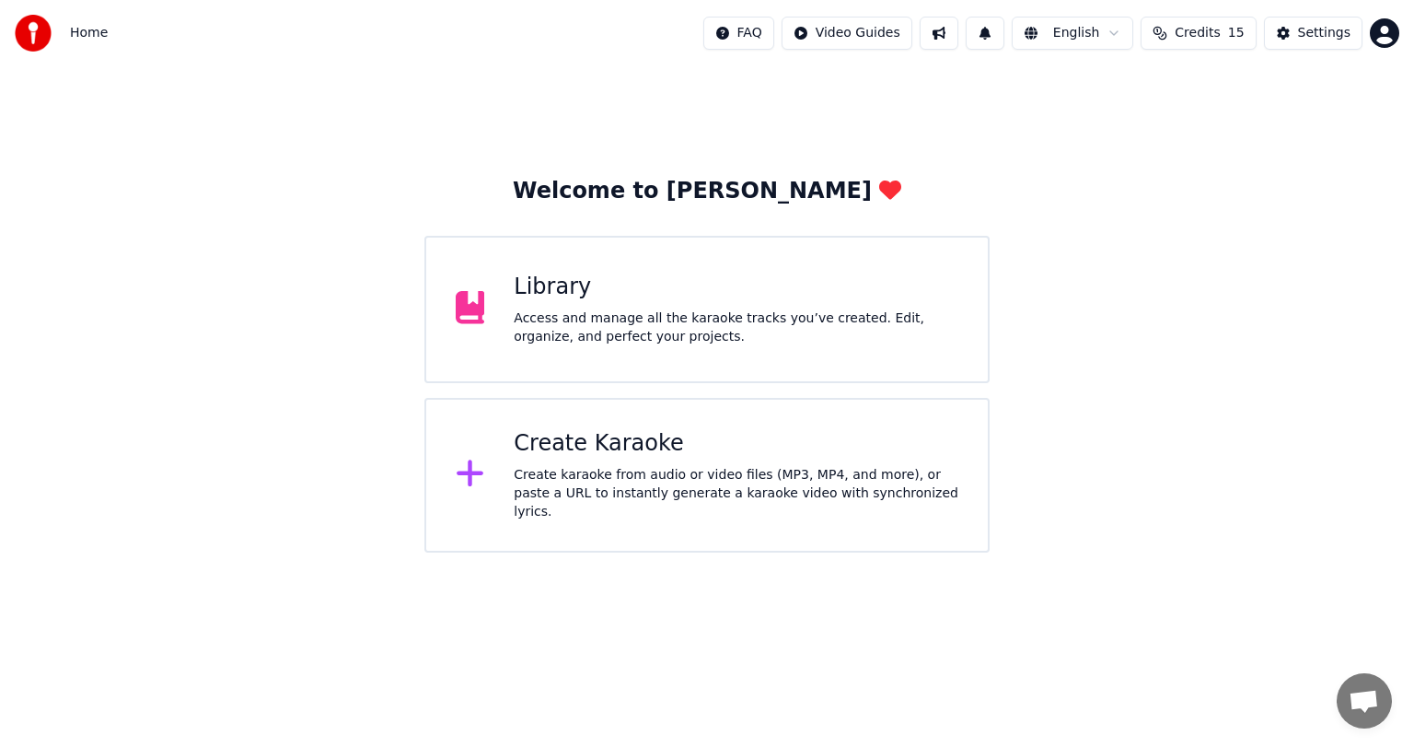
click at [595, 266] on div "Library Access and manage all the karaoke tracks you’ve created. Edit, organize…" at bounding box center [706, 309] width 565 height 147
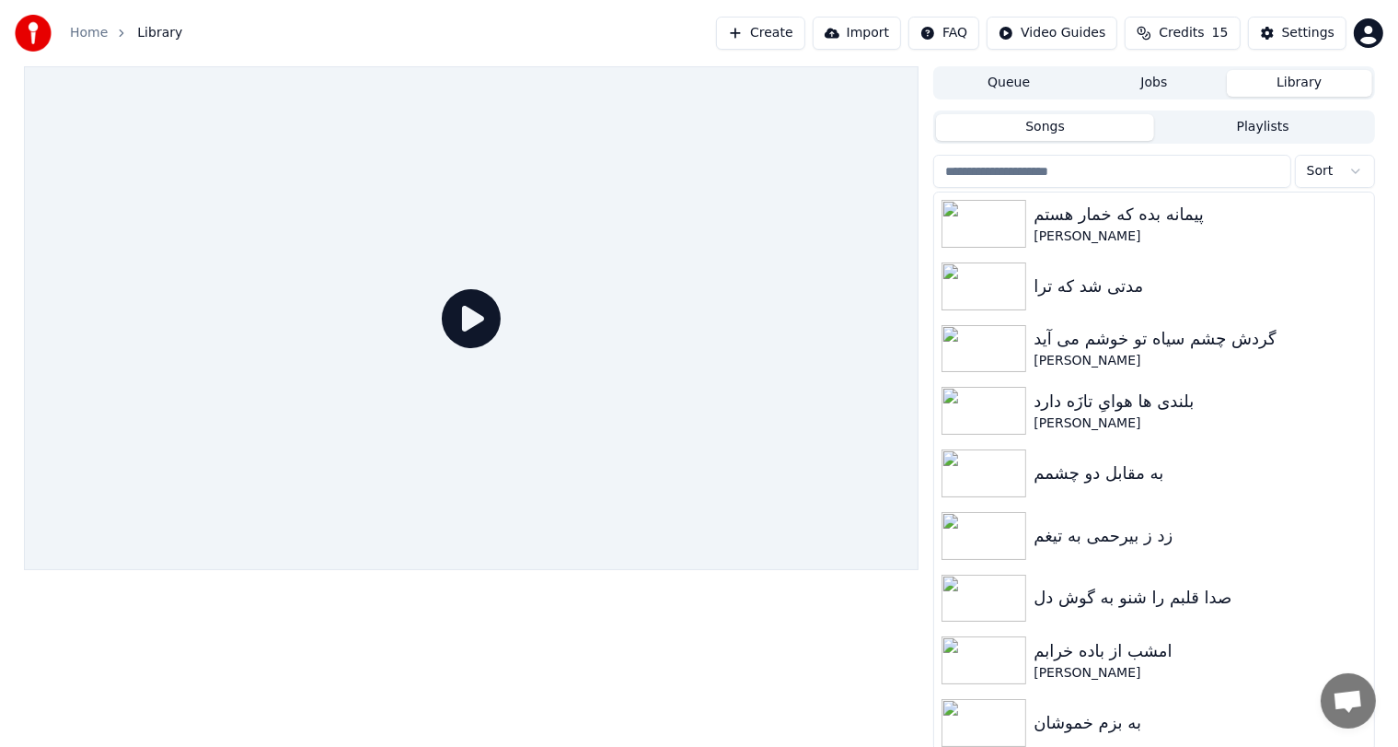
click at [764, 26] on button "Create" at bounding box center [760, 33] width 89 height 33
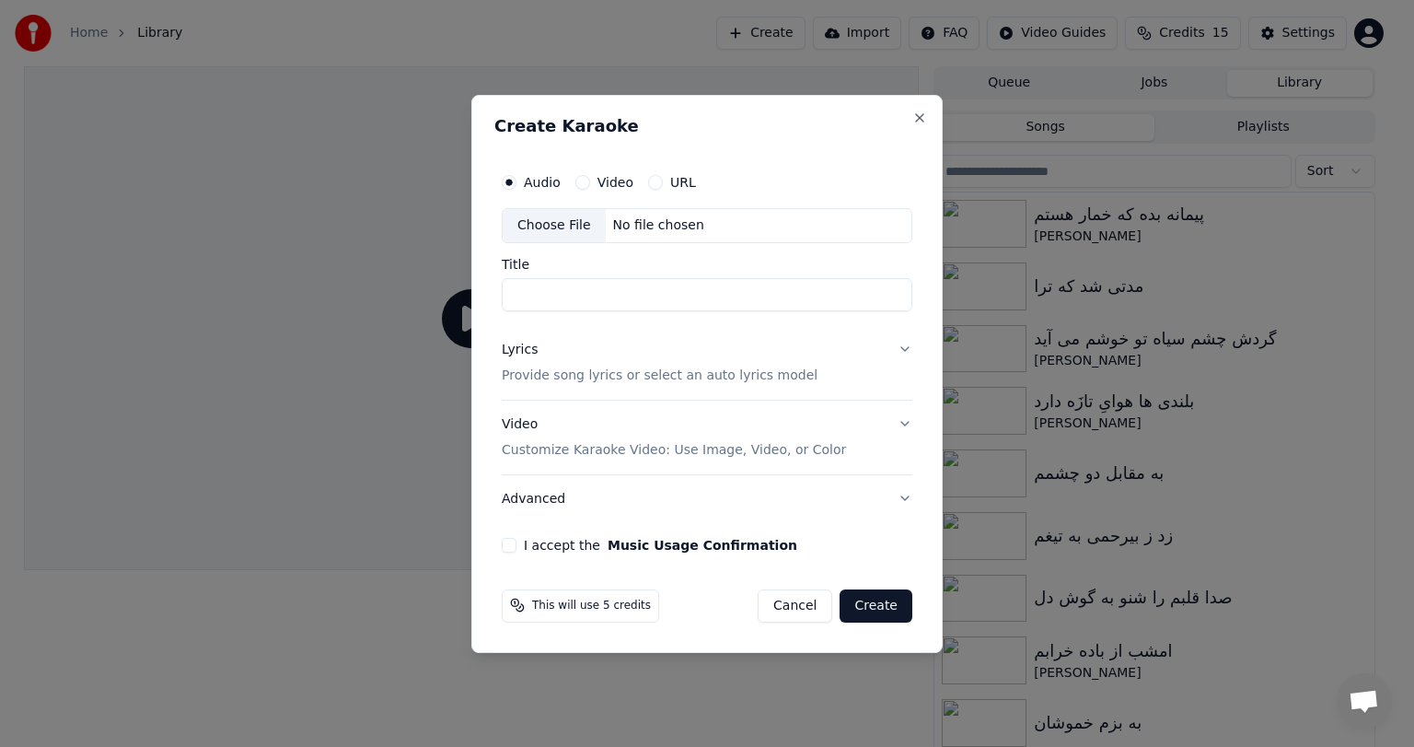
click at [609, 232] on div "No file chosen" at bounding box center [659, 225] width 106 height 18
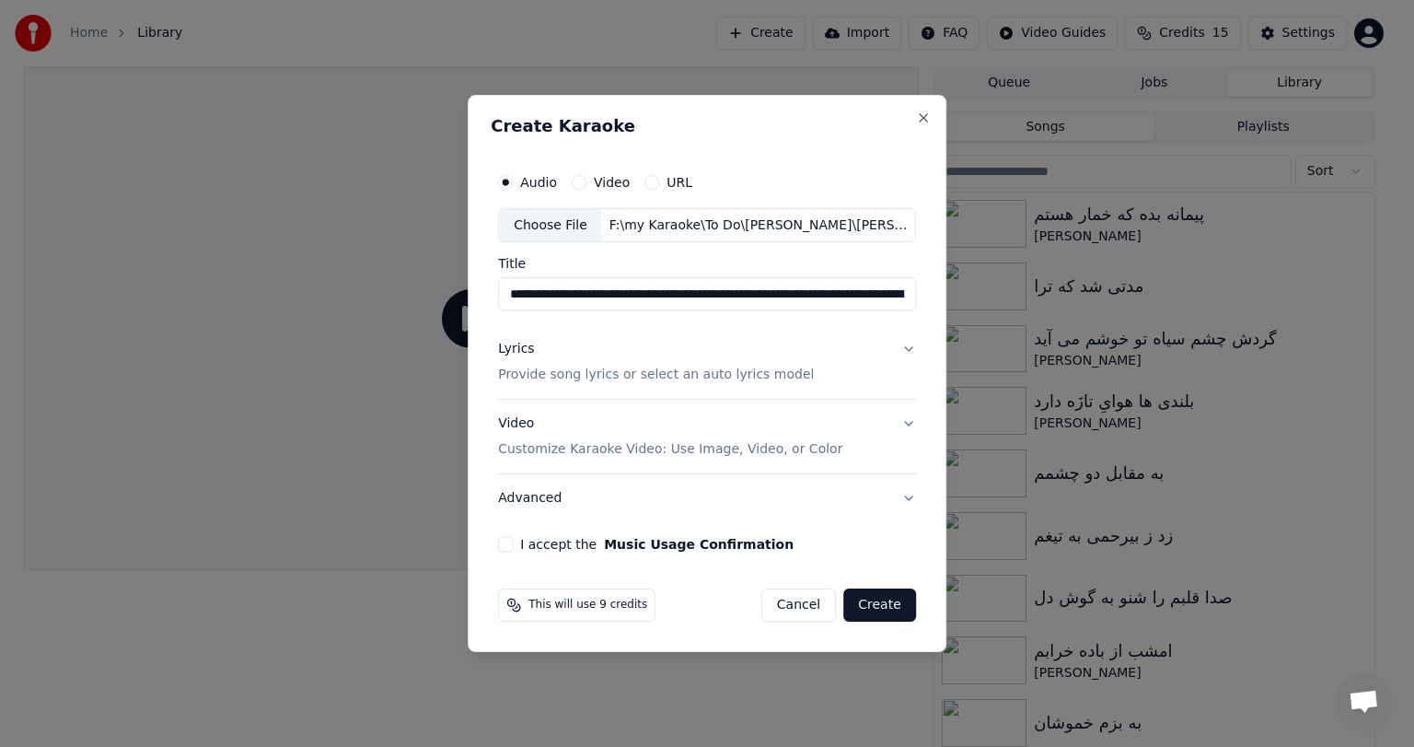
click at [676, 298] on input "**********" at bounding box center [707, 294] width 418 height 33
drag, startPoint x: 794, startPoint y: 294, endPoint x: 433, endPoint y: 307, distance: 362.1
click at [433, 307] on body "**********" at bounding box center [699, 373] width 1398 height 747
drag, startPoint x: 817, startPoint y: 296, endPoint x: 678, endPoint y: 295, distance: 139.0
click at [678, 295] on input "**********" at bounding box center [707, 294] width 418 height 33
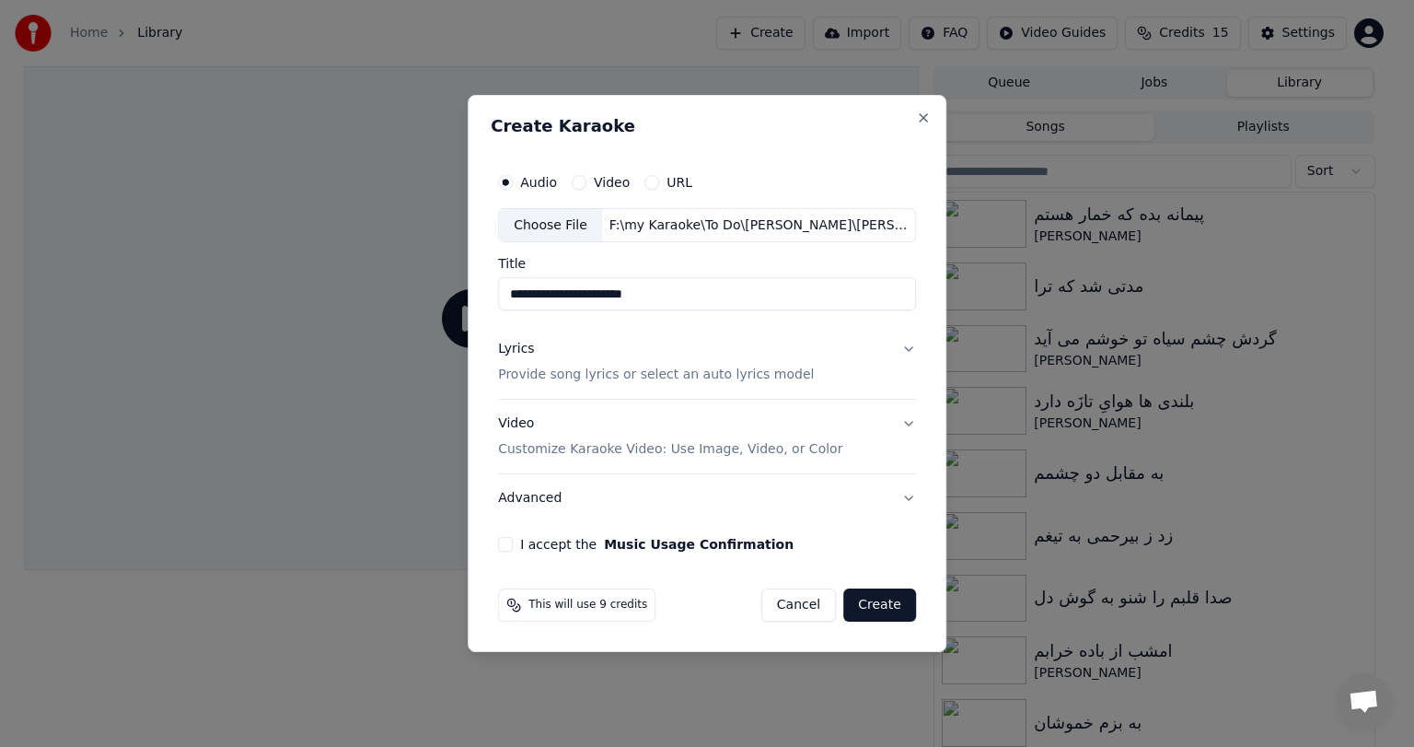
drag, startPoint x: 584, startPoint y: 295, endPoint x: 727, endPoint y: 289, distance: 143.7
click at [727, 289] on input "**********" at bounding box center [707, 294] width 418 height 33
click at [580, 295] on input "*********" at bounding box center [707, 294] width 418 height 33
type input "**********"
click at [563, 350] on div "Lyrics Provide song lyrics or select an auto lyrics model" at bounding box center [656, 363] width 316 height 44
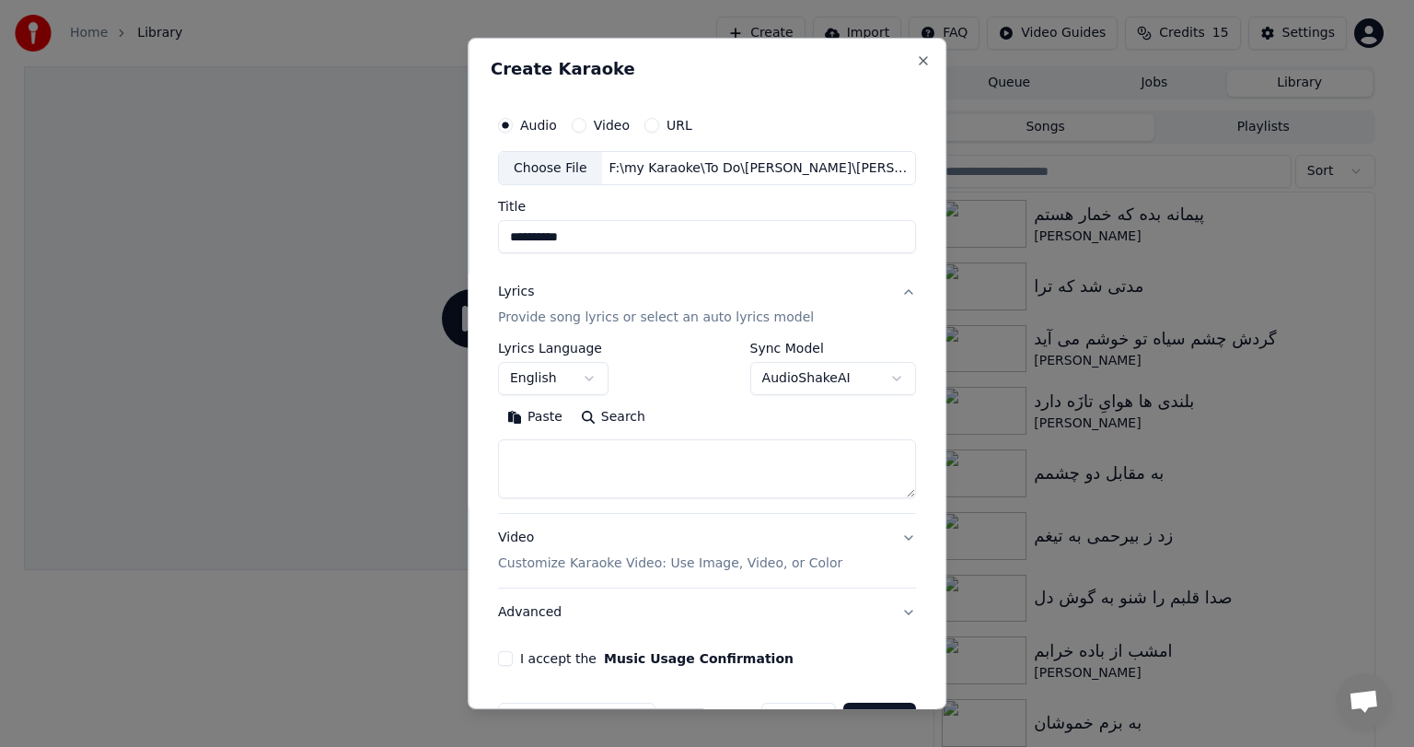
click at [539, 423] on button "Paste" at bounding box center [535, 417] width 74 height 29
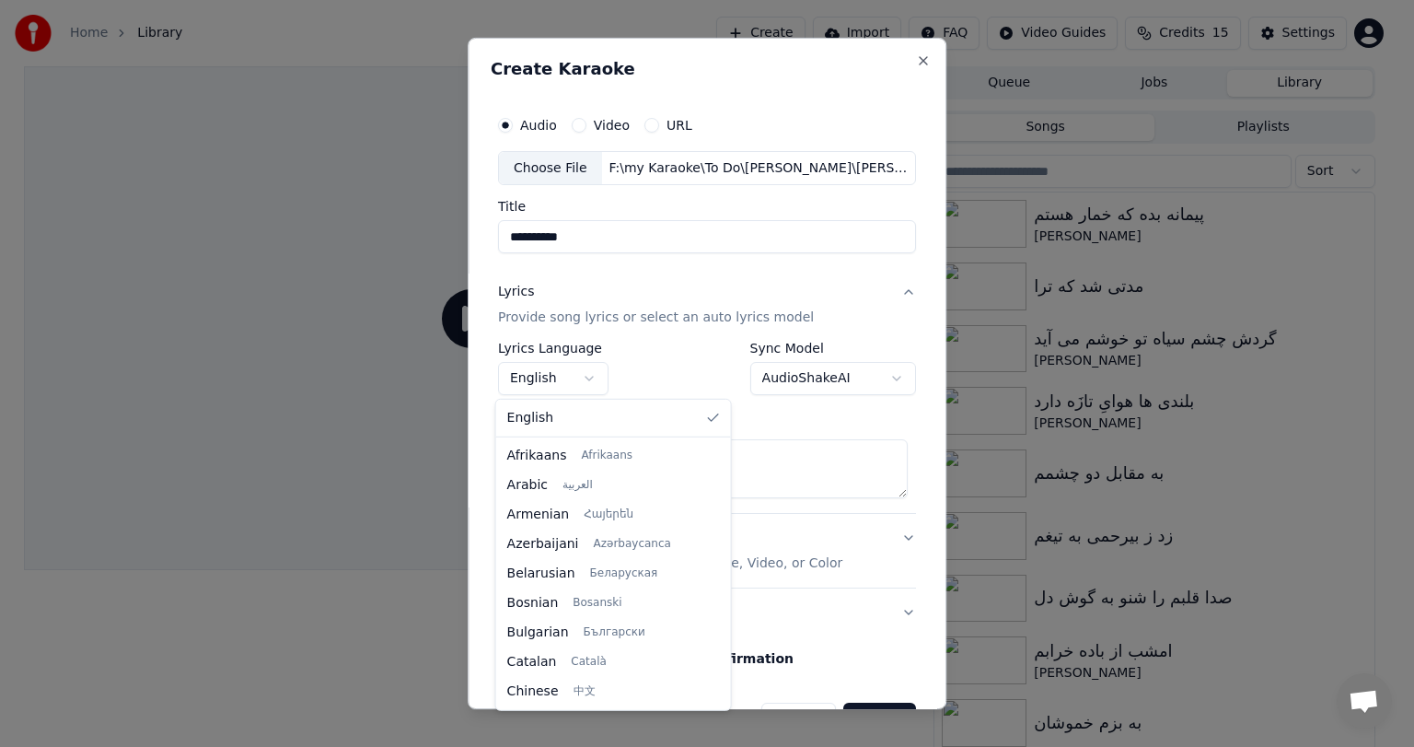
click at [574, 378] on body "**********" at bounding box center [699, 373] width 1398 height 747
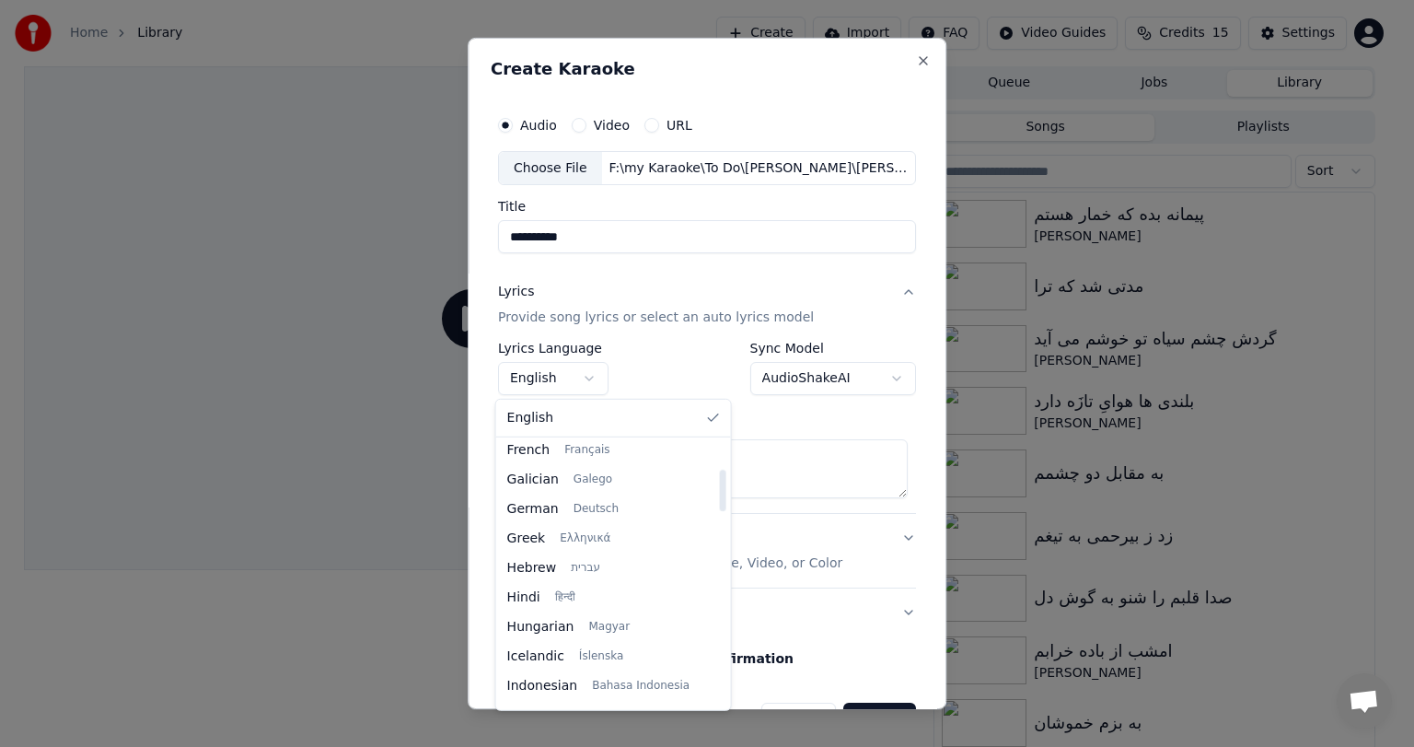
type textarea "**********"
select select "**"
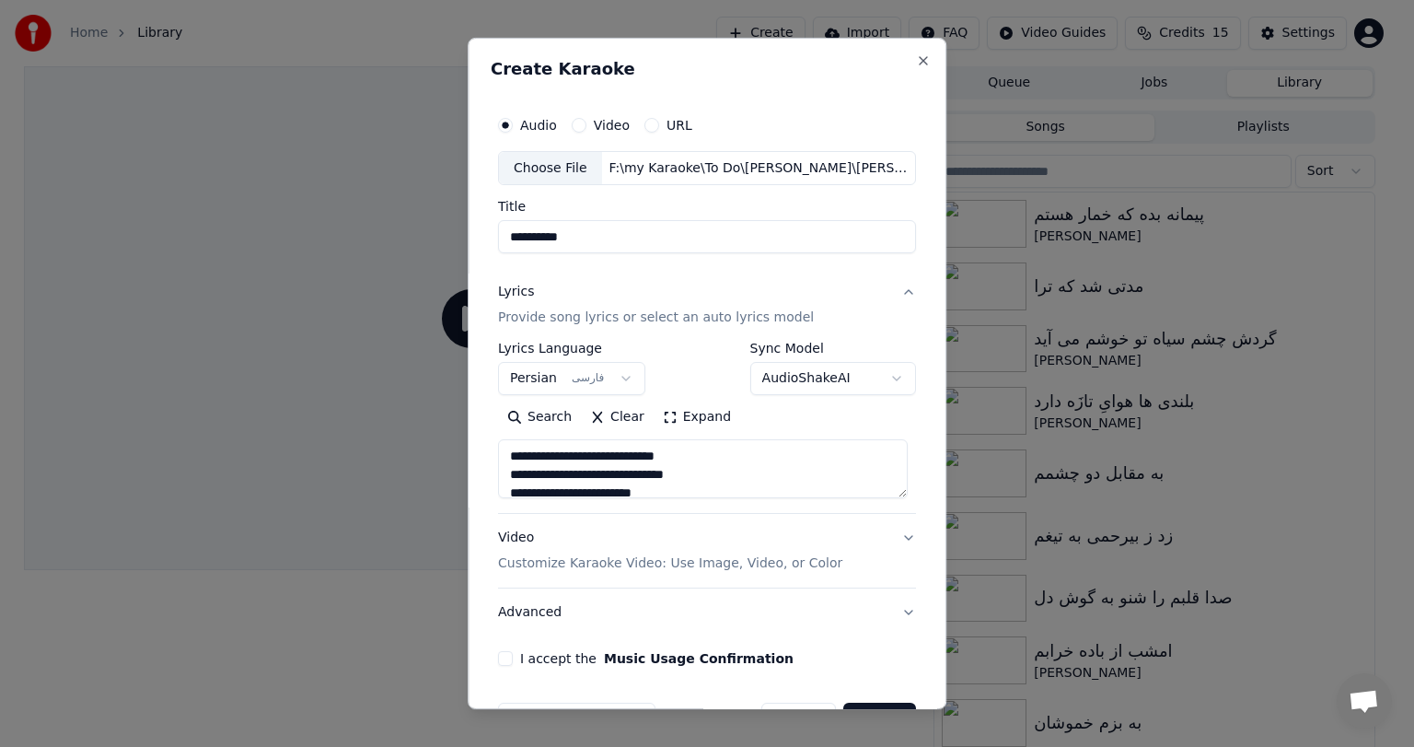
scroll to position [55, 0]
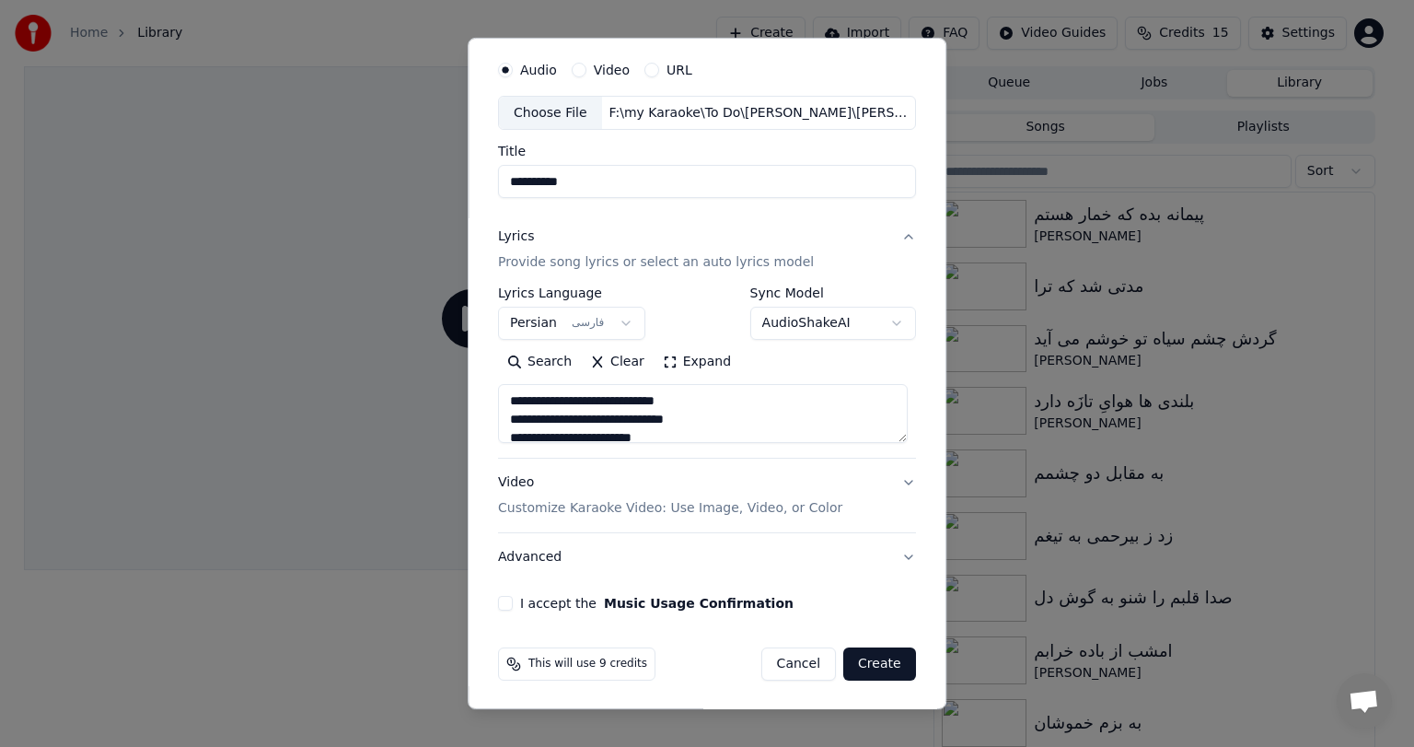
click at [536, 474] on div "Video Customize Karaoke Video: Use Image, Video, or Color" at bounding box center [670, 496] width 344 height 44
type textarea "**********"
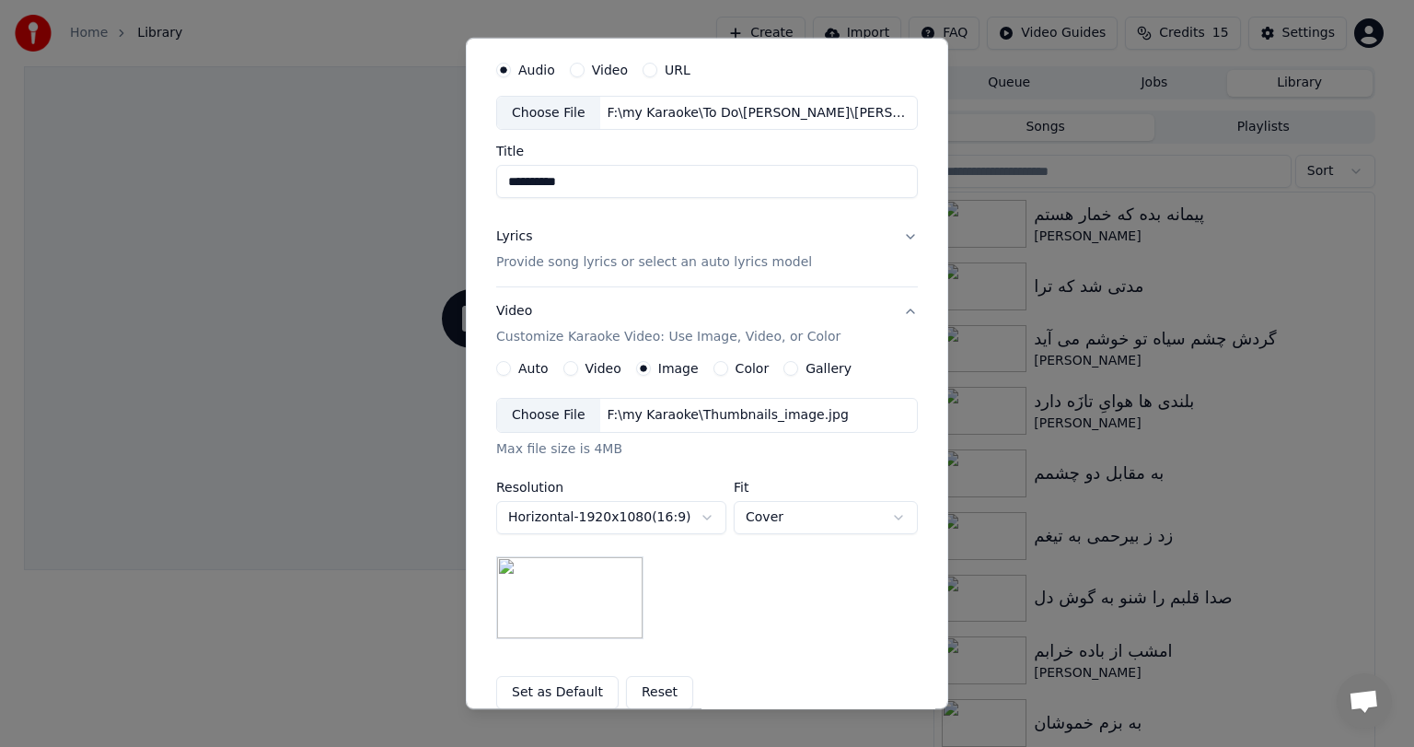
scroll to position [68, 0]
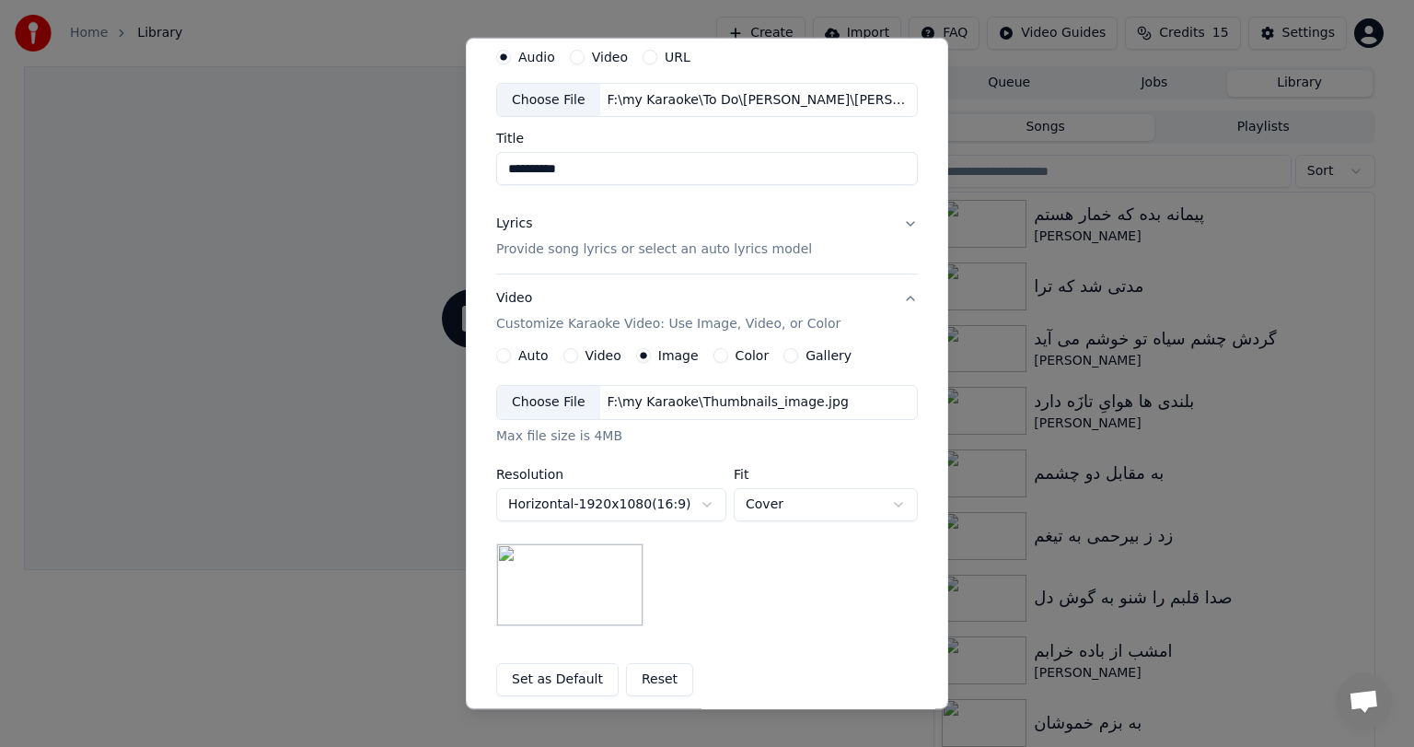
click at [667, 396] on div "F:\my Karaoke\Thumbnails_image.jpg" at bounding box center [728, 402] width 256 height 18
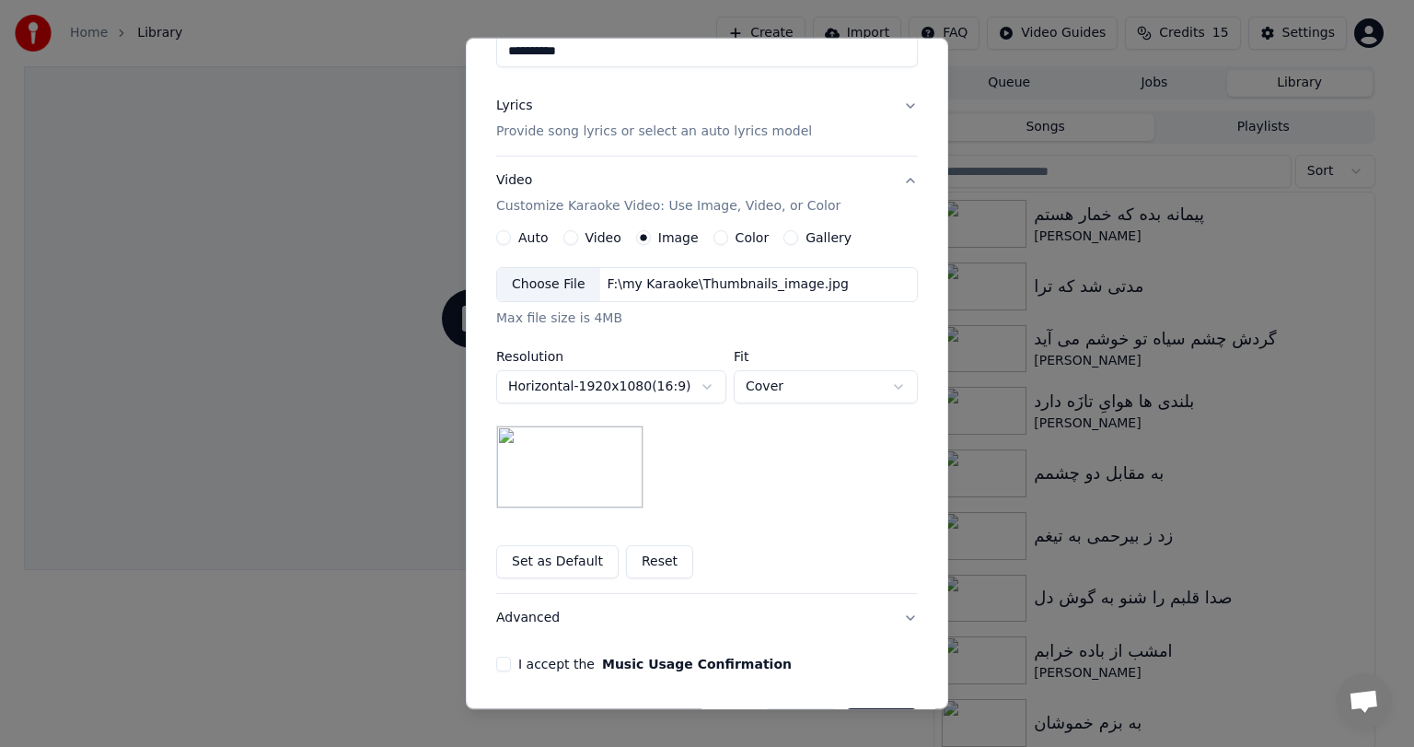
scroll to position [247, 0]
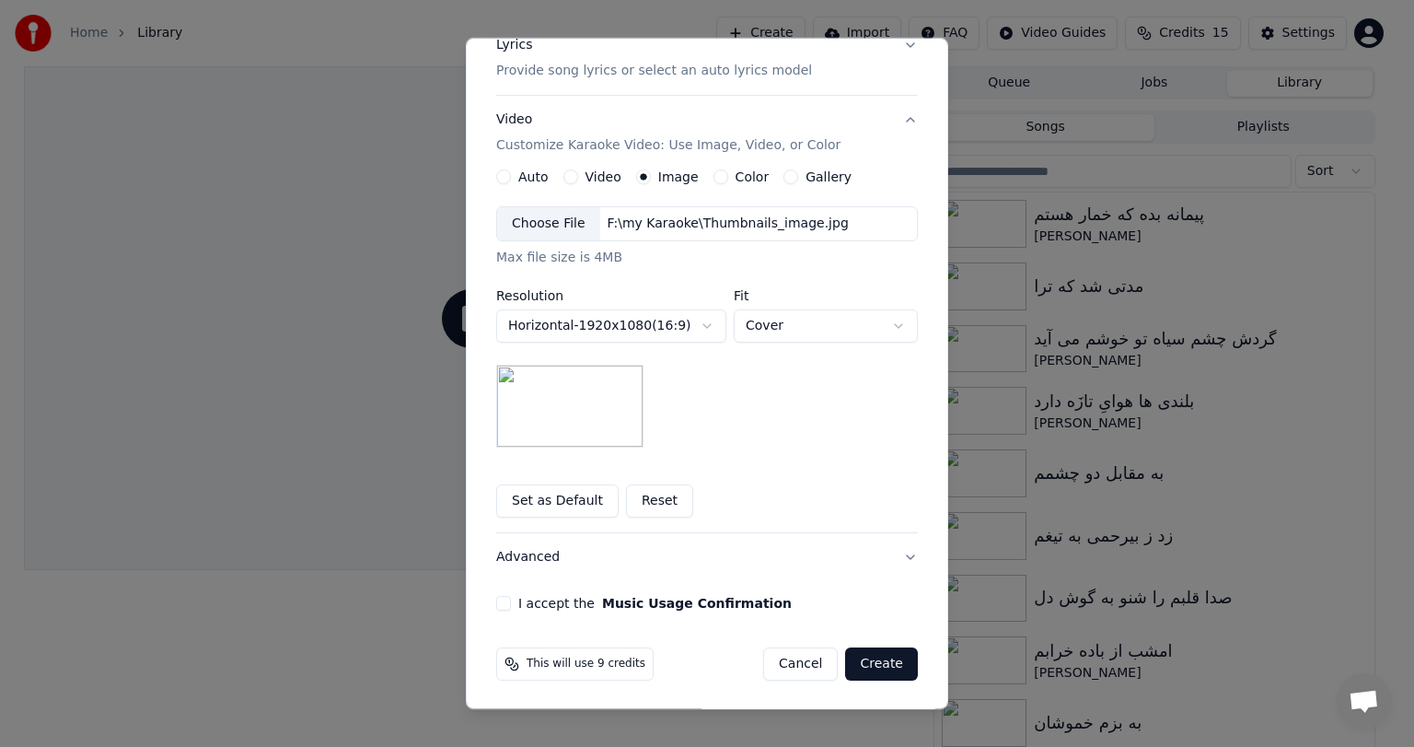
click at [496, 598] on button "I accept the Music Usage Confirmation" at bounding box center [503, 603] width 15 height 15
click at [881, 665] on button "Create" at bounding box center [881, 663] width 73 height 33
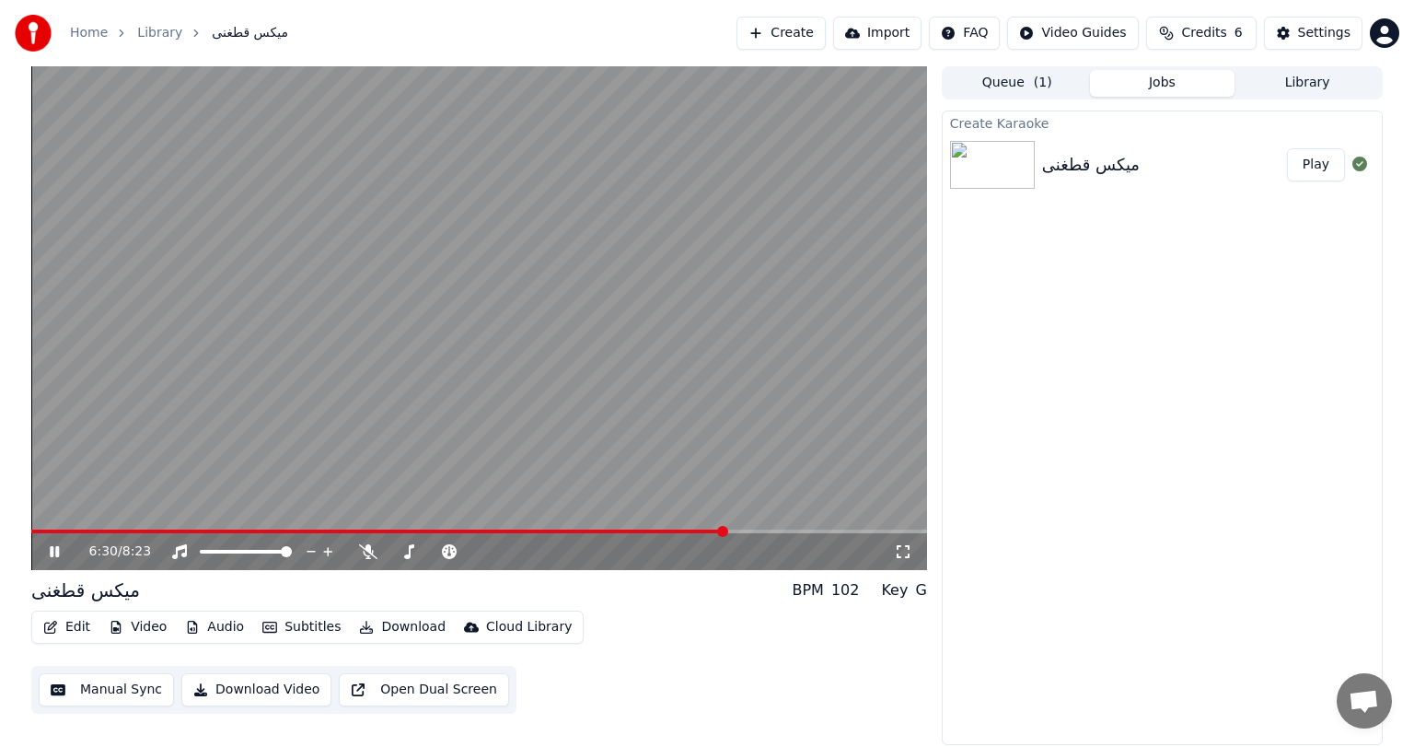
click at [467, 367] on video at bounding box center [479, 318] width 896 height 504
click at [37, 530] on span at bounding box center [34, 531] width 7 height 4
click at [31, 531] on span at bounding box center [31, 531] width 0 height 4
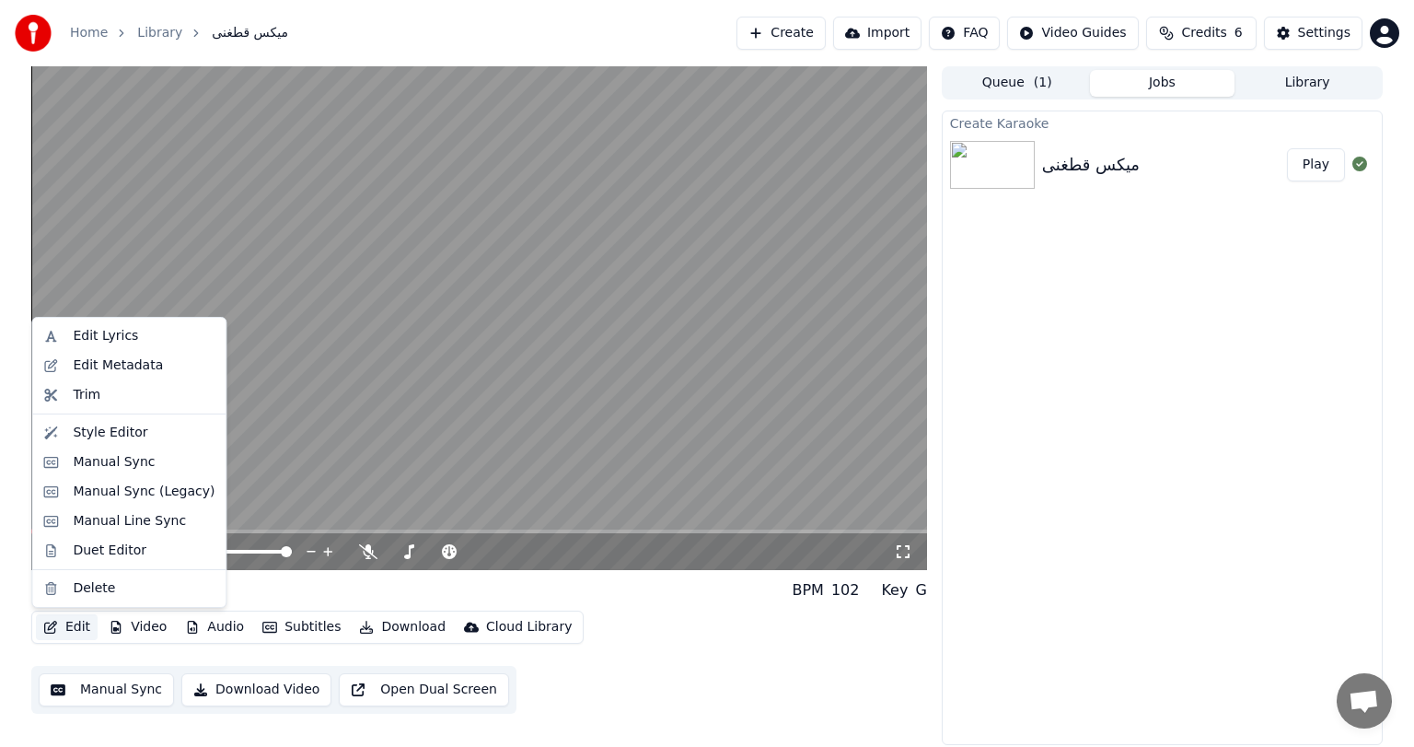
click at [77, 632] on button "Edit" at bounding box center [67, 627] width 62 height 26
click at [129, 370] on div "Edit Metadata" at bounding box center [118, 365] width 90 height 18
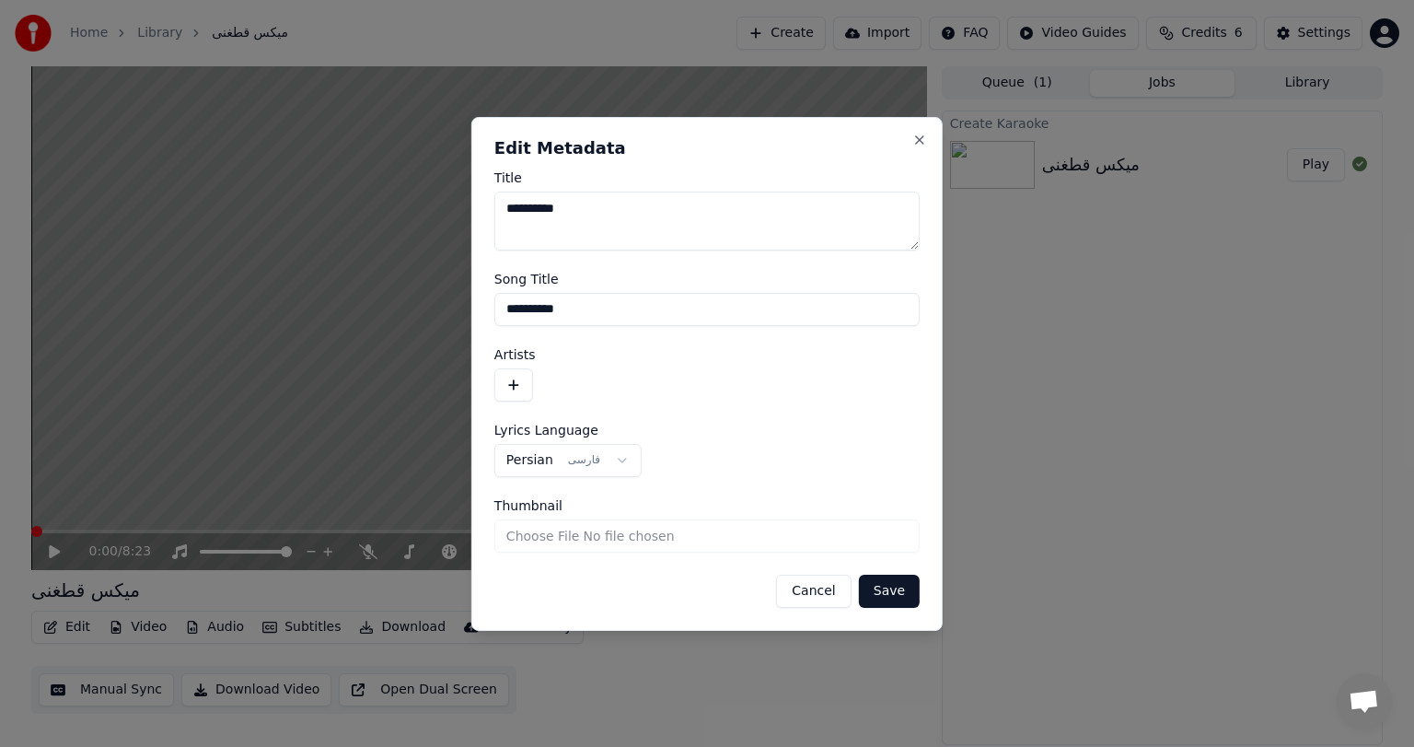
click at [518, 380] on button "button" at bounding box center [513, 384] width 39 height 33
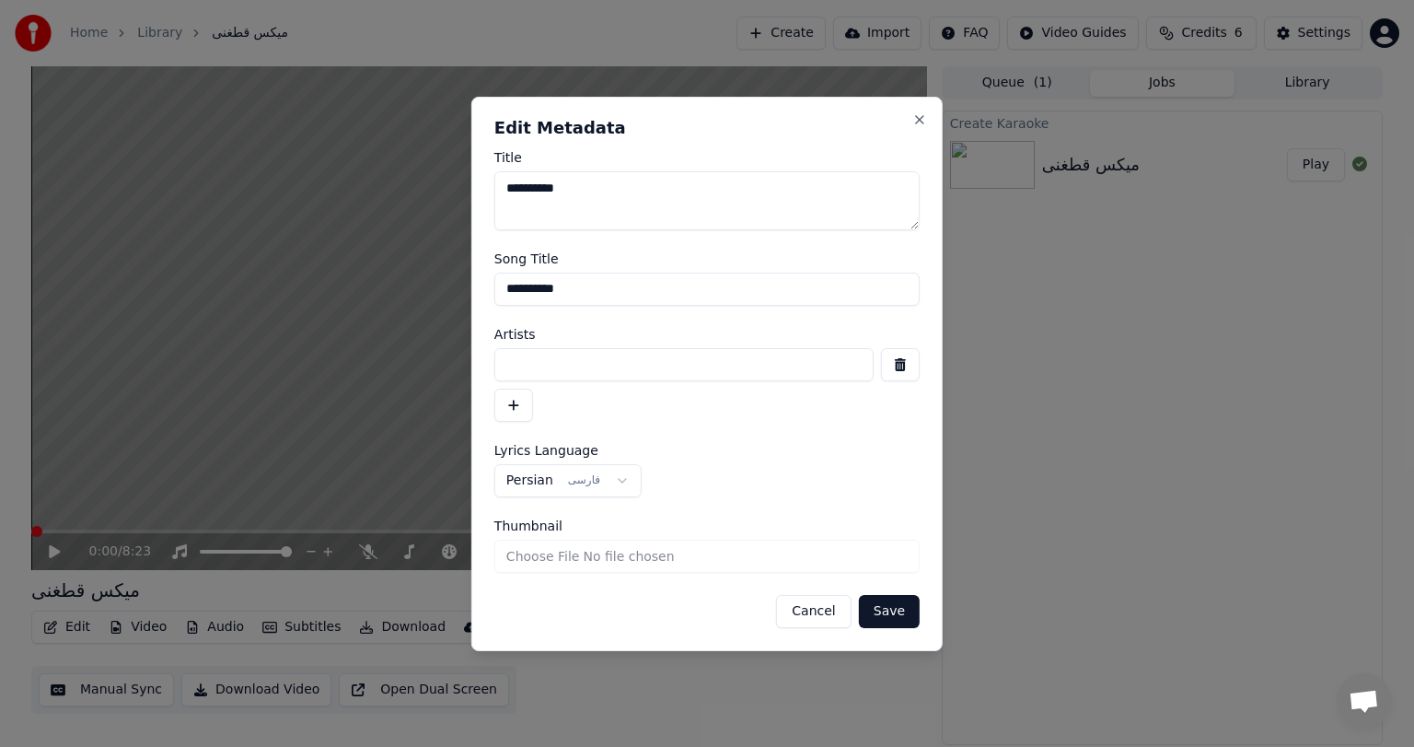
click at [580, 361] on input at bounding box center [683, 364] width 379 height 33
type input "*"
type input "**********"
click at [884, 616] on button "Save" at bounding box center [889, 611] width 61 height 33
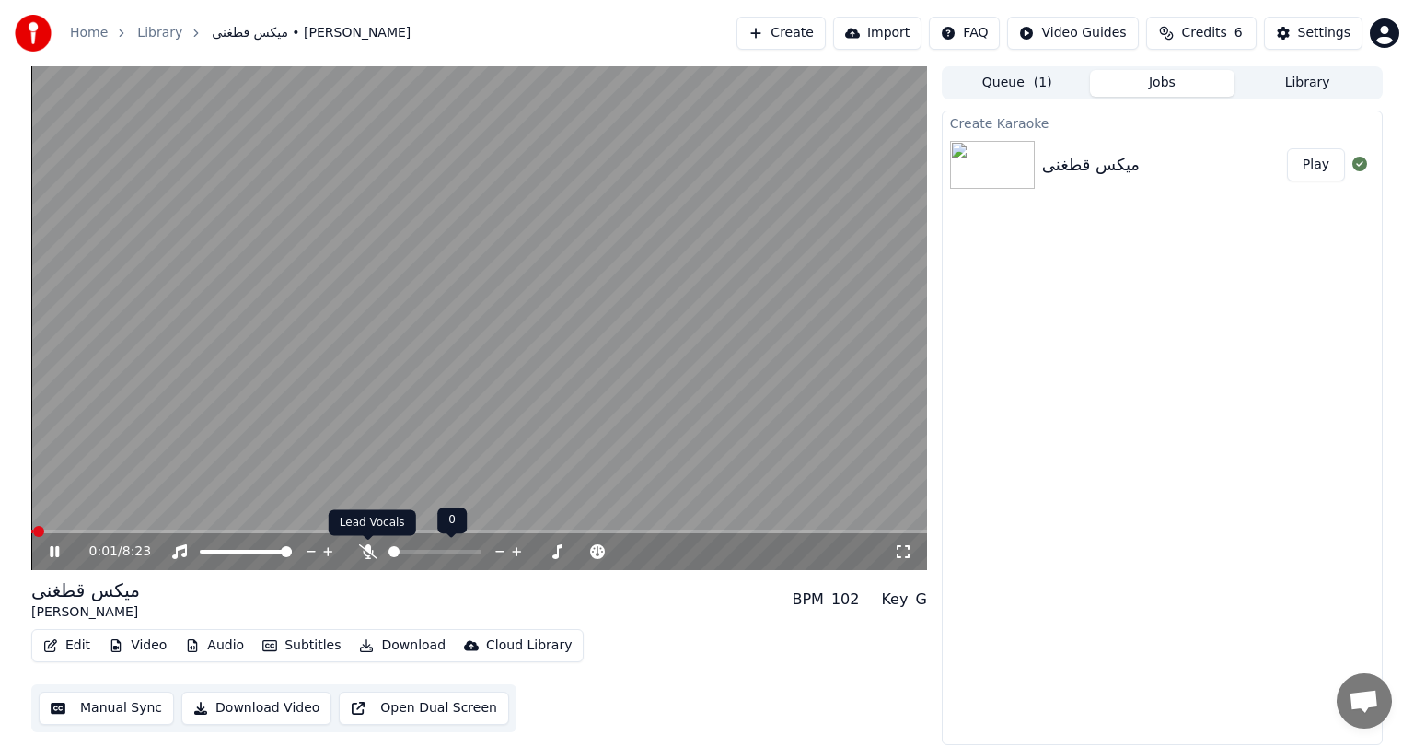
click at [372, 550] on icon at bounding box center [368, 551] width 18 height 15
click at [51, 549] on icon at bounding box center [54, 551] width 9 height 11
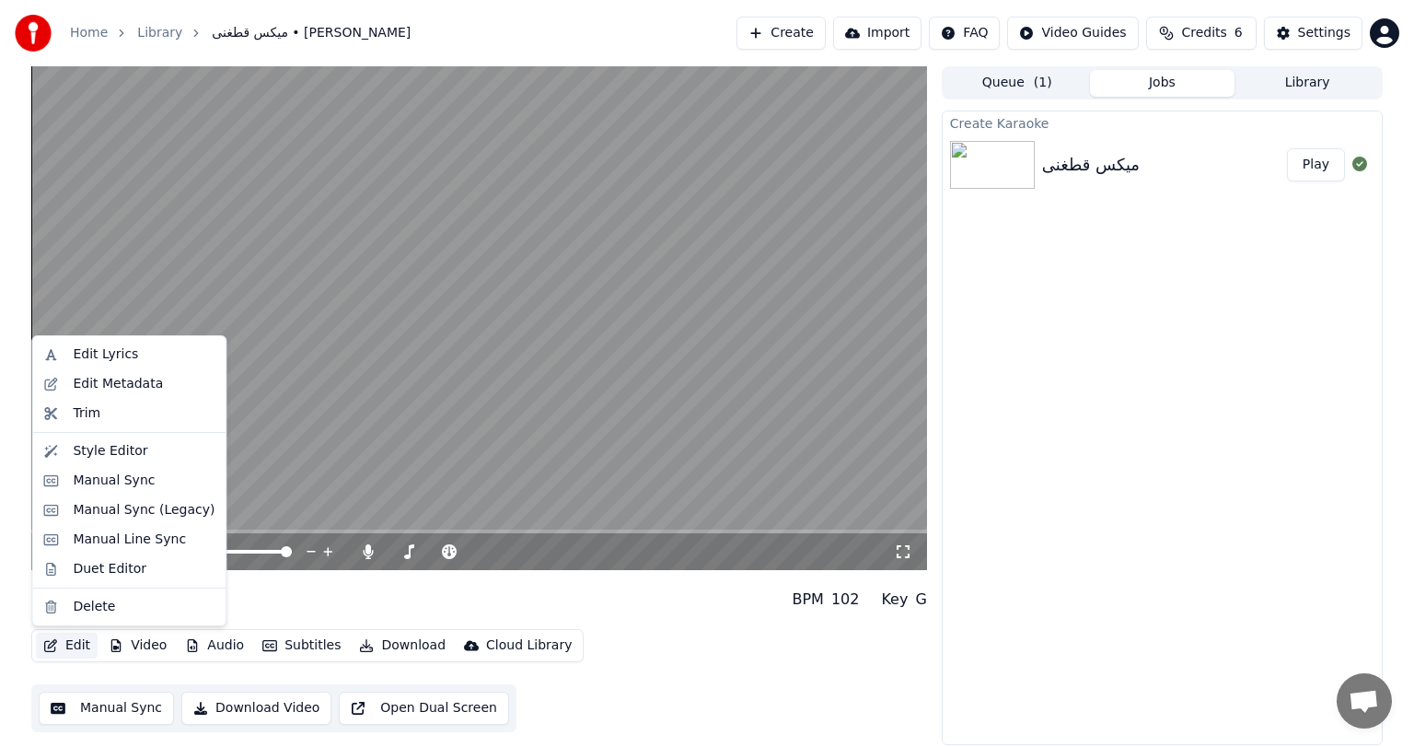
click at [75, 647] on button "Edit" at bounding box center [67, 645] width 62 height 26
click at [99, 477] on div "Manual Sync" at bounding box center [114, 480] width 82 height 18
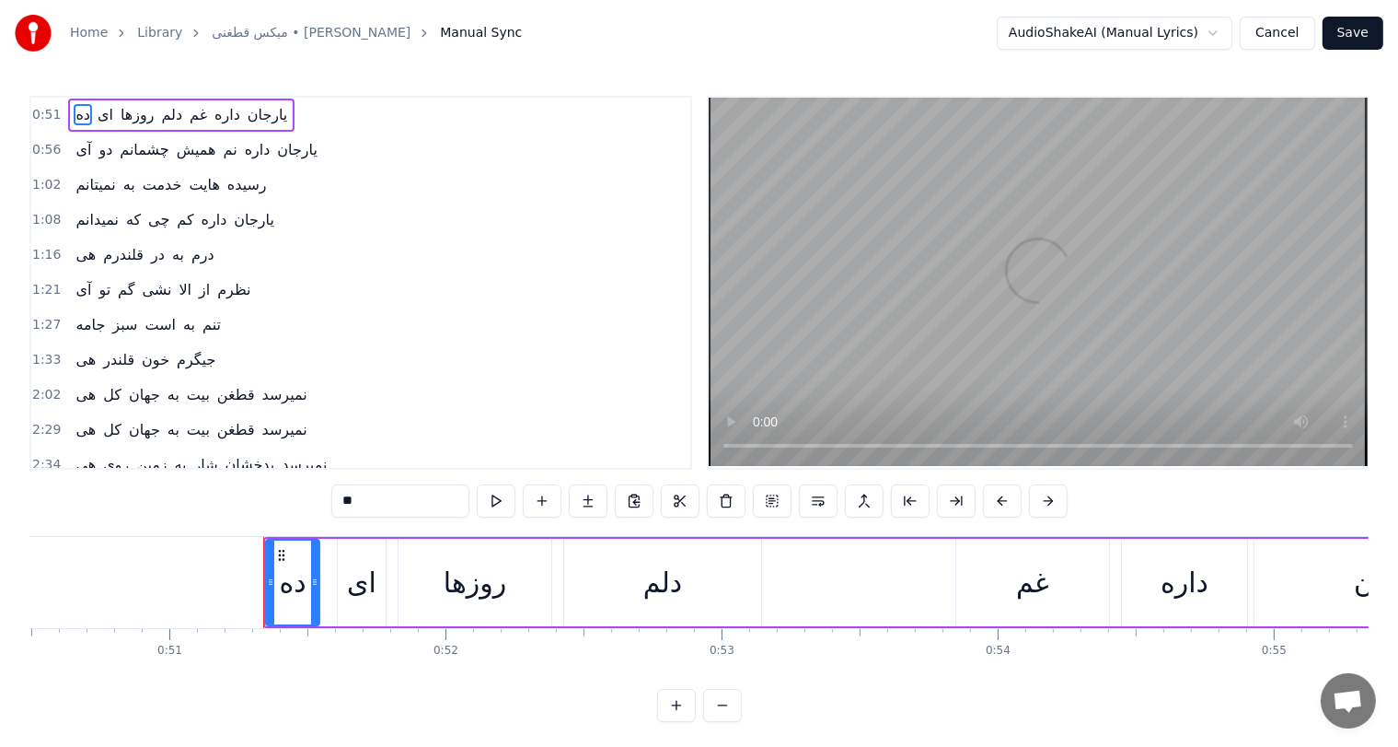
scroll to position [0, 14086]
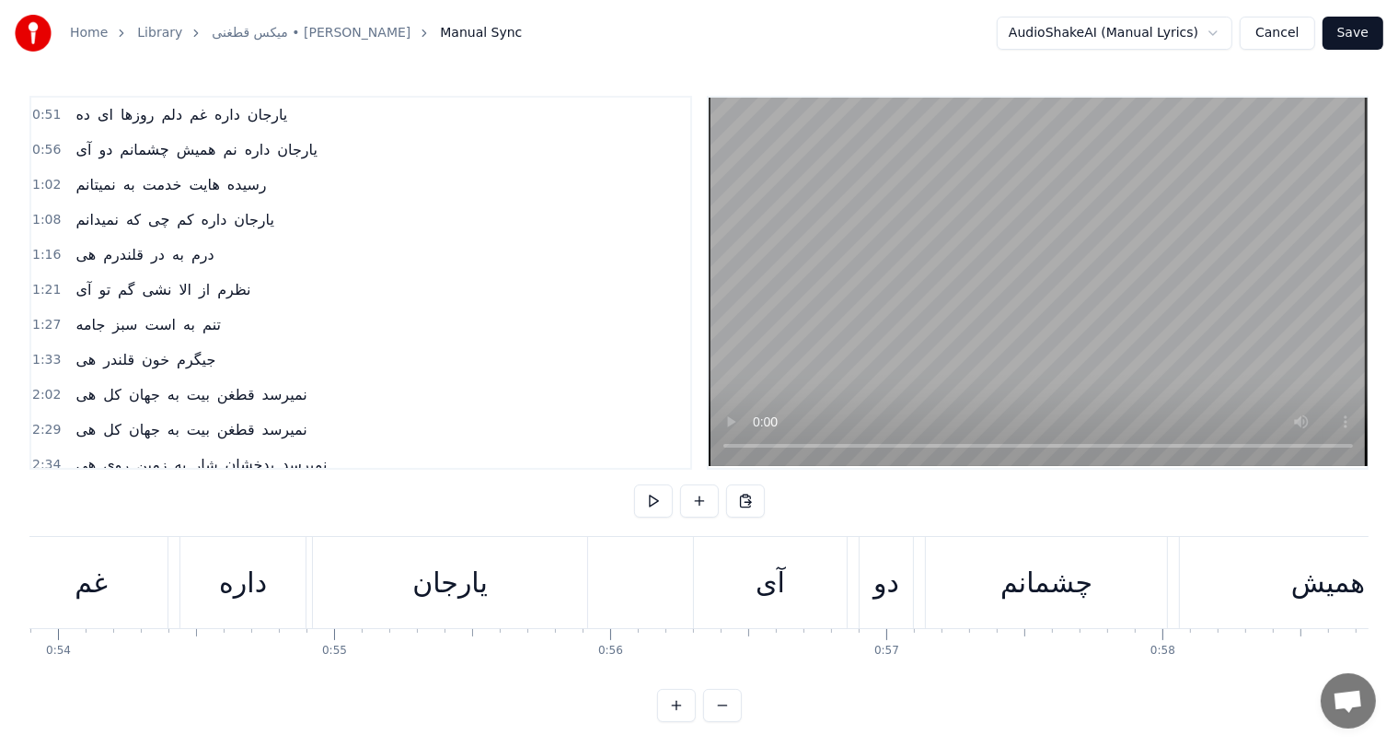
scroll to position [0, 14867]
click at [163, 595] on div "غم" at bounding box center [109, 582] width 153 height 91
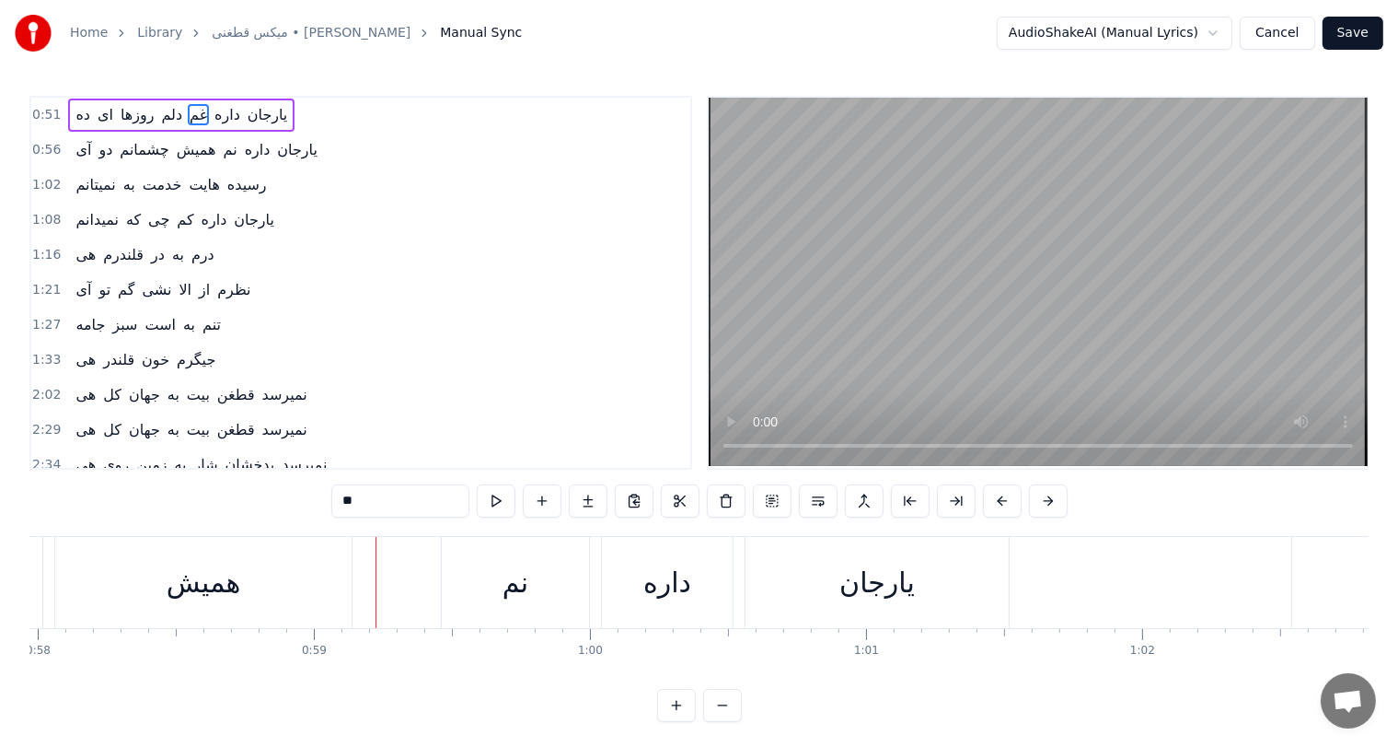
scroll to position [0, 16073]
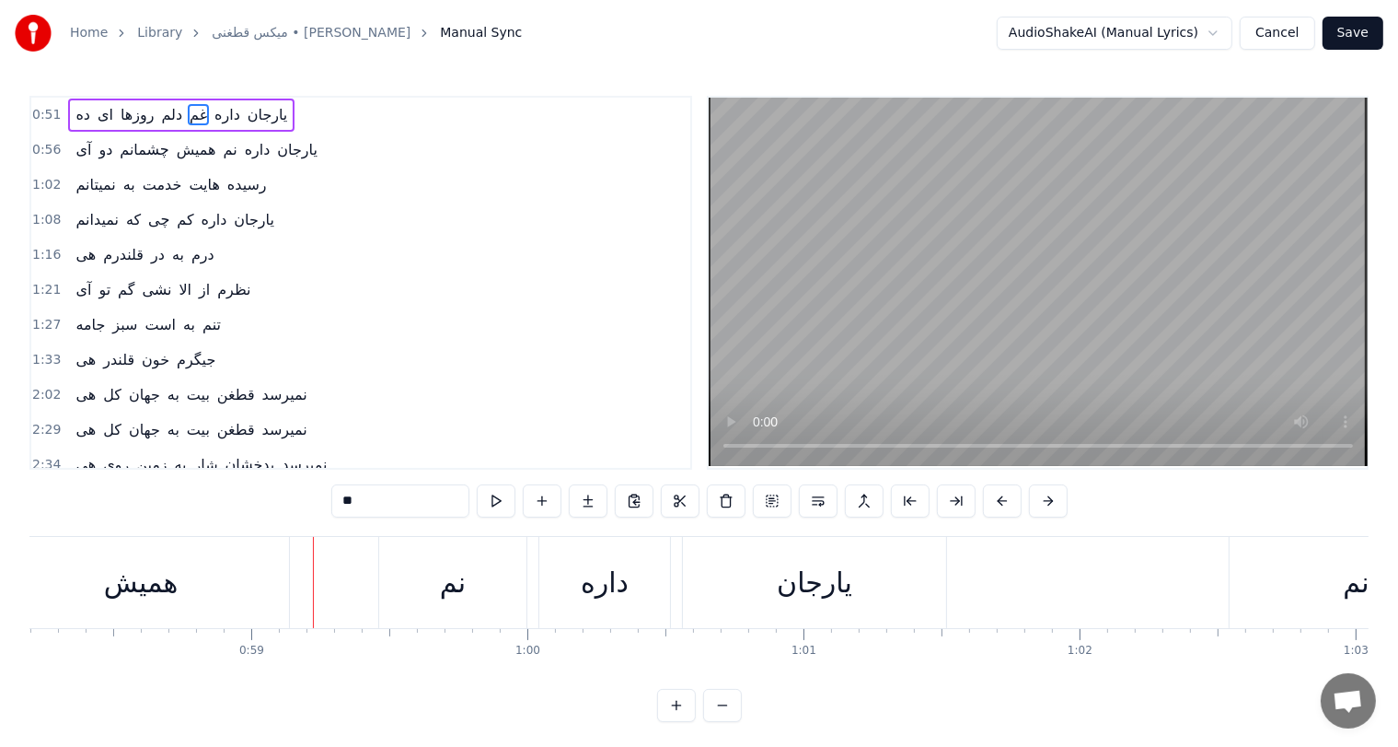
click at [125, 148] on span "چشمانم" at bounding box center [144, 149] width 52 height 21
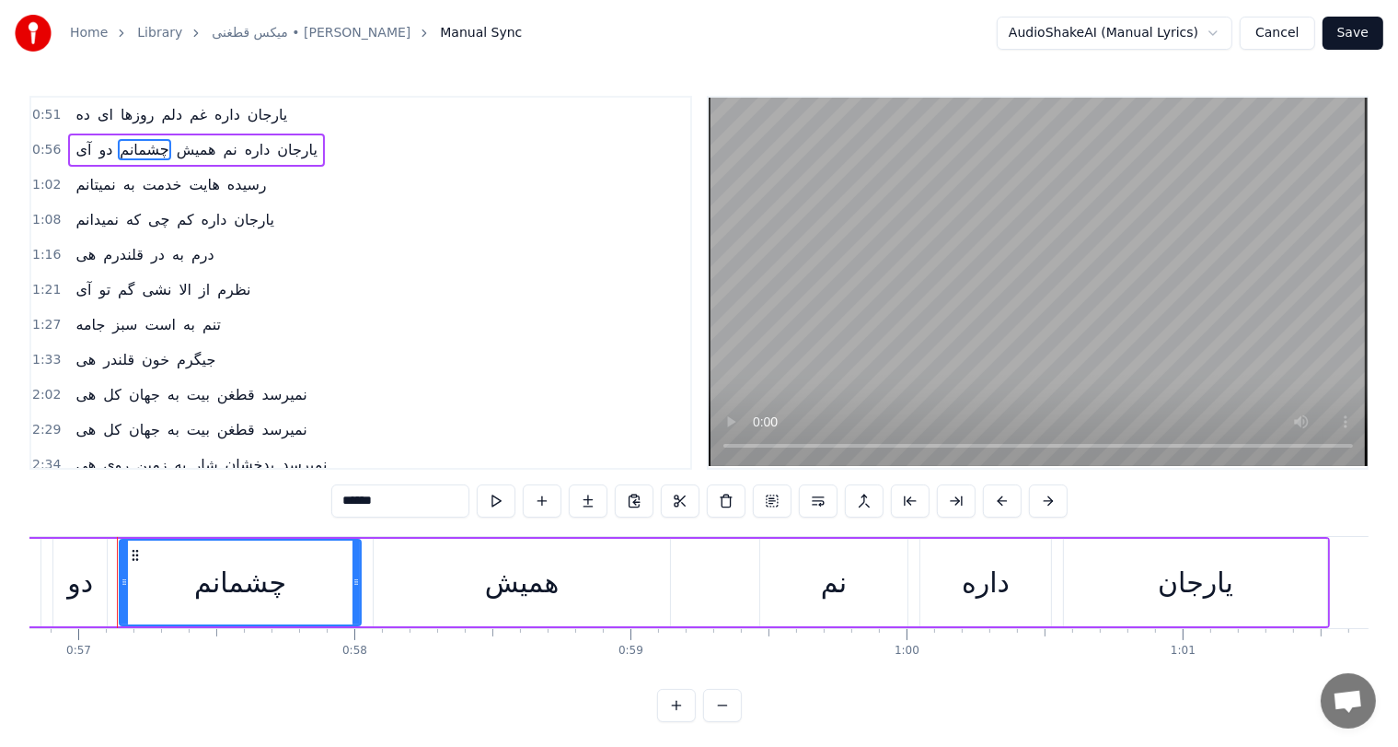
scroll to position [0, 15688]
click at [346, 506] on input "******" at bounding box center [400, 500] width 138 height 33
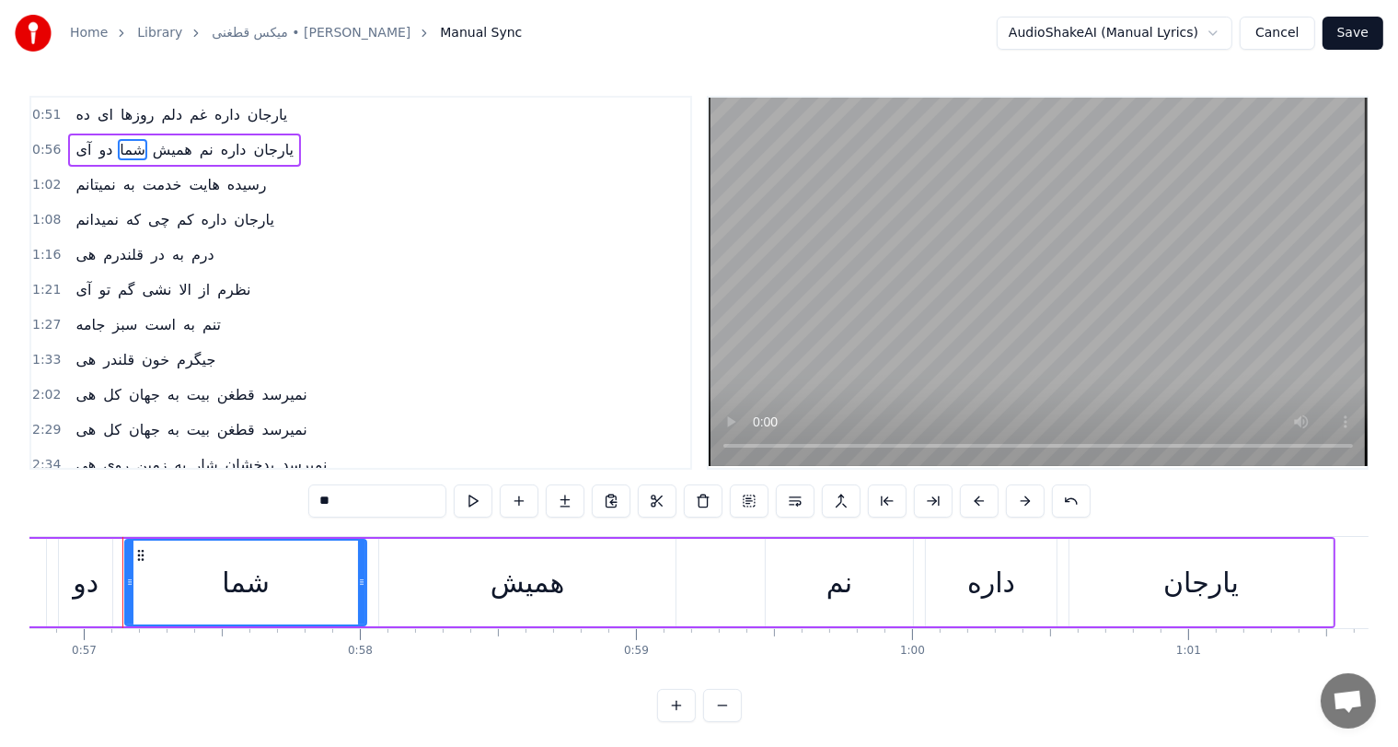
type input "*"
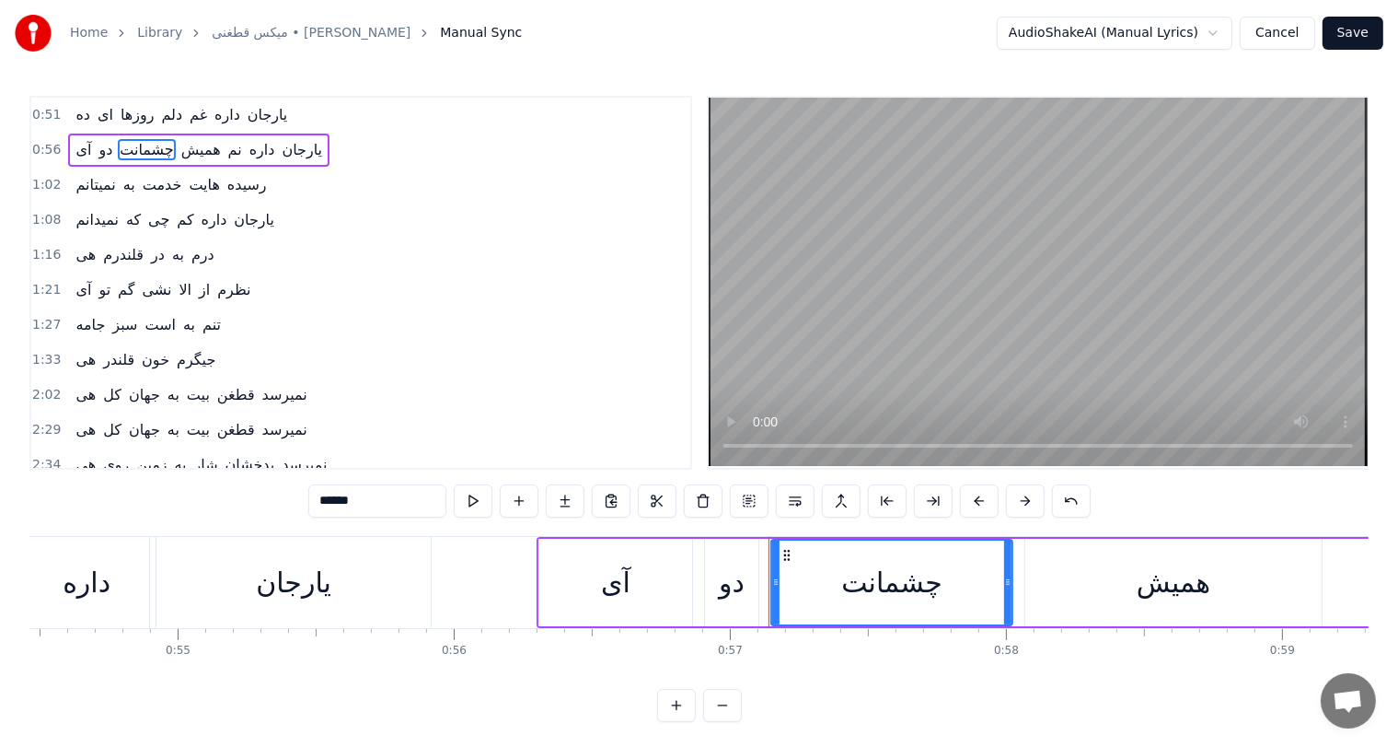
scroll to position [0, 15039]
click at [107, 574] on div "داره" at bounding box center [89, 582] width 48 height 41
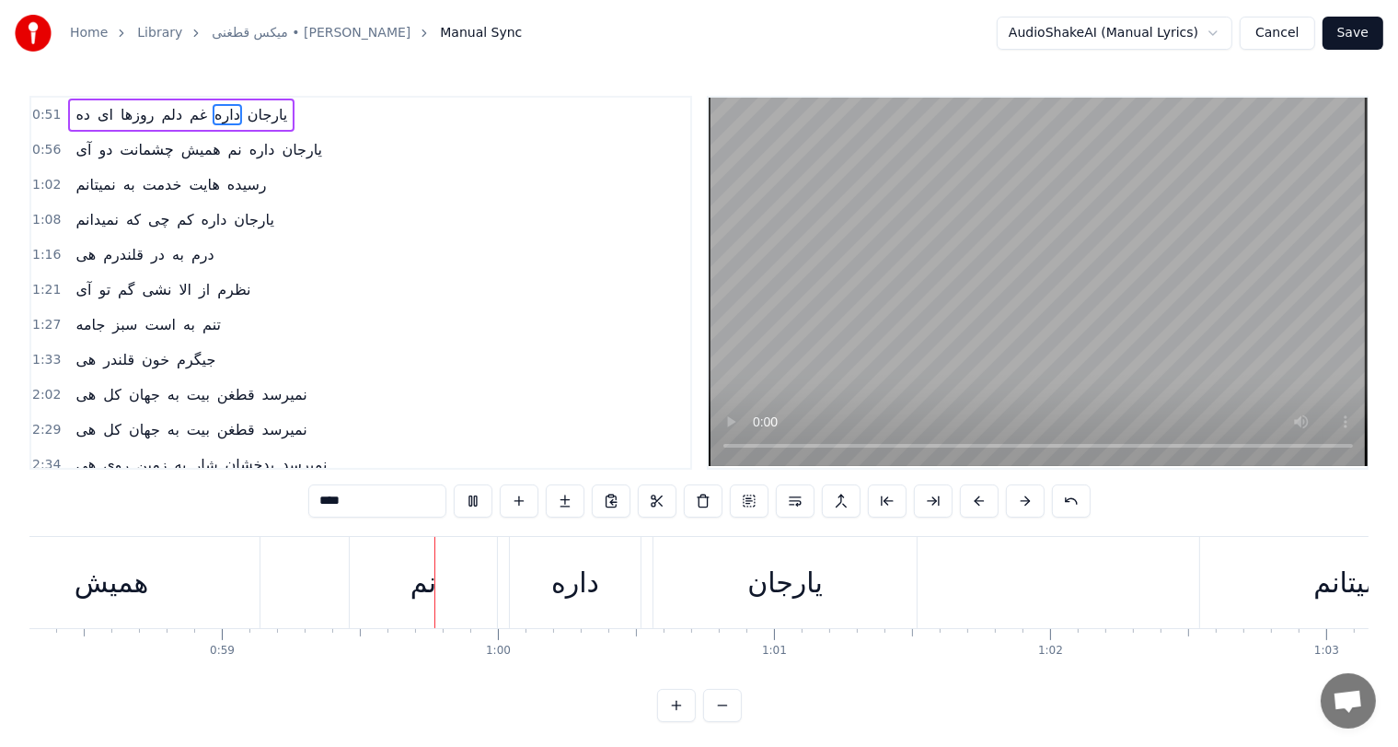
scroll to position [0, 16246]
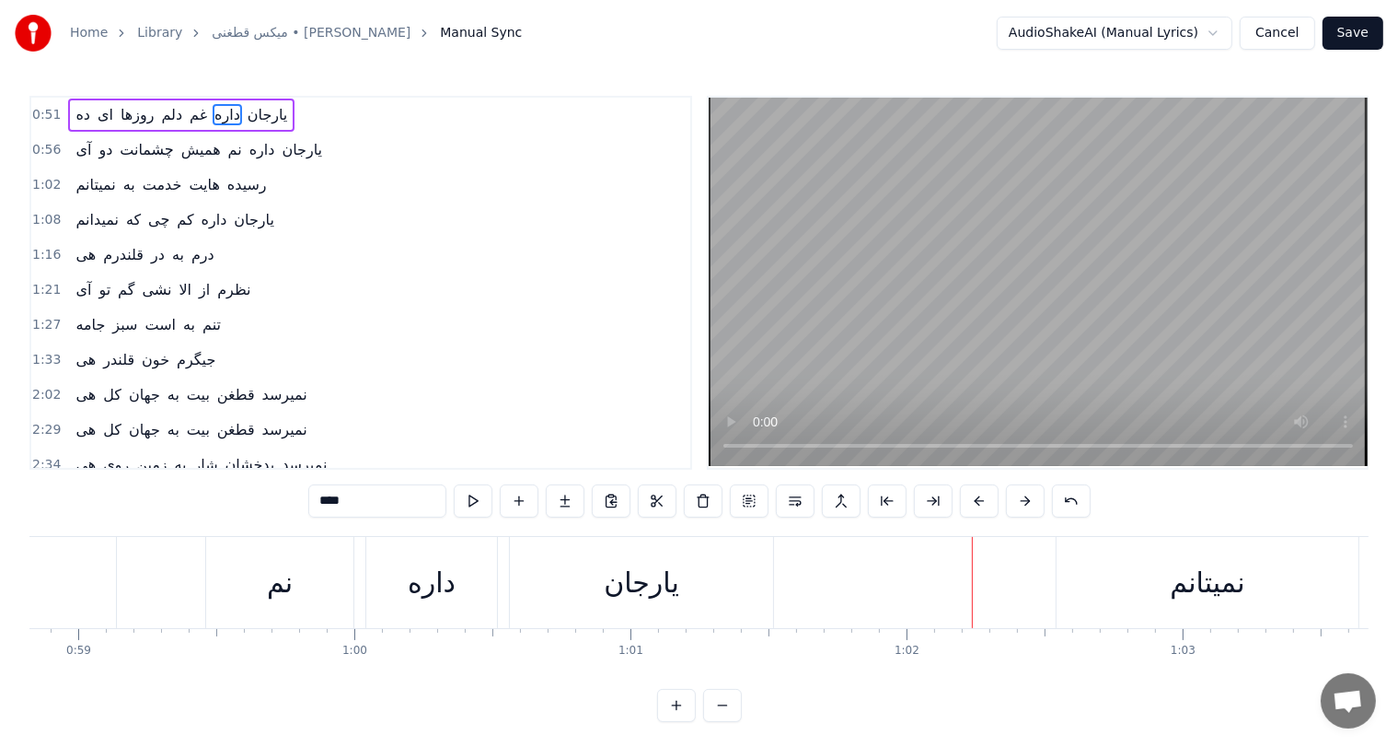
click at [641, 583] on div "یارجان" at bounding box center [641, 582] width 75 height 41
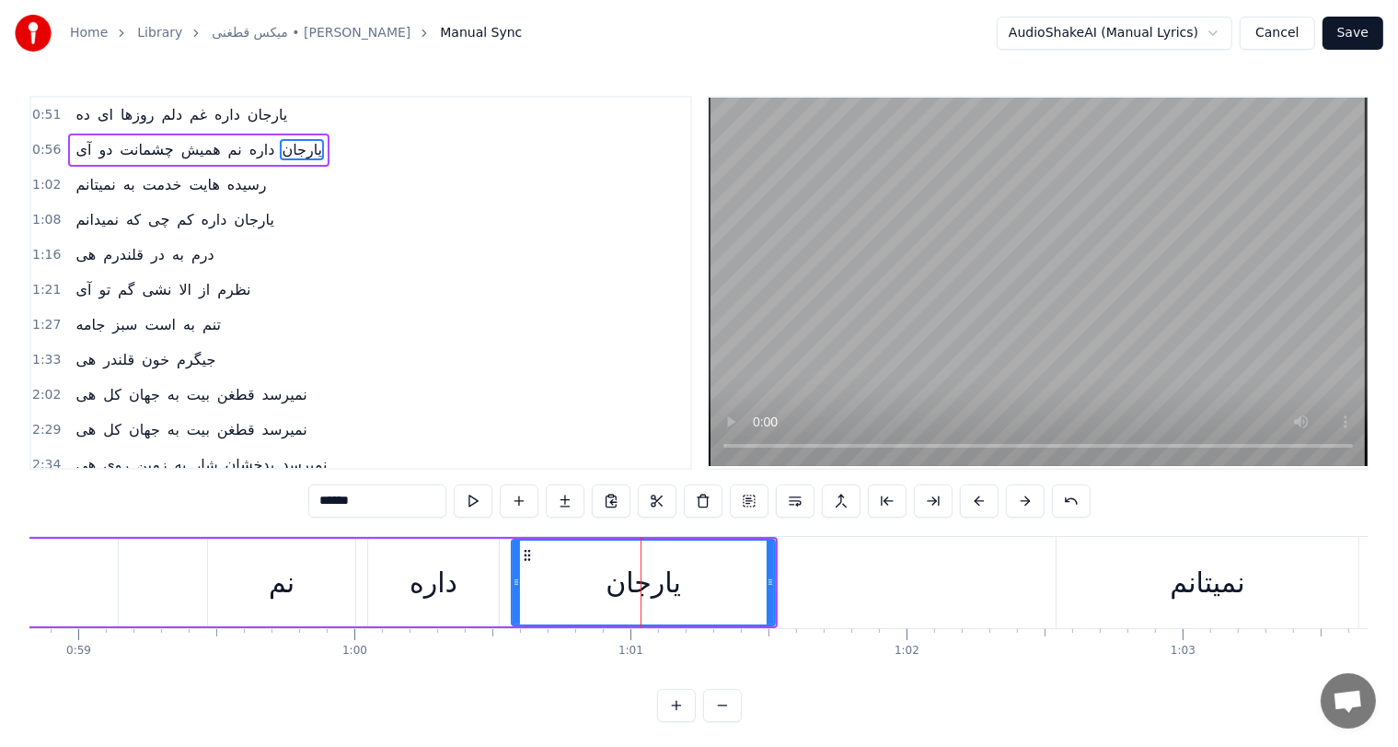
click at [341, 501] on input "******" at bounding box center [377, 500] width 138 height 33
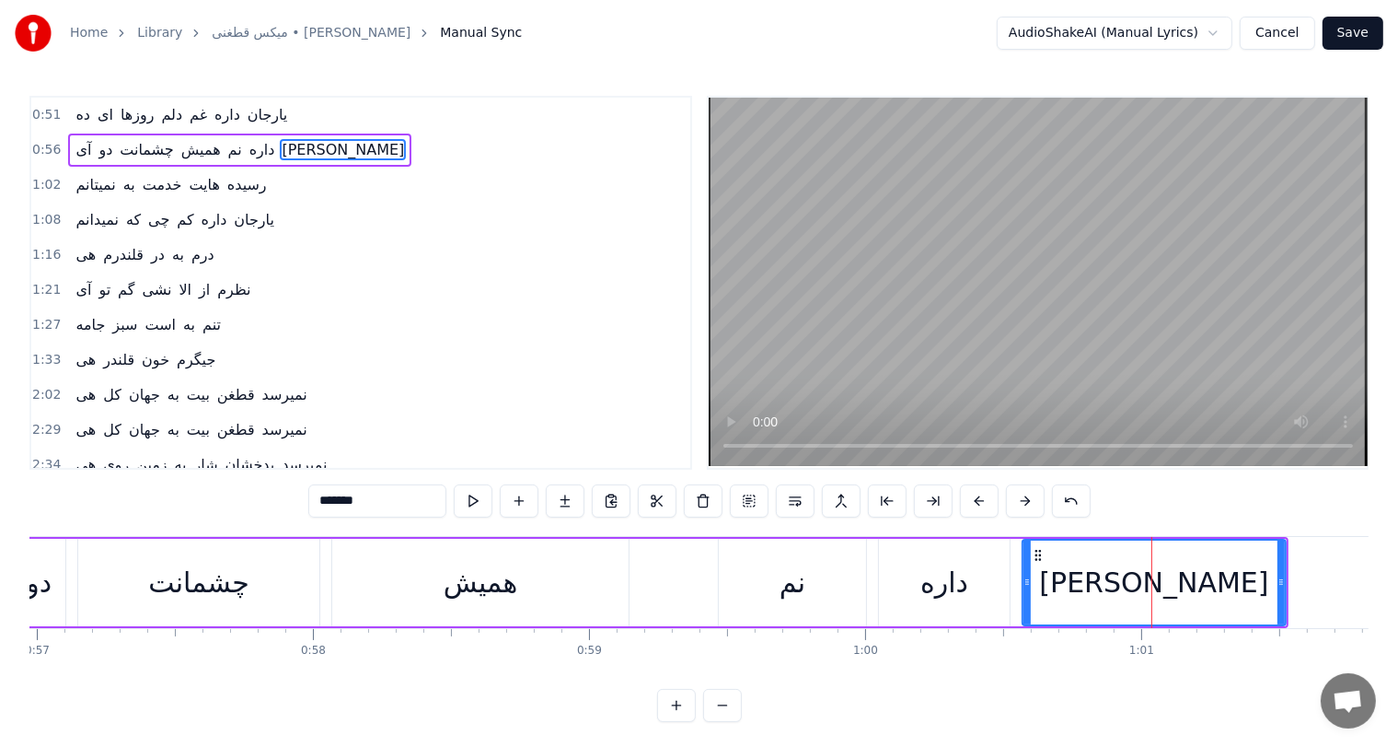
scroll to position [0, 15727]
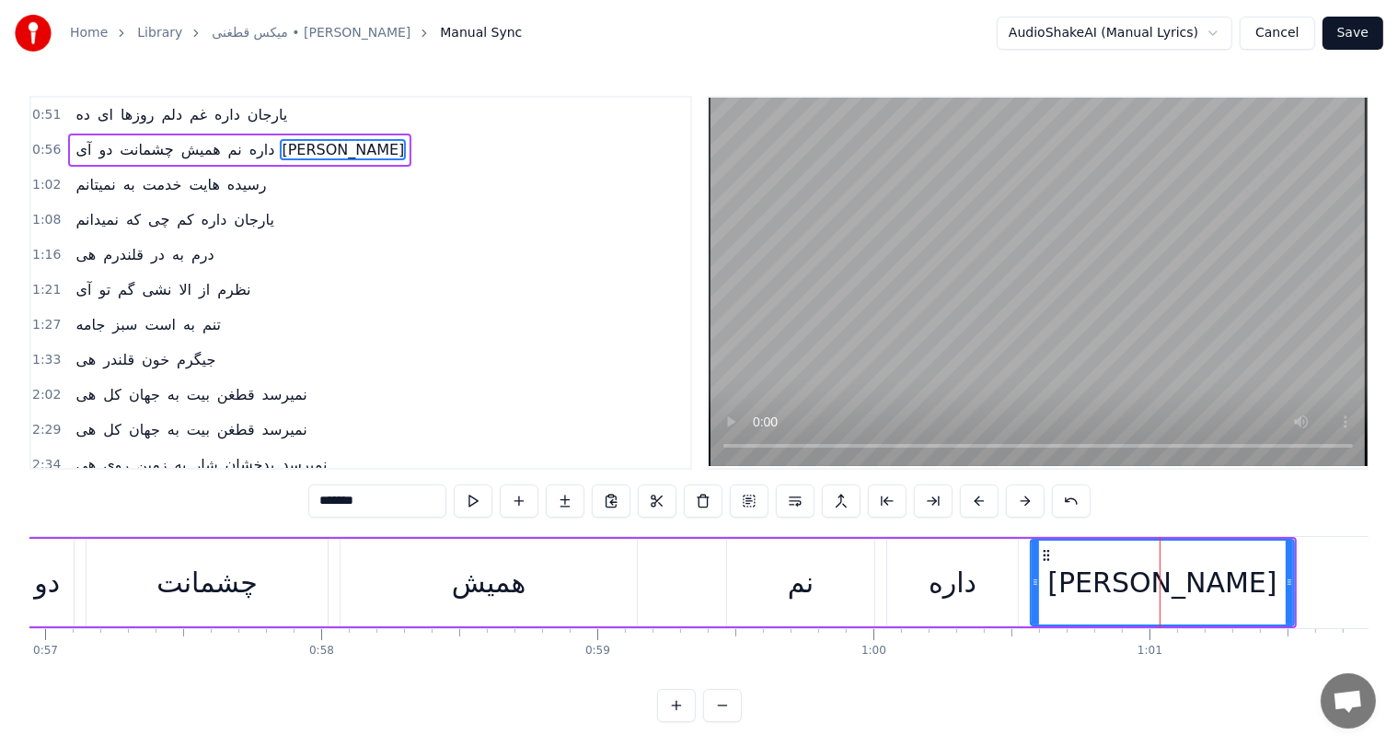
click at [420, 593] on div "همیش" at bounding box center [489, 582] width 296 height 87
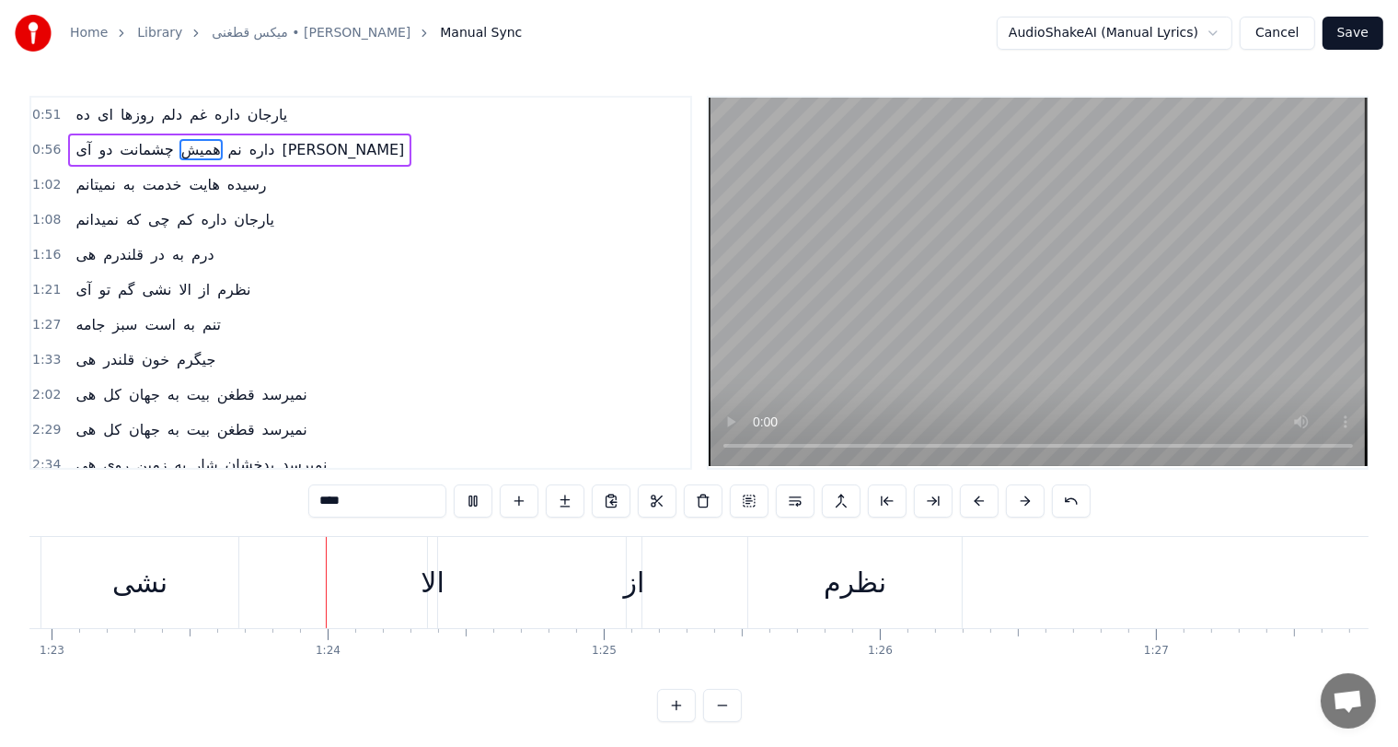
scroll to position [0, 22903]
click at [428, 577] on div "الا" at bounding box center [430, 582] width 23 height 41
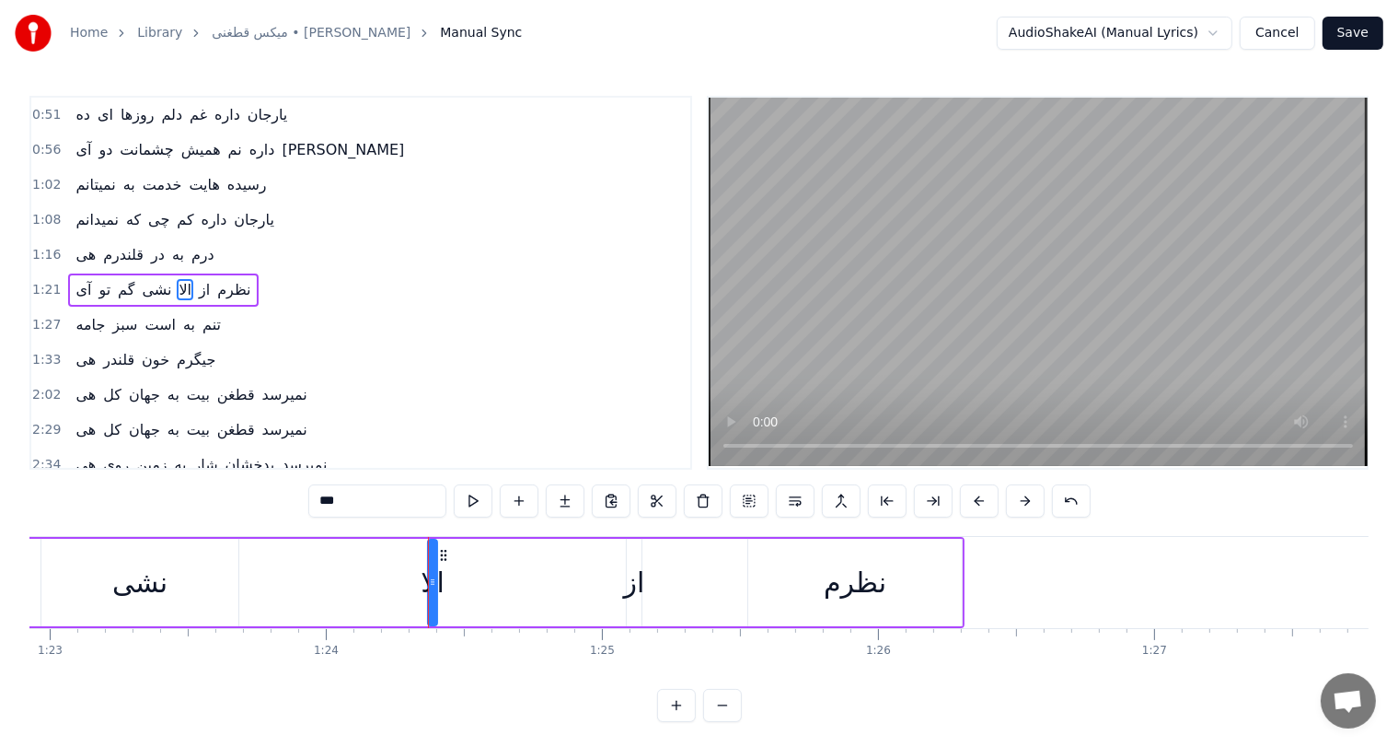
click at [641, 589] on div "از" at bounding box center [634, 582] width 21 height 41
click at [424, 590] on div "الا" at bounding box center [432, 582] width 23 height 41
drag, startPoint x: 424, startPoint y: 590, endPoint x: 435, endPoint y: 590, distance: 11.0
click at [435, 590] on div "الا" at bounding box center [432, 582] width 7 height 84
drag, startPoint x: 442, startPoint y: 552, endPoint x: 454, endPoint y: 552, distance: 12.0
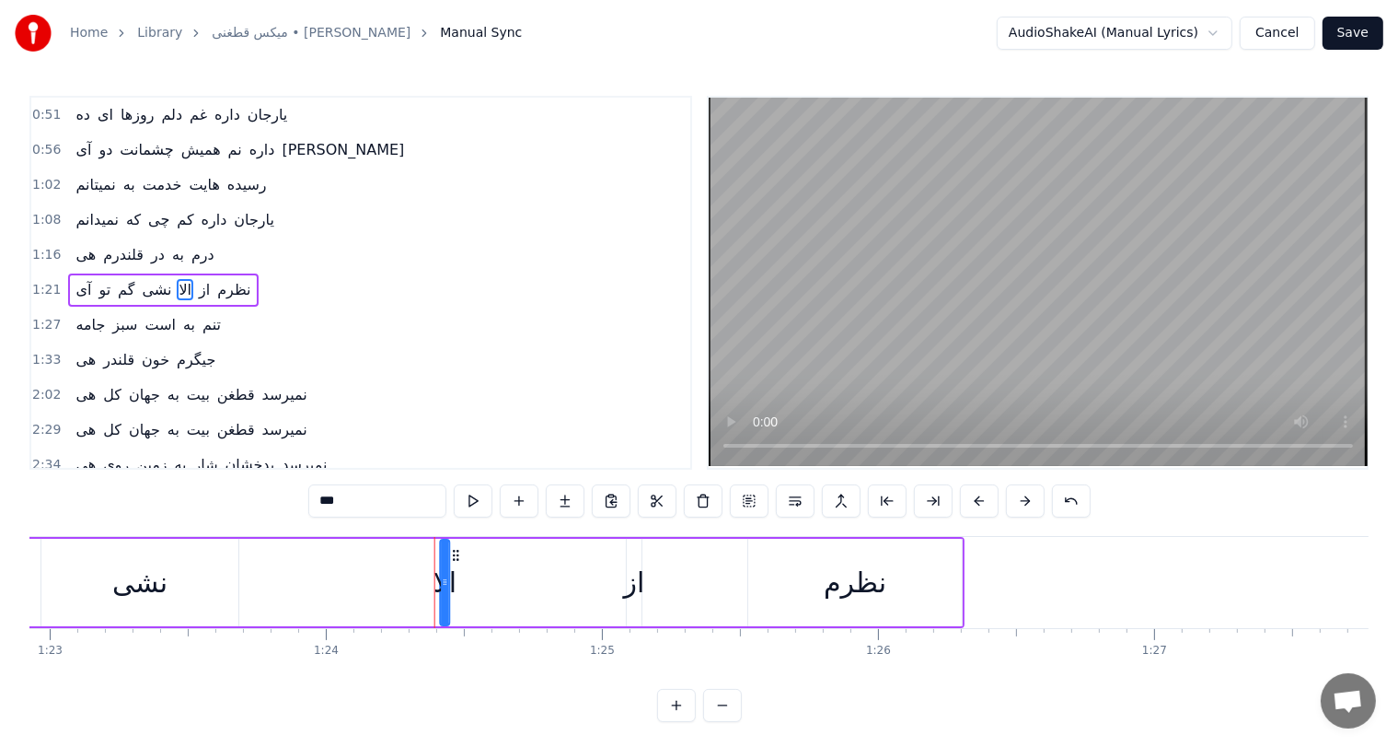
click at [454, 554] on circle at bounding box center [454, 554] width 1 height 1
drag, startPoint x: 440, startPoint y: 586, endPoint x: 372, endPoint y: 587, distance: 68.1
click at [374, 587] on icon at bounding box center [377, 581] width 7 height 15
drag, startPoint x: 387, startPoint y: 552, endPoint x: 435, endPoint y: 551, distance: 48.8
click at [435, 551] on icon at bounding box center [436, 555] width 15 height 15
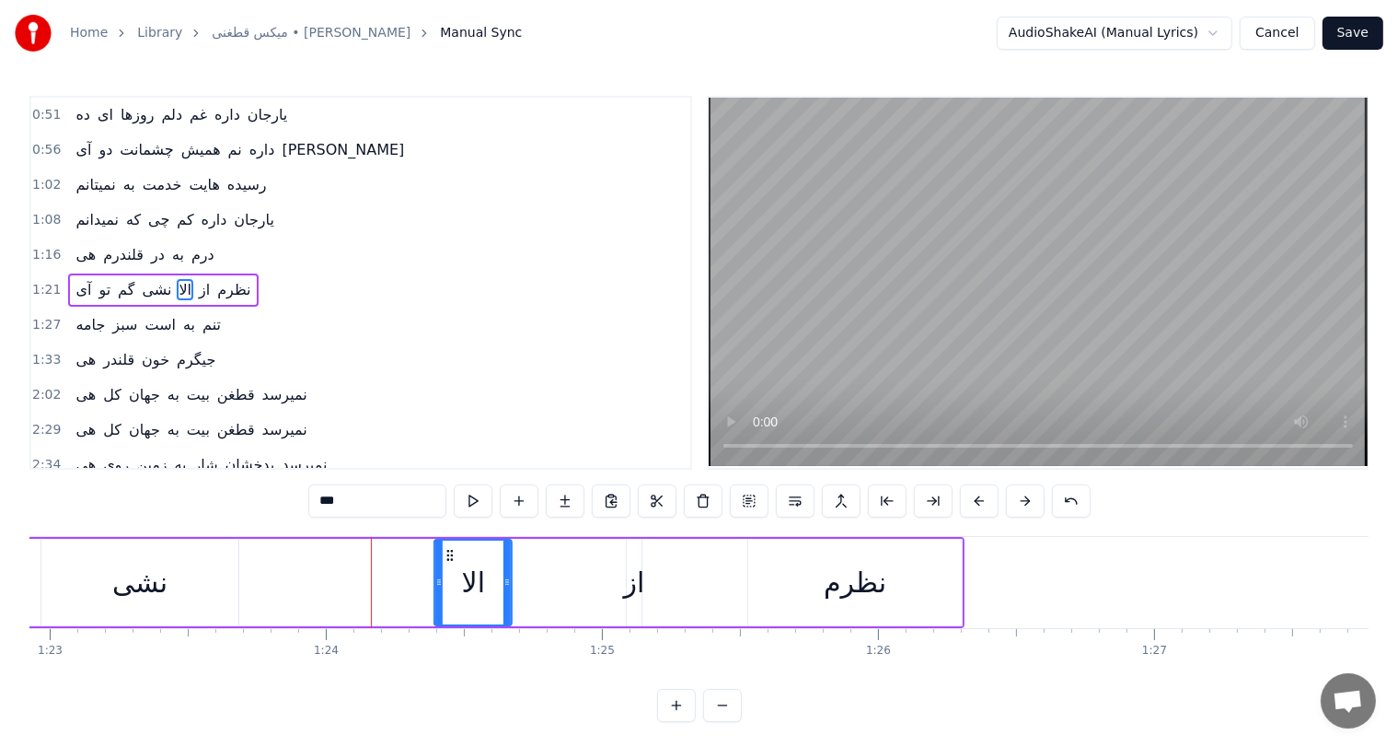
drag, startPoint x: 435, startPoint y: 551, endPoint x: 450, endPoint y: 551, distance: 14.7
click at [450, 551] on icon at bounding box center [451, 555] width 15 height 15
click at [118, 593] on div "نشی" at bounding box center [139, 582] width 55 height 41
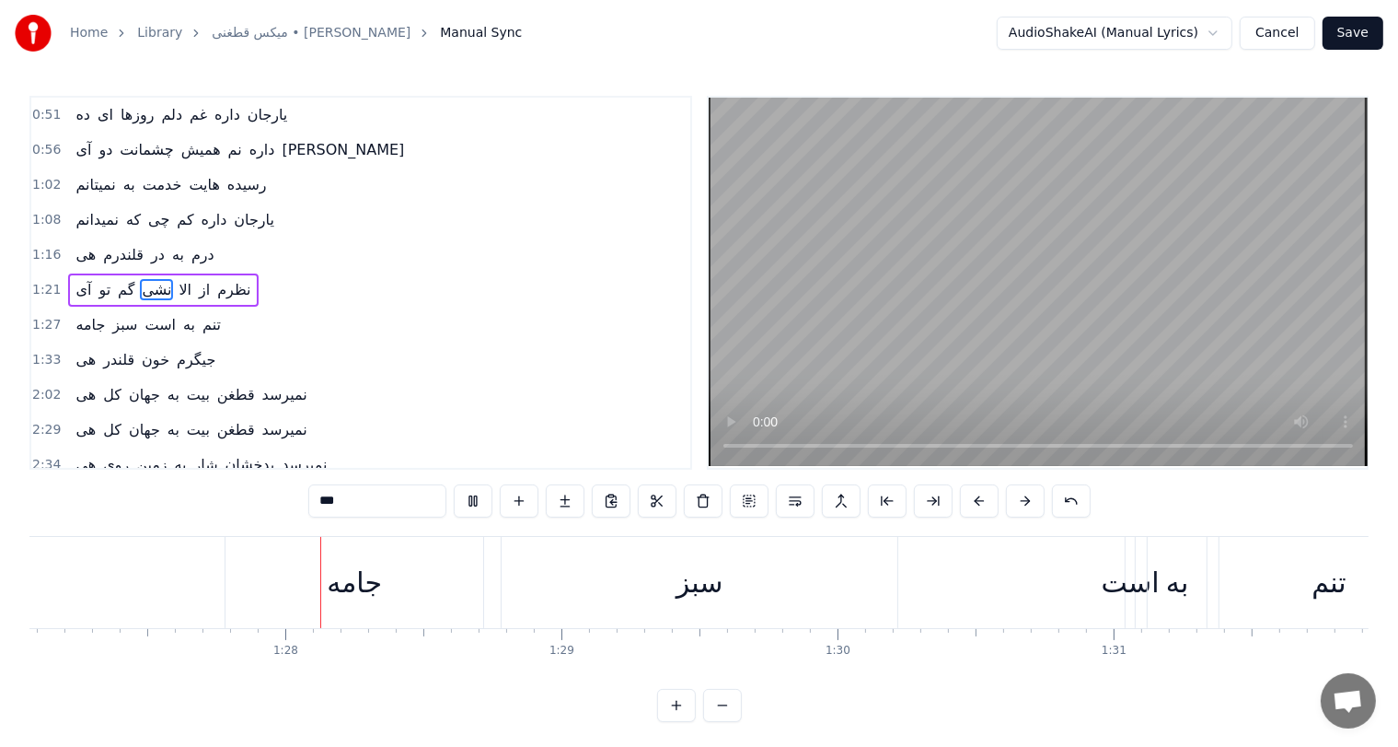
scroll to position [0, 24059]
click at [1108, 583] on div "است" at bounding box center [1120, 582] width 58 height 41
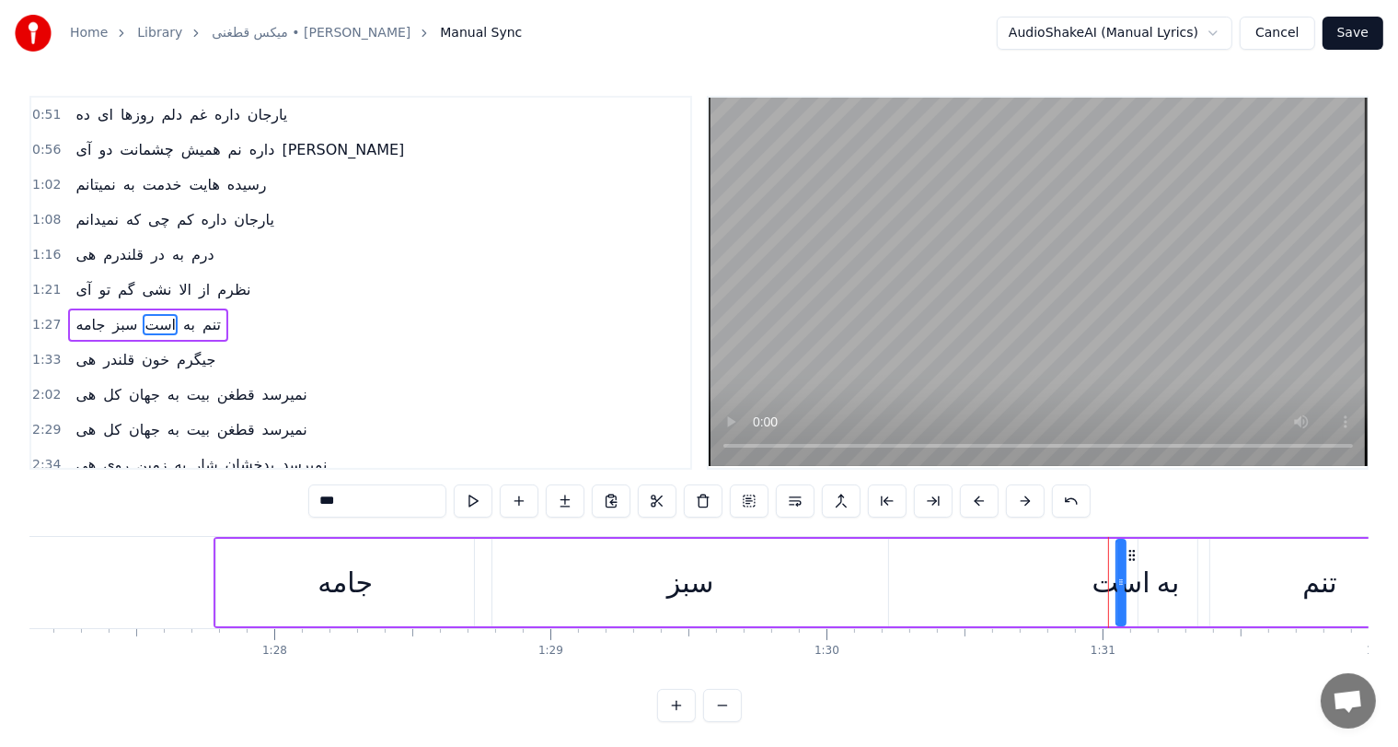
type input "***"
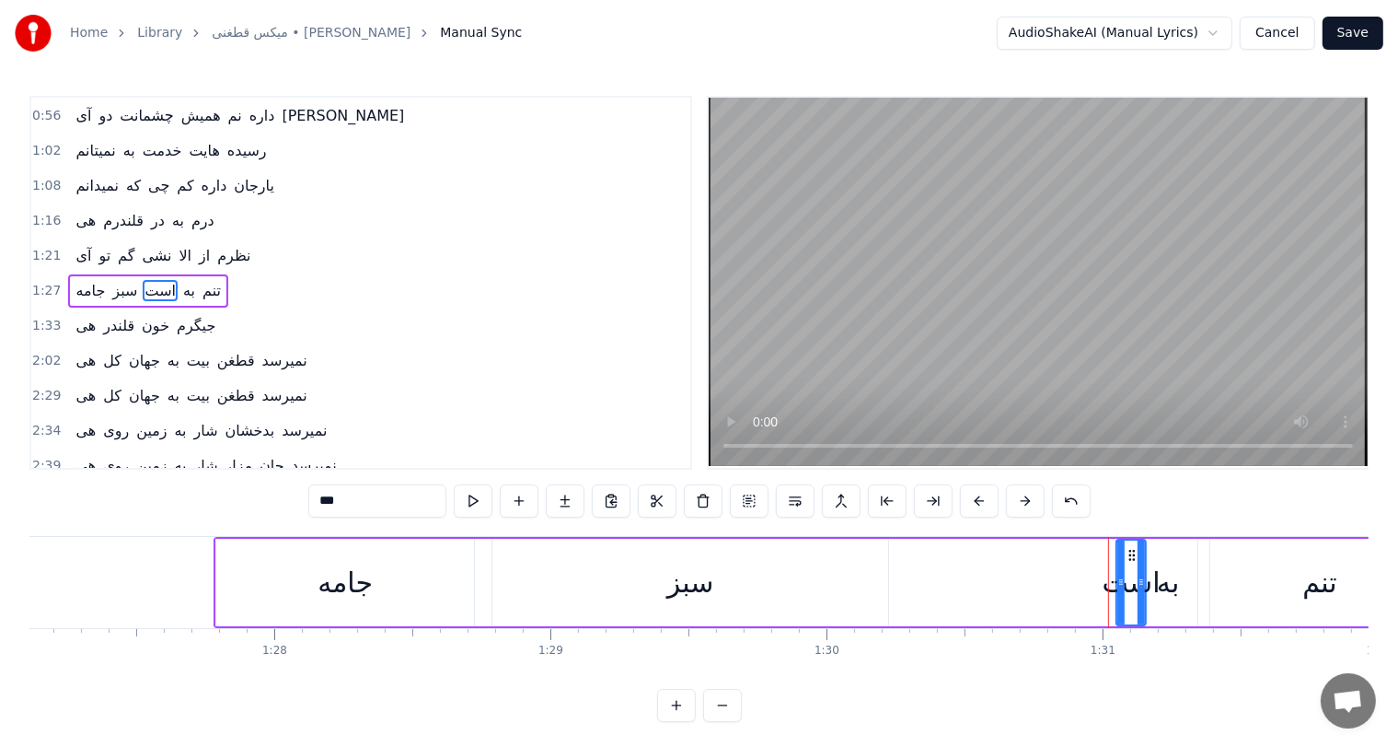
drag, startPoint x: 1121, startPoint y: 570, endPoint x: 1142, endPoint y: 576, distance: 21.3
click at [1142, 576] on div at bounding box center [1141, 582] width 7 height 84
drag, startPoint x: 1117, startPoint y: 578, endPoint x: 980, endPoint y: 582, distance: 136.3
click at [981, 582] on icon at bounding box center [984, 581] width 7 height 15
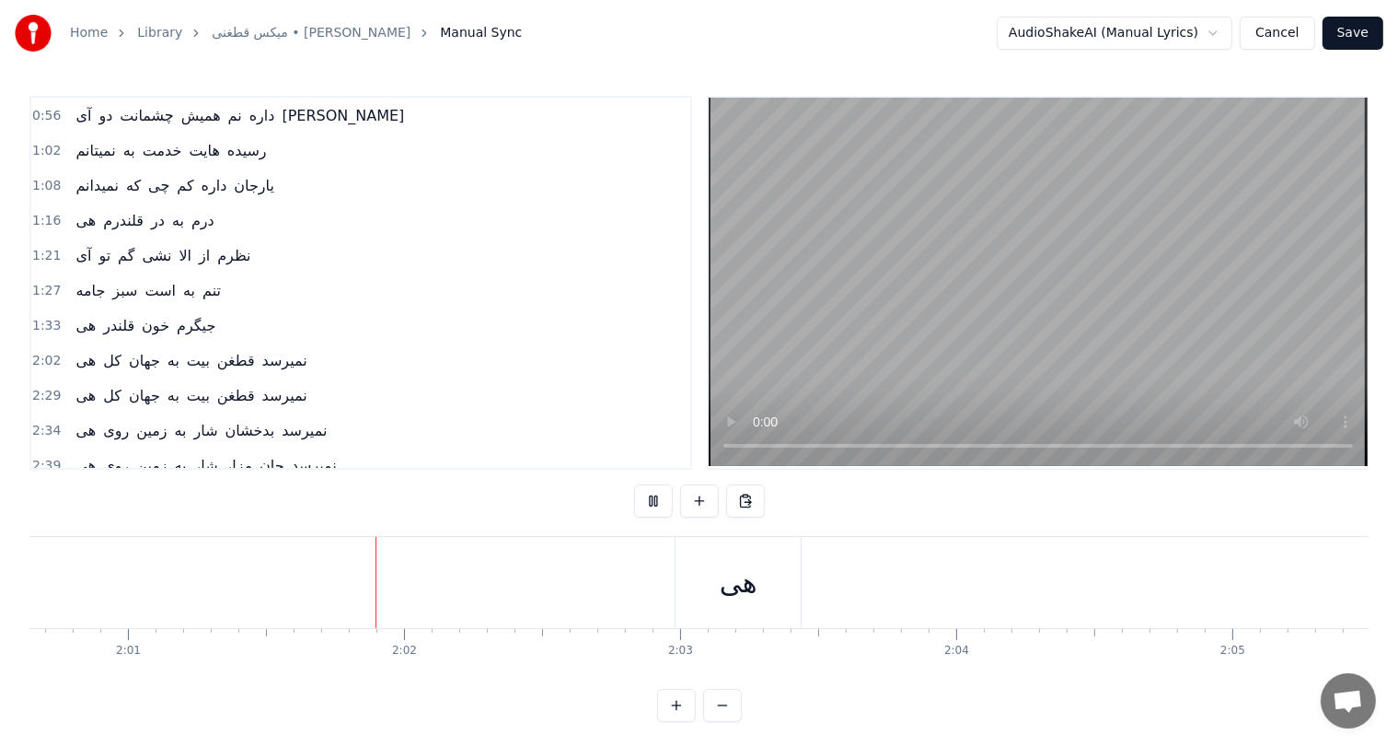
scroll to position [0, 33433]
click at [620, 596] on div "هی" at bounding box center [626, 582] width 38 height 41
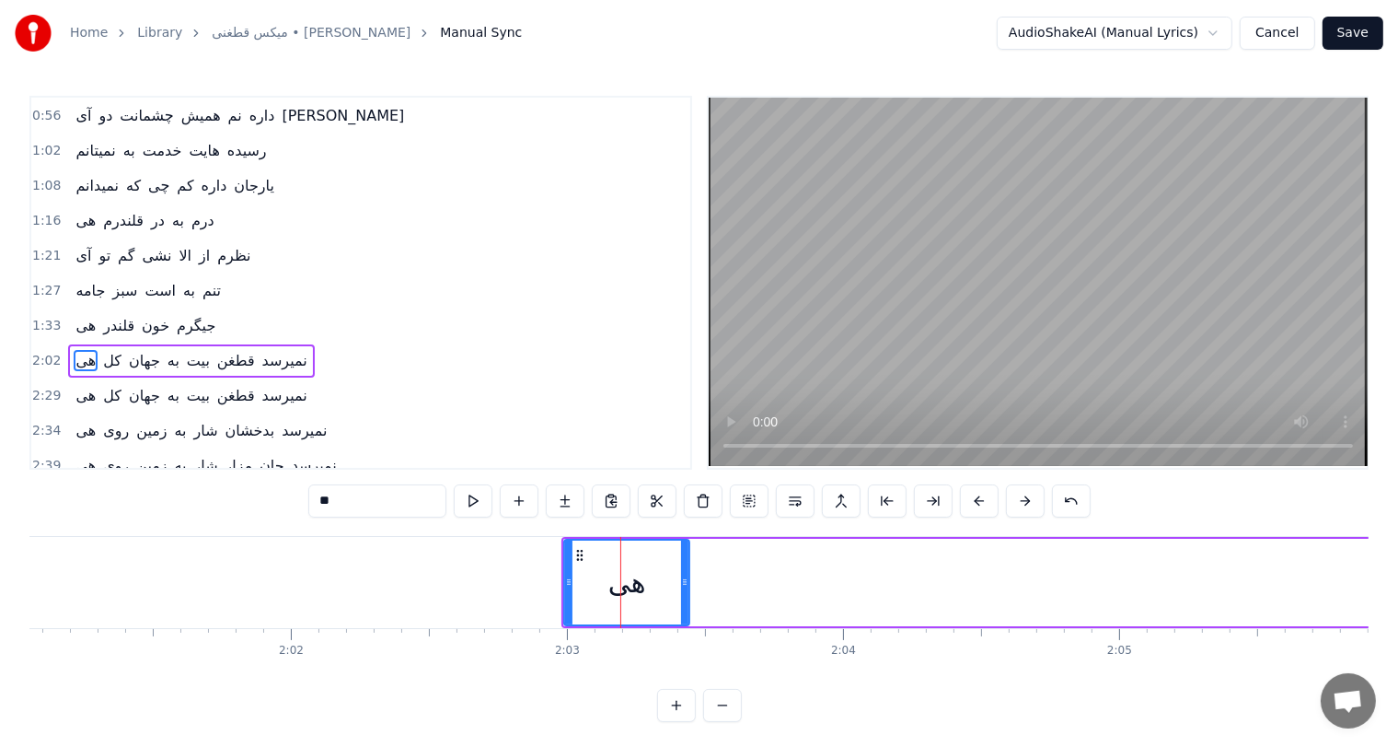
scroll to position [102, 0]
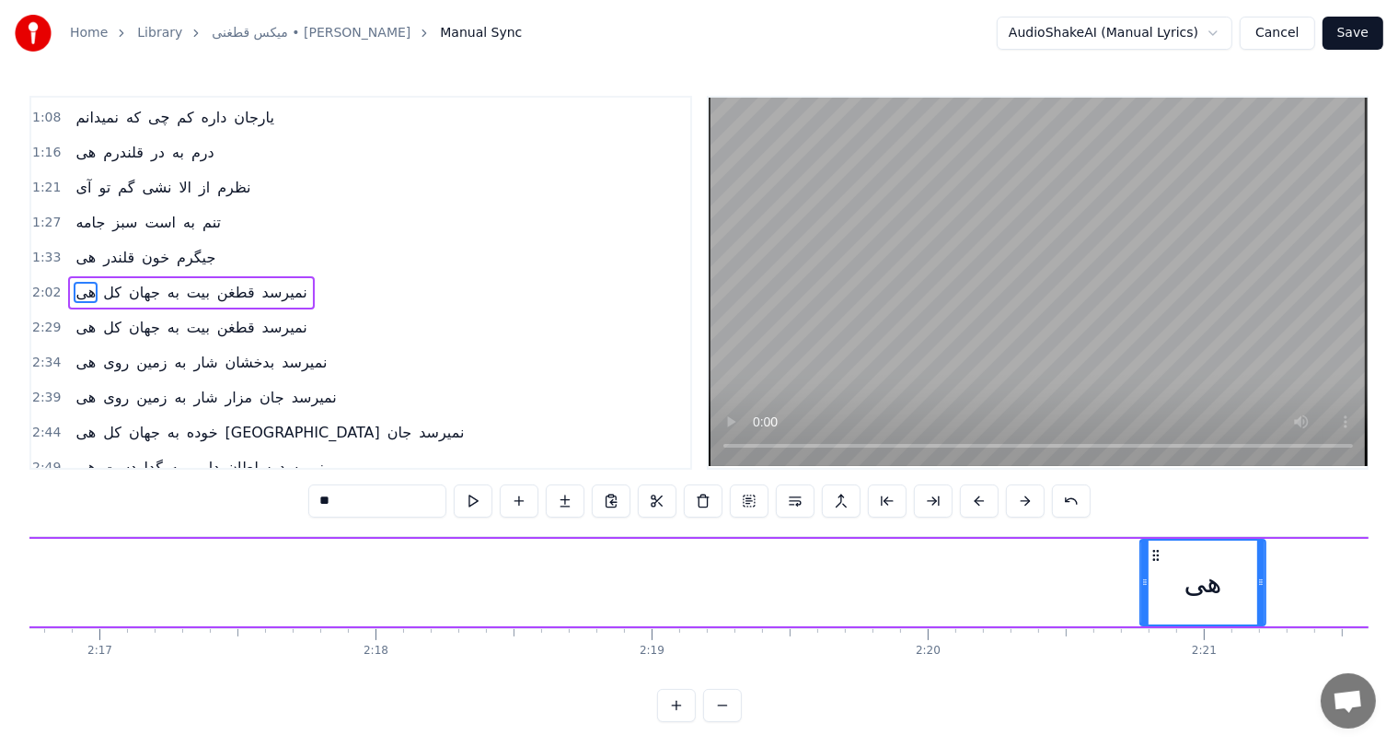
drag, startPoint x: 578, startPoint y: 555, endPoint x: 1177, endPoint y: 572, distance: 599.5
click at [1177, 572] on div "هی" at bounding box center [1203, 582] width 123 height 84
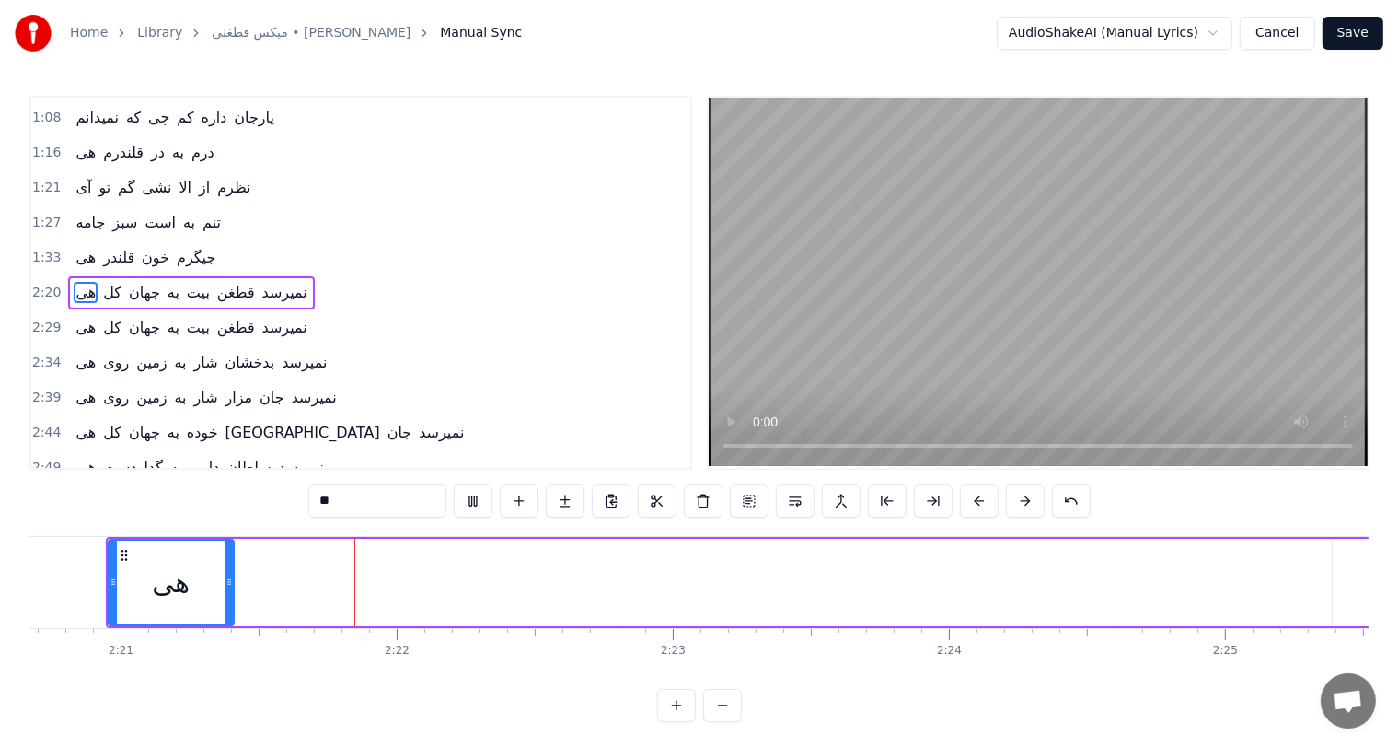
scroll to position [0, 38898]
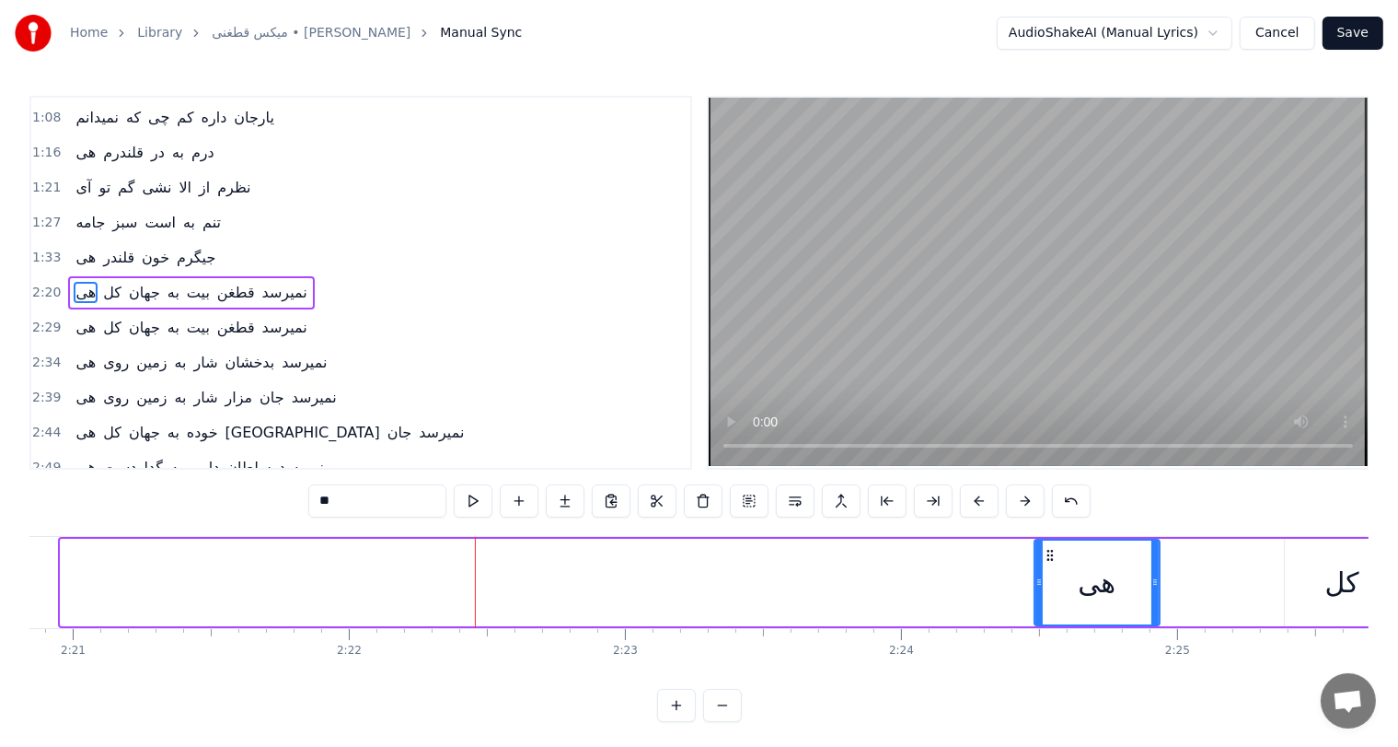
drag, startPoint x: 74, startPoint y: 553, endPoint x: 1075, endPoint y: 569, distance: 1001.7
click at [1075, 569] on div "هی" at bounding box center [1096, 582] width 123 height 84
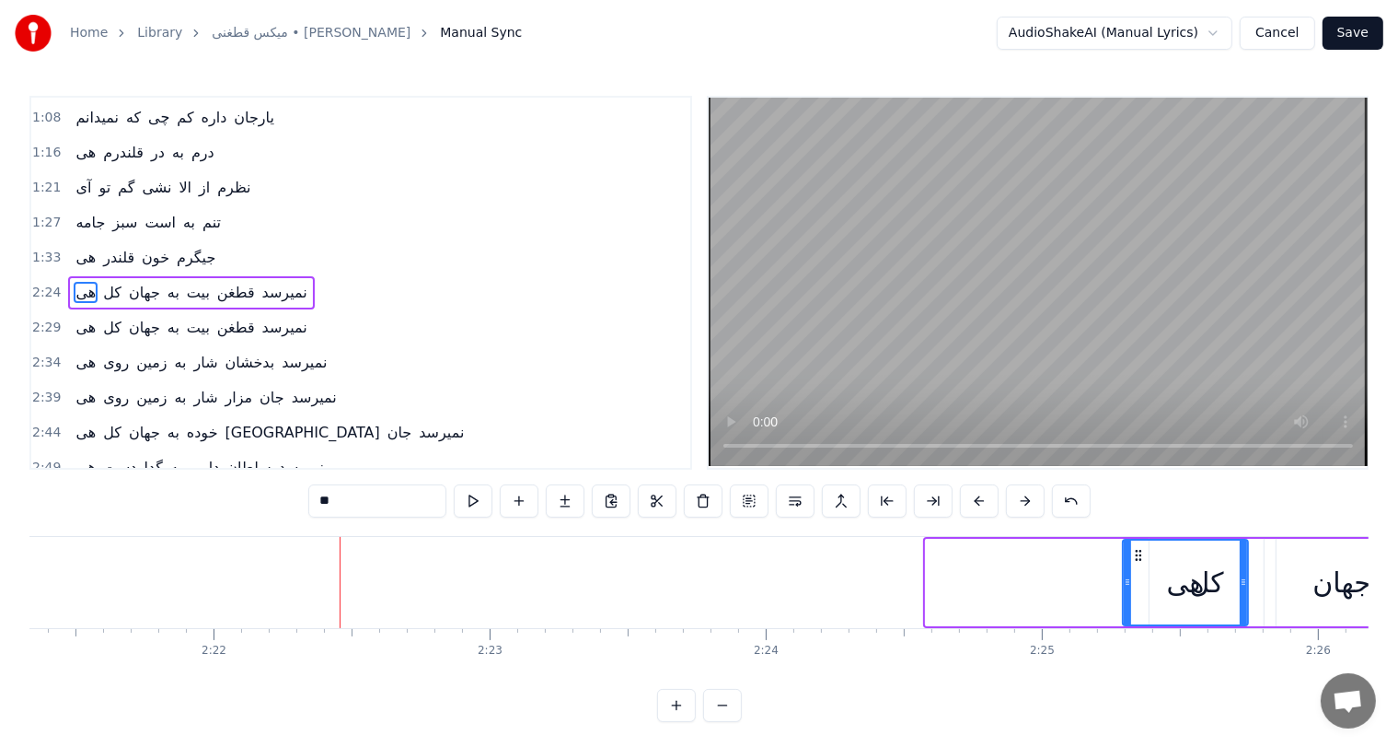
scroll to position [0, 39037]
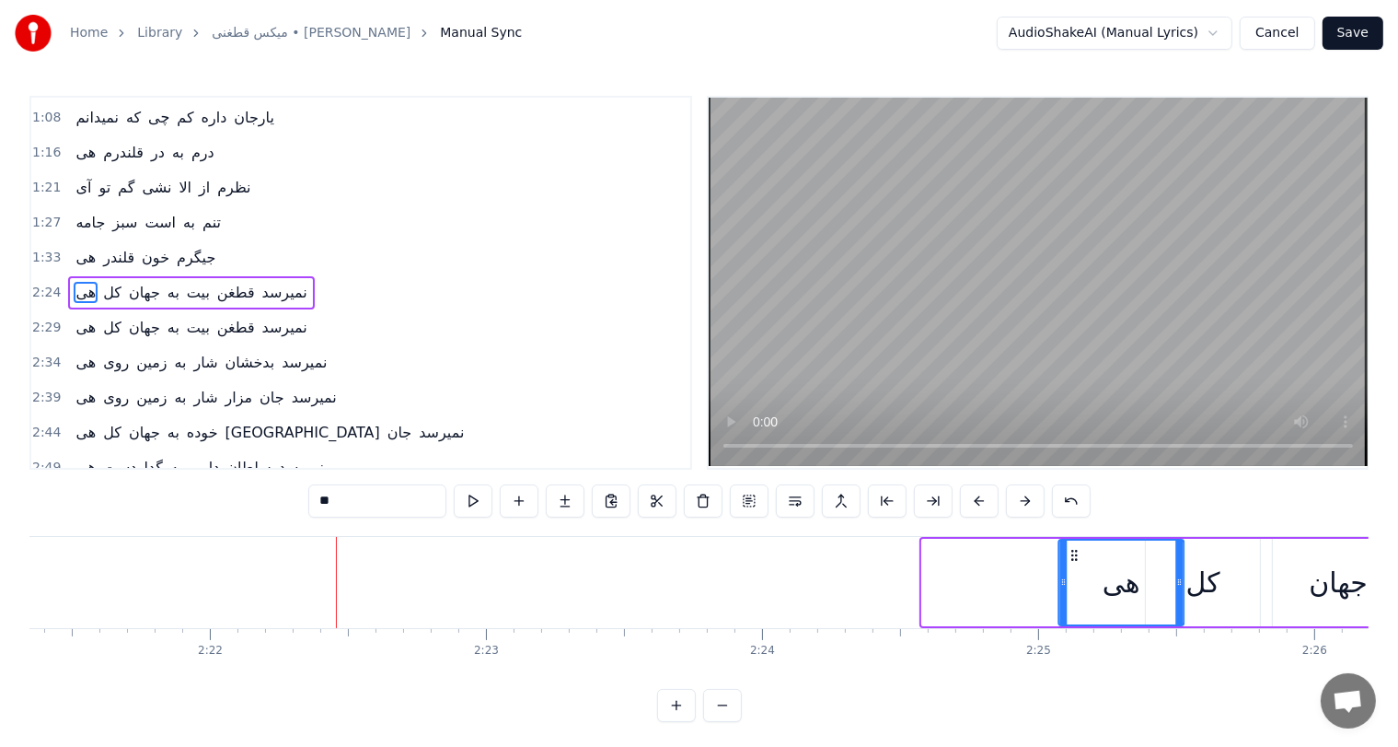
click at [1072, 554] on icon at bounding box center [1074, 555] width 15 height 15
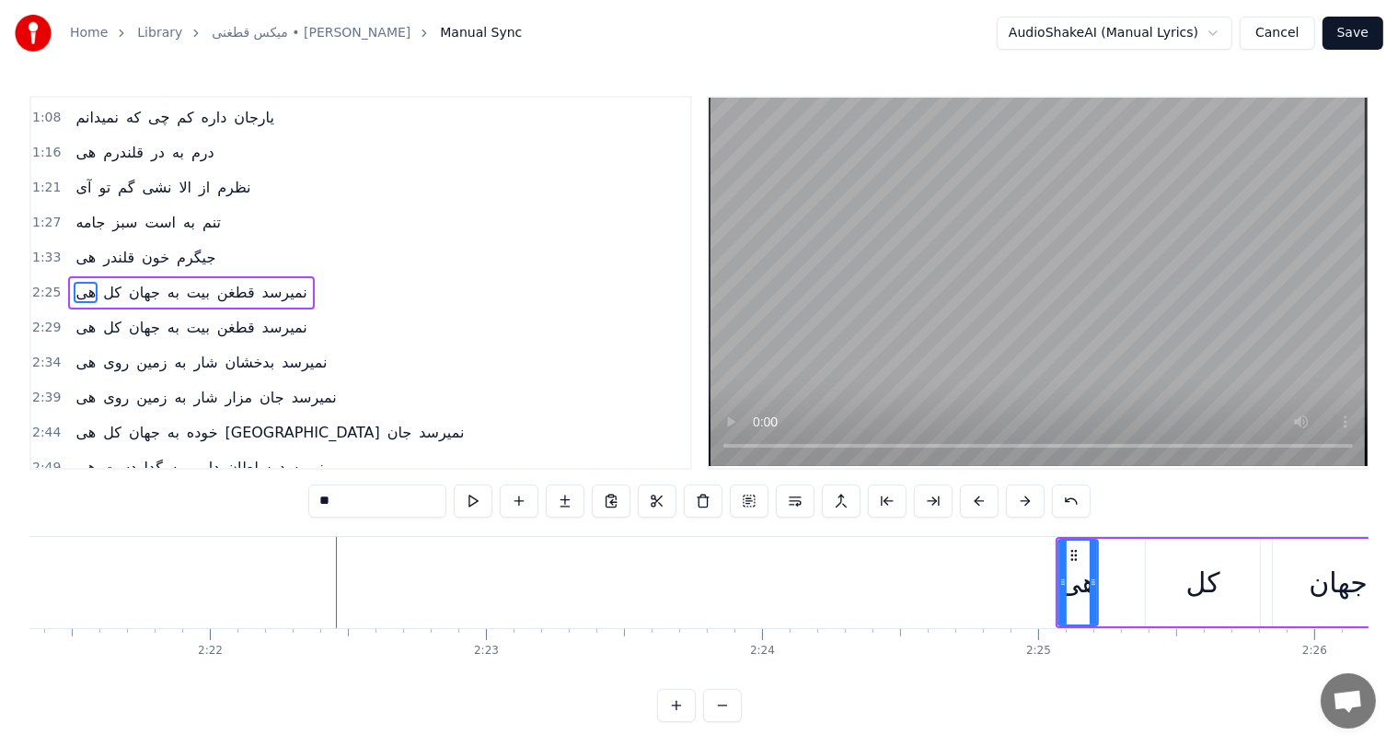
drag, startPoint x: 1181, startPoint y: 586, endPoint x: 1096, endPoint y: 591, distance: 85.8
click at [1096, 591] on div at bounding box center [1093, 582] width 7 height 84
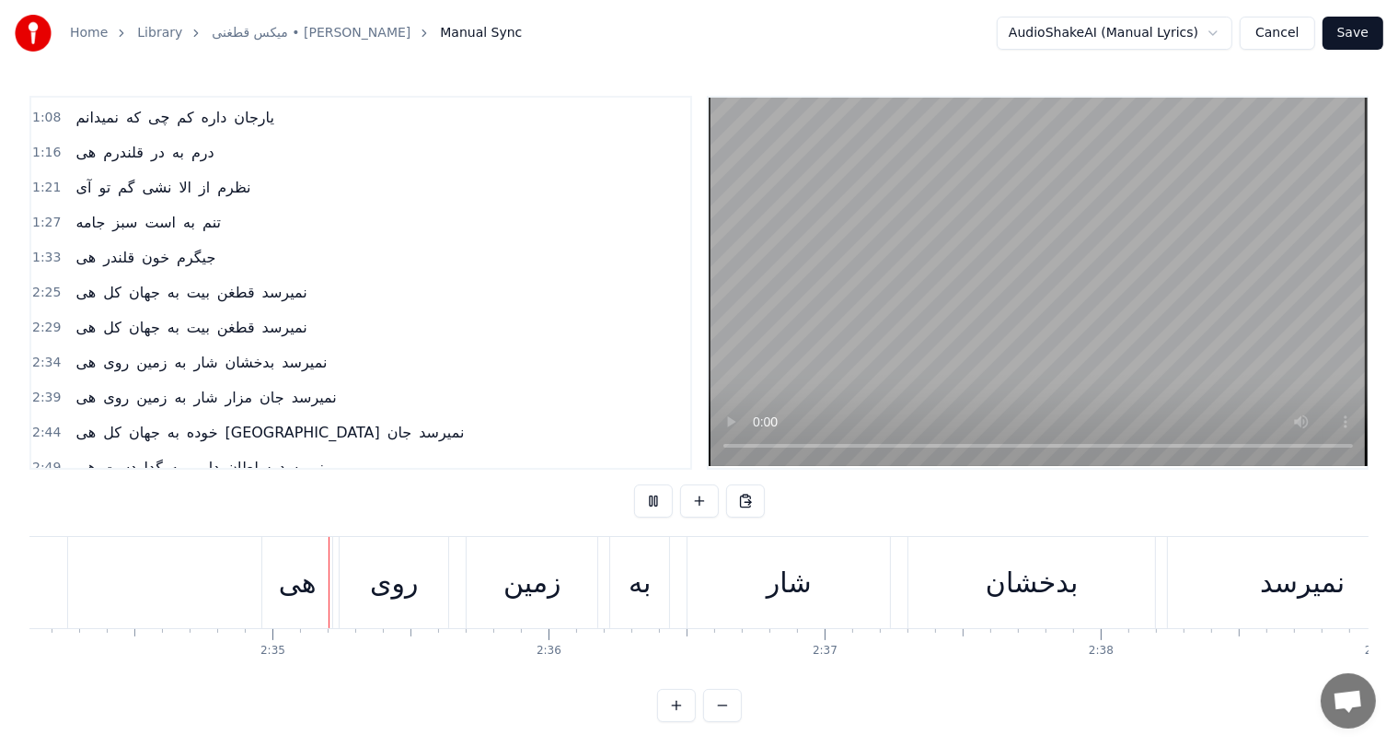
scroll to position [0, 42576]
click at [980, 589] on div "بدخشان" at bounding box center [1021, 582] width 93 height 41
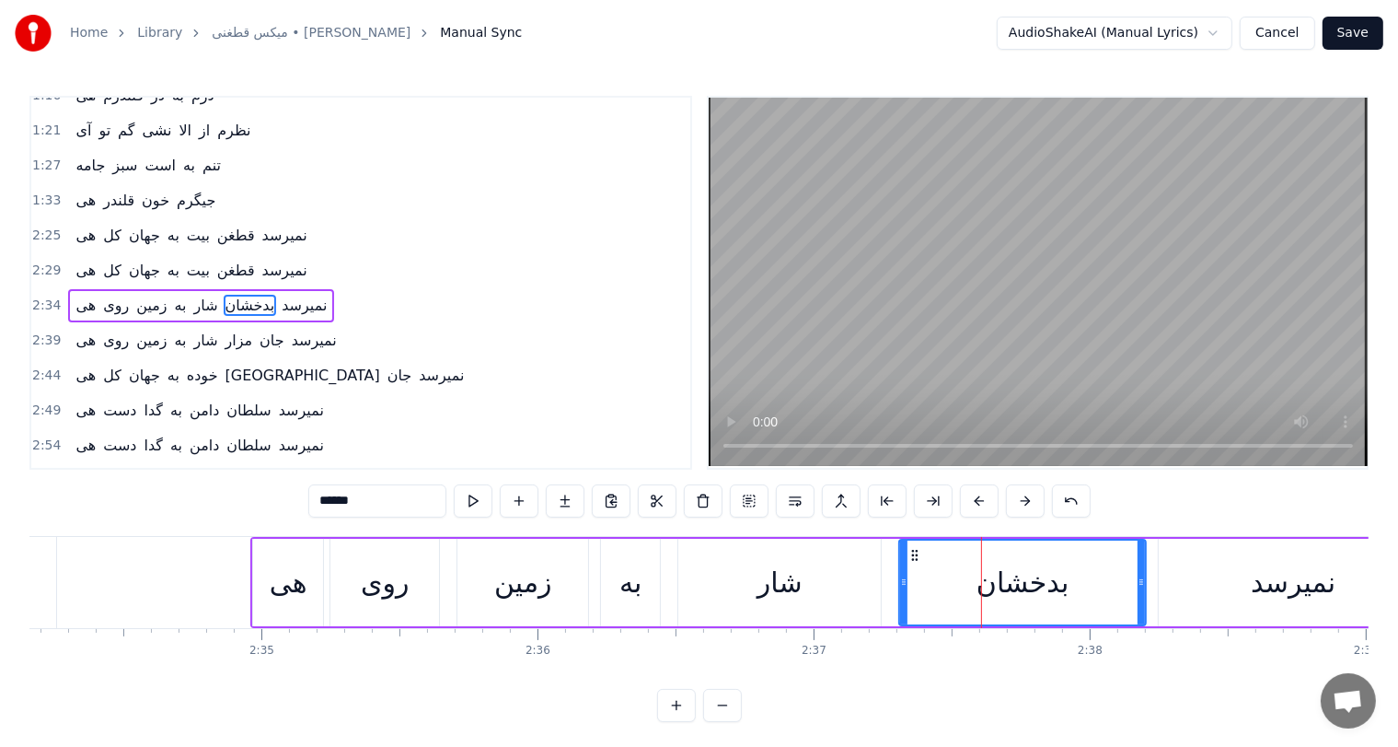
scroll to position [169, 0]
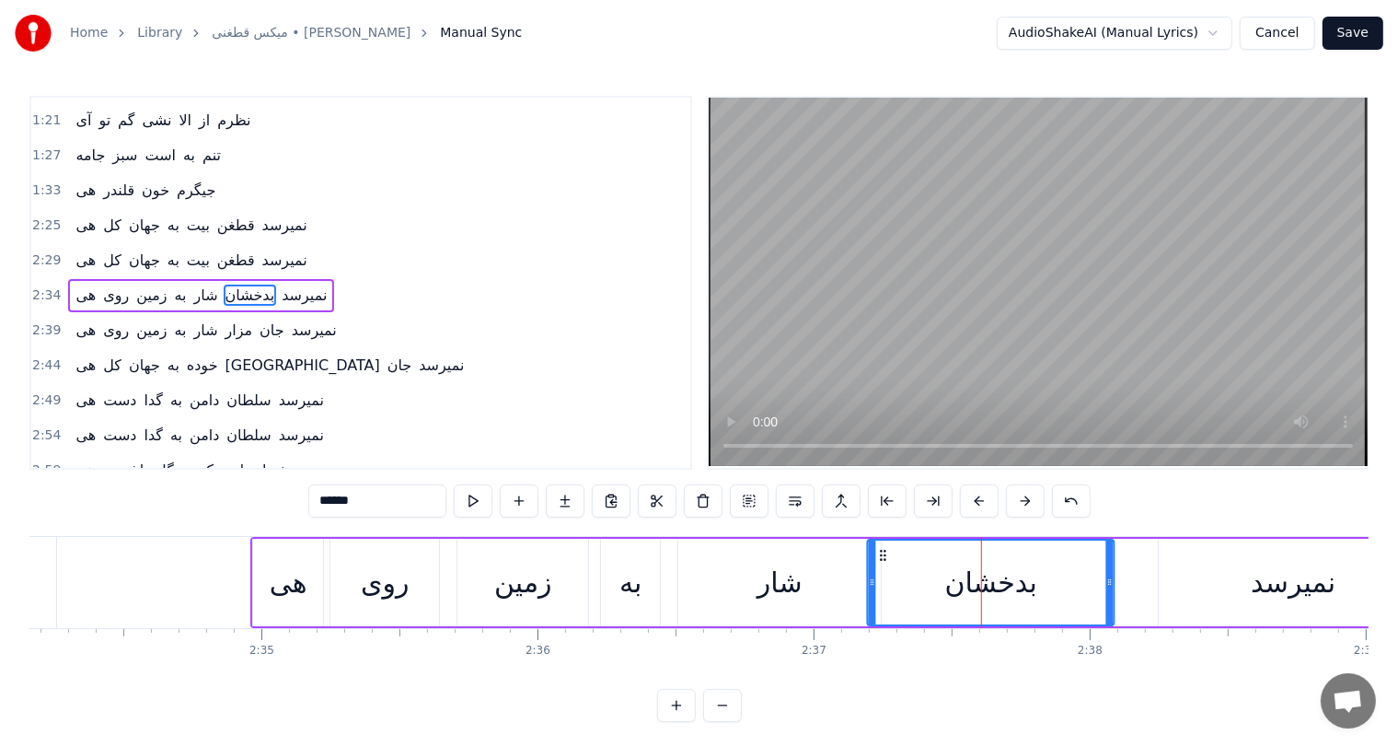
drag, startPoint x: 909, startPoint y: 551, endPoint x: 876, endPoint y: 552, distance: 32.2
click at [876, 552] on icon at bounding box center [883, 555] width 15 height 15
click at [795, 586] on div "شار" at bounding box center [780, 582] width 45 height 41
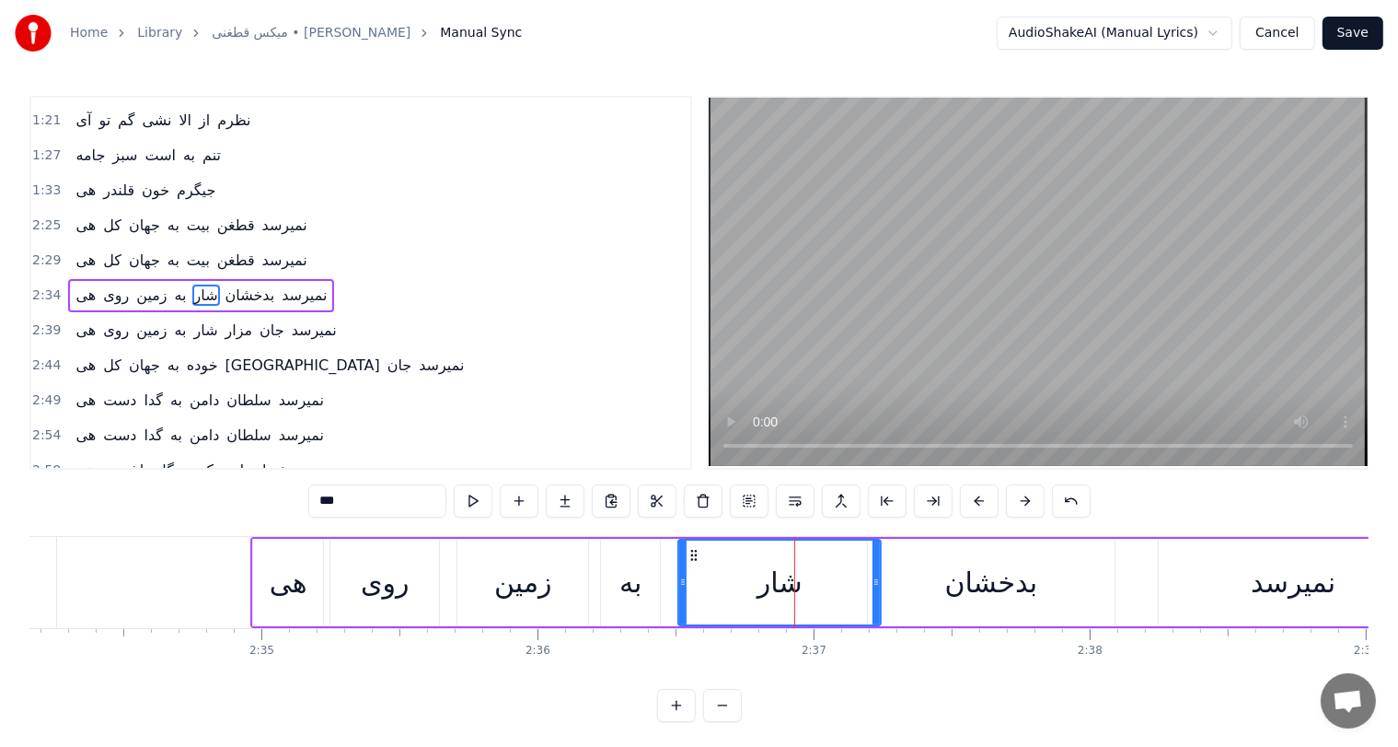
click at [977, 578] on div "بدخشان" at bounding box center [991, 582] width 93 height 41
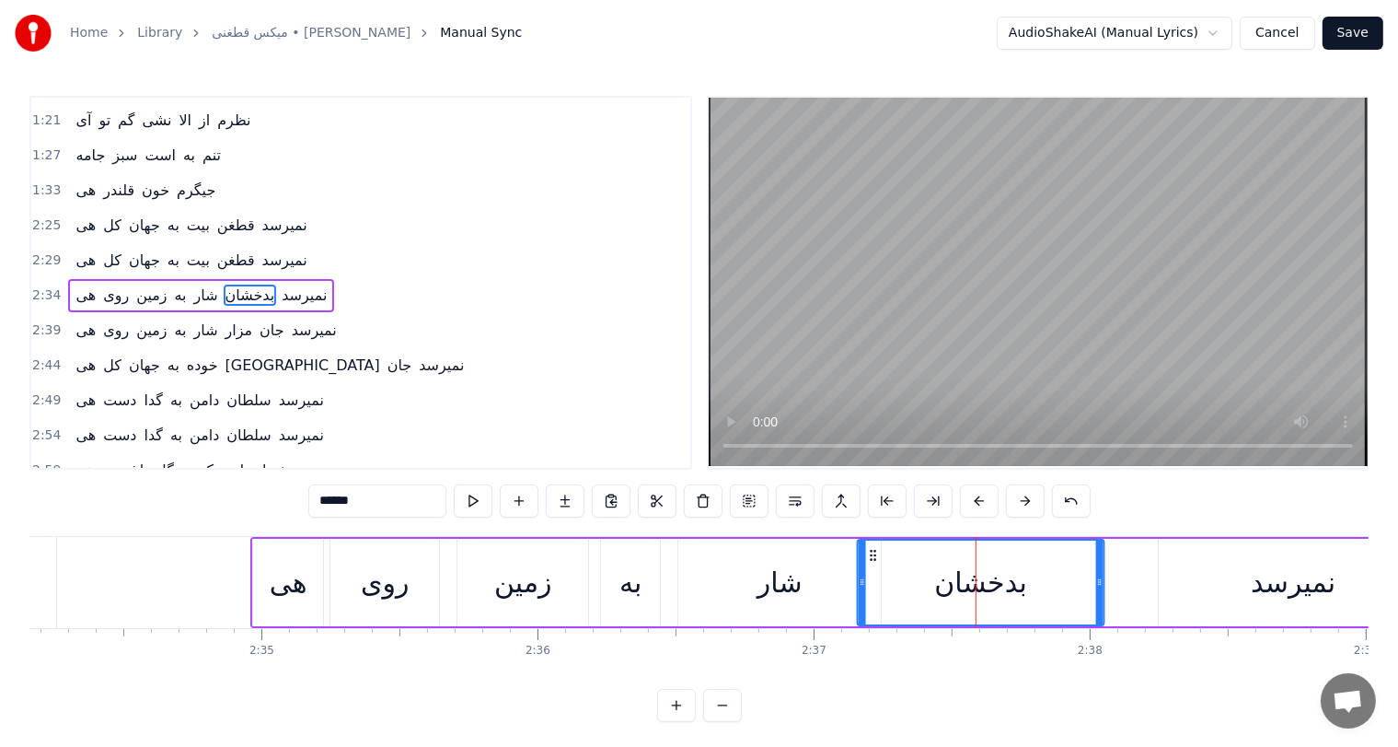
drag, startPoint x: 877, startPoint y: 553, endPoint x: 867, endPoint y: 553, distance: 10.1
click at [867, 553] on icon at bounding box center [873, 555] width 15 height 15
click at [803, 587] on div "شار" at bounding box center [779, 582] width 203 height 87
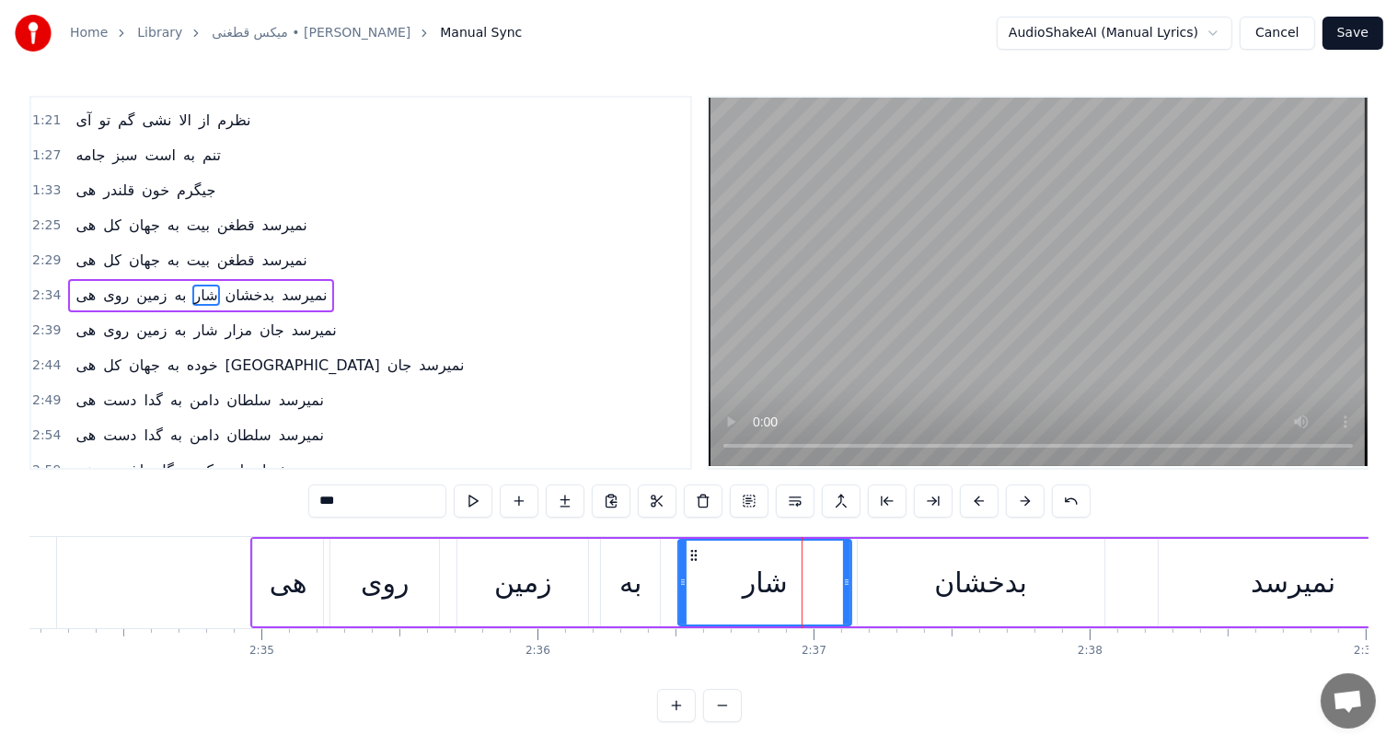
drag, startPoint x: 879, startPoint y: 578, endPoint x: 850, endPoint y: 584, distance: 30.0
click at [850, 584] on icon at bounding box center [846, 581] width 7 height 15
click at [1007, 582] on div "بدخشان" at bounding box center [980, 582] width 93 height 41
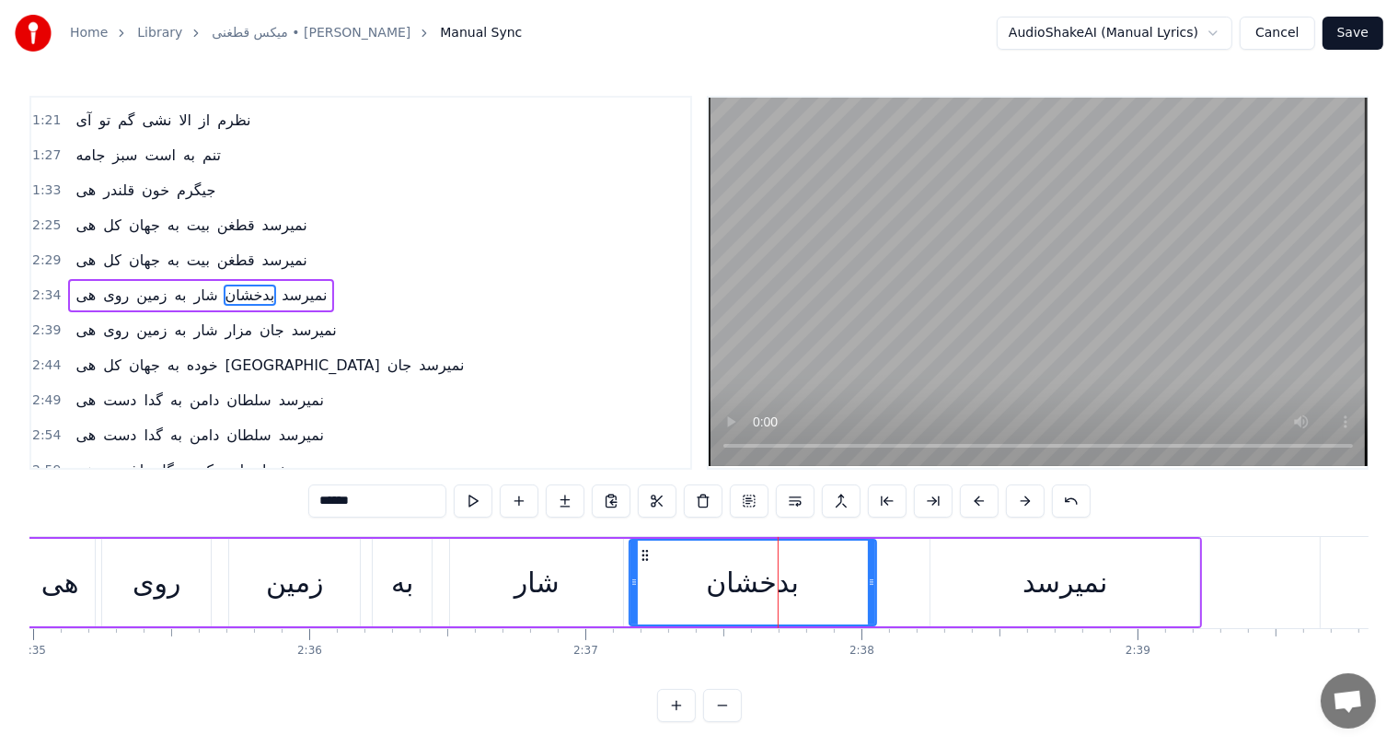
scroll to position [0, 42811]
click at [1016, 580] on div "نمیرسد" at bounding box center [1058, 582] width 269 height 87
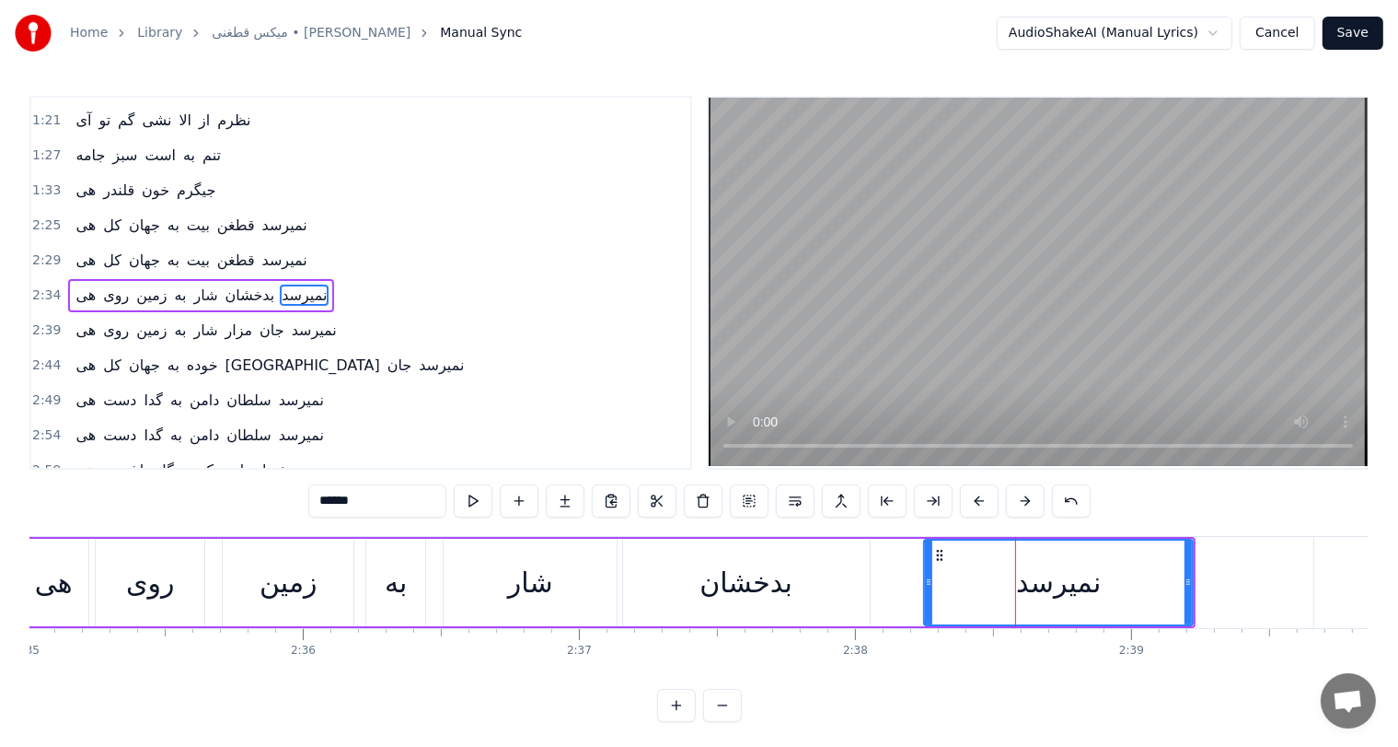
click at [746, 589] on div "بدخشان" at bounding box center [746, 582] width 93 height 41
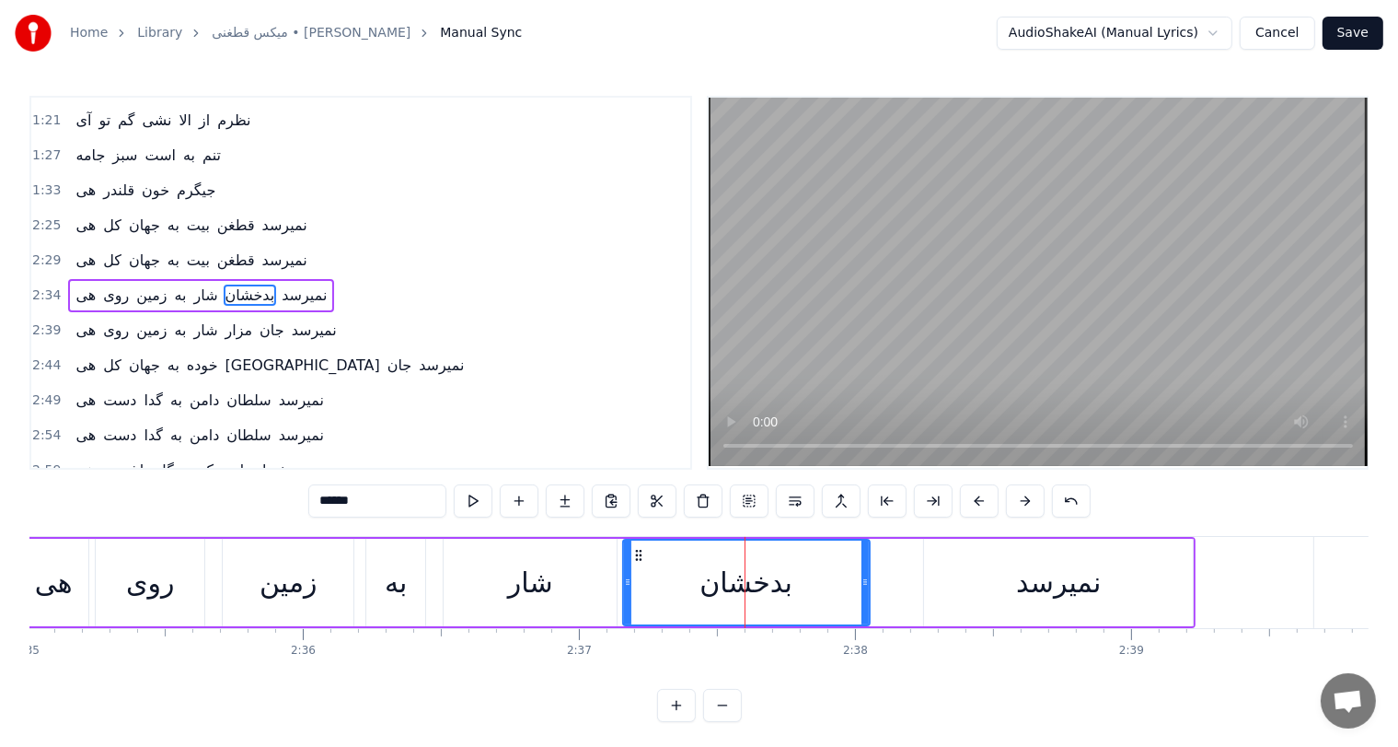
click at [1016, 574] on div "نمیرسد" at bounding box center [1058, 582] width 269 height 87
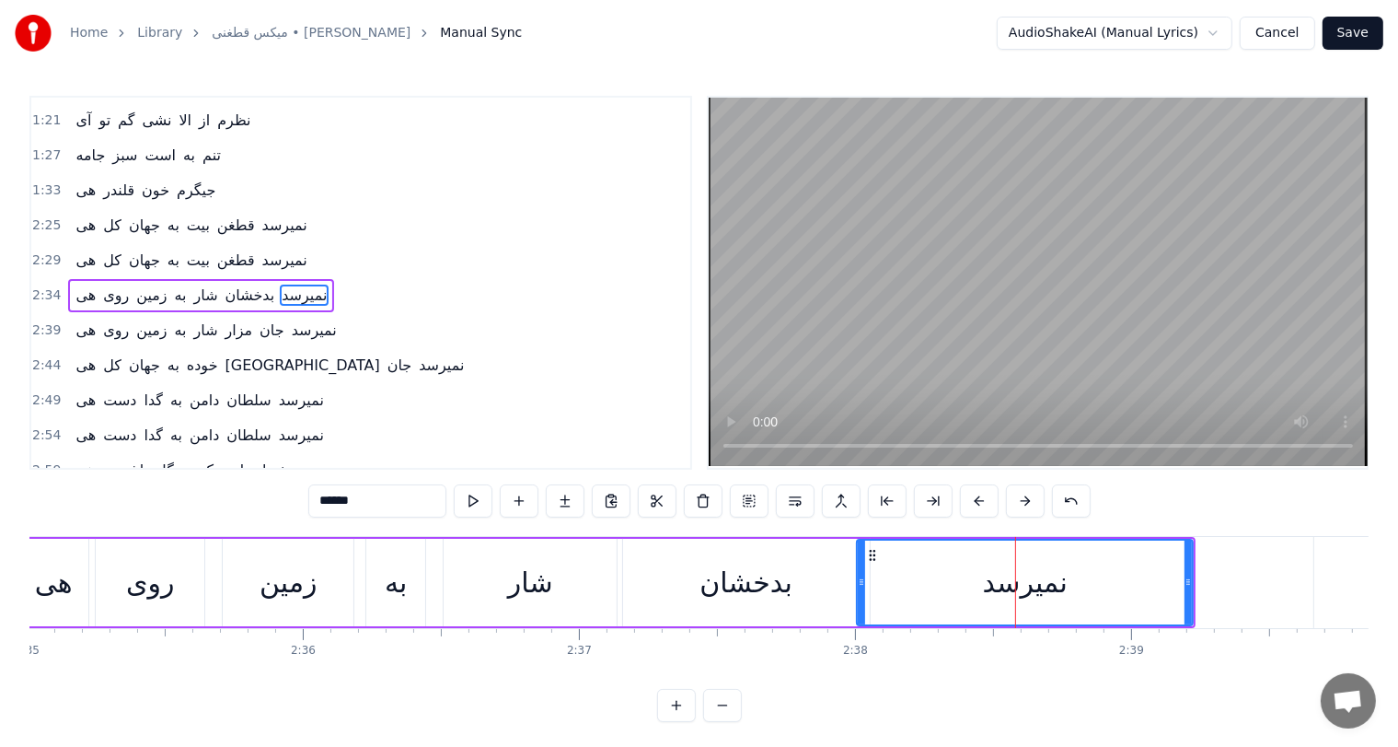
drag, startPoint x: 929, startPoint y: 568, endPoint x: 862, endPoint y: 570, distance: 67.2
click at [862, 570] on div at bounding box center [861, 582] width 7 height 84
click at [226, 597] on div "زمین" at bounding box center [288, 582] width 131 height 87
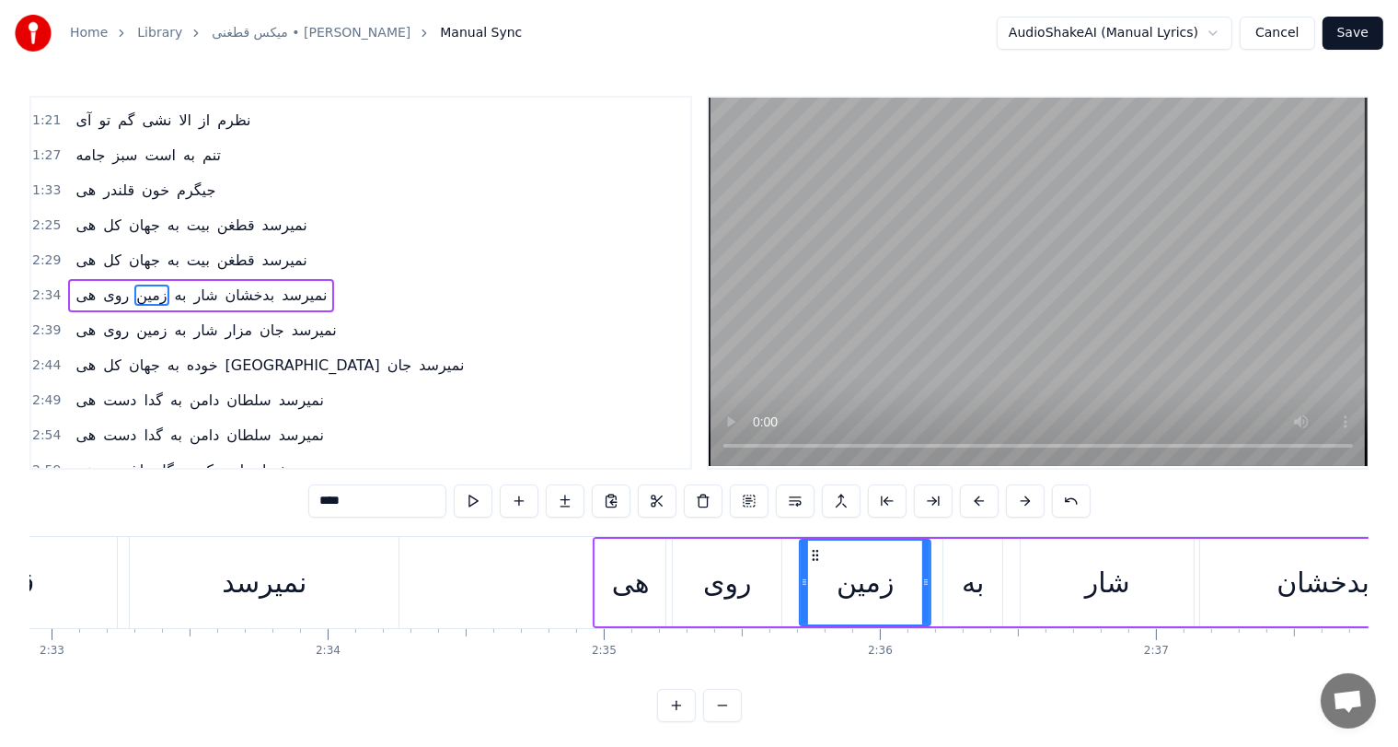
scroll to position [0, 42231]
click at [301, 575] on div "نمیرسد" at bounding box center [267, 582] width 85 height 41
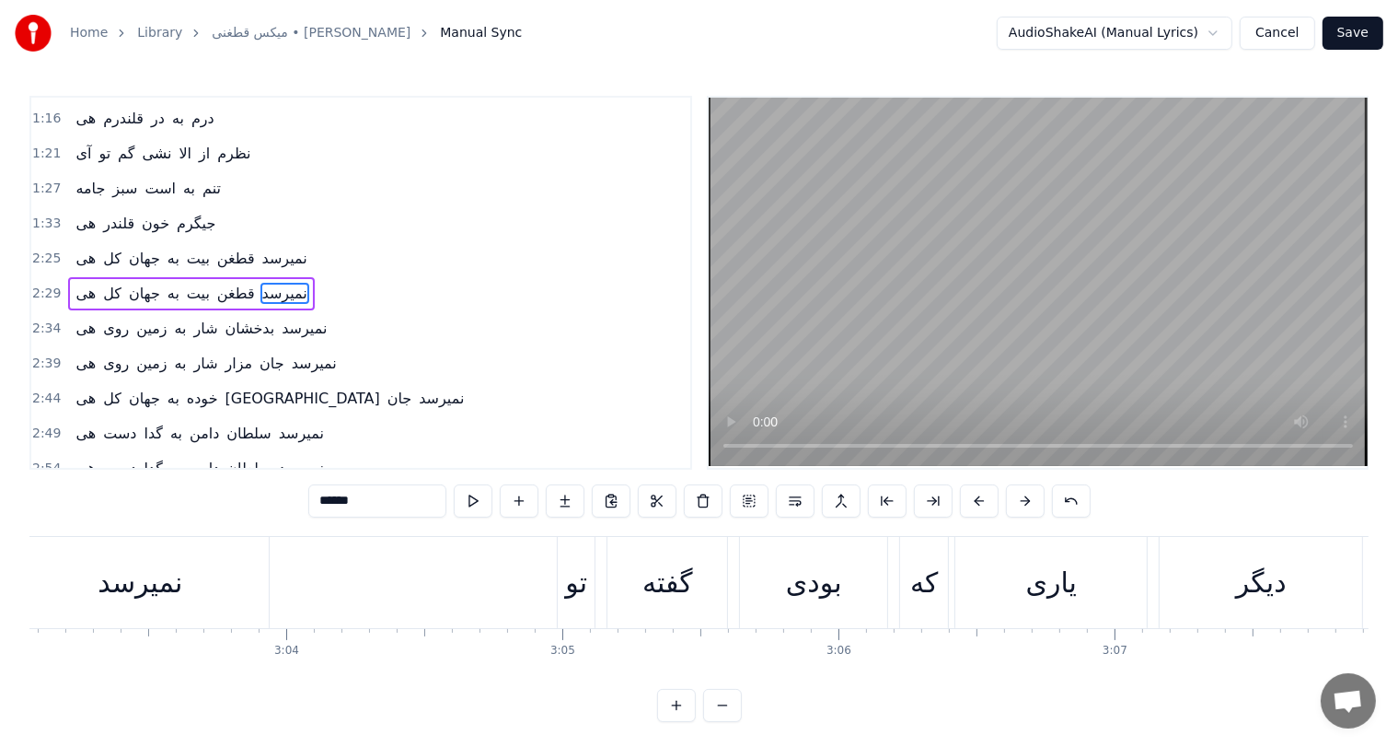
scroll to position [0, 50558]
click at [568, 581] on div "تو" at bounding box center [579, 582] width 22 height 41
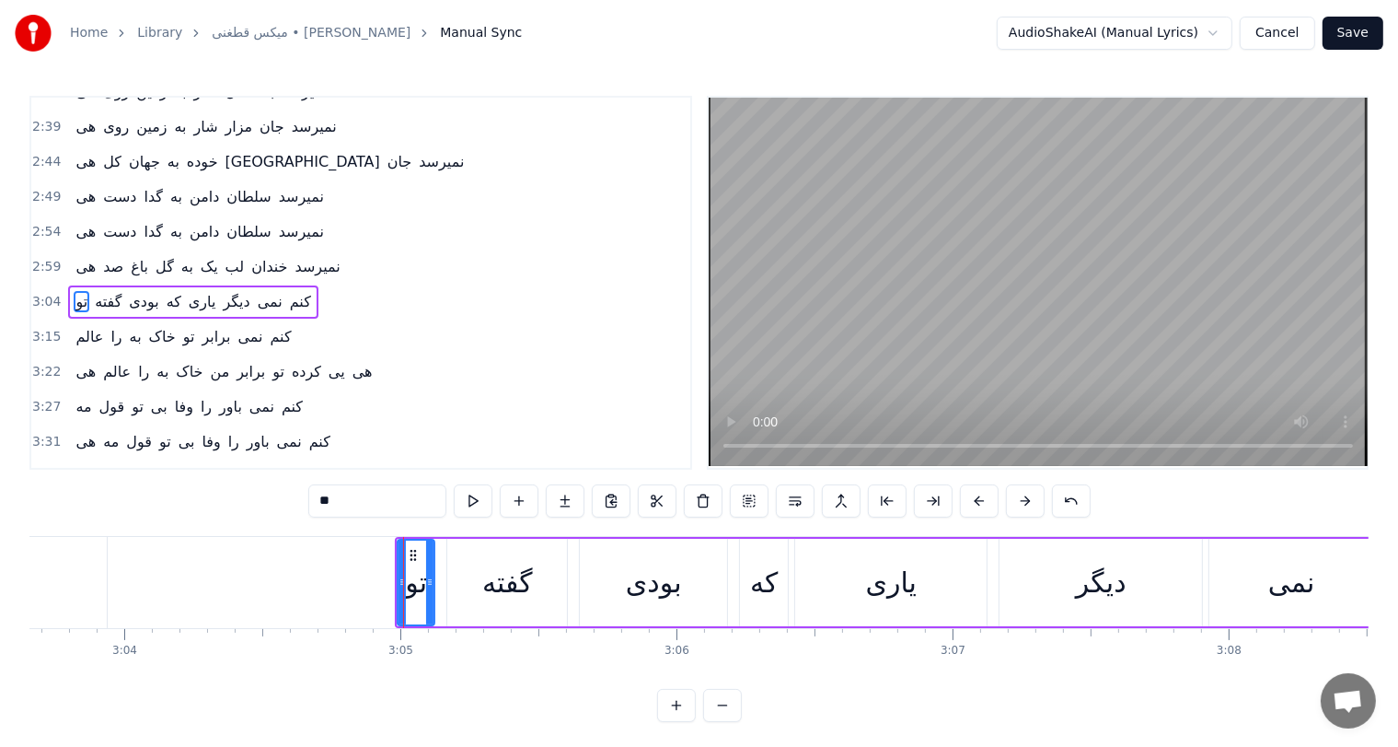
scroll to position [0, 50719]
click at [910, 585] on div "یاری" at bounding box center [895, 582] width 51 height 41
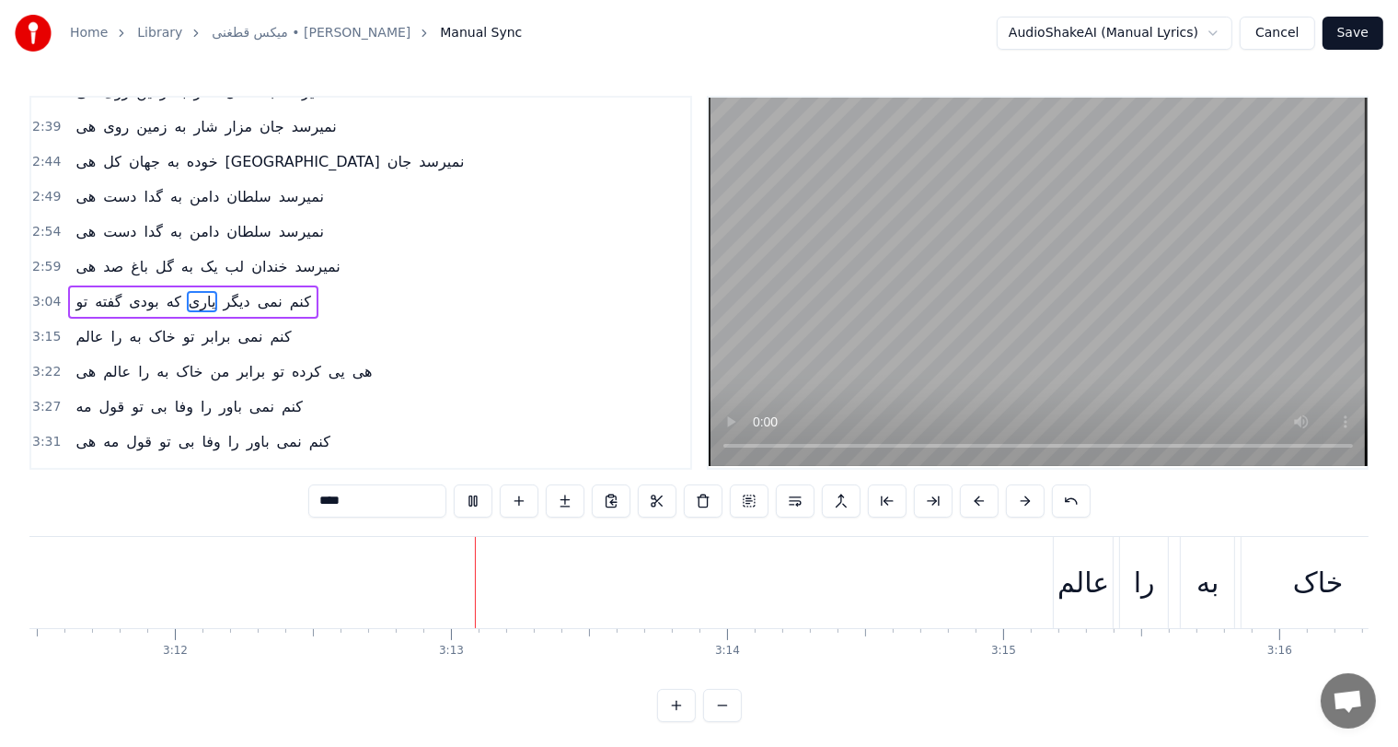
scroll to position [0, 53078]
click at [899, 588] on div "عالم" at bounding box center [887, 582] width 52 height 41
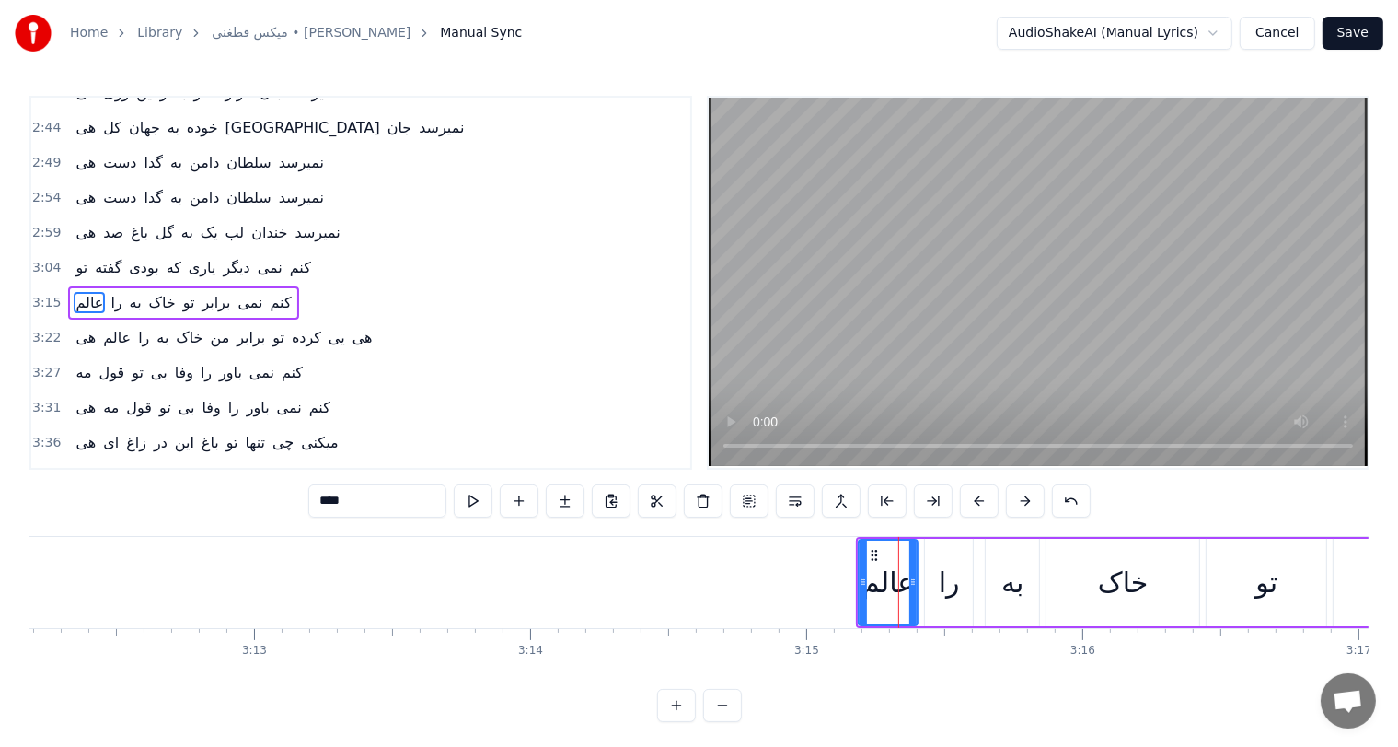
click at [334, 495] on input "****" at bounding box center [377, 500] width 138 height 33
click at [329, 497] on input "****" at bounding box center [377, 500] width 138 height 33
type input "******"
click at [1068, 490] on button at bounding box center [1071, 500] width 39 height 33
click at [1068, 490] on div "*****" at bounding box center [699, 500] width 829 height 33
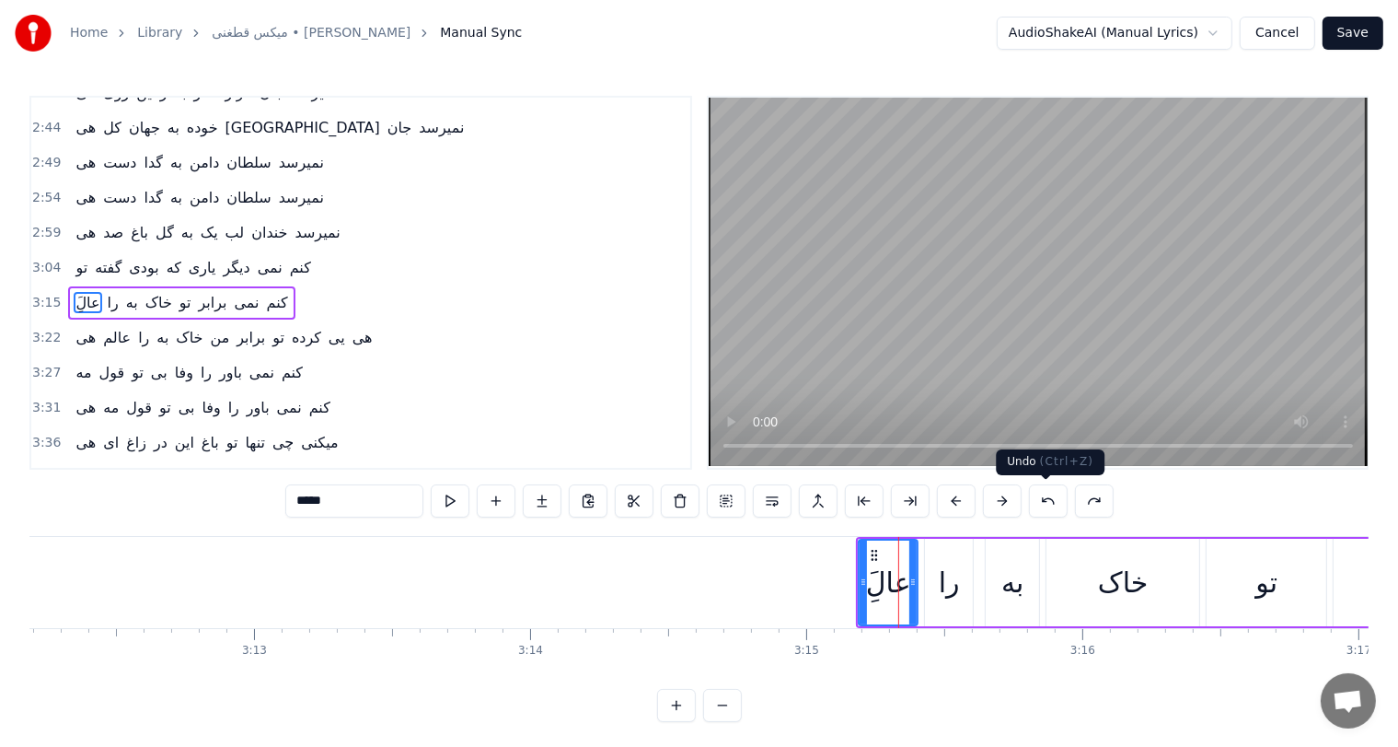
click at [1050, 500] on button at bounding box center [1048, 500] width 39 height 33
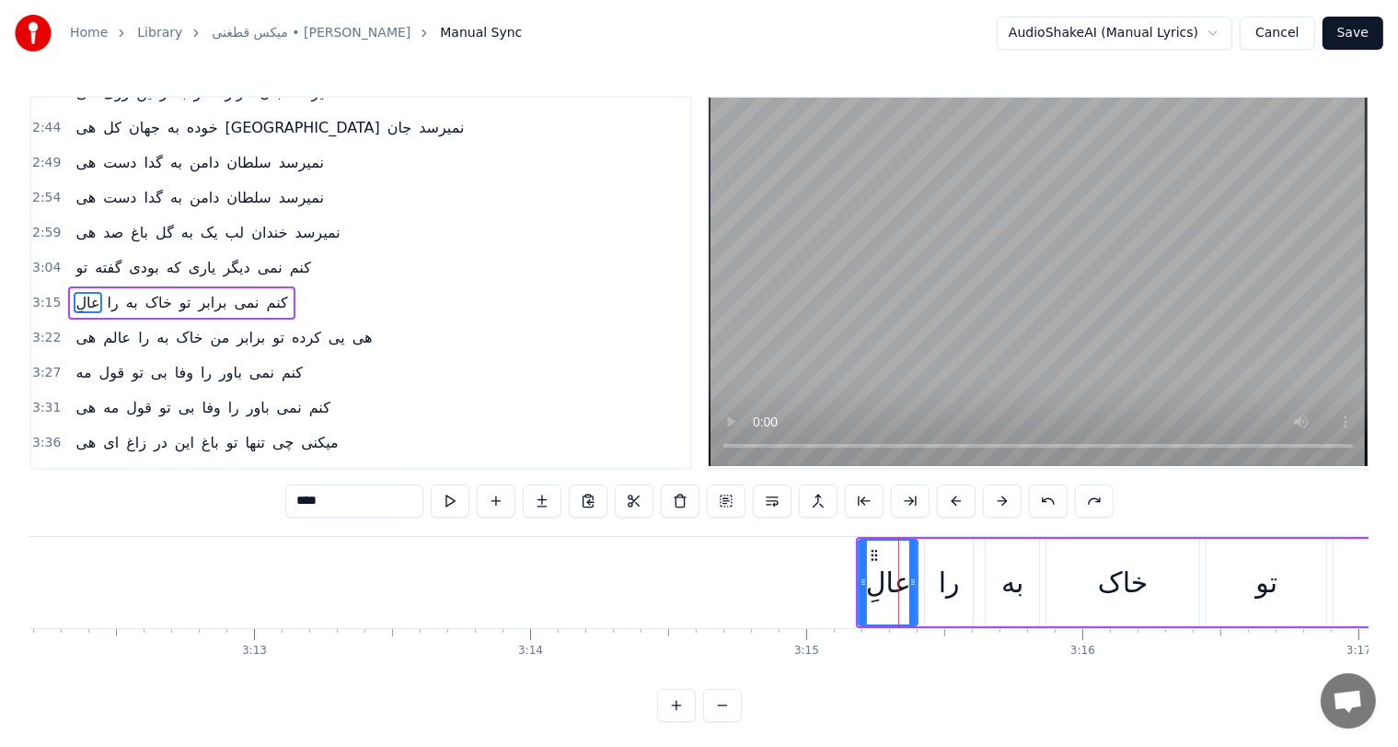
click at [1050, 500] on button at bounding box center [1048, 500] width 39 height 33
click at [1050, 498] on button at bounding box center [1048, 500] width 39 height 33
click at [294, 501] on input "****" at bounding box center [354, 500] width 138 height 33
type input "*"
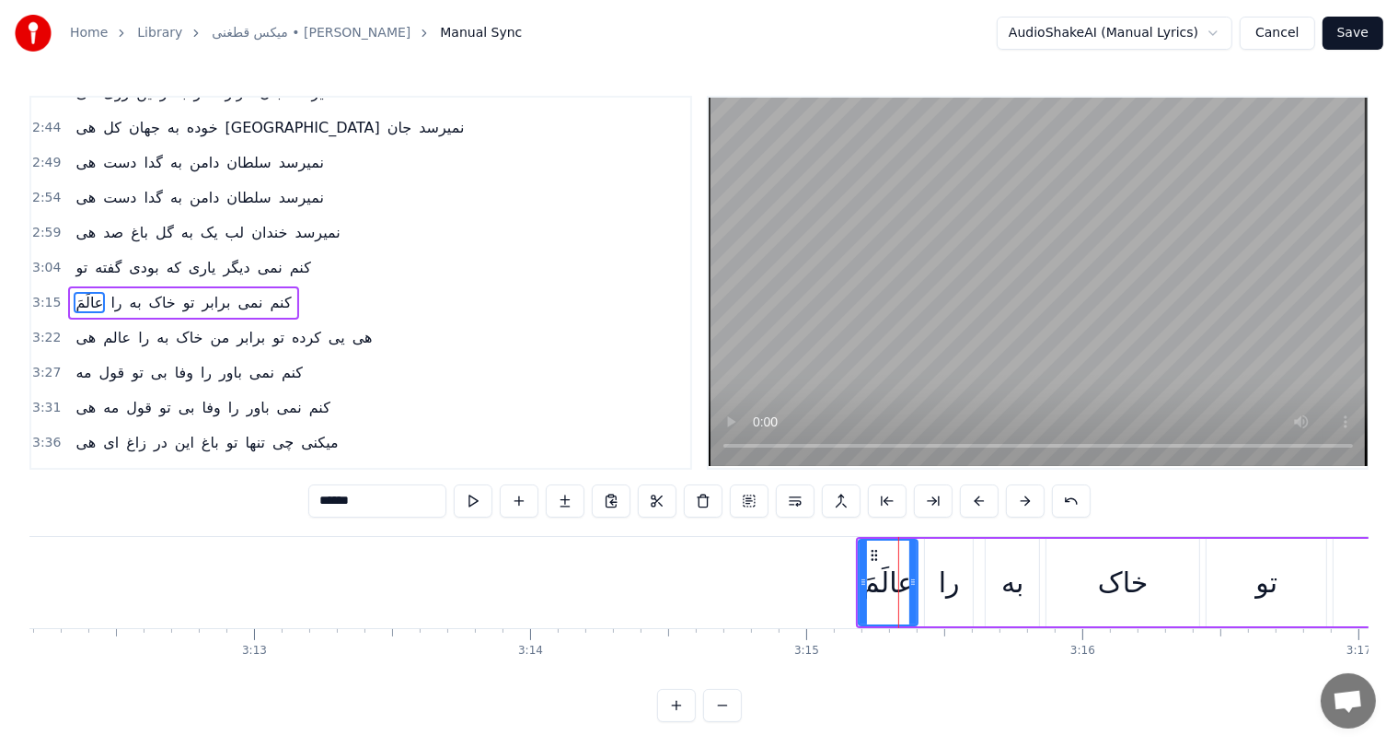
type input "******"
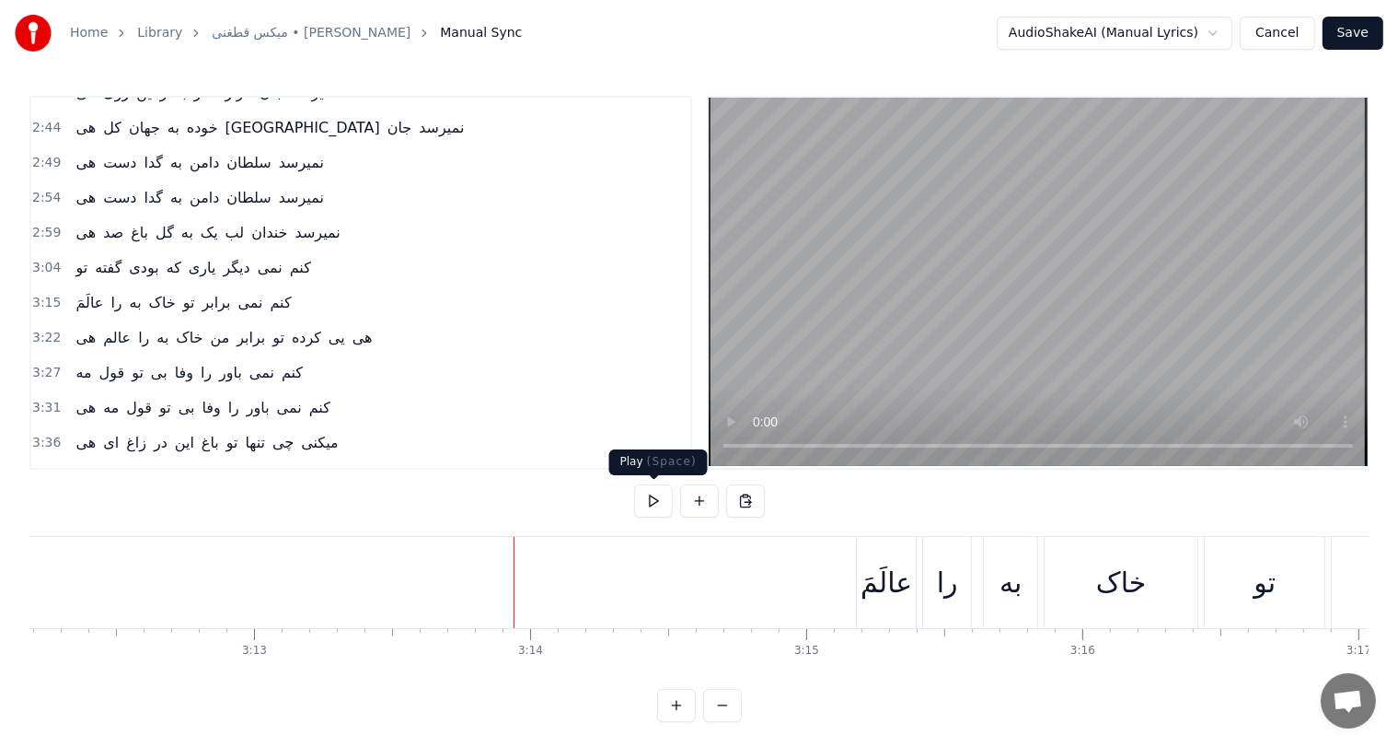
click at [649, 504] on button at bounding box center [653, 500] width 39 height 33
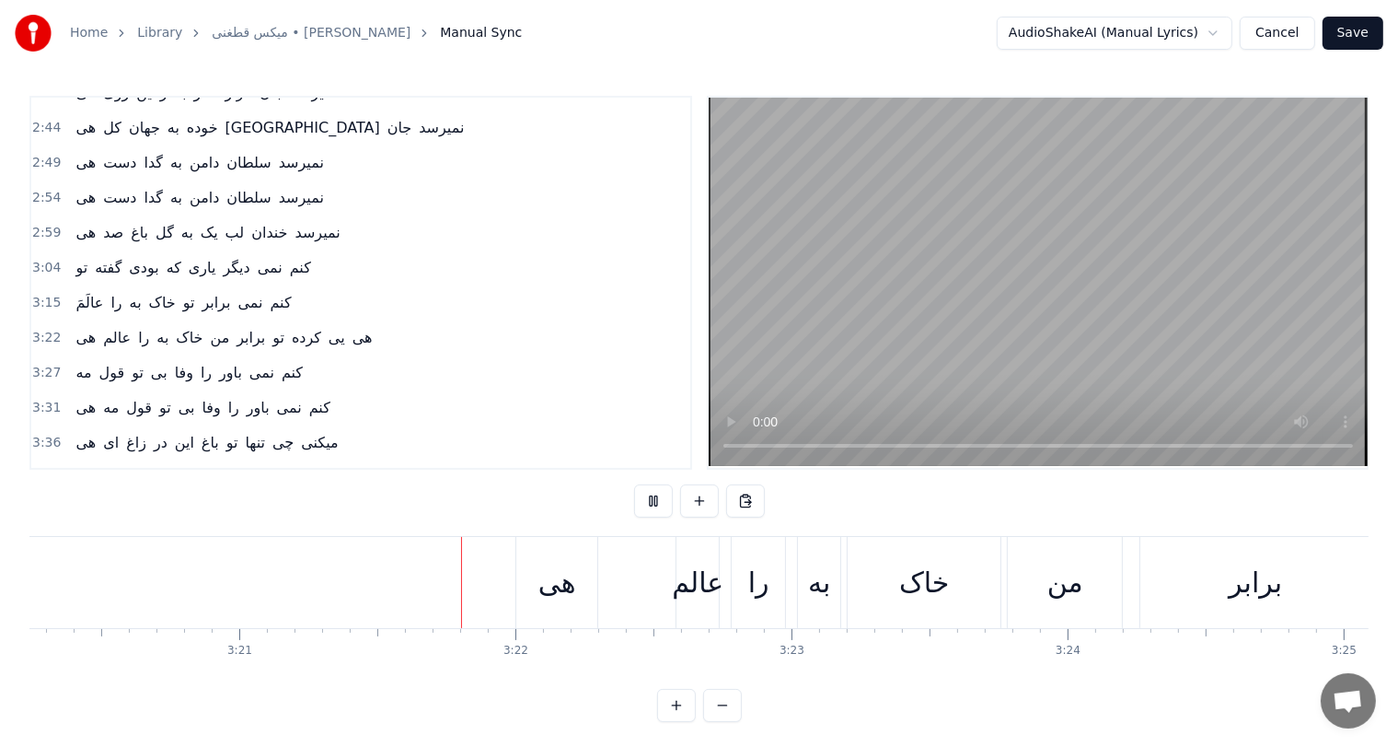
scroll to position [0, 55489]
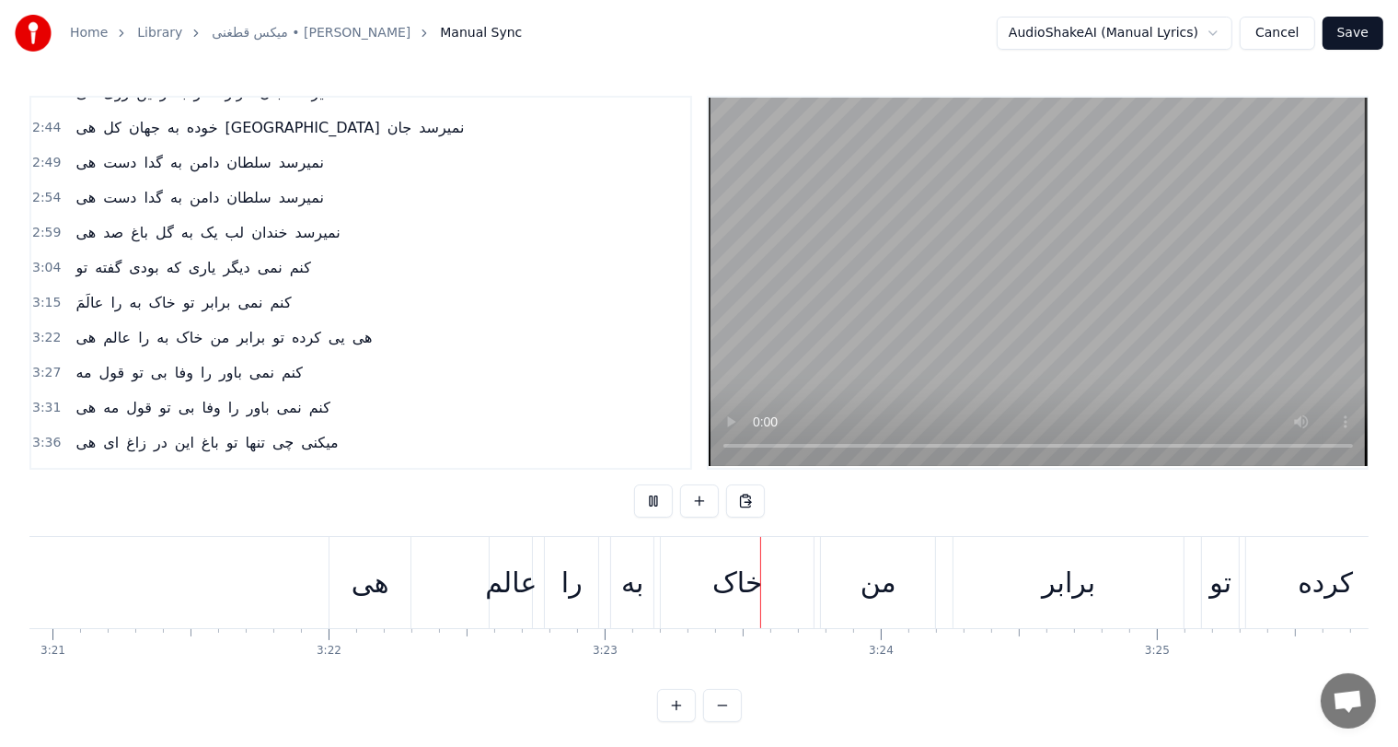
click at [649, 504] on button at bounding box center [653, 500] width 39 height 33
click at [512, 582] on div "عالم" at bounding box center [511, 582] width 52 height 41
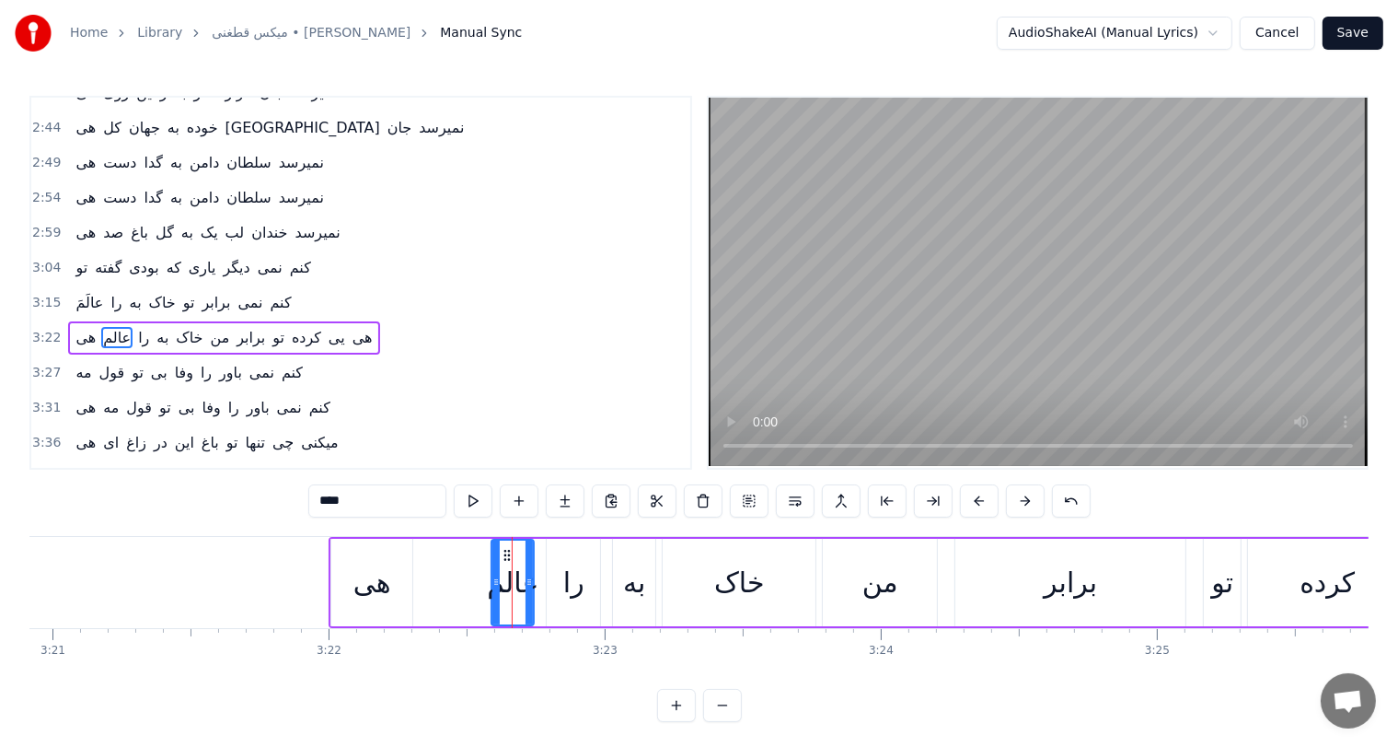
scroll to position [441, 0]
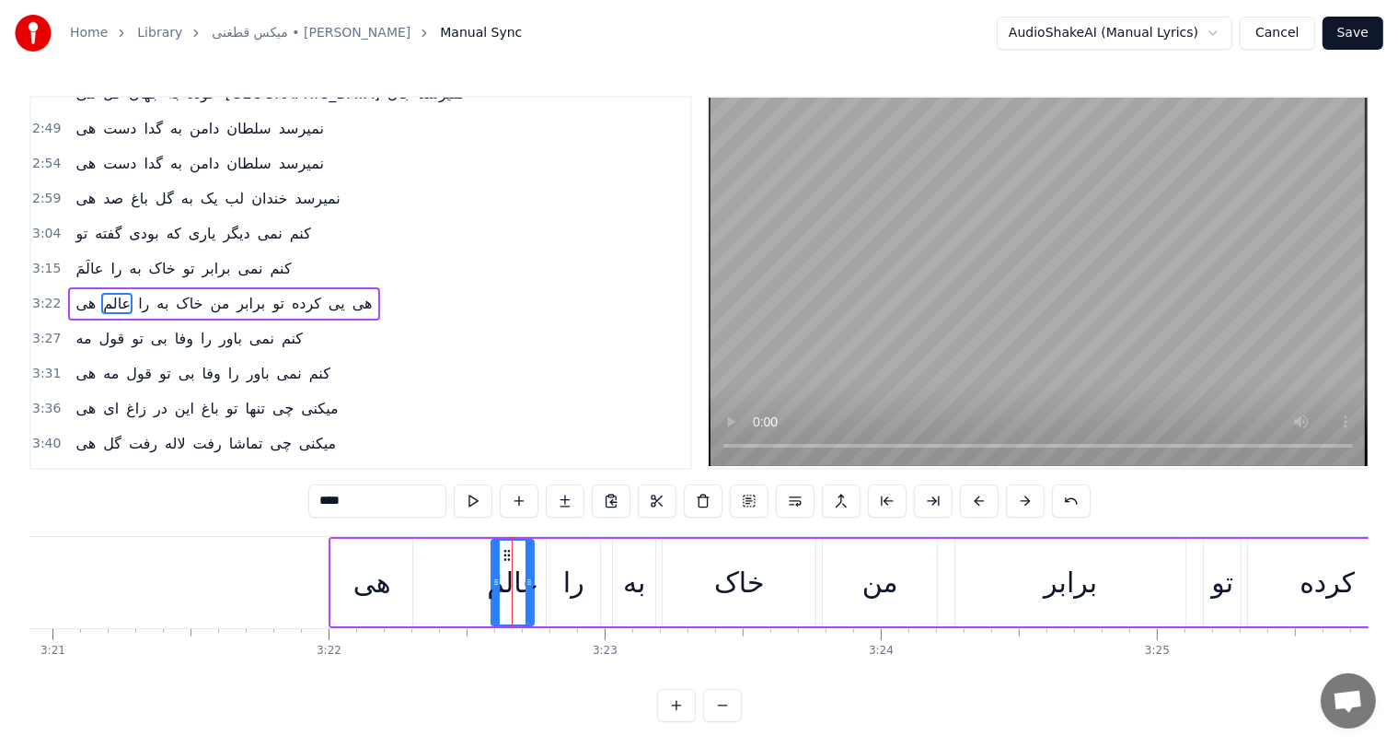
click at [334, 498] on input "****" at bounding box center [377, 500] width 138 height 33
click at [328, 504] on input "****" at bounding box center [377, 500] width 138 height 33
type input "******"
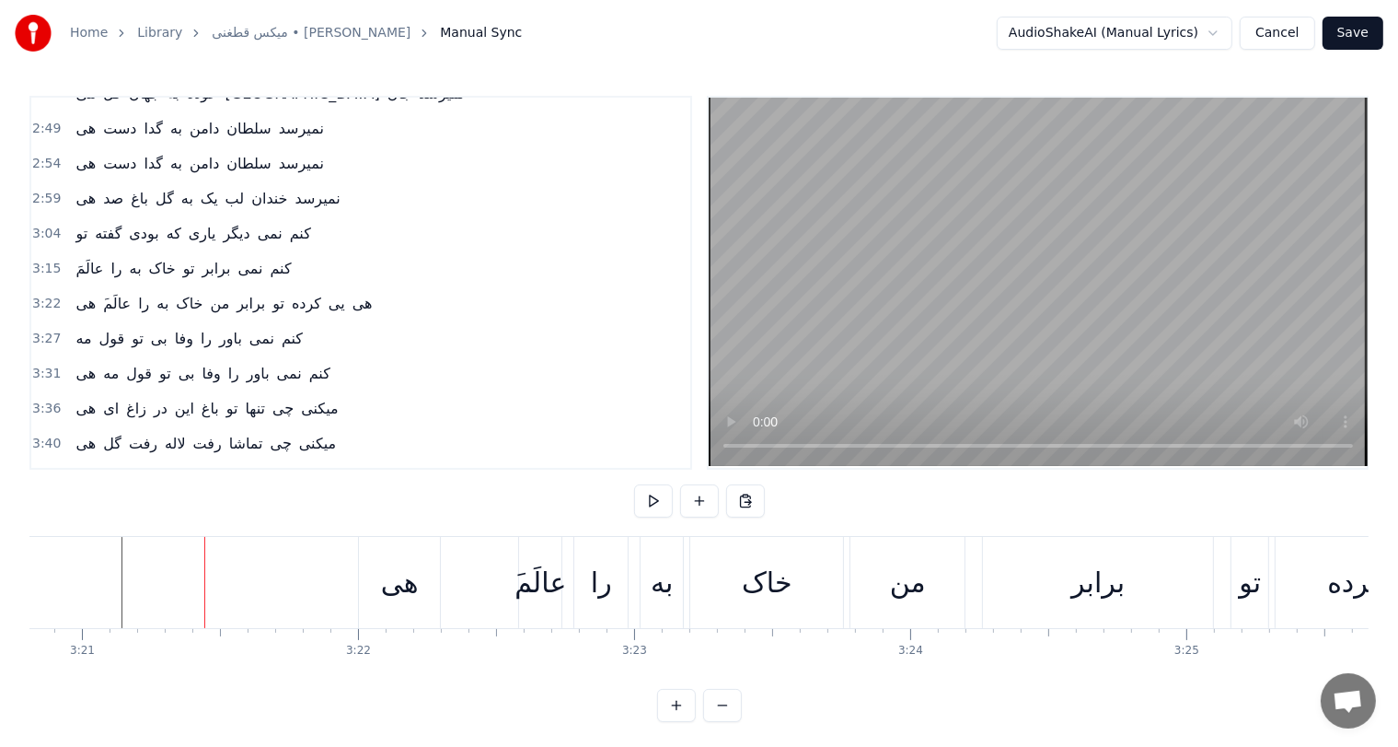
click at [536, 581] on div "َعالَم" at bounding box center [541, 582] width 52 height 41
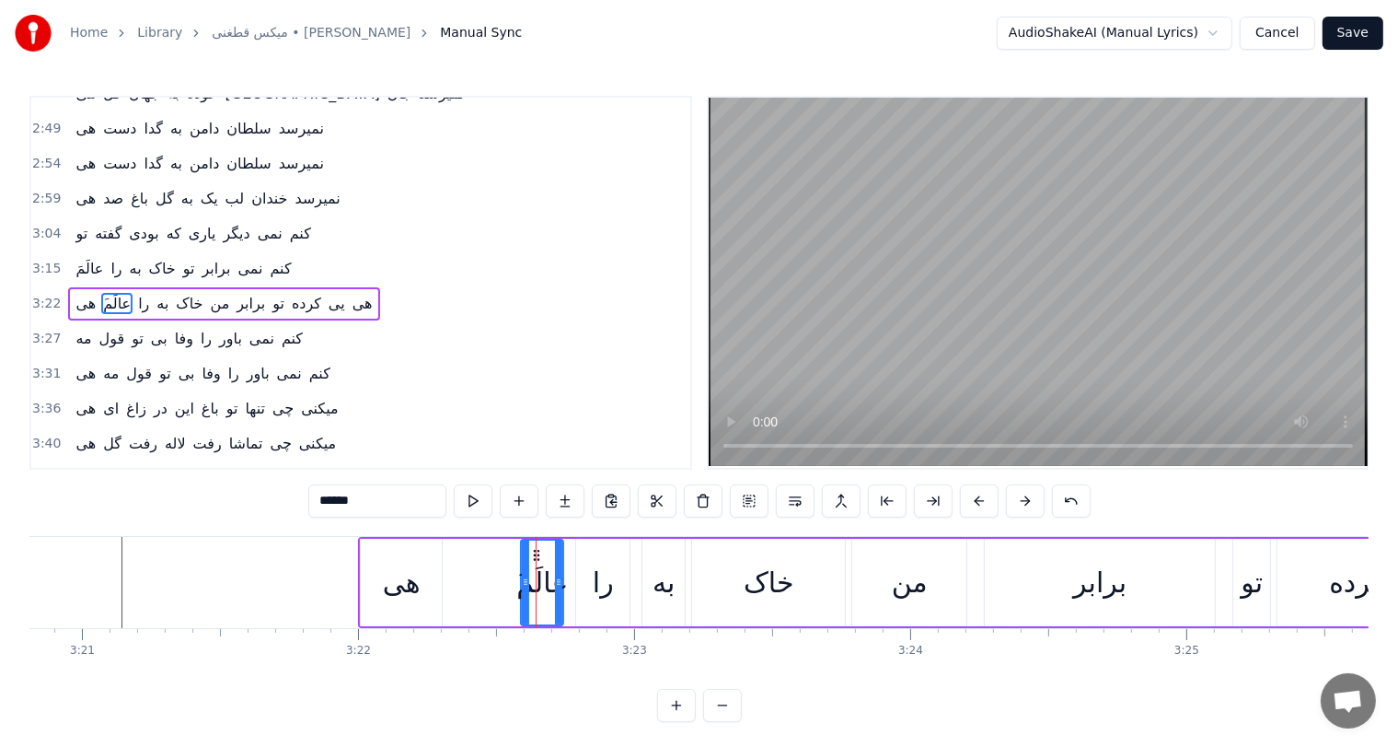
drag, startPoint x: 350, startPoint y: 492, endPoint x: 237, endPoint y: 500, distance: 113.5
click at [237, 500] on div "0:51 ده ای روزها دلم غم داره یارجان 0:56 آی دو چشمانت همیش نم داره یار جان 1:02…" at bounding box center [698, 409] width 1339 height 626
type input "******"
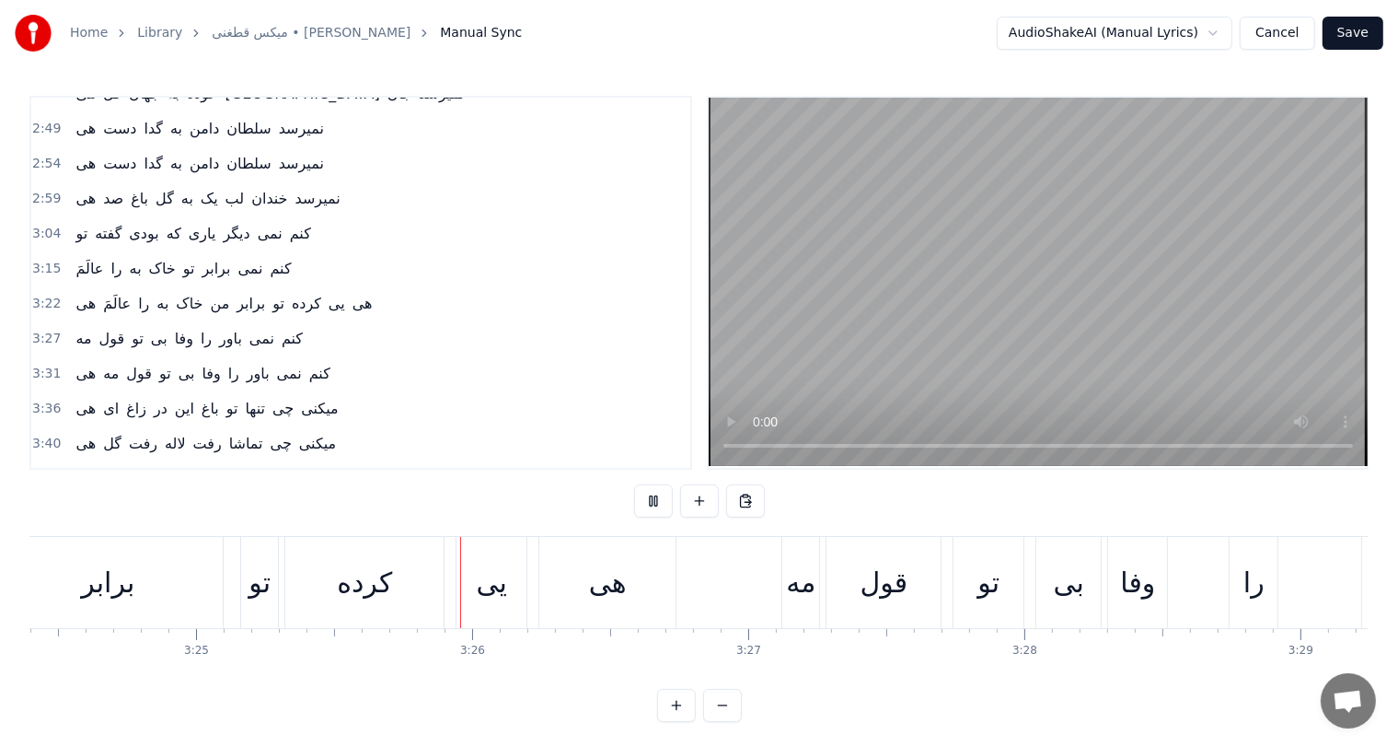
scroll to position [0, 56635]
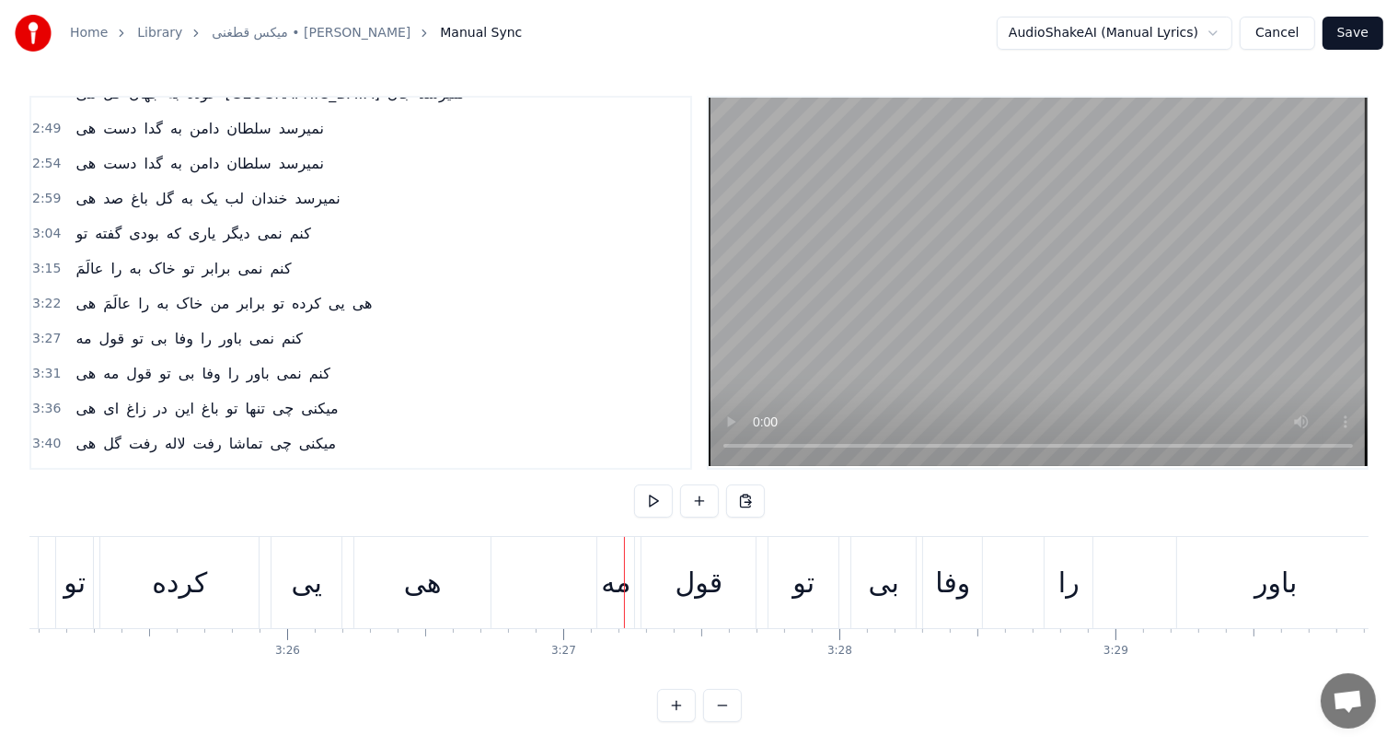
click at [430, 579] on div "هی" at bounding box center [423, 582] width 38 height 41
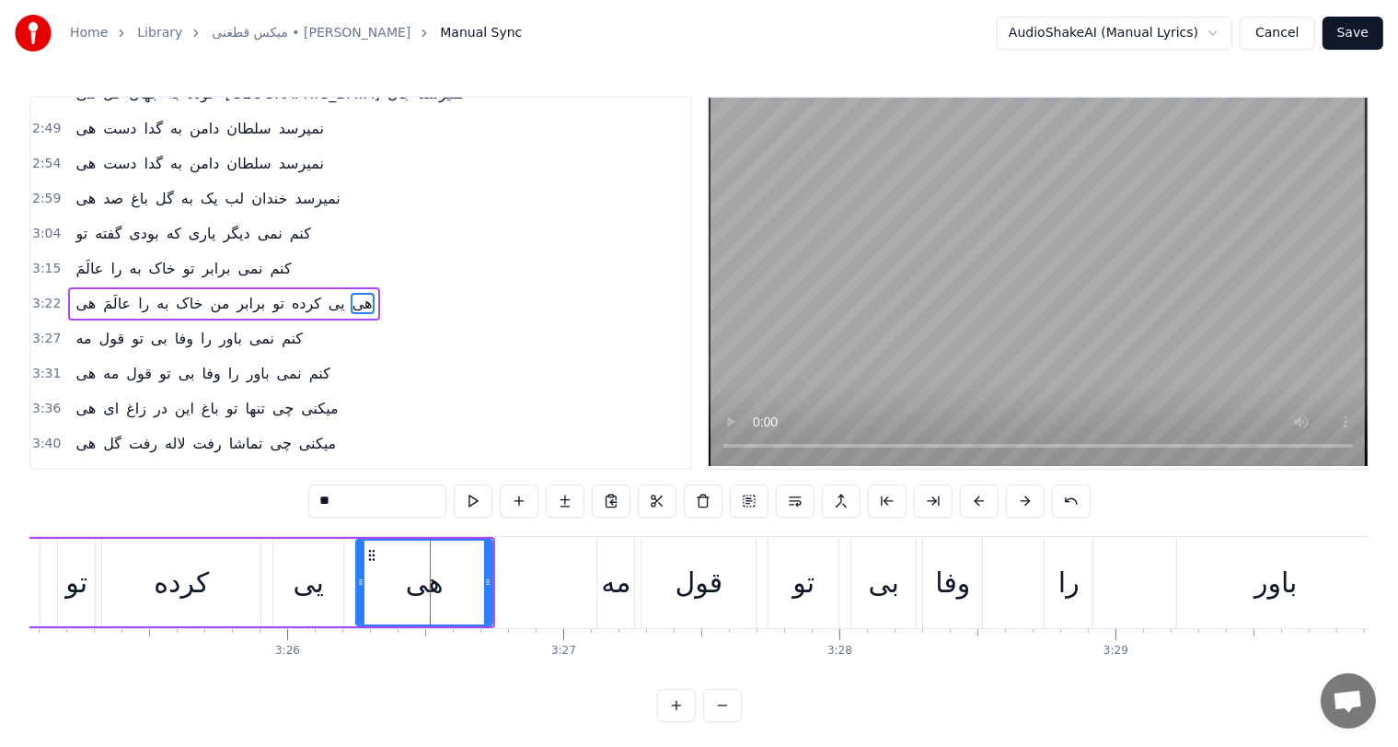
click at [331, 506] on input "**" at bounding box center [377, 500] width 138 height 33
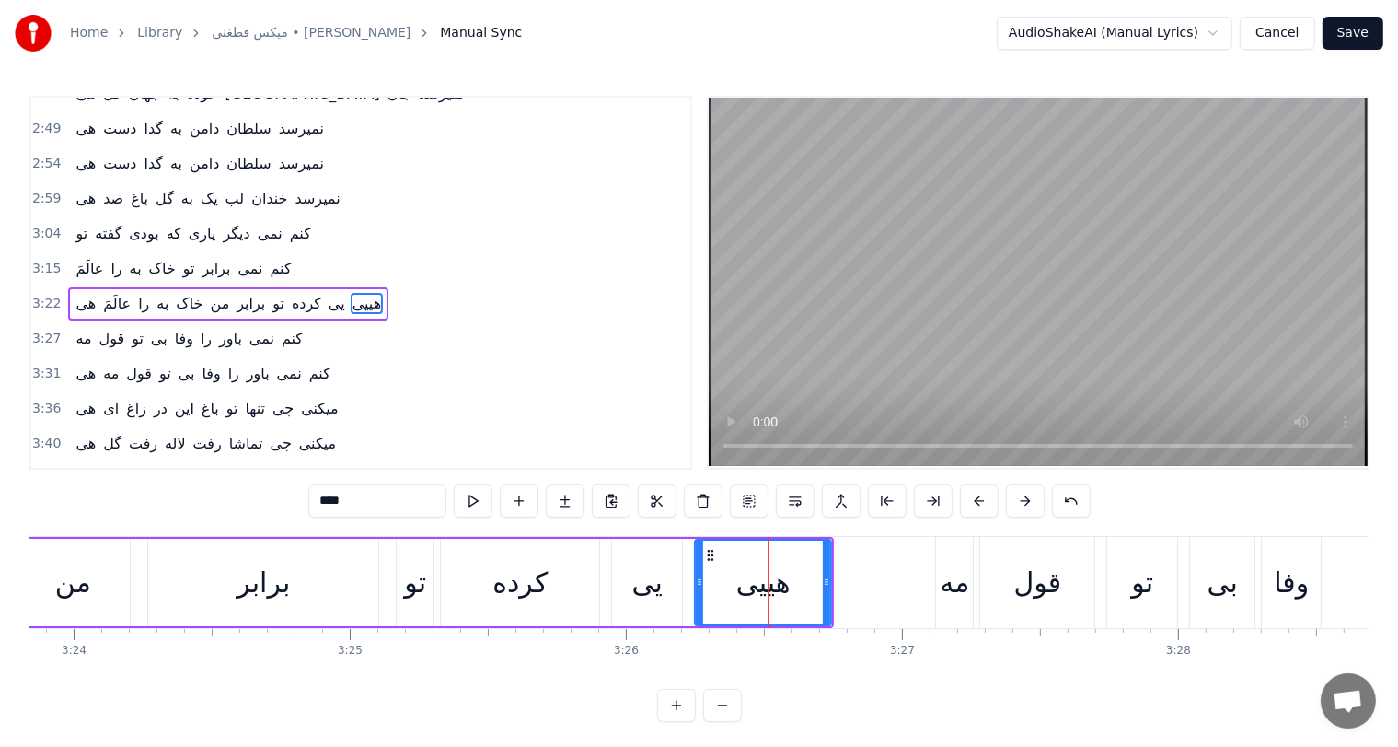
scroll to position [0, 56292]
click at [153, 603] on div "برابر" at bounding box center [268, 582] width 230 height 87
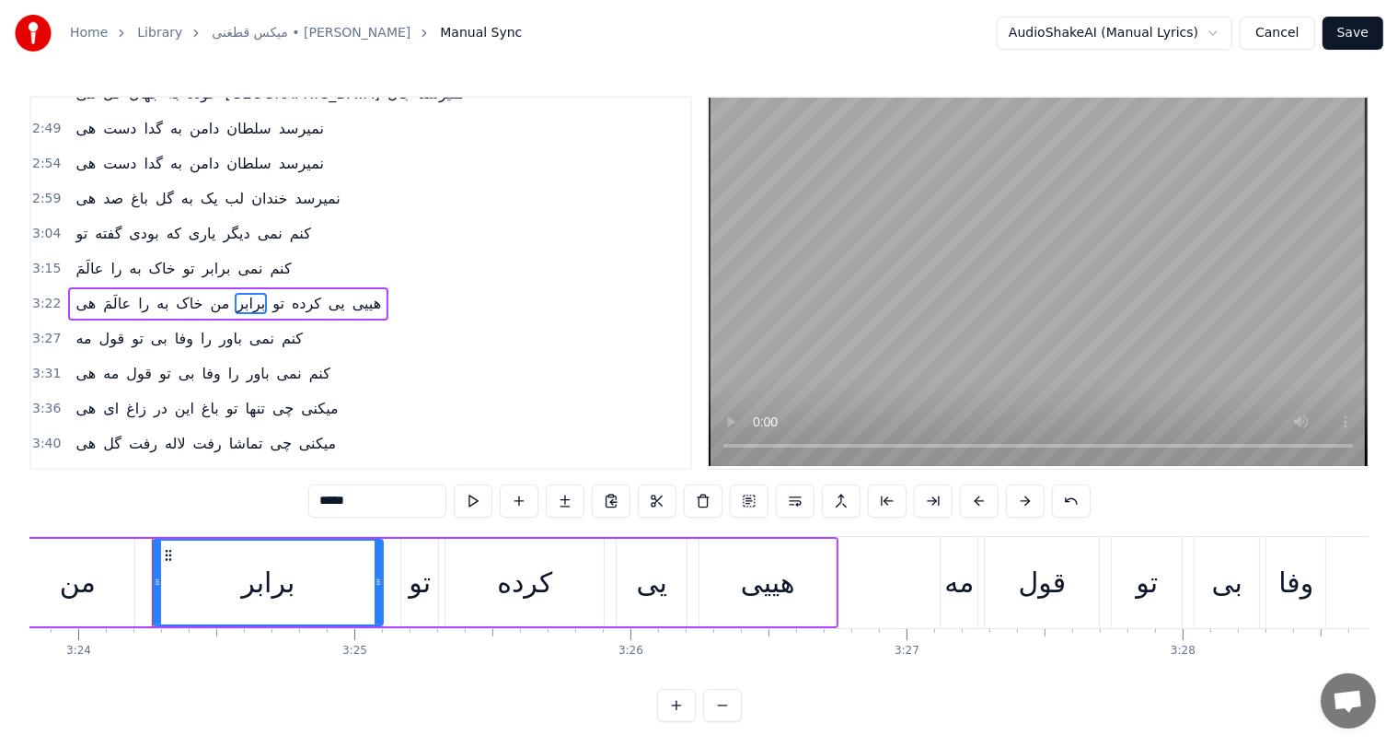
click at [39, 603] on div "من" at bounding box center [77, 582] width 114 height 87
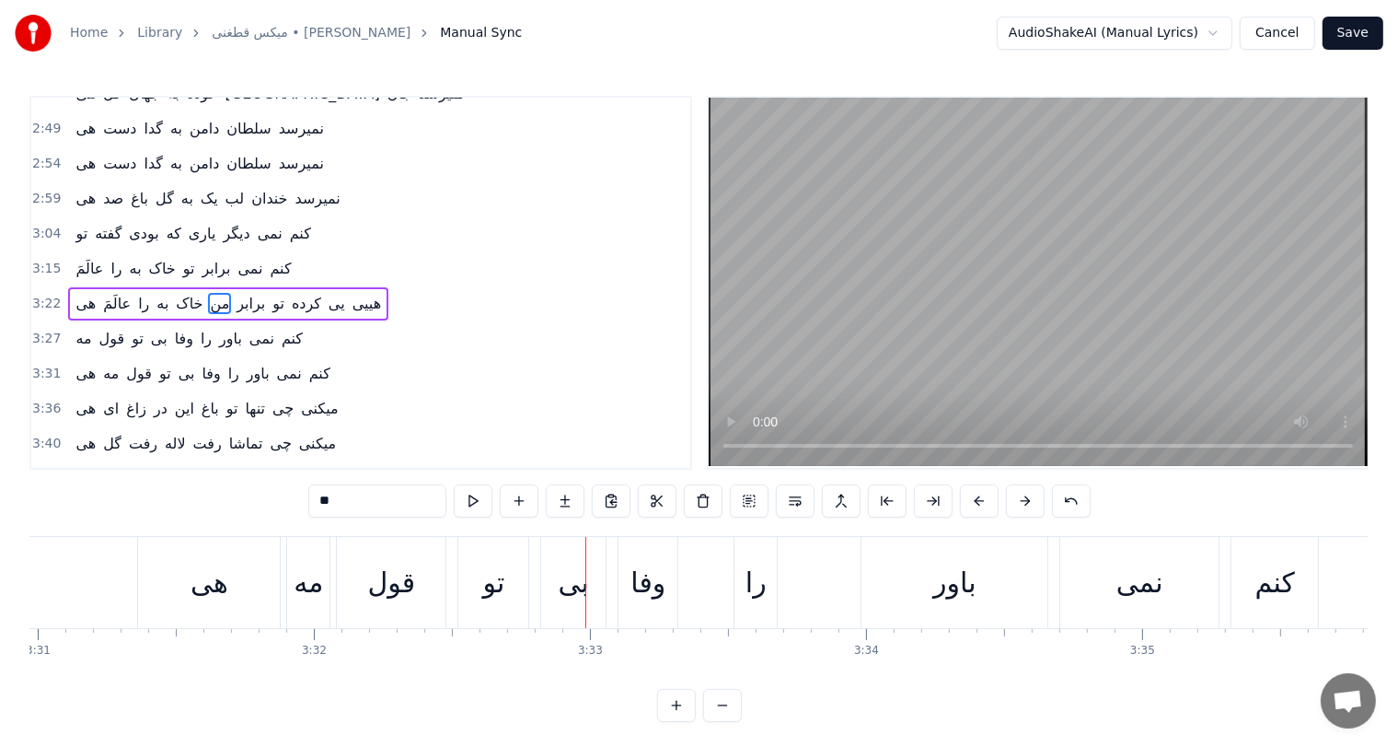
scroll to position [0, 58573]
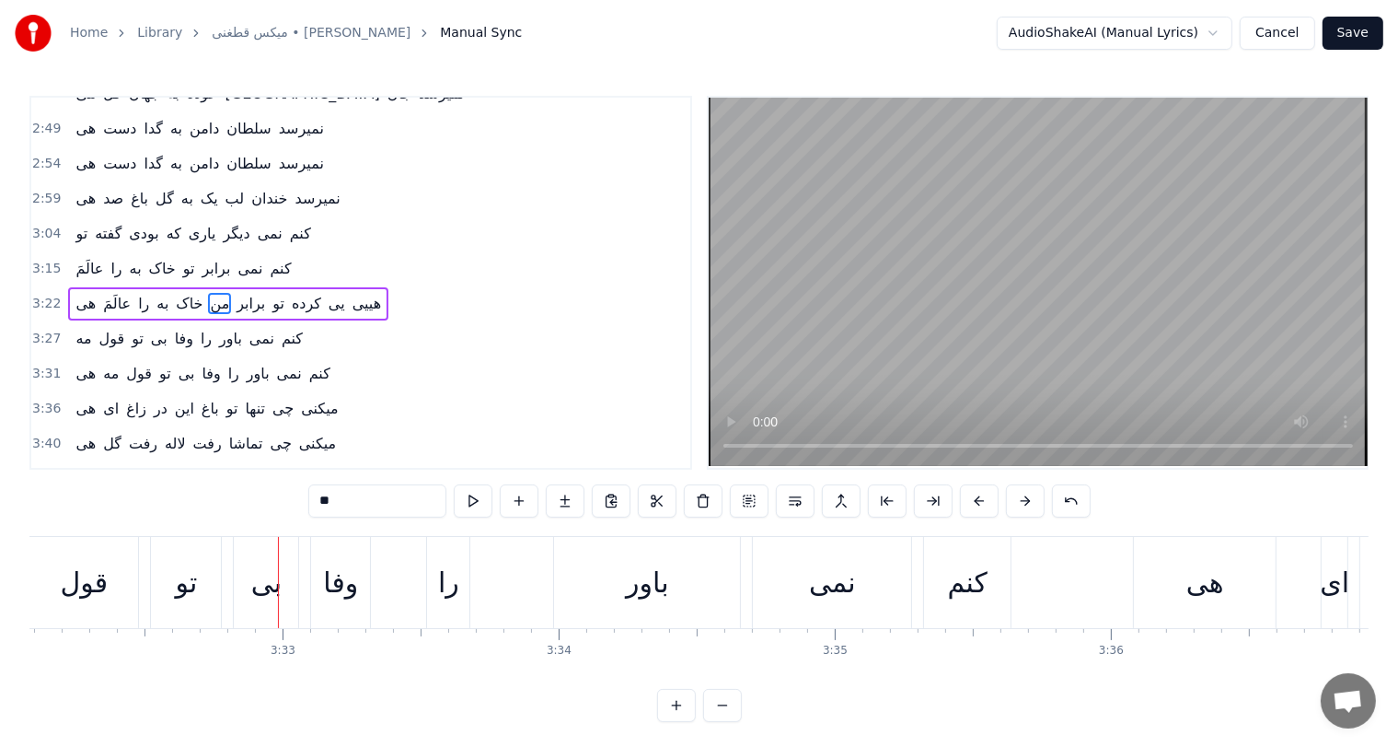
click at [660, 582] on div "باور" at bounding box center [647, 582] width 42 height 41
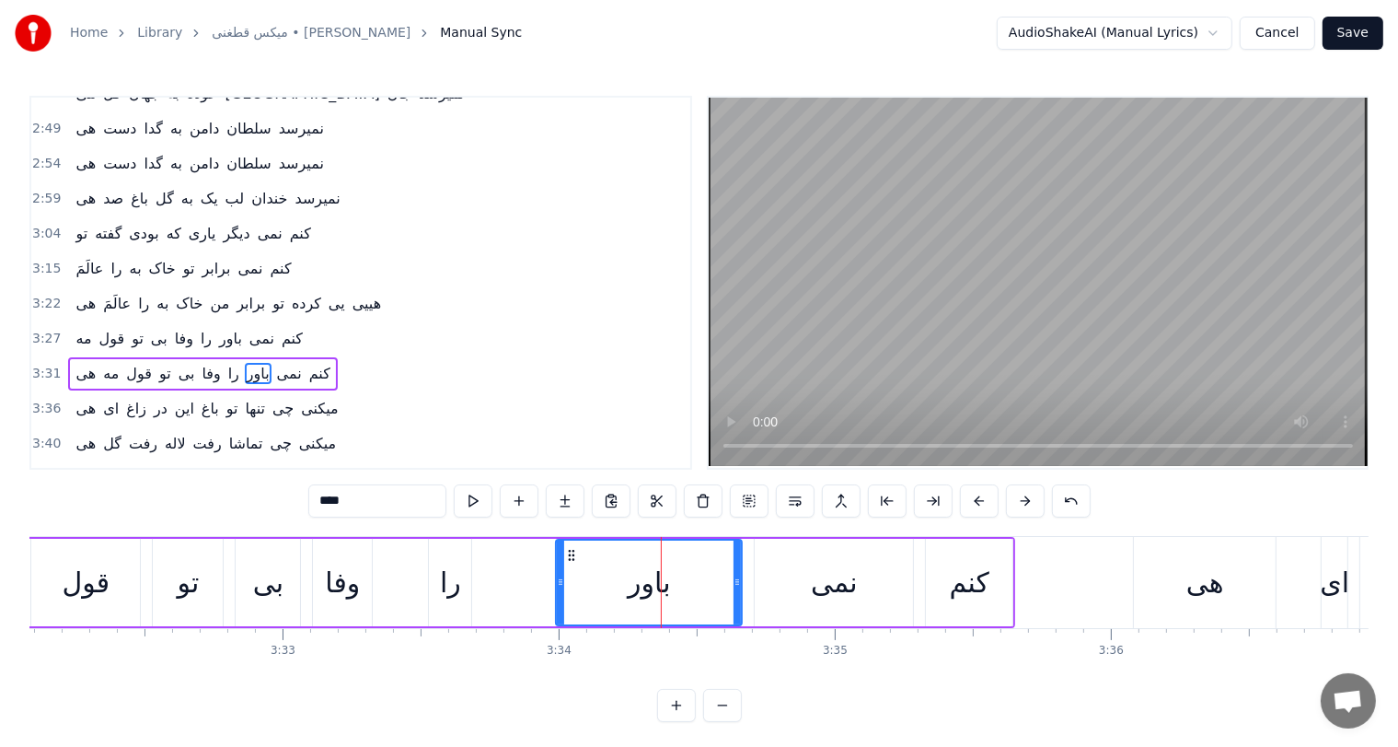
scroll to position [508, 0]
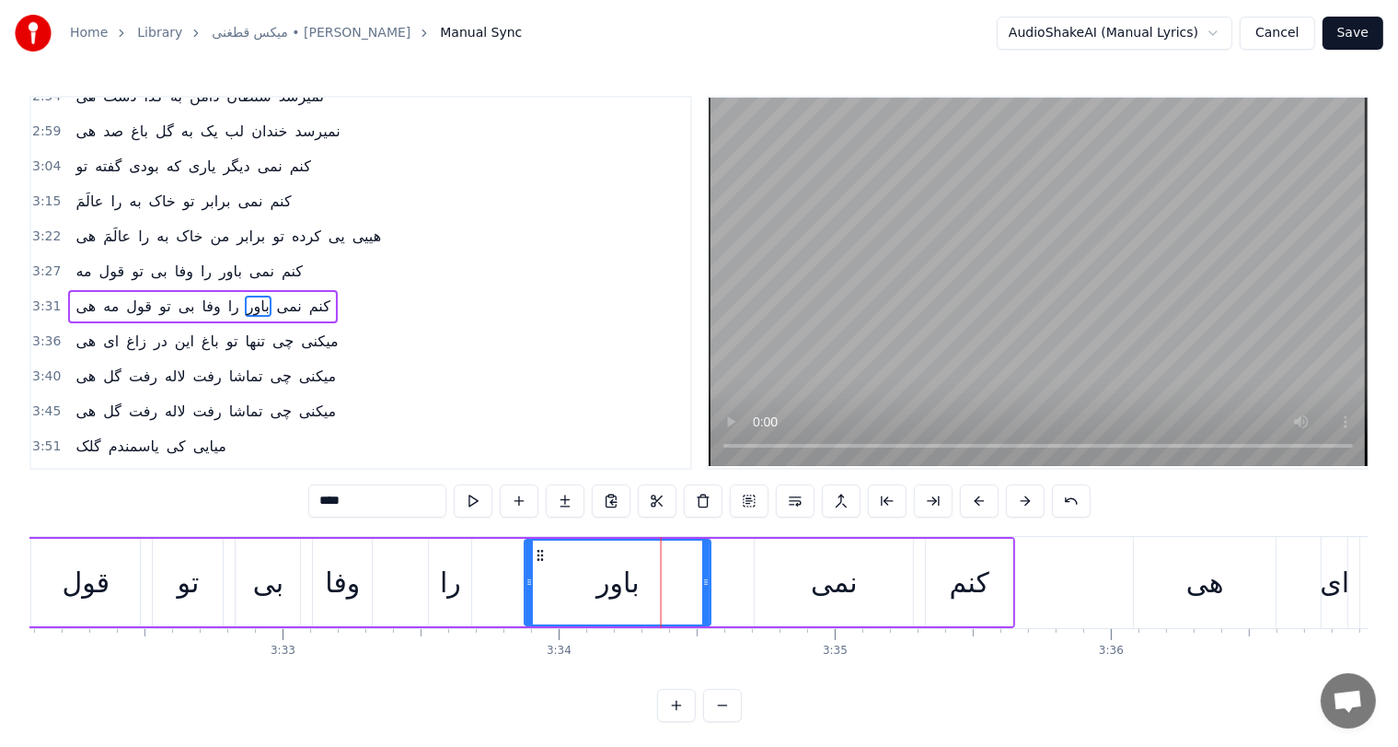
drag, startPoint x: 568, startPoint y: 548, endPoint x: 538, endPoint y: 549, distance: 30.4
click at [538, 549] on icon at bounding box center [541, 555] width 15 height 15
click at [835, 579] on div "نمی" at bounding box center [834, 582] width 47 height 41
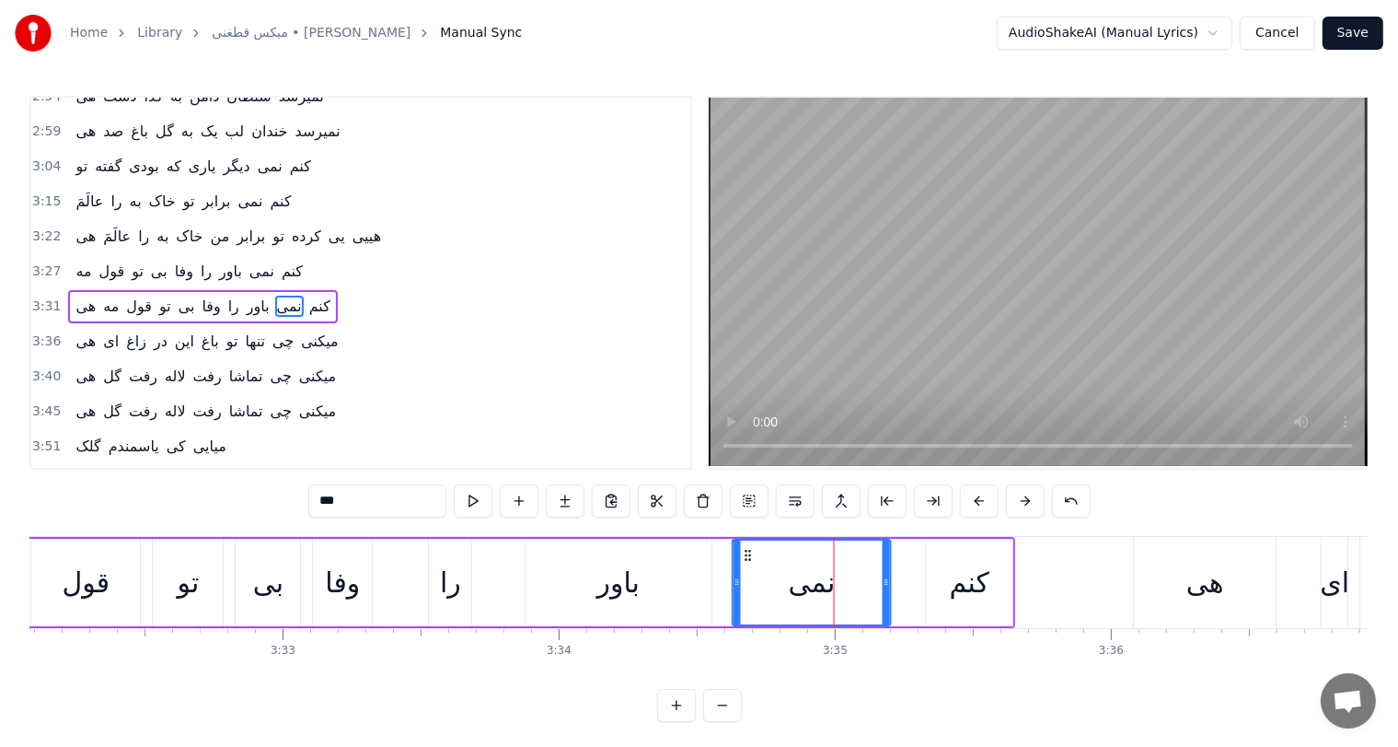
drag, startPoint x: 766, startPoint y: 554, endPoint x: 743, endPoint y: 559, distance: 23.5
click at [743, 559] on icon at bounding box center [748, 555] width 15 height 15
click at [963, 594] on div "کنم" at bounding box center [970, 582] width 40 height 41
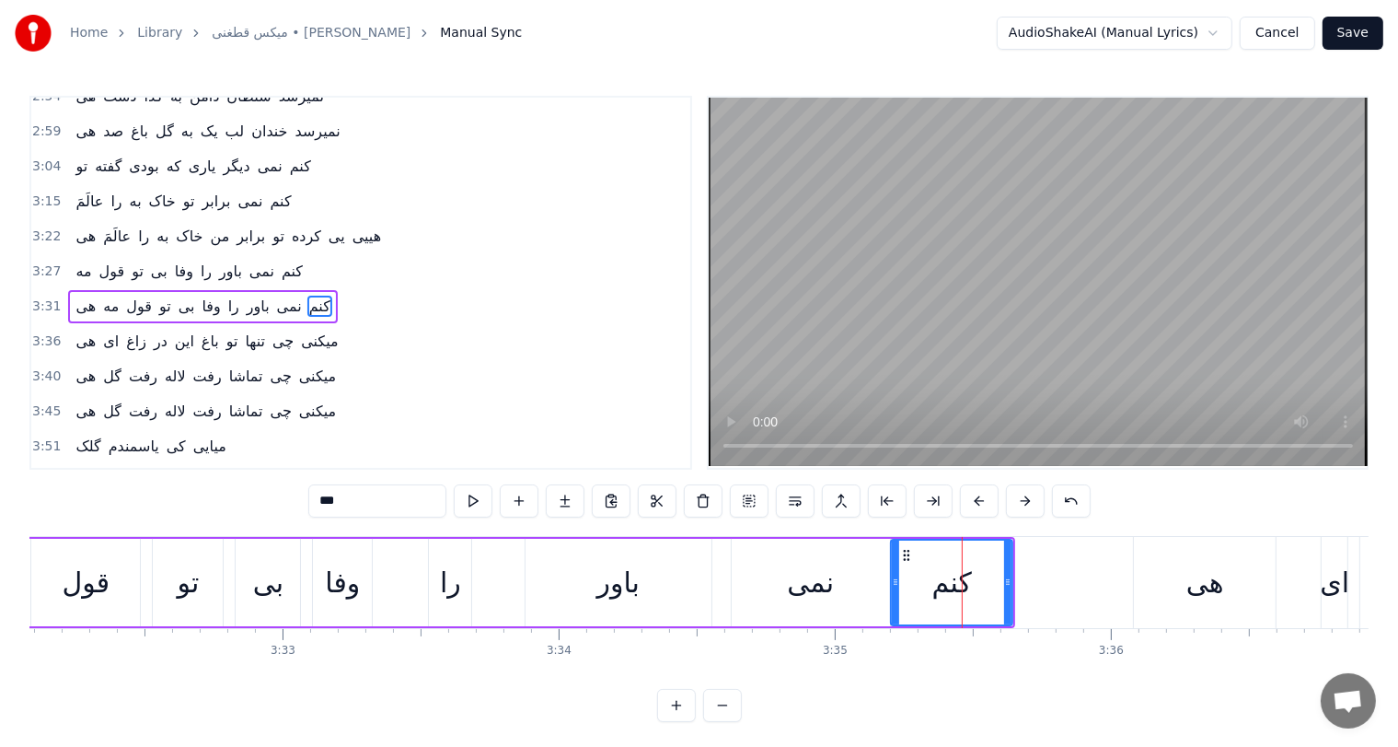
drag, startPoint x: 926, startPoint y: 574, endPoint x: 891, endPoint y: 574, distance: 35.0
click at [892, 574] on div at bounding box center [895, 582] width 7 height 84
click at [821, 583] on div "نمی" at bounding box center [810, 582] width 47 height 41
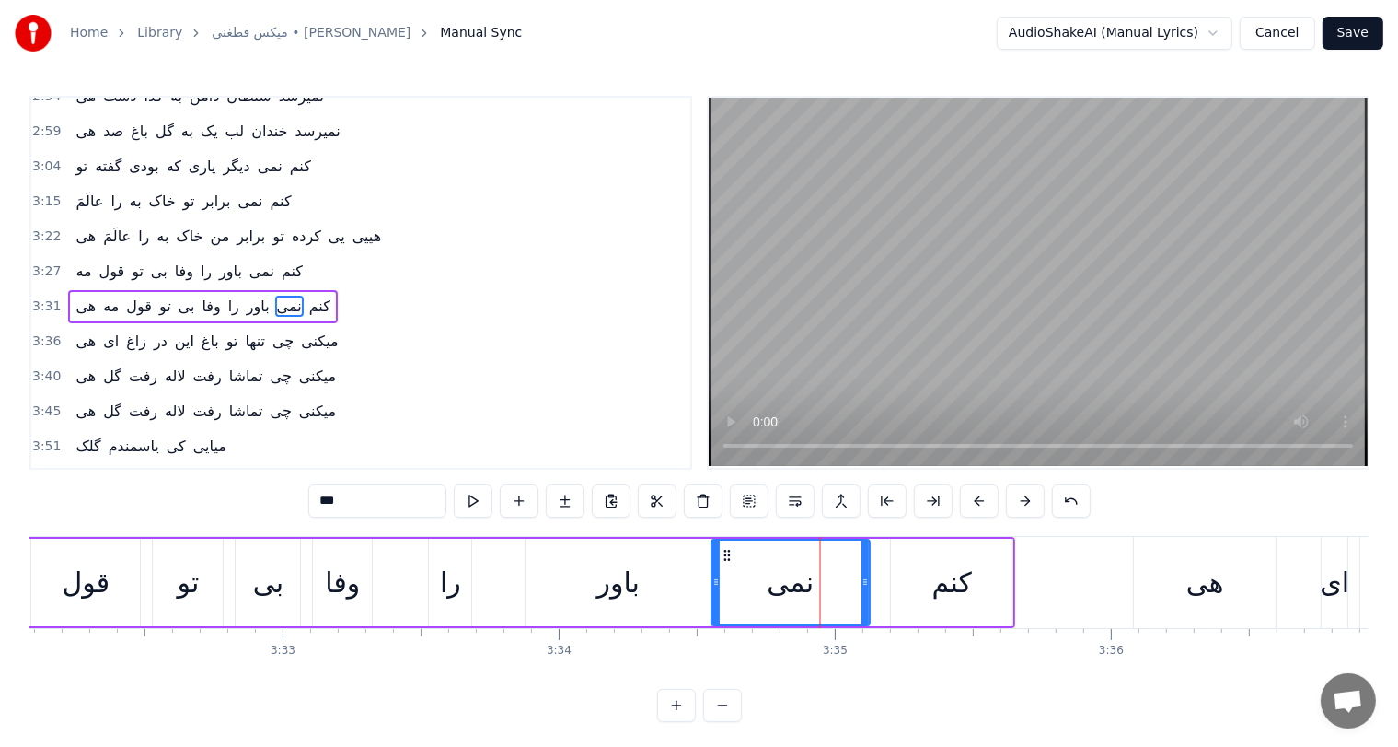
drag, startPoint x: 744, startPoint y: 552, endPoint x: 724, endPoint y: 555, distance: 20.4
click at [724, 555] on icon at bounding box center [727, 555] width 15 height 15
click at [611, 583] on div "باور" at bounding box center [618, 582] width 42 height 41
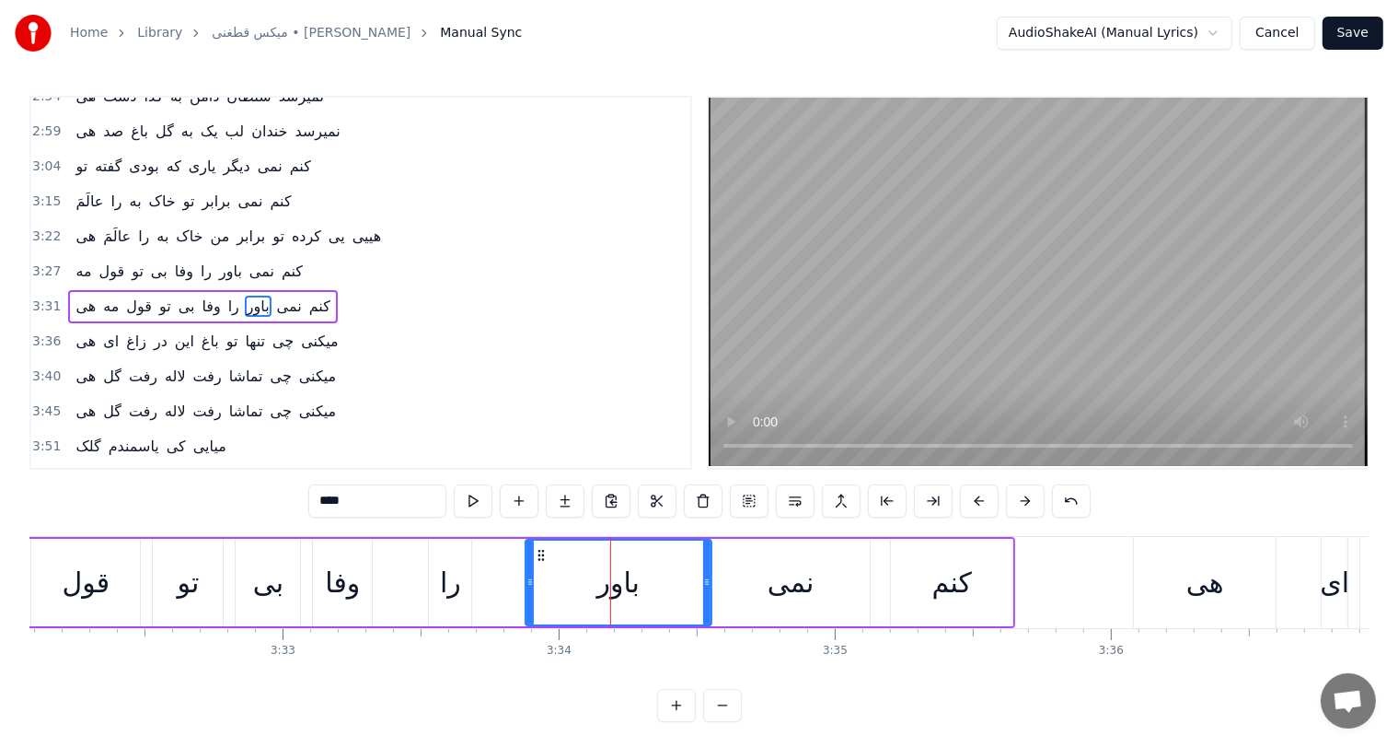
click at [449, 586] on div "را" at bounding box center [450, 582] width 21 height 41
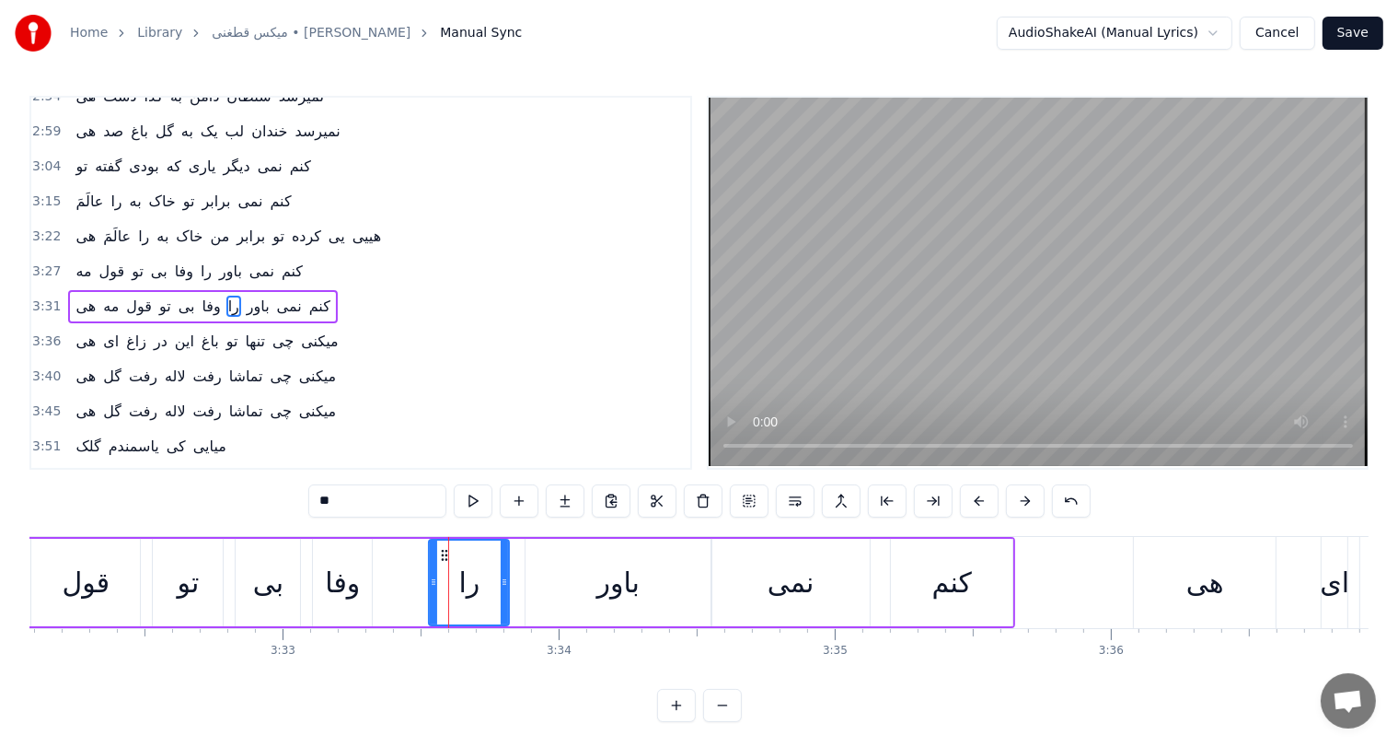
drag, startPoint x: 466, startPoint y: 574, endPoint x: 526, endPoint y: 574, distance: 59.8
click at [508, 574] on icon at bounding box center [504, 581] width 7 height 15
click at [431, 558] on icon at bounding box center [438, 555] width 15 height 15
click at [610, 578] on div "باور" at bounding box center [618, 582] width 42 height 41
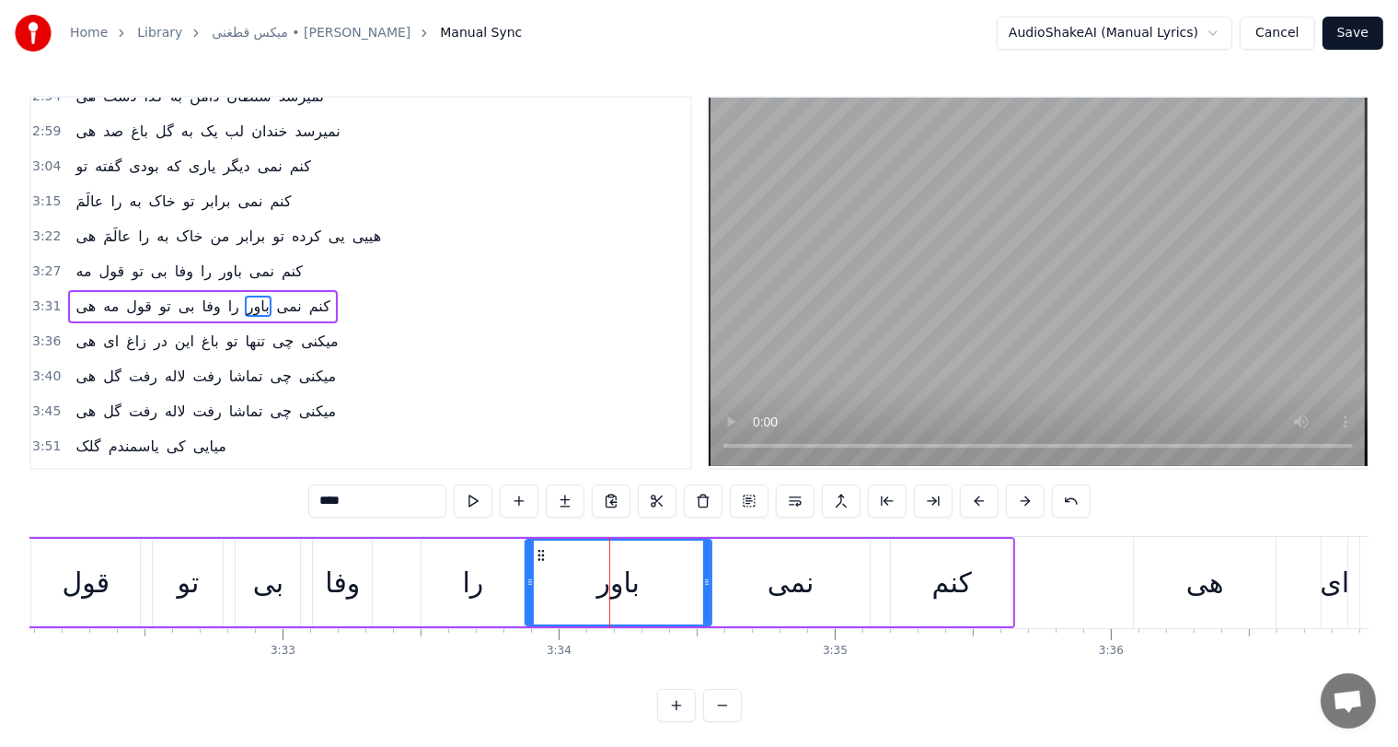
click at [467, 583] on div "را" at bounding box center [472, 582] width 21 height 41
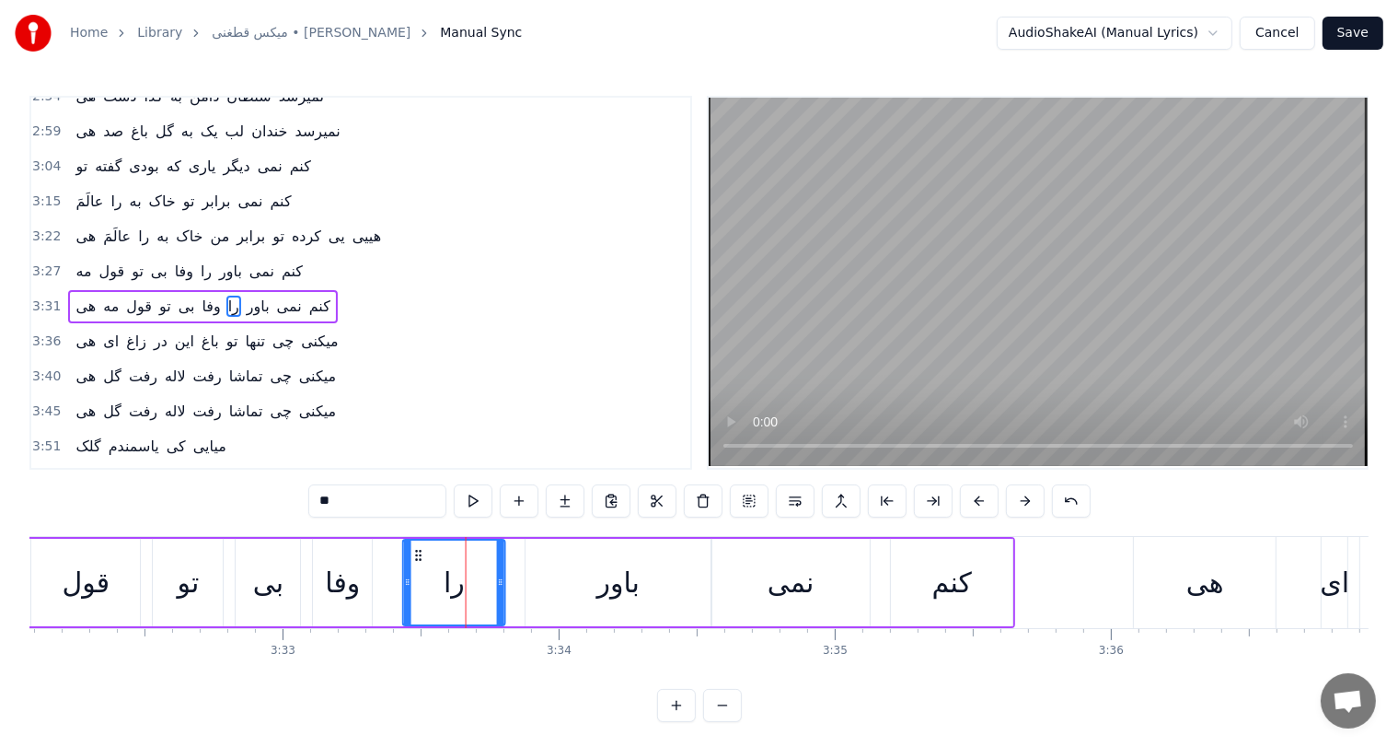
drag, startPoint x: 435, startPoint y: 554, endPoint x: 417, endPoint y: 557, distance: 18.6
click at [417, 557] on icon at bounding box center [419, 555] width 15 height 15
click at [412, 560] on icon at bounding box center [413, 555] width 15 height 15
drag, startPoint x: 398, startPoint y: 588, endPoint x: 379, endPoint y: 589, distance: 18.4
click at [384, 589] on div at bounding box center [387, 582] width 7 height 84
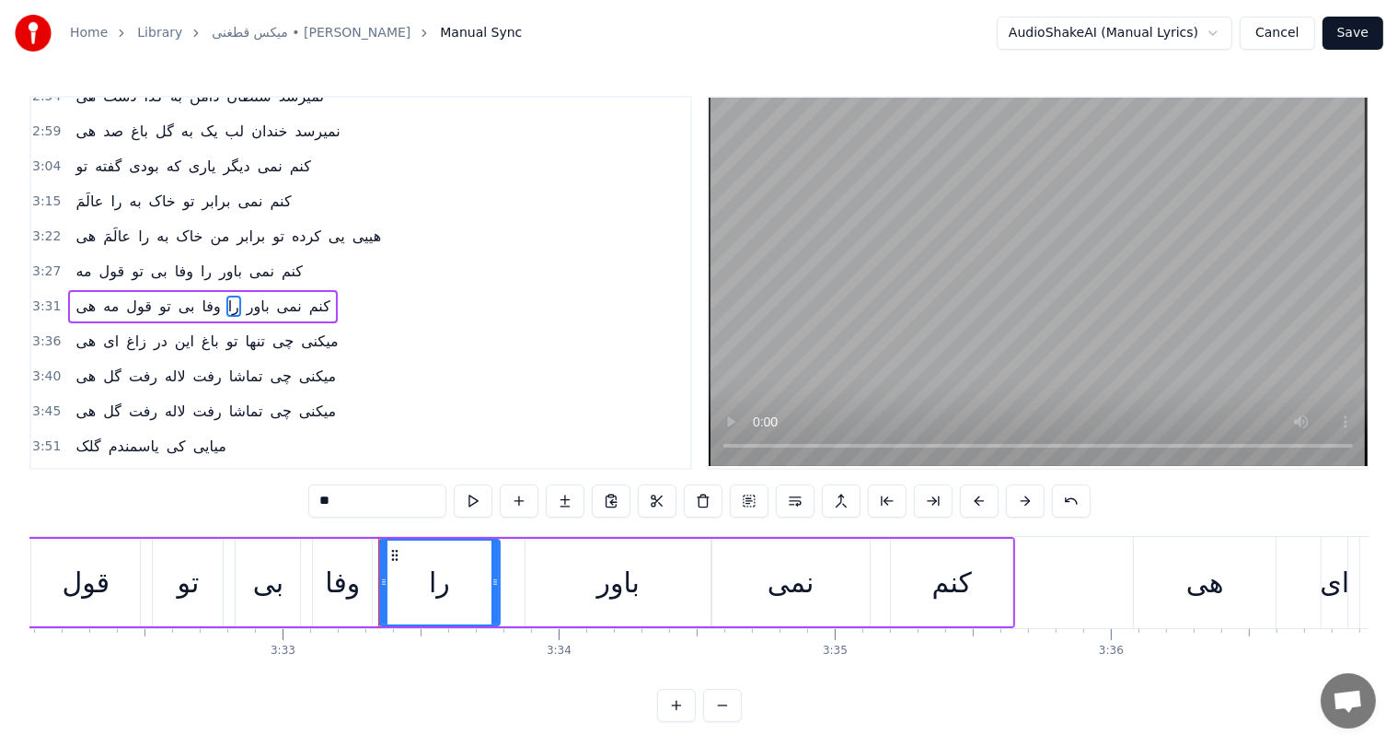
click at [270, 596] on div "بی" at bounding box center [268, 582] width 30 height 41
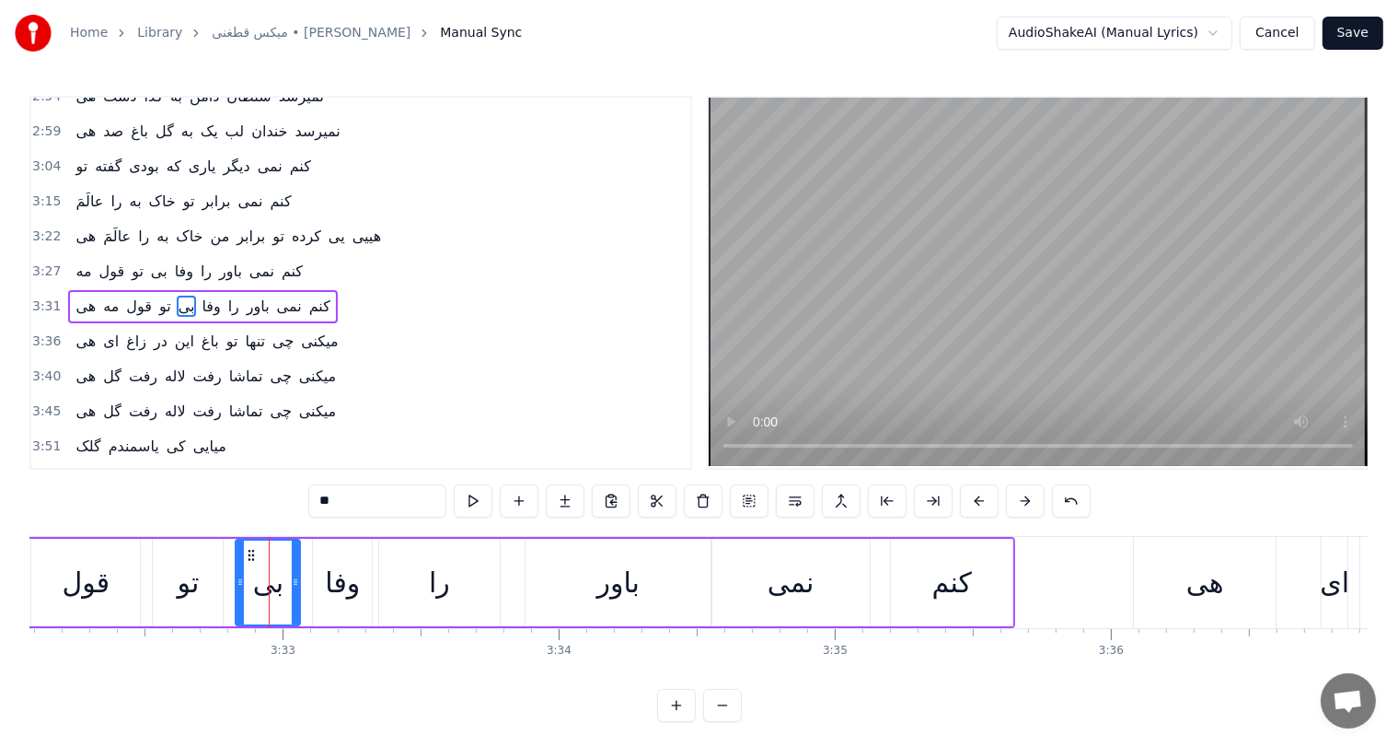
click at [449, 586] on div "را" at bounding box center [439, 582] width 121 height 87
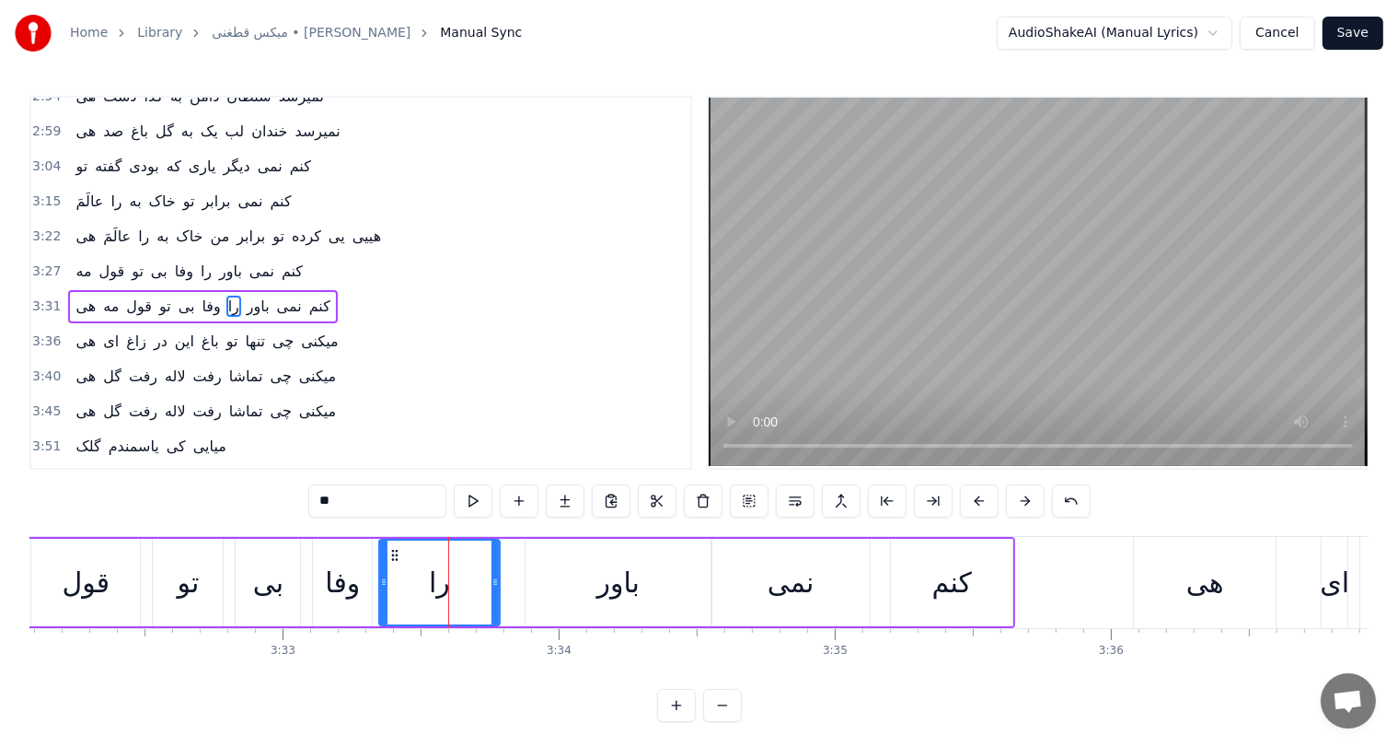
click at [336, 587] on div "وفا" at bounding box center [342, 582] width 35 height 41
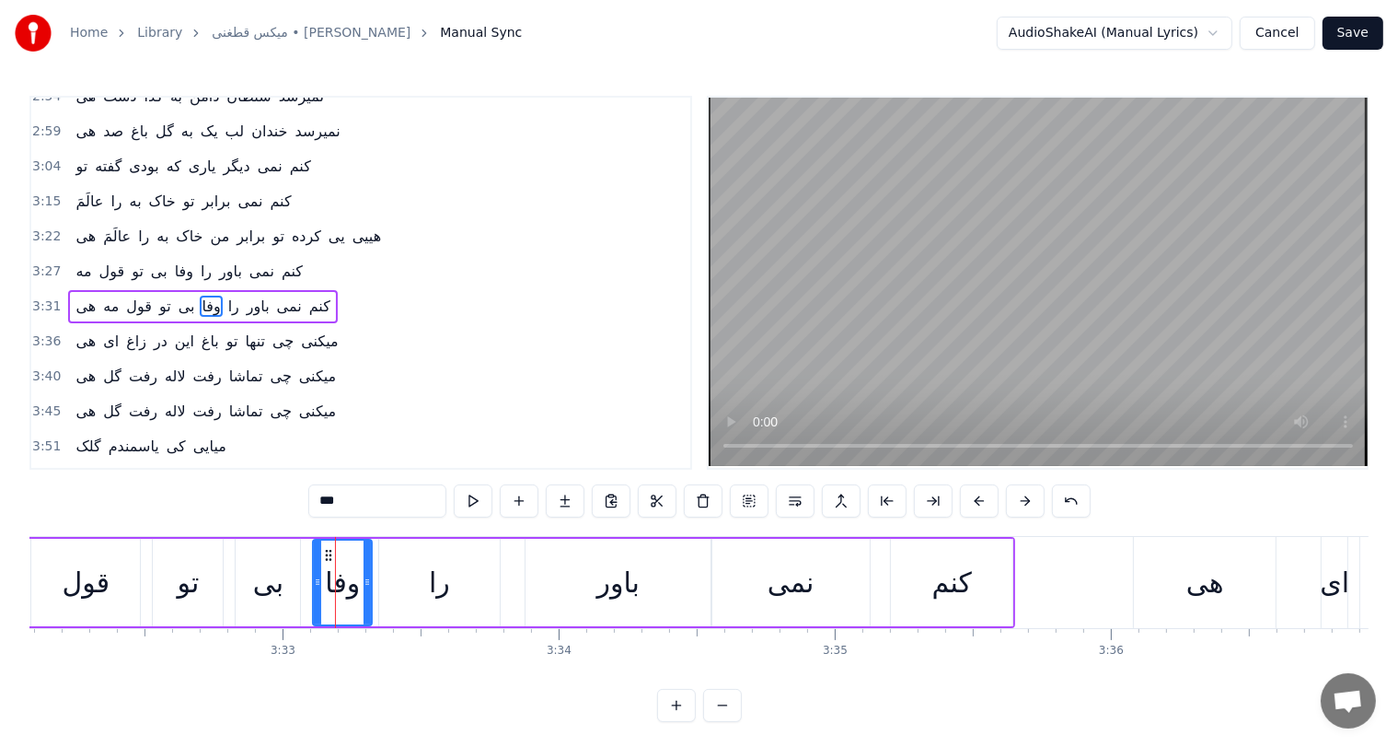
click at [431, 578] on div "را" at bounding box center [439, 582] width 21 height 41
drag, startPoint x: 392, startPoint y: 548, endPoint x: 376, endPoint y: 548, distance: 16.6
click at [376, 548] on icon at bounding box center [379, 555] width 15 height 15
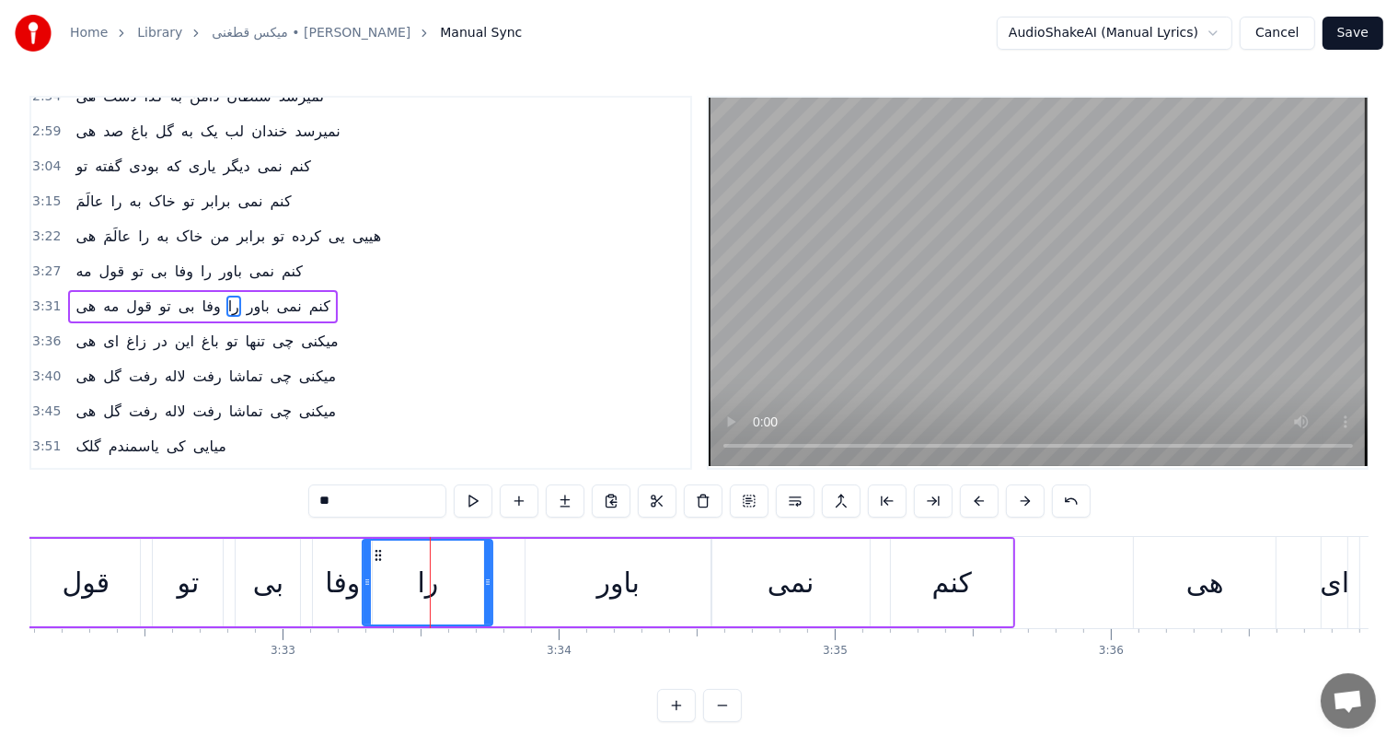
drag, startPoint x: 481, startPoint y: 583, endPoint x: 562, endPoint y: 583, distance: 81.9
click at [492, 583] on icon at bounding box center [487, 581] width 7 height 15
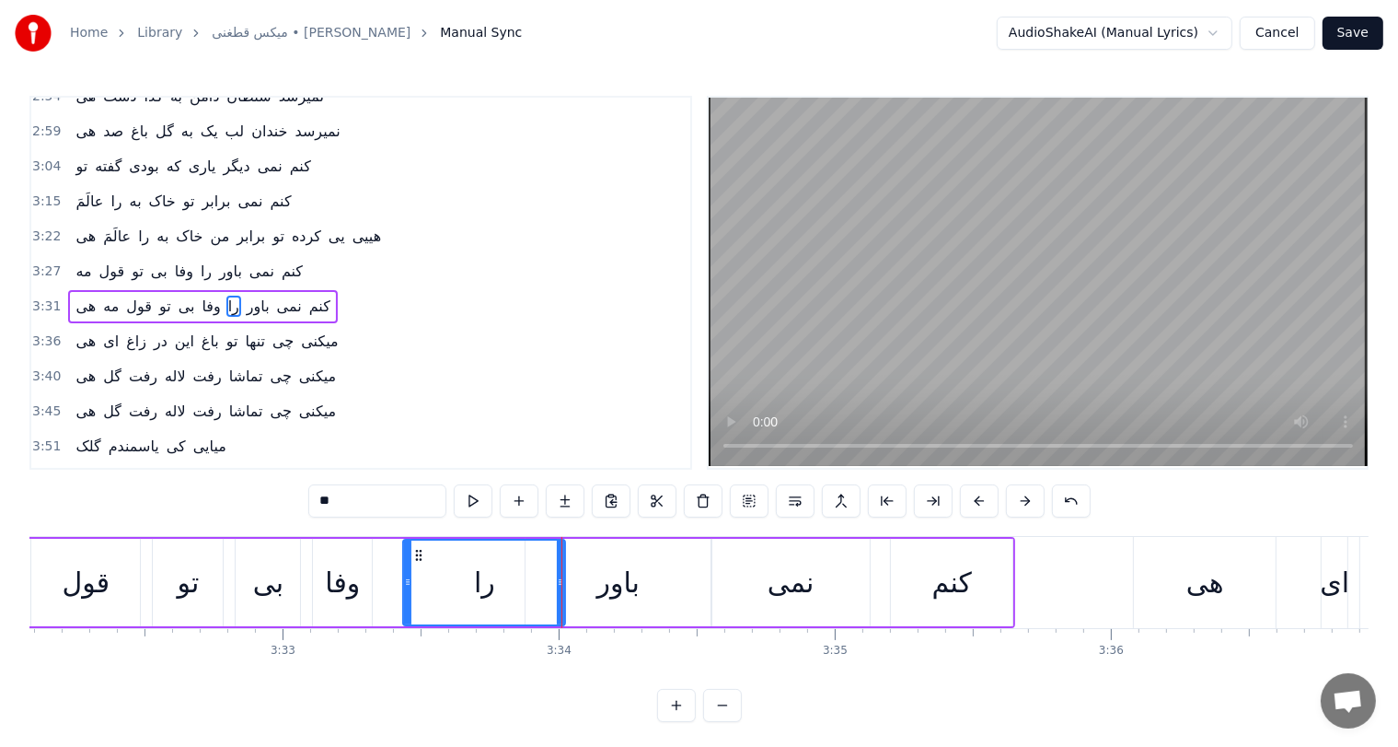
drag, startPoint x: 364, startPoint y: 586, endPoint x: 404, endPoint y: 586, distance: 40.5
click at [404, 586] on icon at bounding box center [407, 581] width 7 height 15
click at [1066, 501] on button at bounding box center [1071, 500] width 39 height 33
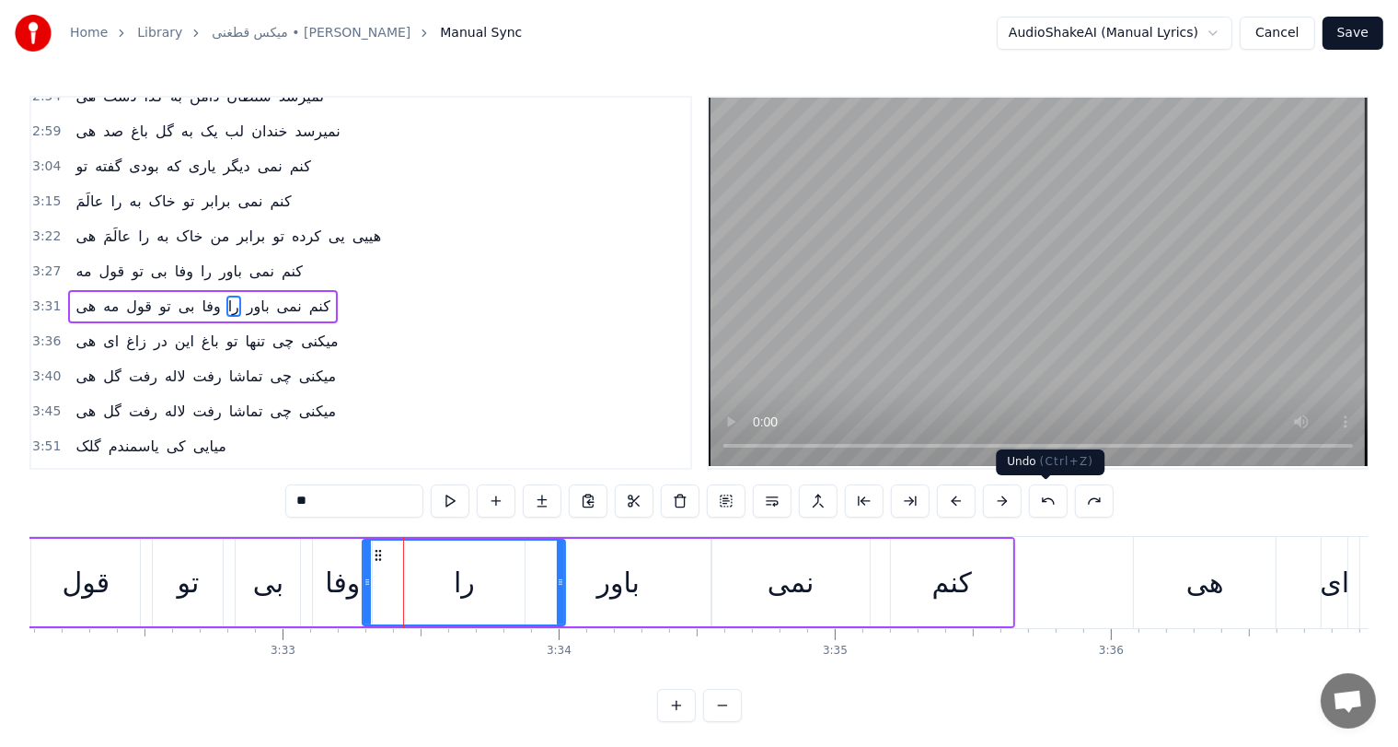
click at [1042, 501] on button at bounding box center [1048, 500] width 39 height 33
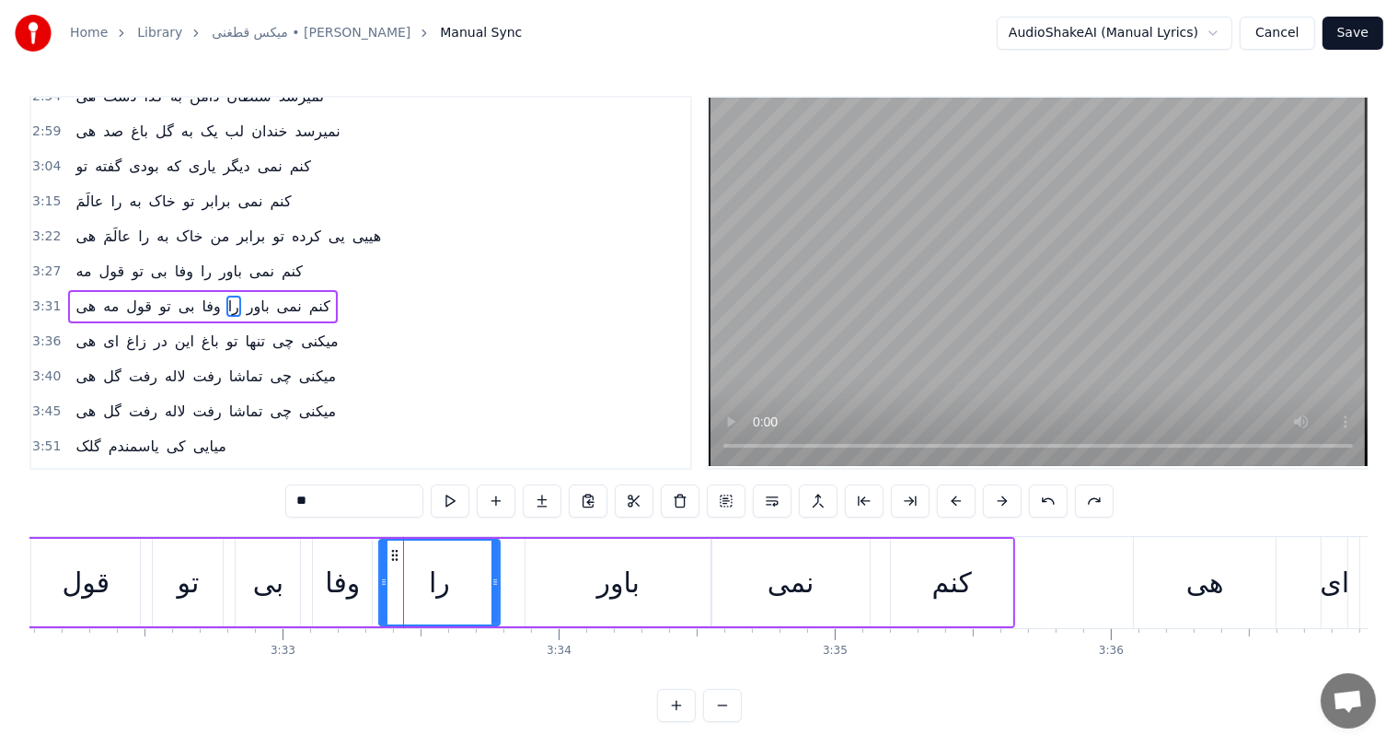
click at [1042, 501] on button at bounding box center [1048, 500] width 39 height 33
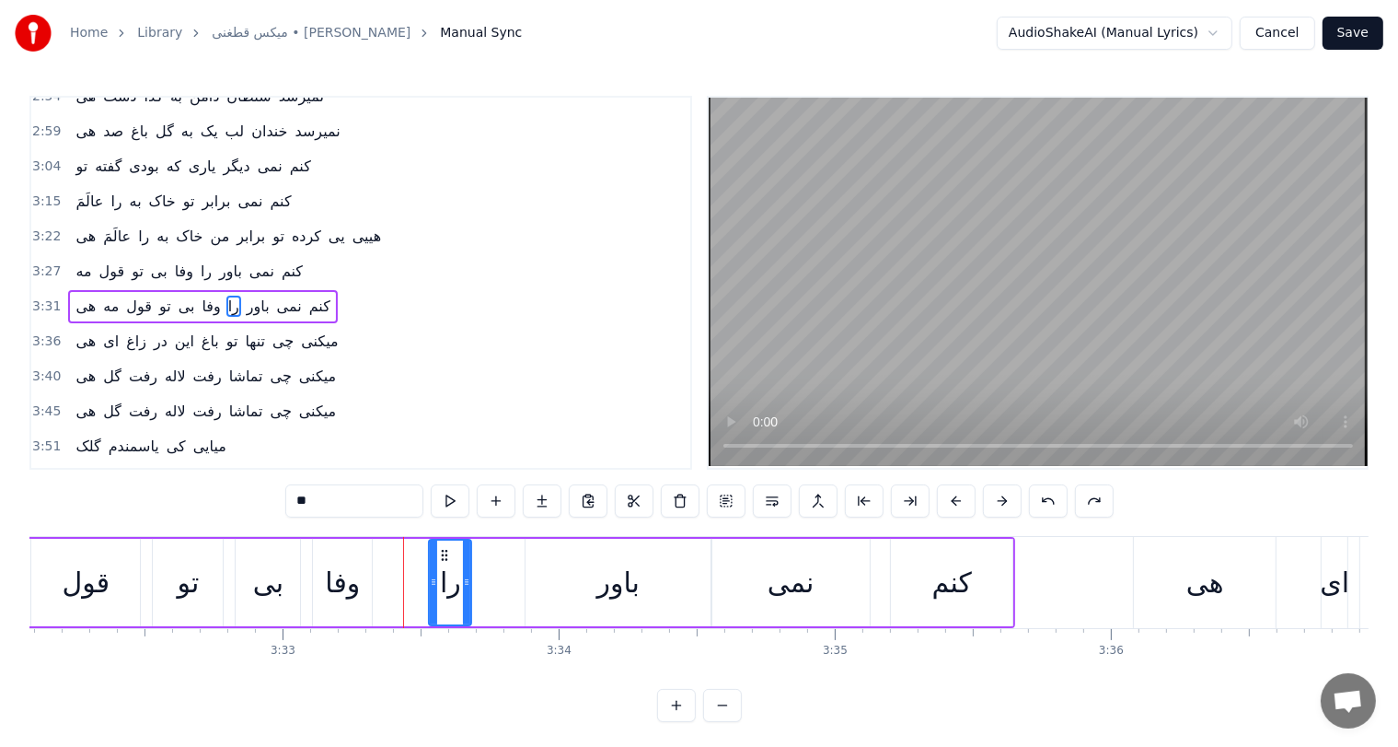
click at [1042, 501] on button at bounding box center [1048, 500] width 39 height 33
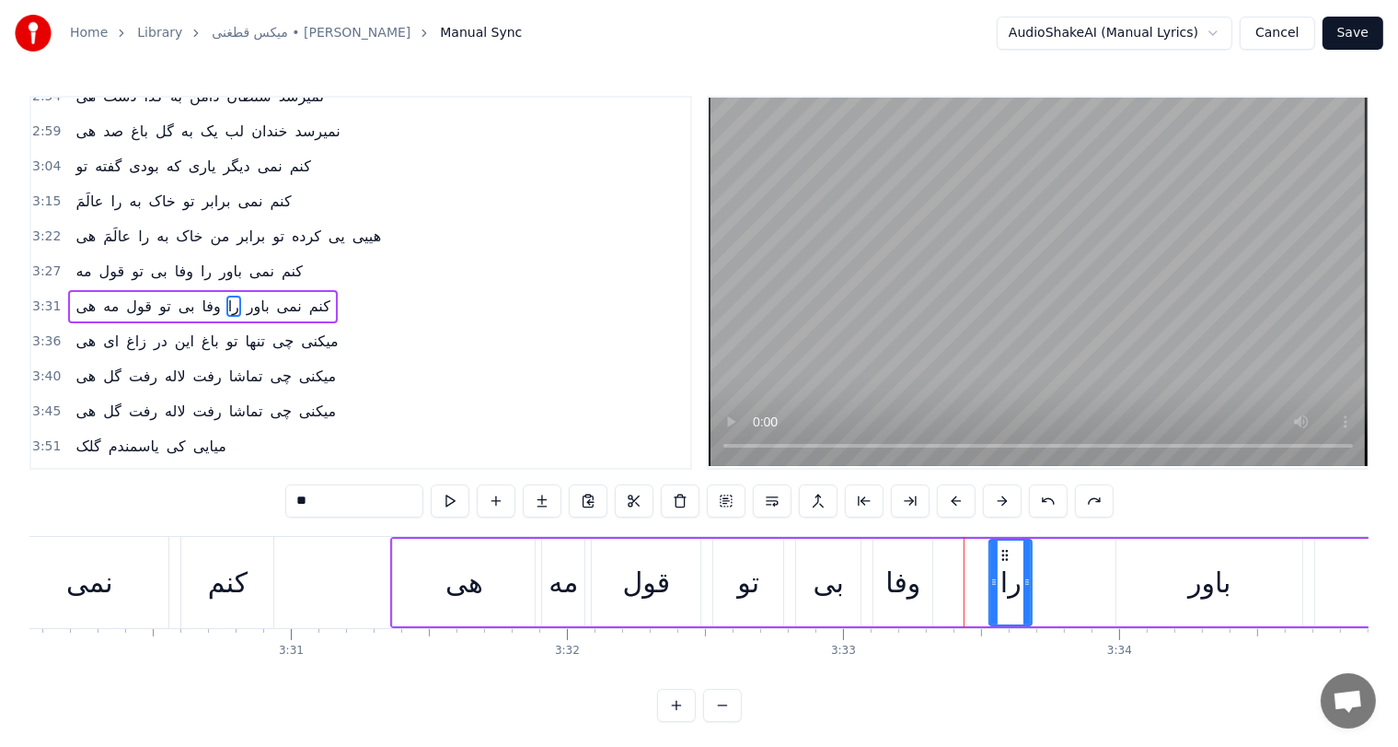
scroll to position [0, 58012]
click at [193, 586] on div "کنم" at bounding box center [228, 582] width 92 height 91
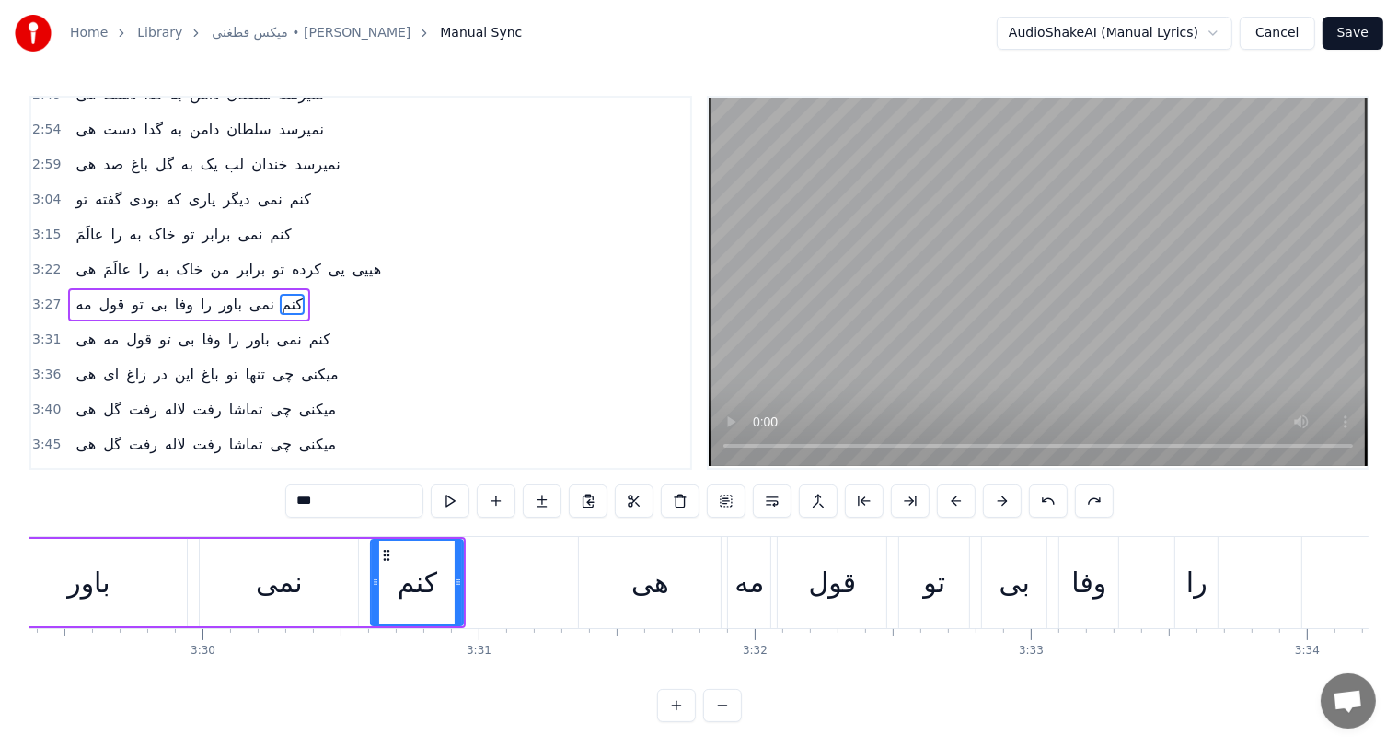
scroll to position [0, 57809]
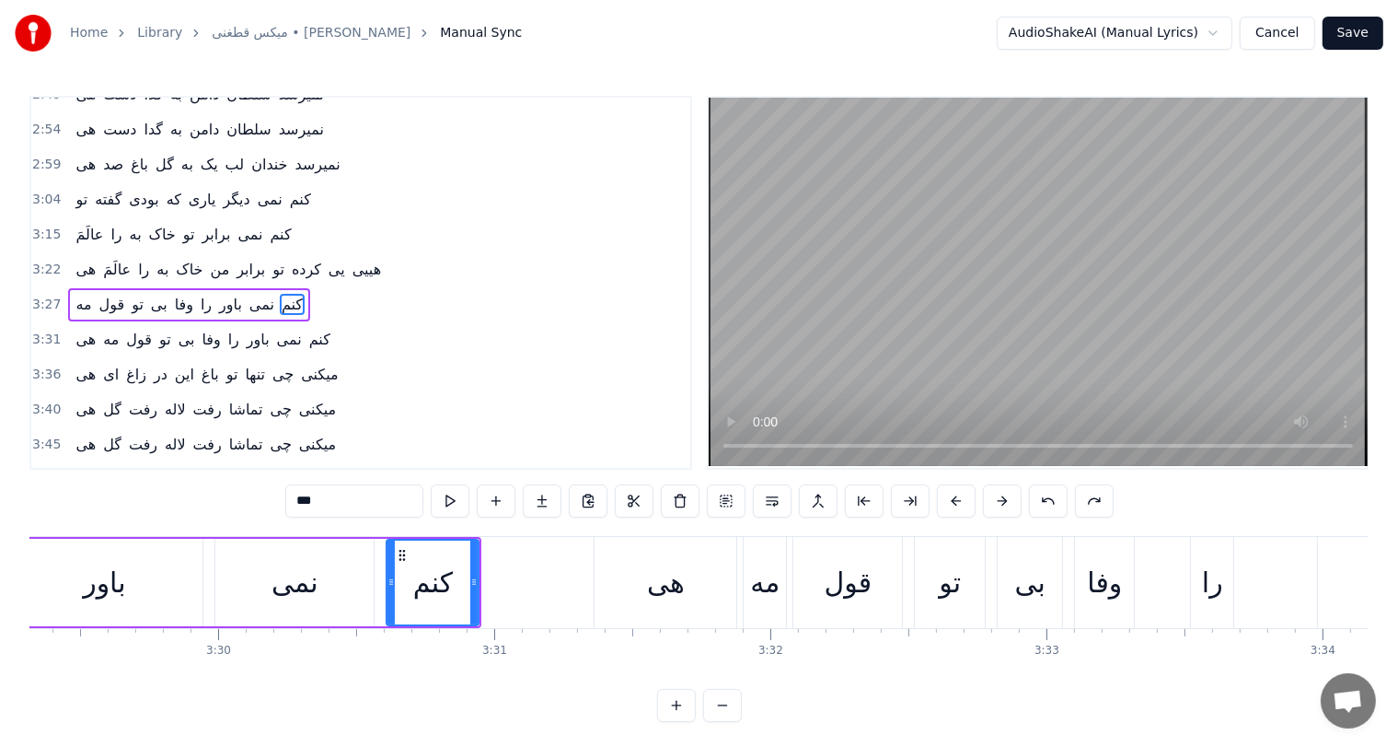
click at [673, 573] on div "هی" at bounding box center [666, 582] width 38 height 41
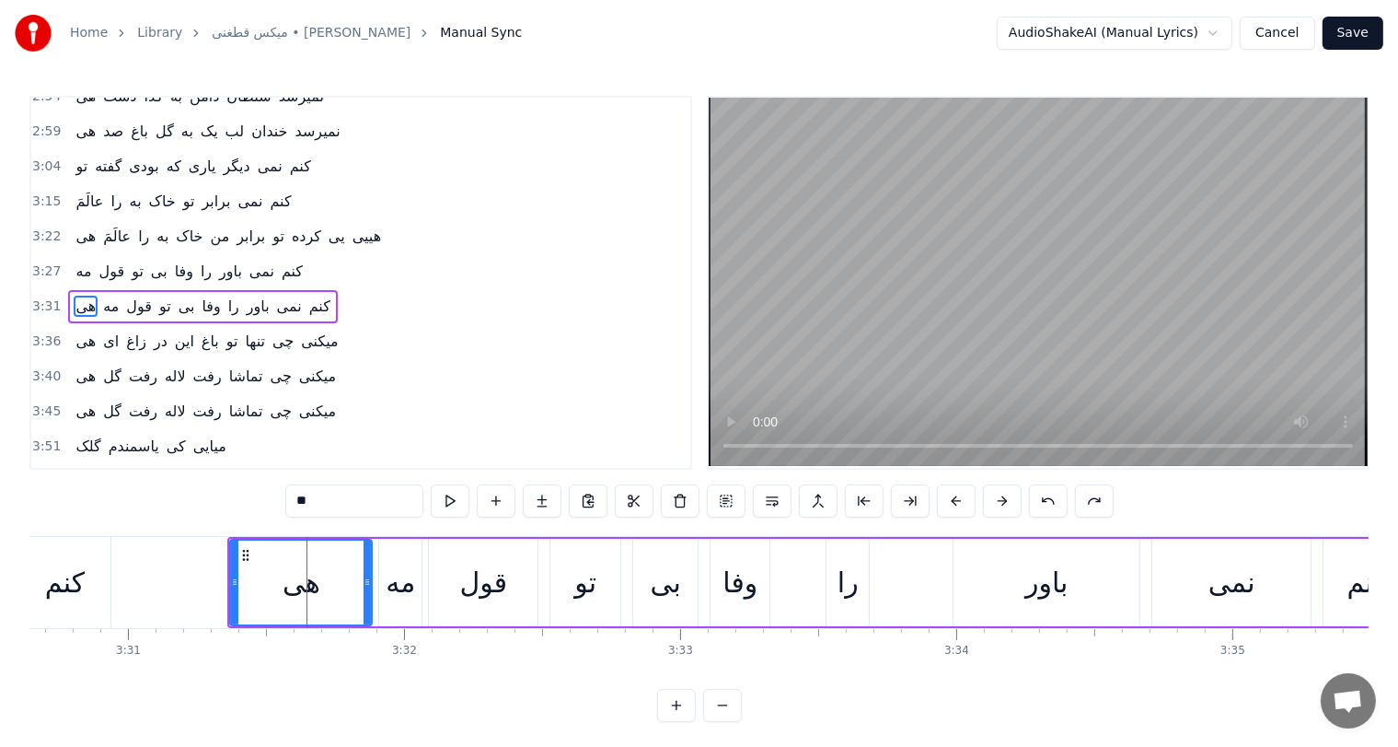
scroll to position [0, 58182]
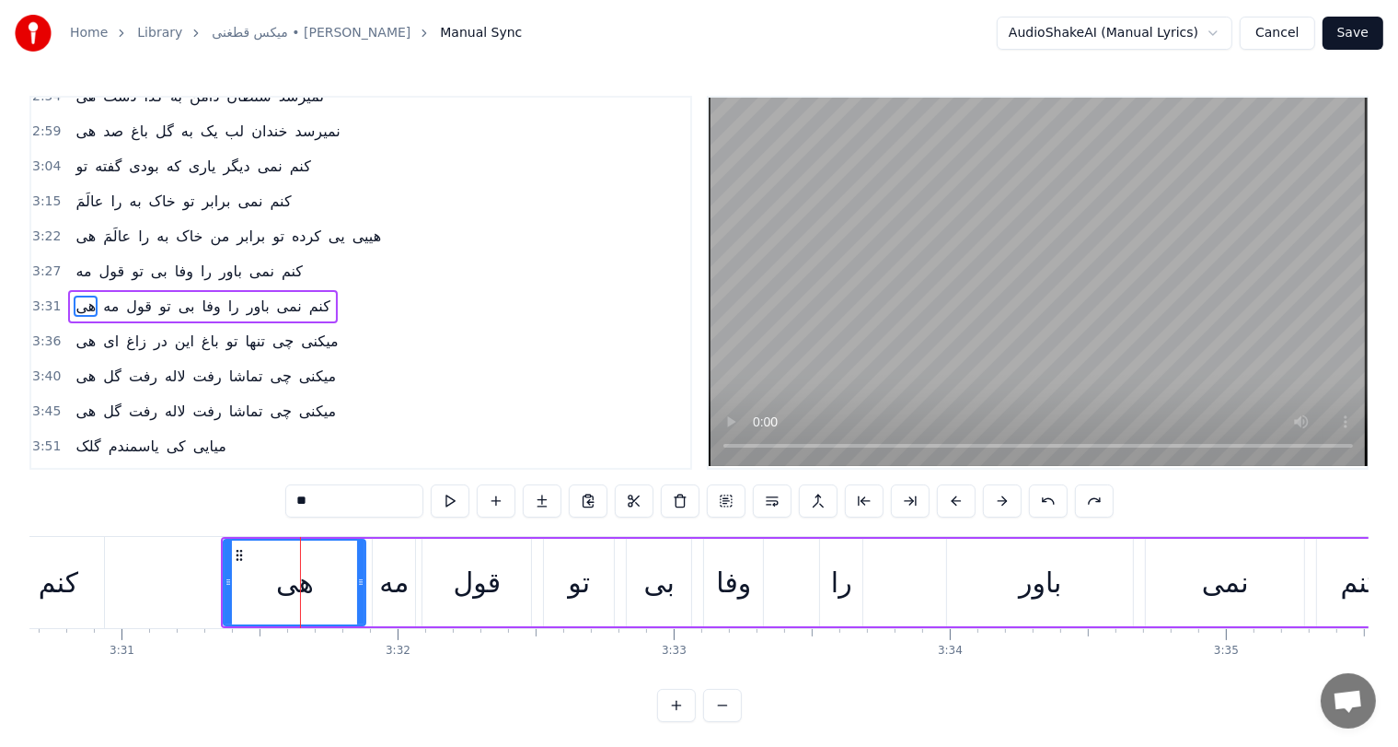
click at [673, 573] on div "بی" at bounding box center [659, 582] width 30 height 41
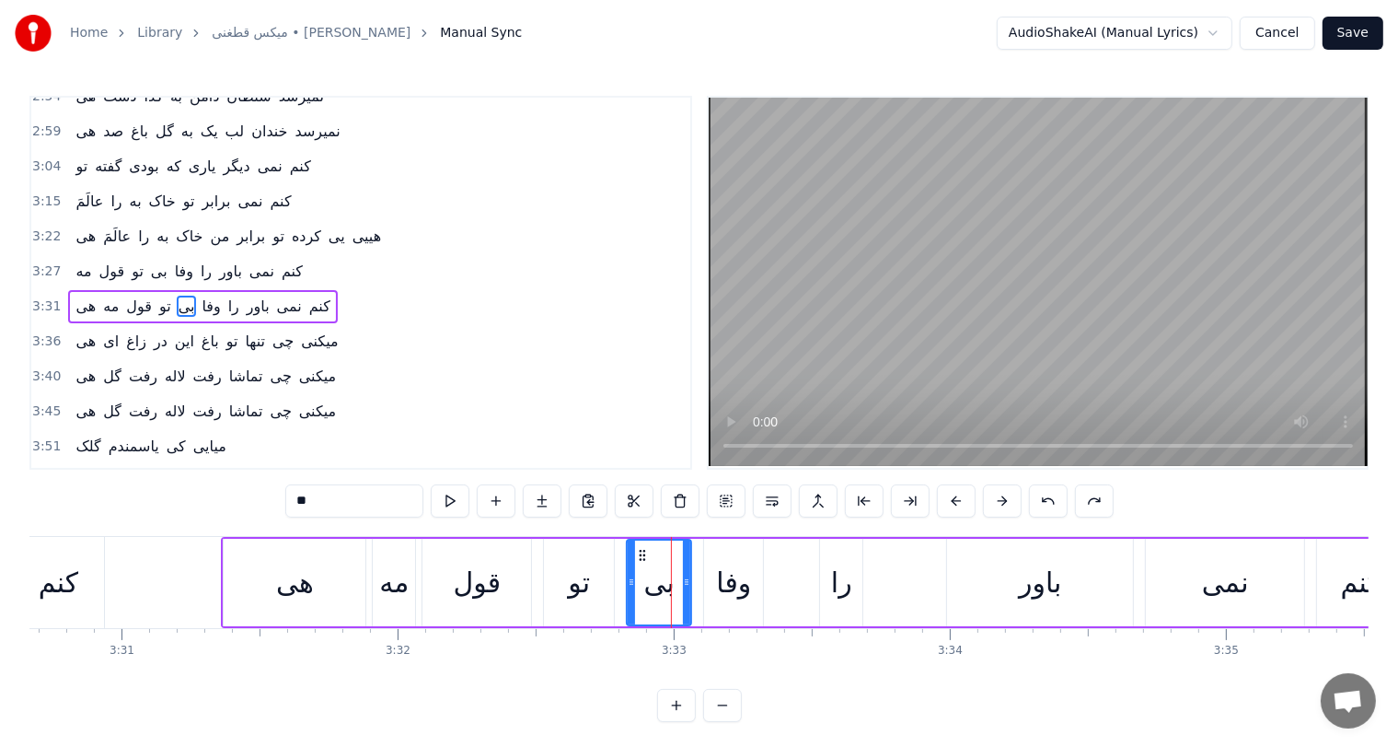
click at [729, 578] on div "وفا" at bounding box center [733, 582] width 35 height 41
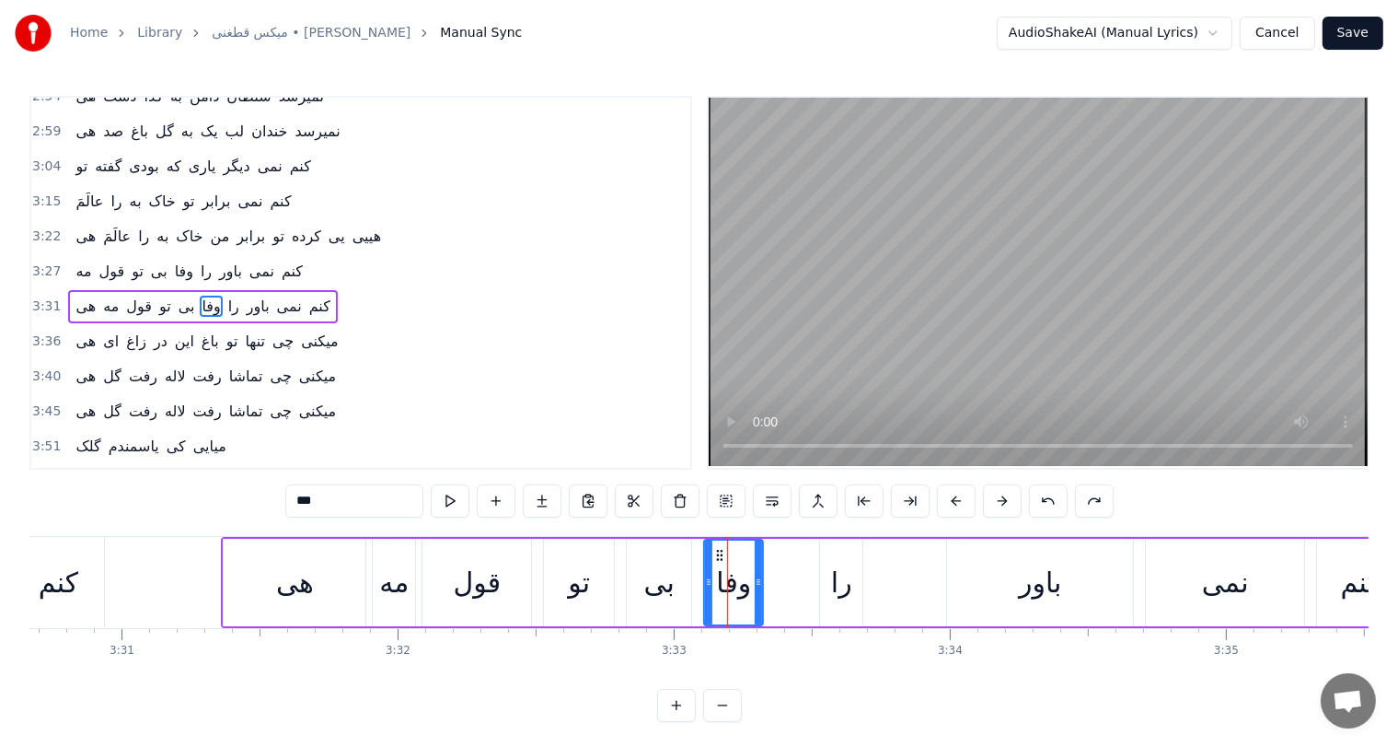
click at [836, 582] on div "را" at bounding box center [841, 582] width 21 height 41
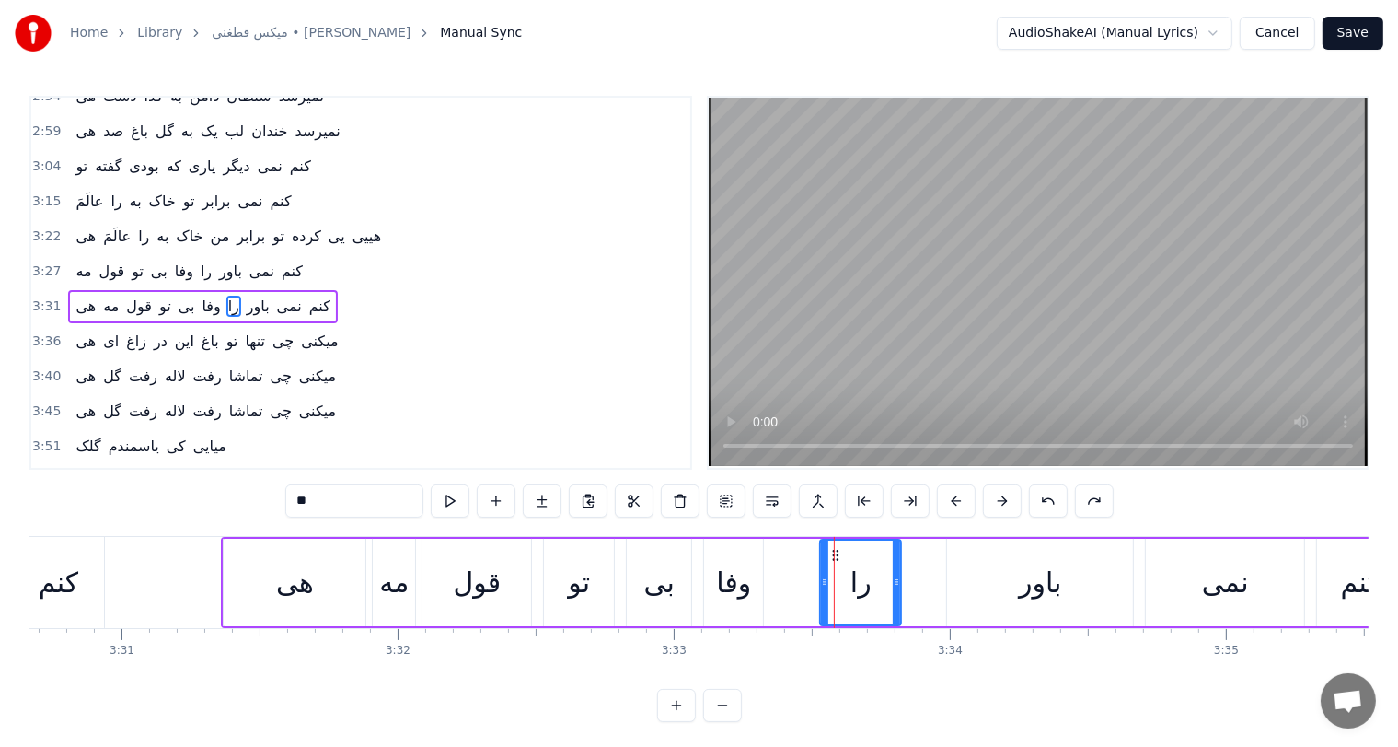
drag, startPoint x: 857, startPoint y: 582, endPoint x: 899, endPoint y: 582, distance: 41.4
click at [897, 582] on circle at bounding box center [896, 582] width 1 height 1
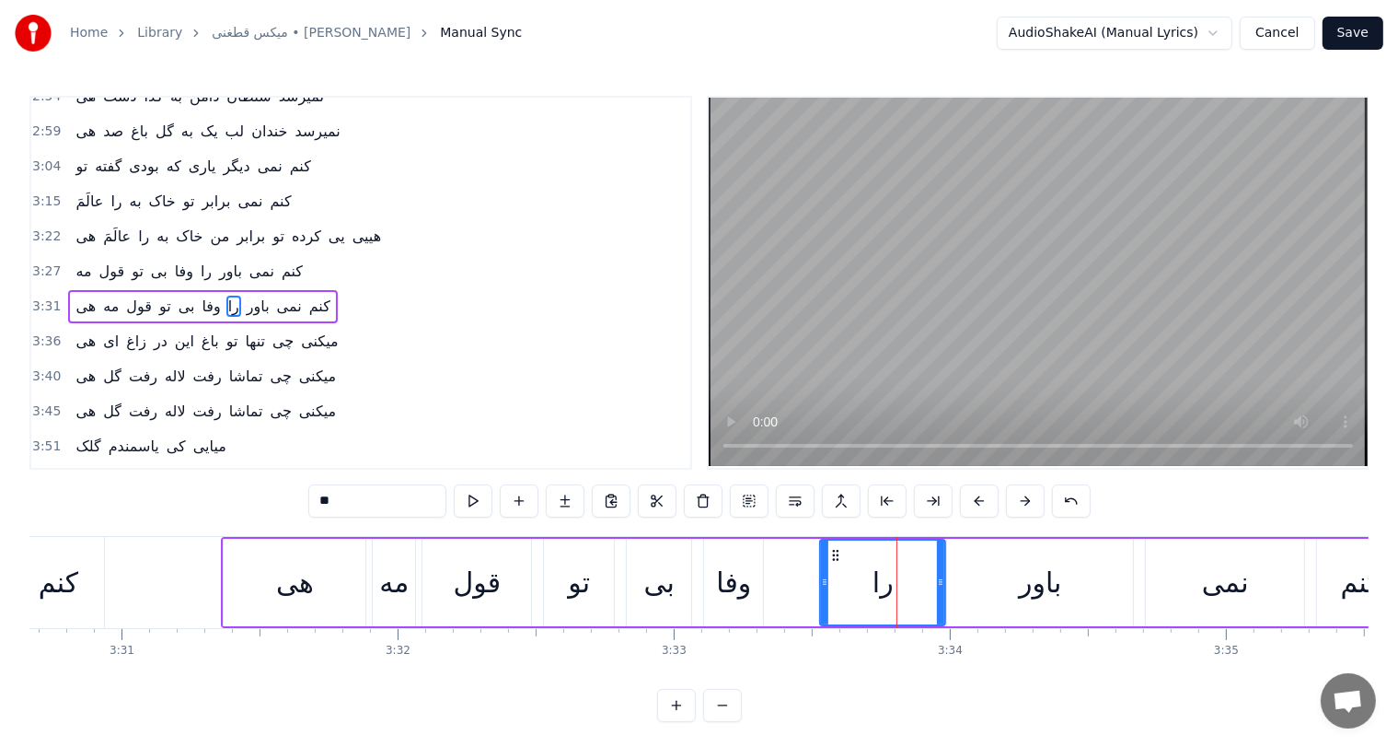
drag, startPoint x: 899, startPoint y: 582, endPoint x: 940, endPoint y: 578, distance: 41.6
click at [940, 578] on icon at bounding box center [940, 581] width 7 height 15
drag, startPoint x: 940, startPoint y: 578, endPoint x: 928, endPoint y: 578, distance: 12.0
click at [928, 578] on icon at bounding box center [928, 581] width 7 height 15
drag, startPoint x: 928, startPoint y: 578, endPoint x: 883, endPoint y: 580, distance: 45.1
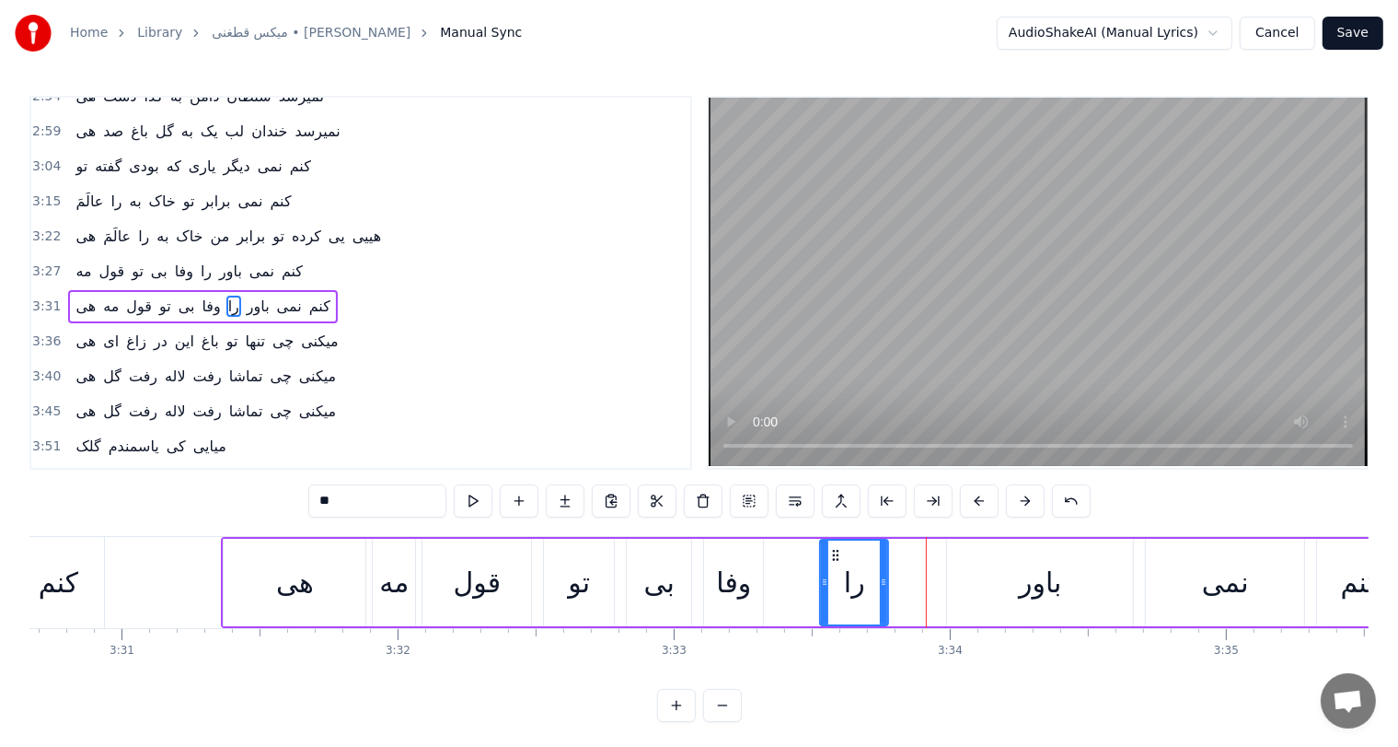
click at [883, 580] on icon at bounding box center [883, 581] width 7 height 15
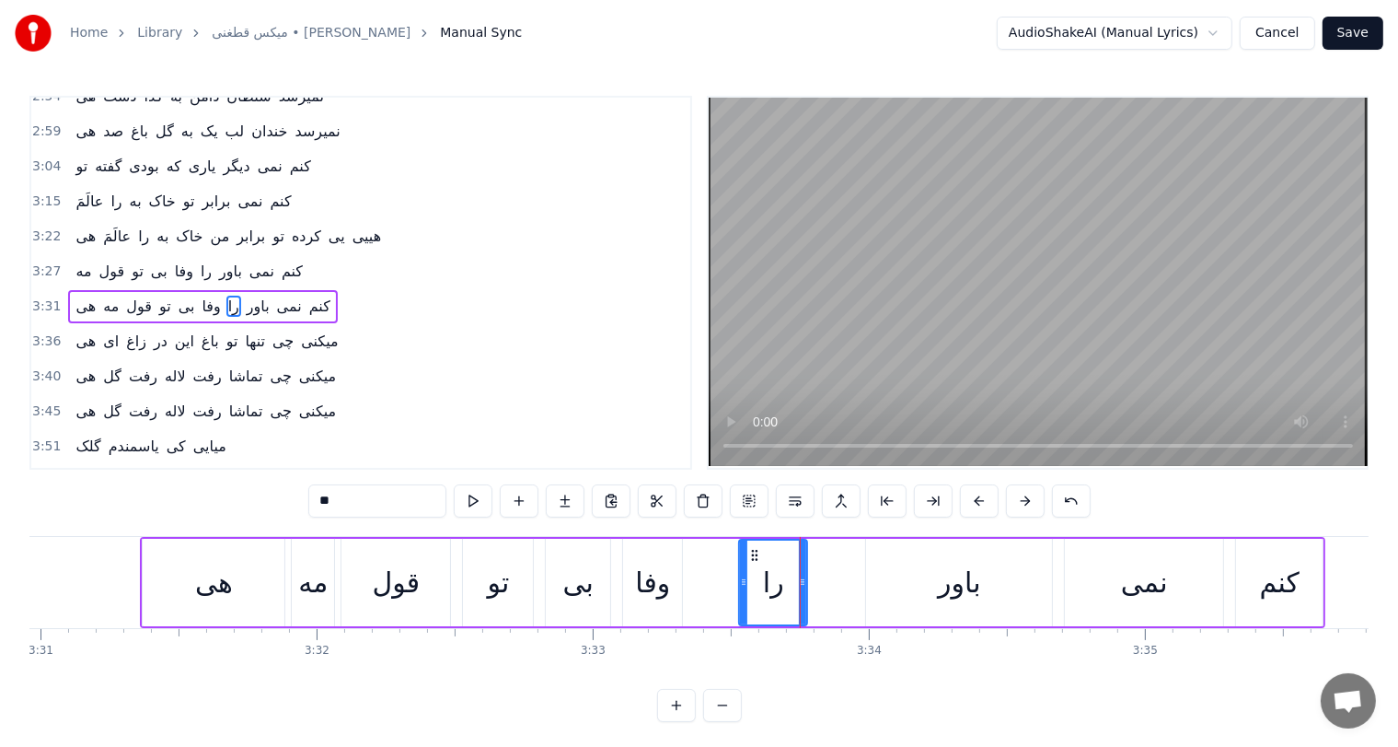
scroll to position [0, 58277]
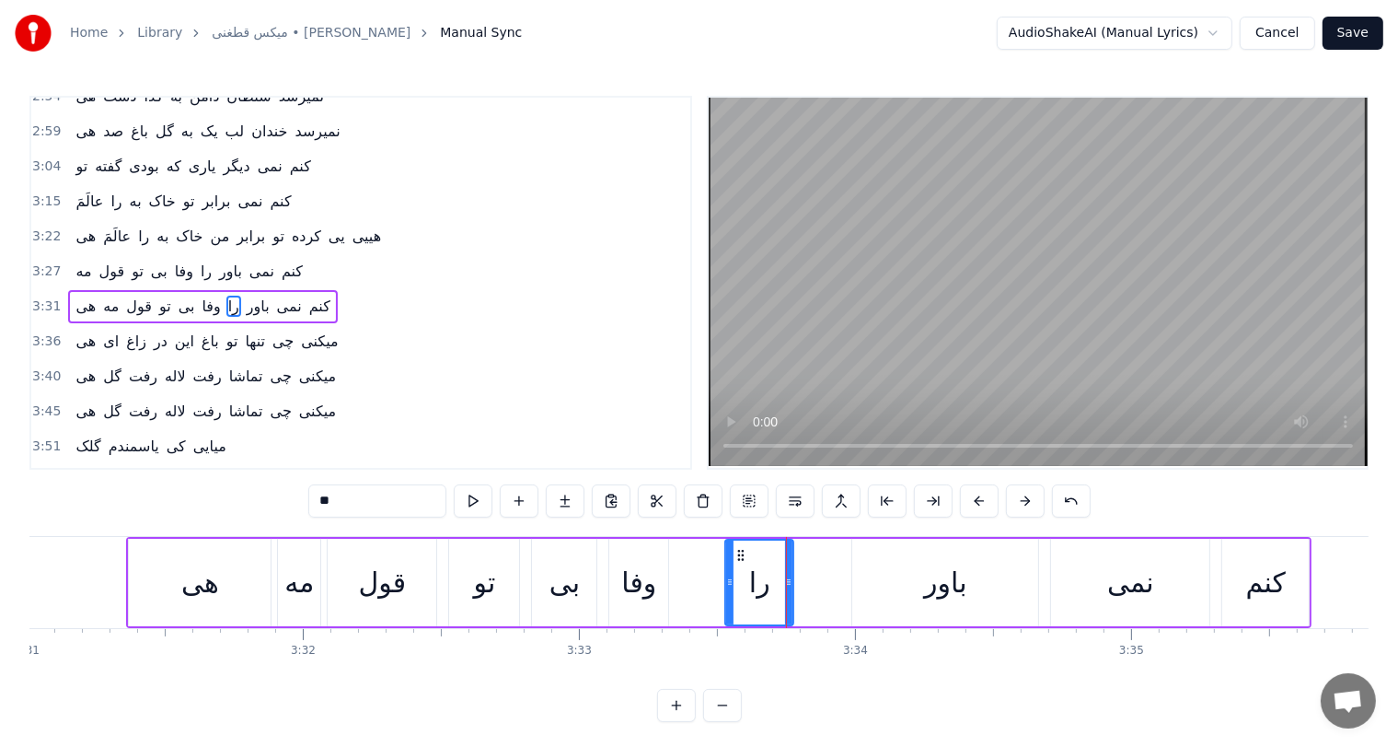
click at [883, 572] on div "باور" at bounding box center [945, 582] width 186 height 87
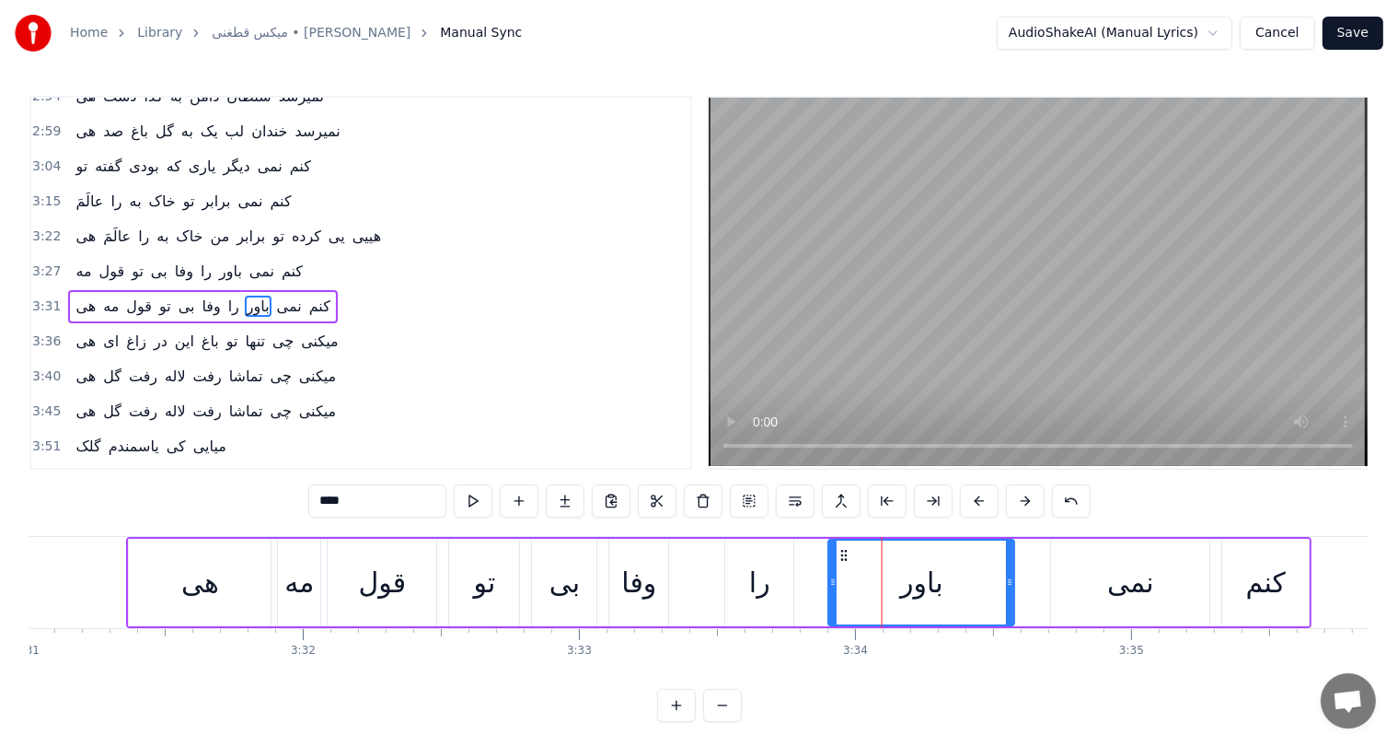
drag, startPoint x: 860, startPoint y: 551, endPoint x: 832, endPoint y: 551, distance: 27.6
click at [838, 551] on icon at bounding box center [845, 555] width 15 height 15
drag, startPoint x: 1003, startPoint y: 571, endPoint x: 1015, endPoint y: 571, distance: 12.0
click at [1015, 571] on div at bounding box center [1017, 582] width 7 height 84
click at [746, 589] on div "را" at bounding box center [759, 582] width 68 height 87
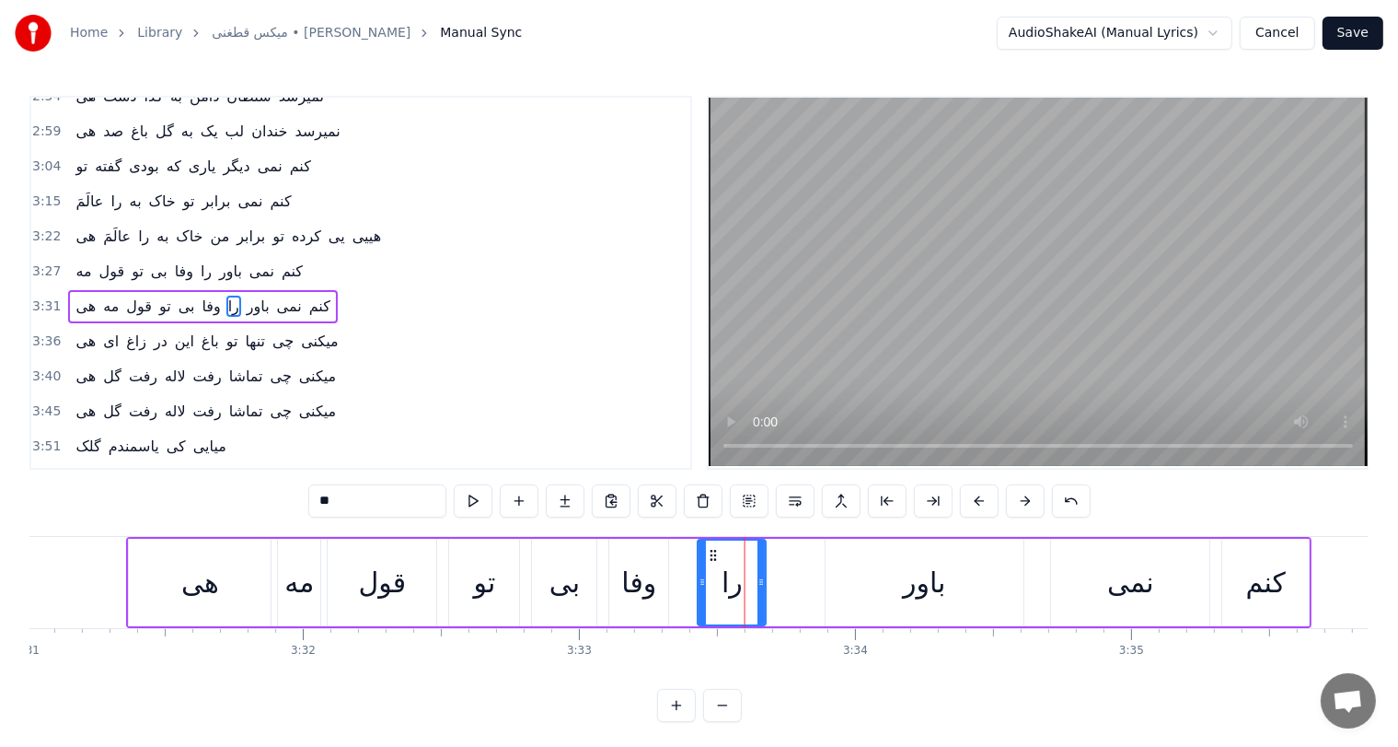
drag, startPoint x: 736, startPoint y: 553, endPoint x: 699, endPoint y: 555, distance: 37.8
click at [707, 555] on icon at bounding box center [714, 555] width 15 height 15
click at [902, 574] on div "باور" at bounding box center [925, 582] width 198 height 87
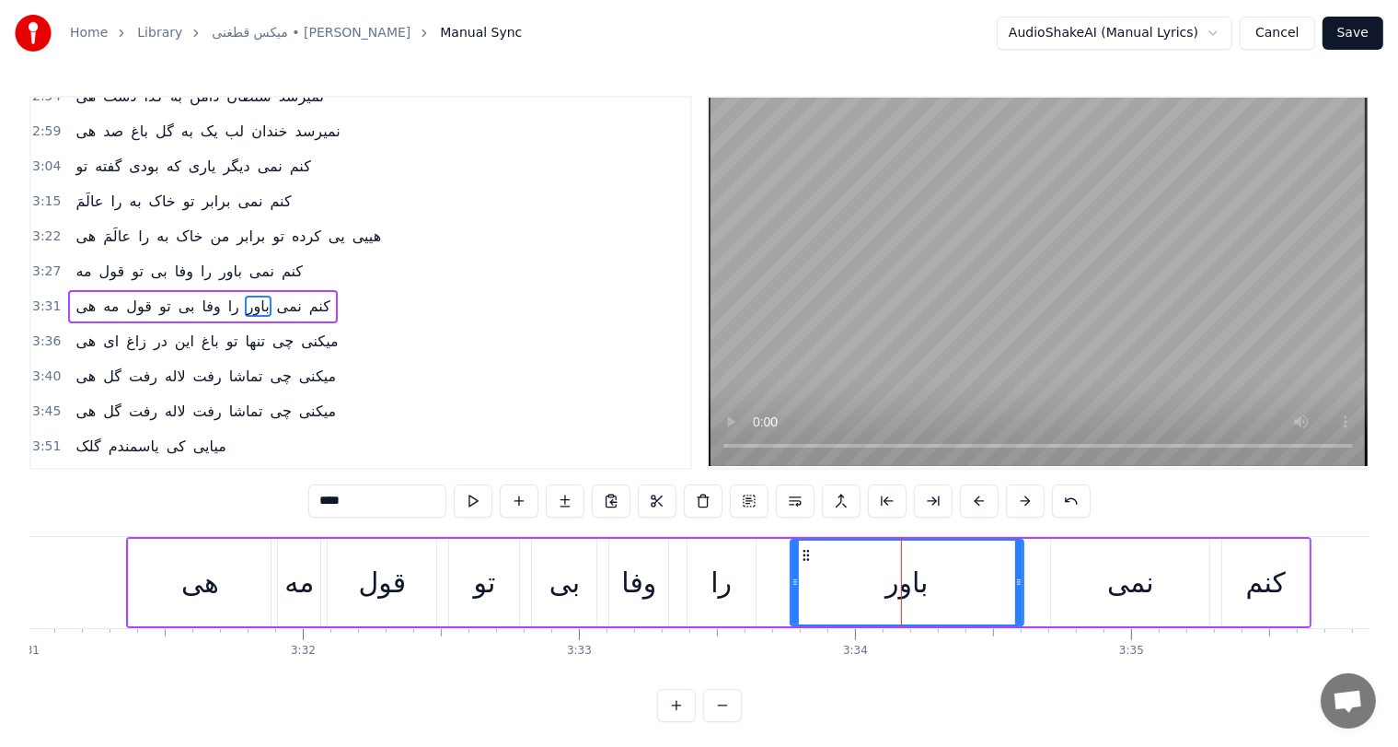
drag, startPoint x: 832, startPoint y: 578, endPoint x: 797, endPoint y: 580, distance: 35.0
click at [797, 580] on icon at bounding box center [795, 581] width 7 height 15
click at [1134, 581] on div "نمی" at bounding box center [1130, 582] width 47 height 41
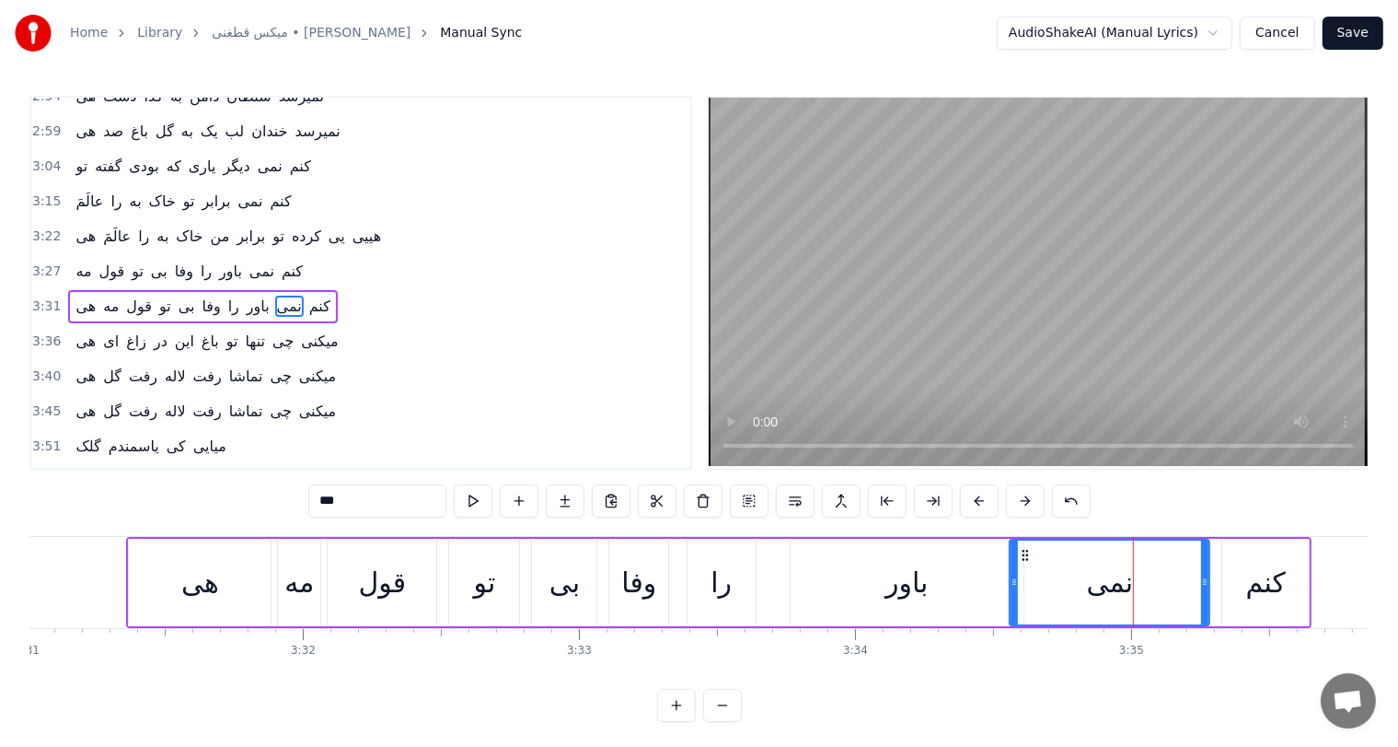
drag, startPoint x: 1055, startPoint y: 586, endPoint x: 1014, endPoint y: 589, distance: 41.6
click at [1014, 589] on div at bounding box center [1014, 582] width 7 height 84
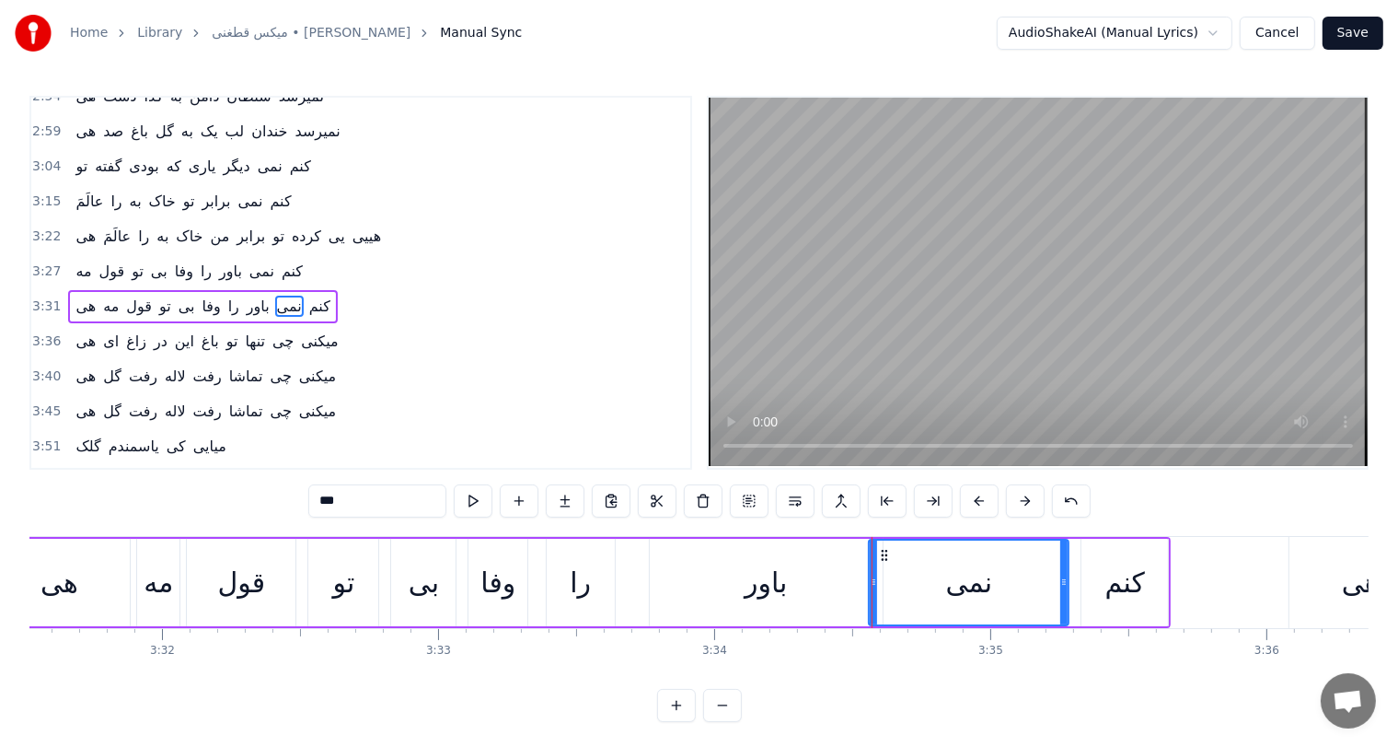
scroll to position [0, 58420]
click at [204, 586] on div "قول" at bounding box center [238, 582] width 109 height 87
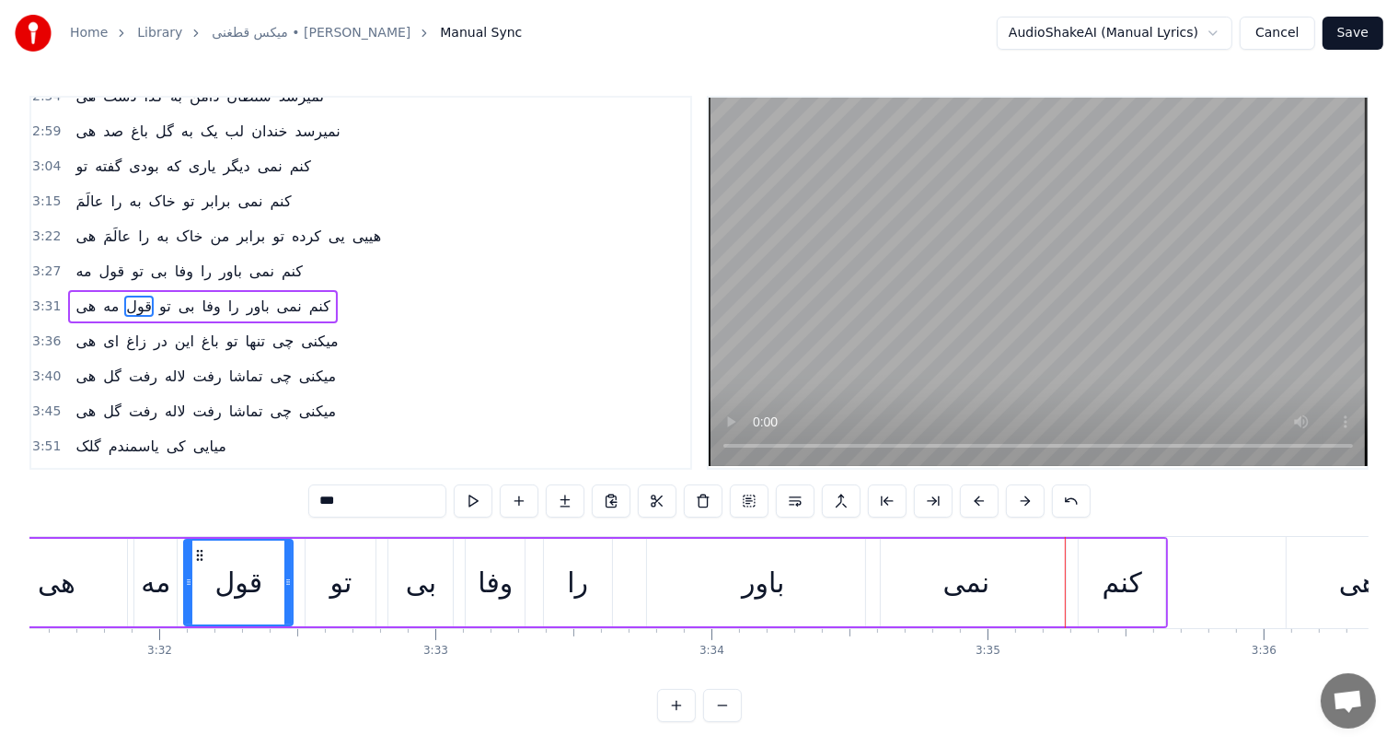
click at [758, 582] on div "باور" at bounding box center [763, 582] width 42 height 41
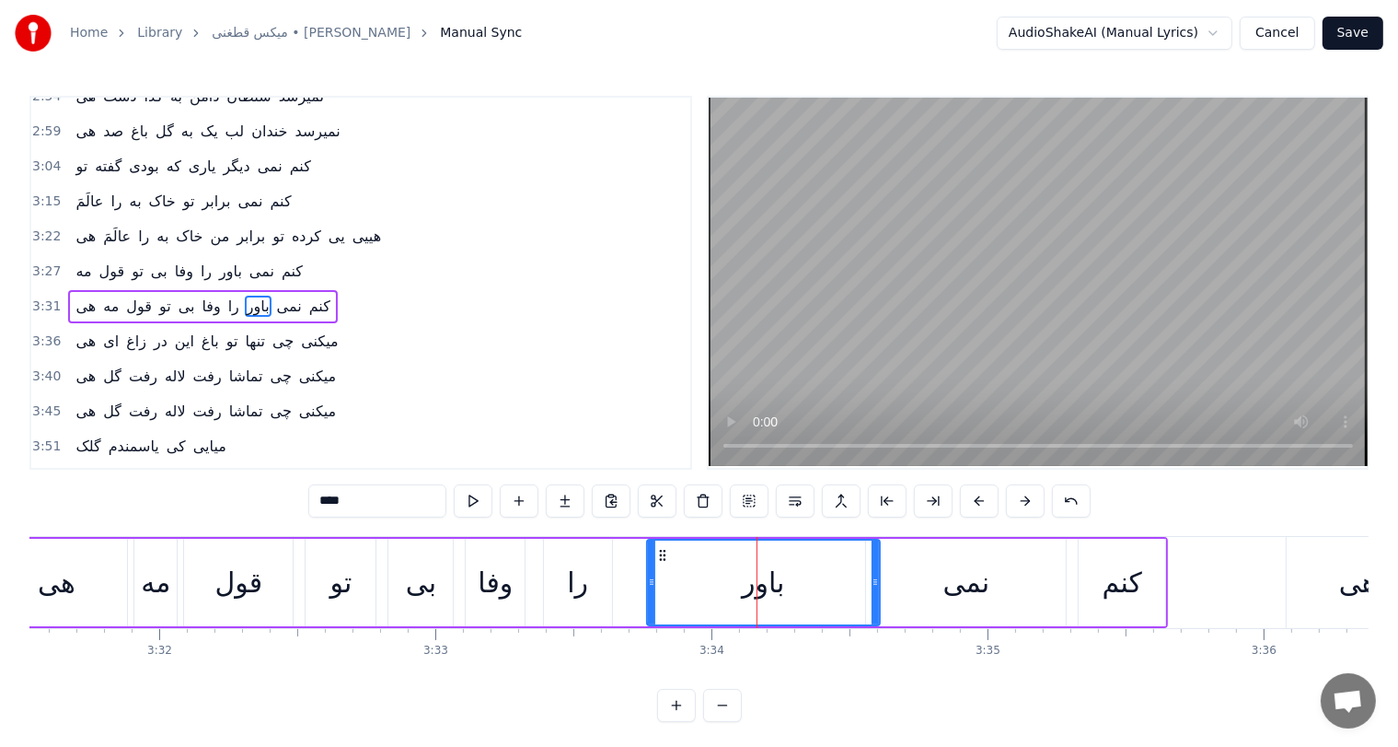
click at [481, 583] on div "وفا" at bounding box center [495, 582] width 35 height 41
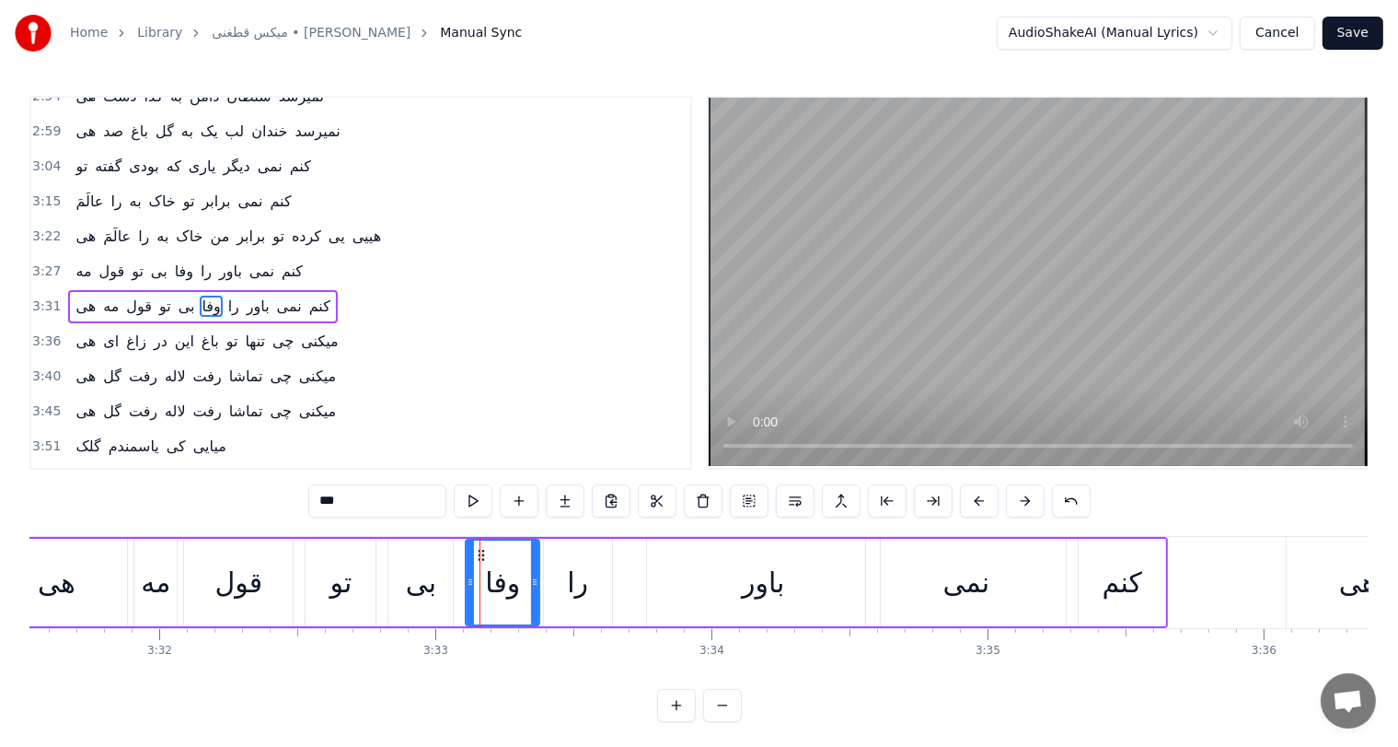
drag, startPoint x: 518, startPoint y: 583, endPoint x: 533, endPoint y: 583, distance: 14.7
click at [533, 583] on icon at bounding box center [534, 581] width 7 height 15
click at [587, 585] on div "را" at bounding box center [578, 582] width 68 height 87
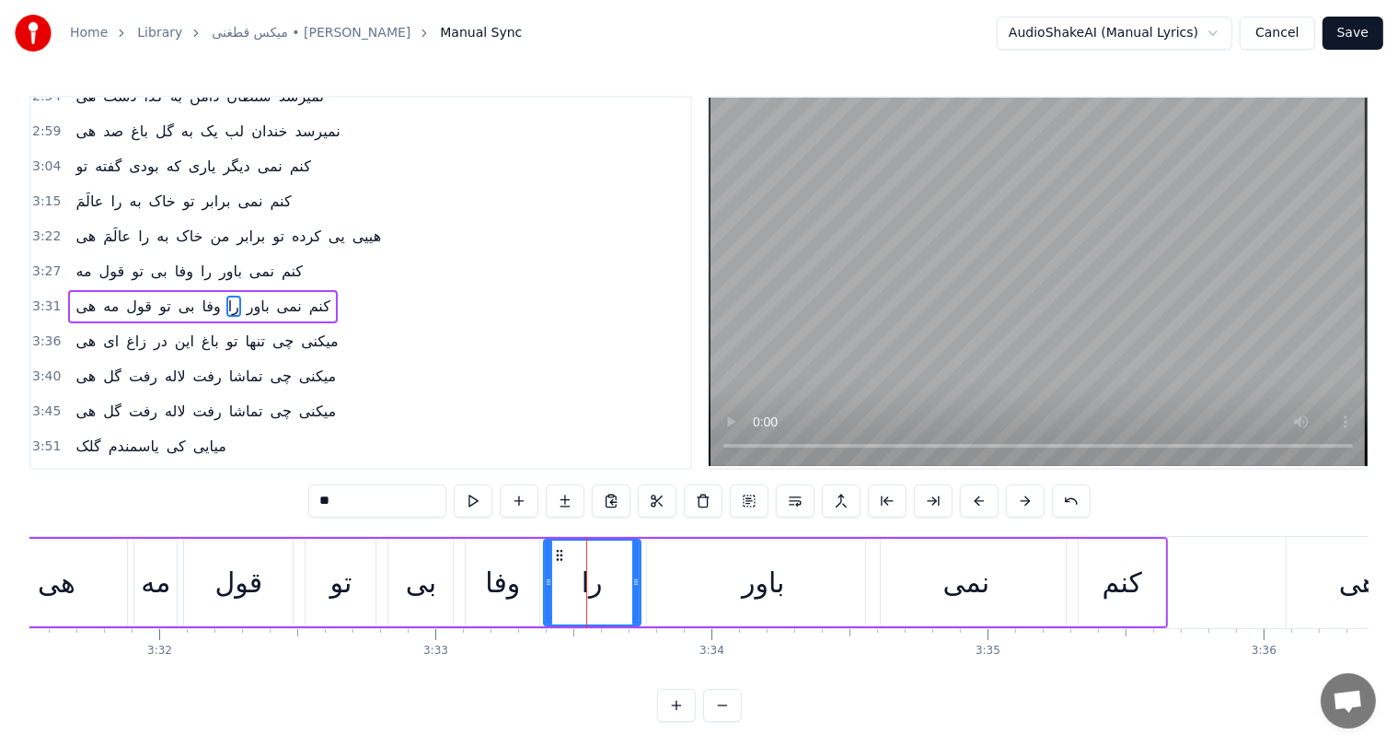
drag, startPoint x: 610, startPoint y: 585, endPoint x: 653, endPoint y: 582, distance: 42.4
click at [642, 582] on div "را" at bounding box center [592, 582] width 99 height 87
click at [775, 582] on div "باور" at bounding box center [763, 582] width 42 height 41
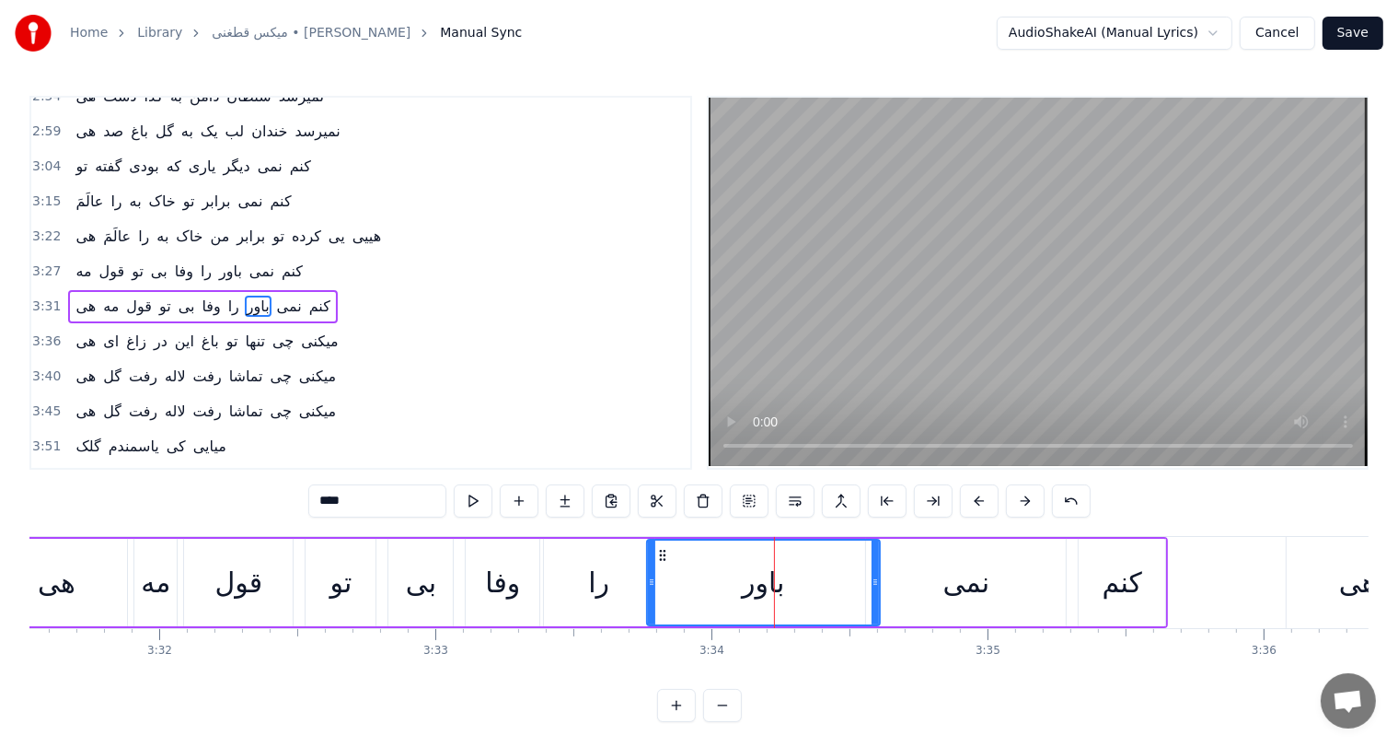
click at [970, 581] on div "نمی" at bounding box center [967, 582] width 47 height 41
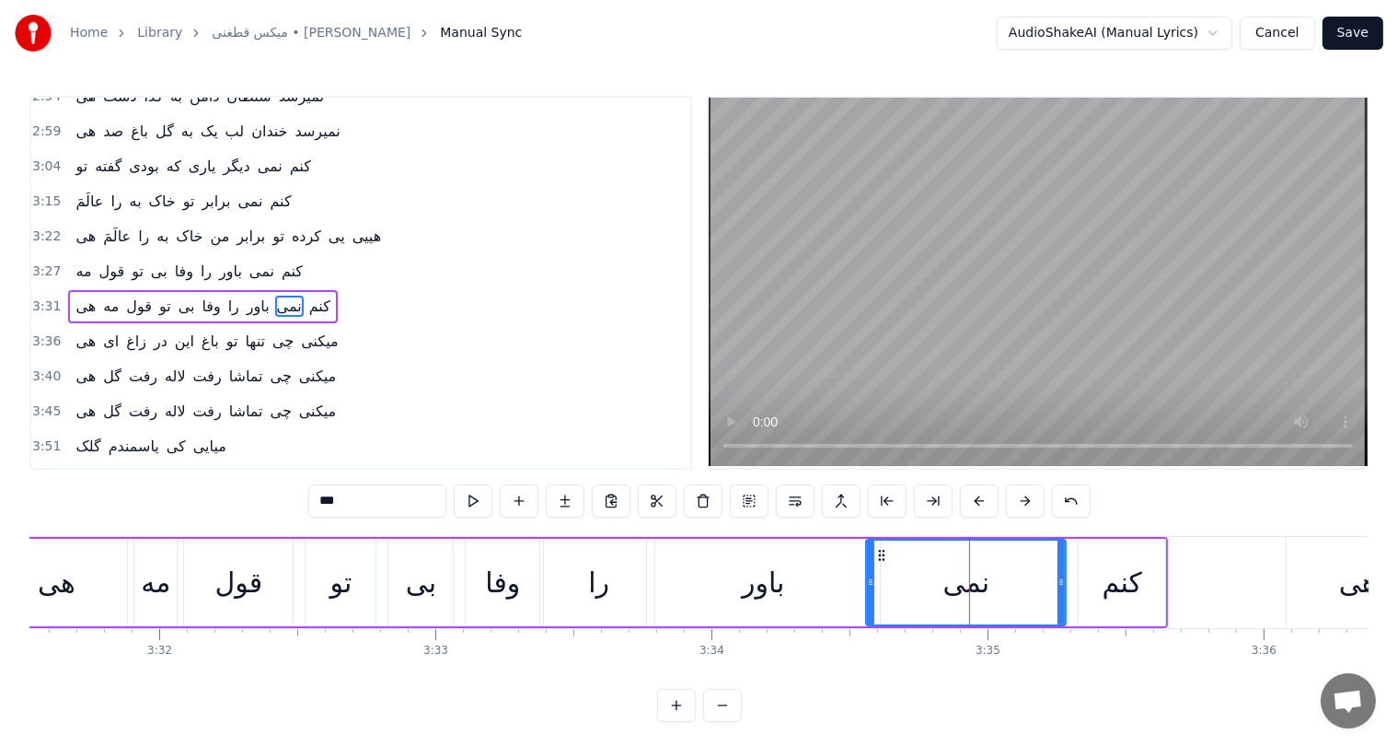
click at [1127, 586] on div "کنم" at bounding box center [1123, 582] width 40 height 41
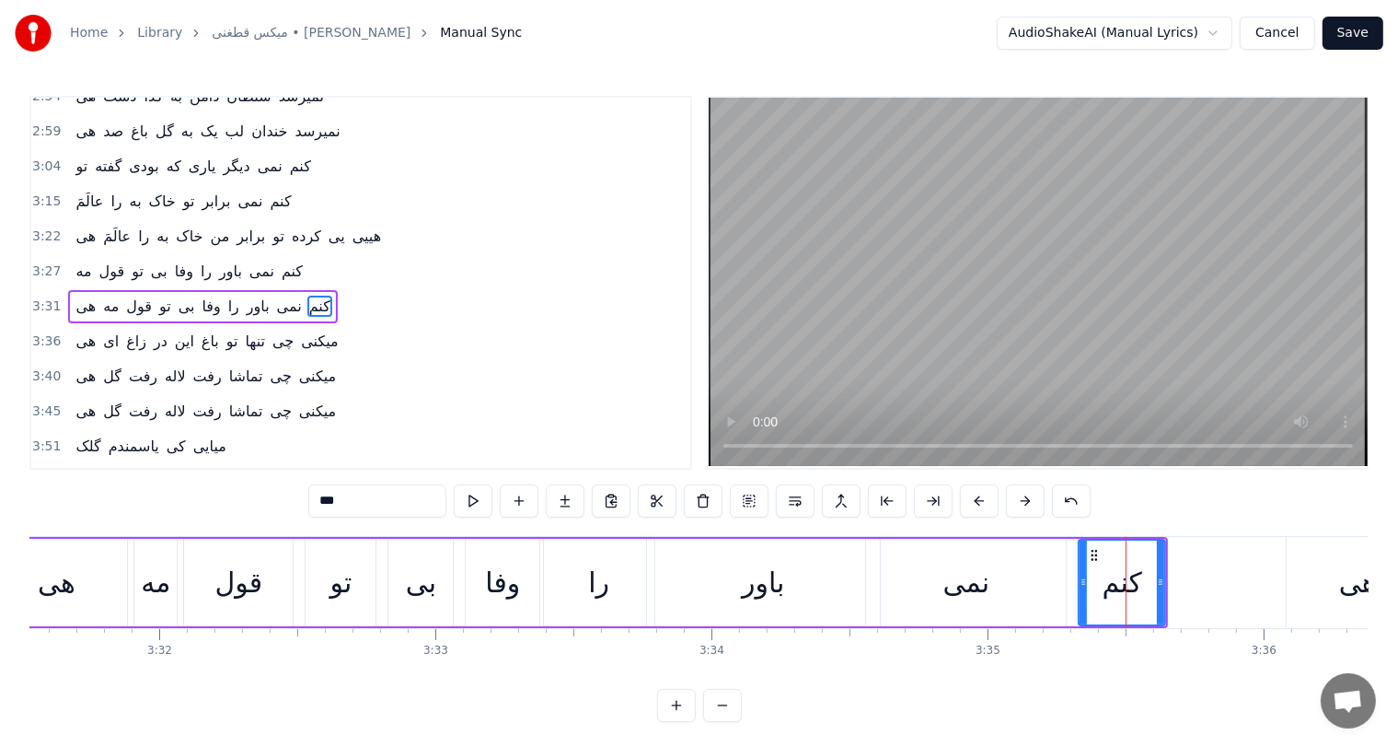
click at [980, 582] on div "نمی" at bounding box center [967, 582] width 47 height 41
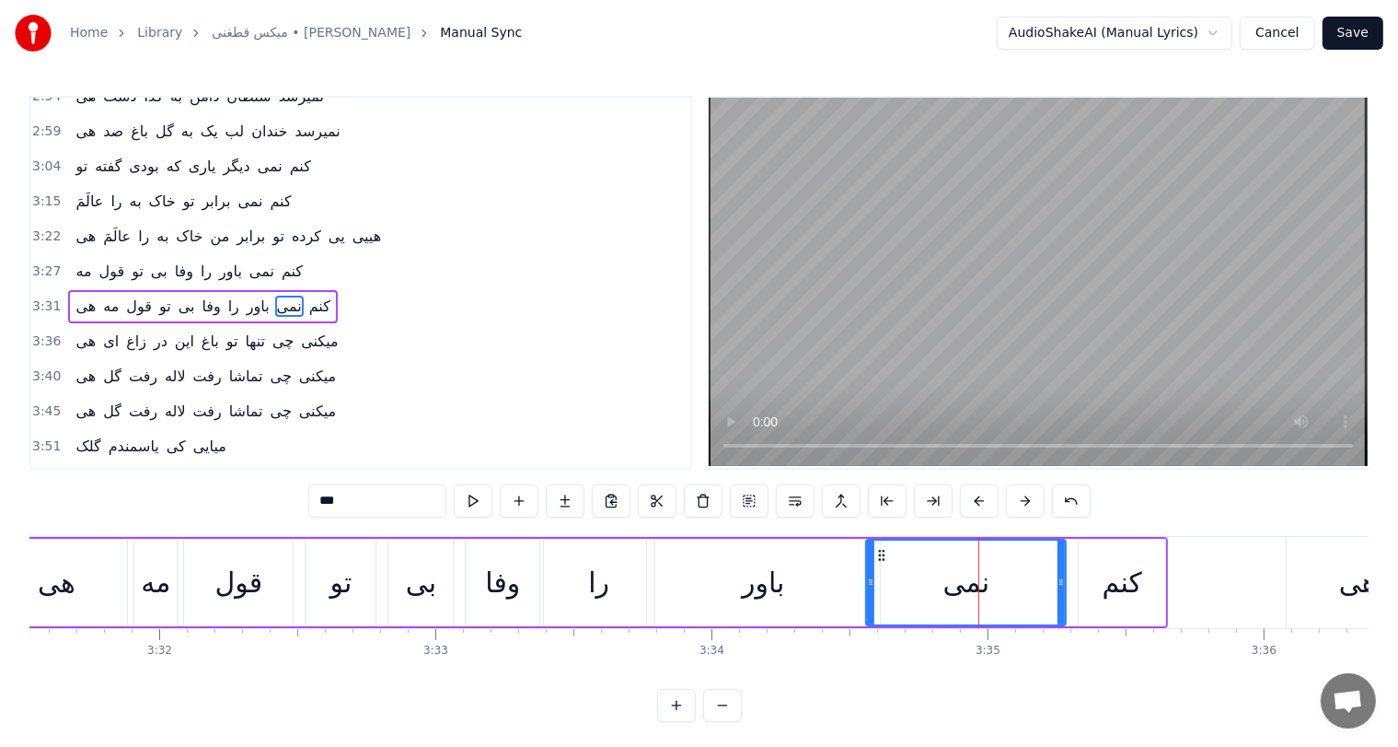
click at [780, 574] on div "باور" at bounding box center [763, 582] width 42 height 41
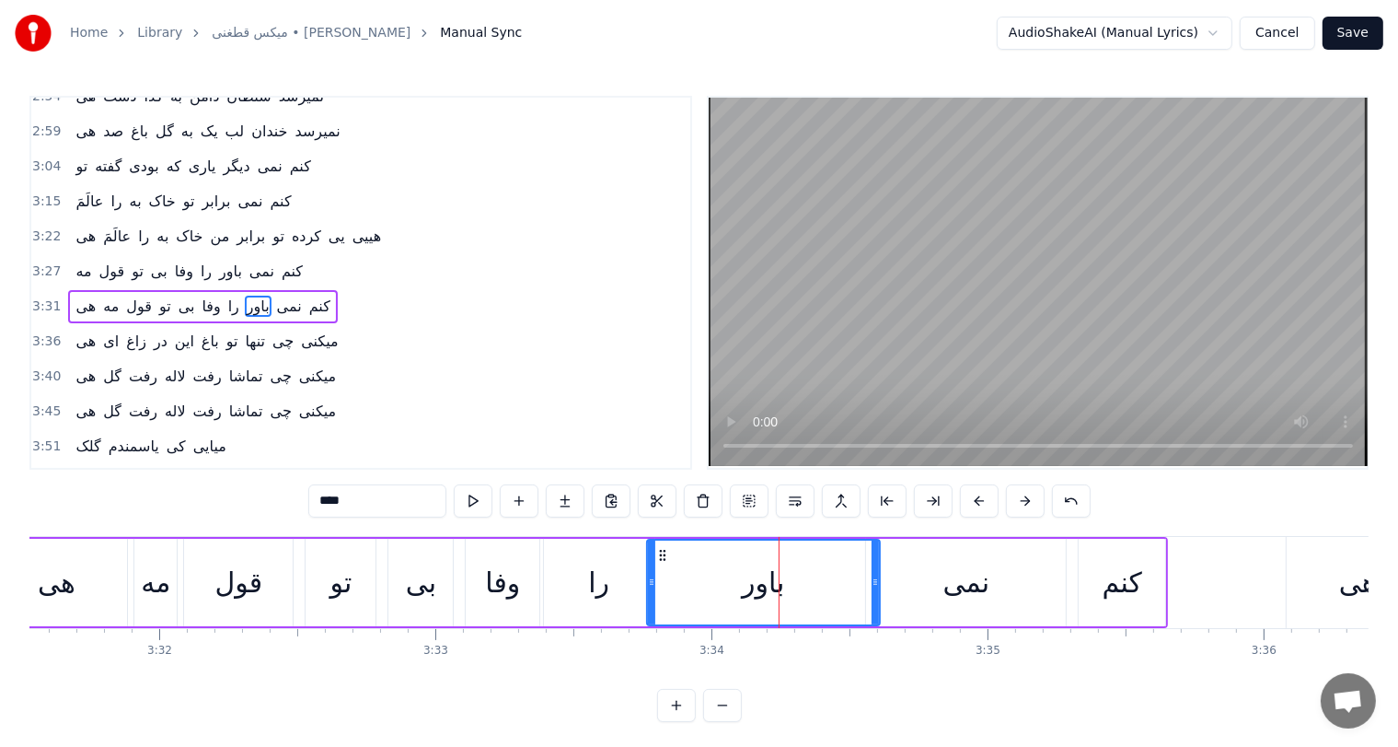
click at [595, 589] on div "را" at bounding box center [598, 582] width 21 height 41
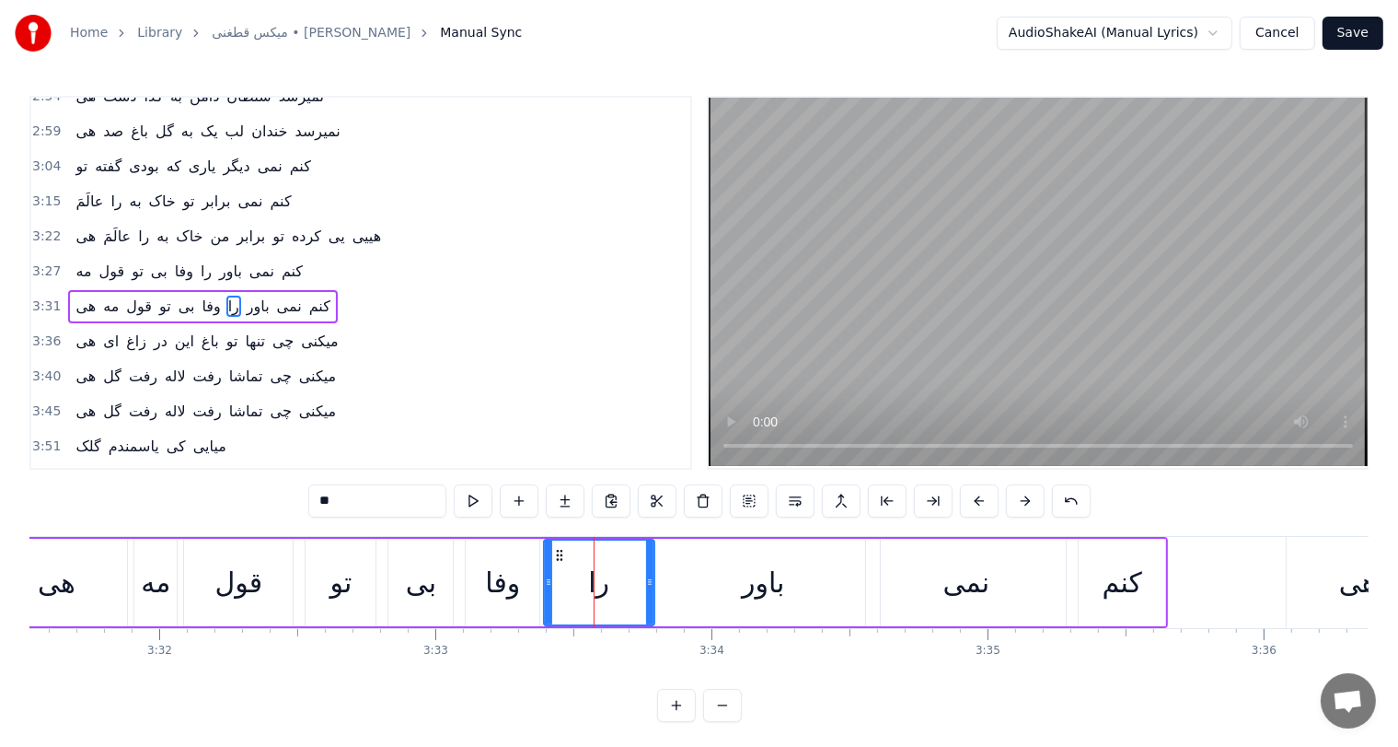
click at [1132, 586] on div "کنم" at bounding box center [1123, 582] width 40 height 41
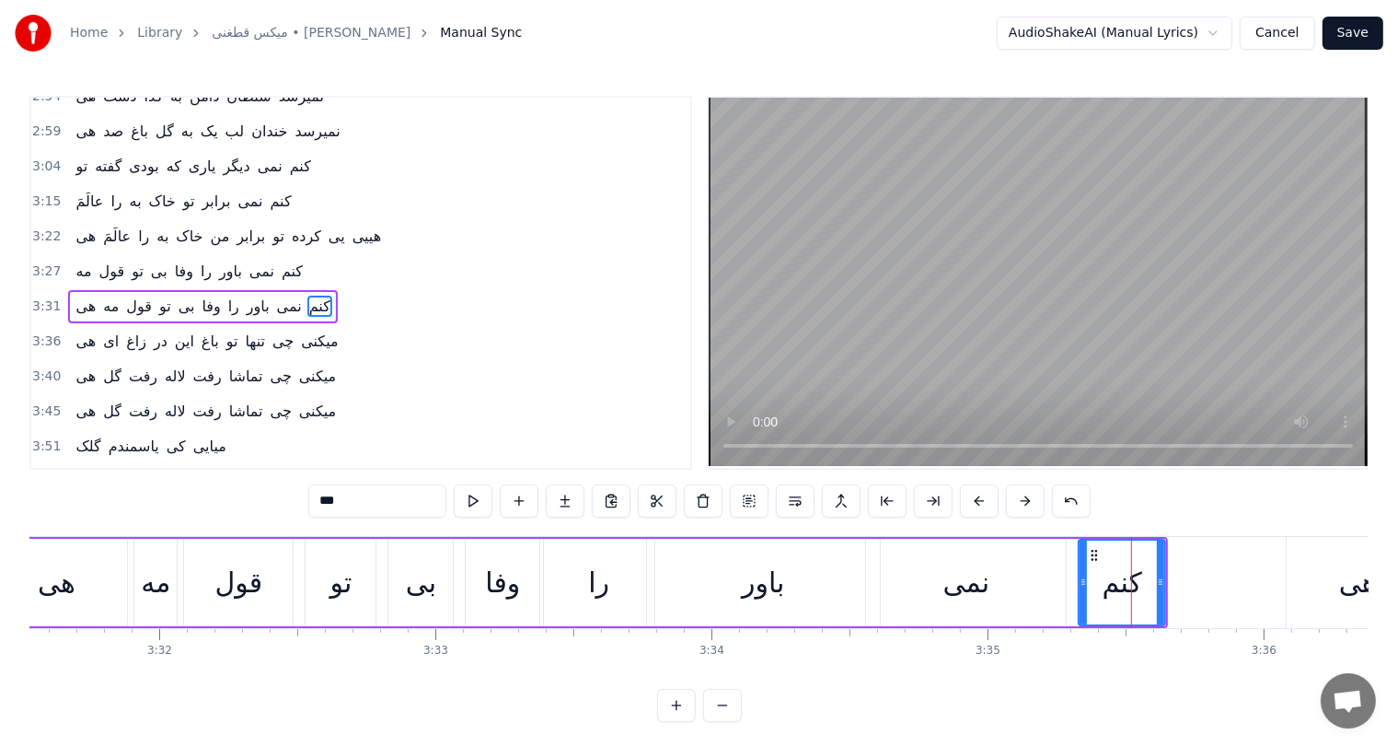
click at [968, 582] on div "نمی" at bounding box center [967, 582] width 47 height 41
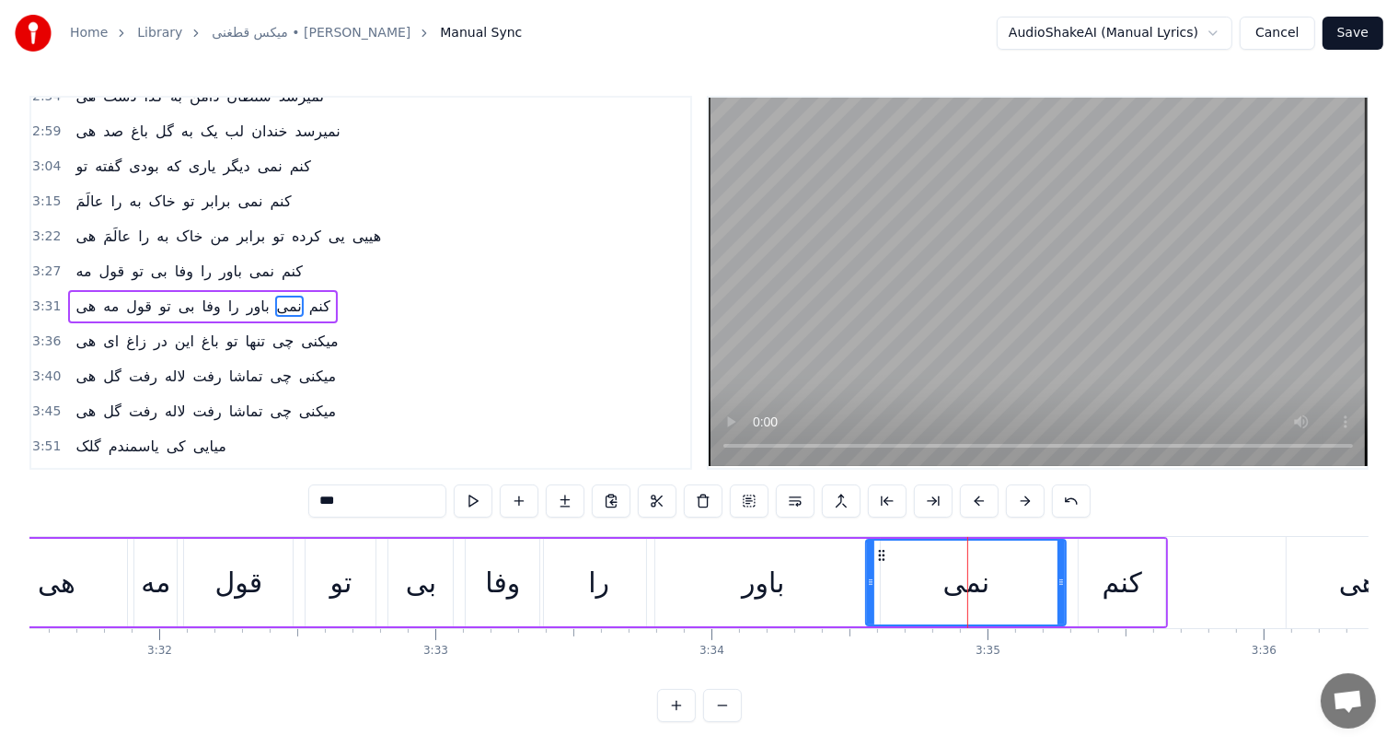
click at [768, 578] on div "باور" at bounding box center [763, 582] width 42 height 41
type input "****"
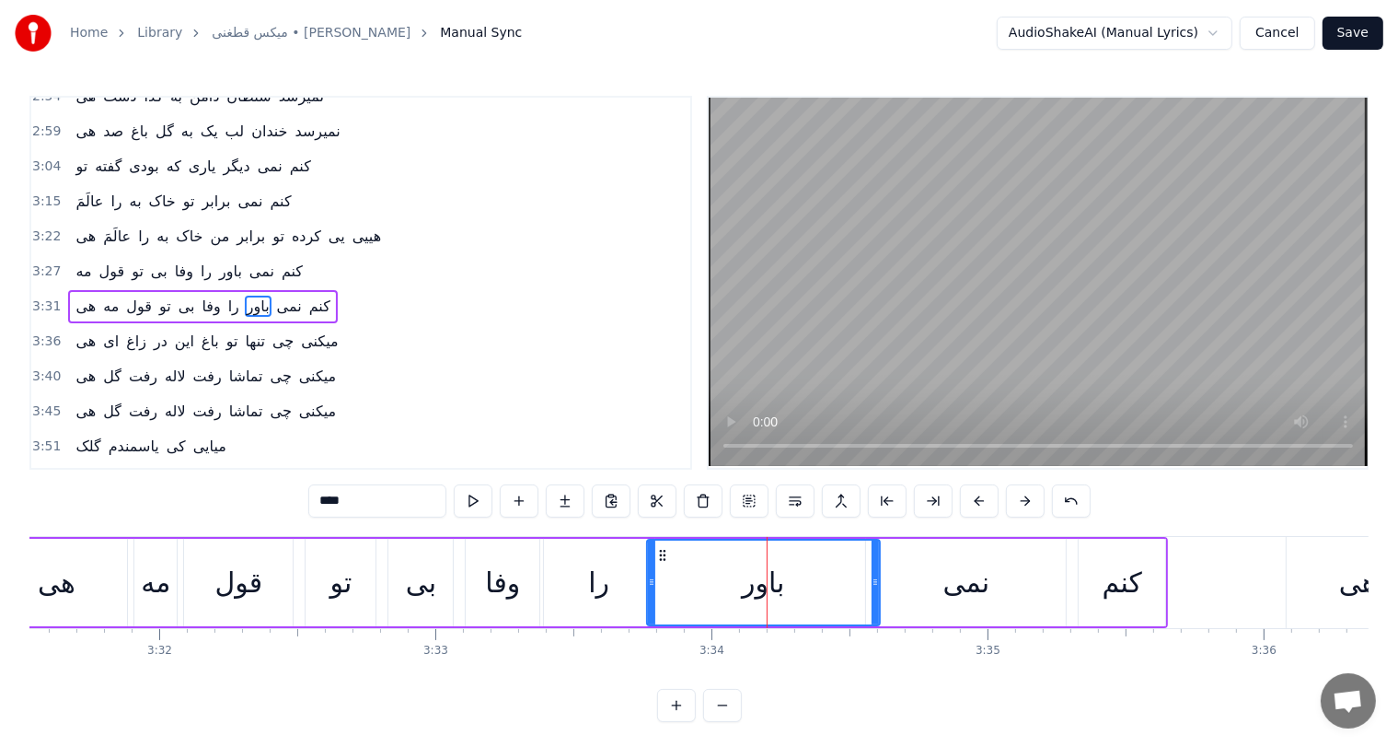
click at [768, 578] on div "باور" at bounding box center [763, 582] width 42 height 41
click at [740, 586] on div "باور" at bounding box center [763, 582] width 231 height 84
click at [748, 498] on button at bounding box center [749, 500] width 39 height 33
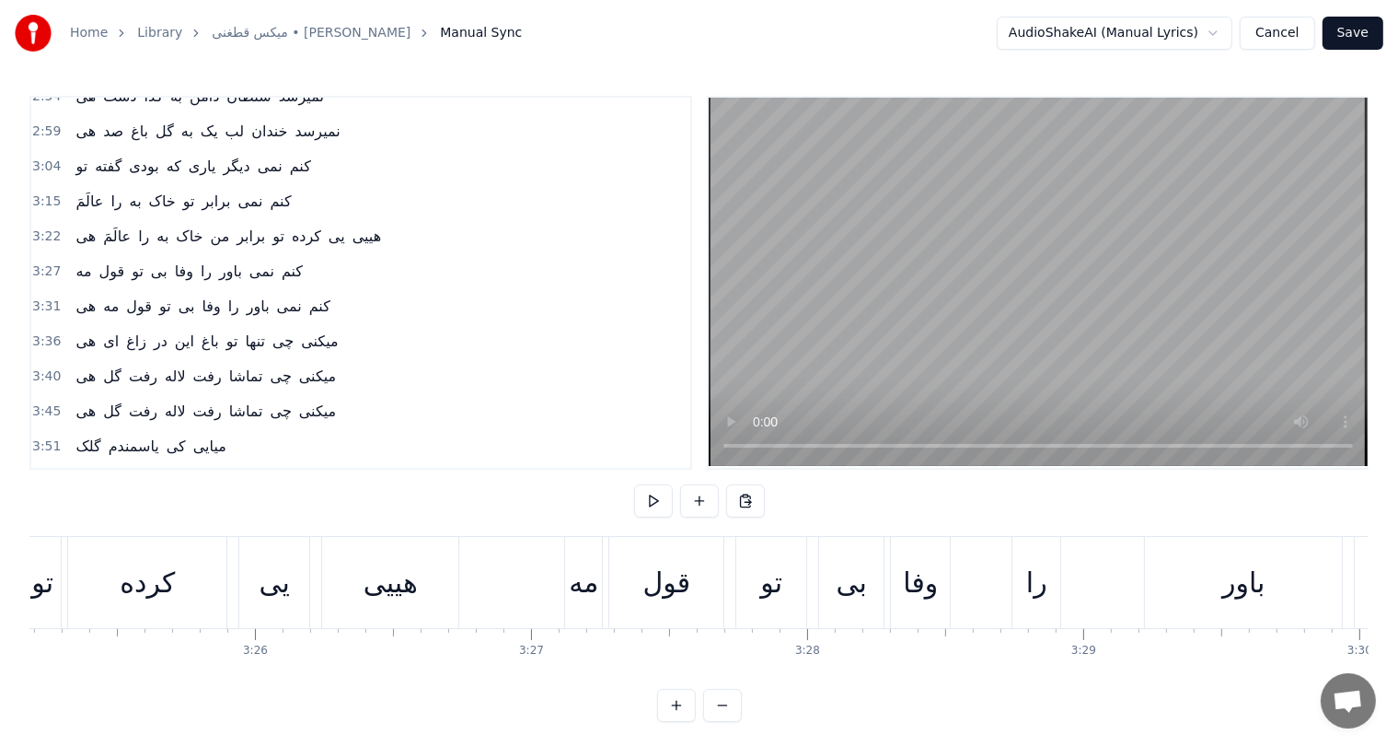
scroll to position [0, 56666]
click at [255, 588] on div "یی" at bounding box center [276, 582] width 70 height 91
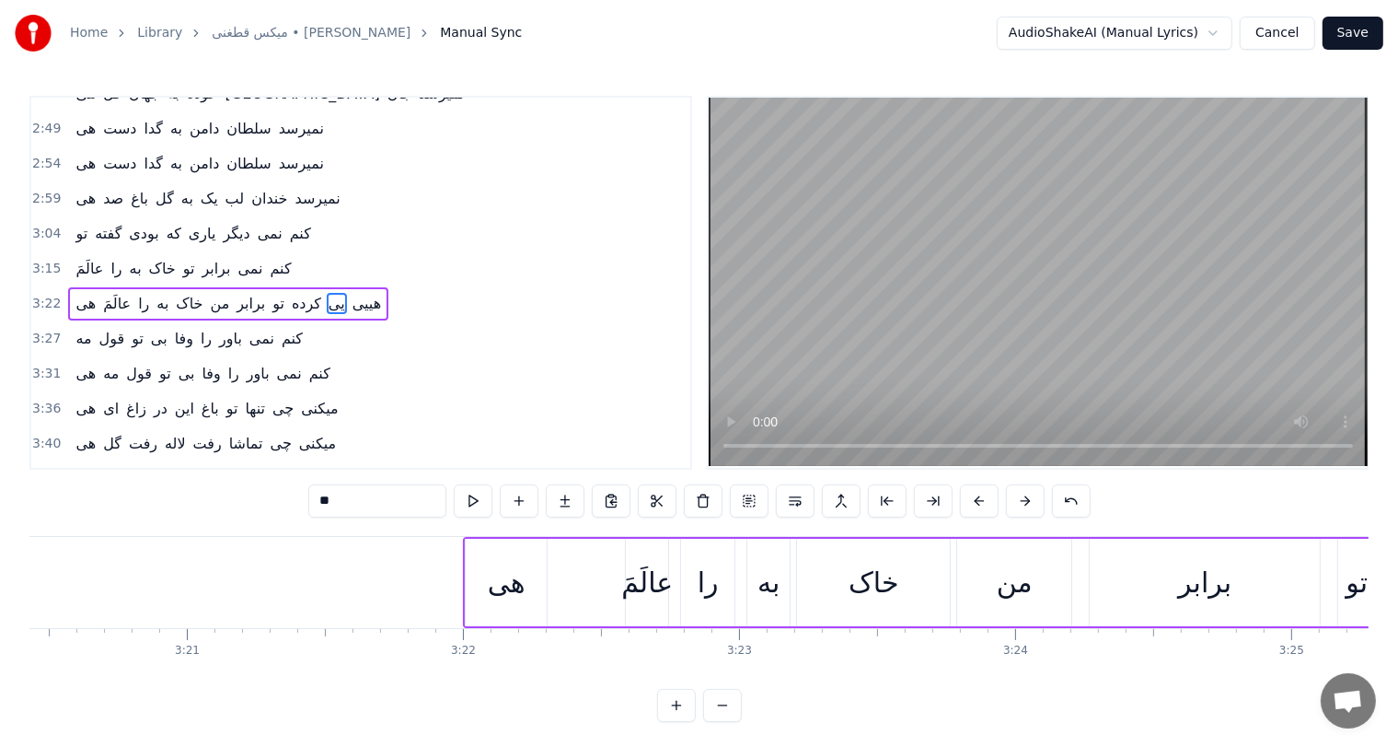
scroll to position [0, 55353]
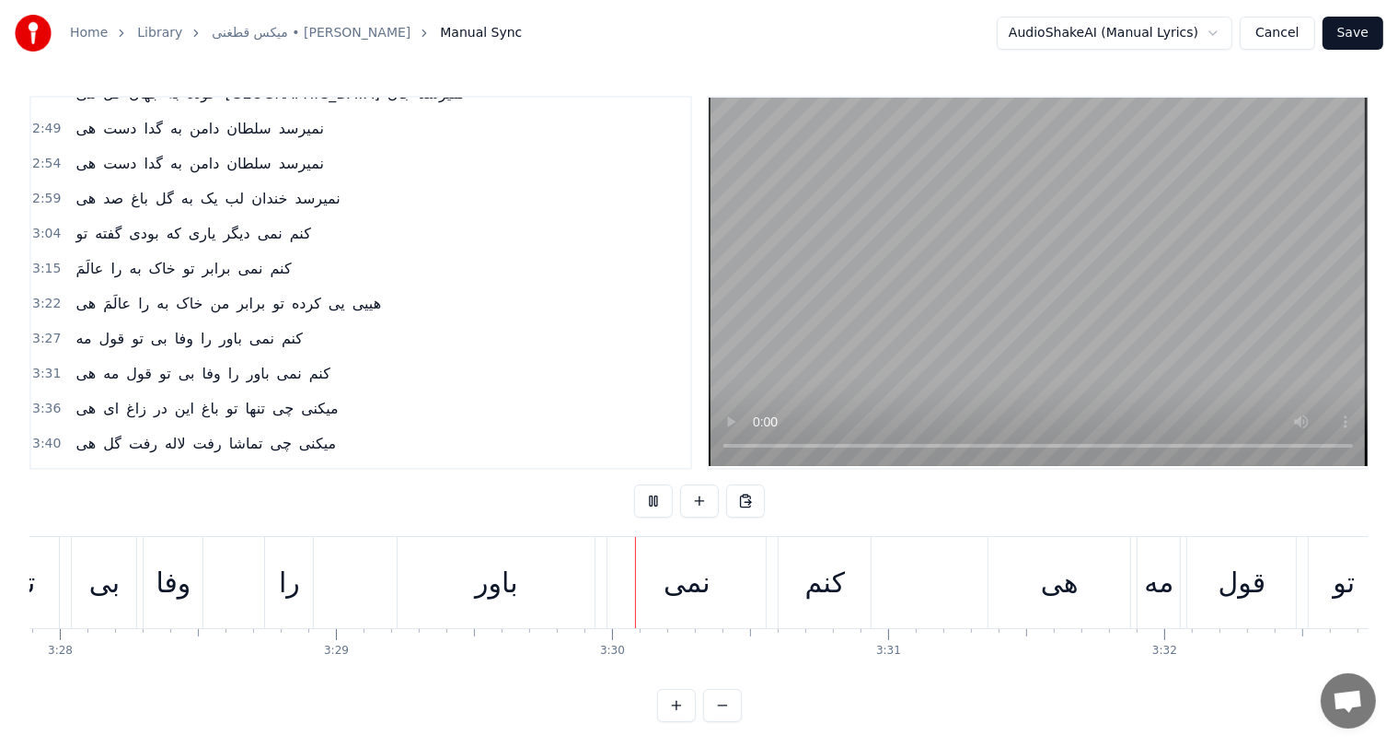
scroll to position [0, 57757]
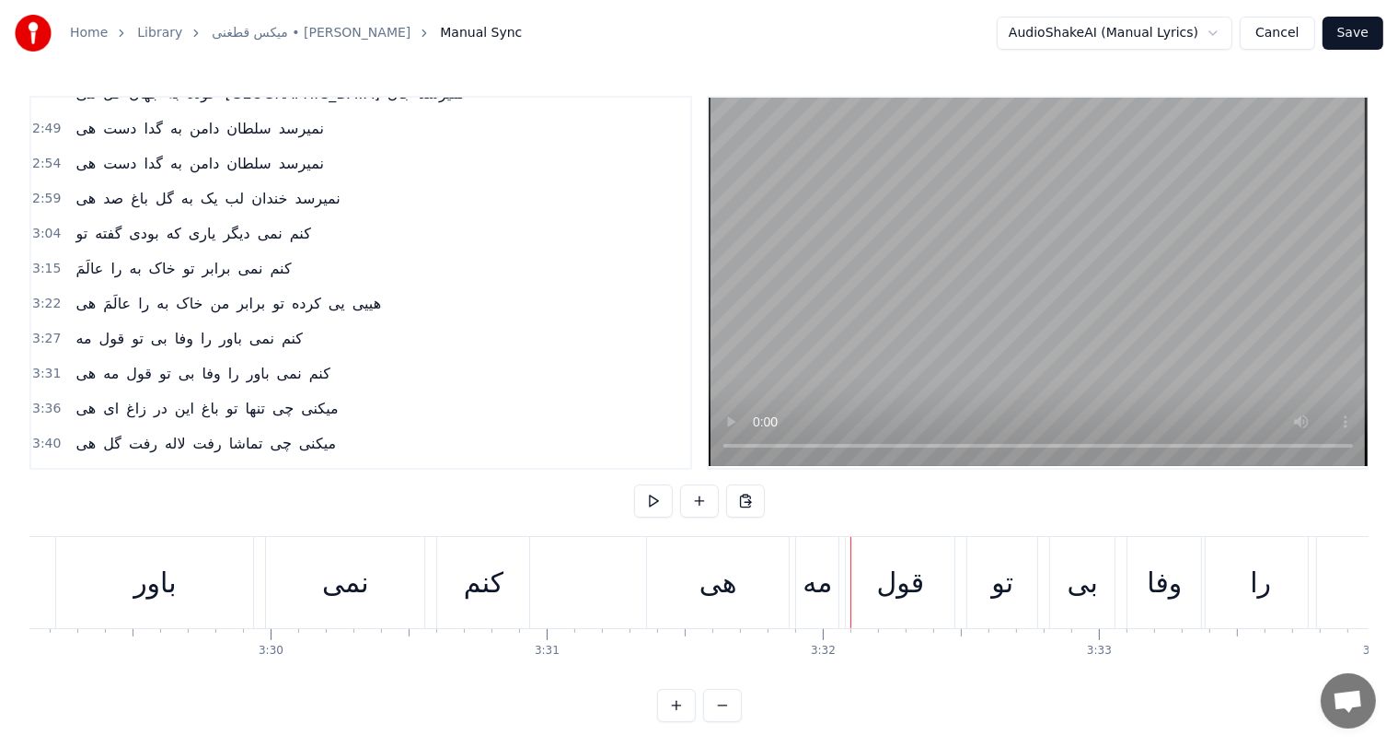
click at [724, 583] on div "هی" at bounding box center [719, 582] width 38 height 41
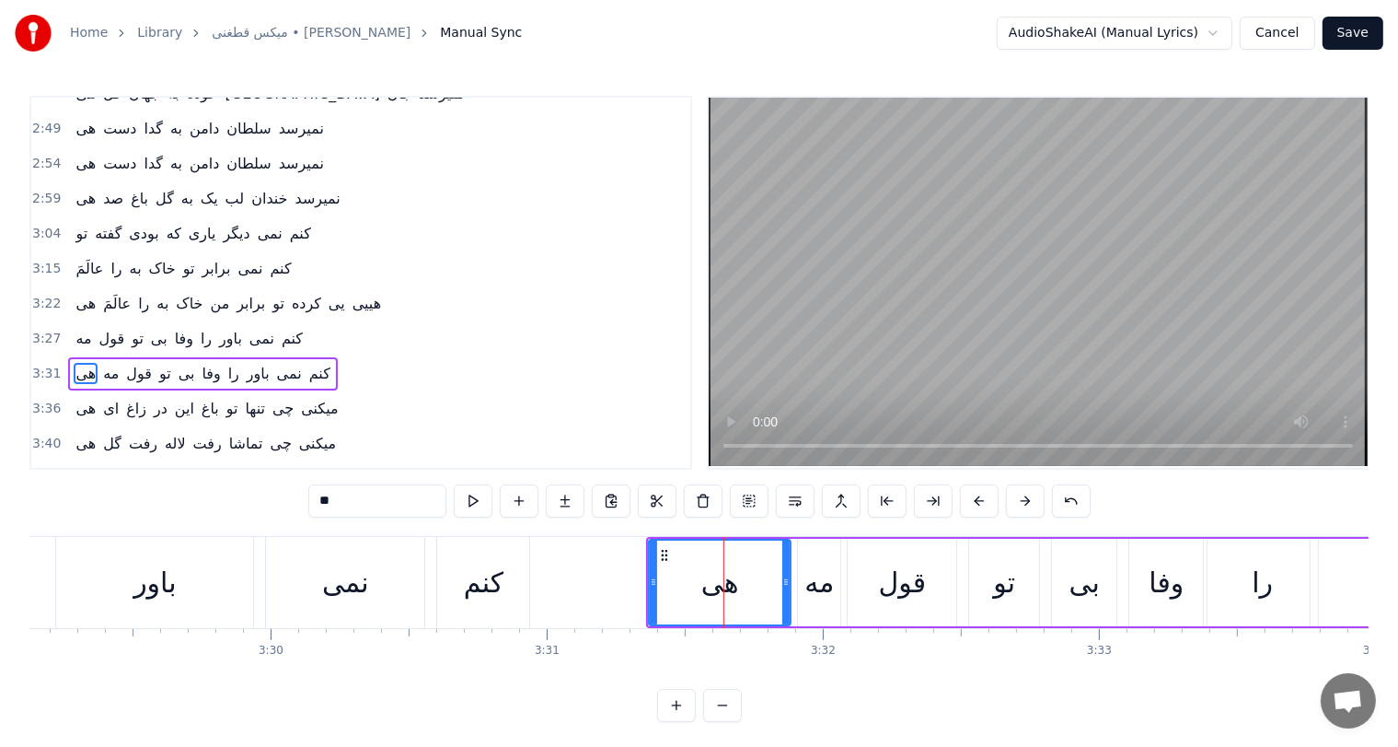
scroll to position [508, 0]
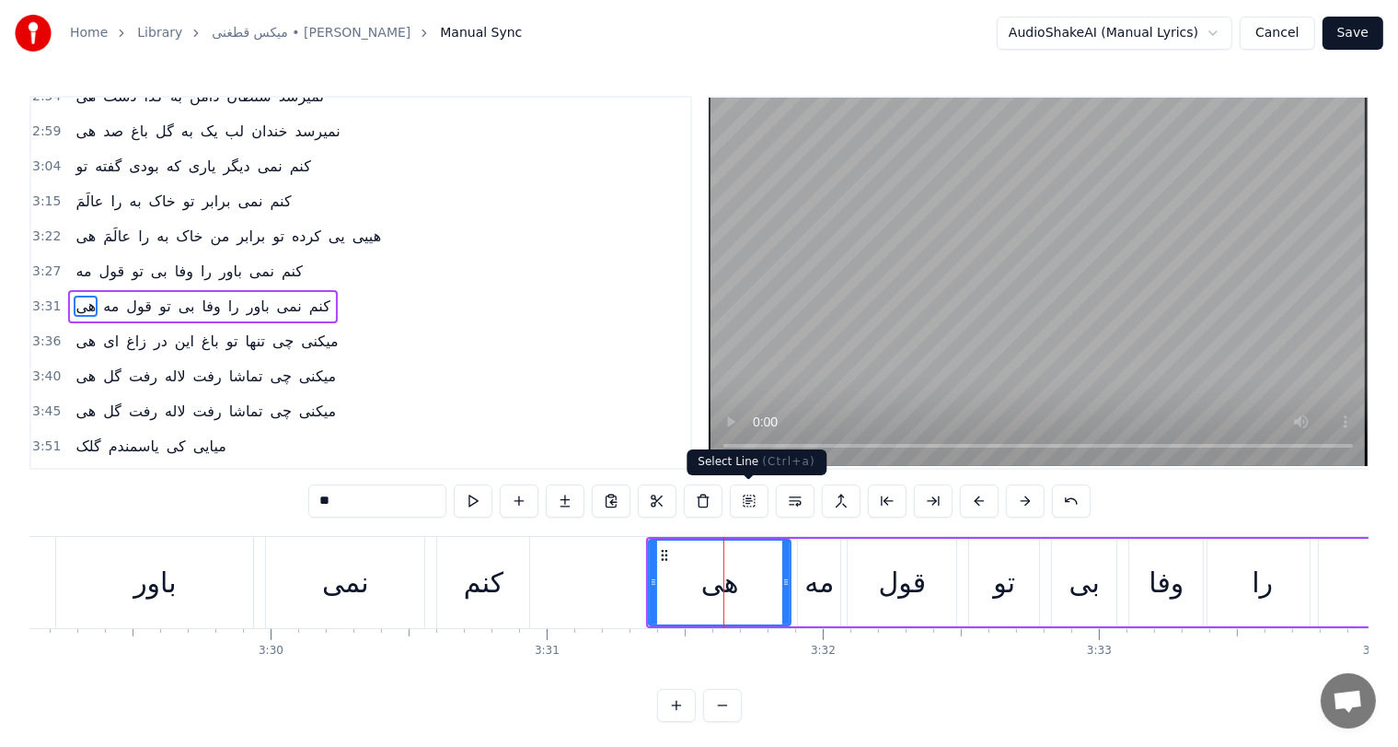
click at [750, 508] on button at bounding box center [749, 500] width 39 height 33
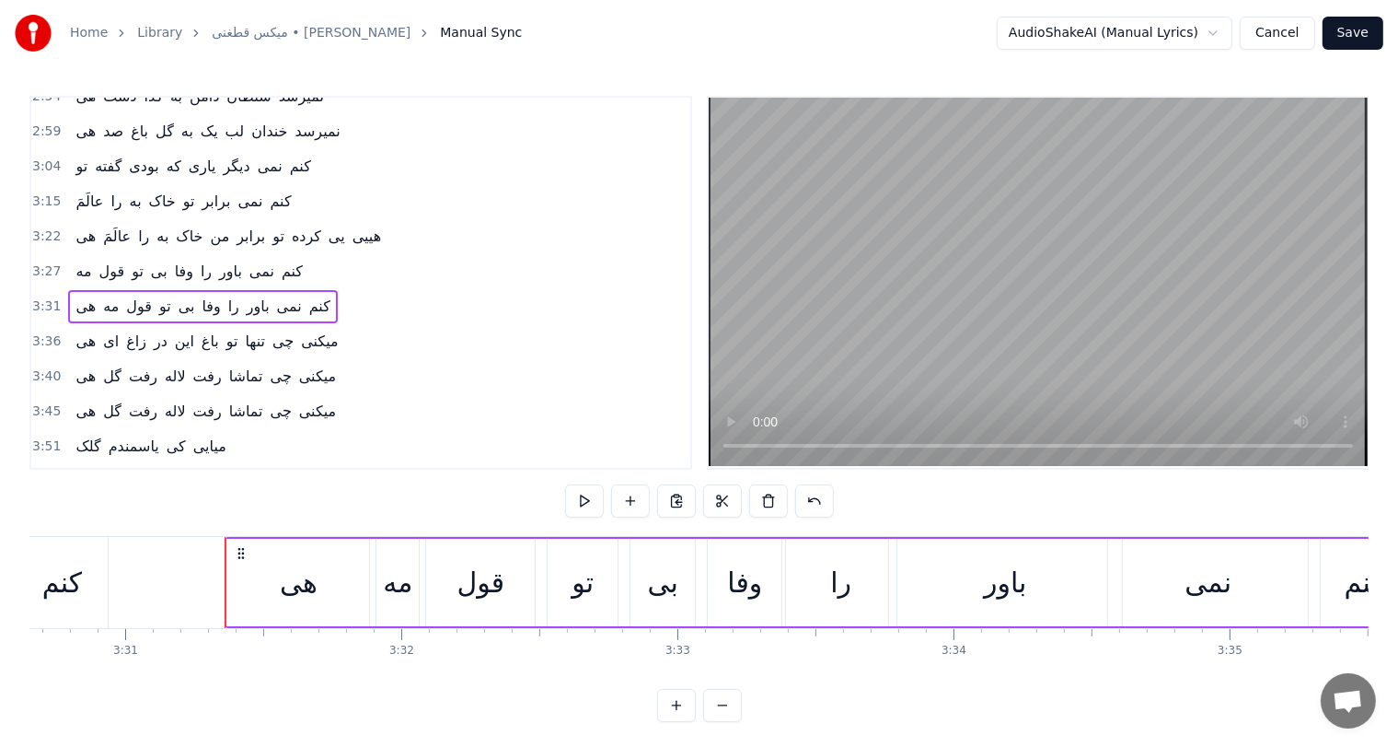
scroll to position [0, 58186]
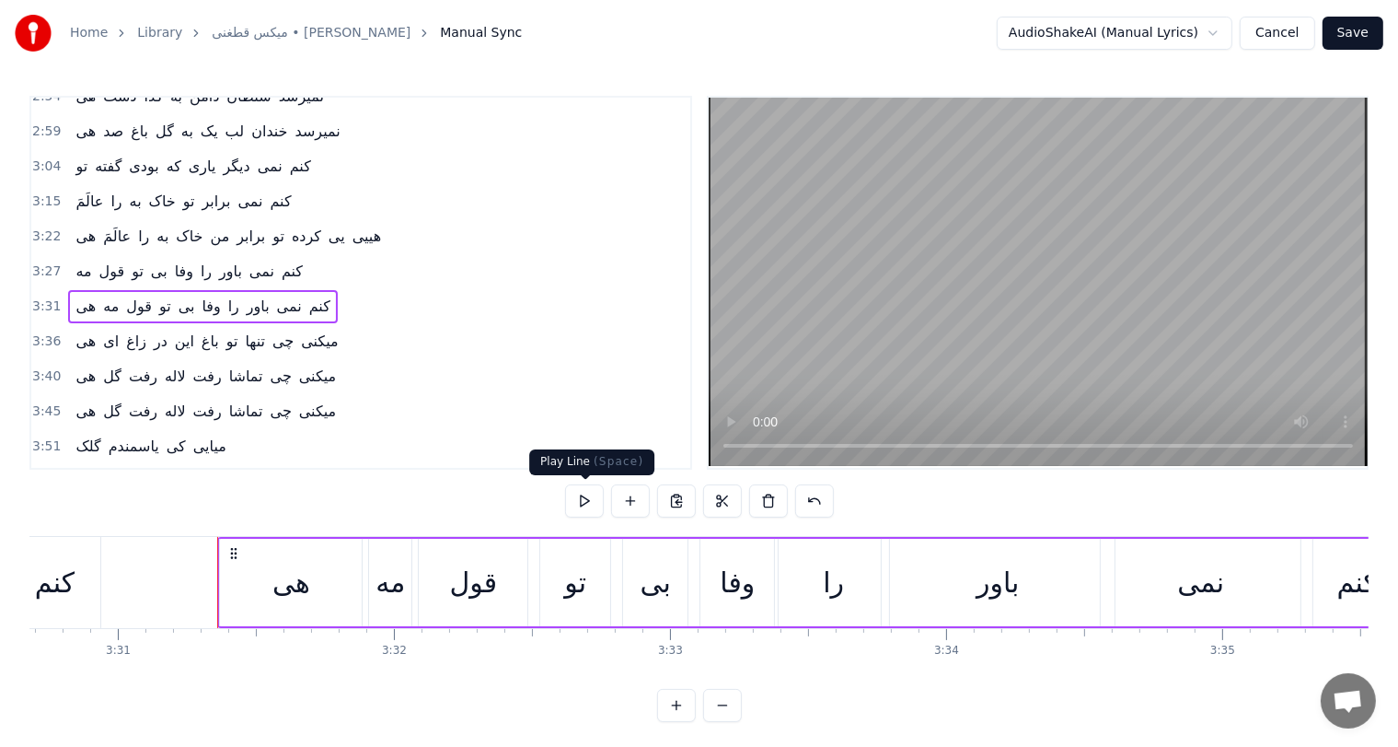
click at [581, 504] on button at bounding box center [584, 500] width 39 height 33
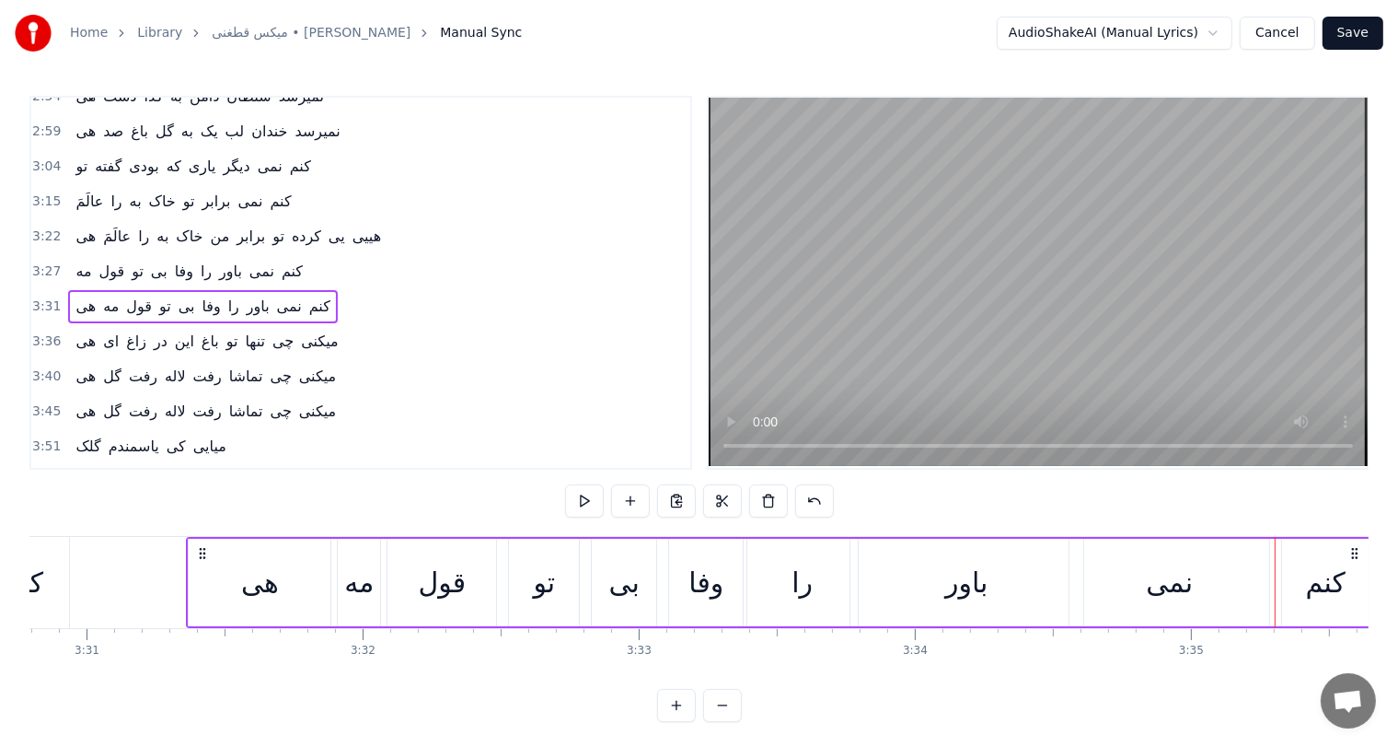
scroll to position [0, 58167]
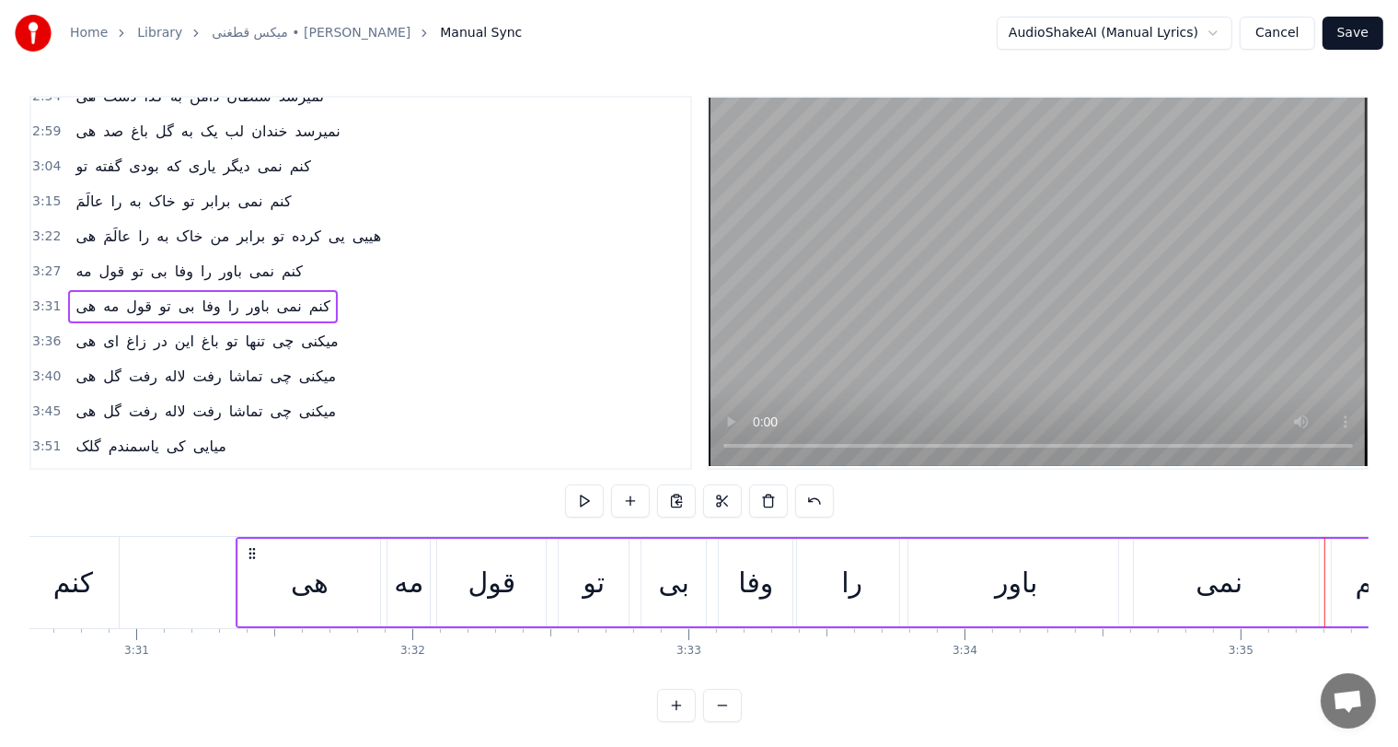
click at [320, 579] on div "هی" at bounding box center [310, 582] width 38 height 41
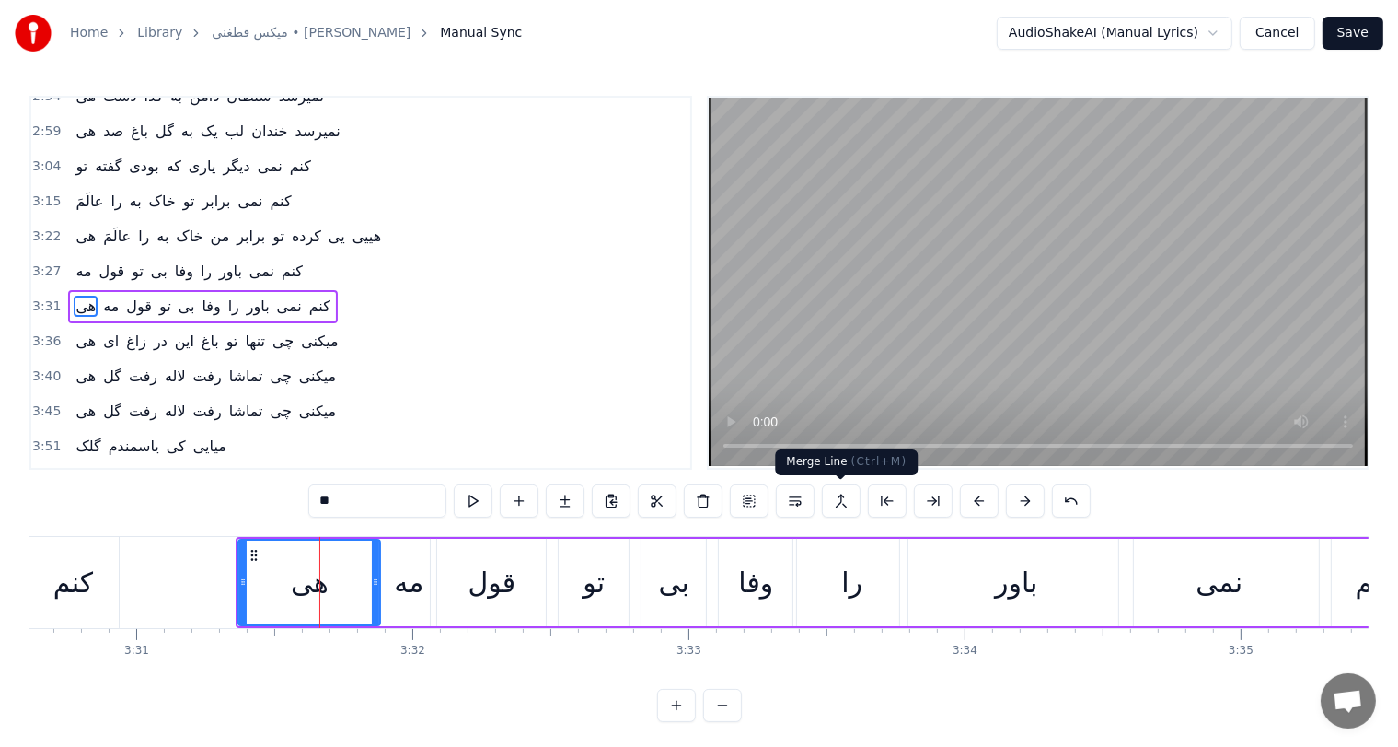
click at [840, 496] on button at bounding box center [841, 500] width 39 height 33
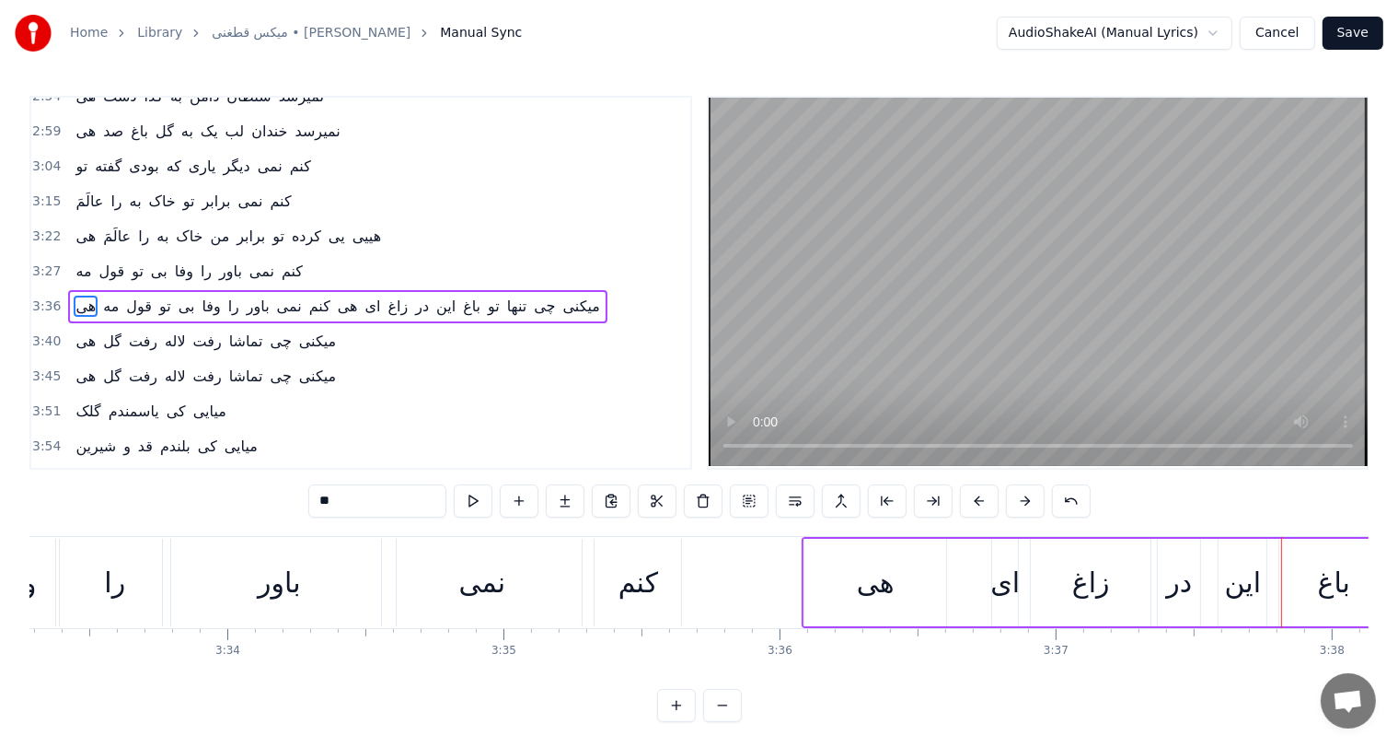
scroll to position [0, 58902]
click at [621, 576] on div "کنم" at bounding box center [641, 582] width 40 height 41
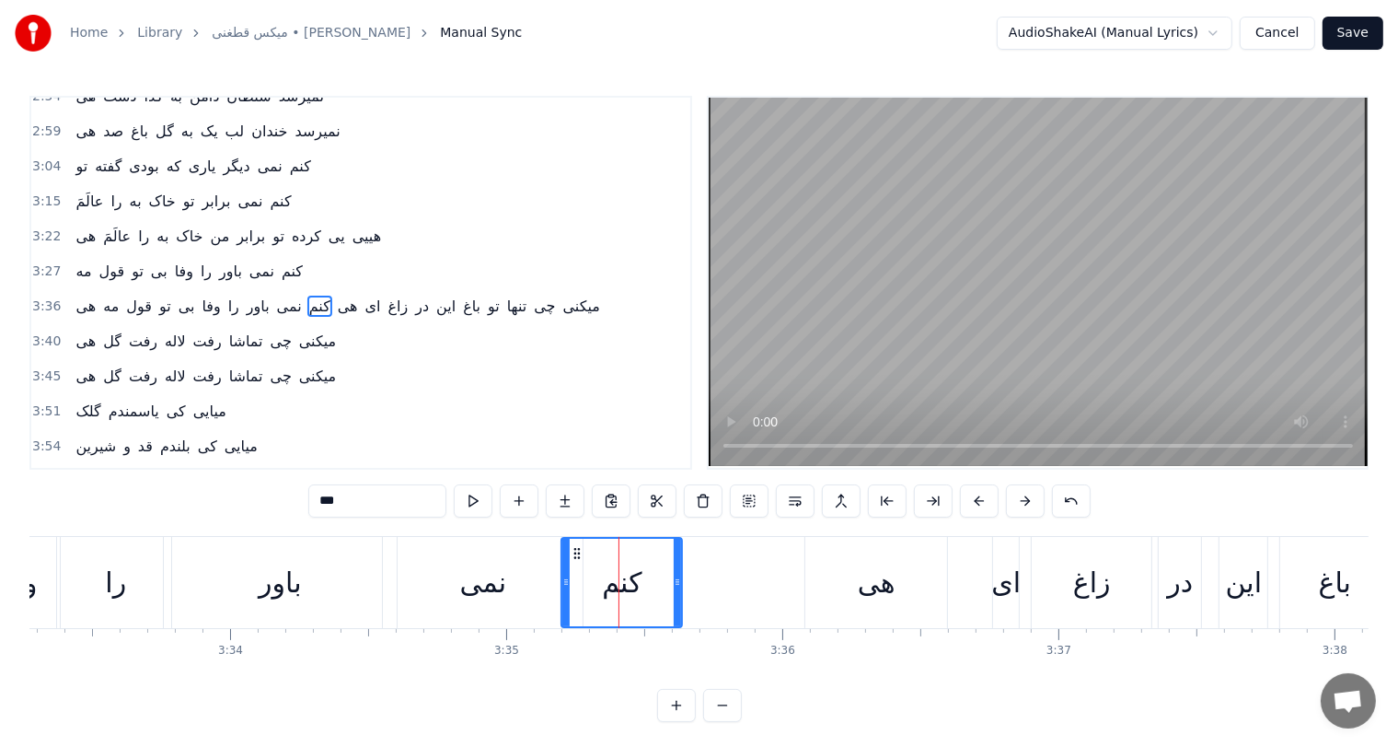
drag, startPoint x: 600, startPoint y: 574, endPoint x: 566, endPoint y: 578, distance: 34.3
click at [566, 578] on icon at bounding box center [565, 581] width 7 height 15
click at [508, 586] on div "نمی" at bounding box center [483, 582] width 200 height 91
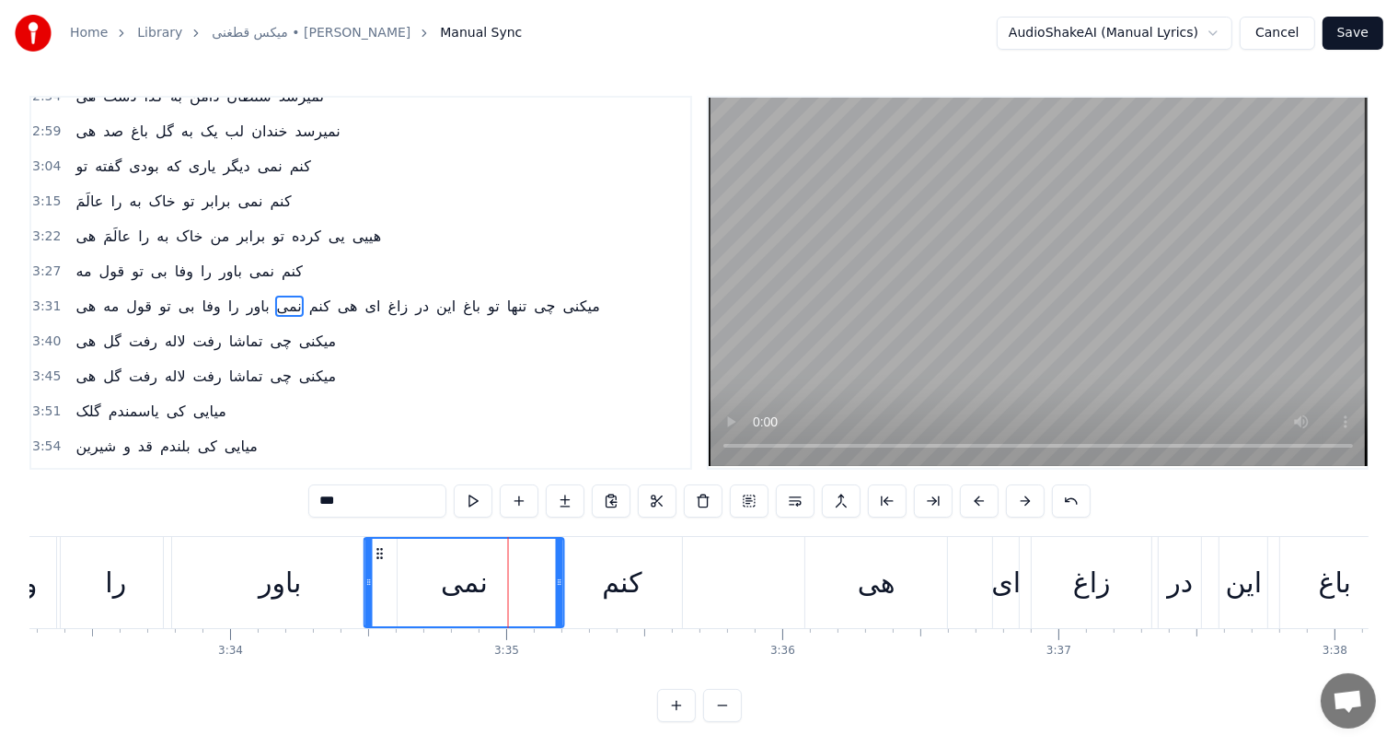
drag, startPoint x: 392, startPoint y: 548, endPoint x: 372, endPoint y: 549, distance: 20.3
click at [373, 549] on icon at bounding box center [380, 553] width 15 height 15
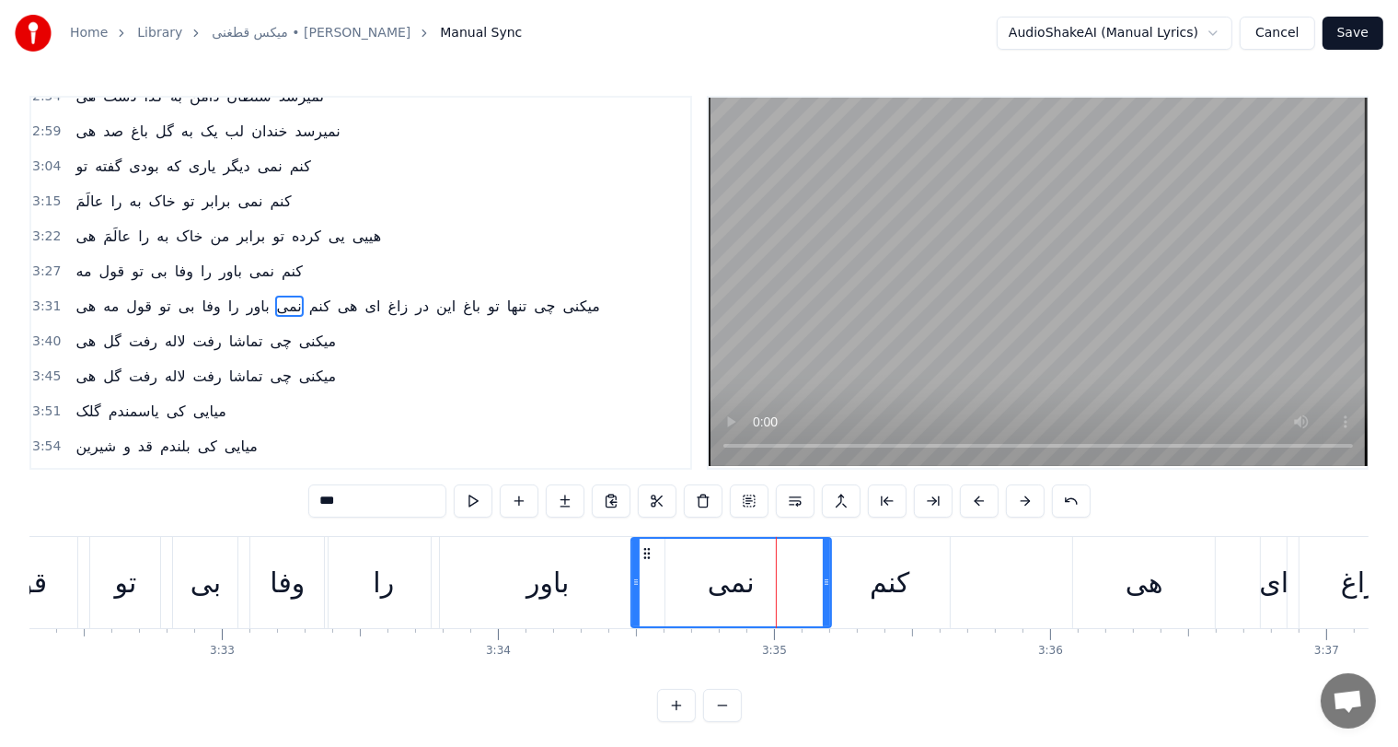
scroll to position [0, 58633]
click at [268, 589] on div "وفا" at bounding box center [288, 582] width 74 height 91
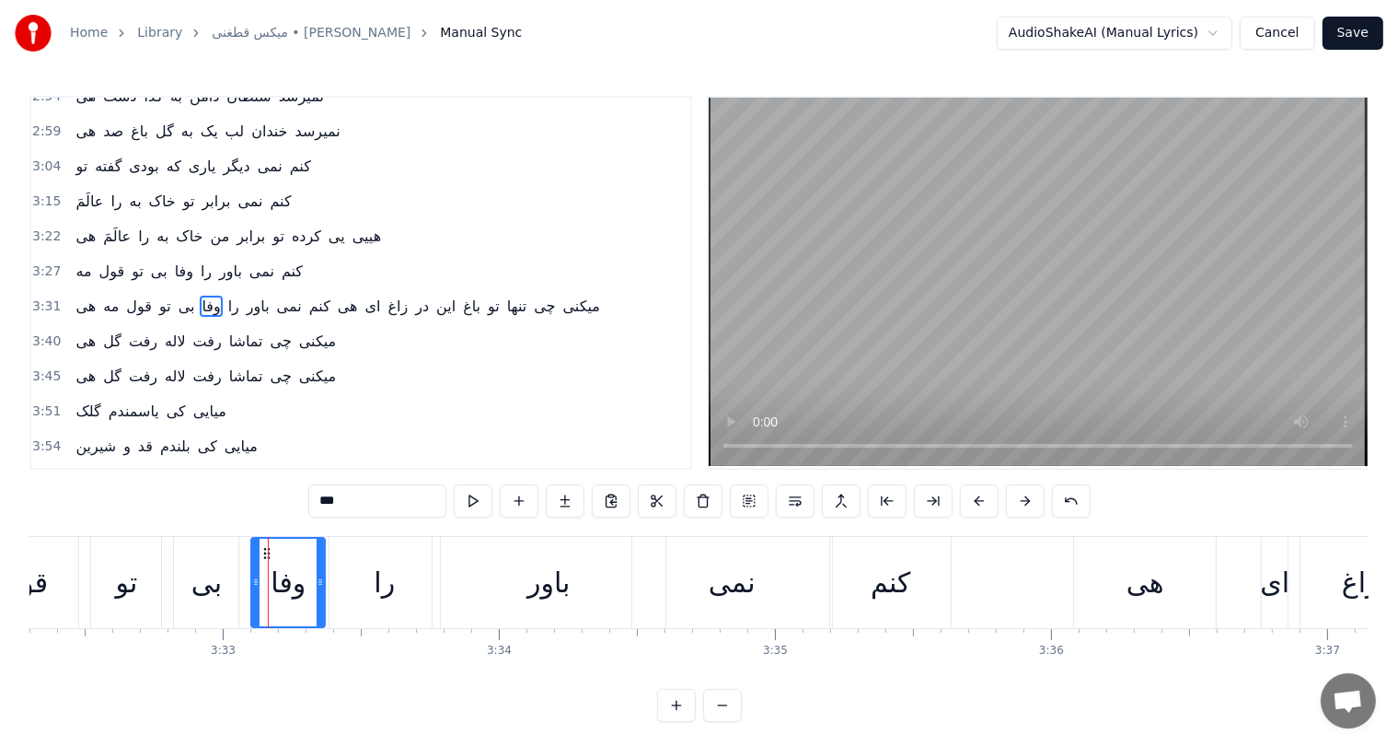
click at [560, 589] on div "باور" at bounding box center [549, 582] width 42 height 41
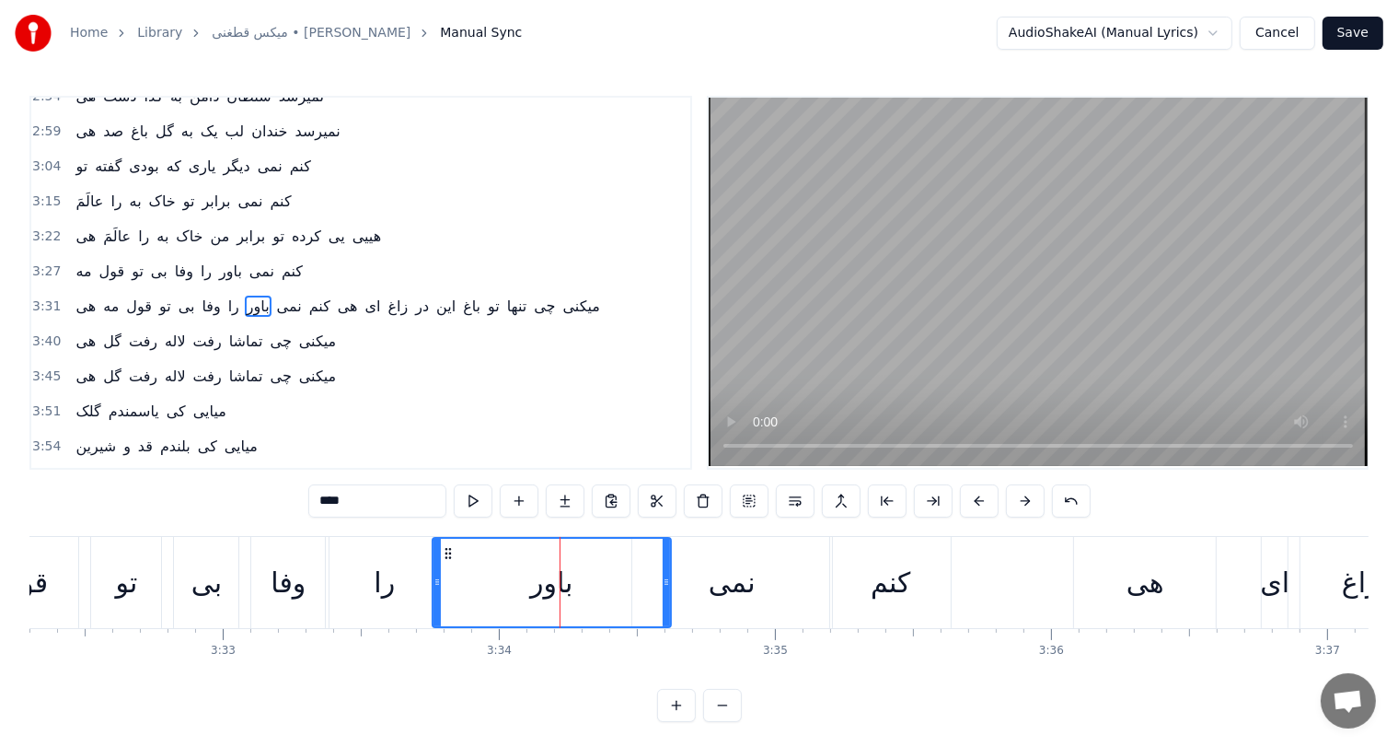
click at [666, 587] on icon at bounding box center [666, 581] width 7 height 15
click at [727, 591] on div "نمی" at bounding box center [732, 582] width 47 height 41
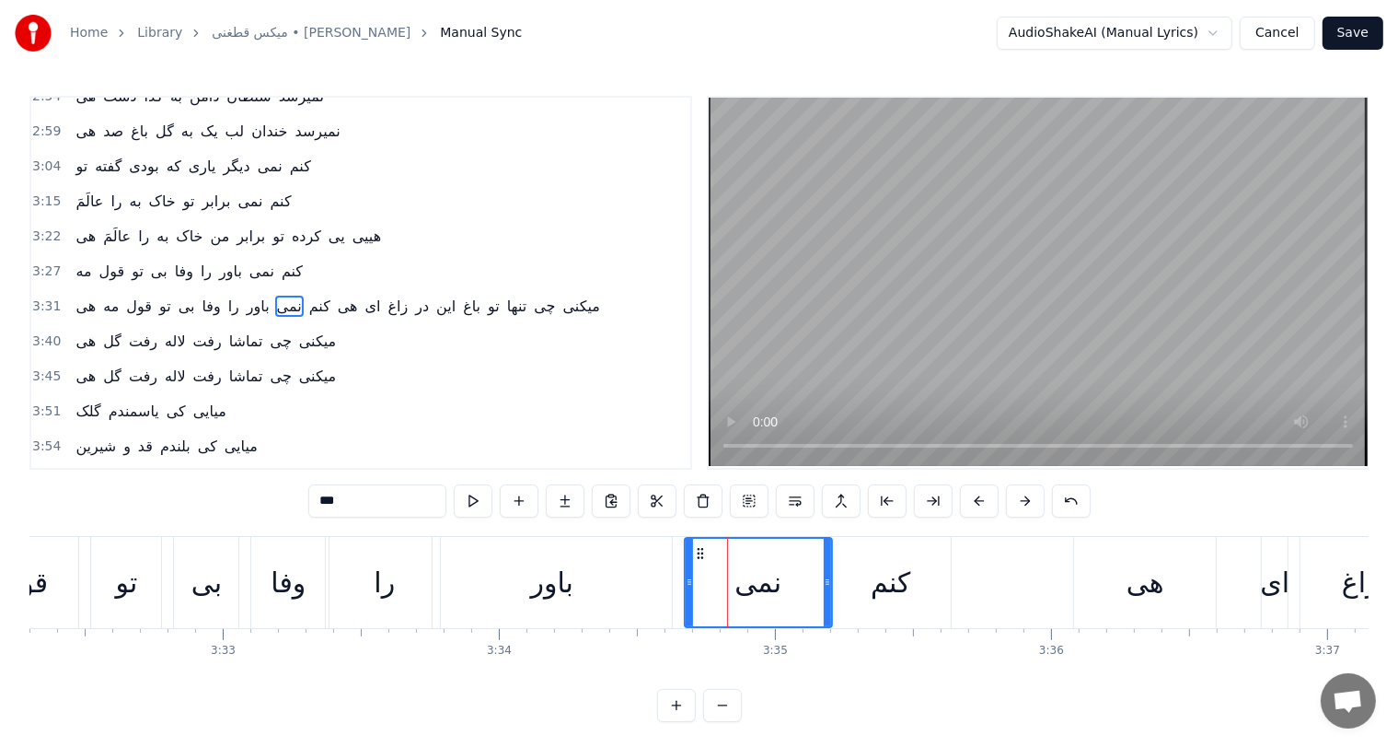
drag, startPoint x: 636, startPoint y: 576, endPoint x: 689, endPoint y: 578, distance: 52.5
click at [689, 578] on icon at bounding box center [689, 581] width 7 height 15
click at [889, 582] on div "کنم" at bounding box center [891, 582] width 40 height 41
type input "***"
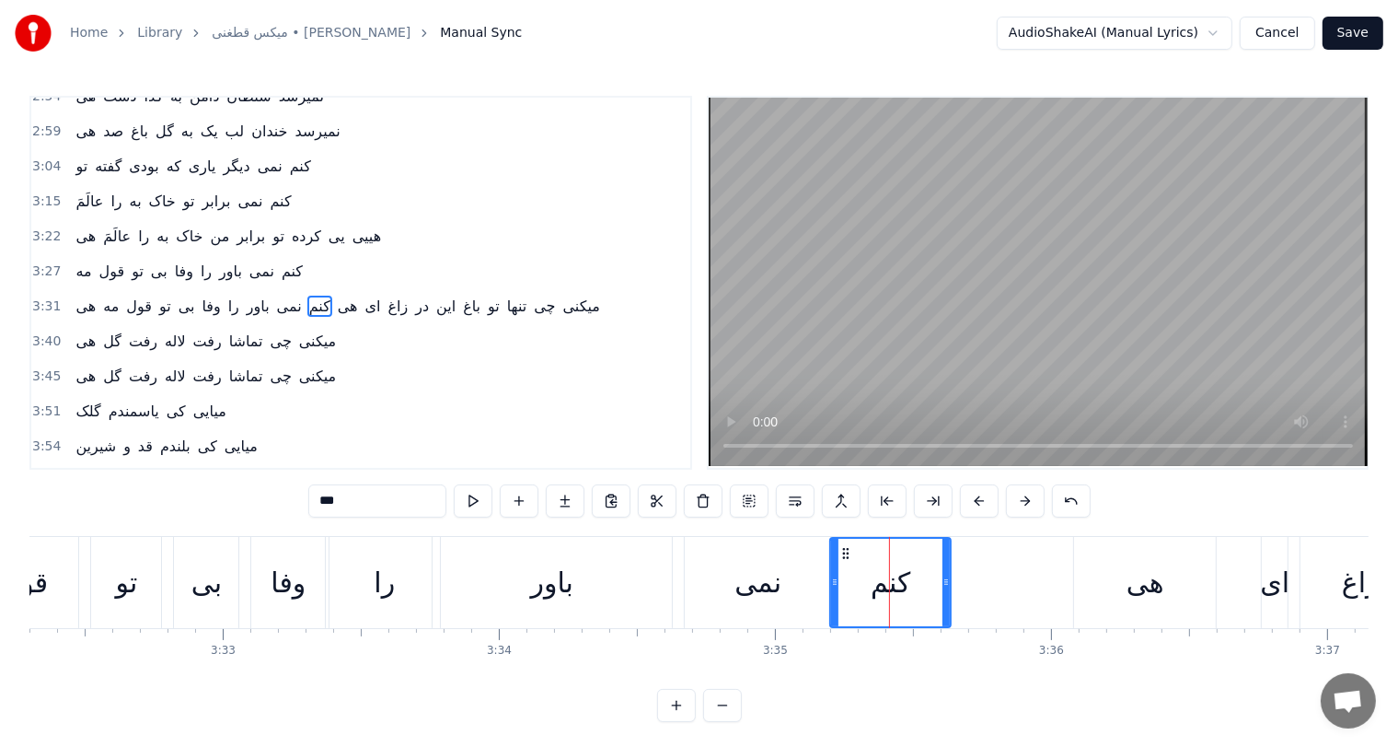
drag, startPoint x: 829, startPoint y: 577, endPoint x: 752, endPoint y: 591, distance: 78.6
click at [752, 591] on div "هی مه قول تو بی وفا را باور نمی کنم هی ای زاغ در این باغ تو تنها چی میکنی" at bounding box center [1012, 582] width 2484 height 91
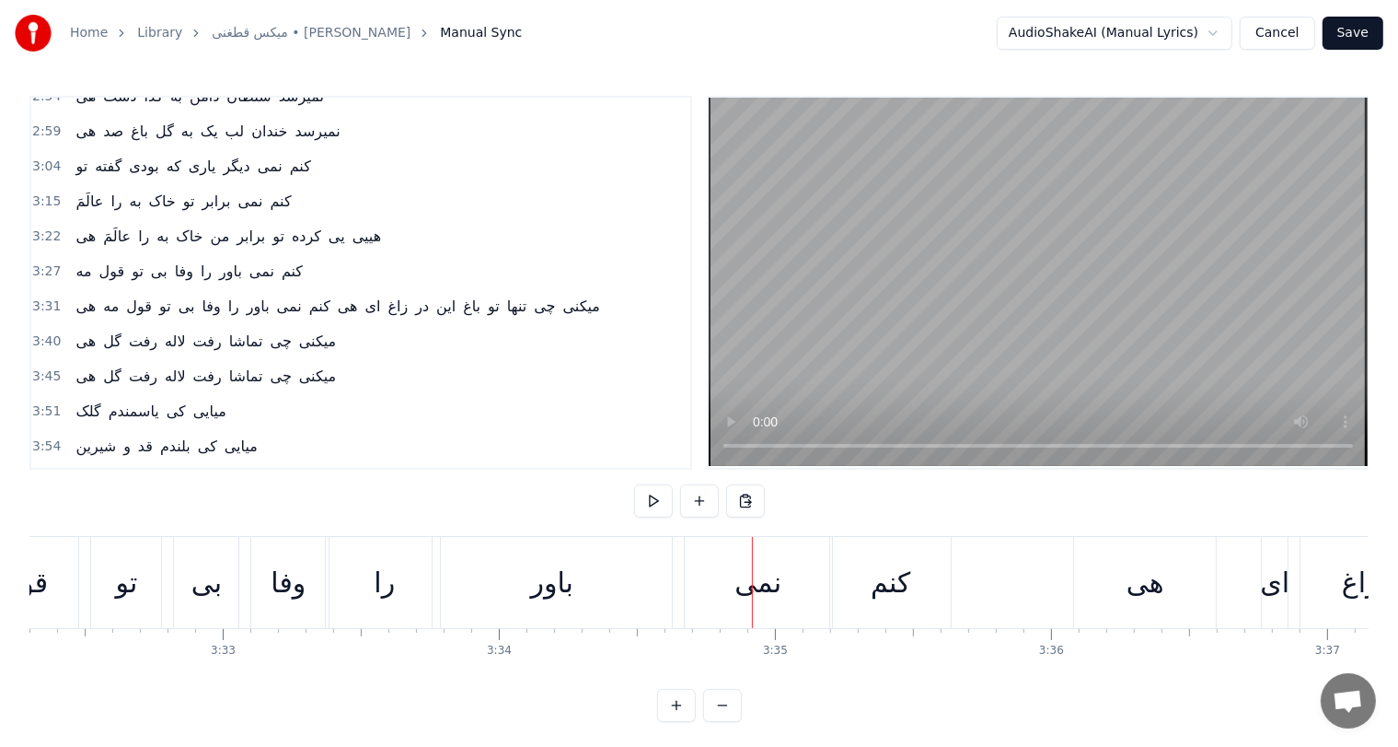
click at [770, 588] on div "نمی" at bounding box center [758, 582] width 47 height 41
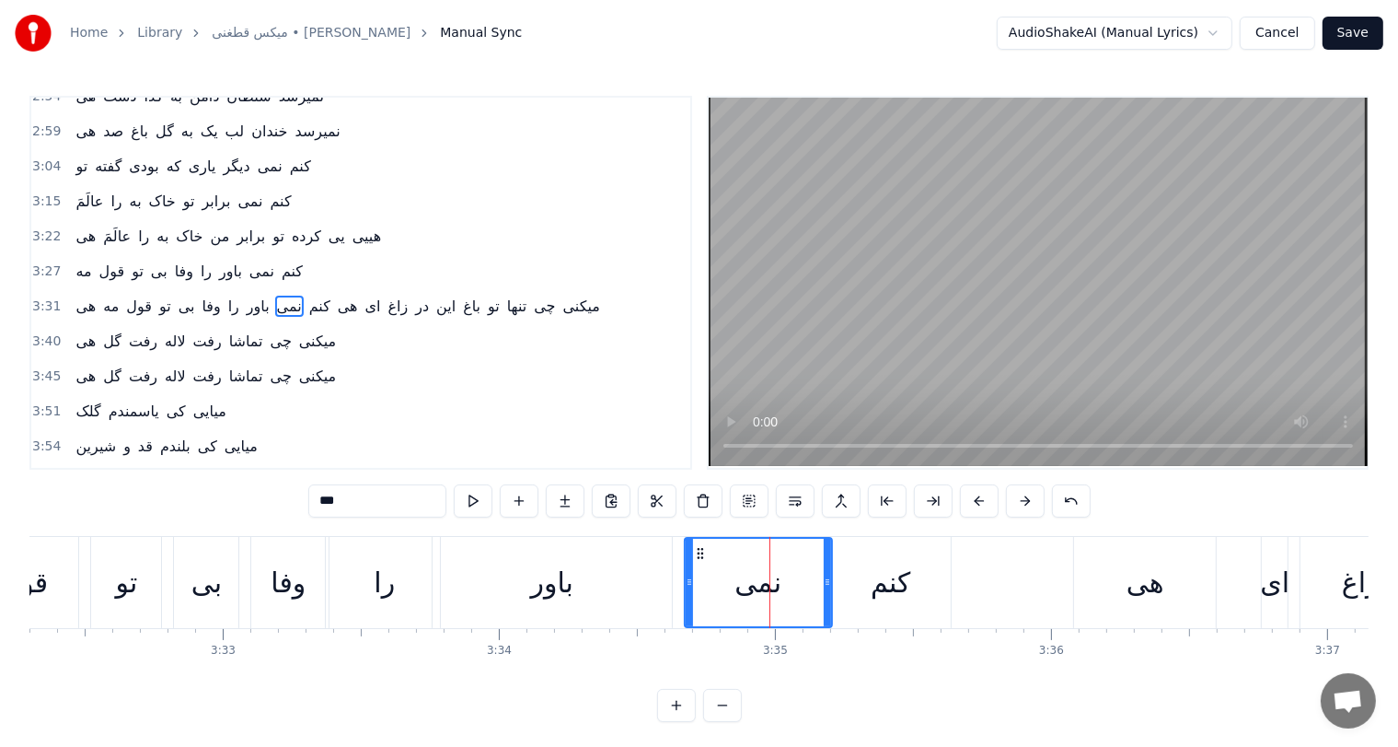
click at [888, 590] on div "کنم" at bounding box center [891, 582] width 40 height 41
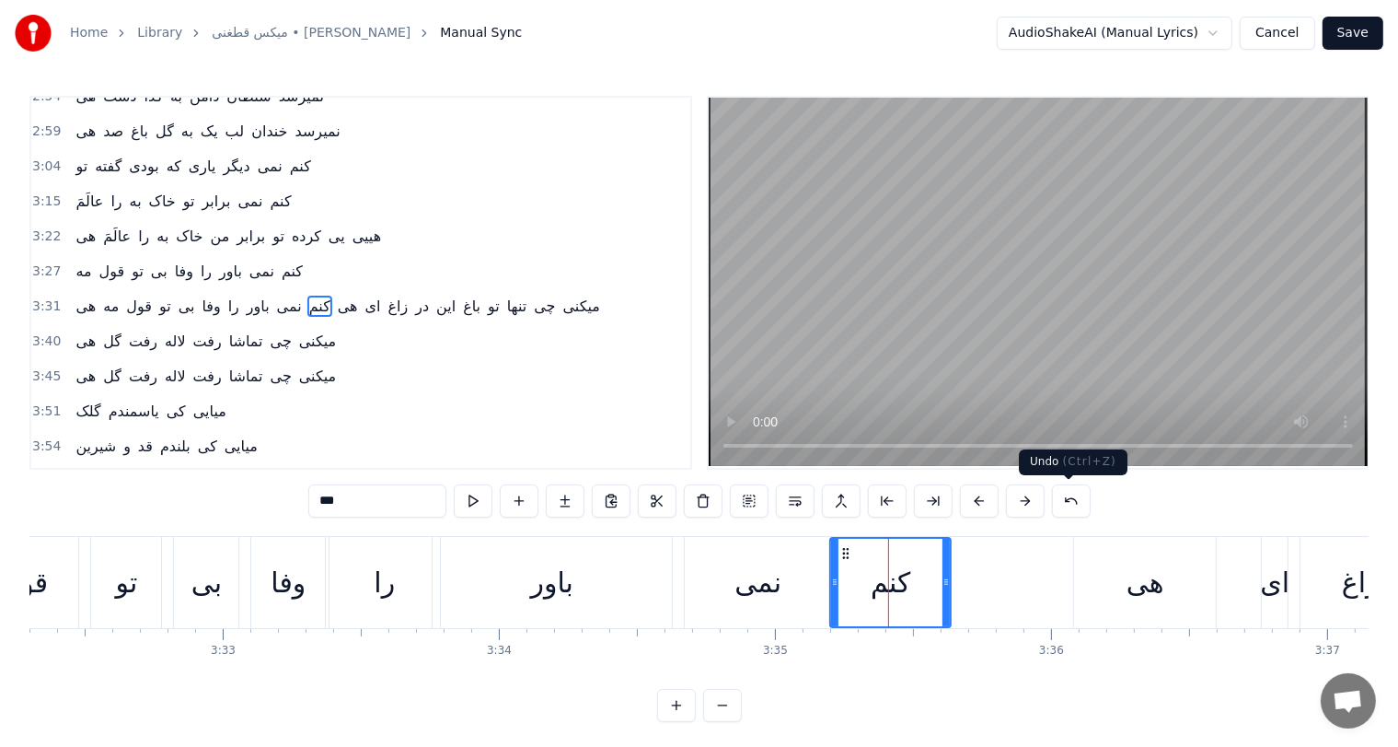
click at [1079, 502] on button at bounding box center [1071, 500] width 39 height 33
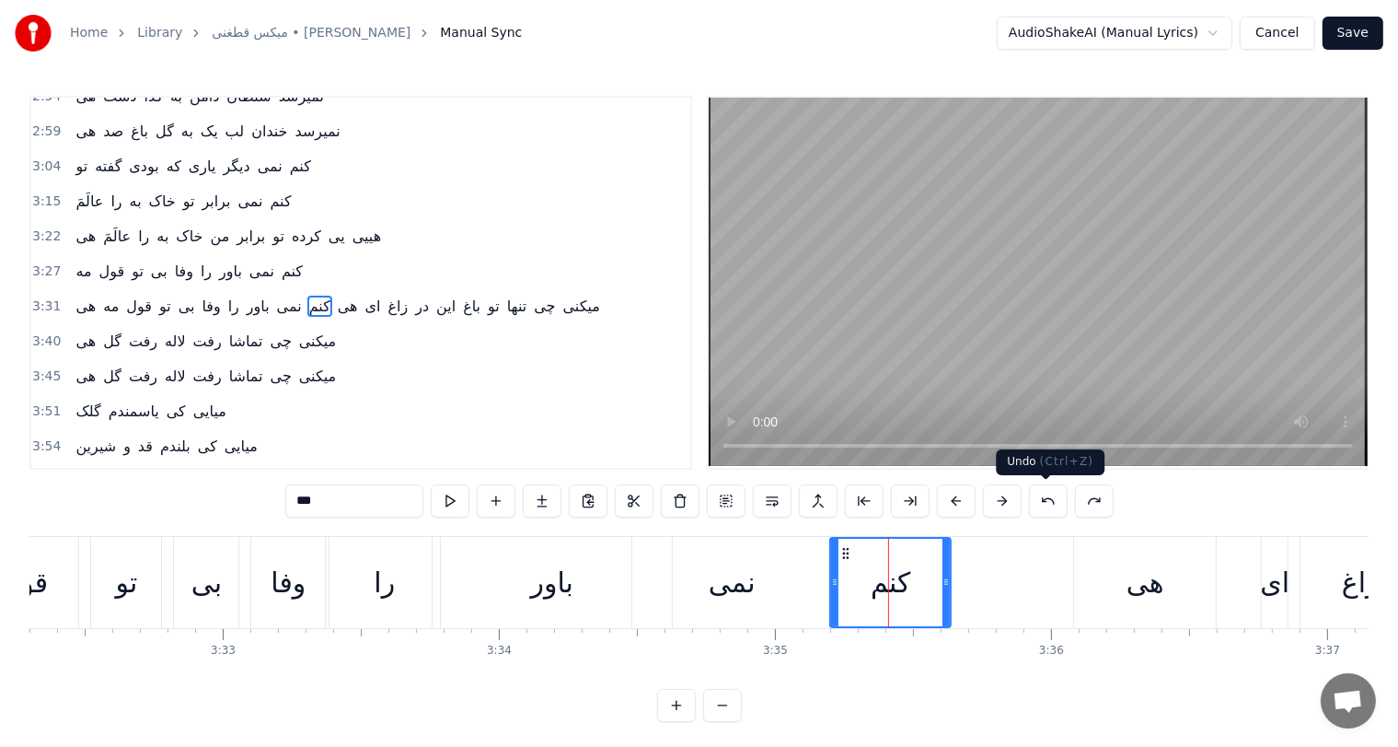
click at [1051, 502] on button at bounding box center [1048, 500] width 39 height 33
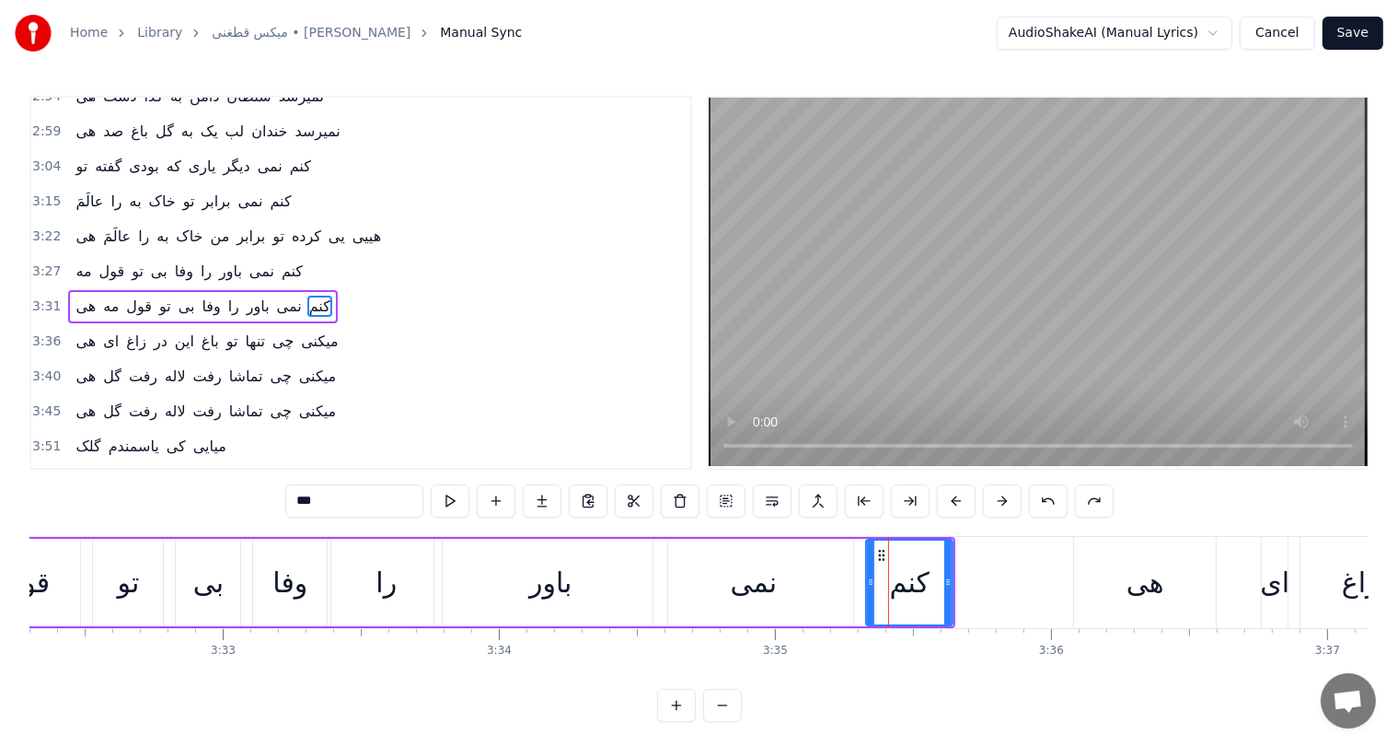
click at [551, 589] on div "باور" at bounding box center [550, 582] width 42 height 41
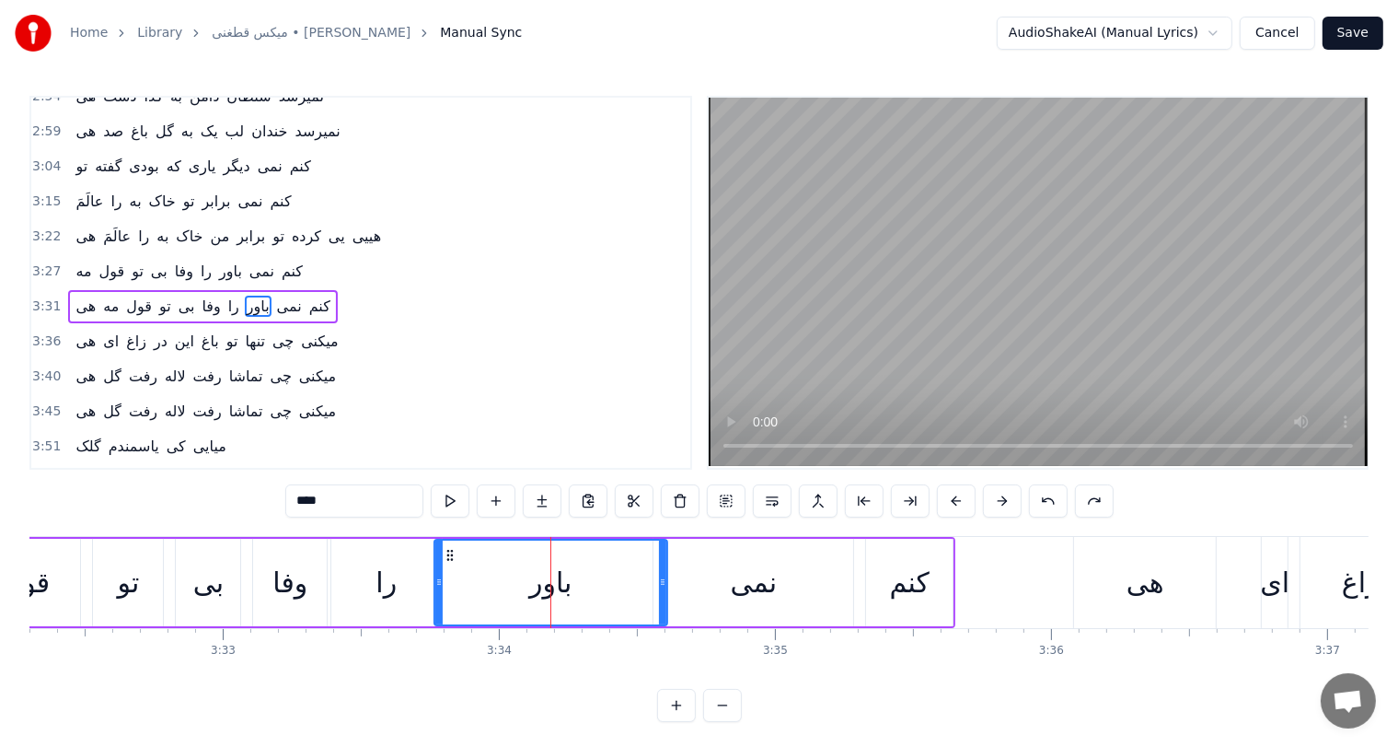
scroll to position [0, 58545]
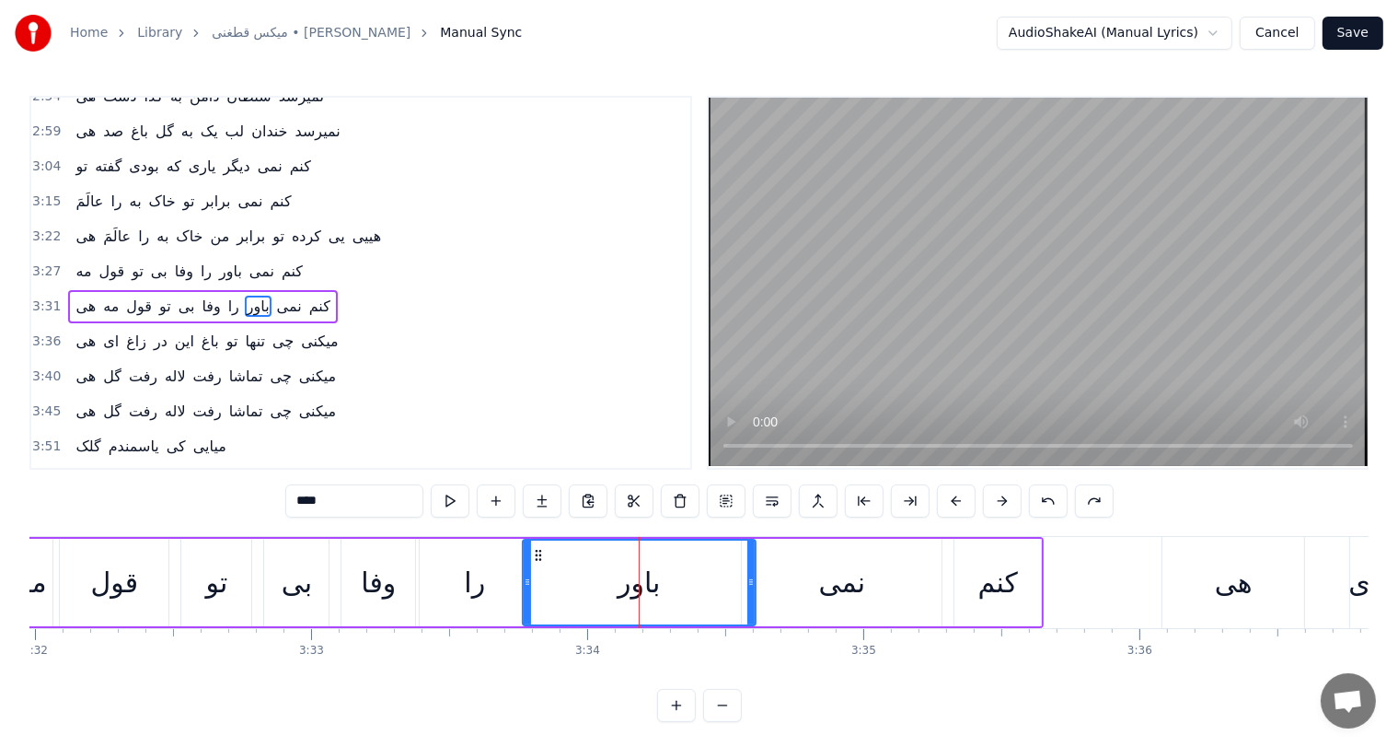
click at [454, 578] on div "را" at bounding box center [475, 582] width 110 height 87
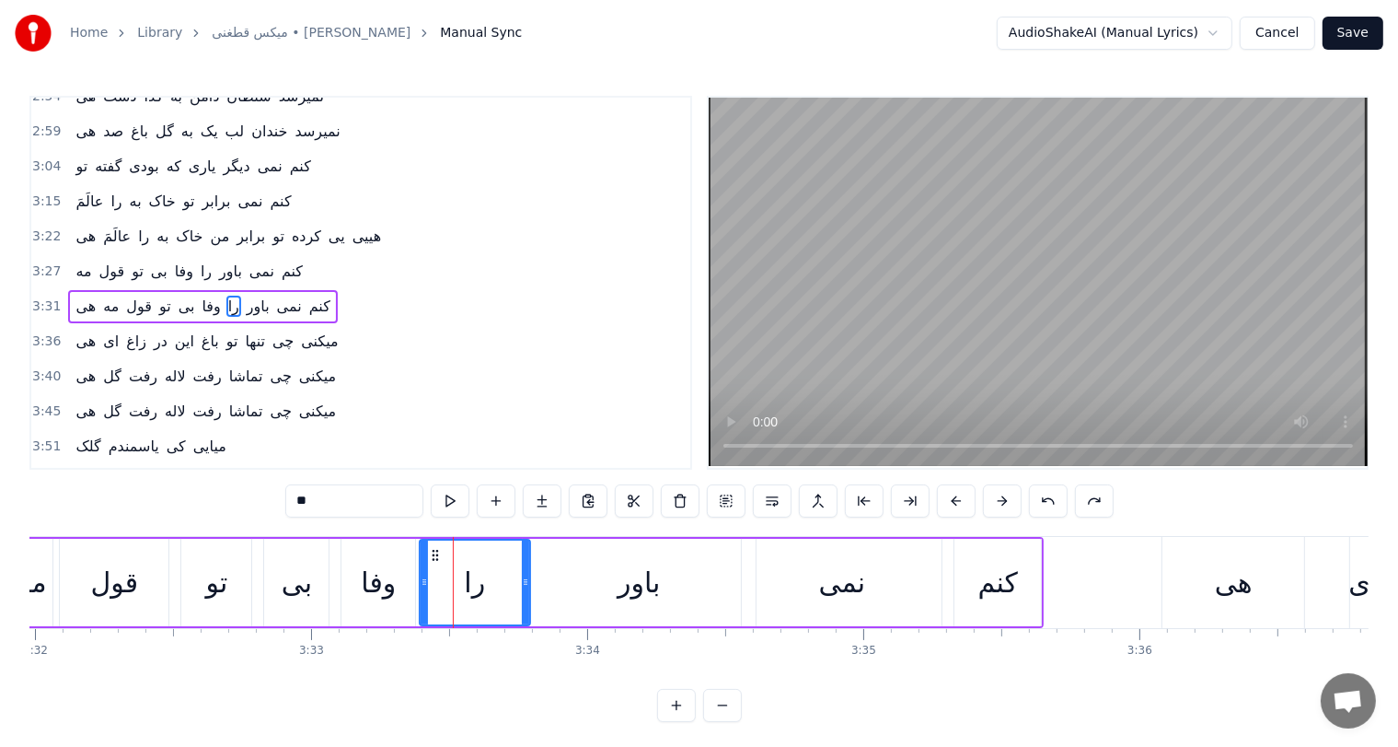
click at [370, 588] on div "وفا" at bounding box center [378, 582] width 35 height 41
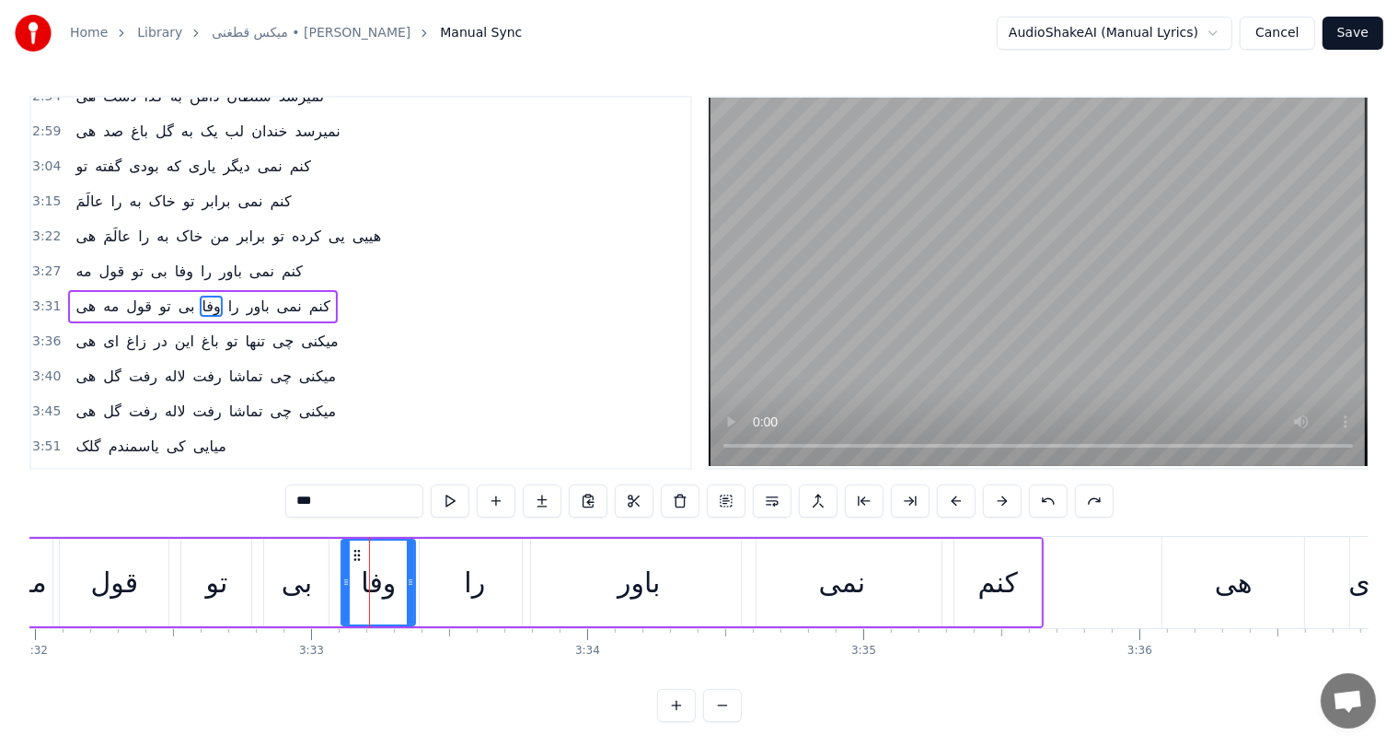
click at [470, 587] on div "را" at bounding box center [474, 582] width 21 height 41
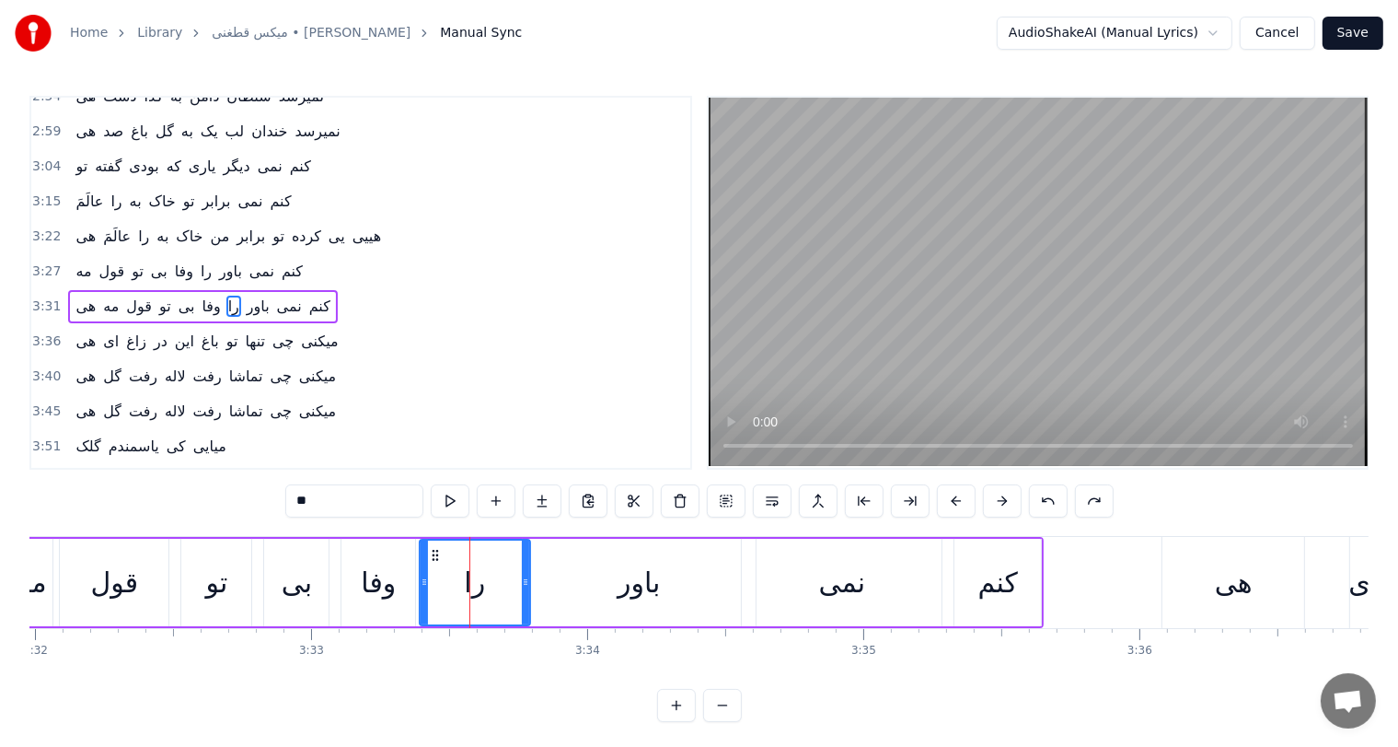
click at [113, 582] on div "قول" at bounding box center [115, 582] width 48 height 41
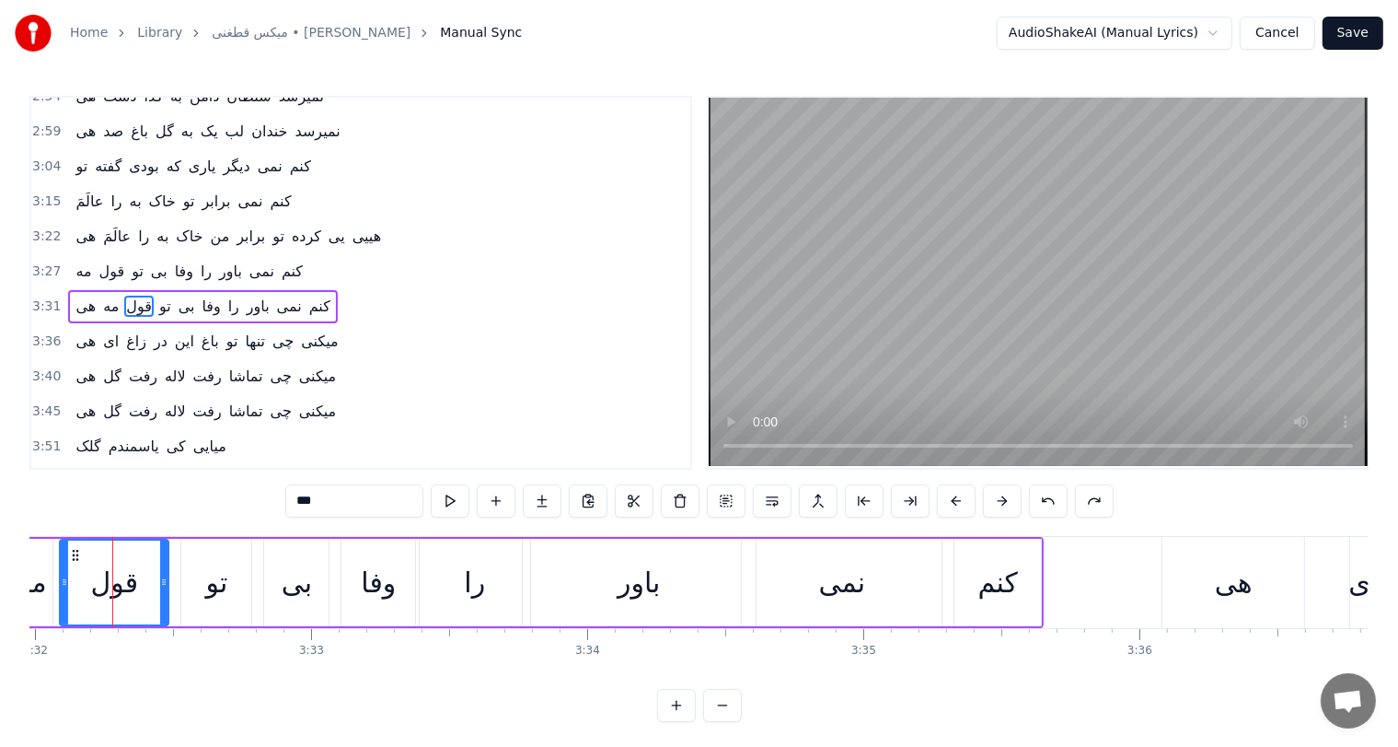
scroll to position [0, 58535]
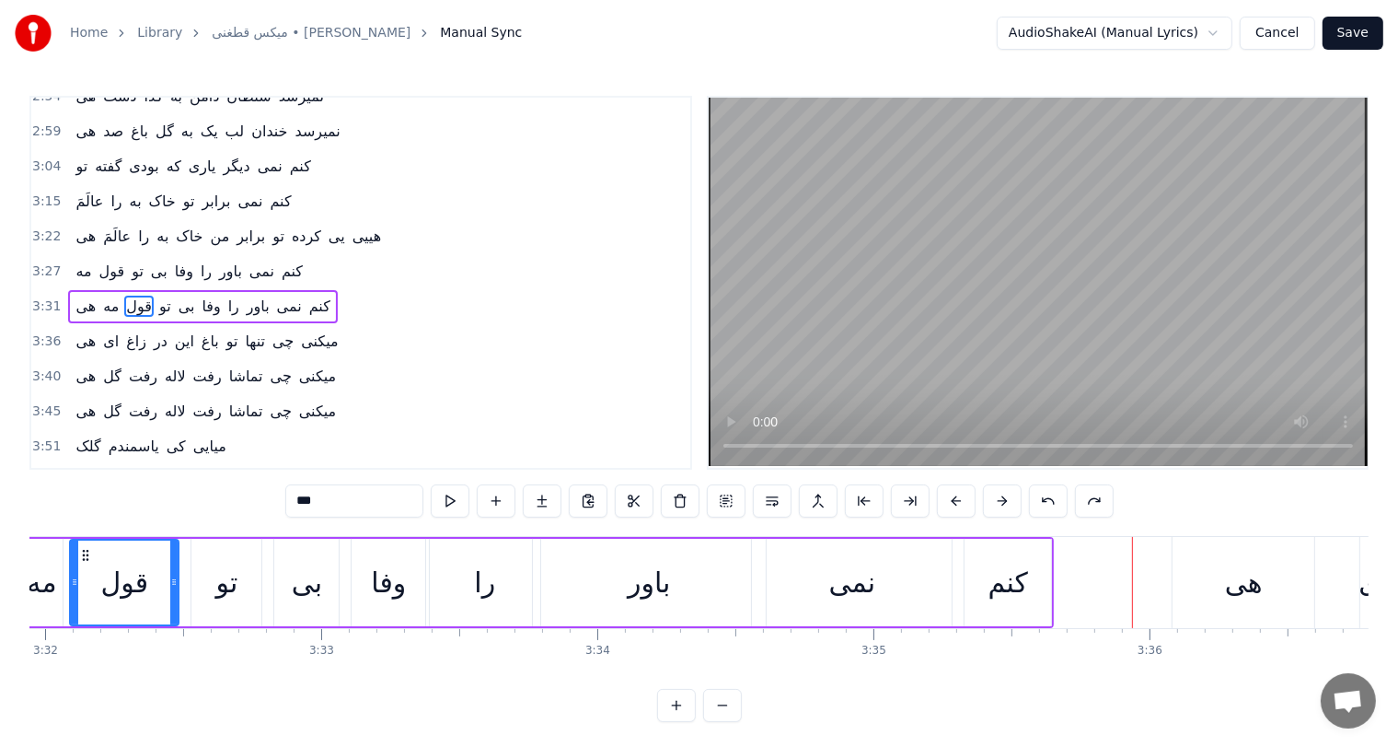
click at [677, 585] on div "باور" at bounding box center [649, 582] width 233 height 87
type input "****"
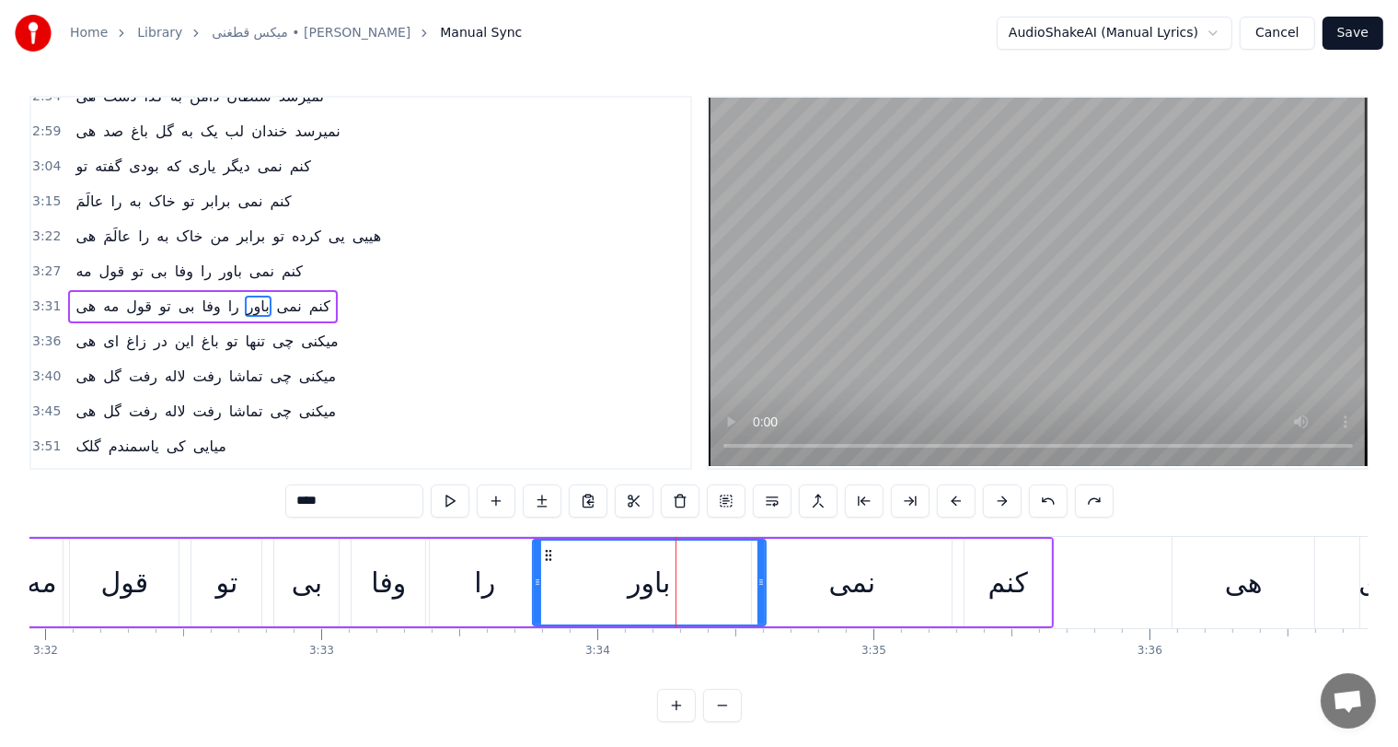
click at [677, 585] on div "باور" at bounding box center [649, 582] width 231 height 84
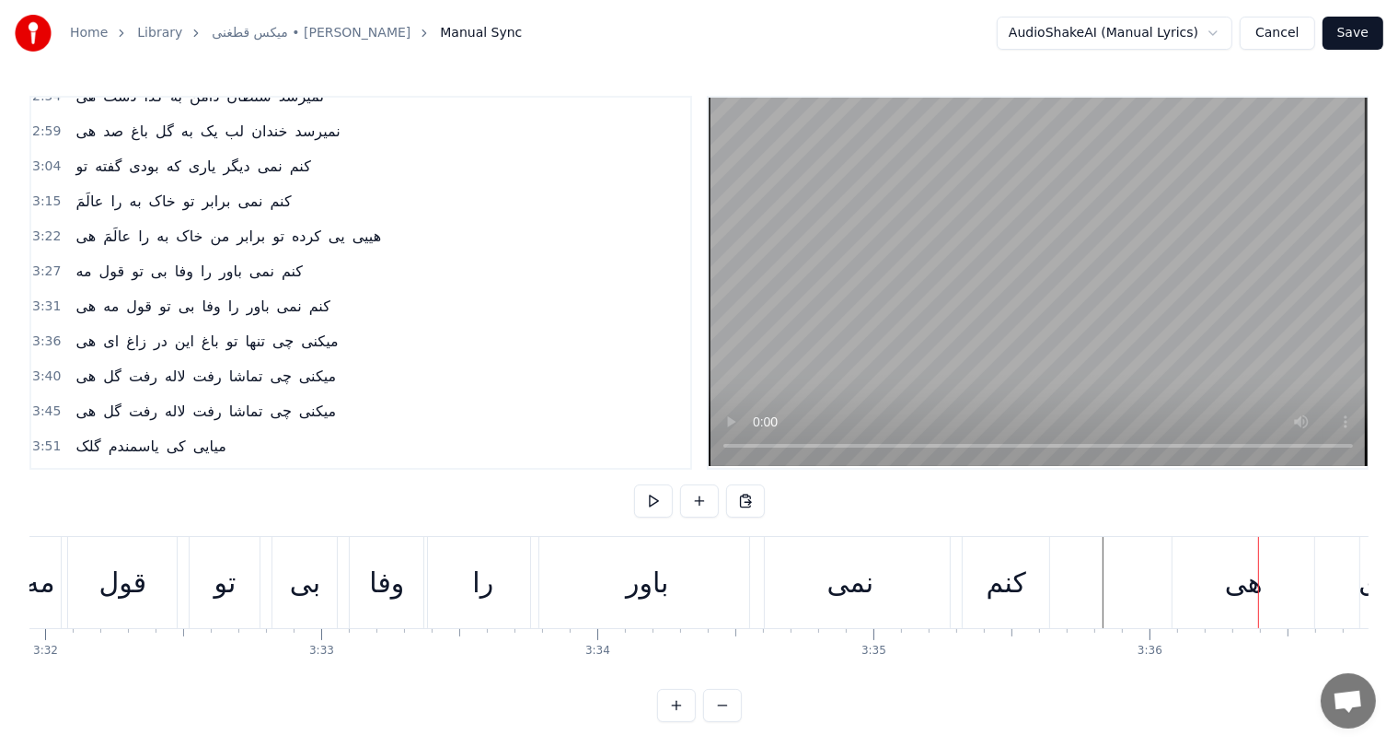
click at [637, 601] on div "باور" at bounding box center [647, 582] width 42 height 41
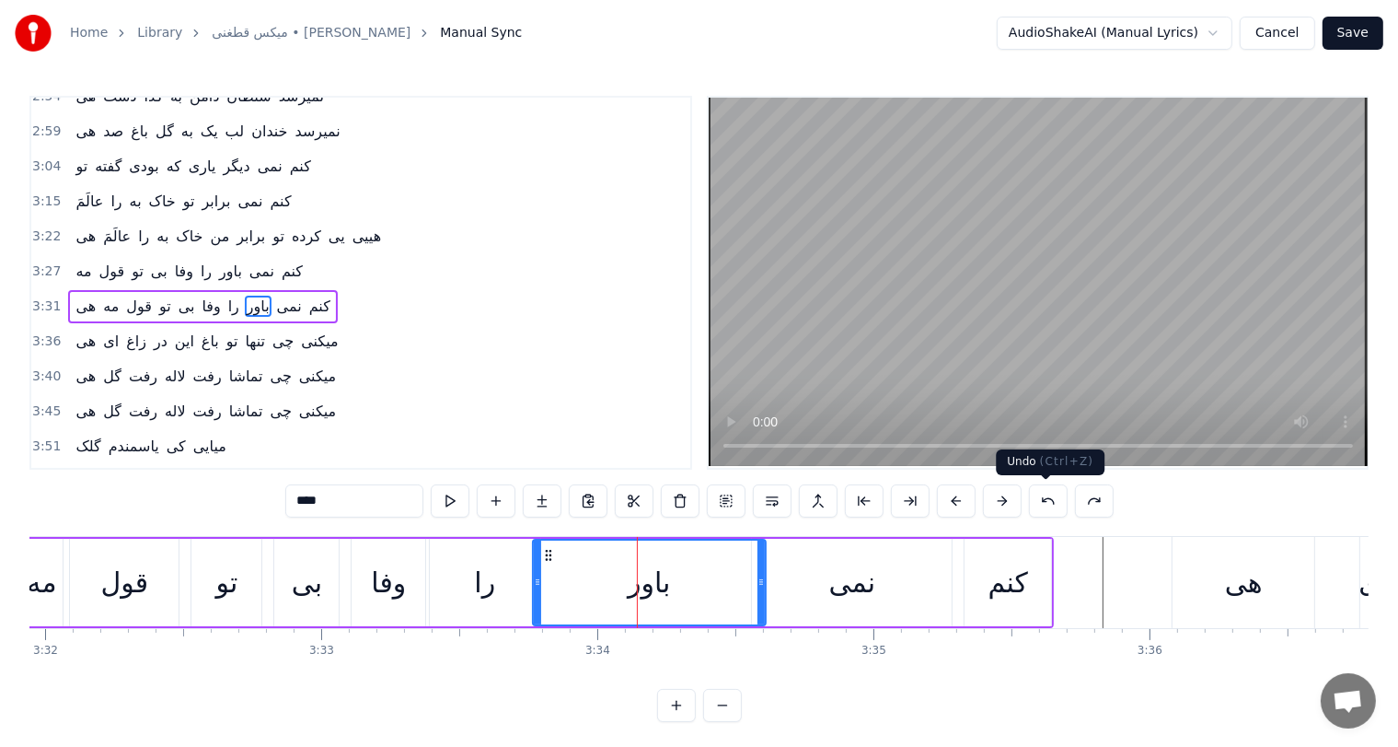
click at [1049, 503] on button at bounding box center [1048, 500] width 39 height 33
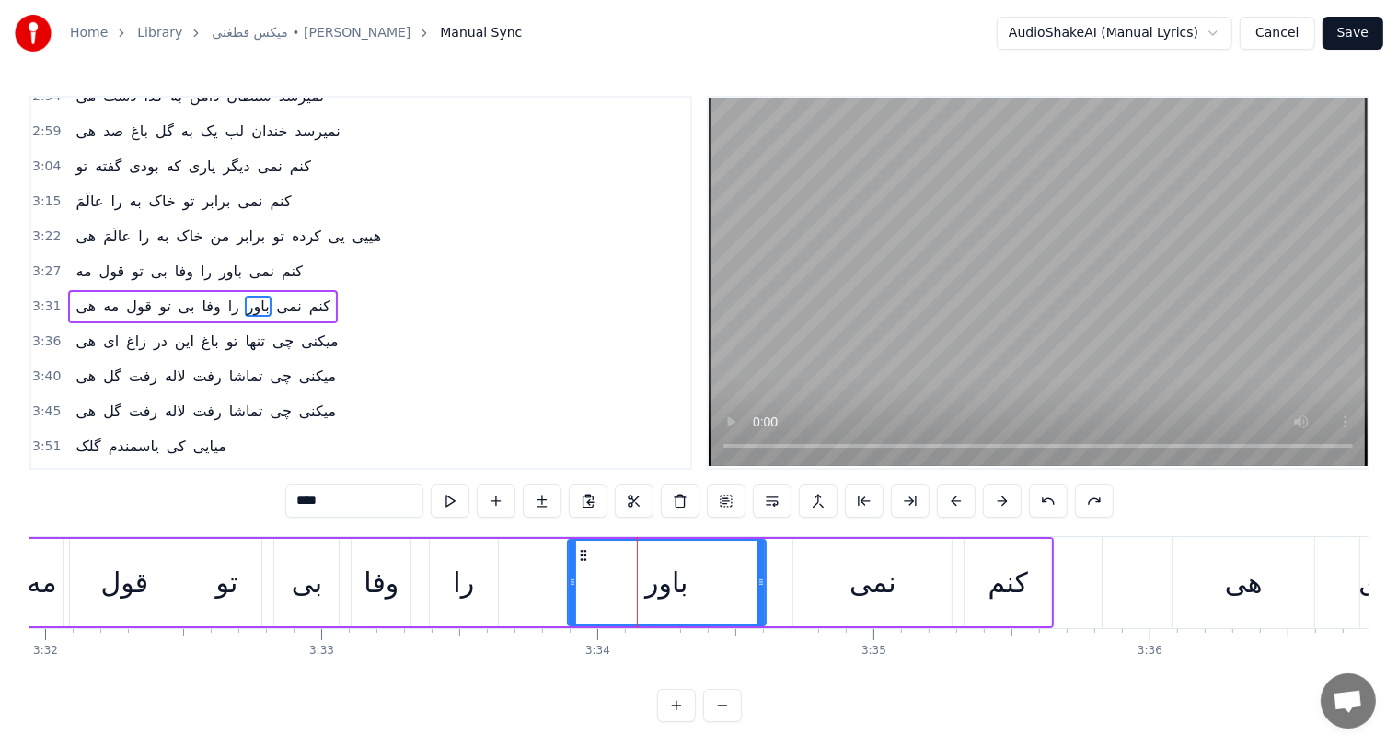
click at [1049, 503] on button at bounding box center [1048, 500] width 39 height 33
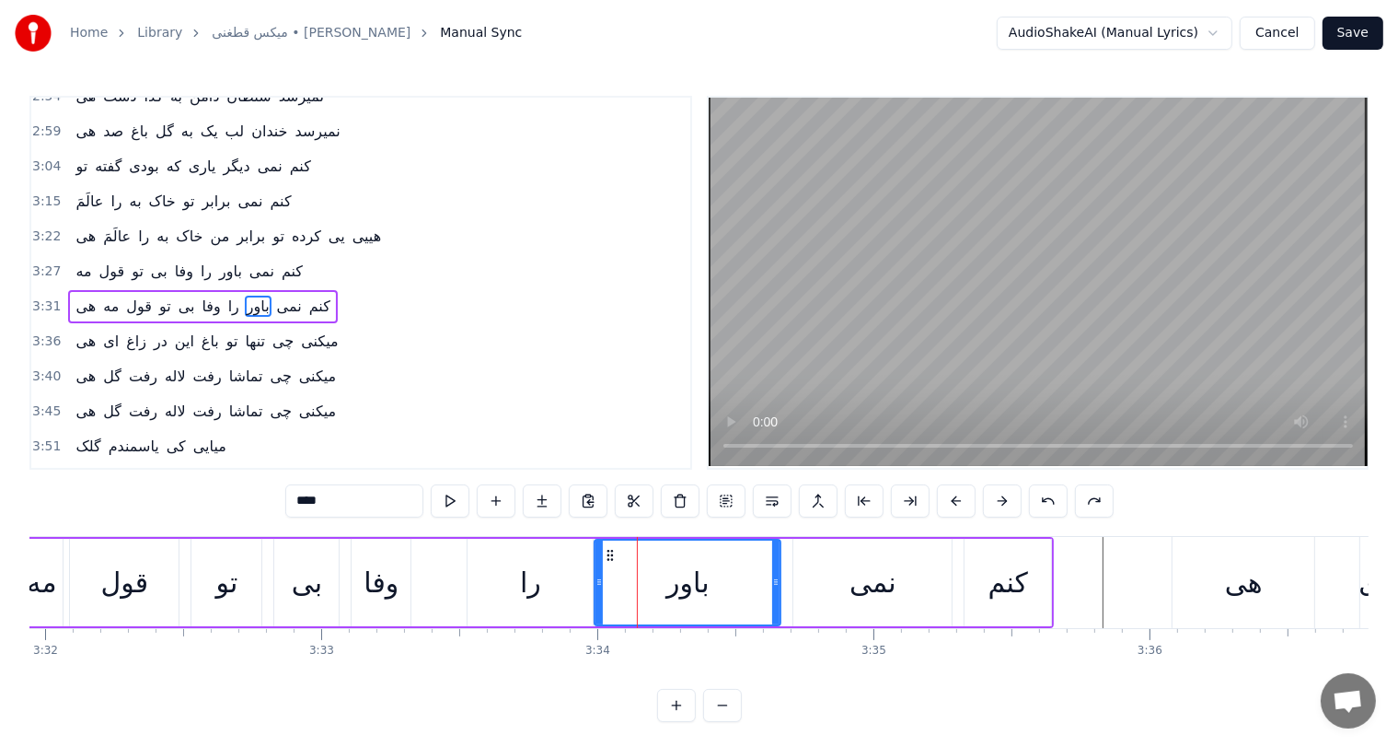
click at [1049, 503] on button at bounding box center [1048, 500] width 39 height 33
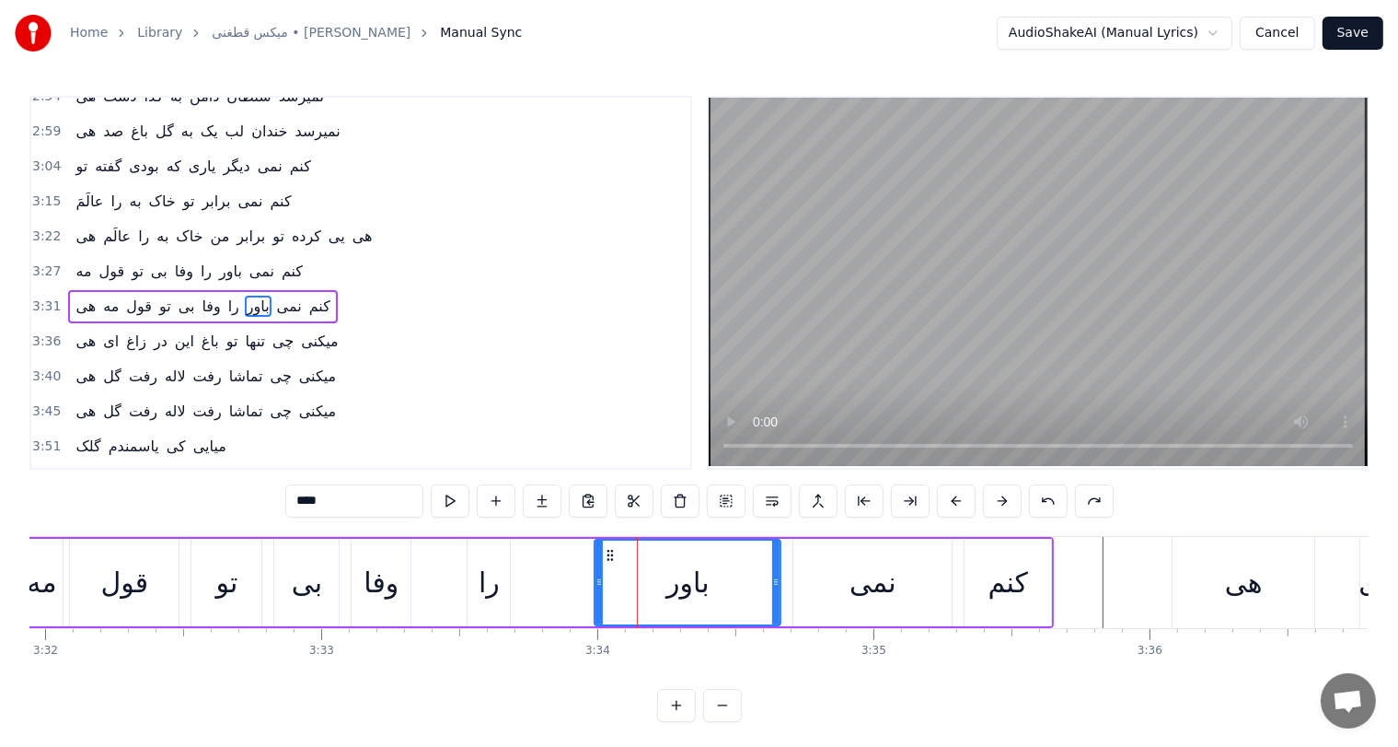
click at [1049, 503] on button at bounding box center [1048, 500] width 39 height 33
click at [1094, 498] on button at bounding box center [1094, 500] width 39 height 33
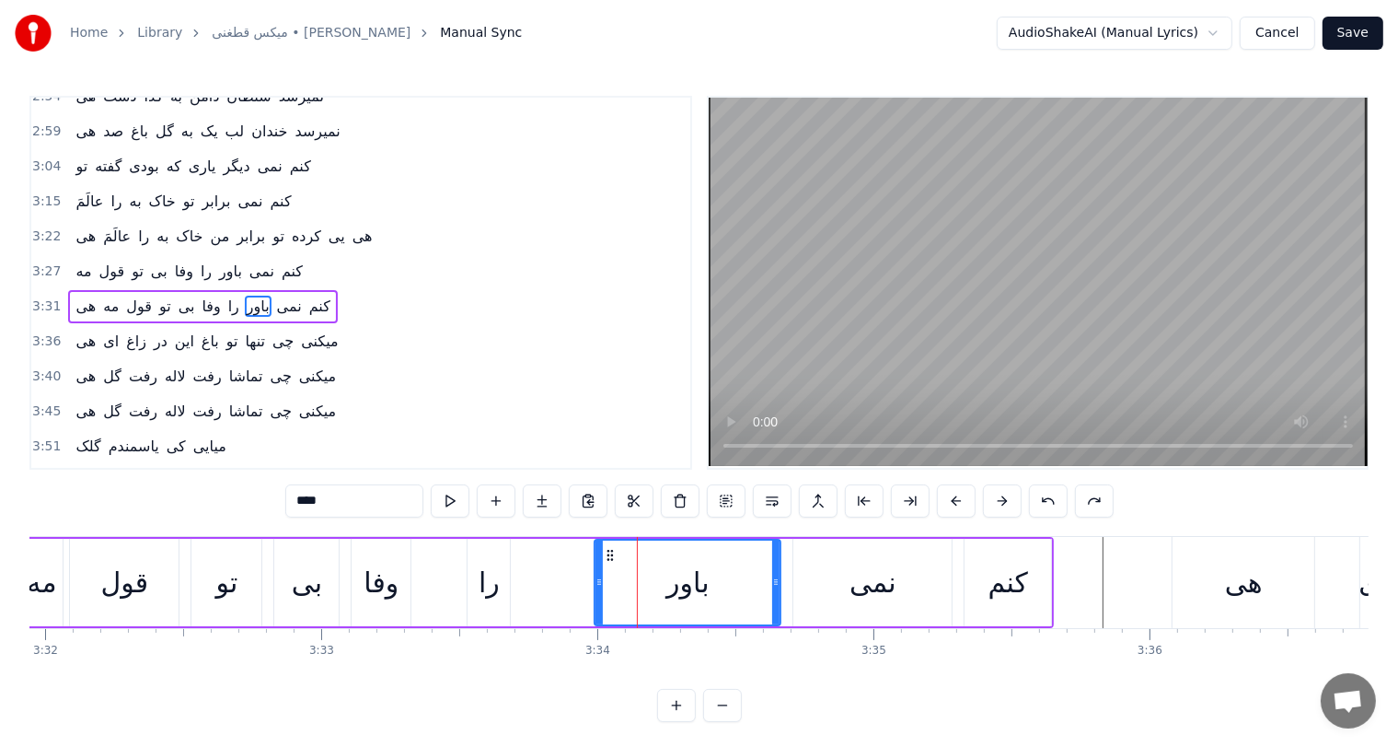
click at [1094, 498] on button at bounding box center [1094, 500] width 39 height 33
click at [480, 582] on div "را" at bounding box center [510, 582] width 84 height 87
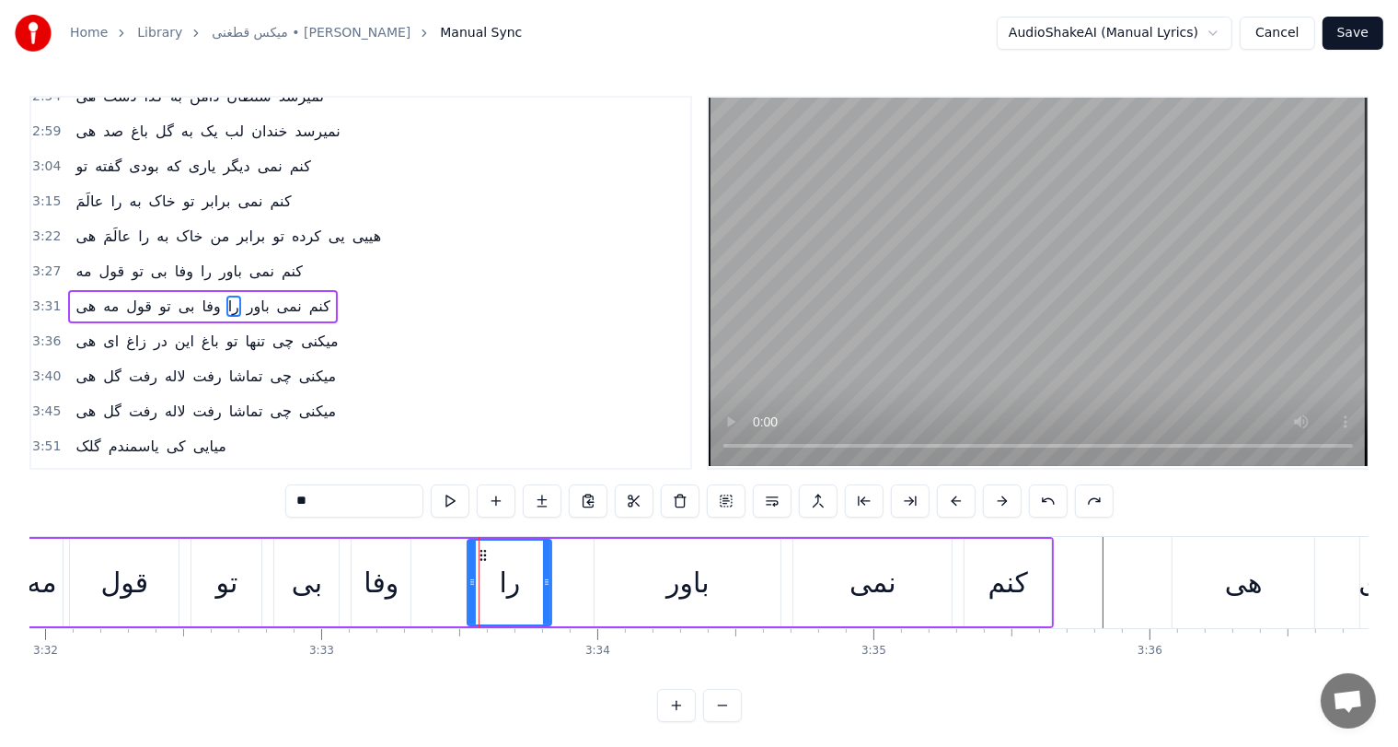
click at [103, 578] on div "قول" at bounding box center [125, 582] width 48 height 41
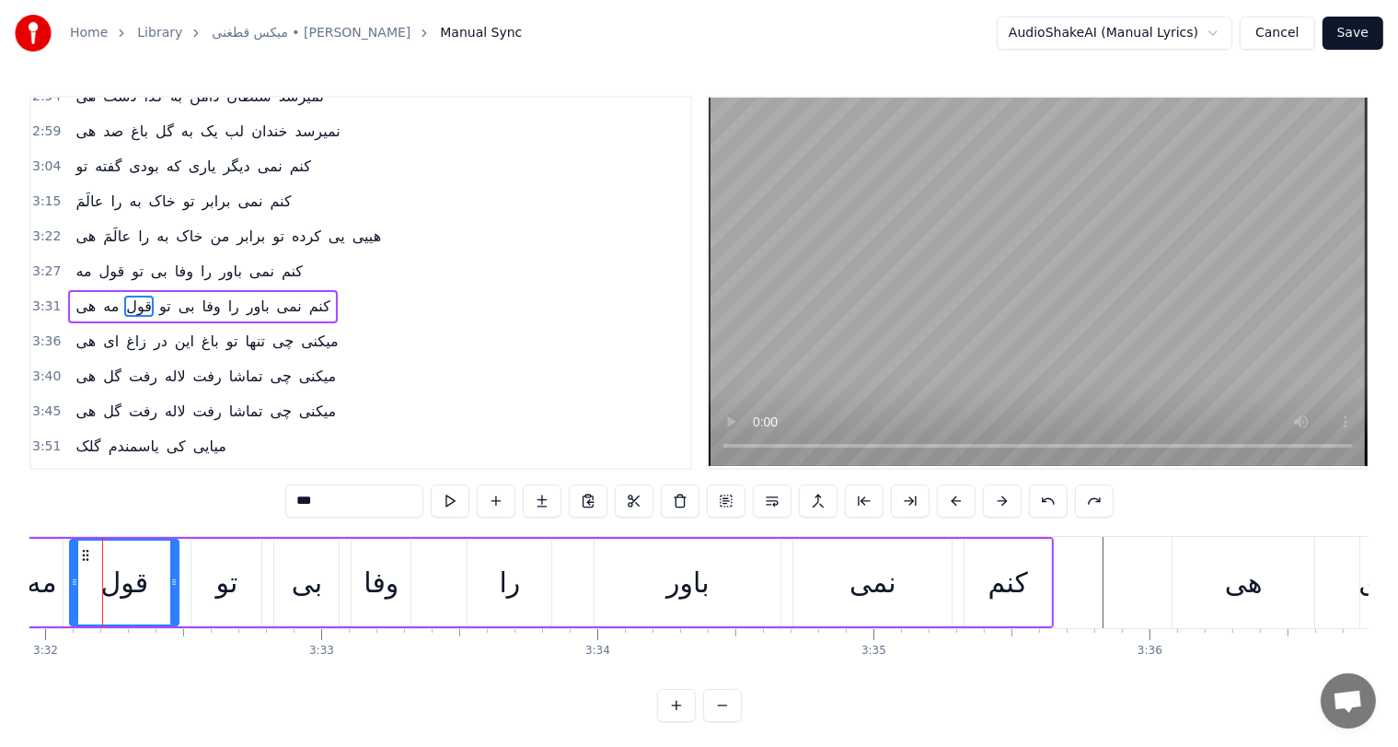
scroll to position [0, 58514]
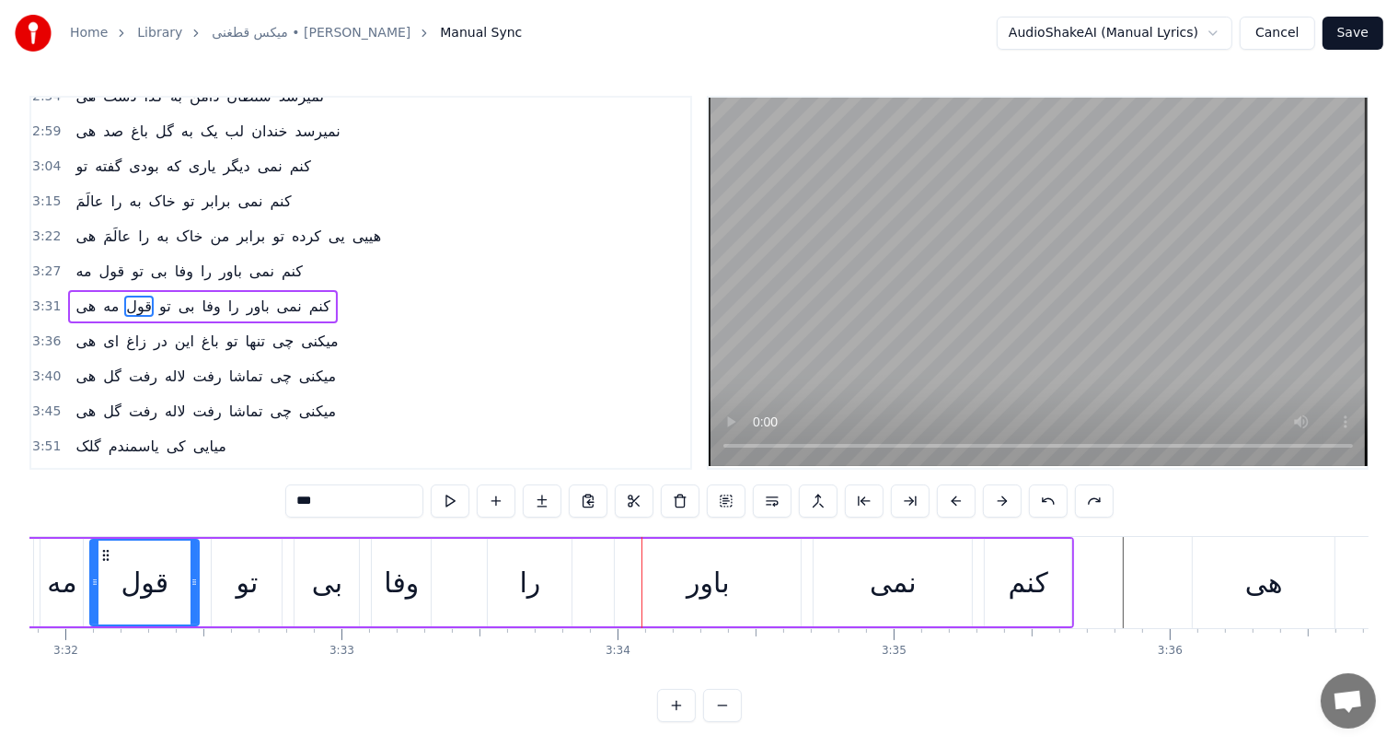
click at [527, 568] on div "را" at bounding box center [529, 582] width 21 height 41
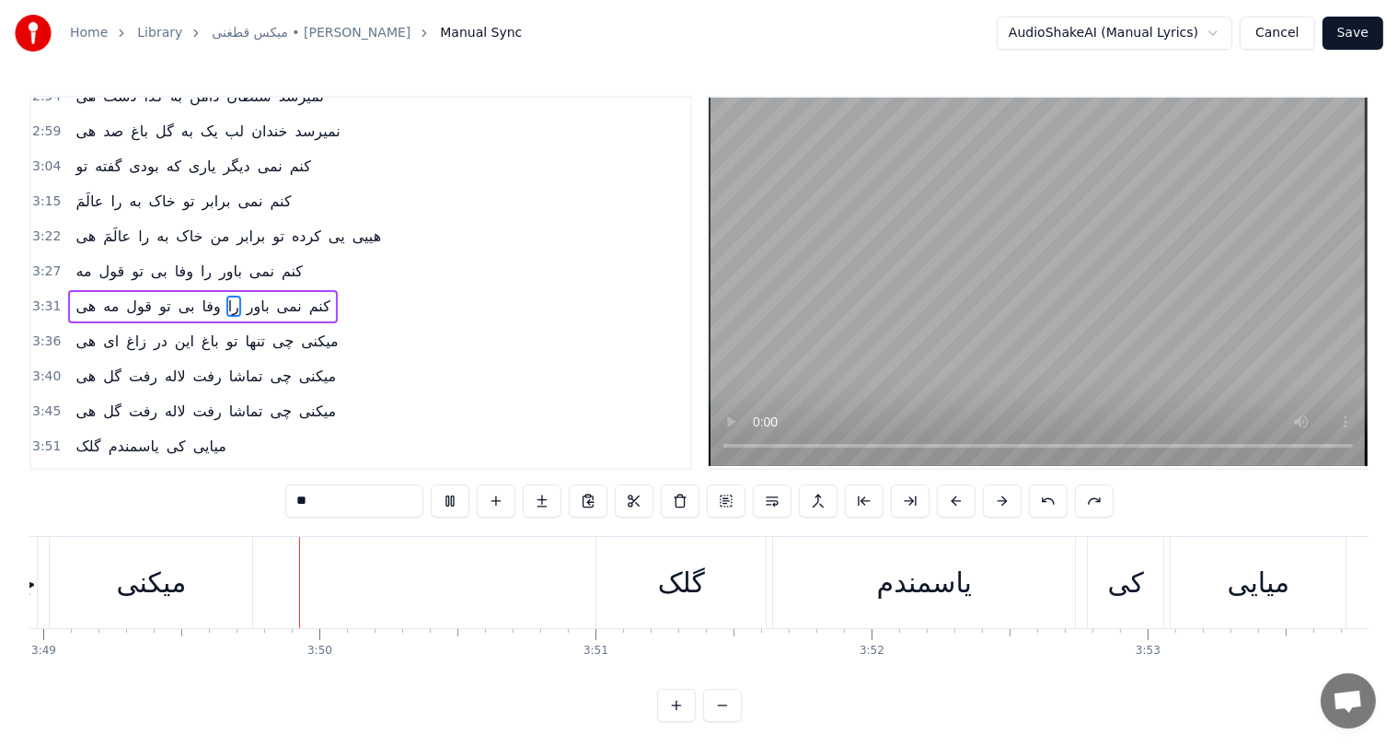
scroll to position [0, 63247]
click at [676, 578] on div "گلک" at bounding box center [666, 582] width 47 height 41
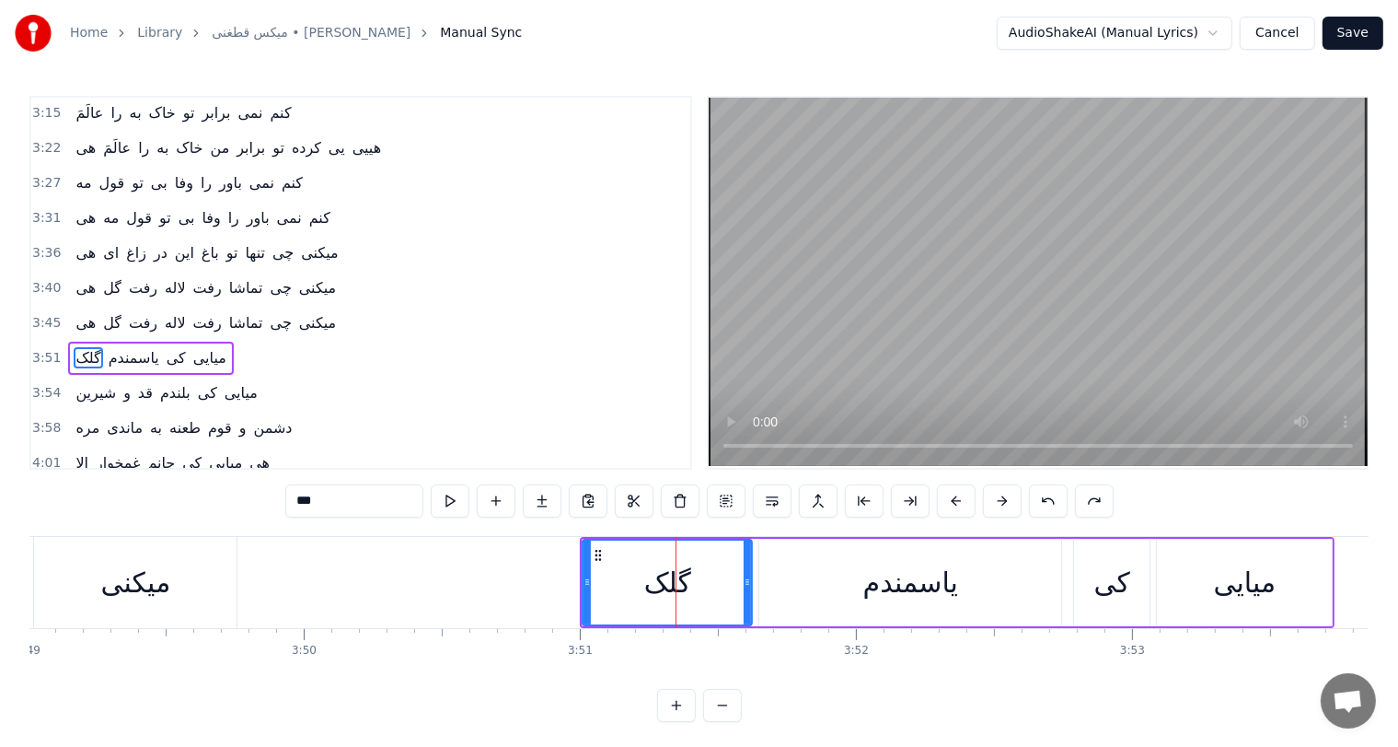
scroll to position [644, 0]
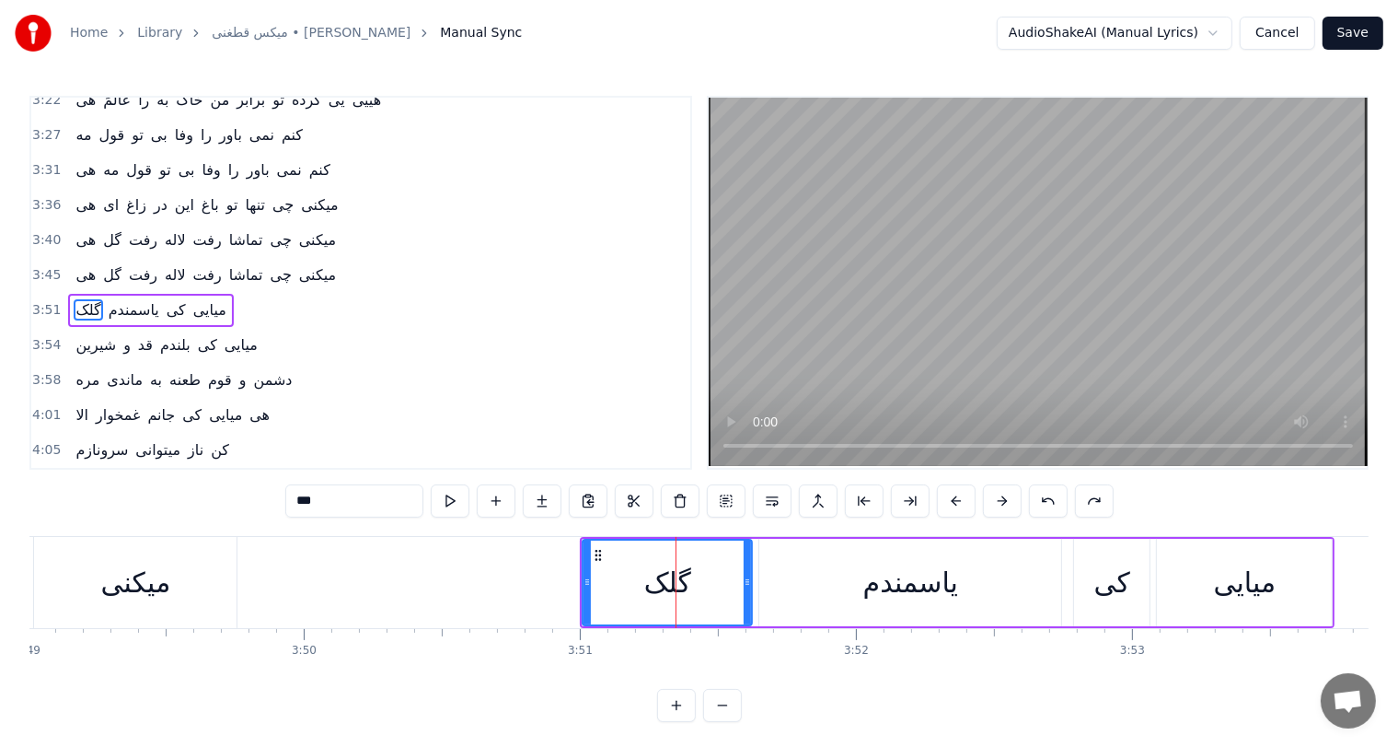
click at [317, 498] on input "***" at bounding box center [354, 500] width 138 height 33
type input "*"
click at [918, 583] on div "یاسمندم" at bounding box center [911, 582] width 95 height 41
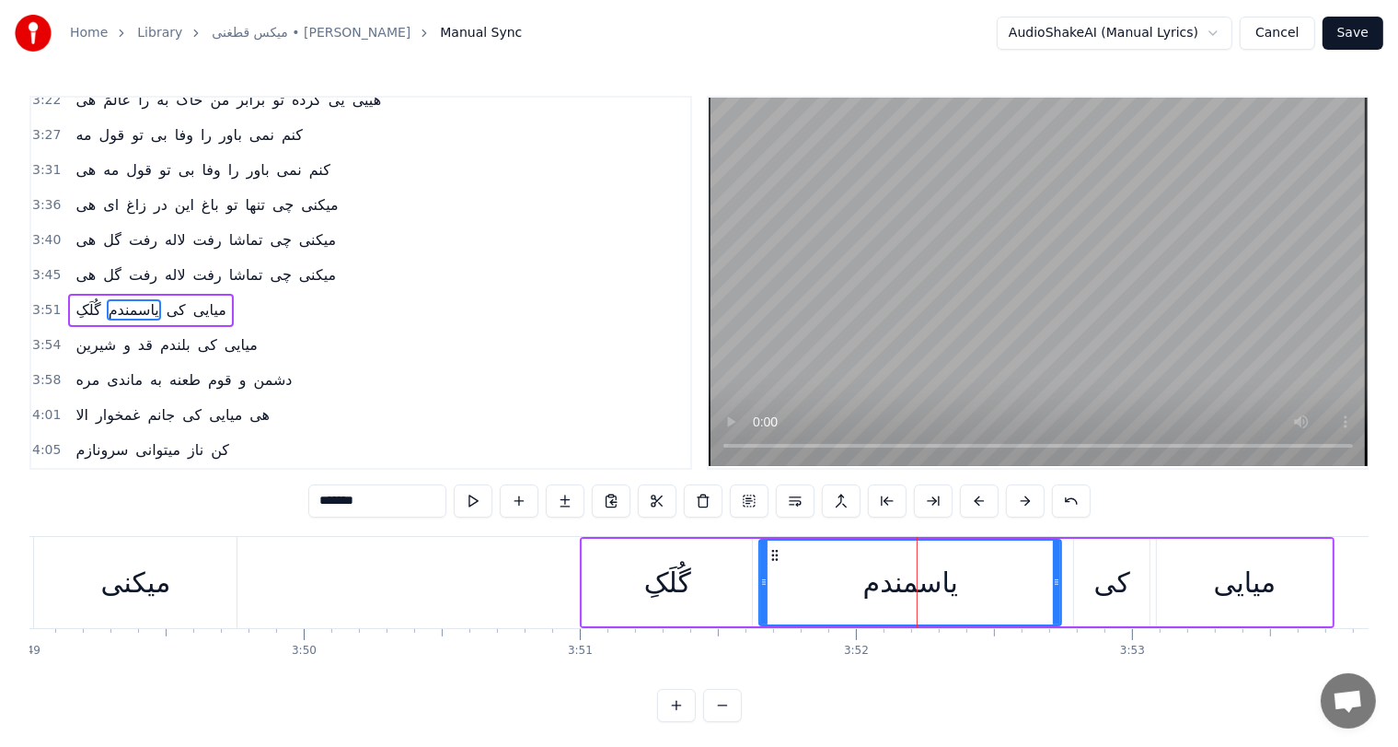
click at [348, 502] on input "*******" at bounding box center [377, 500] width 138 height 33
click at [340, 504] on input "********" at bounding box center [377, 500] width 138 height 33
click at [331, 507] on input "*********" at bounding box center [377, 500] width 138 height 33
click at [1072, 501] on button at bounding box center [1071, 500] width 39 height 33
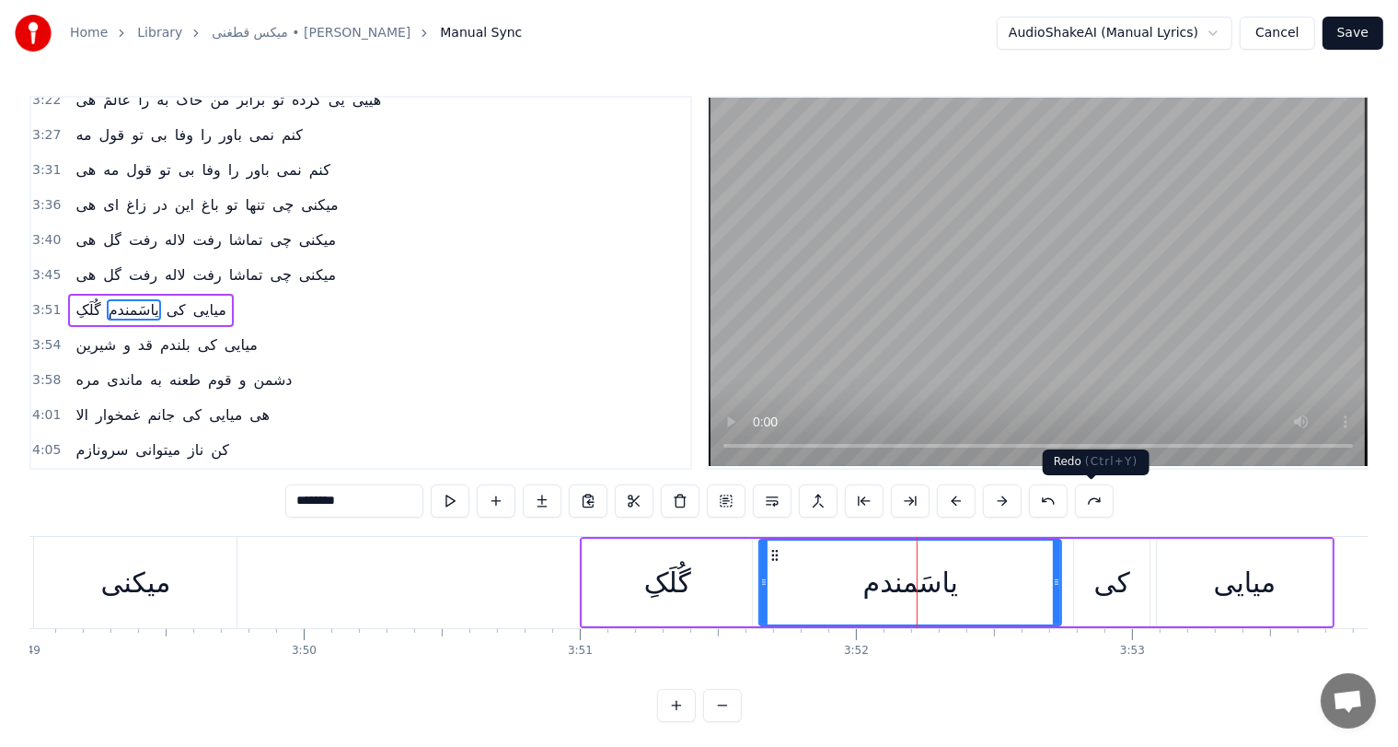
click at [1090, 508] on button at bounding box center [1094, 500] width 39 height 33
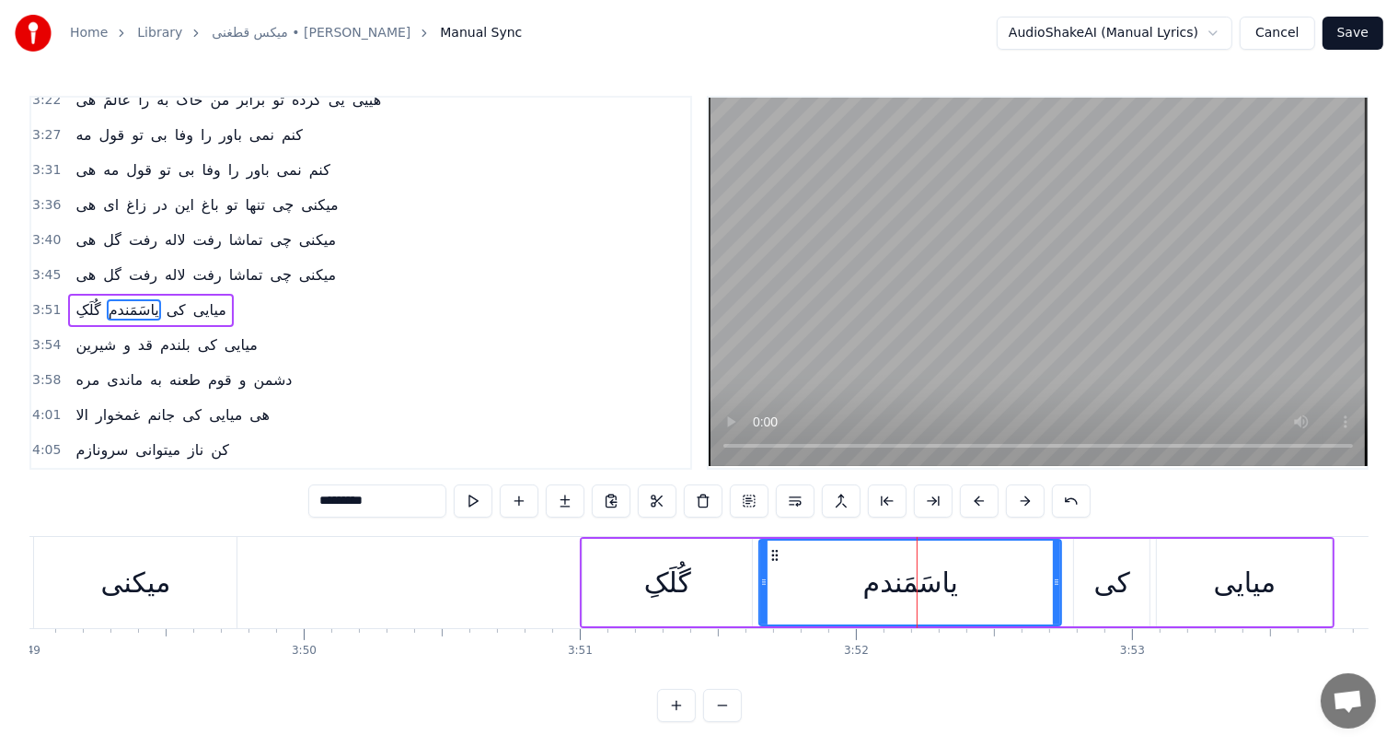
click at [330, 501] on input "*********" at bounding box center [377, 500] width 138 height 33
click at [155, 578] on div "میکنی" at bounding box center [136, 582] width 70 height 41
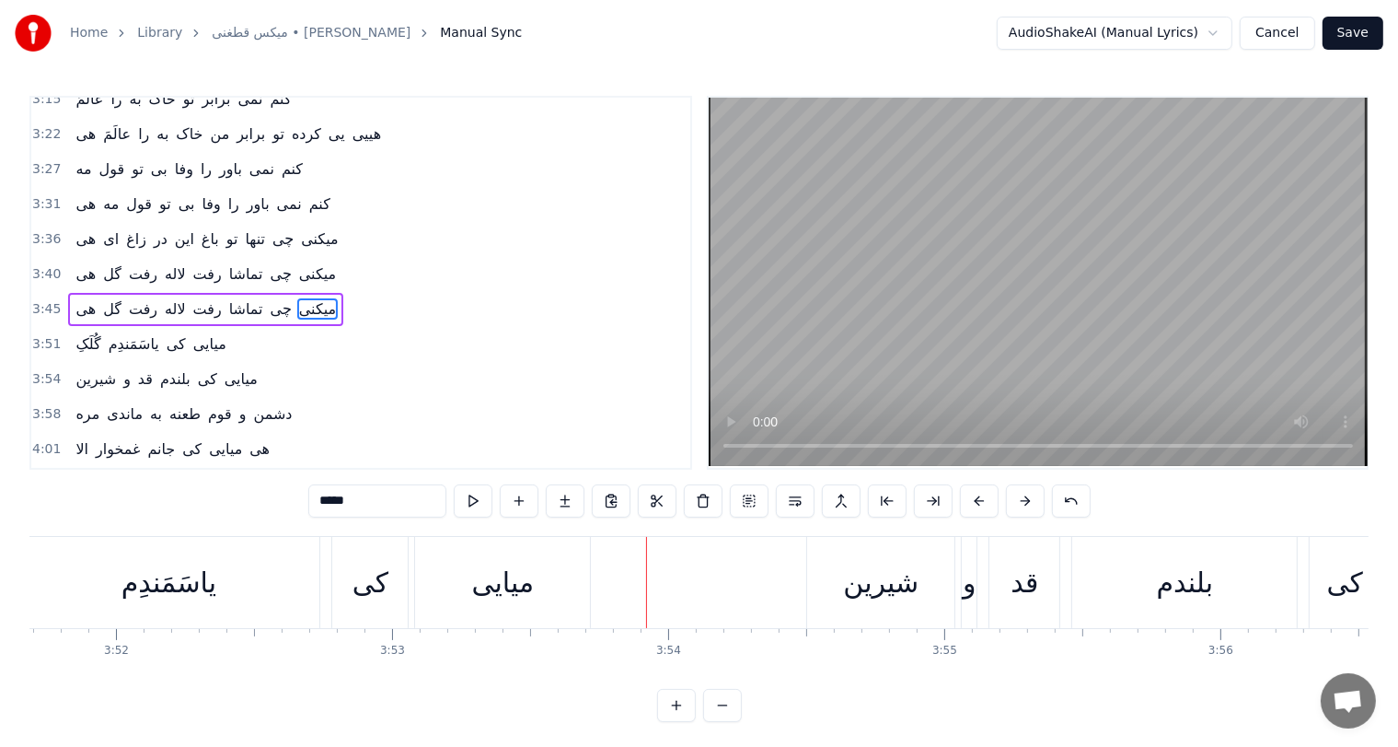
scroll to position [0, 63938]
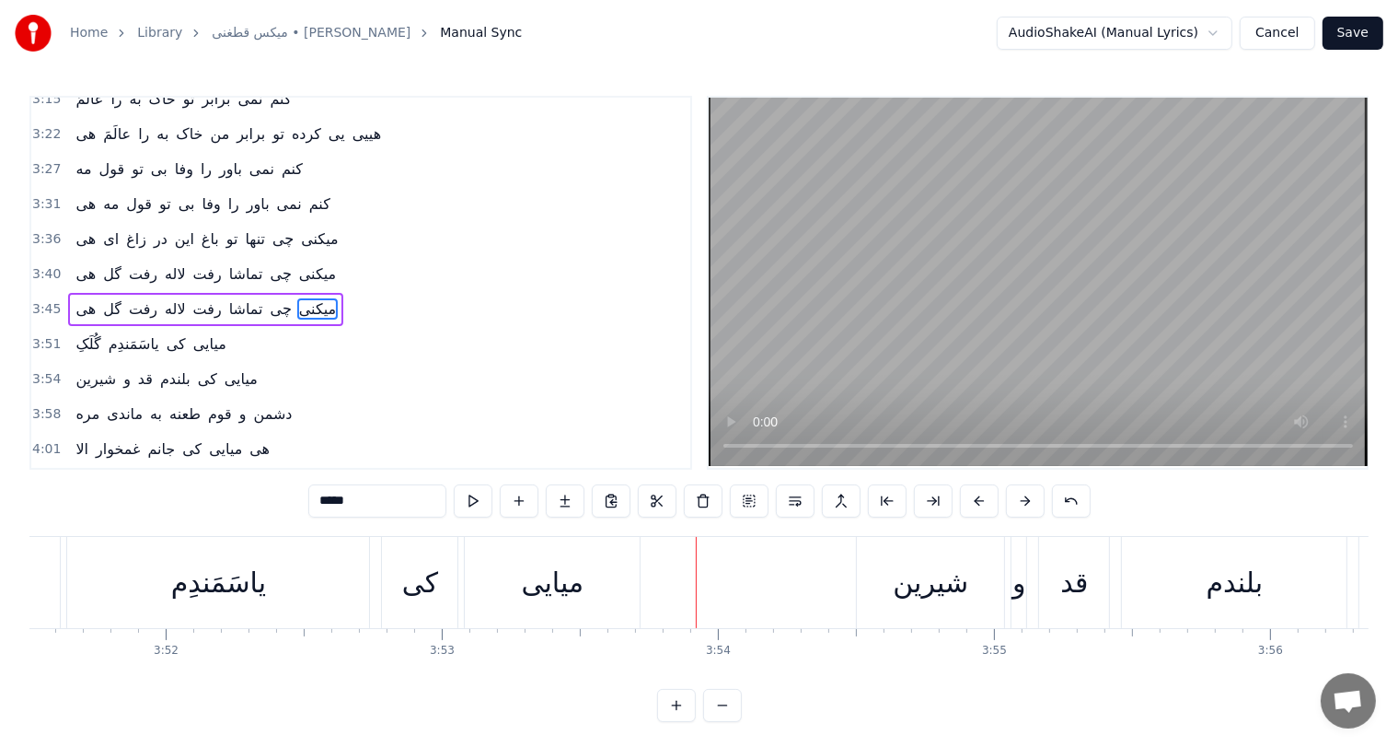
click at [209, 581] on div "یاسَمَندِم" at bounding box center [218, 582] width 95 height 41
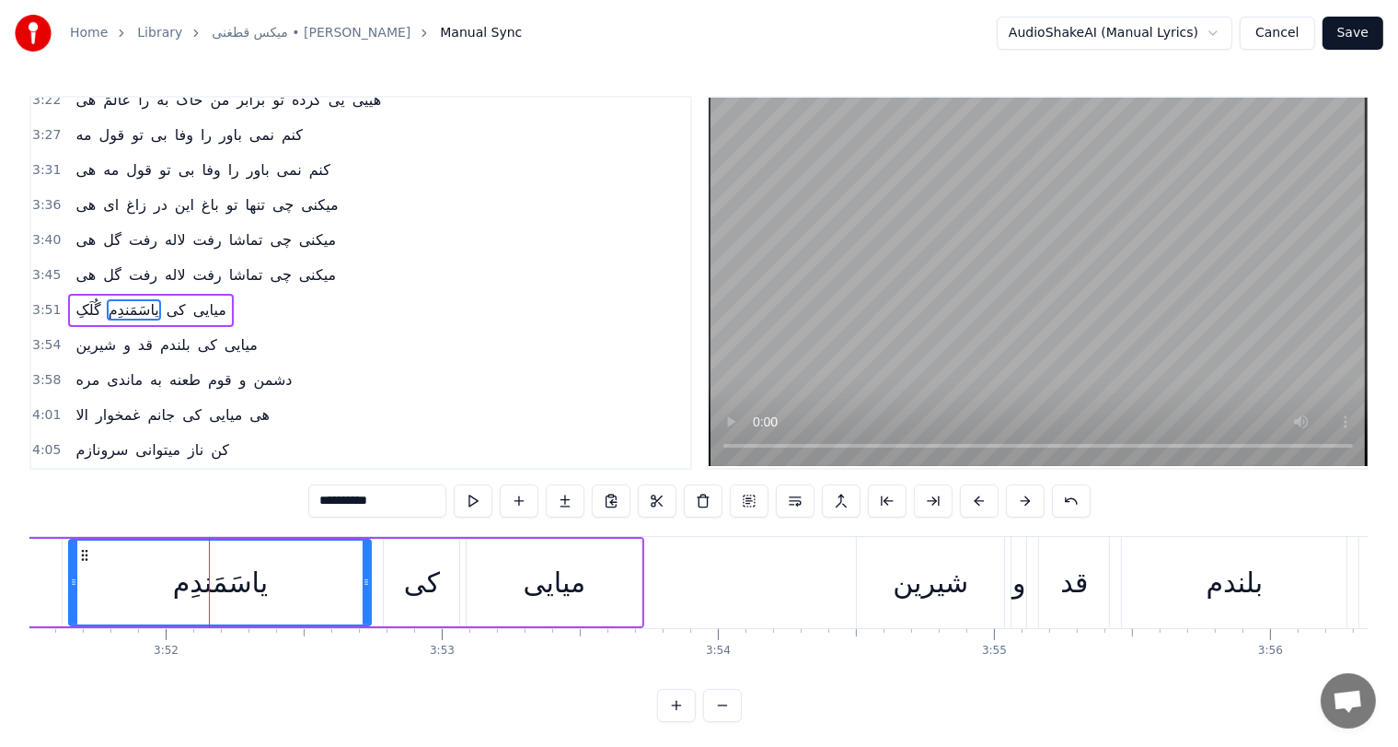
click at [329, 508] on input "**********" at bounding box center [377, 500] width 138 height 33
click at [331, 501] on input "*********" at bounding box center [377, 500] width 138 height 33
type input "**********"
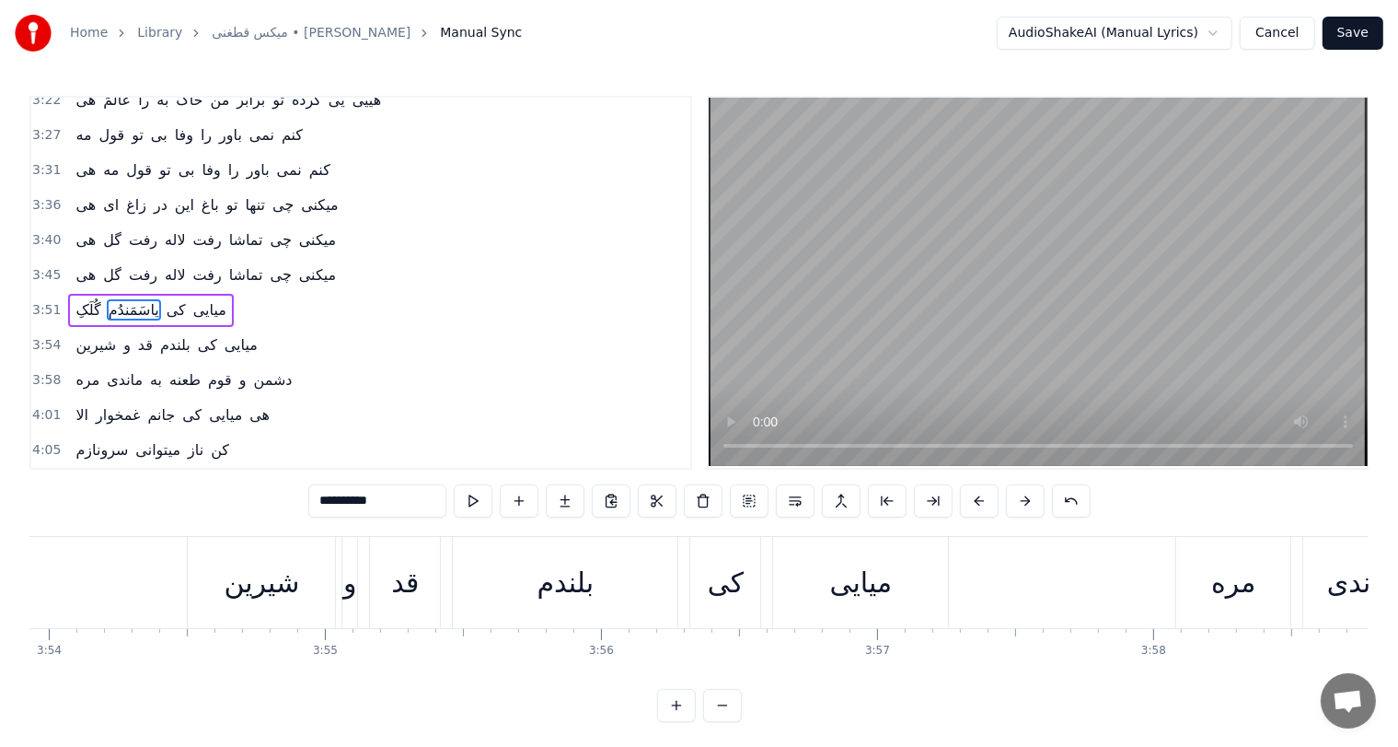
scroll to position [0, 64606]
click at [361, 589] on div "شیرین و قد بلندم کی میایی" at bounding box center [571, 582] width 766 height 91
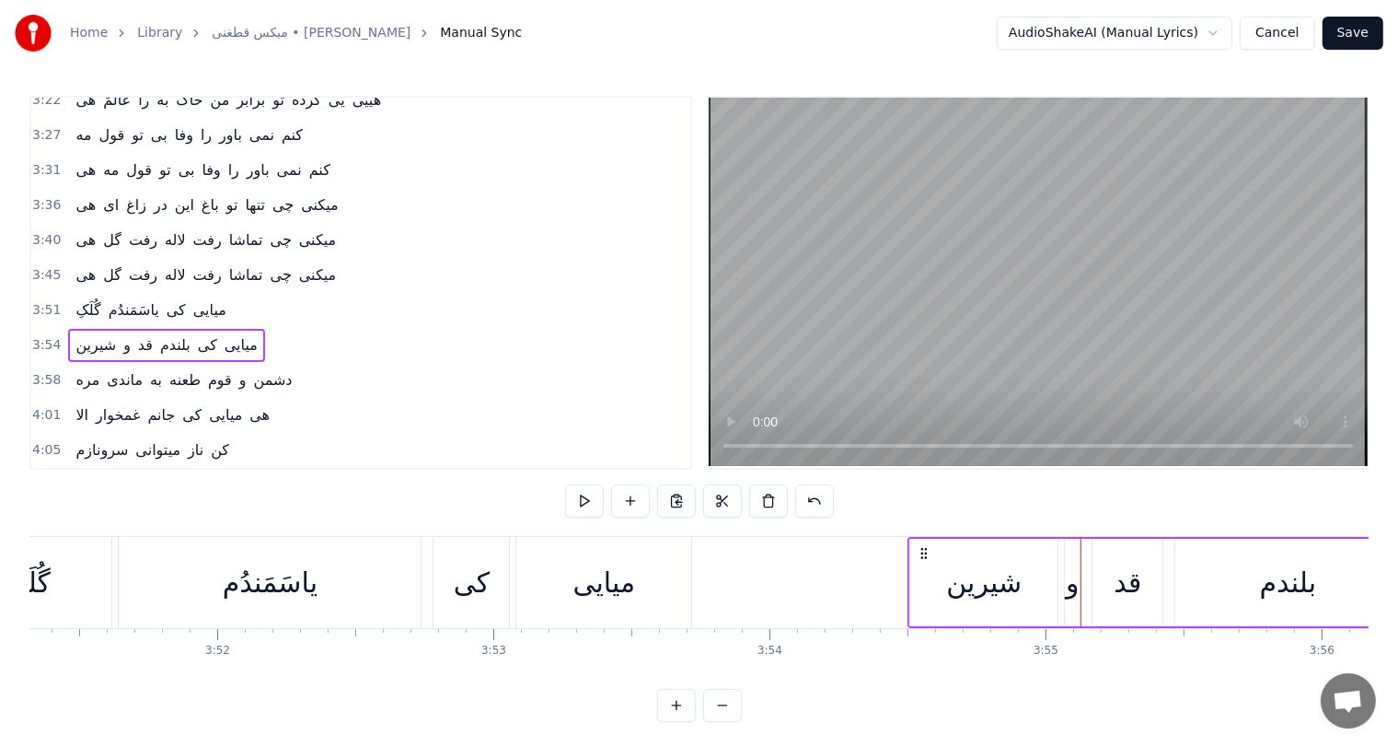
scroll to position [0, 63885]
click at [482, 567] on div "کی" at bounding box center [473, 582] width 36 height 41
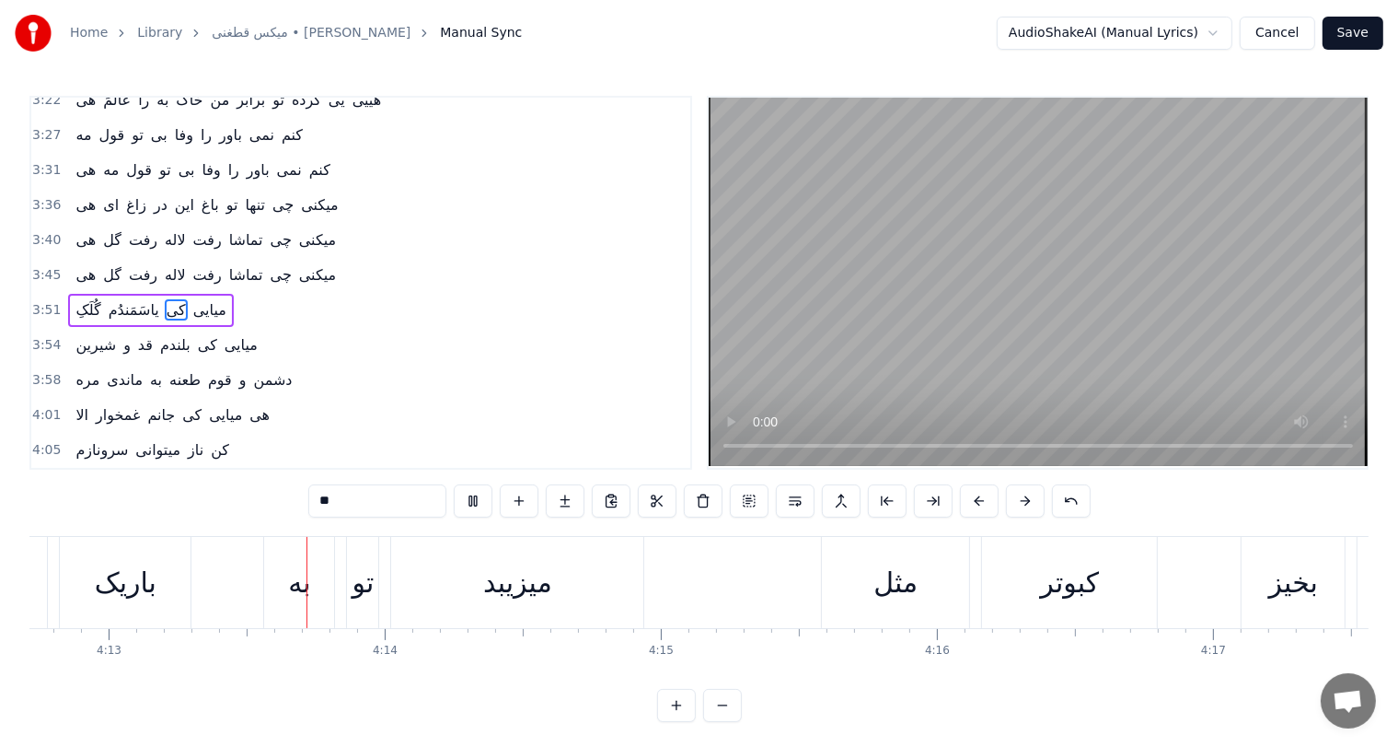
scroll to position [0, 69818]
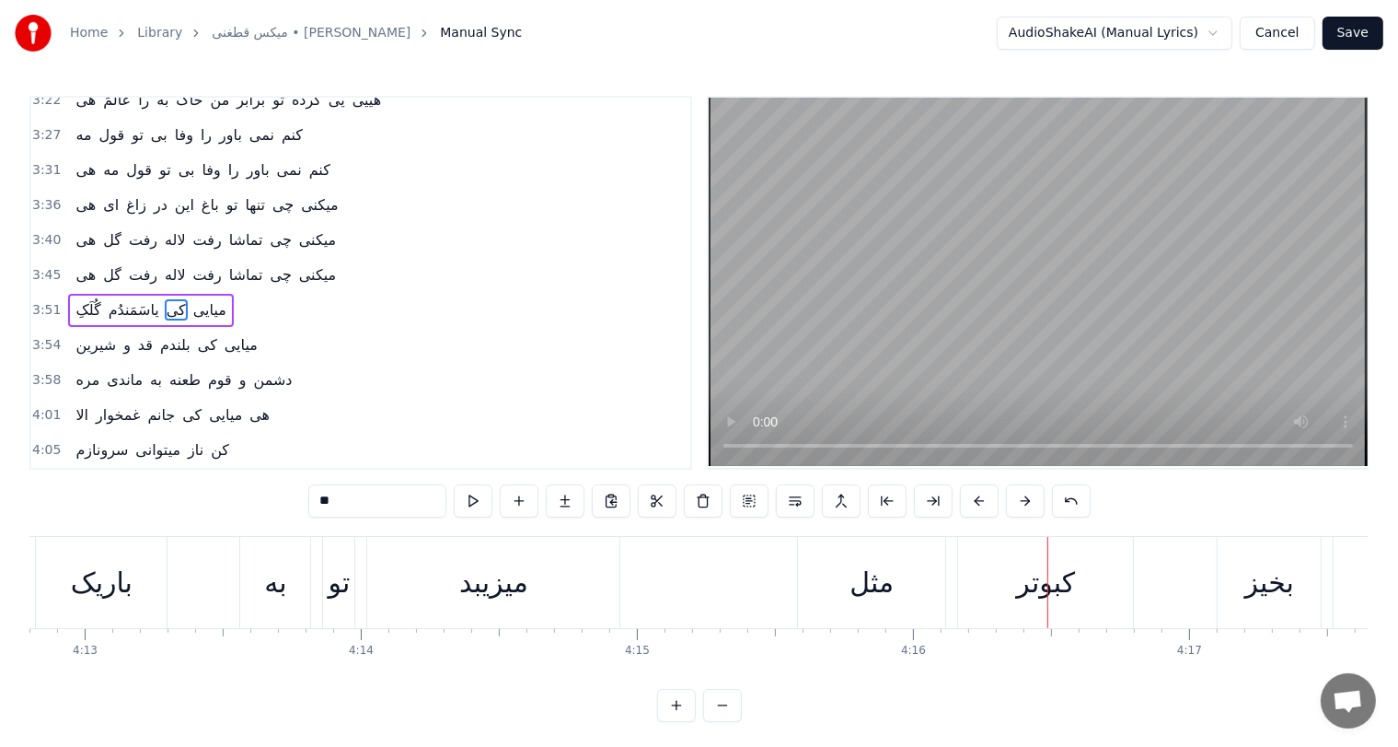
click at [497, 564] on div "میزیبد" at bounding box center [493, 582] width 69 height 41
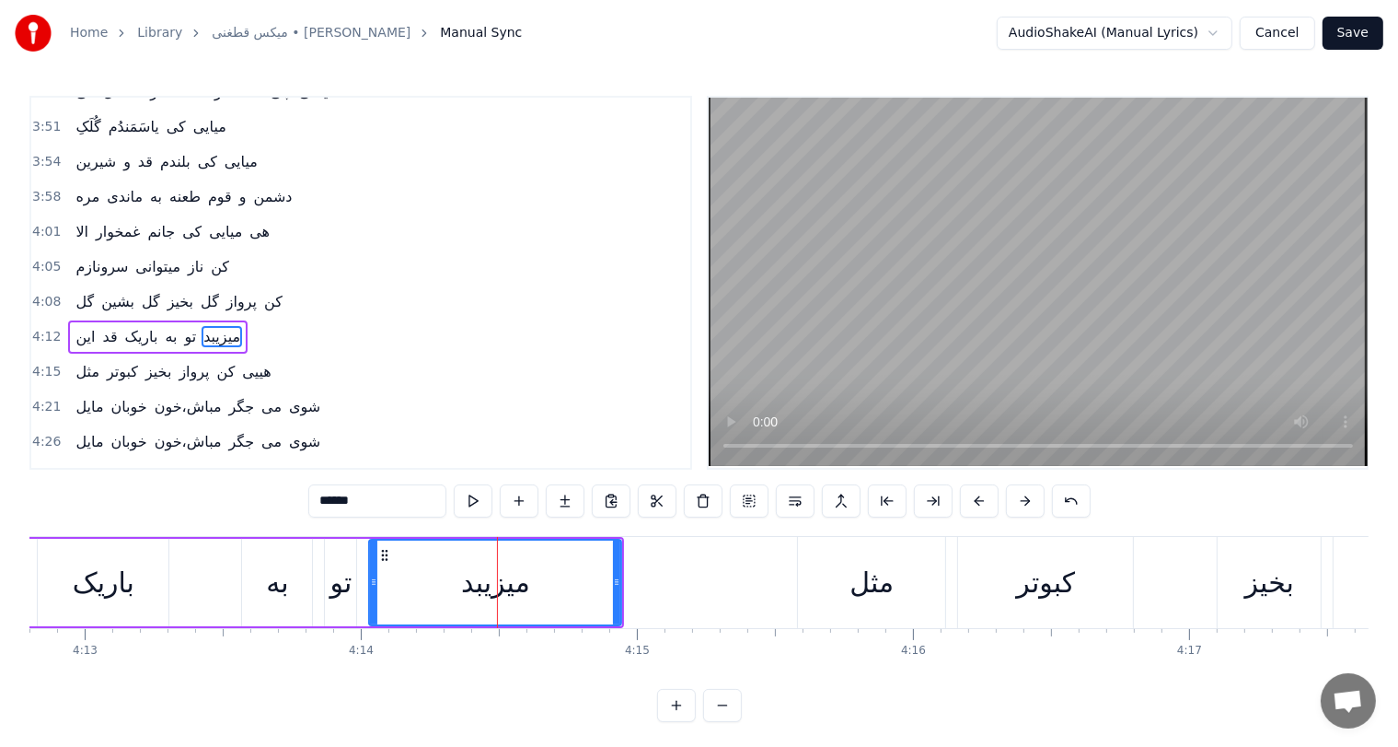
scroll to position [847, 0]
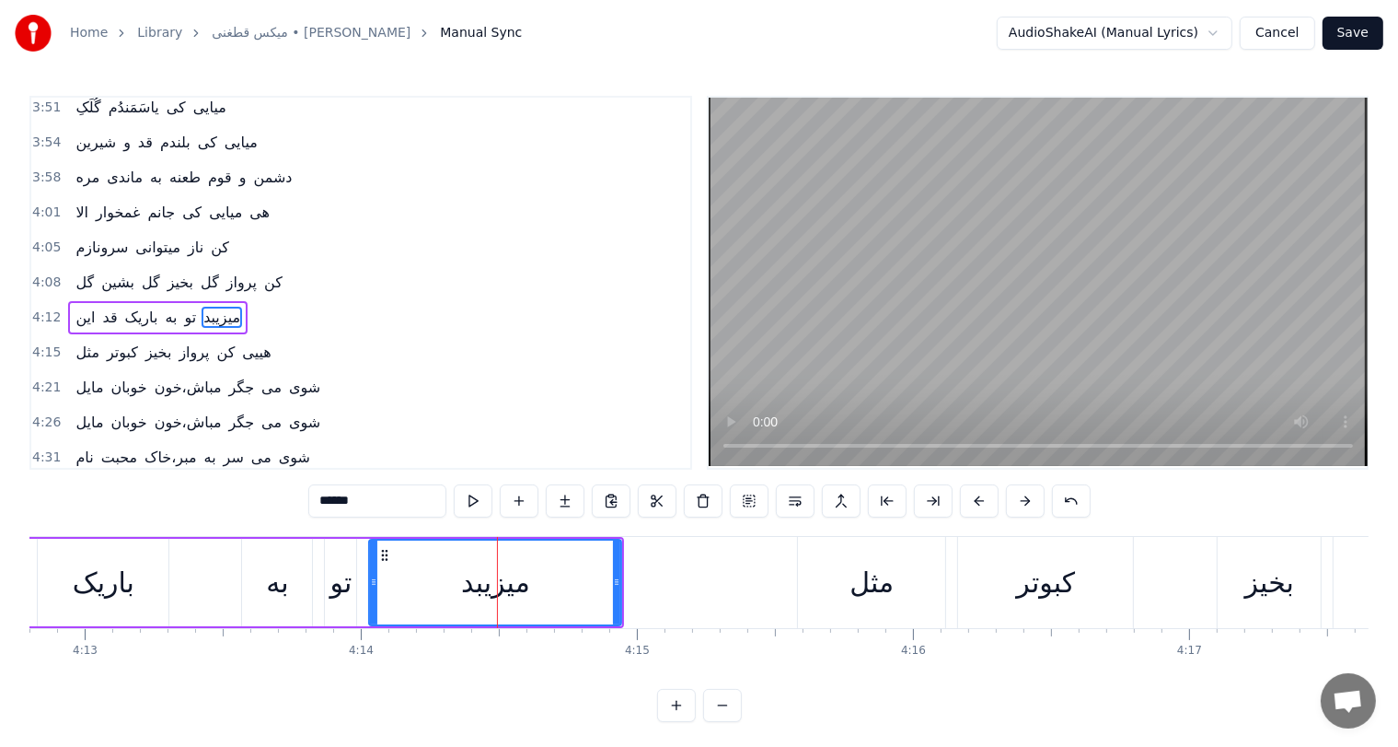
click at [327, 502] on input "******" at bounding box center [377, 500] width 138 height 33
click at [324, 504] on input "******" at bounding box center [377, 500] width 138 height 33
click at [266, 593] on div "به" at bounding box center [277, 582] width 22 height 41
type input "**"
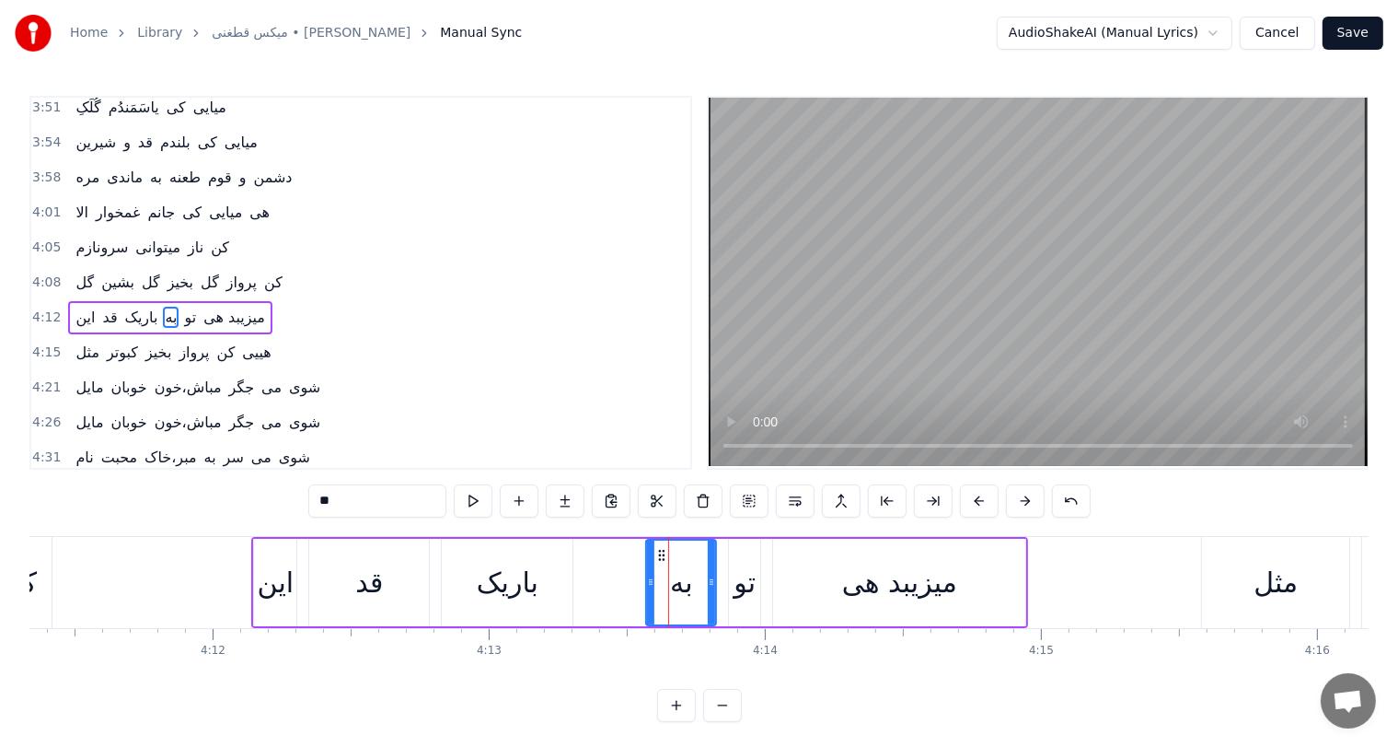
scroll to position [0, 69412]
click at [300, 578] on div "این قد باریک به تو میزیبد هی" at bounding box center [641, 582] width 777 height 91
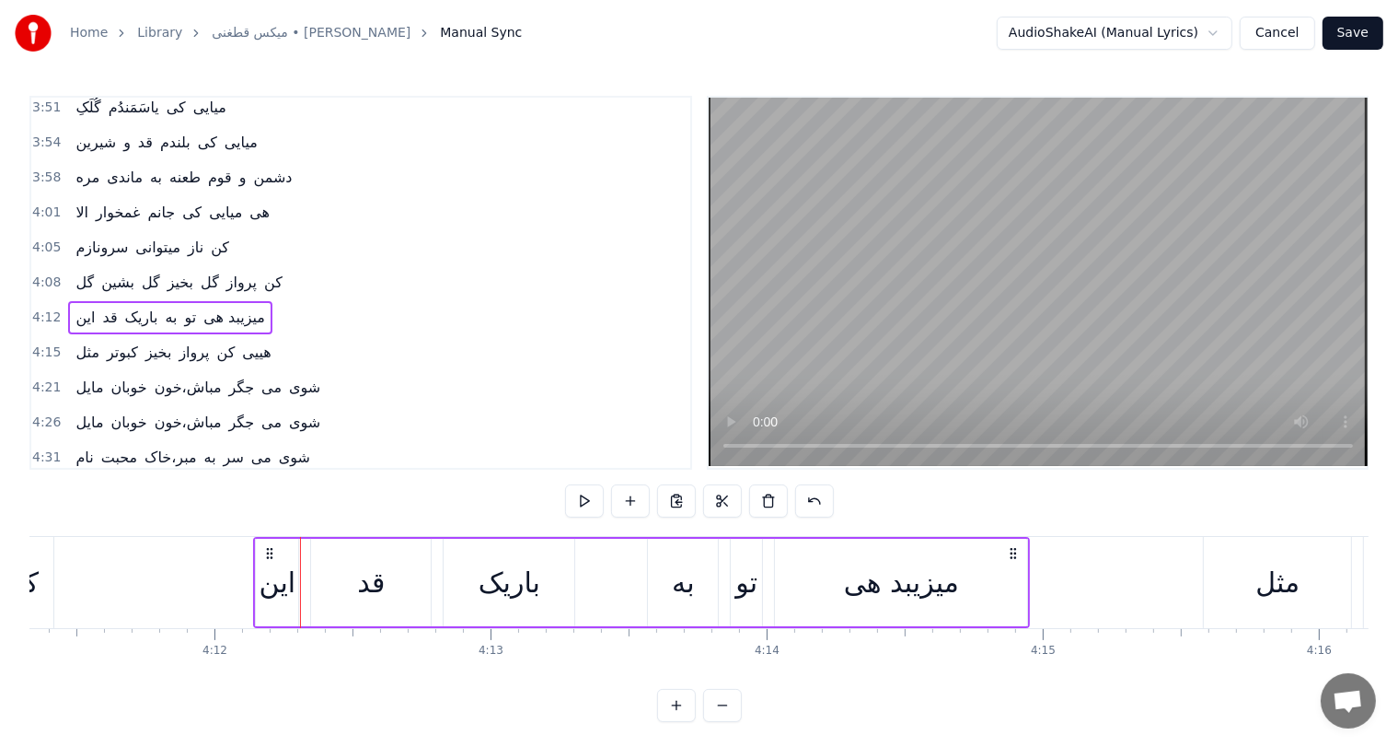
click at [286, 578] on div "این" at bounding box center [278, 582] width 37 height 41
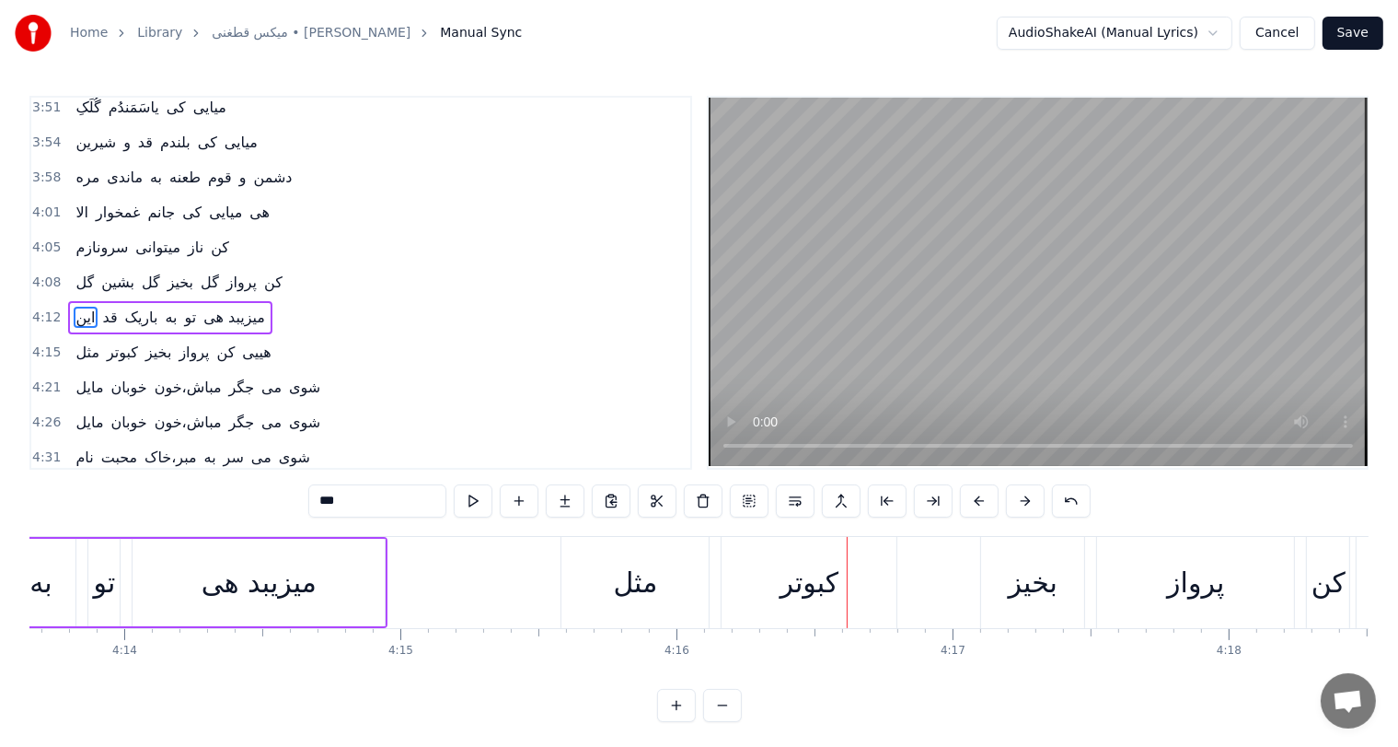
scroll to position [0, 70053]
click at [286, 586] on div "میزیبد هی" at bounding box center [260, 582] width 115 height 41
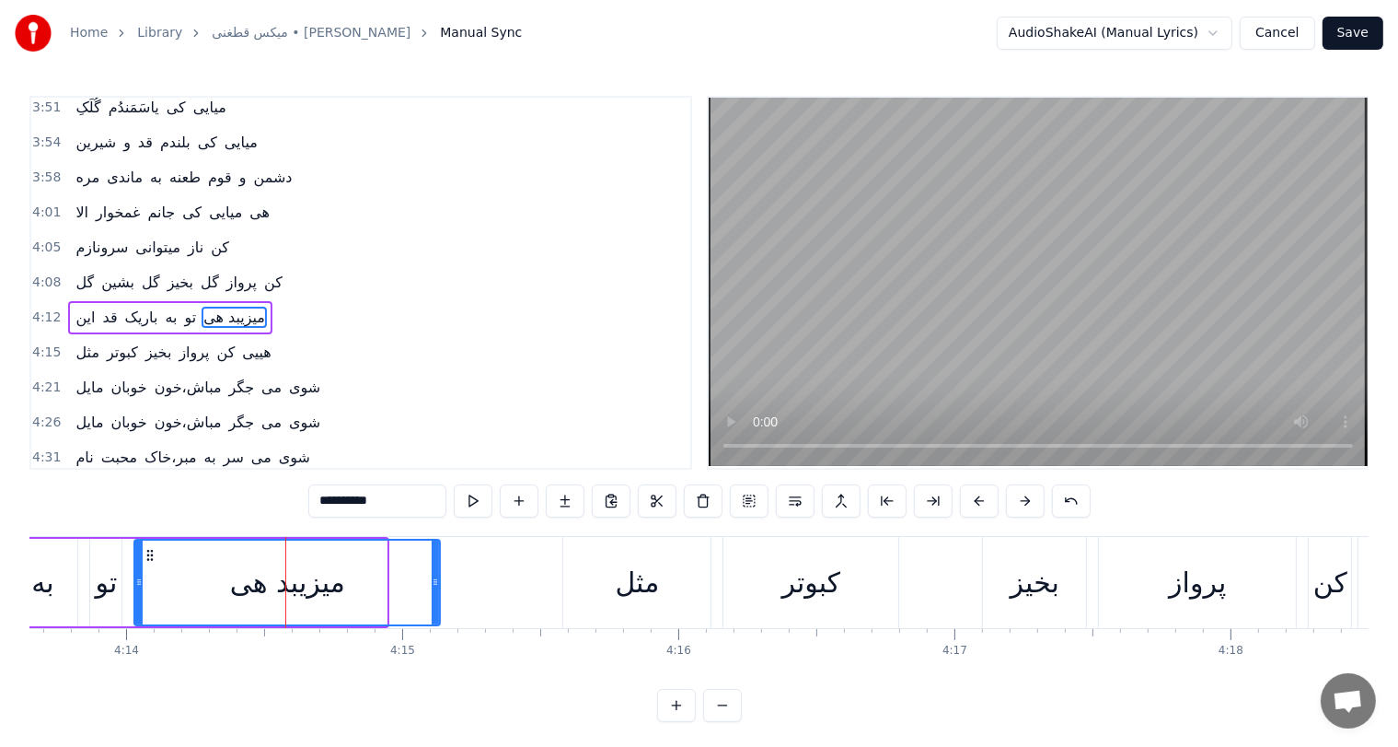
drag, startPoint x: 382, startPoint y: 580, endPoint x: 459, endPoint y: 574, distance: 77.5
click at [439, 574] on icon at bounding box center [435, 581] width 7 height 15
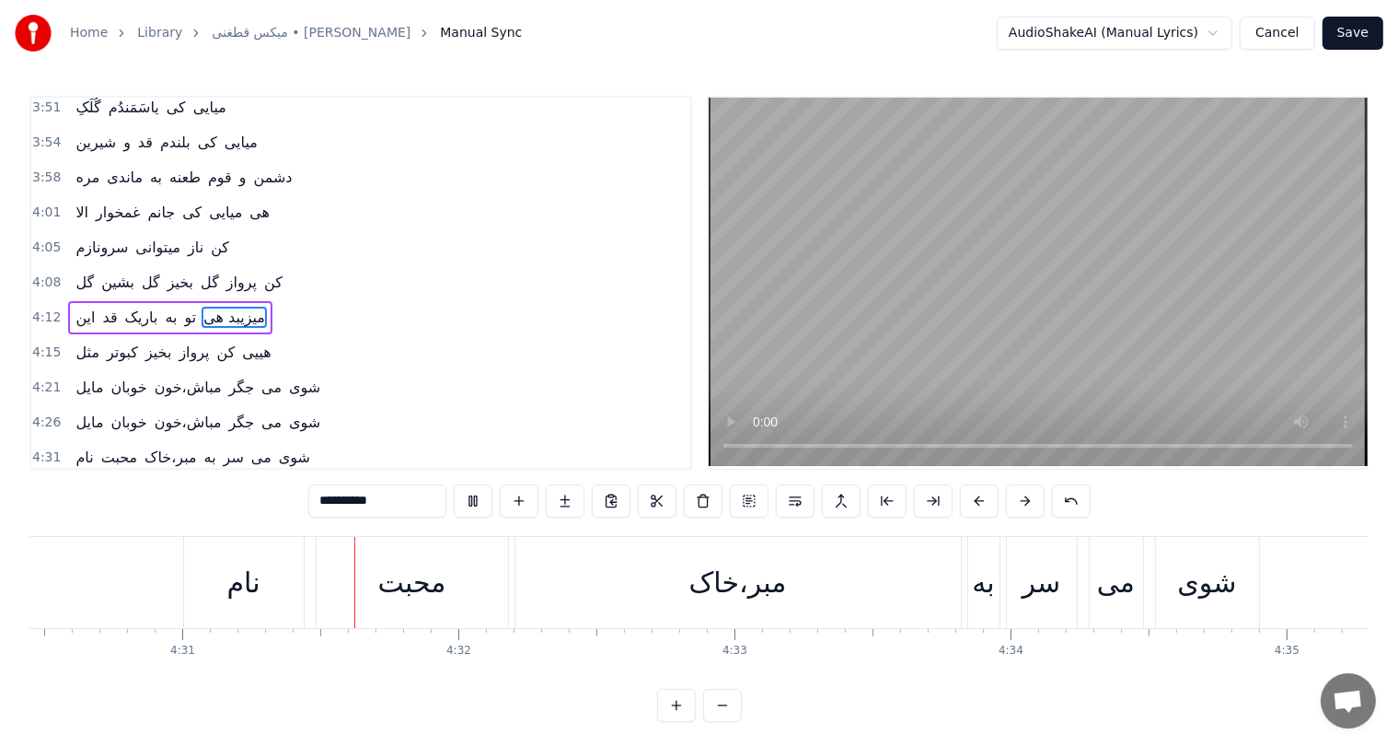
scroll to position [0, 74790]
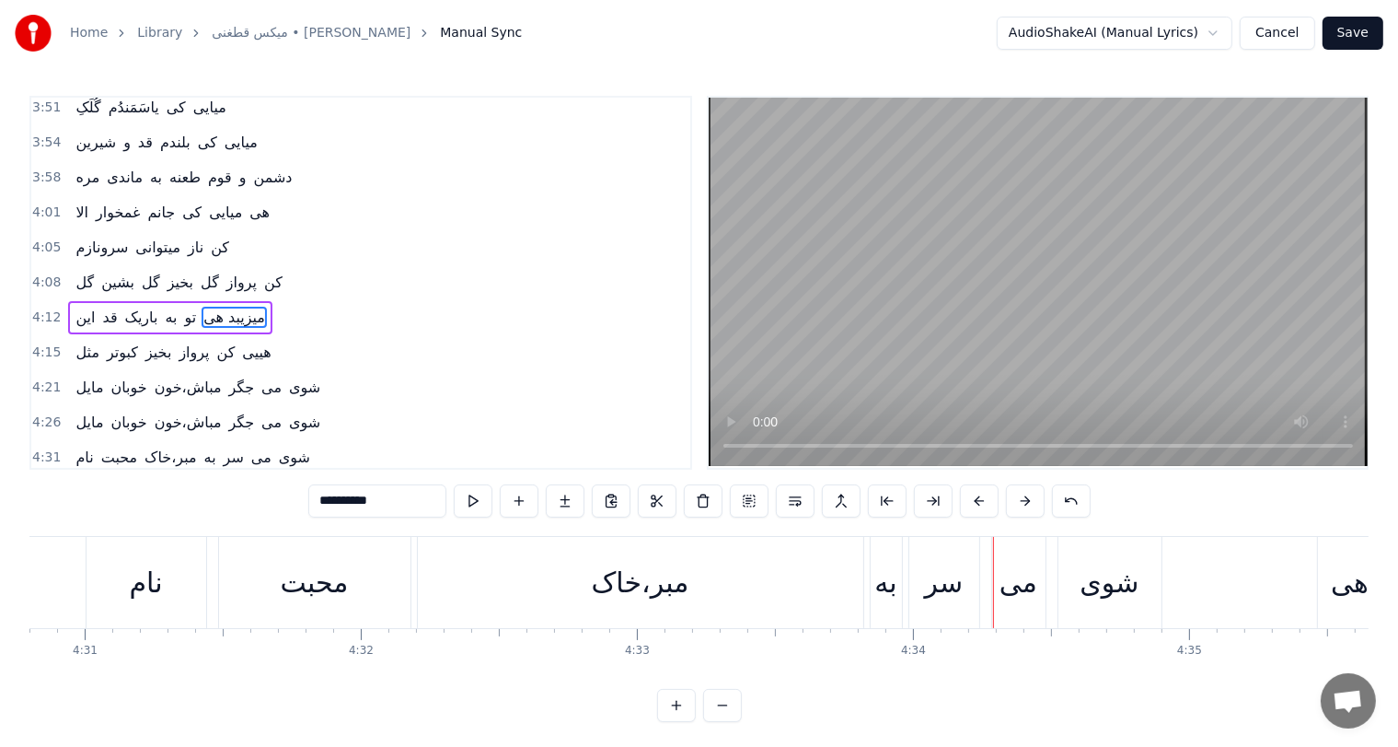
click at [666, 599] on div "مبر،خاک" at bounding box center [641, 582] width 98 height 41
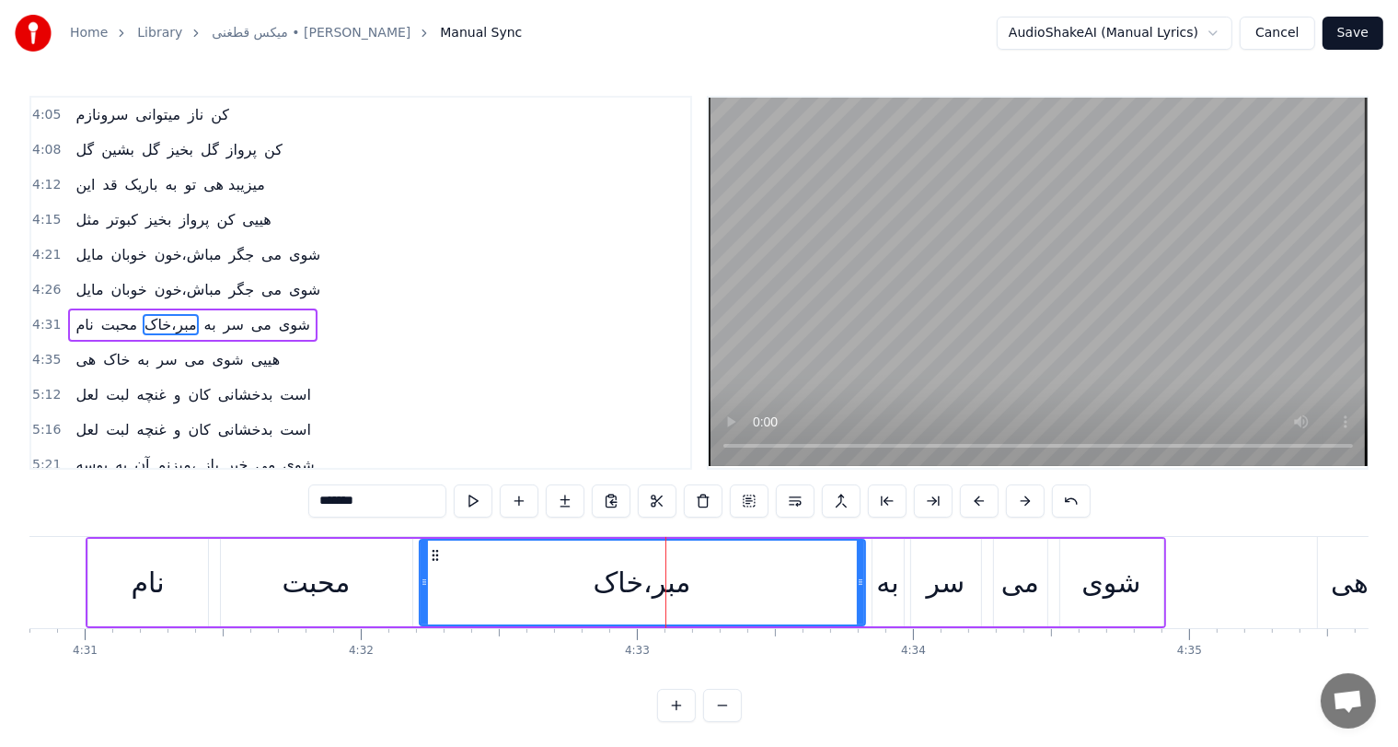
scroll to position [983, 0]
click at [350, 501] on input "*******" at bounding box center [377, 500] width 138 height 33
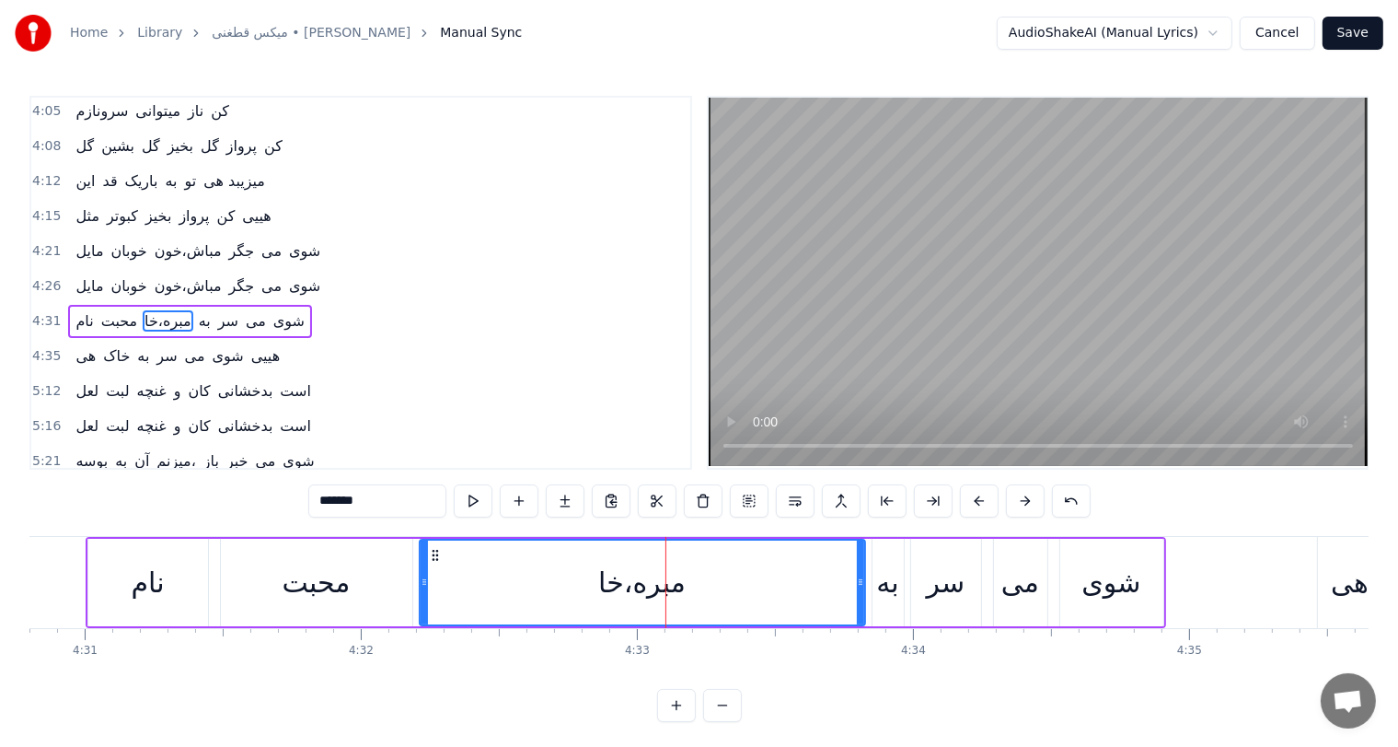
click at [323, 505] on input "*******" at bounding box center [377, 500] width 138 height 33
click at [376, 500] on input "*********" at bounding box center [377, 500] width 138 height 33
click at [348, 505] on input "********" at bounding box center [377, 500] width 138 height 33
click at [349, 506] on input "*********" at bounding box center [377, 500] width 138 height 33
click at [1064, 505] on button at bounding box center [1071, 500] width 39 height 33
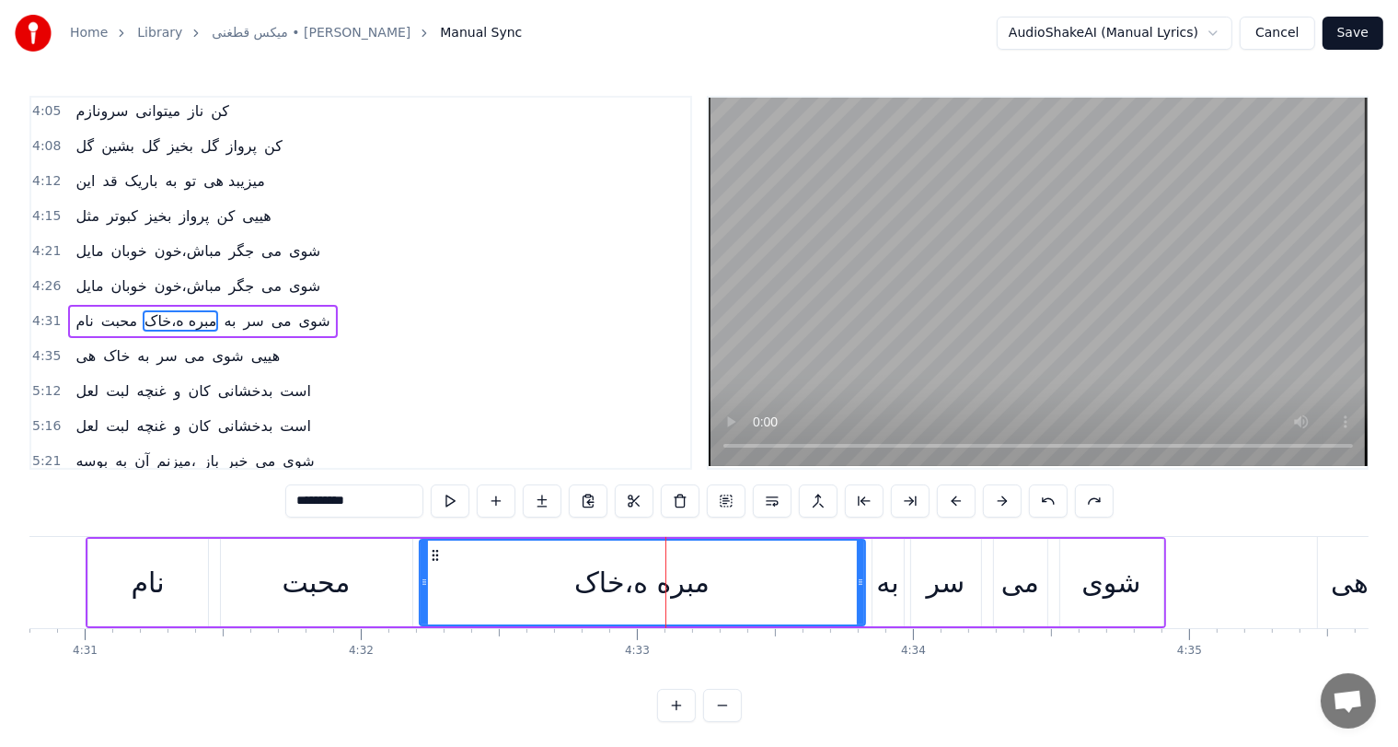
click at [1064, 505] on button at bounding box center [1048, 500] width 39 height 33
click at [1060, 504] on button at bounding box center [1048, 500] width 39 height 33
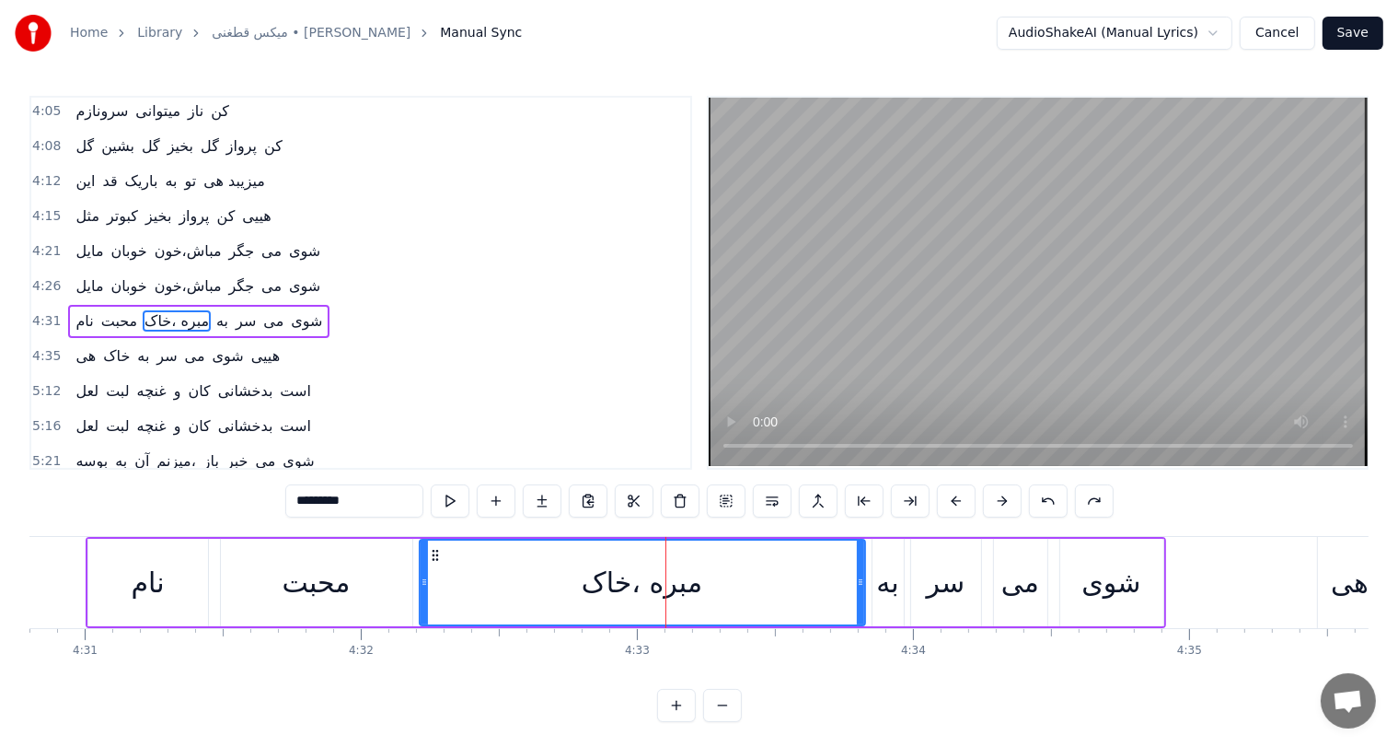
click at [1060, 504] on button at bounding box center [1048, 500] width 39 height 33
click at [1051, 501] on button at bounding box center [1048, 500] width 39 height 33
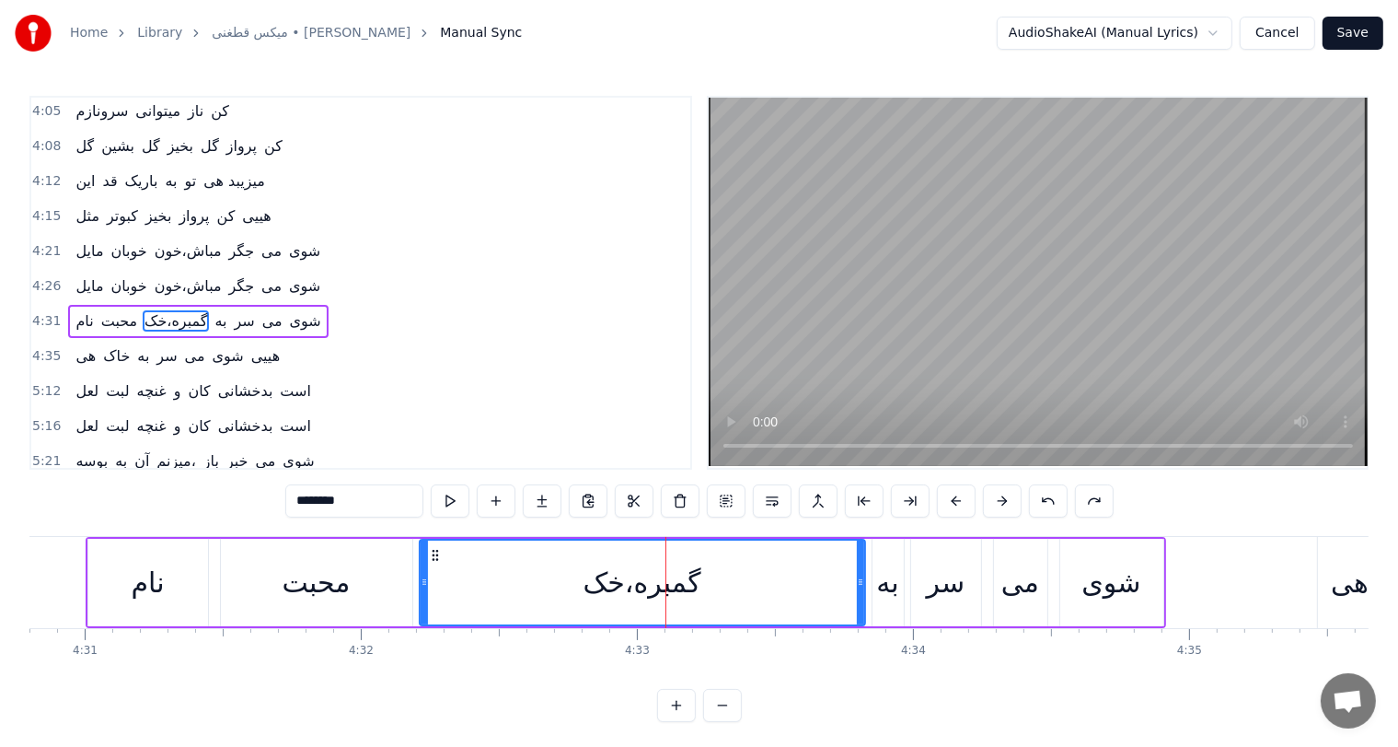
click at [1051, 501] on button at bounding box center [1048, 500] width 39 height 33
click at [326, 504] on input "********" at bounding box center [354, 500] width 138 height 33
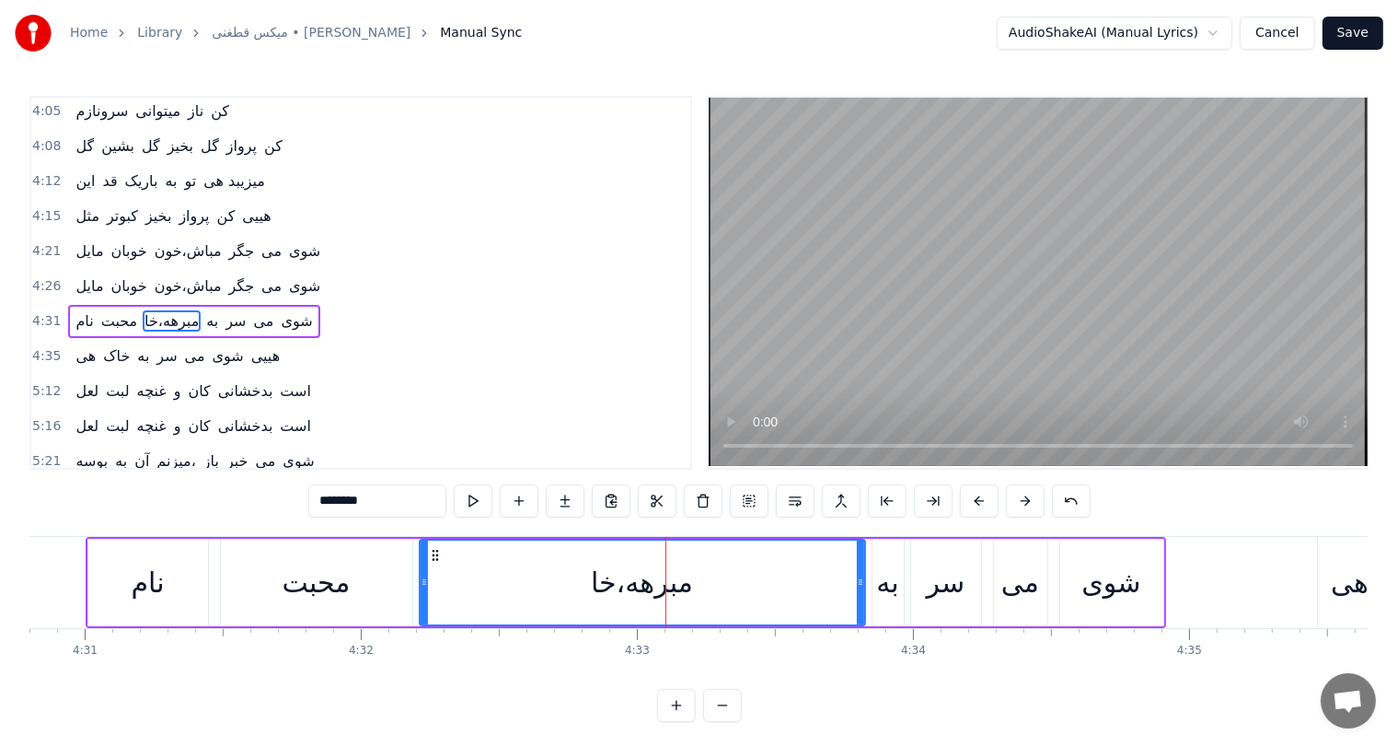
click at [326, 504] on input "********" at bounding box center [377, 500] width 138 height 33
click at [357, 504] on input "*********" at bounding box center [377, 500] width 138 height 33
click at [365, 504] on input "*********" at bounding box center [377, 500] width 138 height 33
click at [351, 505] on input "**********" at bounding box center [377, 500] width 138 height 33
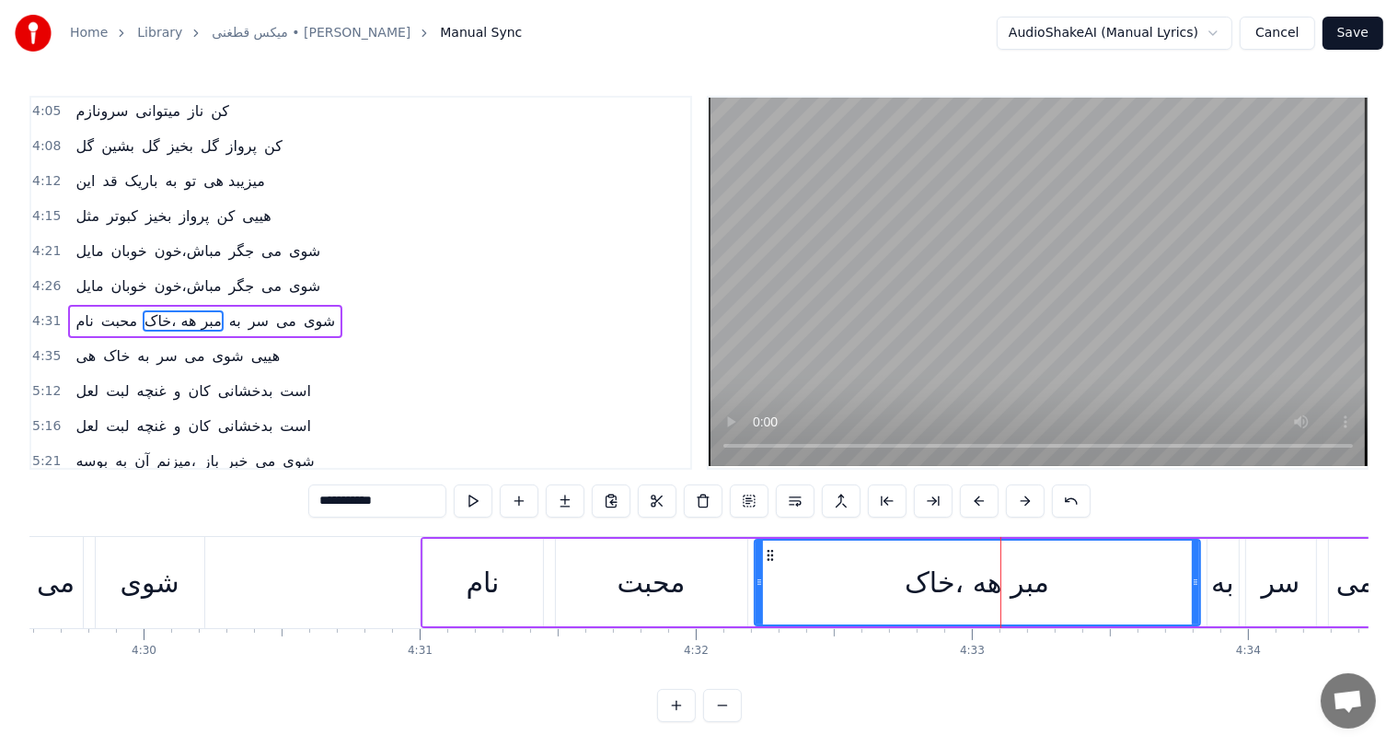
scroll to position [0, 74414]
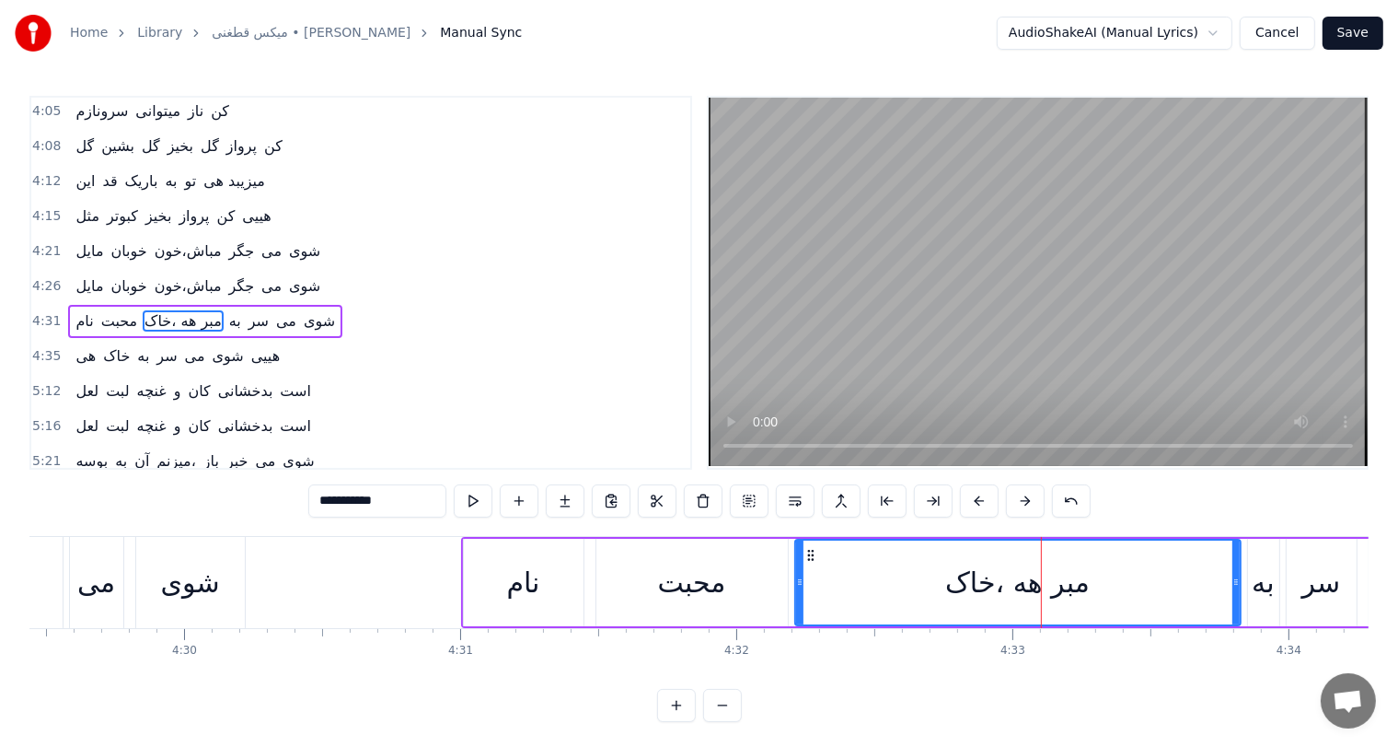
click at [241, 582] on div "شوی" at bounding box center [190, 582] width 109 height 91
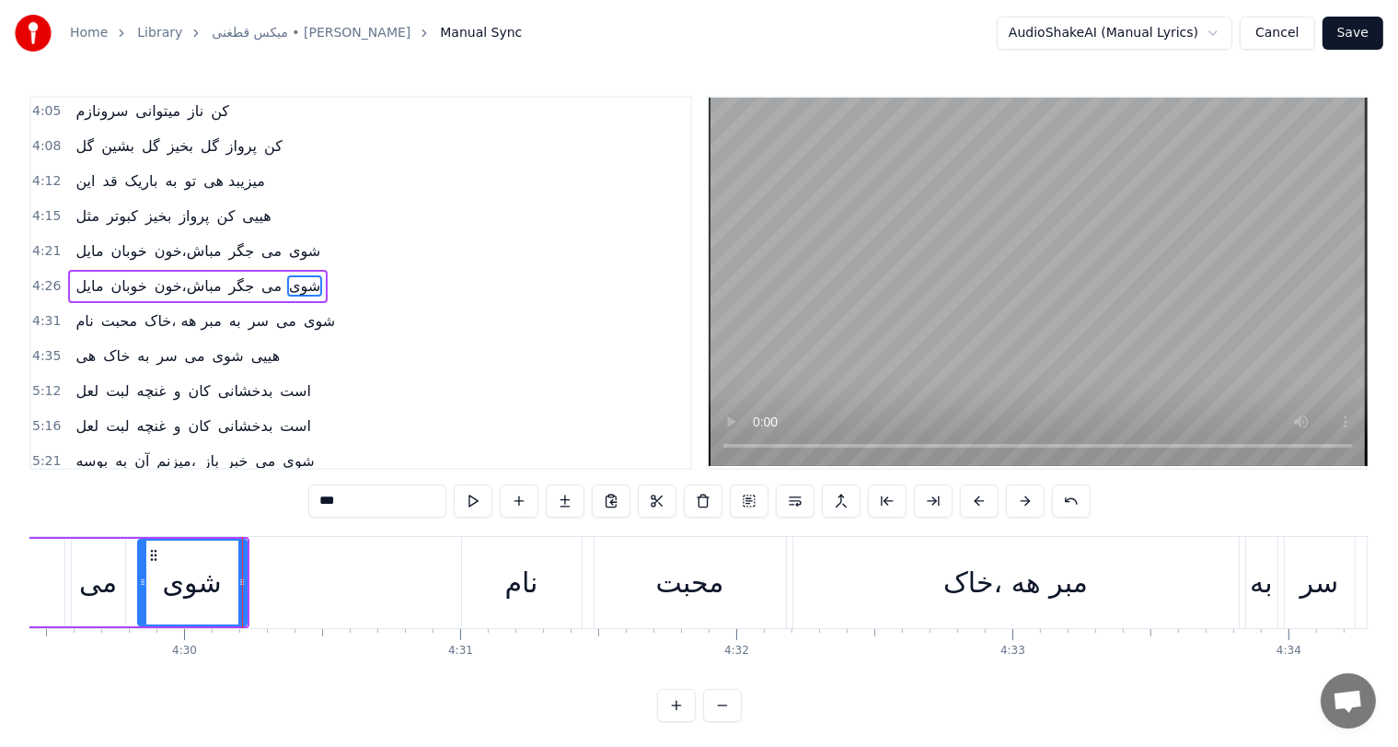
scroll to position [949, 0]
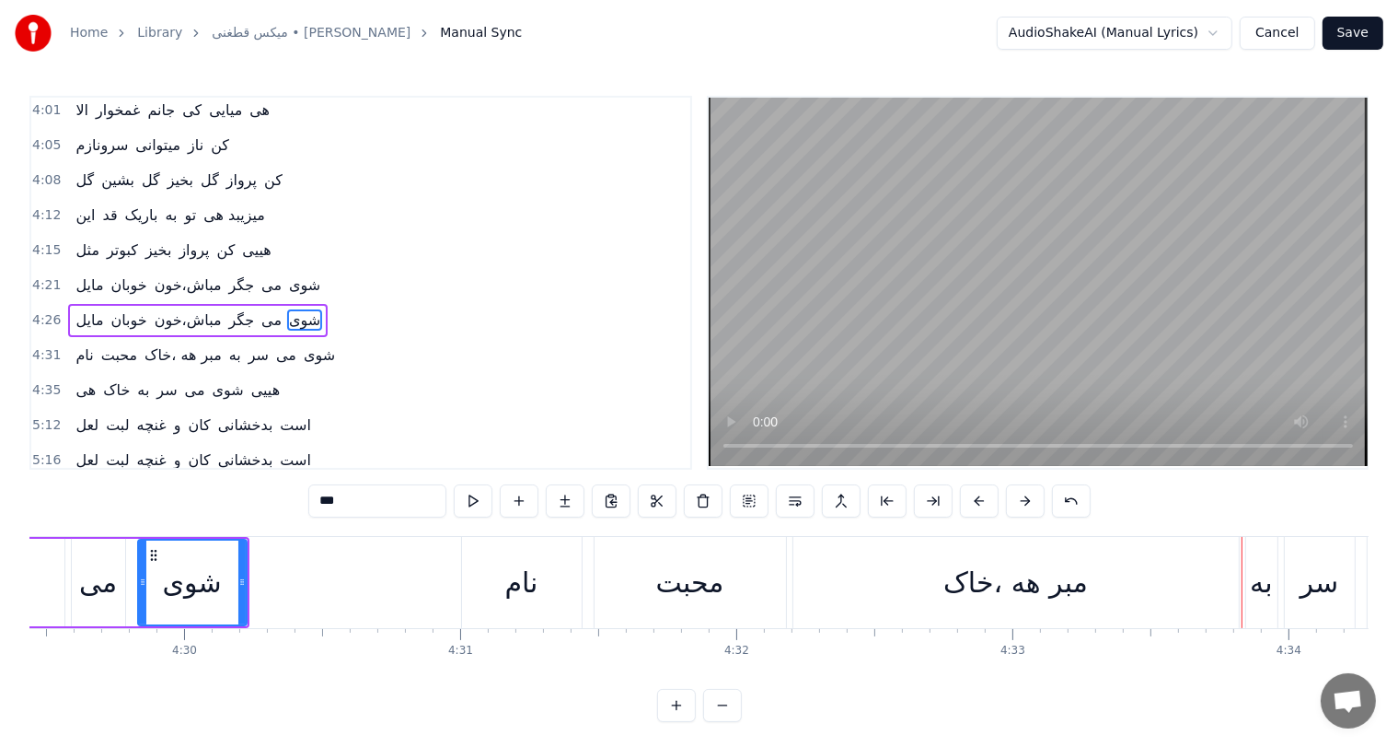
click at [957, 581] on div "مبر هه ،خاک" at bounding box center [1016, 582] width 145 height 41
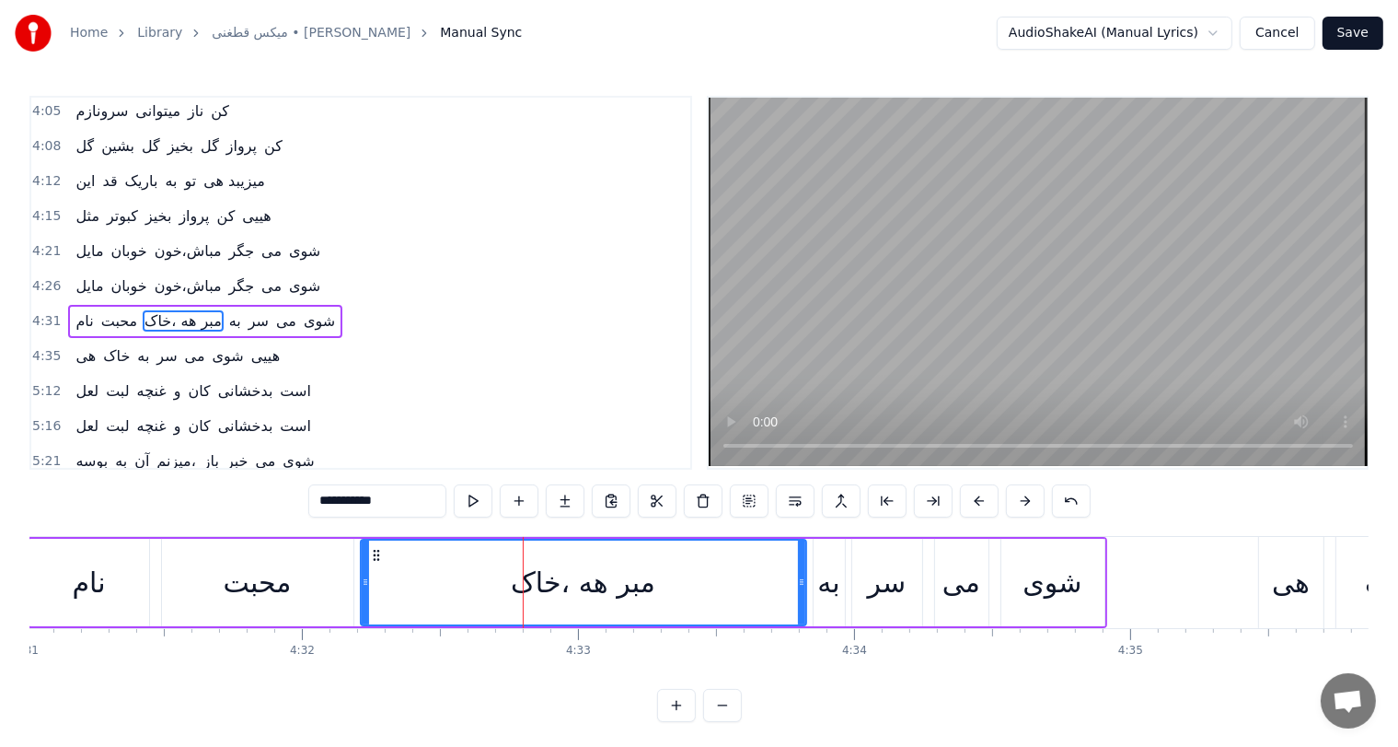
scroll to position [0, 74847]
drag, startPoint x: 803, startPoint y: 582, endPoint x: 754, endPoint y: 582, distance: 48.8
click at [754, 582] on icon at bounding box center [754, 581] width 7 height 15
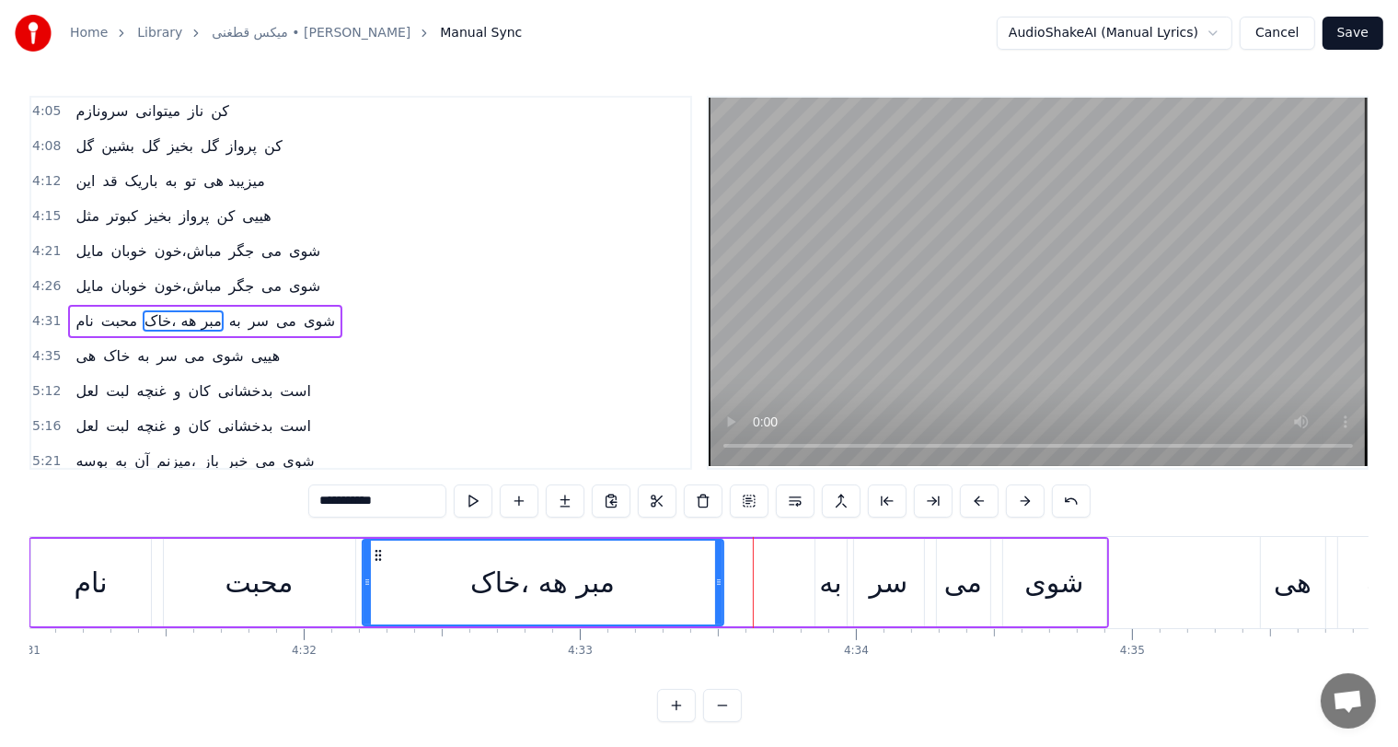
drag, startPoint x: 754, startPoint y: 589, endPoint x: 718, endPoint y: 593, distance: 36.1
click at [718, 593] on div at bounding box center [718, 582] width 7 height 84
click at [825, 588] on div "به" at bounding box center [830, 582] width 22 height 41
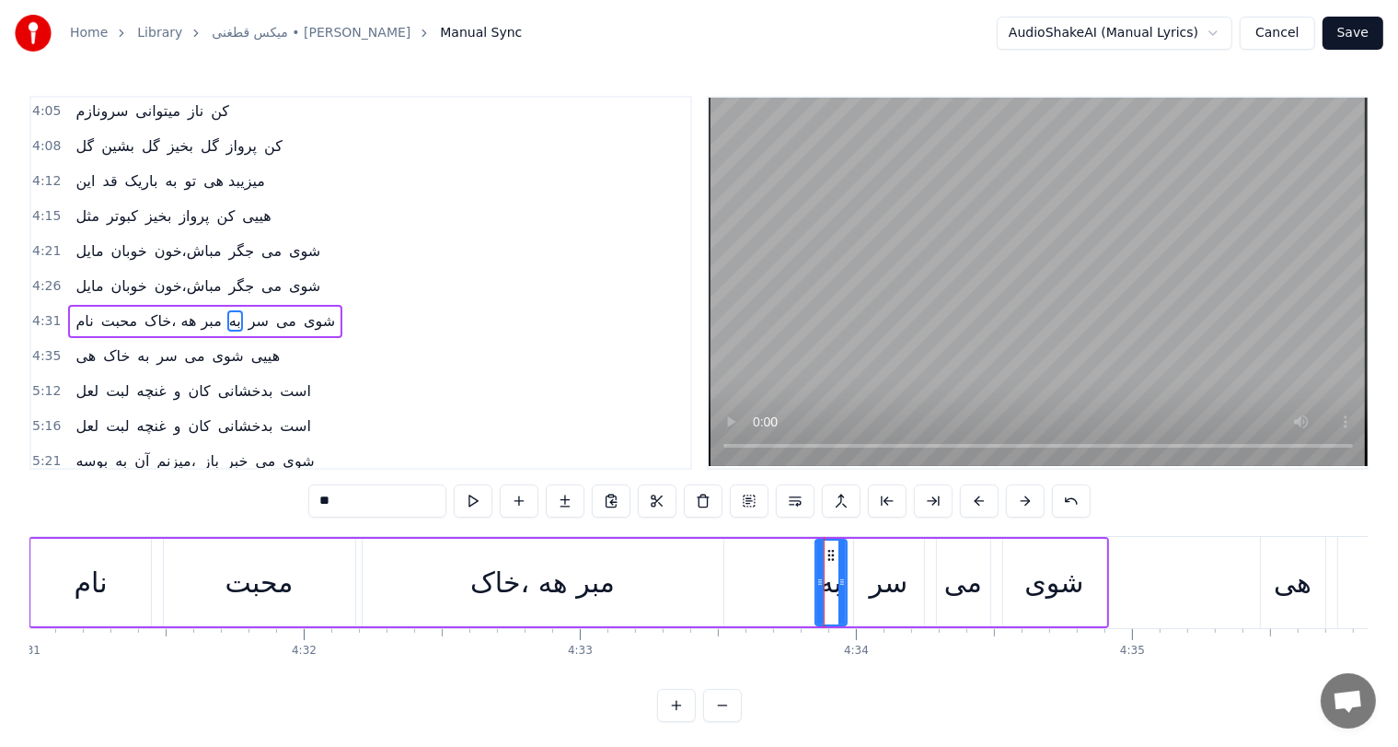
click at [652, 594] on div "مبر هه ،خاک" at bounding box center [543, 582] width 361 height 87
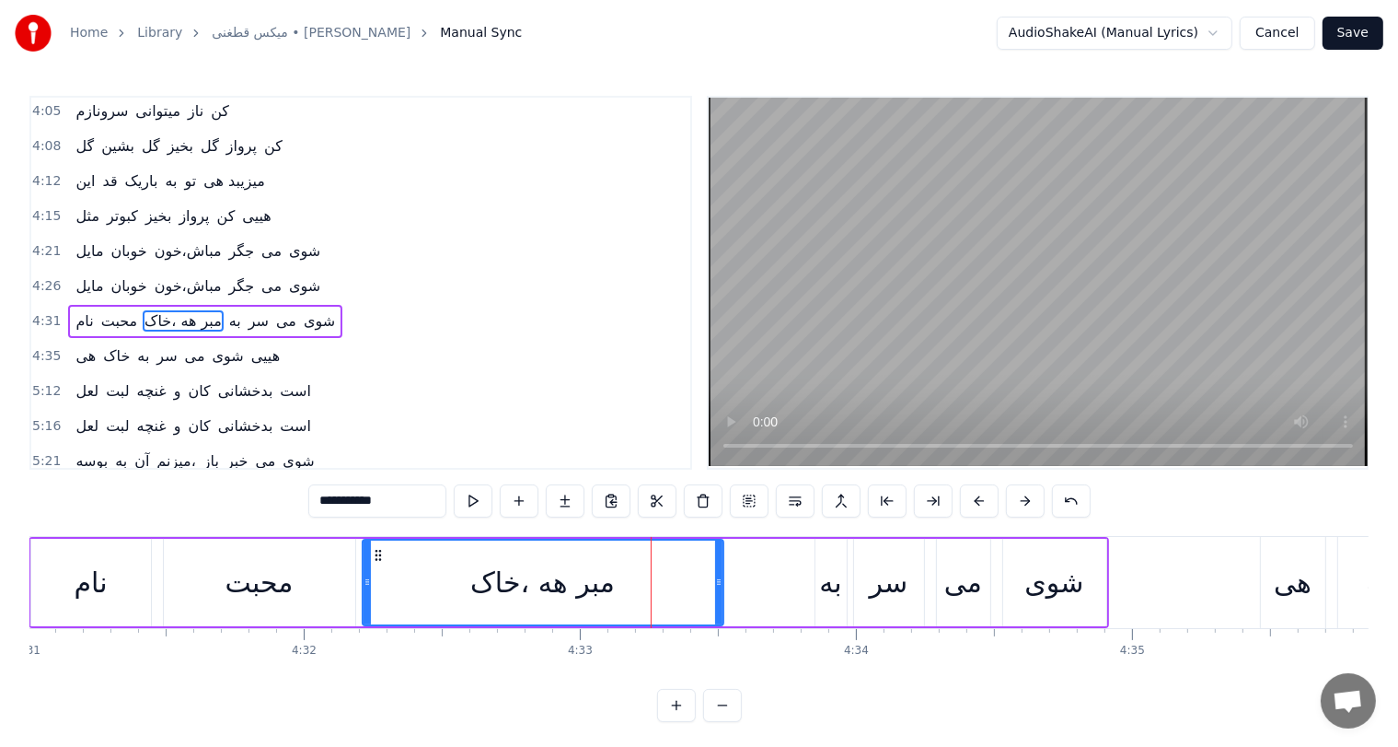
click at [64, 580] on div "نام" at bounding box center [91, 582] width 120 height 87
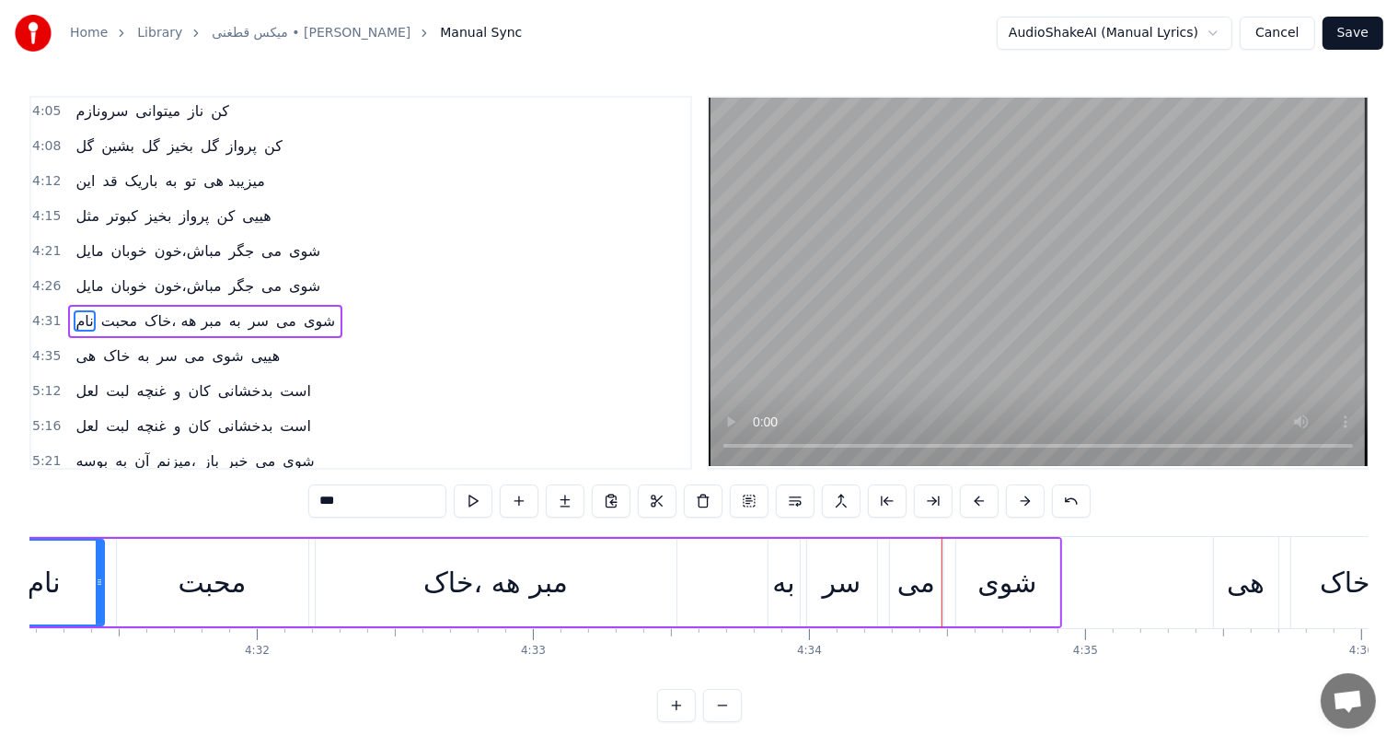
scroll to position [0, 74895]
click at [523, 576] on div "مبر هه ،خاک" at bounding box center [494, 582] width 145 height 41
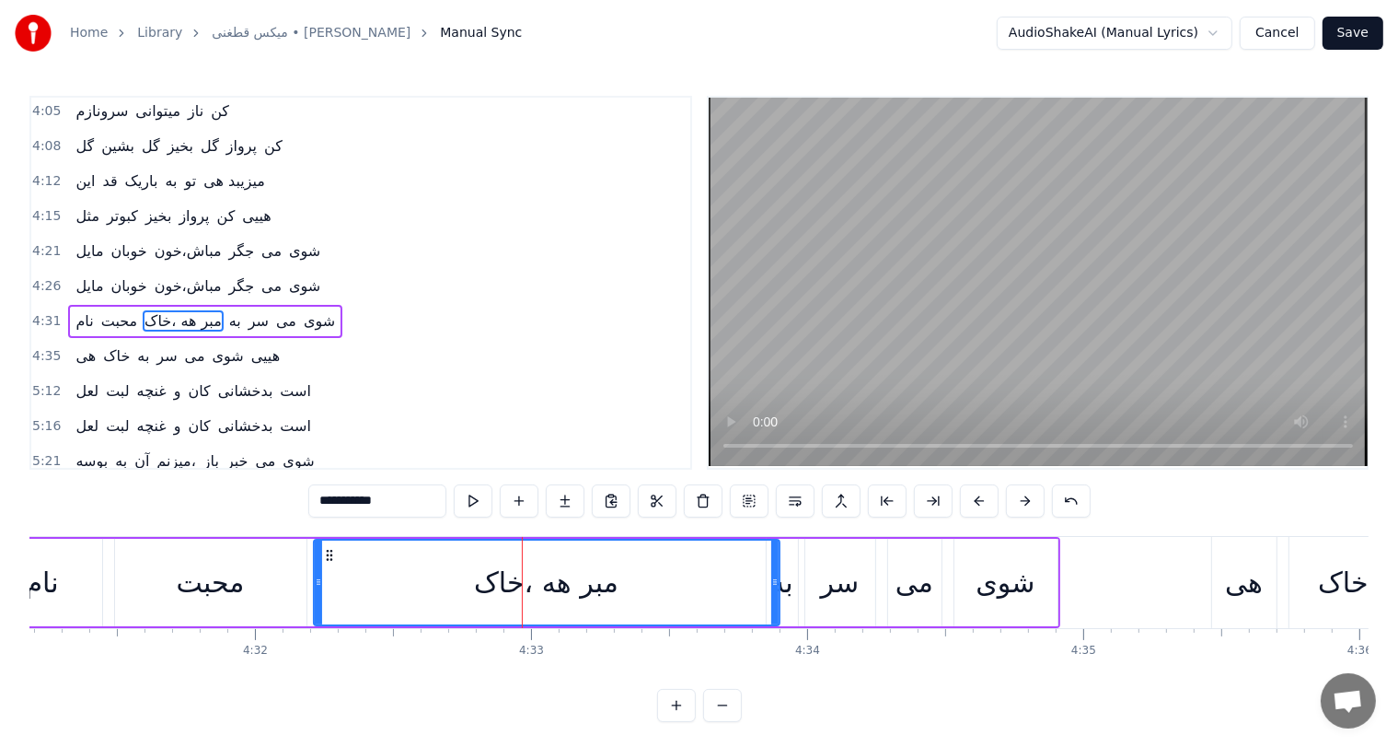
drag, startPoint x: 668, startPoint y: 578, endPoint x: 775, endPoint y: 572, distance: 107.0
click at [775, 572] on div at bounding box center [774, 582] width 7 height 84
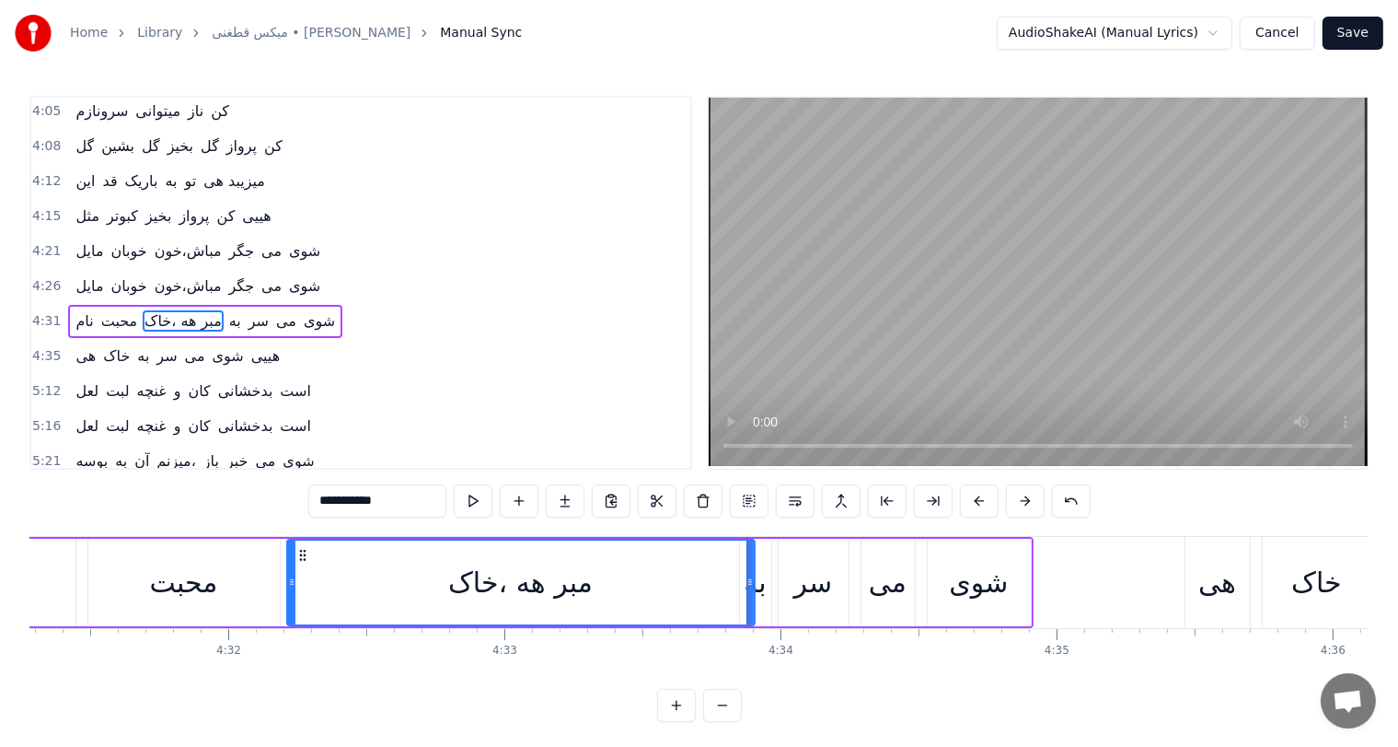
scroll to position [0, 74925]
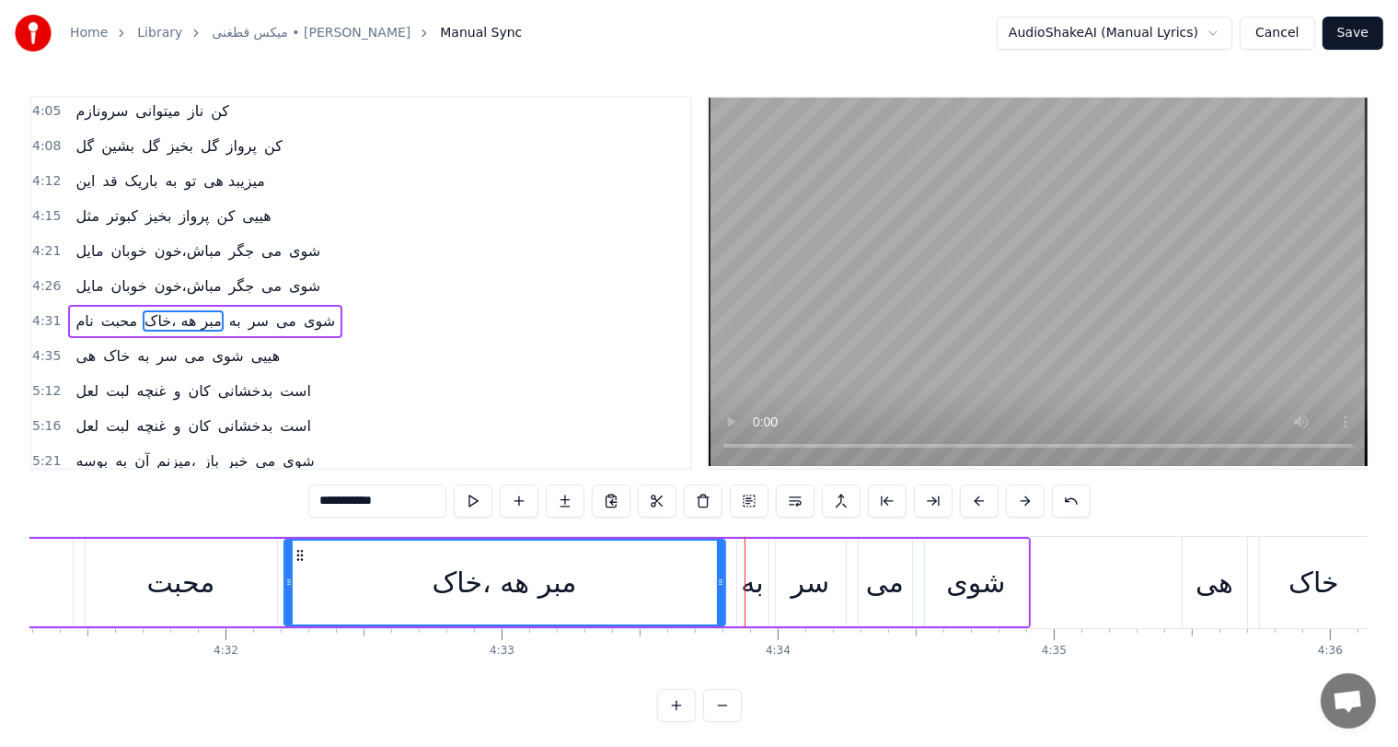
drag, startPoint x: 748, startPoint y: 583, endPoint x: 721, endPoint y: 582, distance: 26.7
click at [721, 582] on icon at bounding box center [720, 581] width 7 height 15
click at [757, 588] on div "به" at bounding box center [752, 582] width 22 height 41
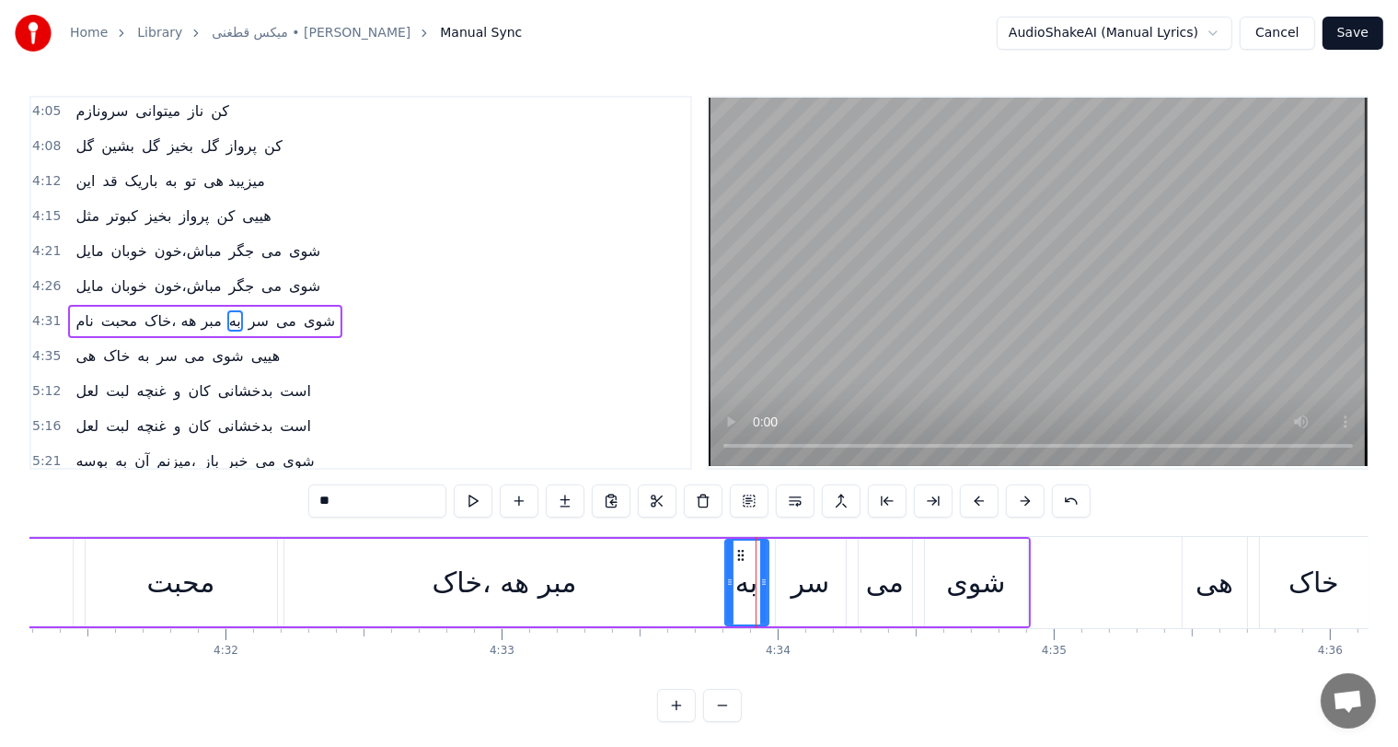
drag, startPoint x: 741, startPoint y: 566, endPoint x: 729, endPoint y: 567, distance: 12.0
click at [729, 567] on div at bounding box center [729, 582] width 7 height 84
click at [471, 586] on div "مبر هه ،خاک" at bounding box center [505, 582] width 145 height 41
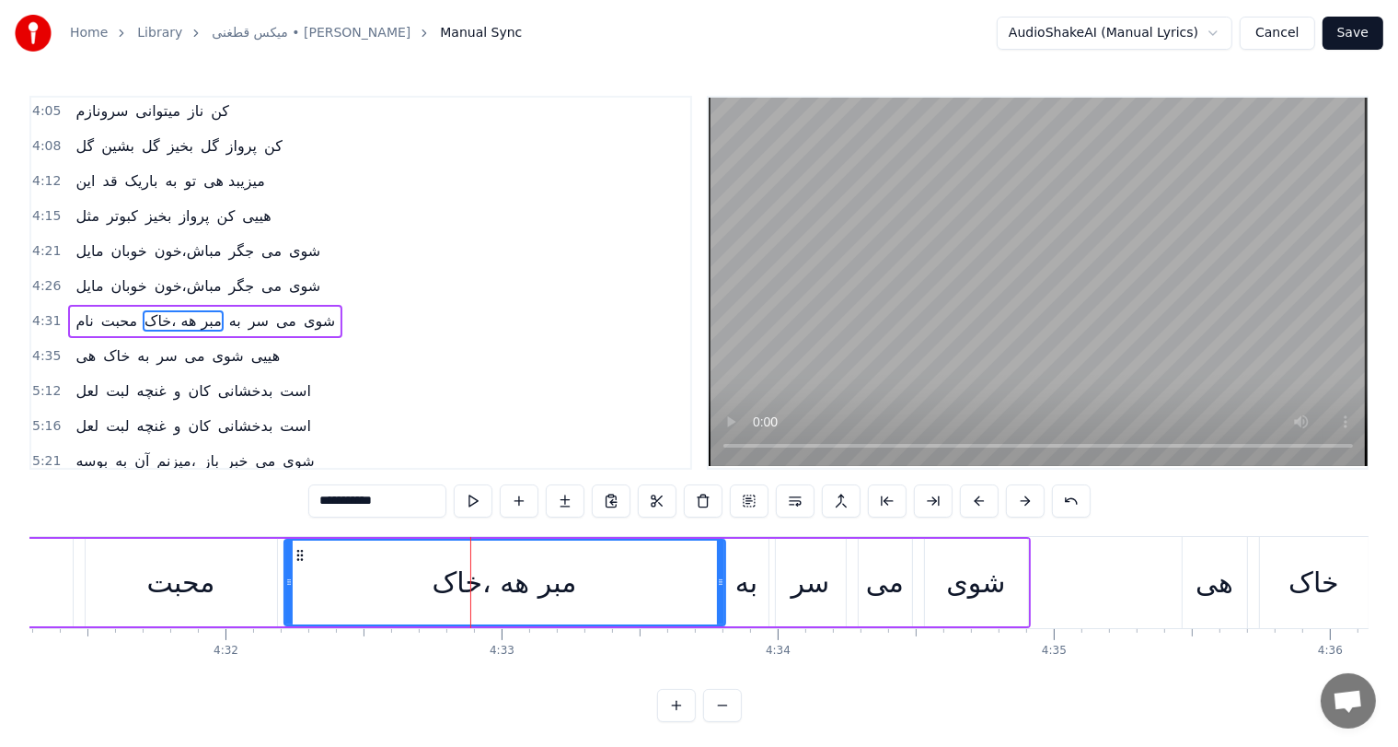
click at [471, 586] on div "مبر هه ،خاک" at bounding box center [505, 582] width 145 height 41
click at [1062, 490] on button at bounding box center [1071, 500] width 39 height 33
click at [1062, 490] on button at bounding box center [1048, 500] width 39 height 33
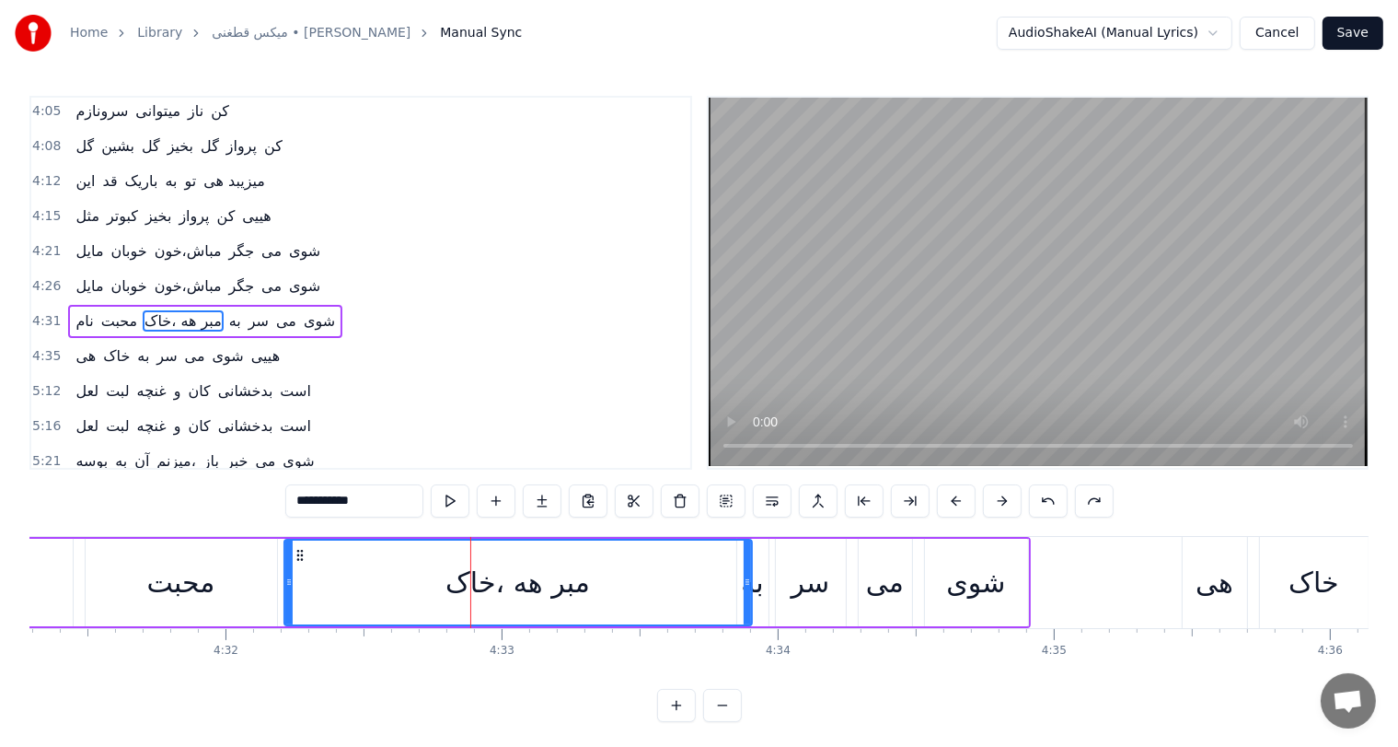
click at [1062, 490] on button at bounding box center [1048, 500] width 39 height 33
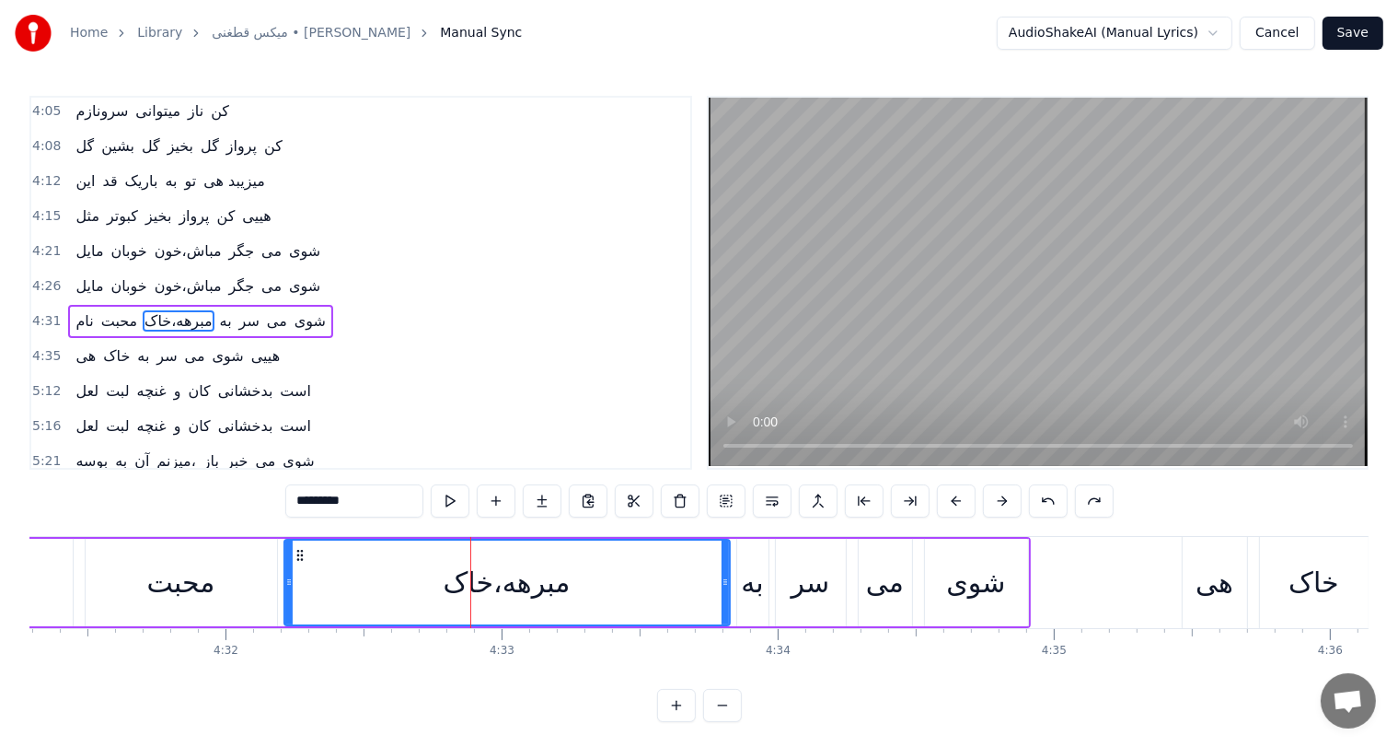
click at [1062, 490] on button at bounding box center [1048, 500] width 39 height 33
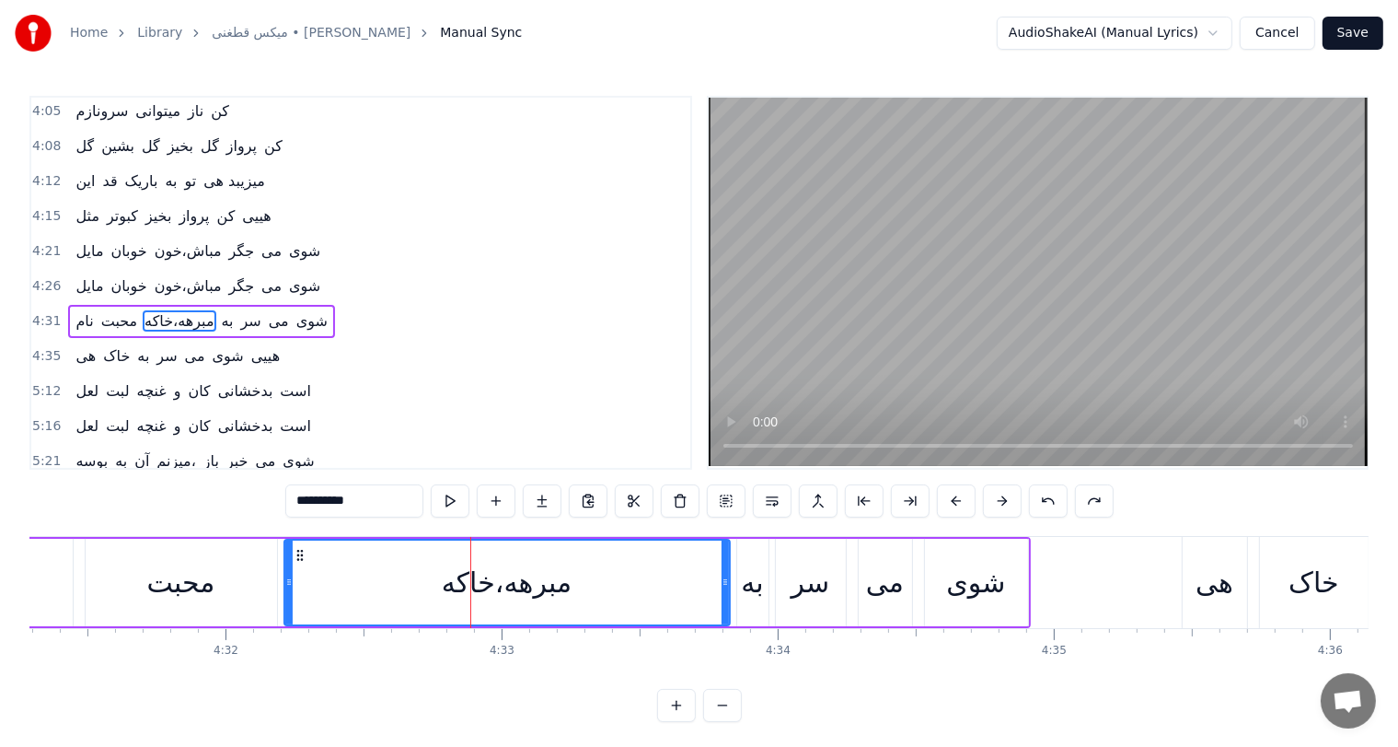
click at [1062, 490] on button at bounding box center [1048, 500] width 39 height 33
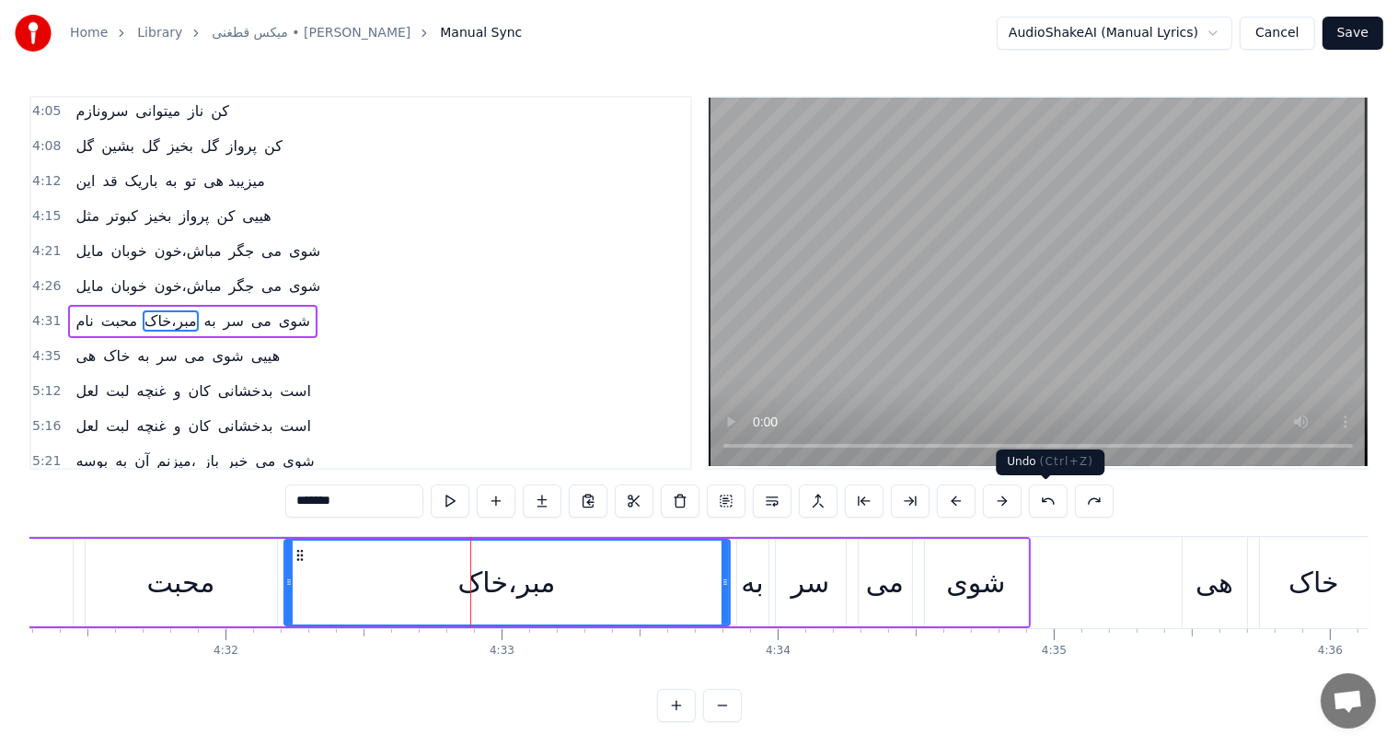
click at [1038, 496] on button at bounding box center [1048, 500] width 39 height 33
click at [1084, 495] on button at bounding box center [1094, 500] width 39 height 33
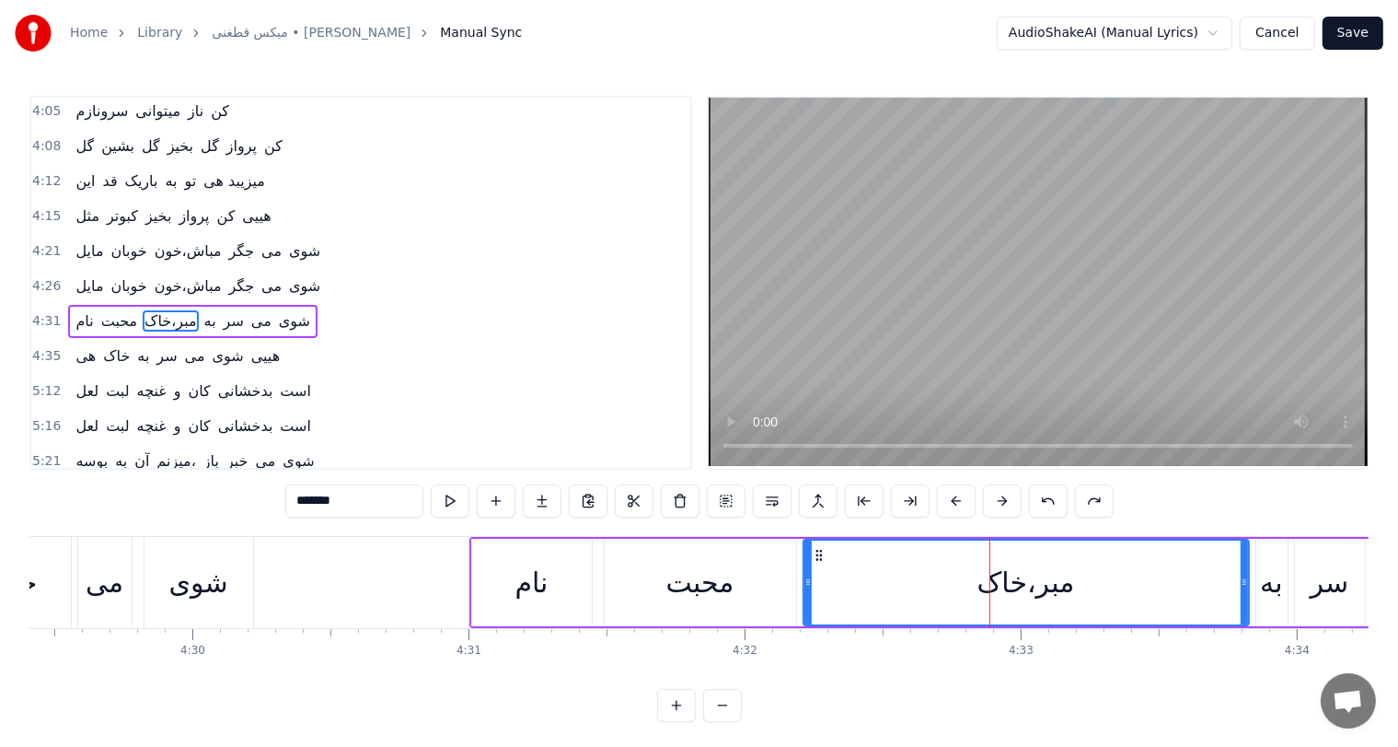
scroll to position [0, 74403]
click at [147, 578] on div "شوی" at bounding box center [201, 582] width 109 height 91
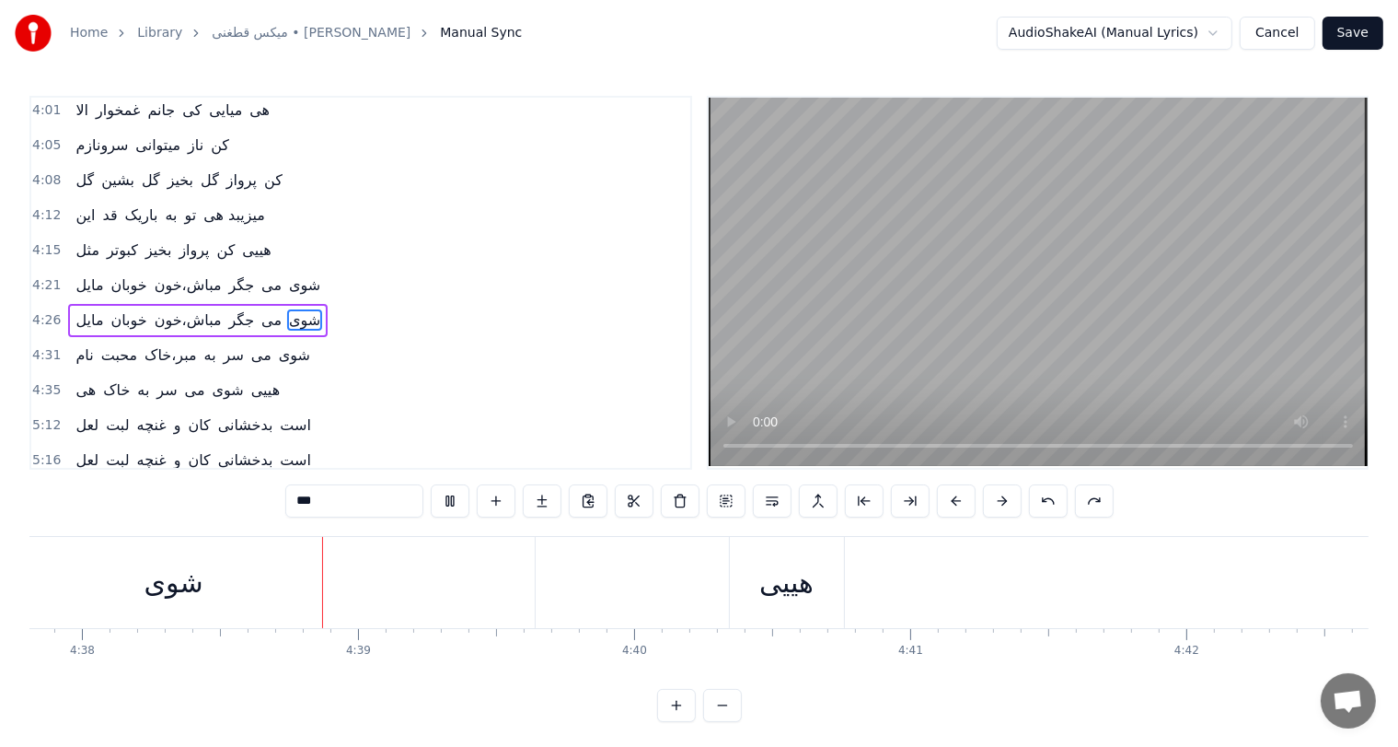
scroll to position [0, 76780]
click at [736, 589] on div "هییی" at bounding box center [732, 582] width 54 height 41
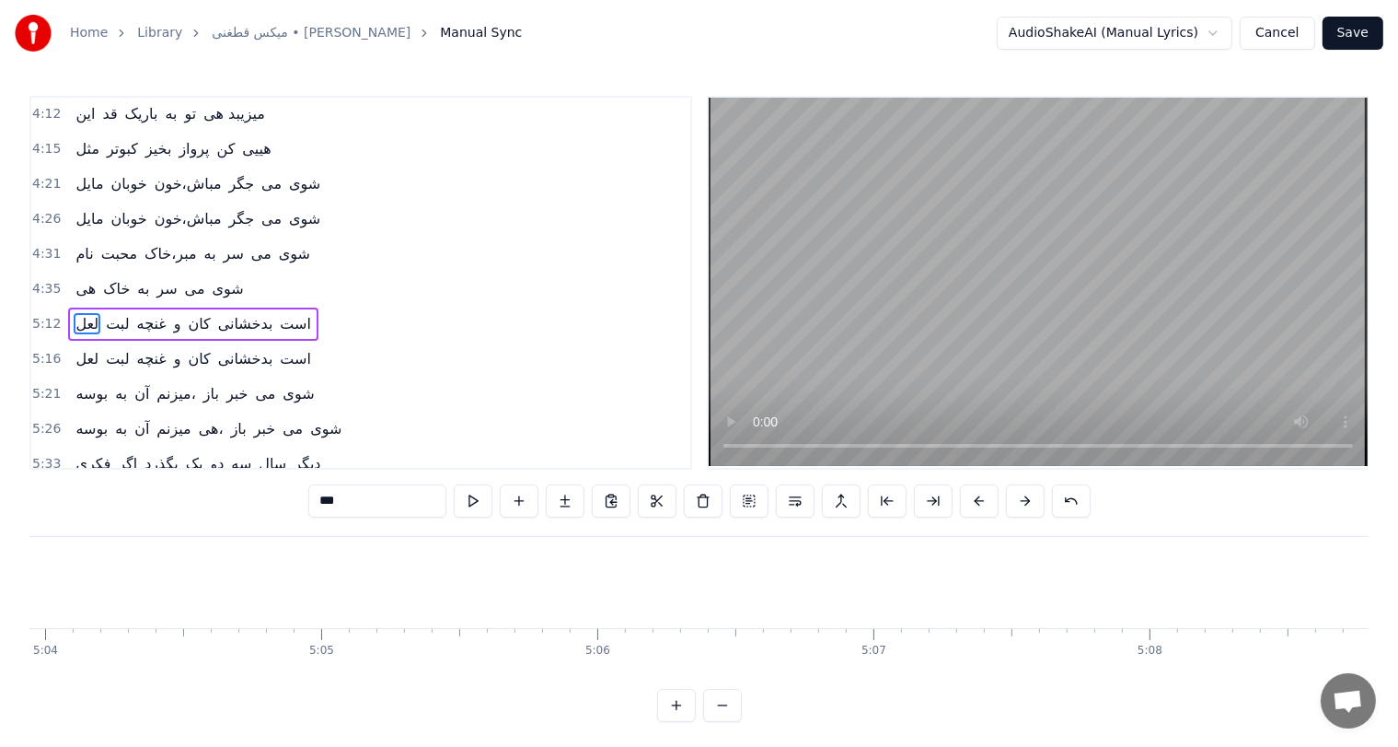
scroll to position [0, 86137]
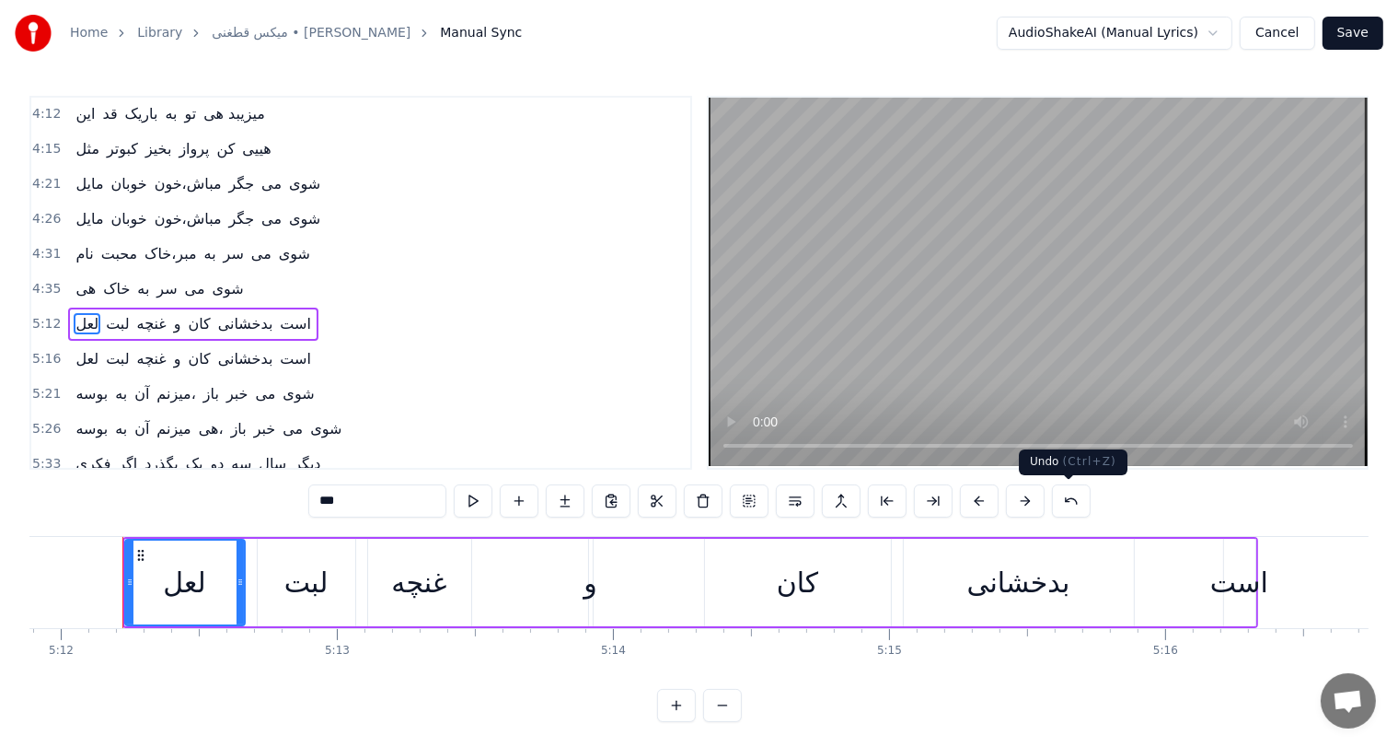
click at [1058, 503] on button at bounding box center [1071, 500] width 39 height 33
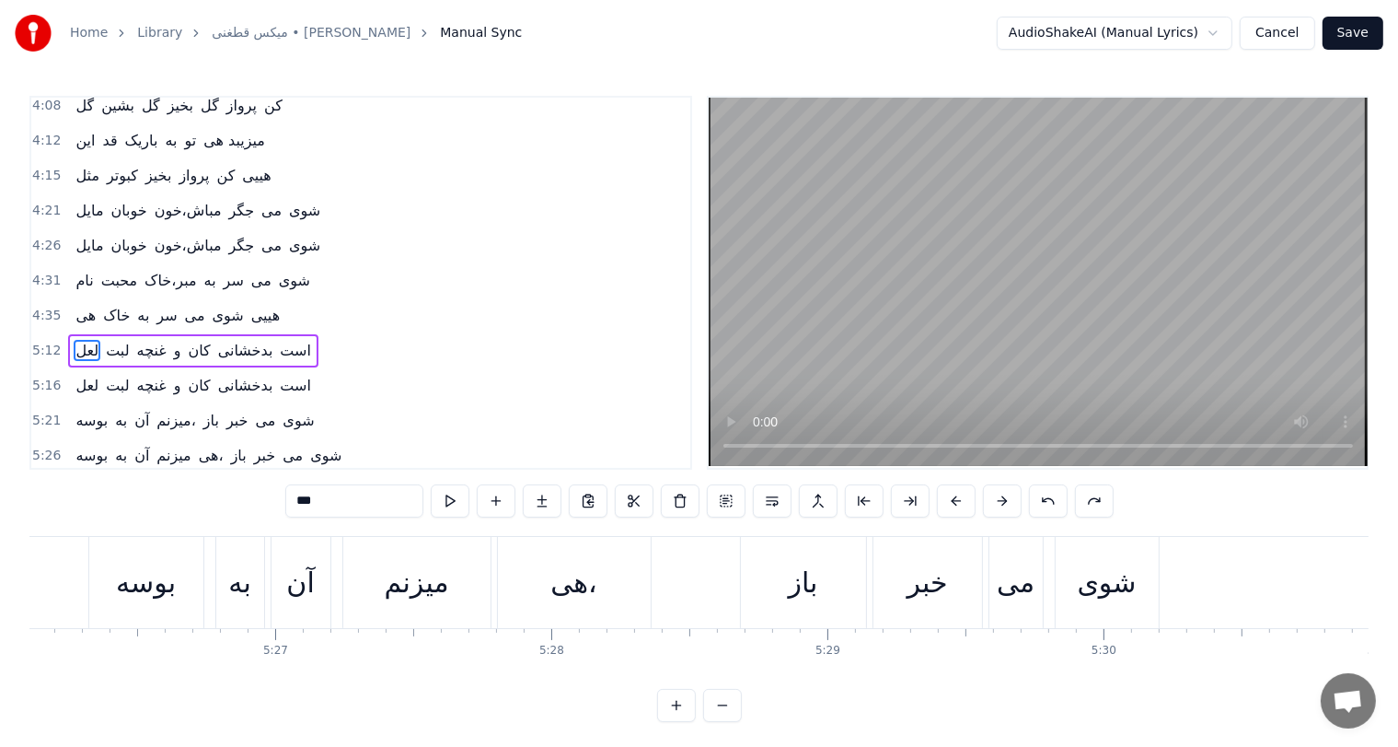
scroll to position [1022, 0]
click at [122, 307] on span "خاک" at bounding box center [116, 317] width 30 height 21
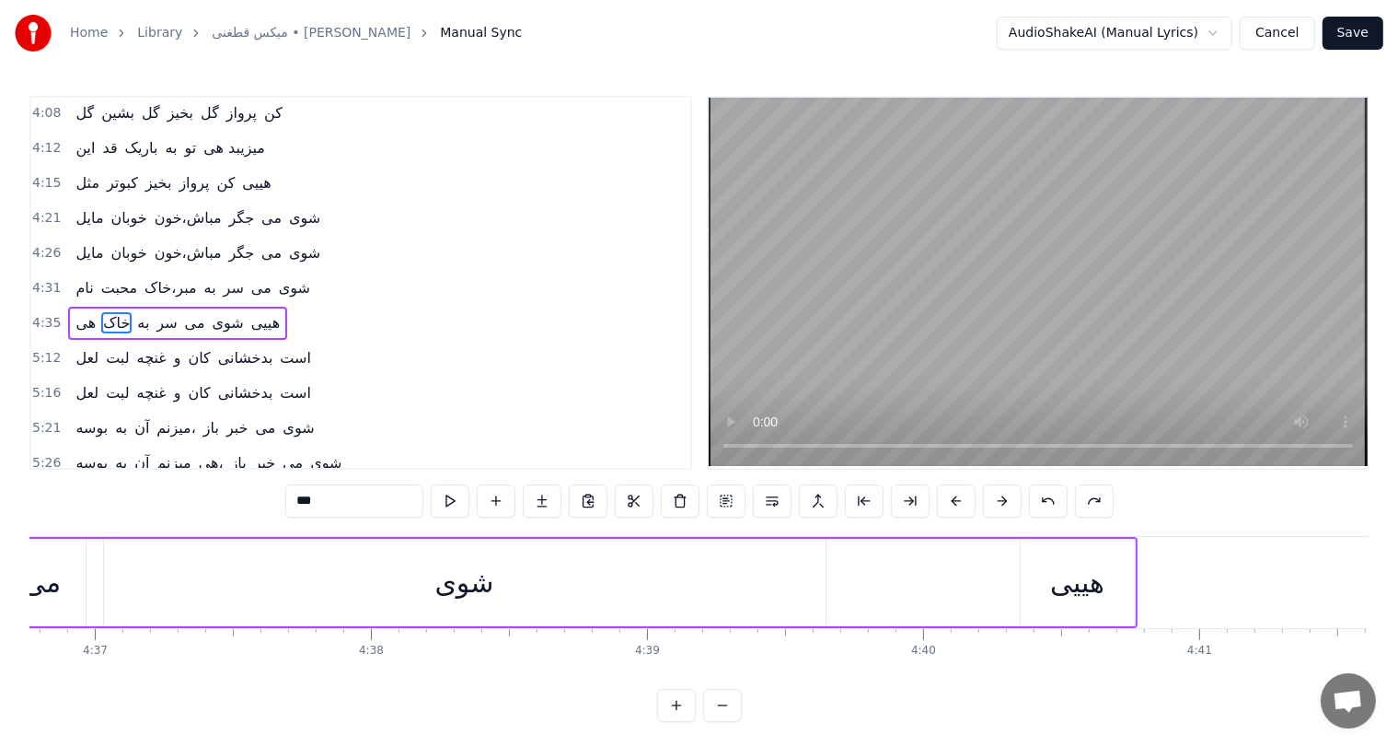
scroll to position [0, 76437]
click at [1063, 586] on div "هییی" at bounding box center [1076, 582] width 54 height 41
type input "****"
drag, startPoint x: 354, startPoint y: 502, endPoint x: 206, endPoint y: 504, distance: 147.3
click at [206, 504] on div "0:51 ده ای روزها دلم غم داره یارجان 0:56 آی دو چشمانت همیش نم داره یار جان 1:02…" at bounding box center [698, 409] width 1339 height 626
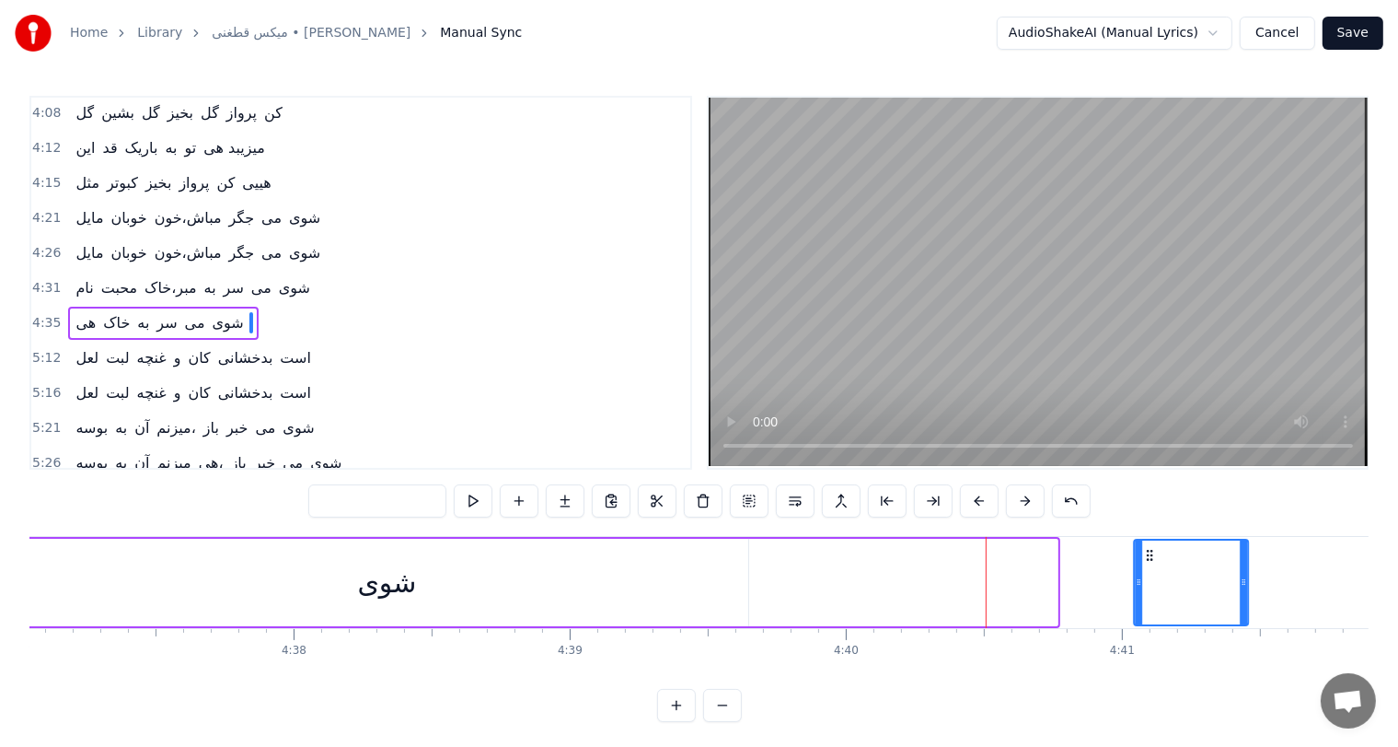
drag, startPoint x: 1031, startPoint y: 552, endPoint x: 1190, endPoint y: 574, distance: 160.8
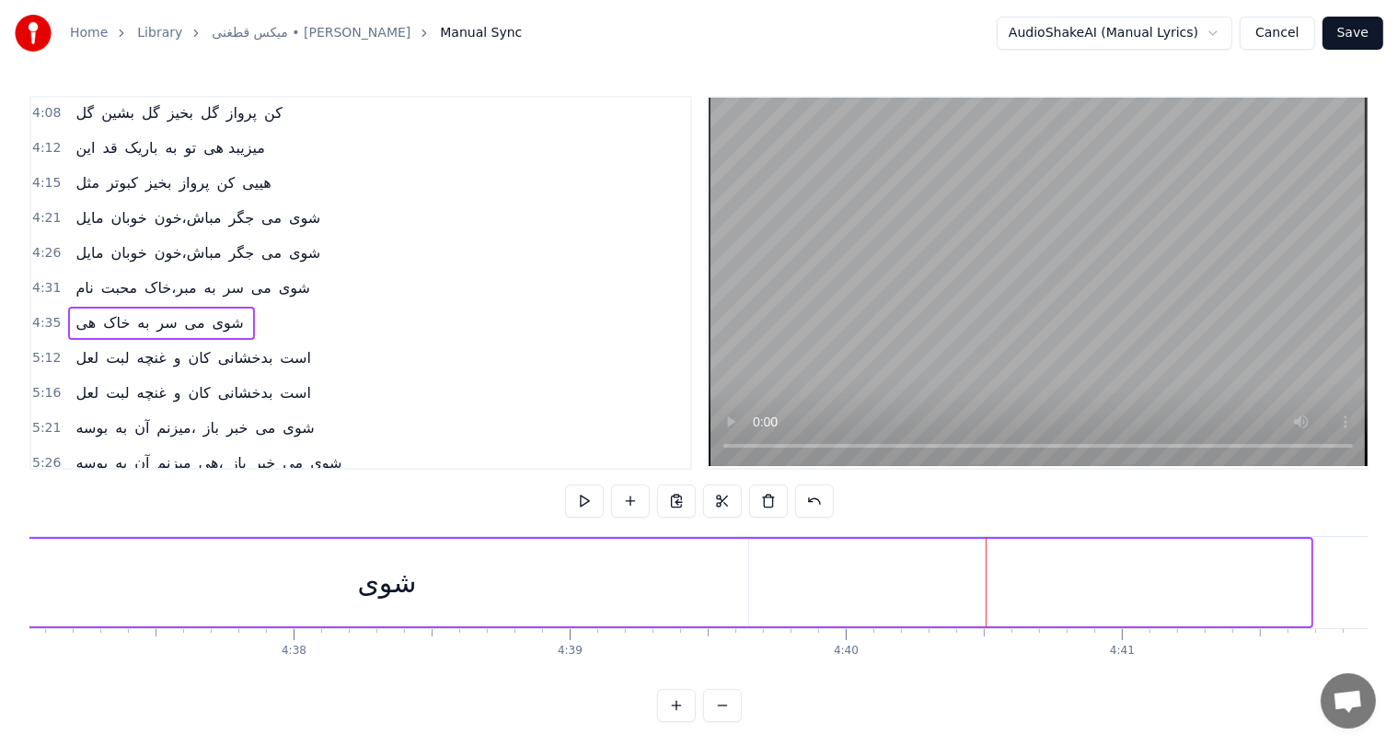
scroll to position [0, 76531]
click at [980, 571] on div "هی خاک به سر می شوی" at bounding box center [436, 582] width 1721 height 91
click at [387, 568] on div "شوی" at bounding box center [369, 582] width 59 height 41
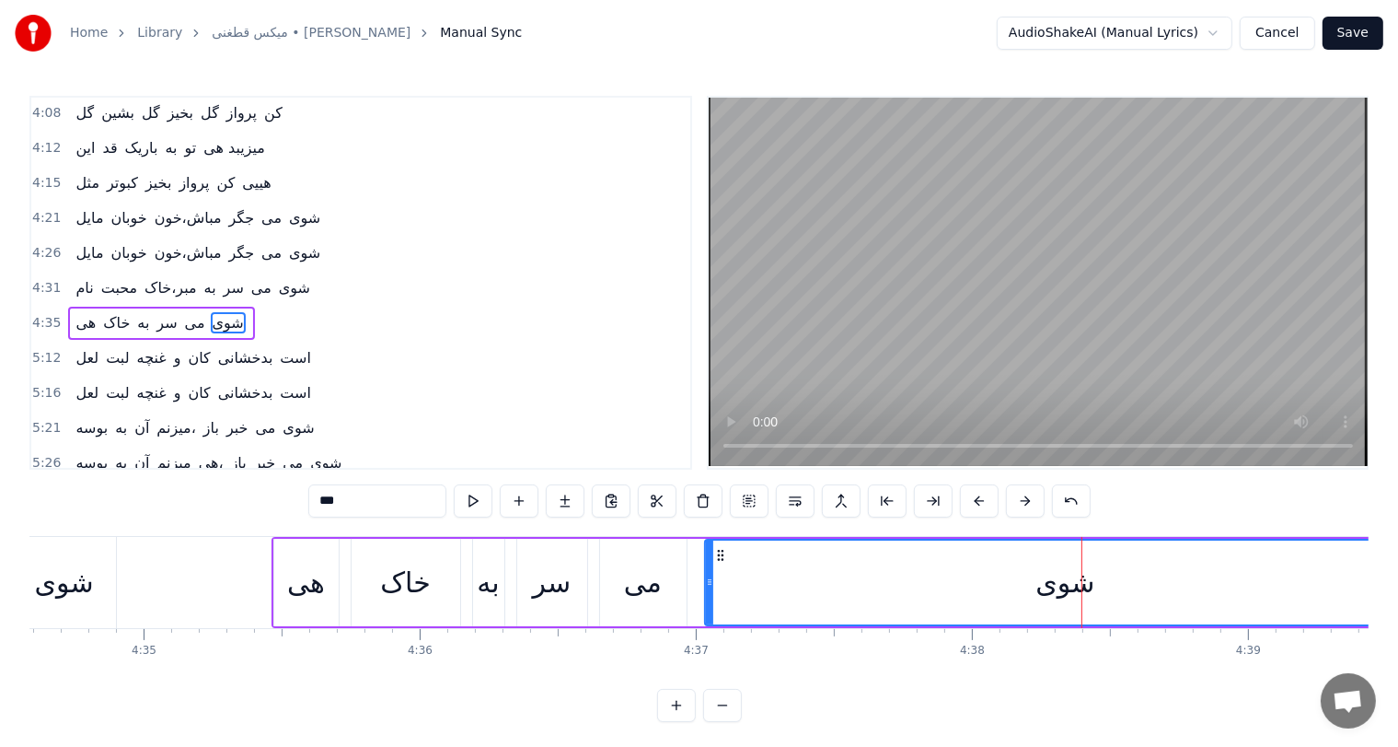
scroll to position [0, 75828]
click at [420, 583] on div "خاک" at bounding box center [413, 582] width 51 height 41
type input "***"
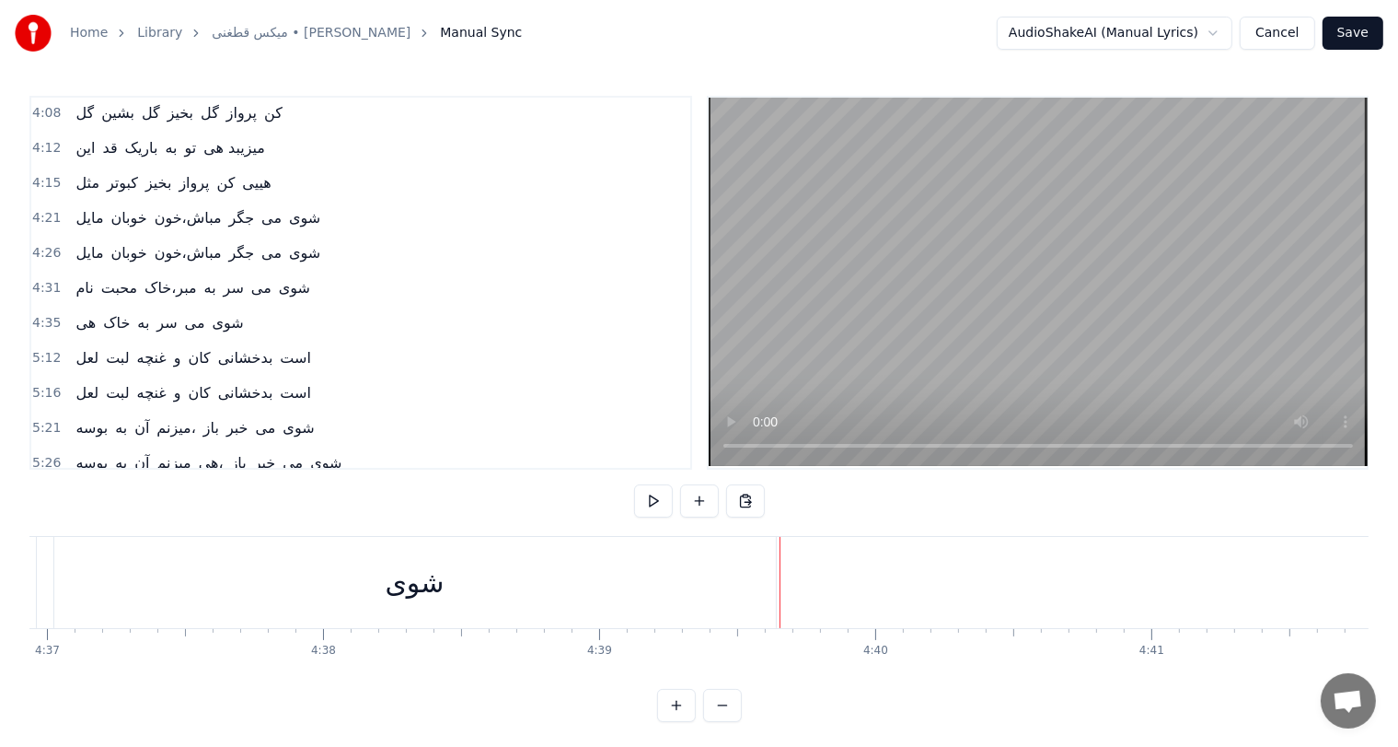
scroll to position [0, 76484]
click at [418, 586] on div "شوی" at bounding box center [415, 582] width 59 height 41
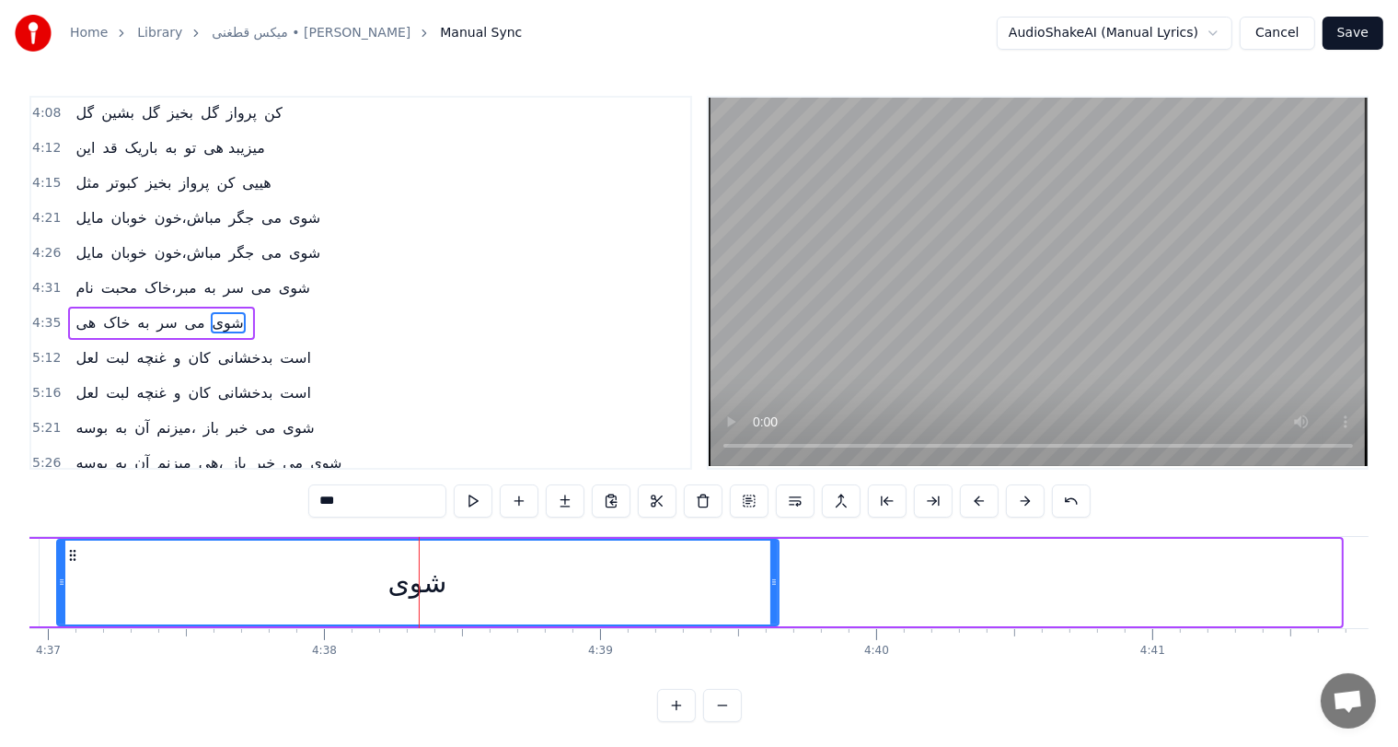
click at [322, 501] on input "***" at bounding box center [377, 500] width 138 height 33
drag, startPoint x: 345, startPoint y: 501, endPoint x: 275, endPoint y: 501, distance: 70.0
click at [275, 501] on div "0:51 ده ای روزها دلم غم داره یارجان 0:56 آی دو چشمانت همیش نم داره یار جان 1:02…" at bounding box center [698, 409] width 1339 height 626
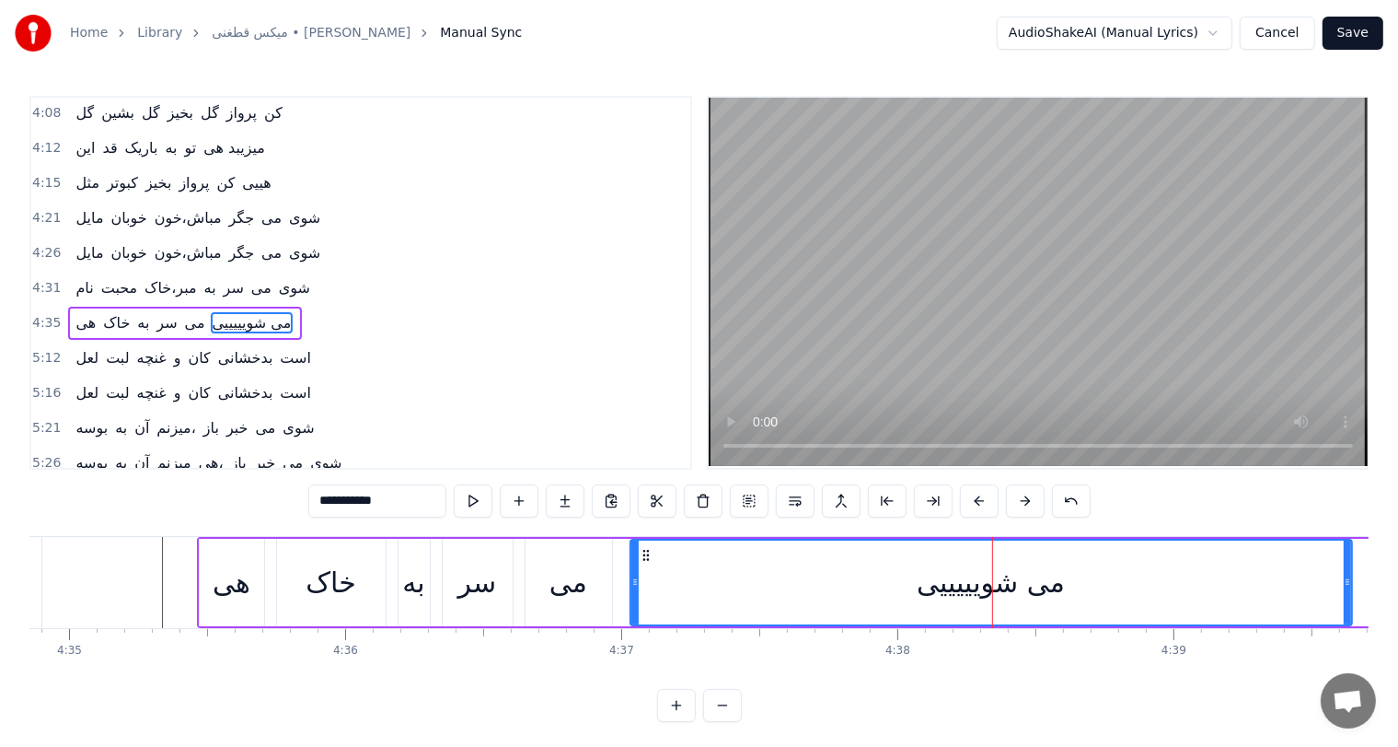
scroll to position [0, 75909]
click at [222, 574] on div "هی" at bounding box center [233, 582] width 38 height 41
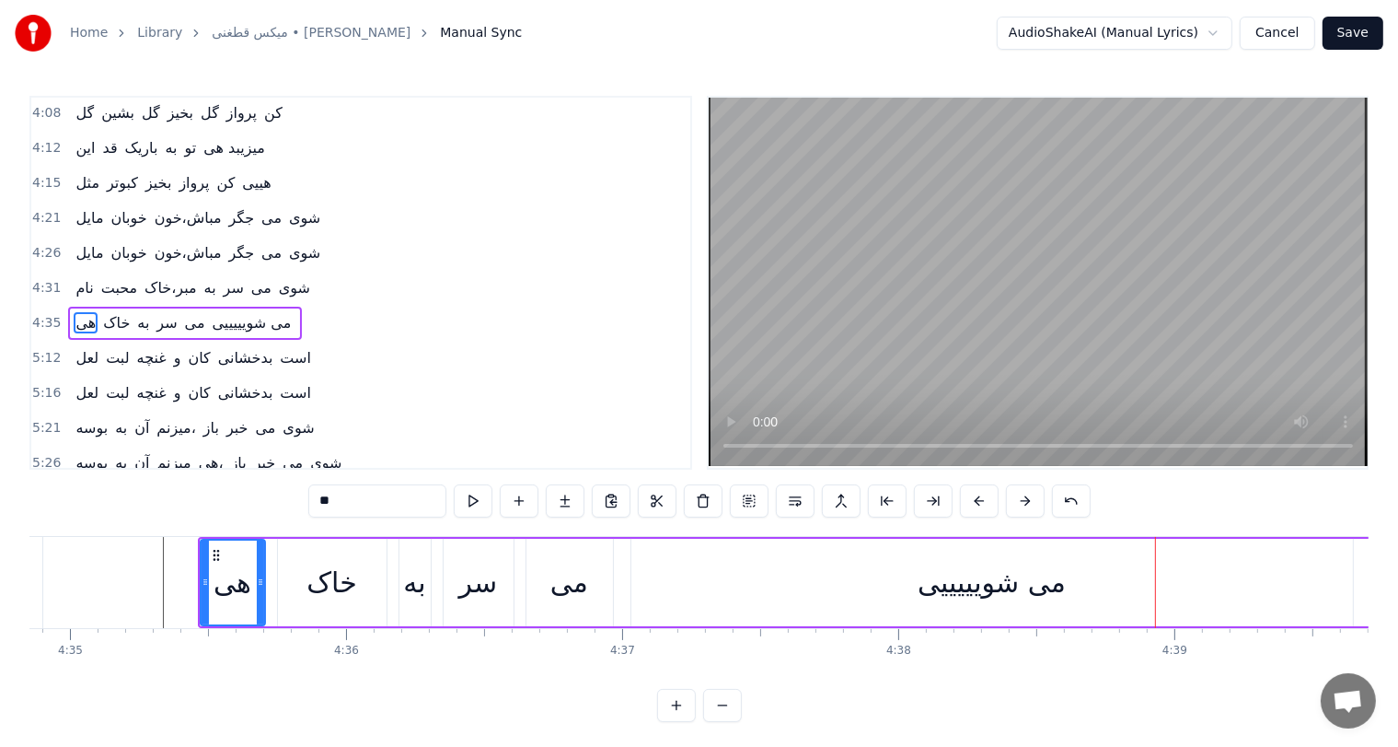
click at [1027, 591] on div "می شویییییی" at bounding box center [992, 582] width 148 height 41
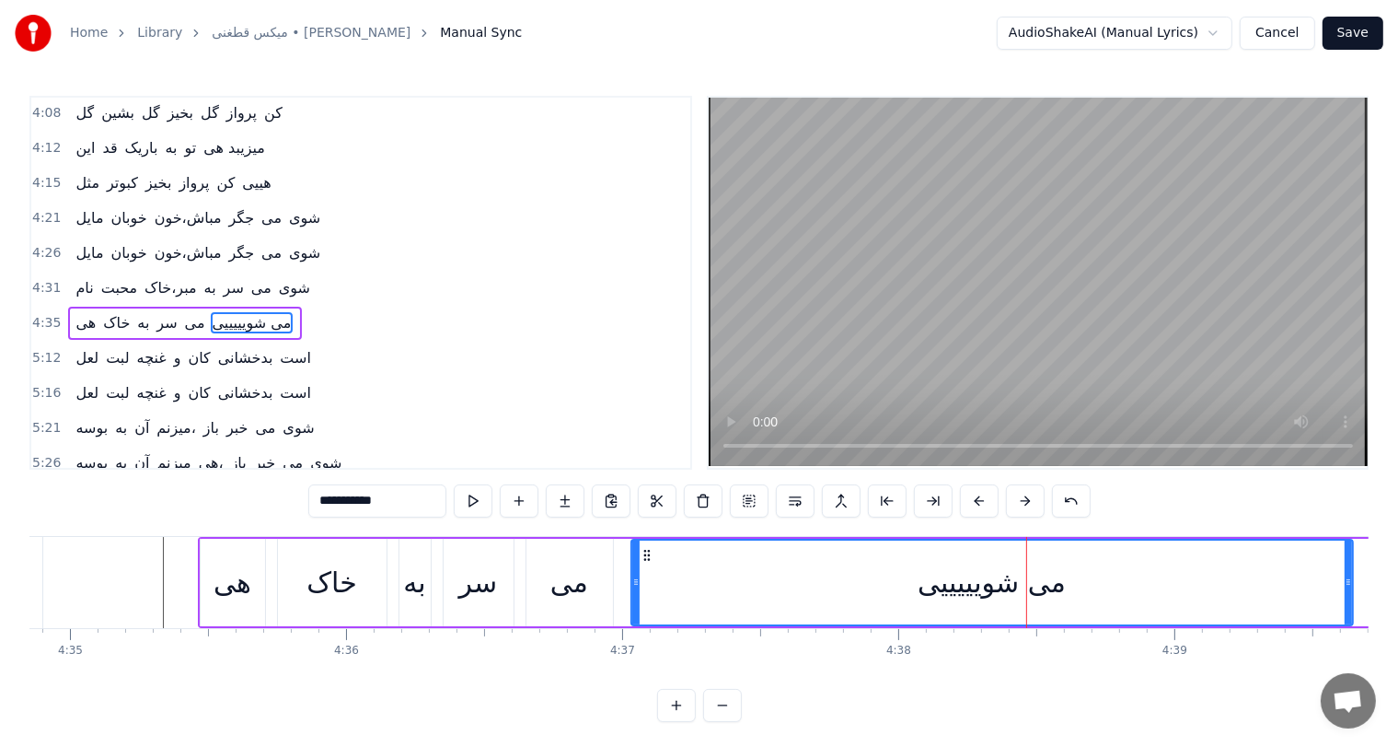
click at [1071, 498] on button at bounding box center [1071, 500] width 39 height 33
click at [1071, 498] on div "**********" at bounding box center [699, 500] width 829 height 33
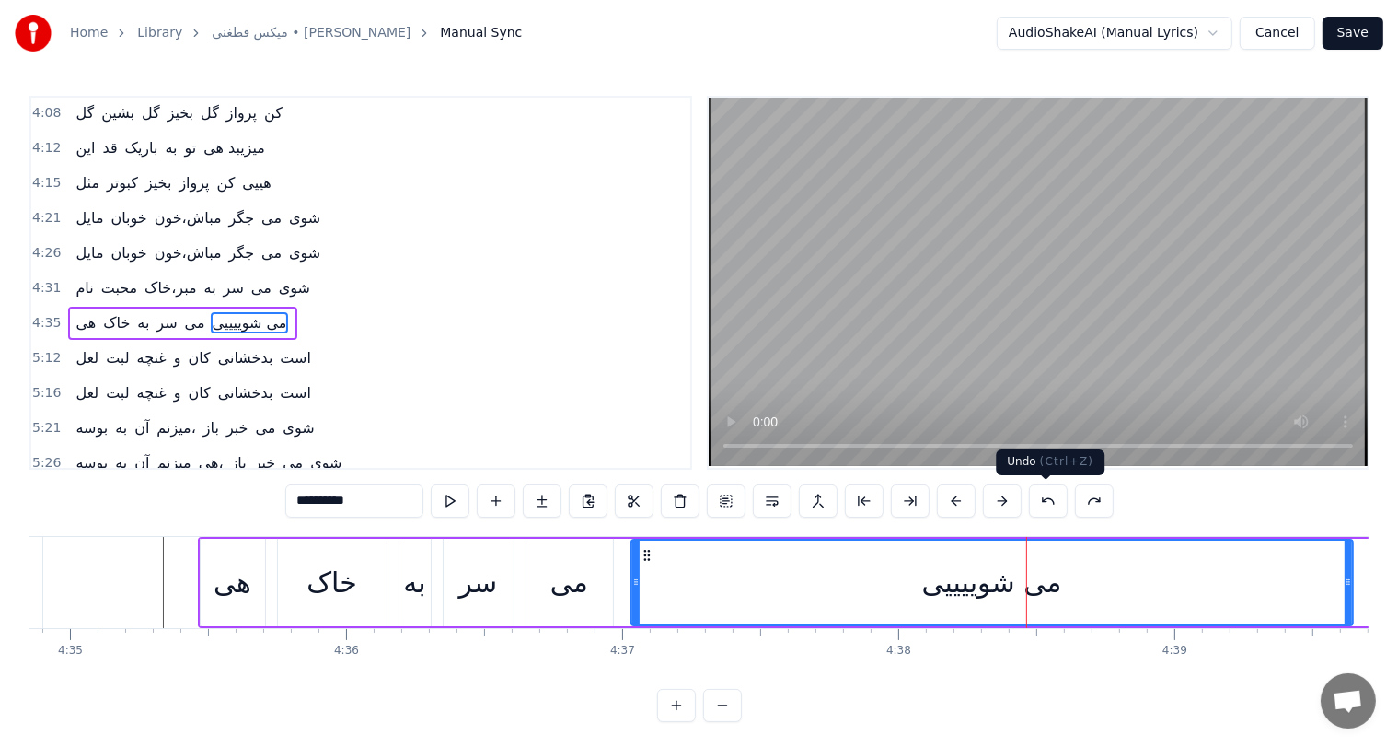
click at [1048, 498] on button at bounding box center [1048, 500] width 39 height 33
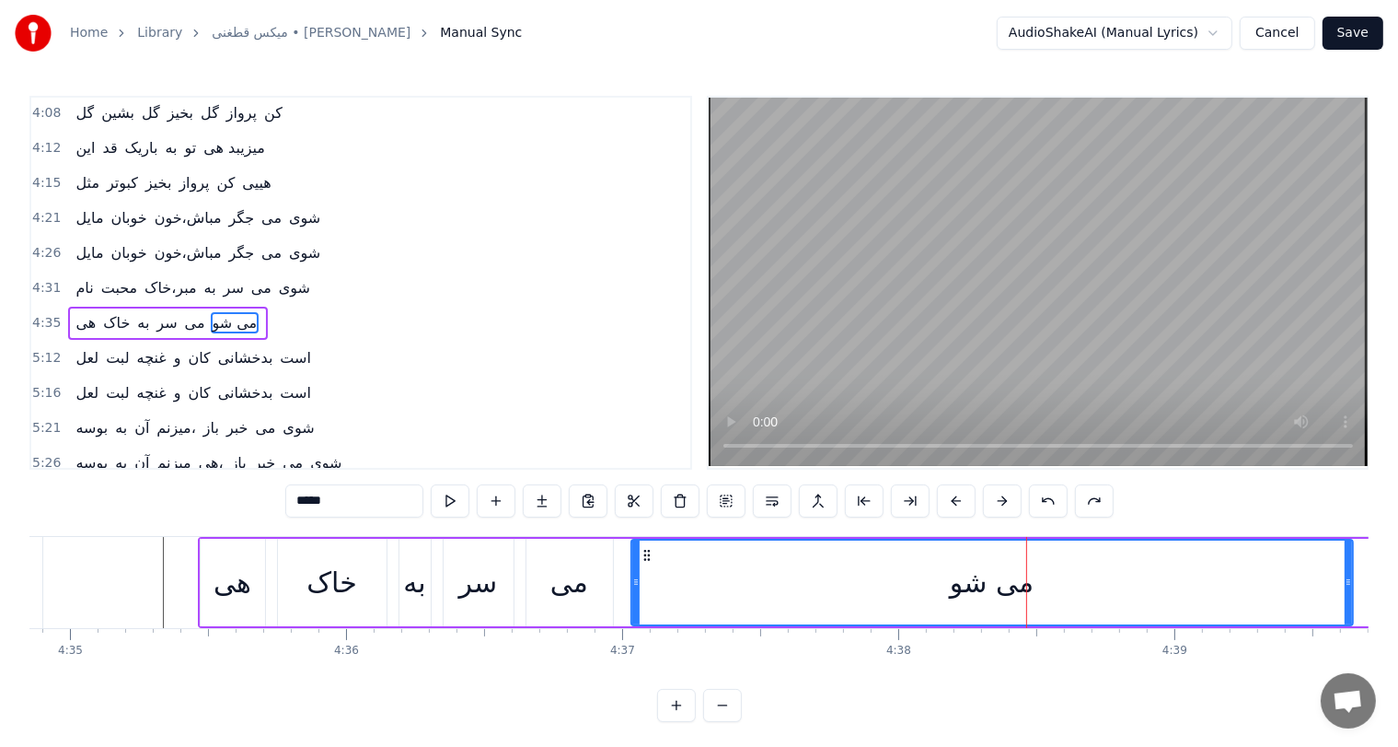
click at [1048, 498] on button at bounding box center [1048, 500] width 39 height 33
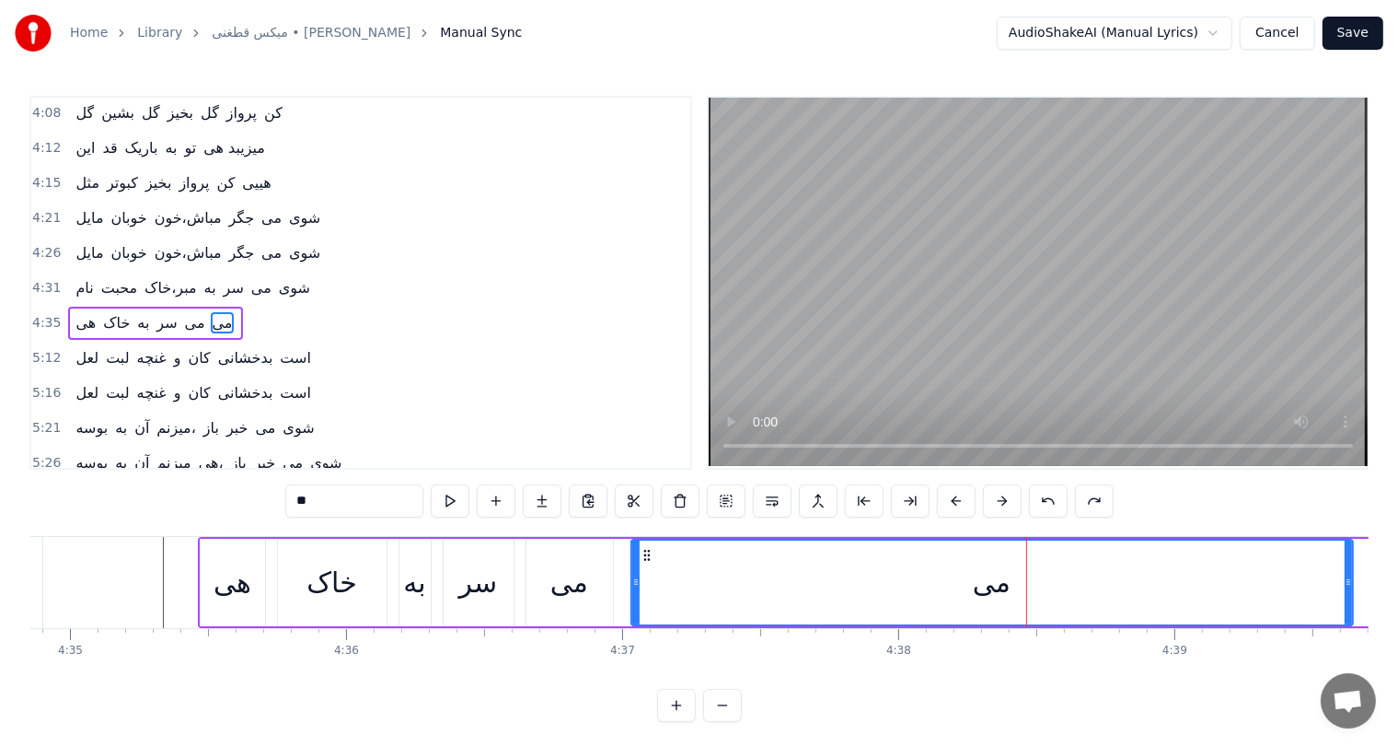
click at [1048, 498] on button at bounding box center [1048, 500] width 39 height 33
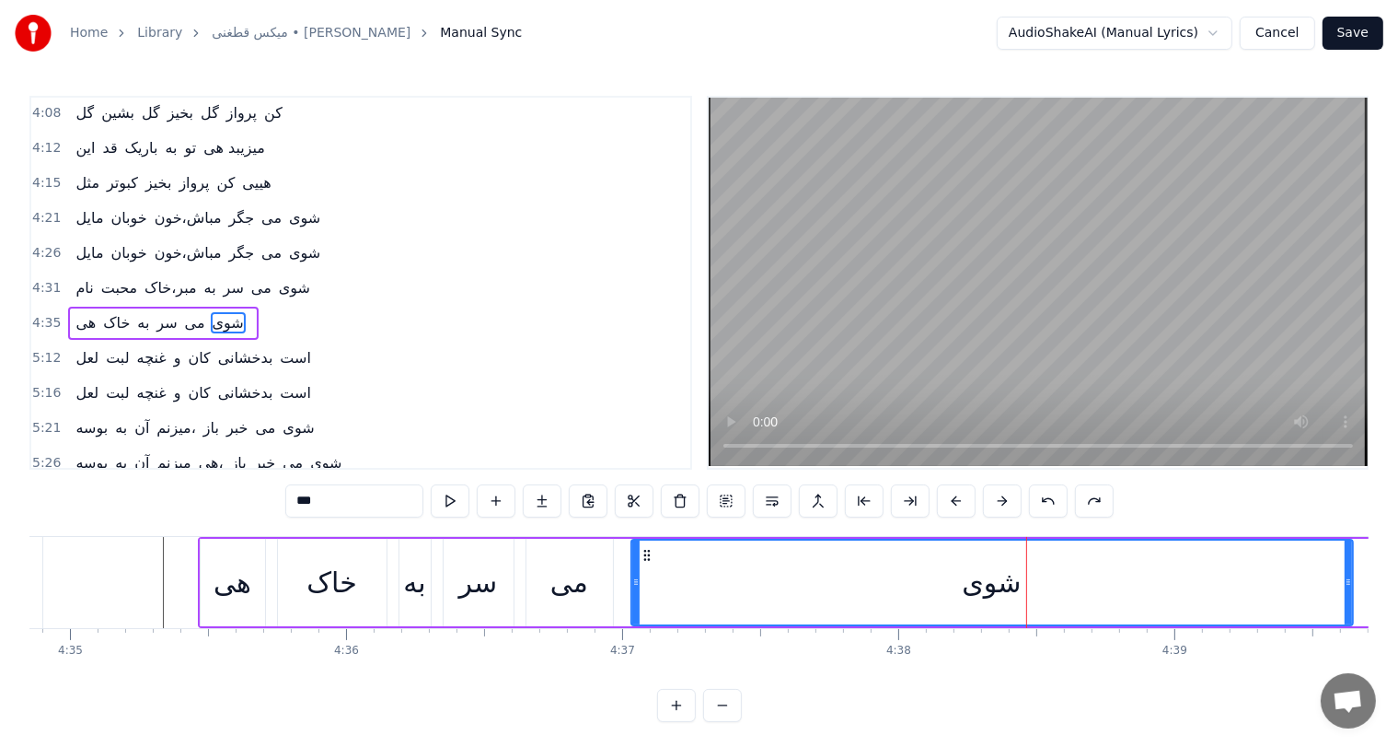
click at [1037, 504] on button at bounding box center [1048, 500] width 39 height 33
click at [1085, 497] on button at bounding box center [1094, 500] width 39 height 33
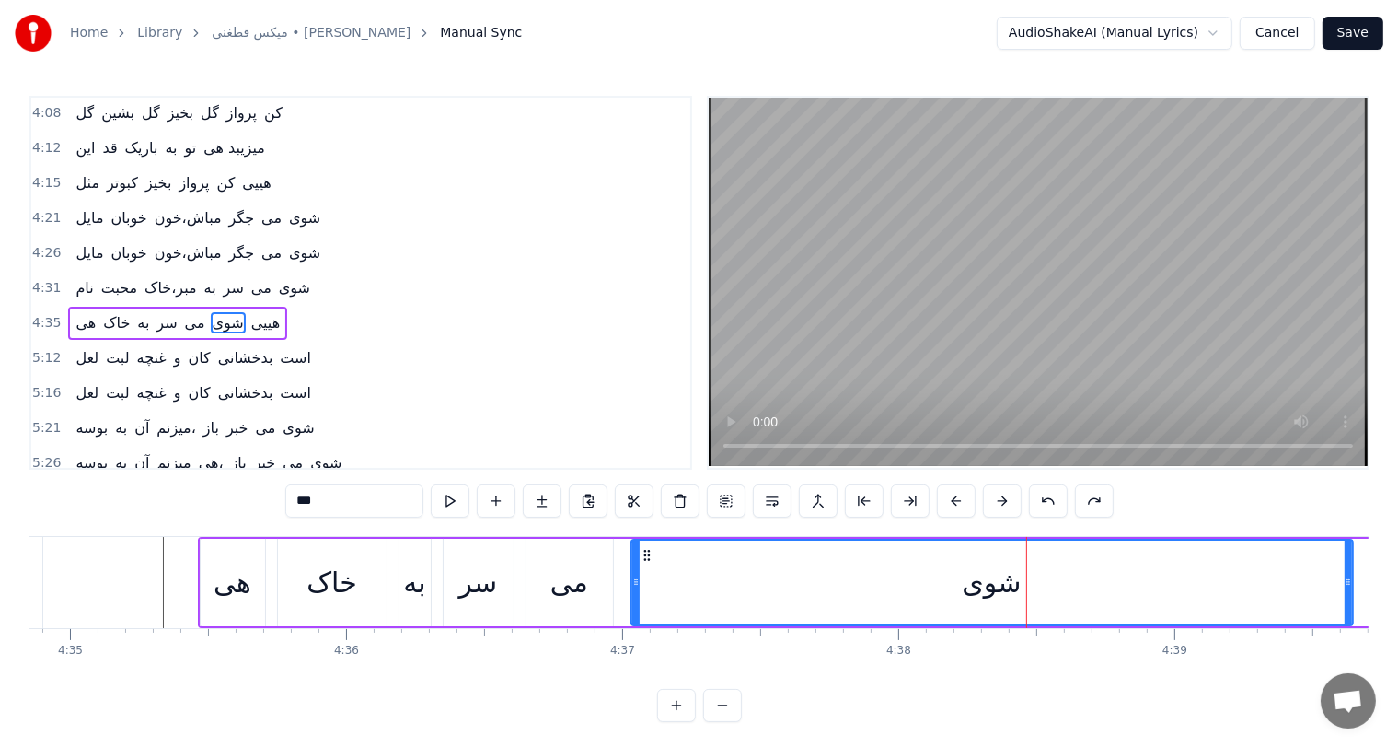
click at [1085, 497] on button at bounding box center [1094, 500] width 39 height 33
click at [972, 591] on div "شوی" at bounding box center [991, 582] width 59 height 41
click at [306, 502] on input "***" at bounding box center [354, 500] width 138 height 33
type input "********"
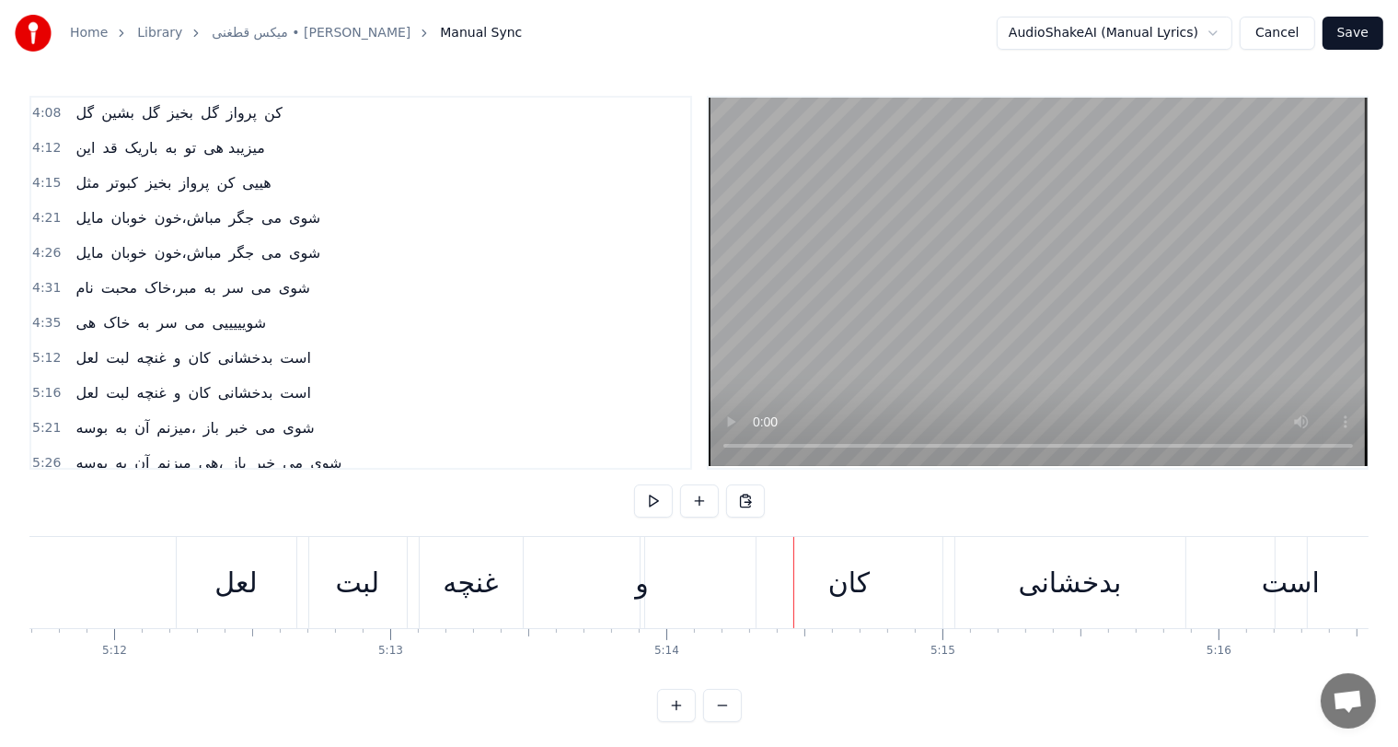
scroll to position [0, 86073]
click at [493, 574] on div "غنچه" at bounding box center [480, 582] width 55 height 41
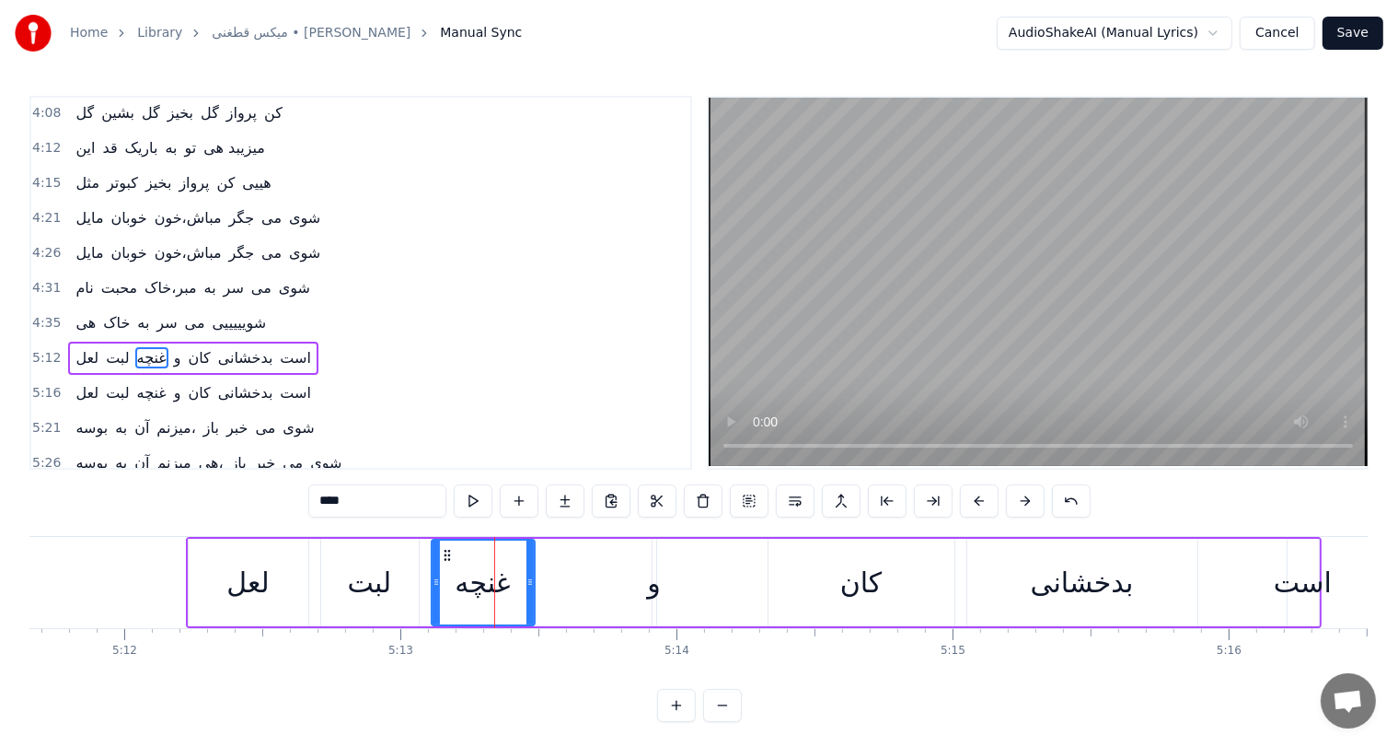
scroll to position [1050, 0]
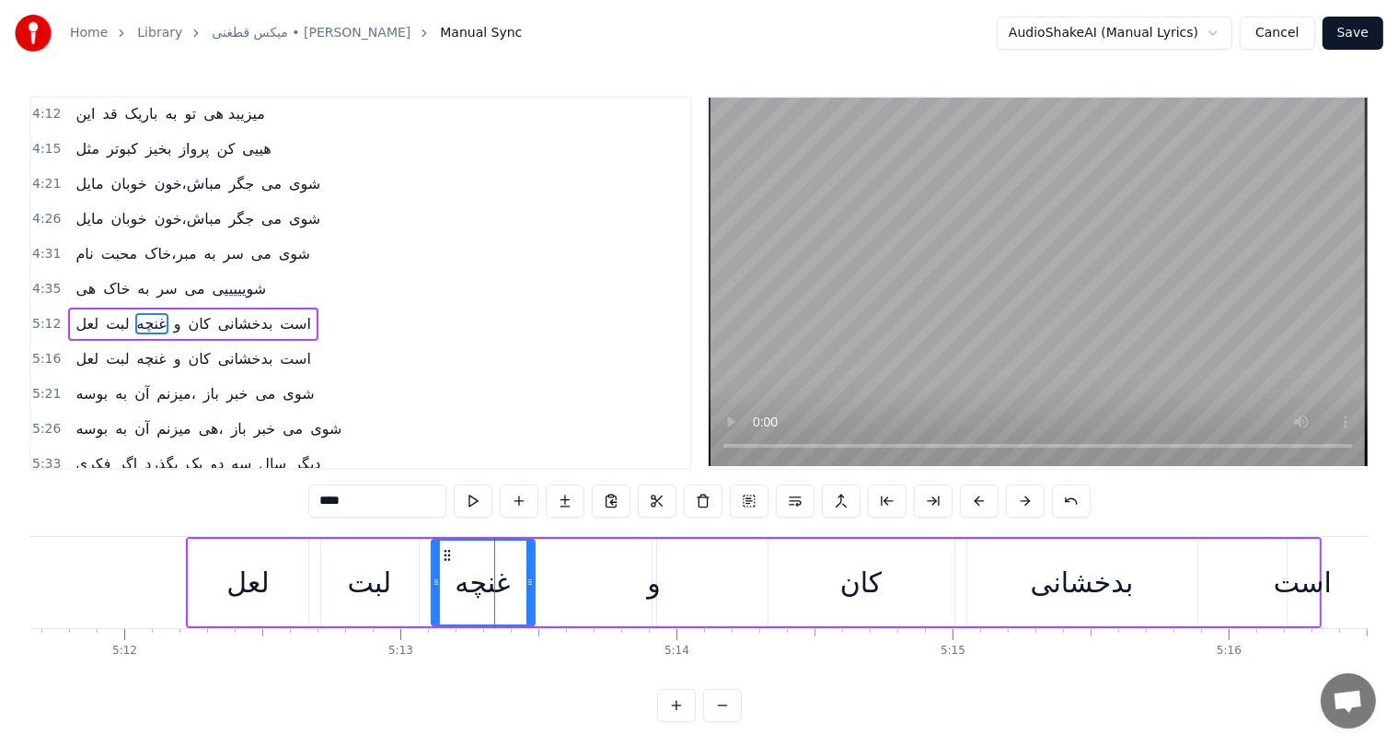
click at [324, 500] on input "****" at bounding box center [377, 500] width 138 height 33
click at [328, 505] on input "****" at bounding box center [377, 500] width 138 height 33
click at [322, 506] on input "*****" at bounding box center [377, 500] width 138 height 33
click at [238, 576] on div "لعل" at bounding box center [247, 582] width 42 height 41
type input "***"
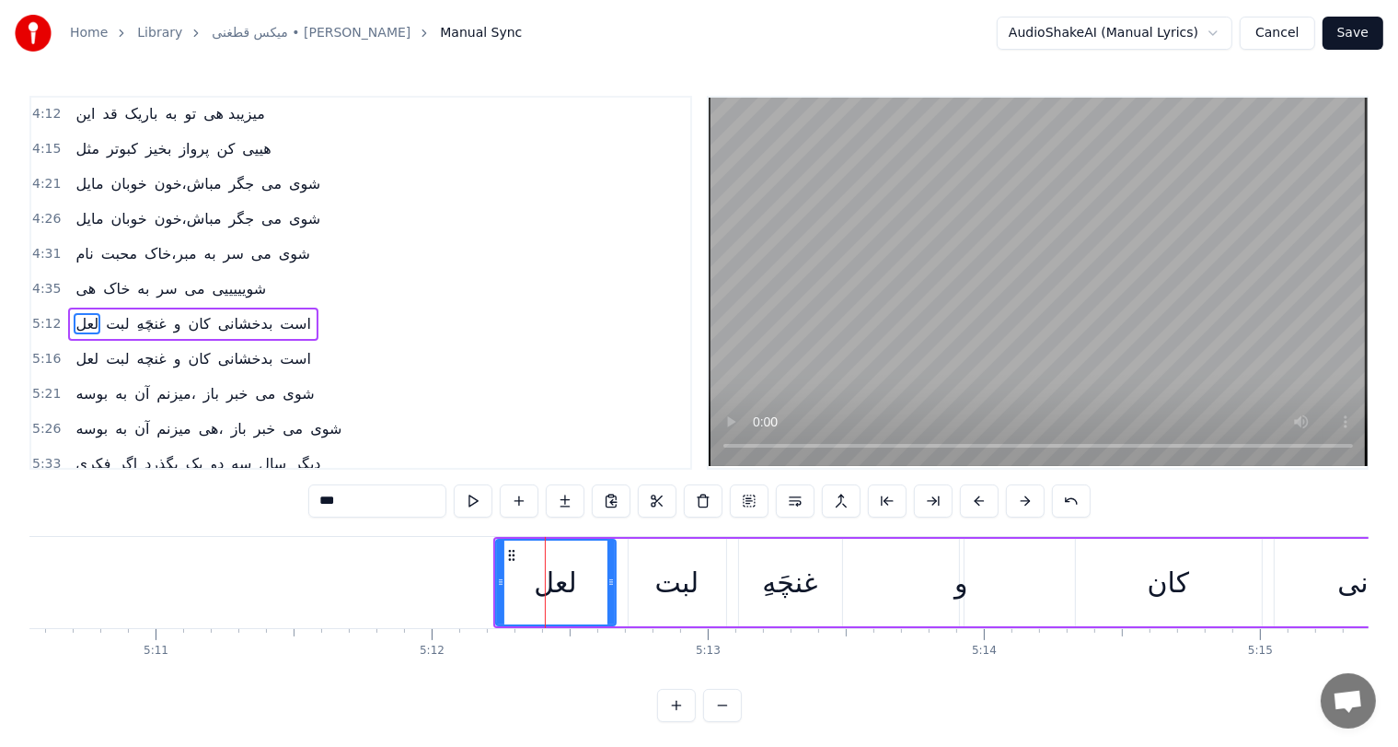
scroll to position [0, 85764]
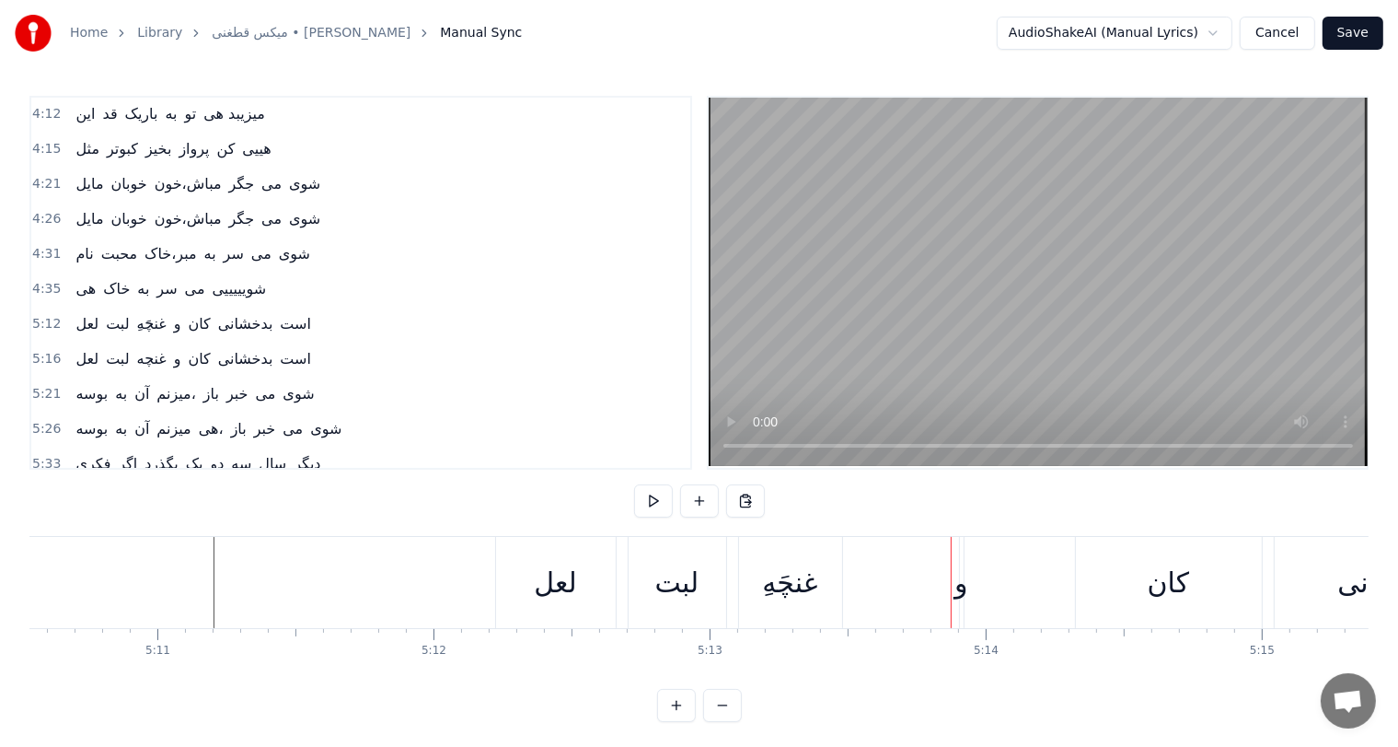
click at [681, 562] on div "لبت" at bounding box center [677, 582] width 44 height 41
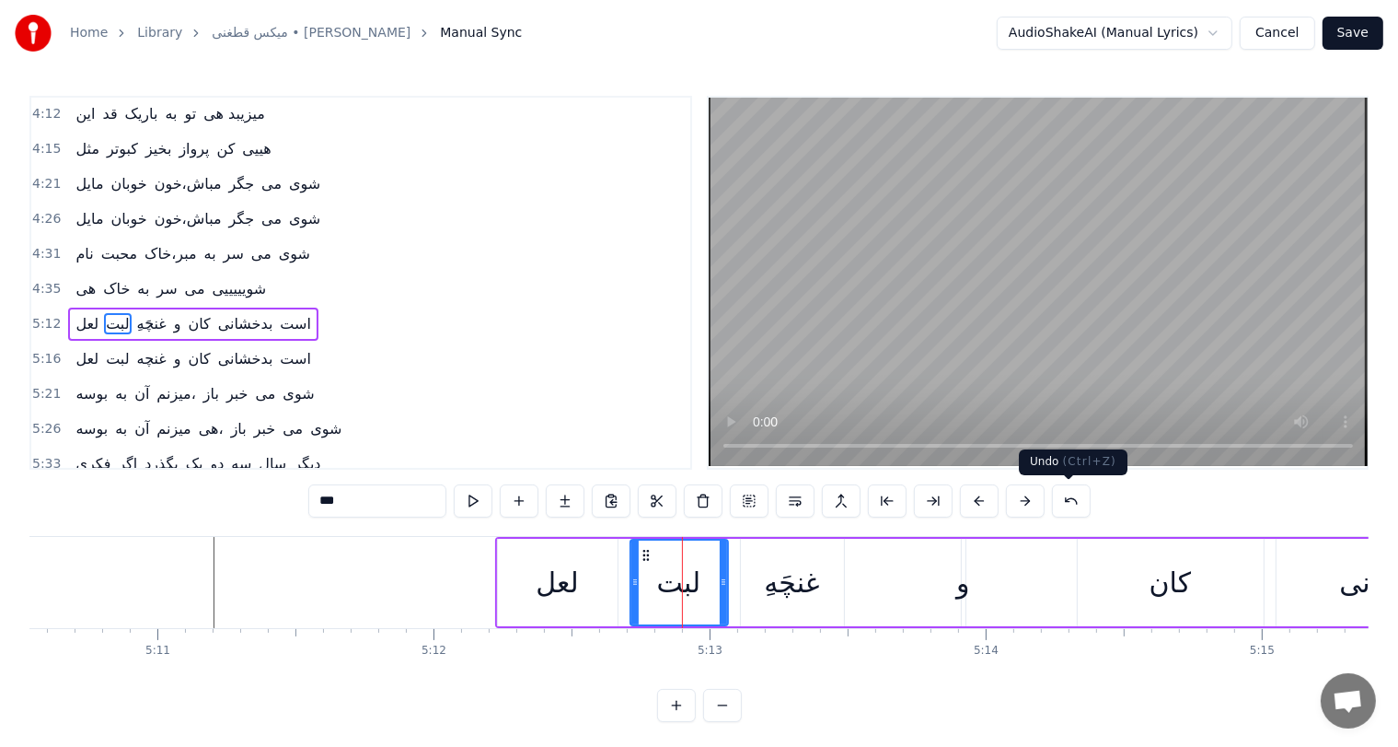
click at [1069, 505] on button at bounding box center [1071, 500] width 39 height 33
click at [1040, 502] on button at bounding box center [1048, 500] width 39 height 33
click at [1090, 502] on button at bounding box center [1094, 500] width 39 height 33
click at [659, 583] on div "لبت" at bounding box center [679, 582] width 44 height 41
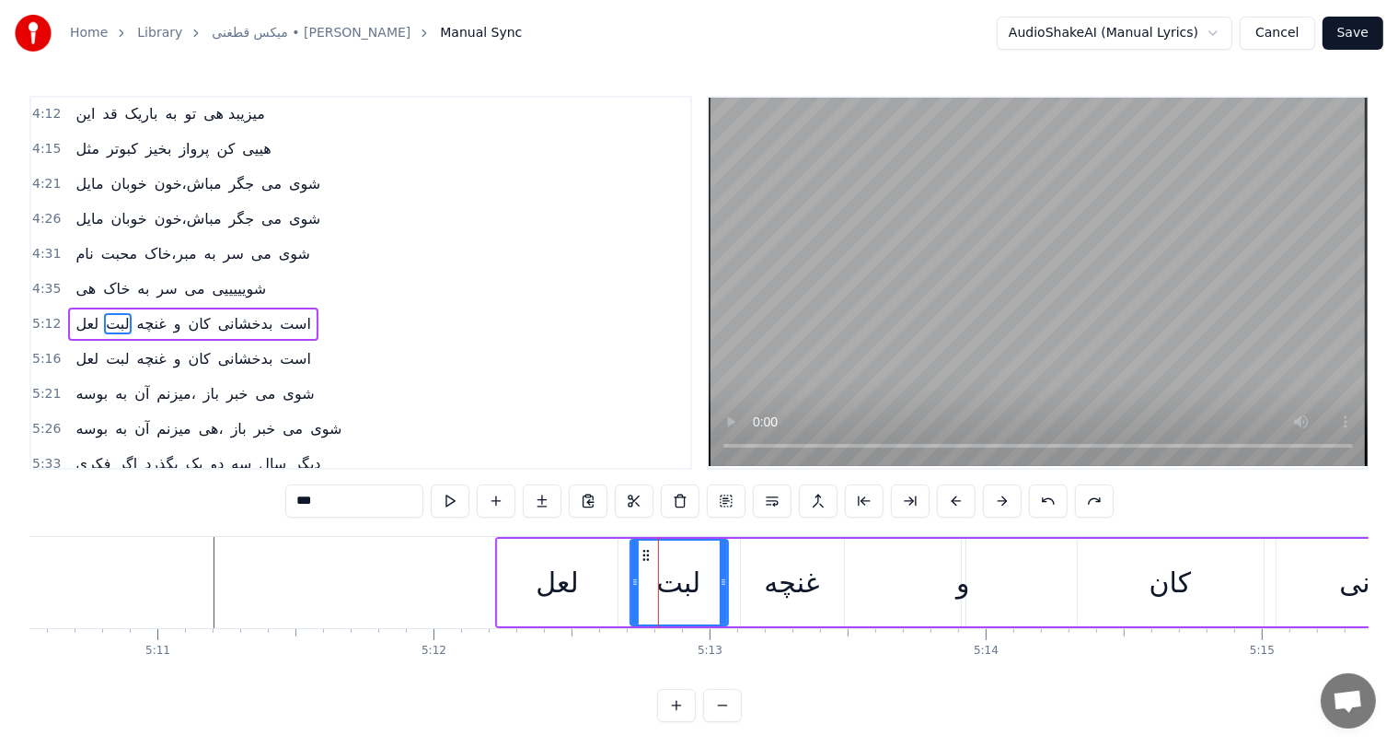
click at [801, 584] on div "غنچه" at bounding box center [791, 582] width 55 height 41
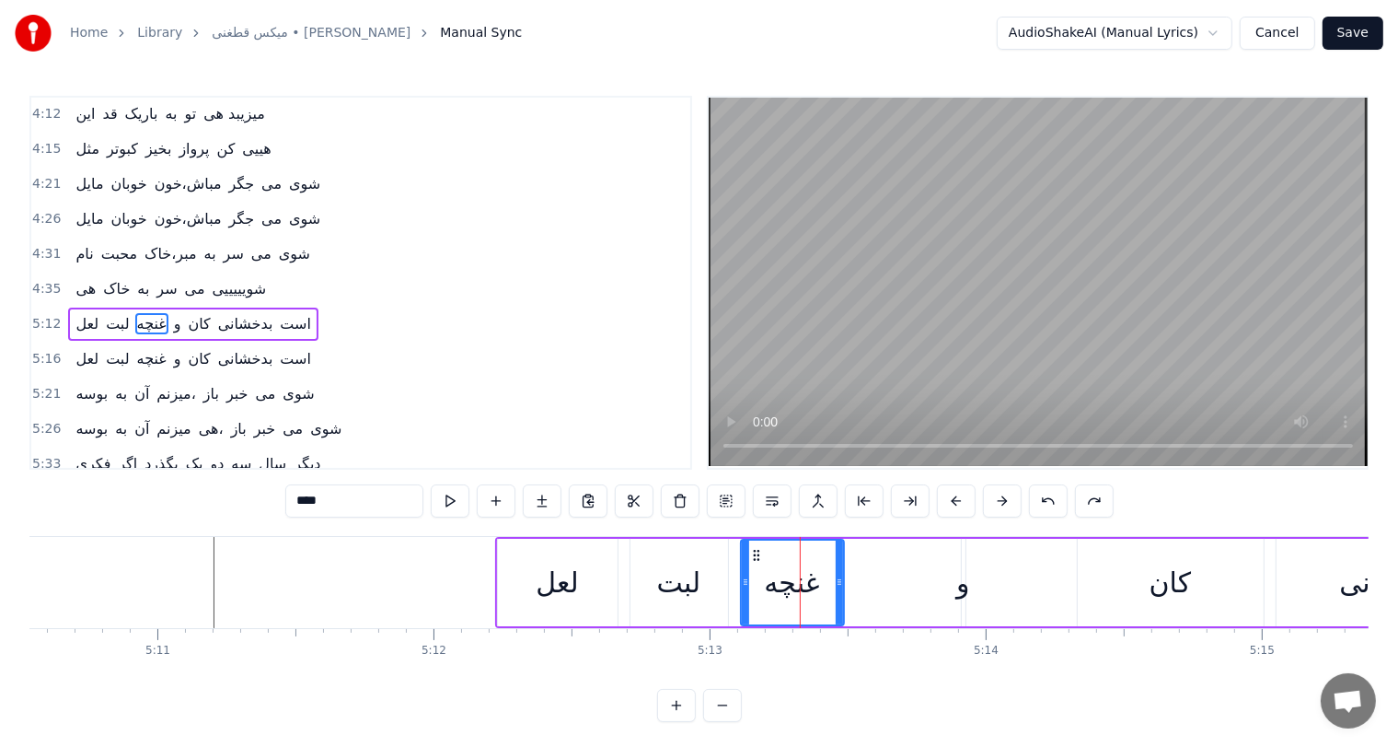
click at [303, 500] on input "****" at bounding box center [354, 500] width 138 height 33
click at [365, 494] on input "*" at bounding box center [377, 500] width 138 height 33
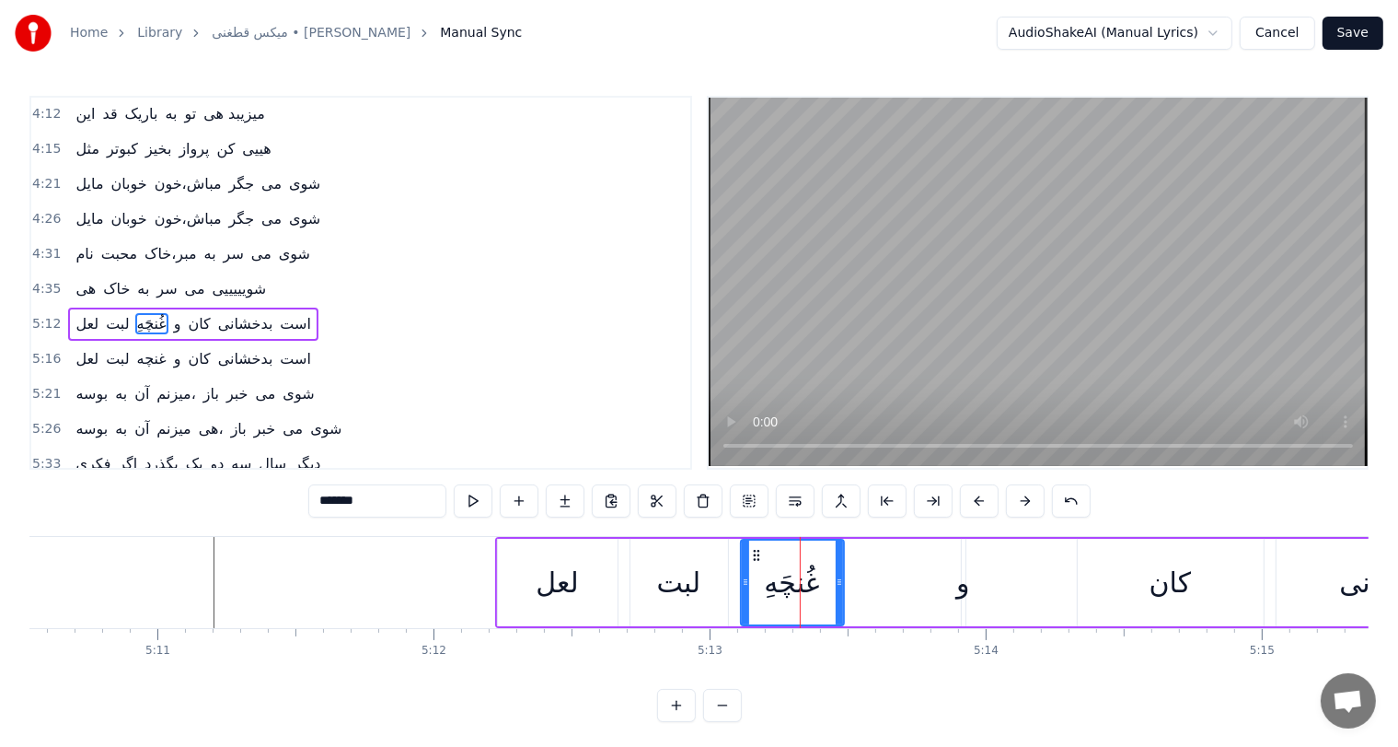
click at [172, 313] on span "و" at bounding box center [177, 323] width 11 height 21
click at [803, 582] on div "غُنچَهِ" at bounding box center [791, 582] width 55 height 41
click at [962, 581] on div "و" at bounding box center [964, 582] width 14 height 41
type input "*"
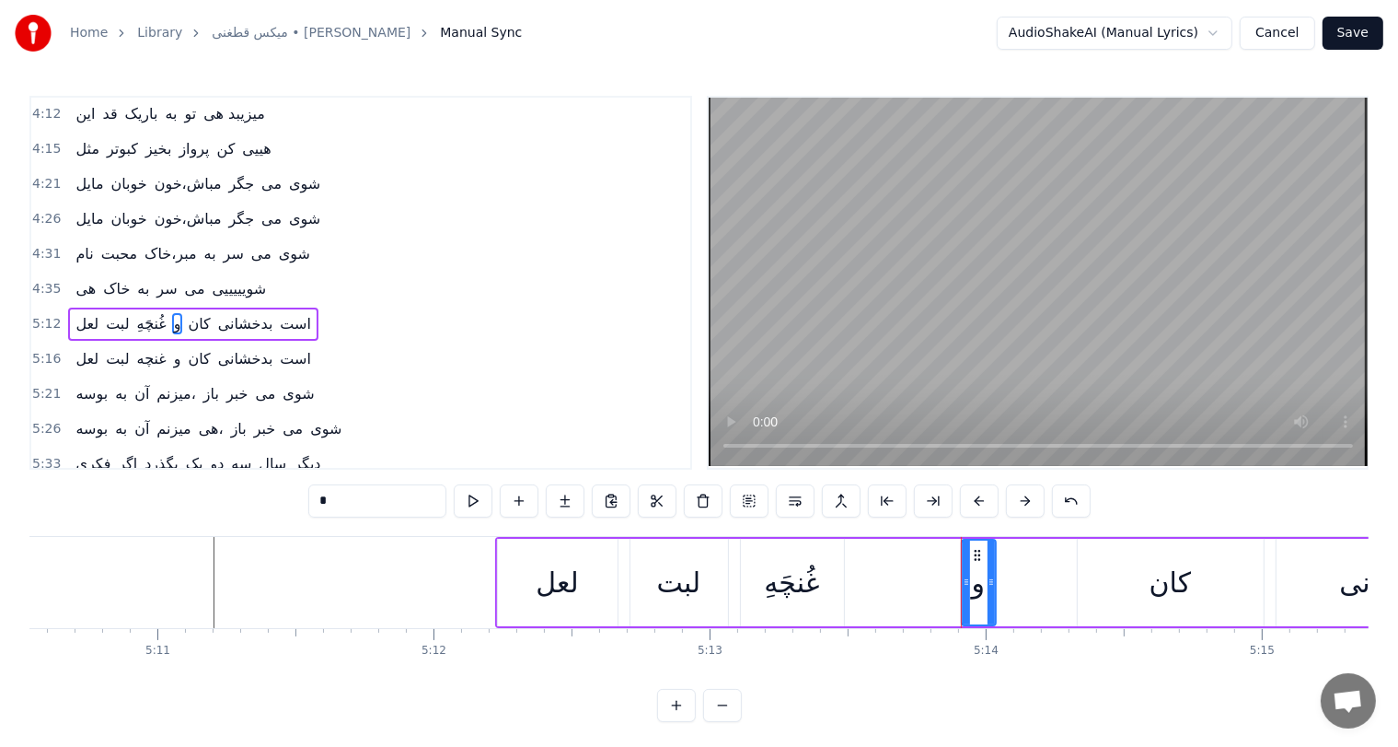
drag, startPoint x: 961, startPoint y: 580, endPoint x: 991, endPoint y: 580, distance: 30.4
click at [991, 580] on icon at bounding box center [991, 581] width 7 height 15
click at [980, 583] on div "و" at bounding box center [979, 582] width 14 height 41
drag, startPoint x: 368, startPoint y: 501, endPoint x: 180, endPoint y: 505, distance: 187.9
click at [180, 505] on div "0:51 ده ای روزها دلم غم داره یارجان 0:56 آی دو چشمانت همیش نم داره یار جان 1:02…" at bounding box center [698, 409] width 1339 height 626
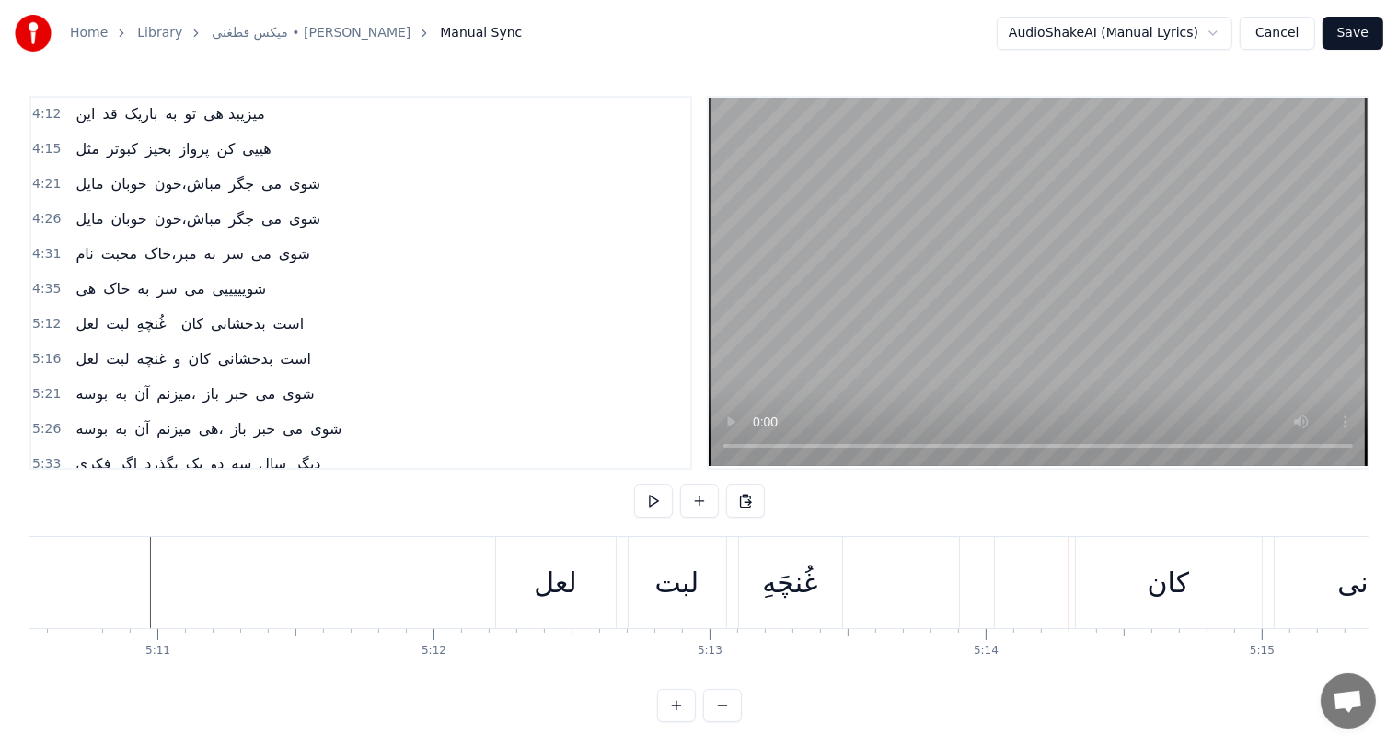
click at [788, 574] on div "غُنچَهِ" at bounding box center [789, 582] width 55 height 41
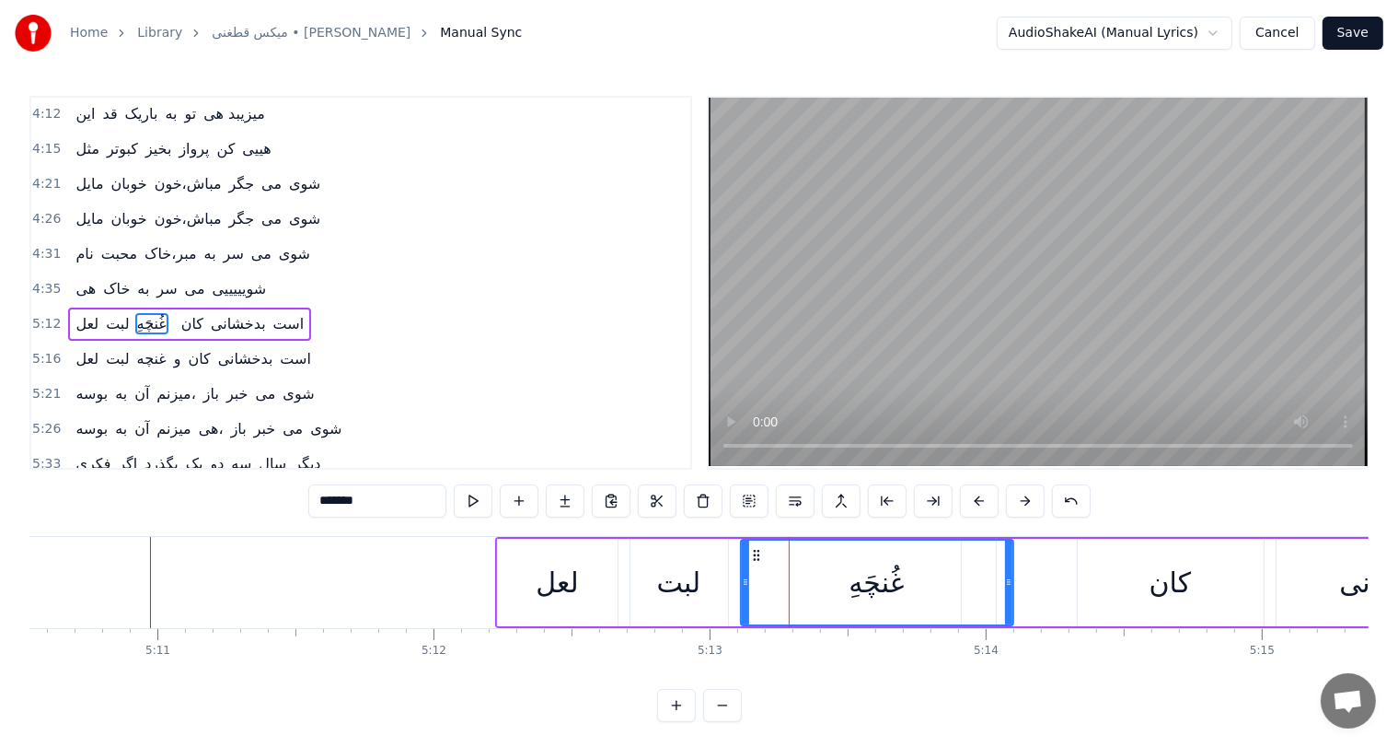
drag, startPoint x: 836, startPoint y: 578, endPoint x: 1006, endPoint y: 574, distance: 170.4
click at [1006, 574] on icon at bounding box center [1008, 581] width 7 height 15
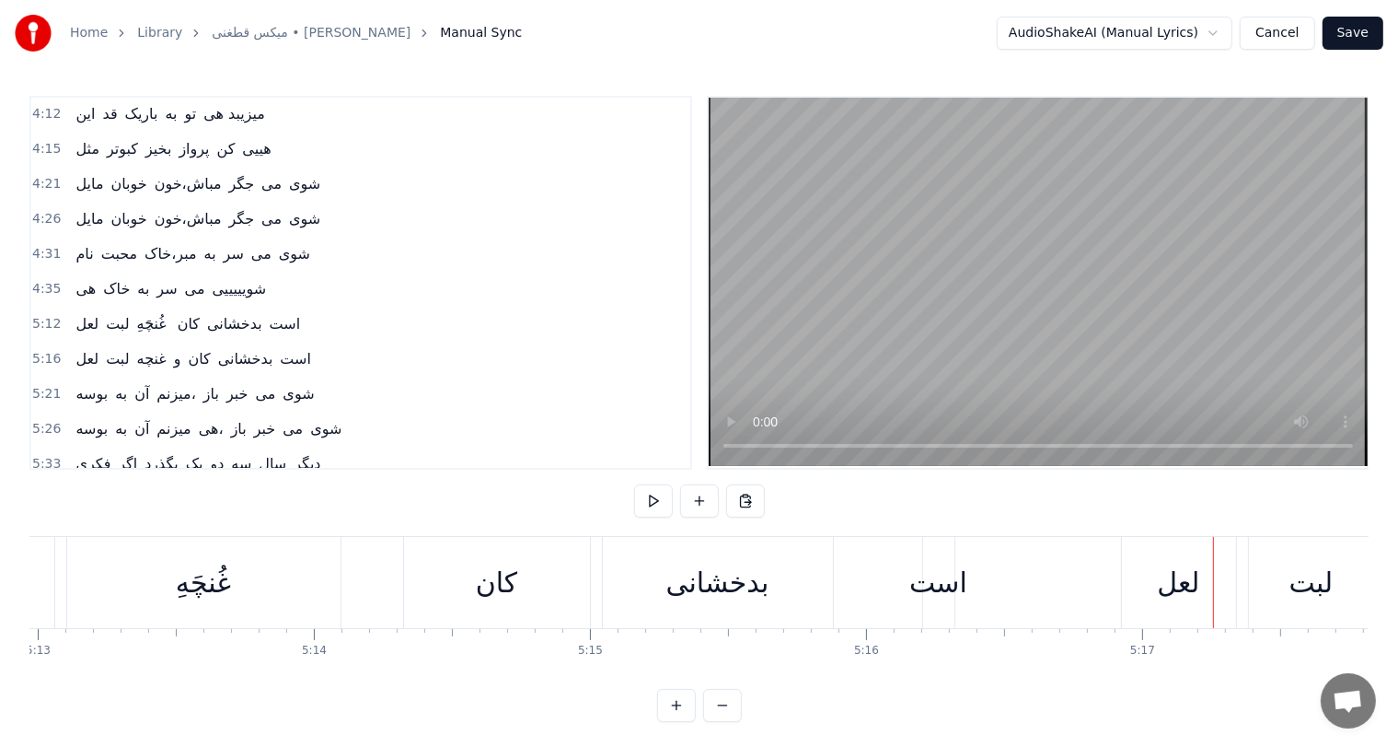
scroll to position [0, 86420]
click at [235, 571] on div "غُنچَهِ" at bounding box center [219, 582] width 55 height 41
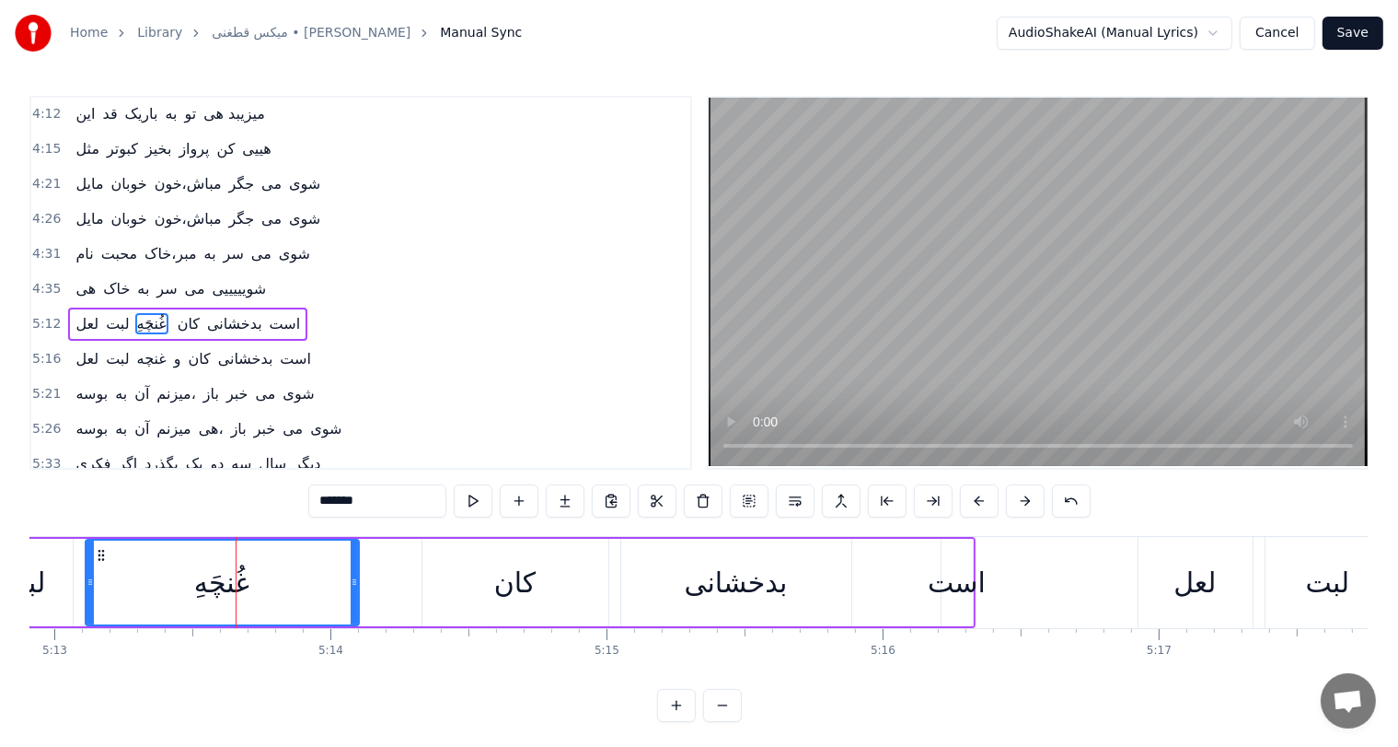
click at [377, 514] on input "*******" at bounding box center [377, 500] width 138 height 33
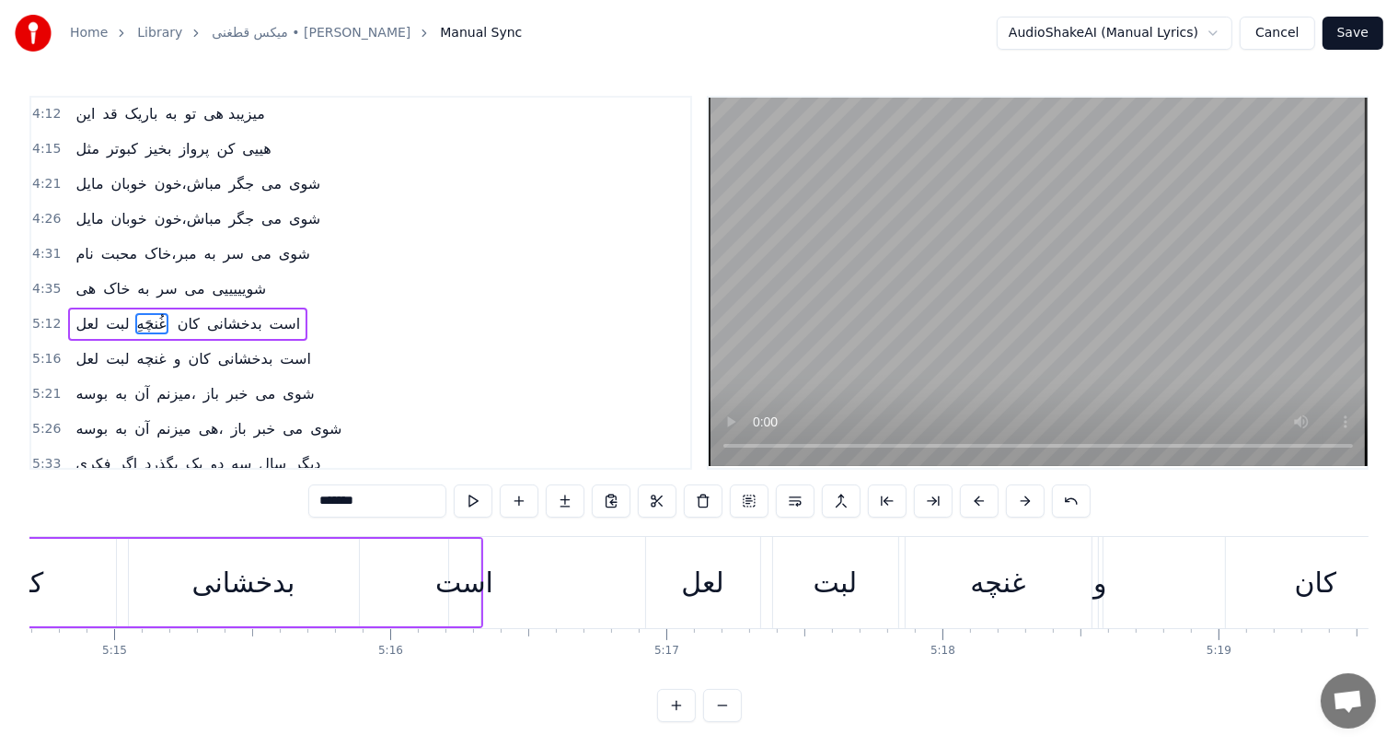
scroll to position [0, 86915]
click at [991, 585] on div "غنچه" at bounding box center [995, 582] width 55 height 41
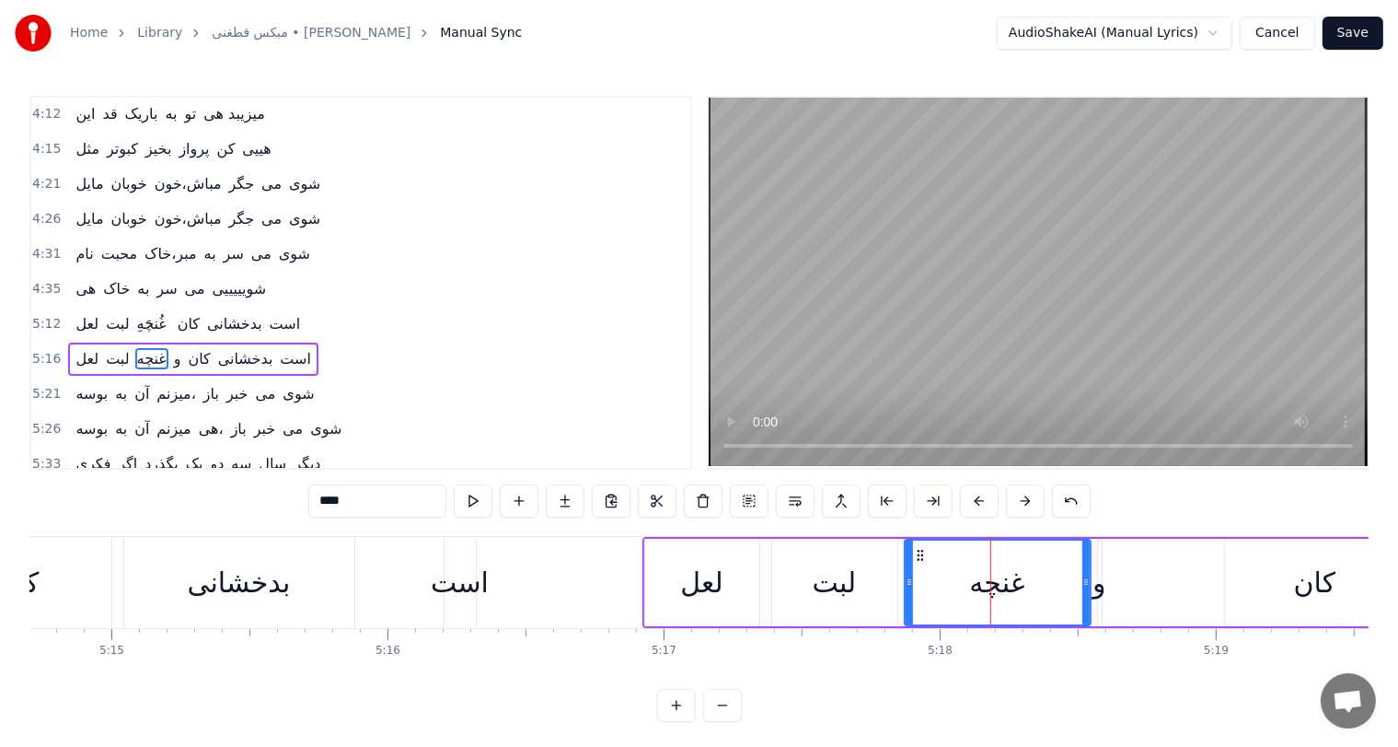
scroll to position [1084, 0]
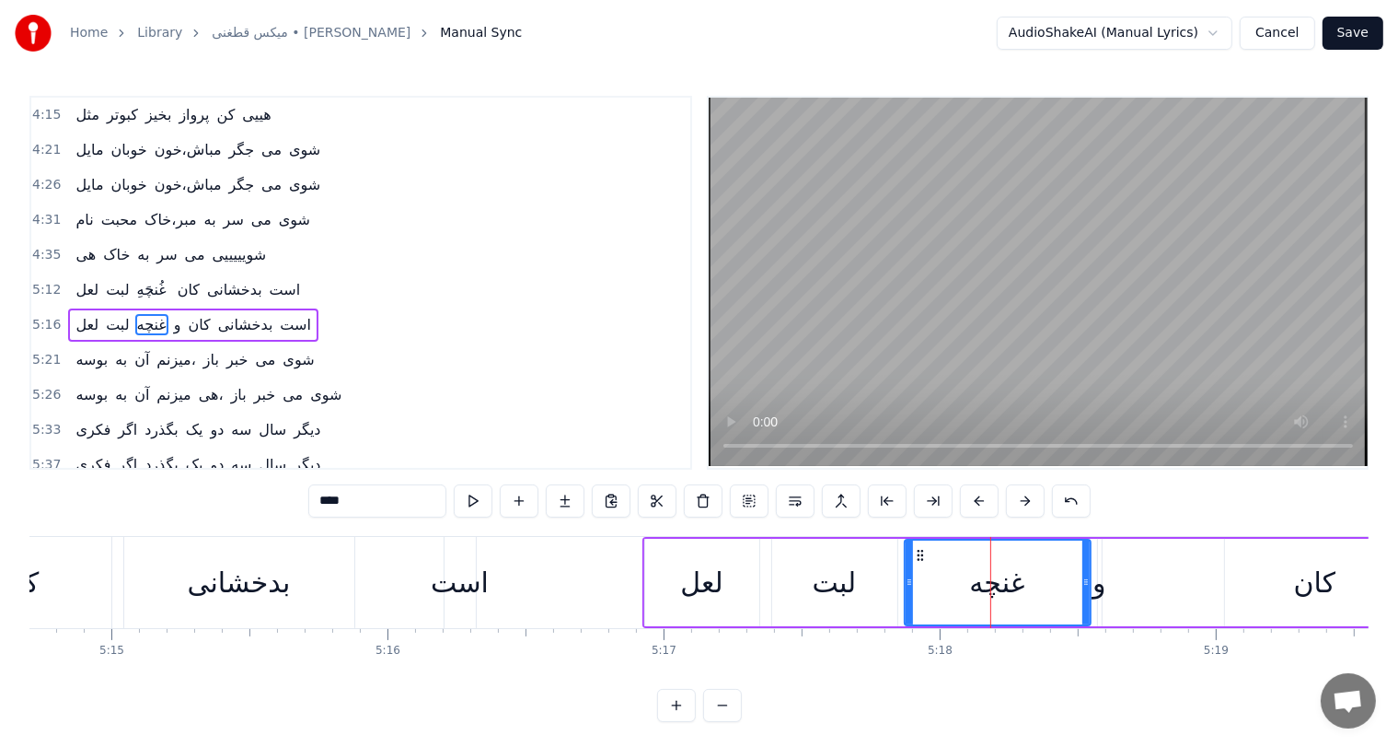
click at [355, 498] on input "****" at bounding box center [377, 500] width 138 height 33
paste input "***"
click at [353, 586] on div "بدخشانی" at bounding box center [239, 582] width 230 height 91
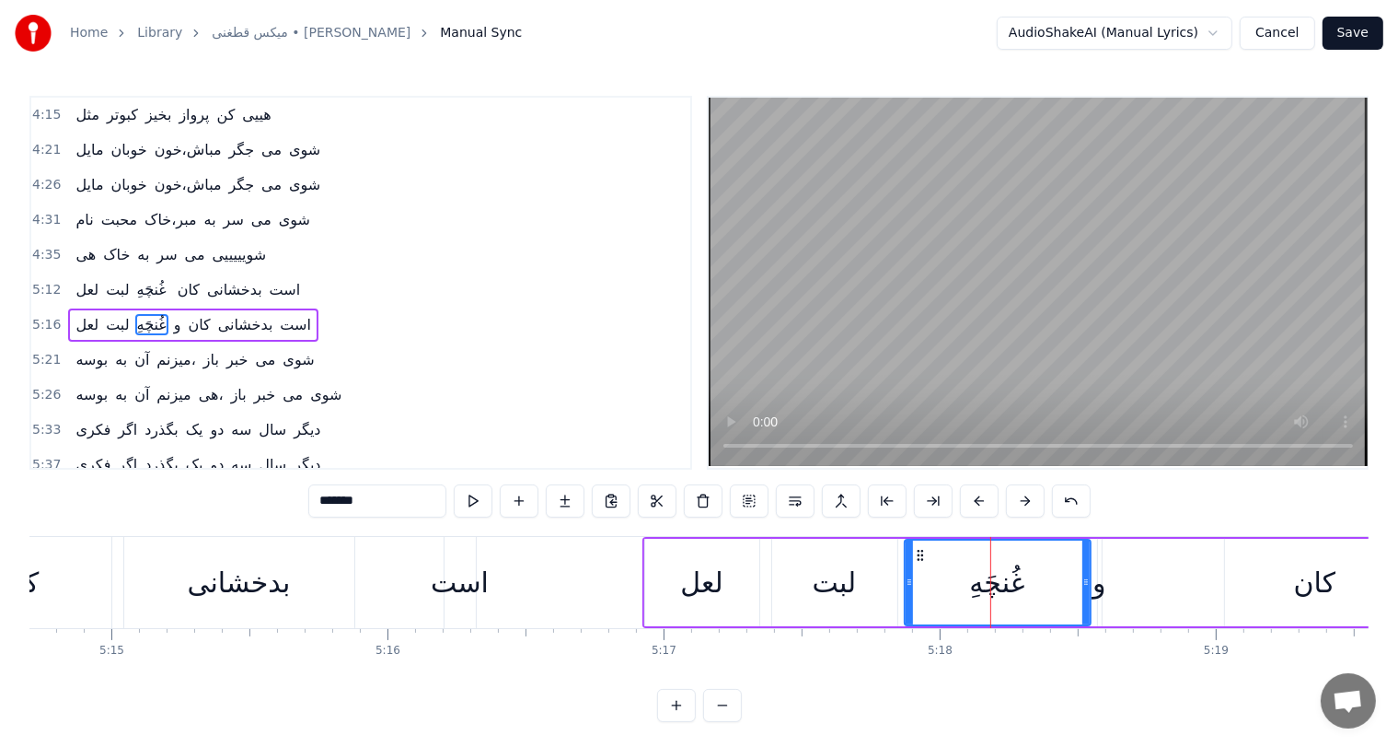
scroll to position [1050, 0]
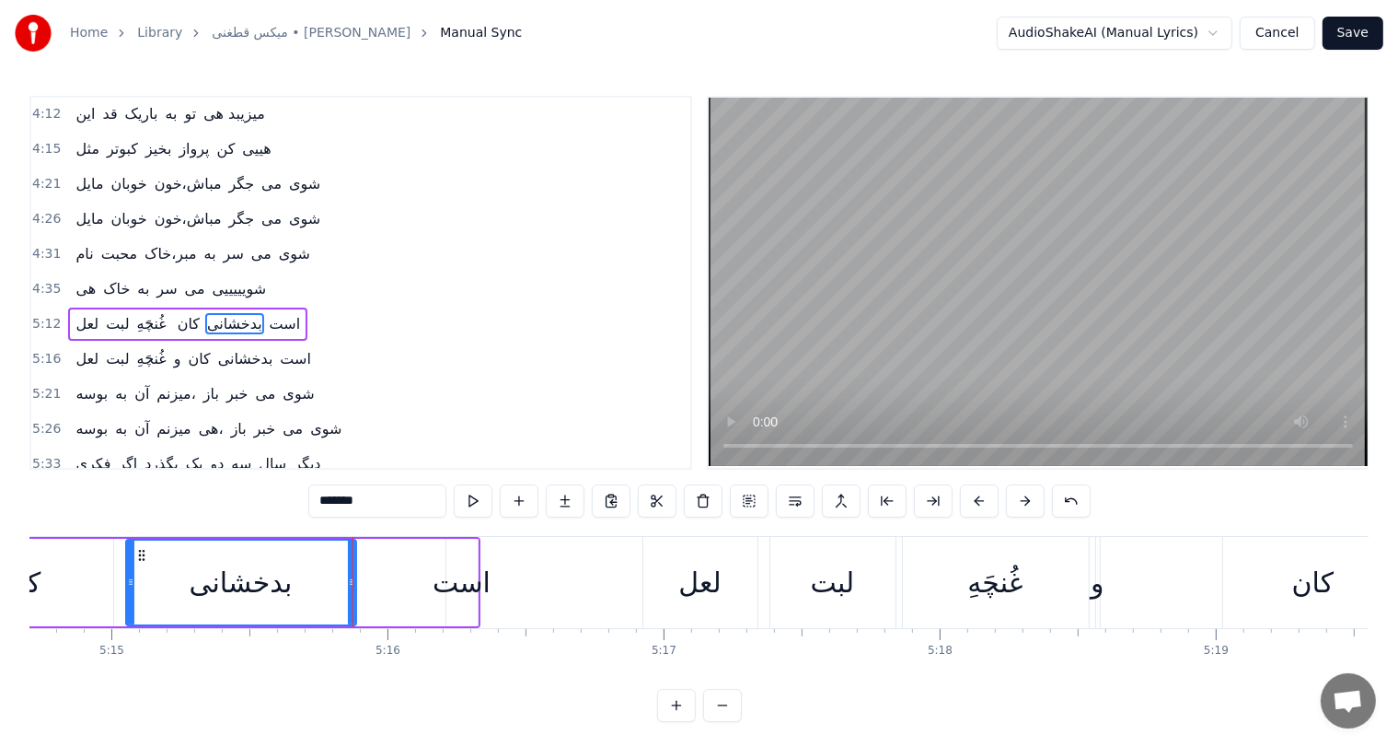
click at [1096, 591] on div "و" at bounding box center [1098, 582] width 14 height 41
type input "*"
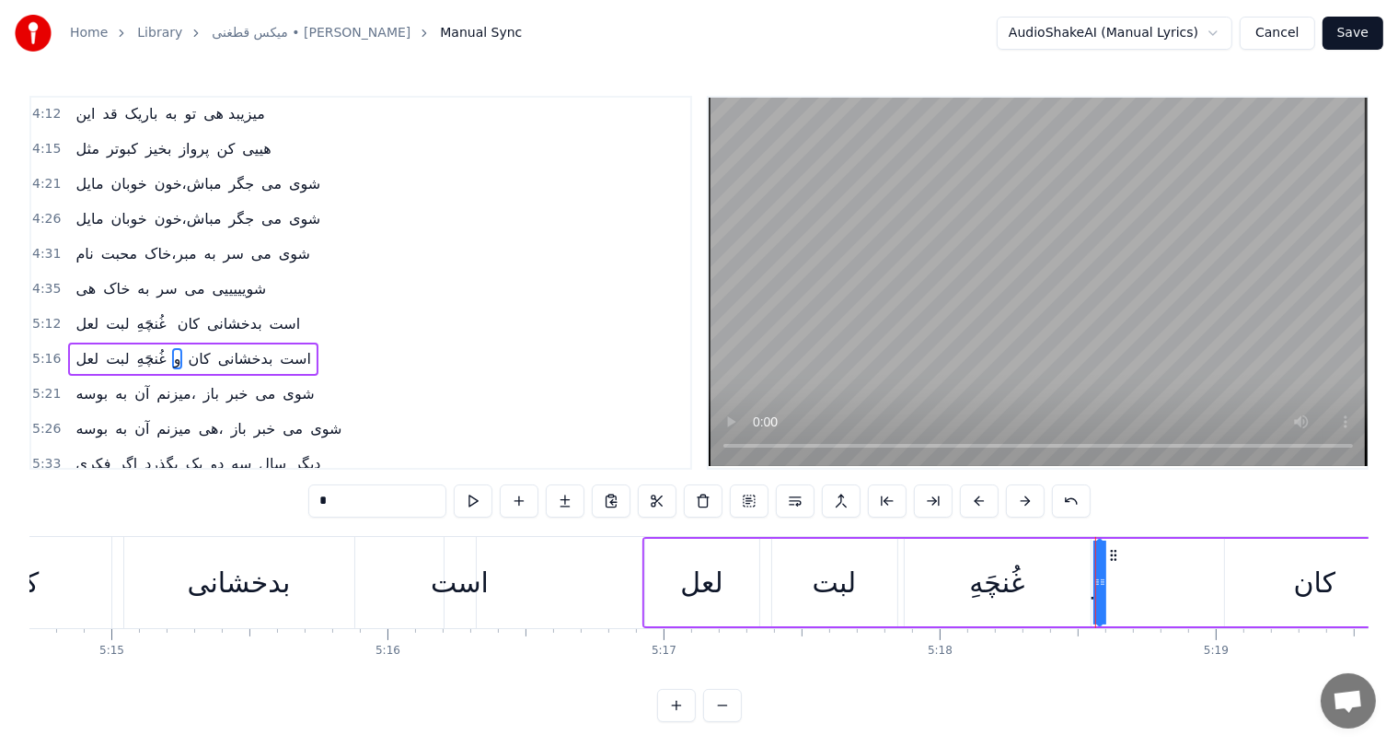
scroll to position [1084, 0]
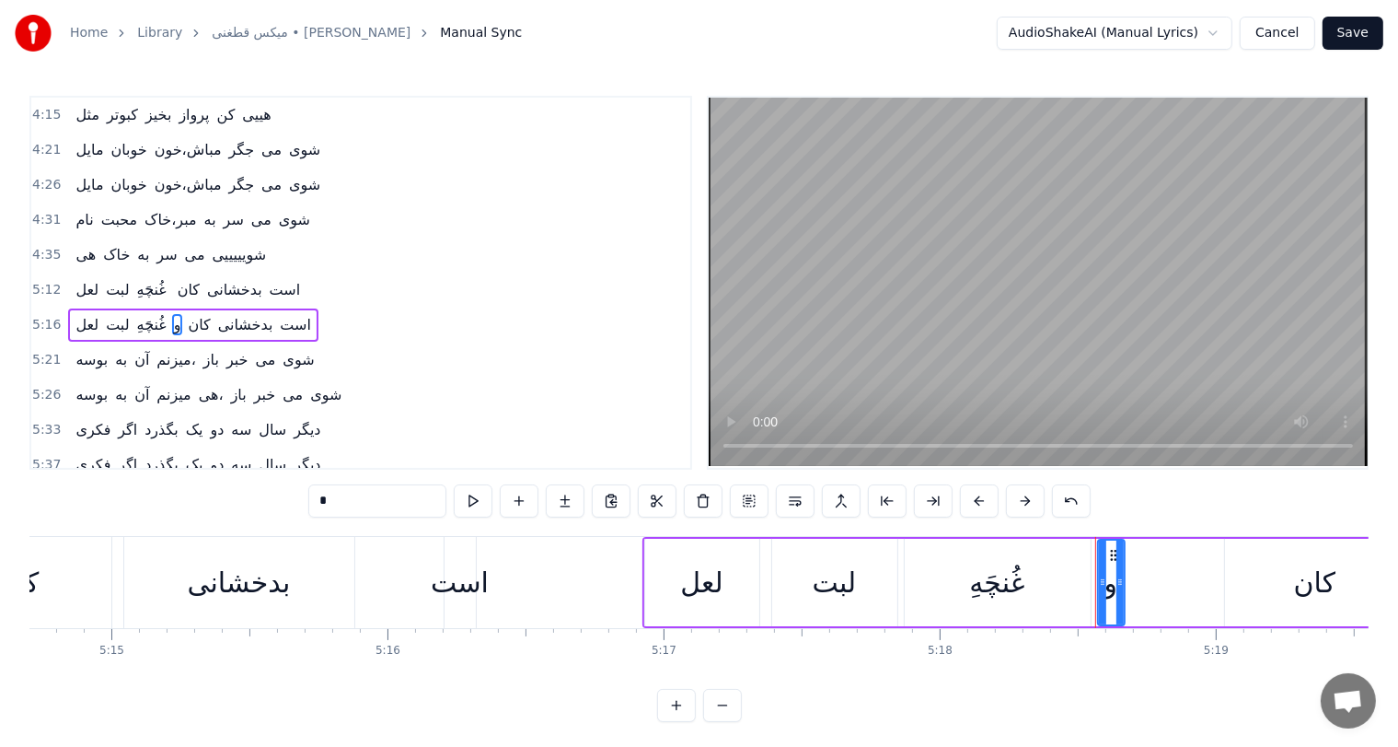
drag, startPoint x: 1100, startPoint y: 580, endPoint x: 1142, endPoint y: 581, distance: 41.4
click at [1126, 581] on div "و" at bounding box center [1111, 582] width 29 height 87
click at [1130, 587] on div "و" at bounding box center [1120, 582] width 43 height 84
drag, startPoint x: 362, startPoint y: 496, endPoint x: 215, endPoint y: 501, distance: 146.4
click at [215, 501] on div "0:51 ده ای روزها دلم غم داره یارجان 0:56 آی دو چشمانت همیش نم داره یار جان 1:02…" at bounding box center [698, 409] width 1339 height 626
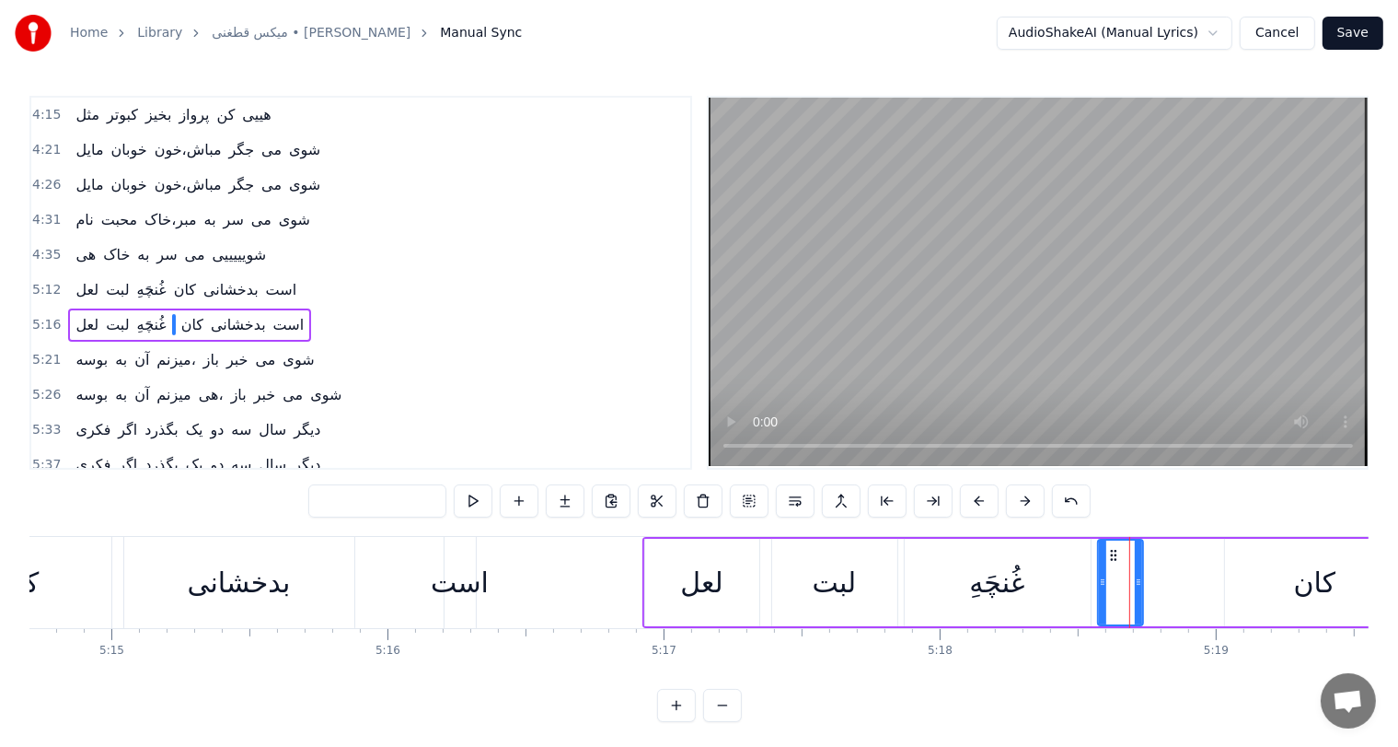
click at [1025, 581] on div "غُنچَهِ" at bounding box center [998, 582] width 186 height 87
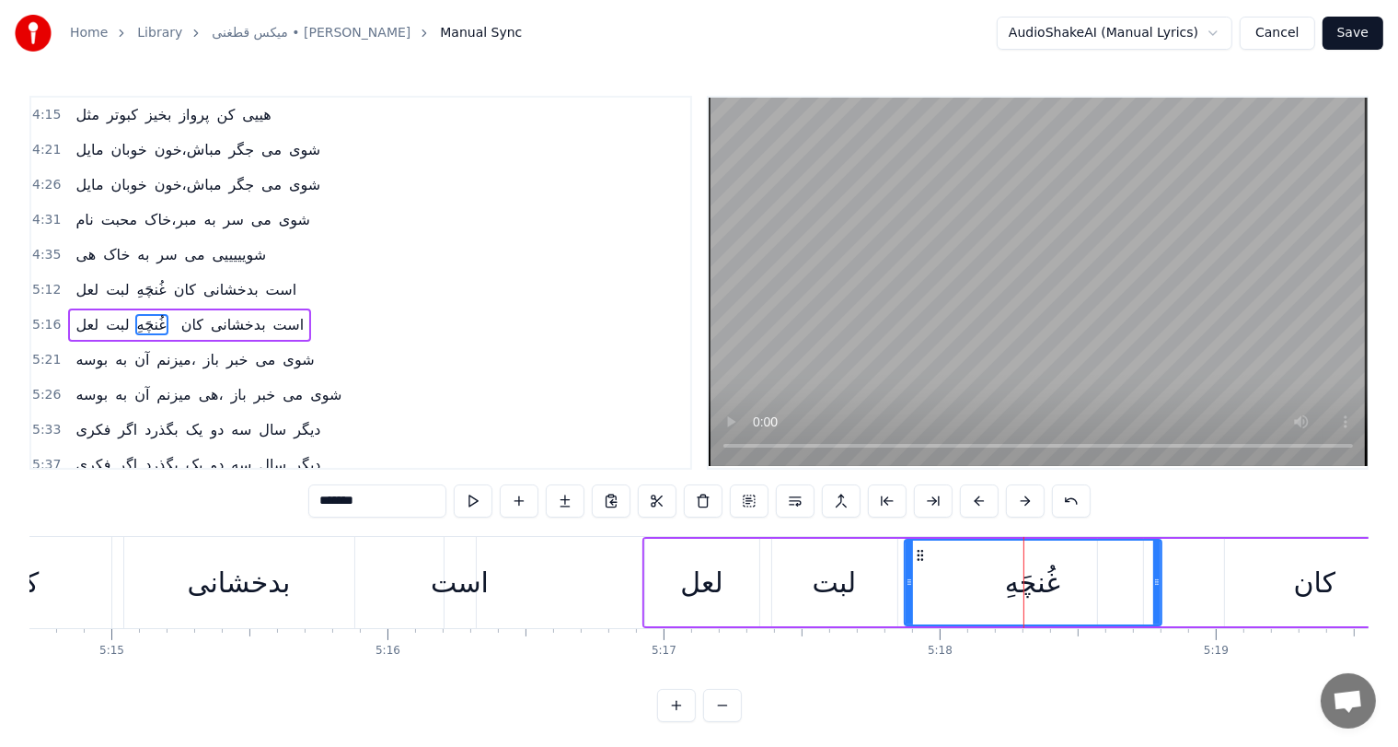
drag, startPoint x: 1084, startPoint y: 577, endPoint x: 1154, endPoint y: 575, distance: 70.9
click at [1154, 575] on icon at bounding box center [1157, 581] width 7 height 15
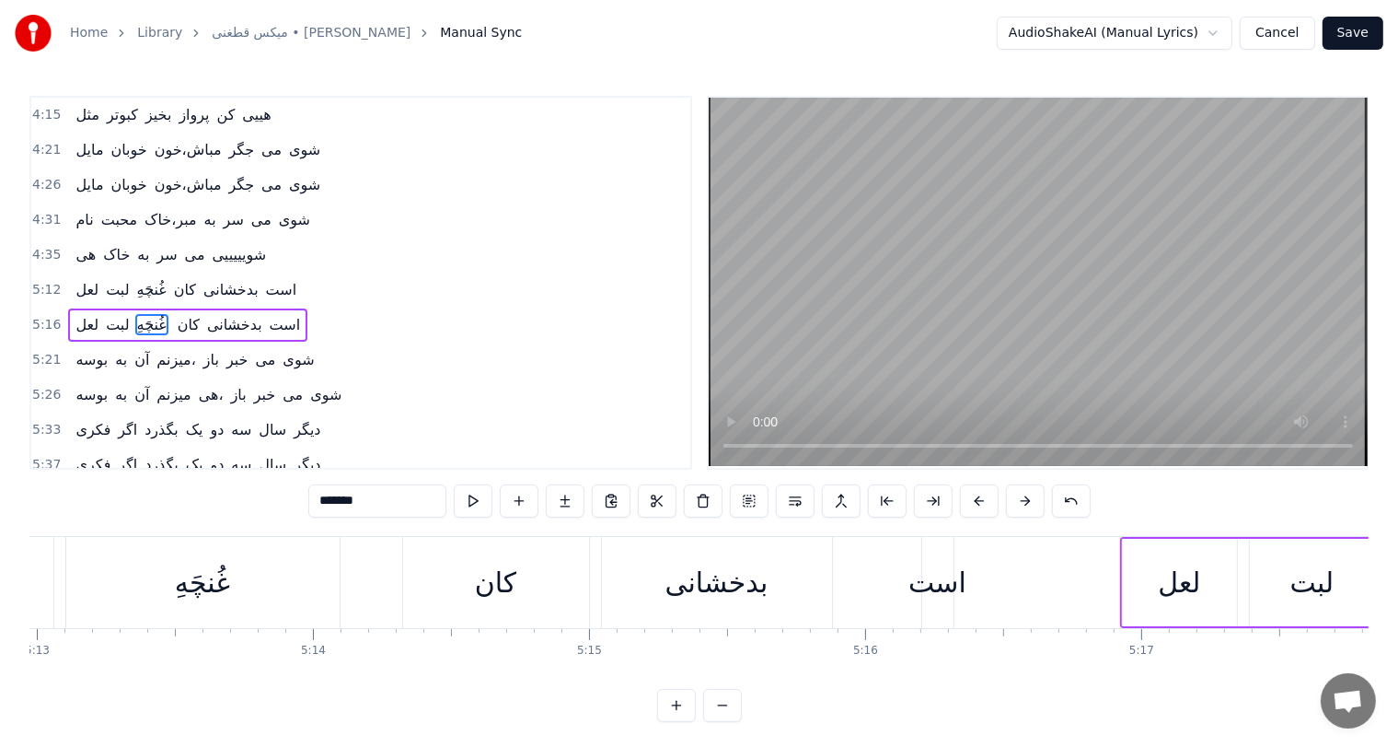
scroll to position [0, 86436]
click at [444, 581] on div "کان" at bounding box center [497, 582] width 186 height 91
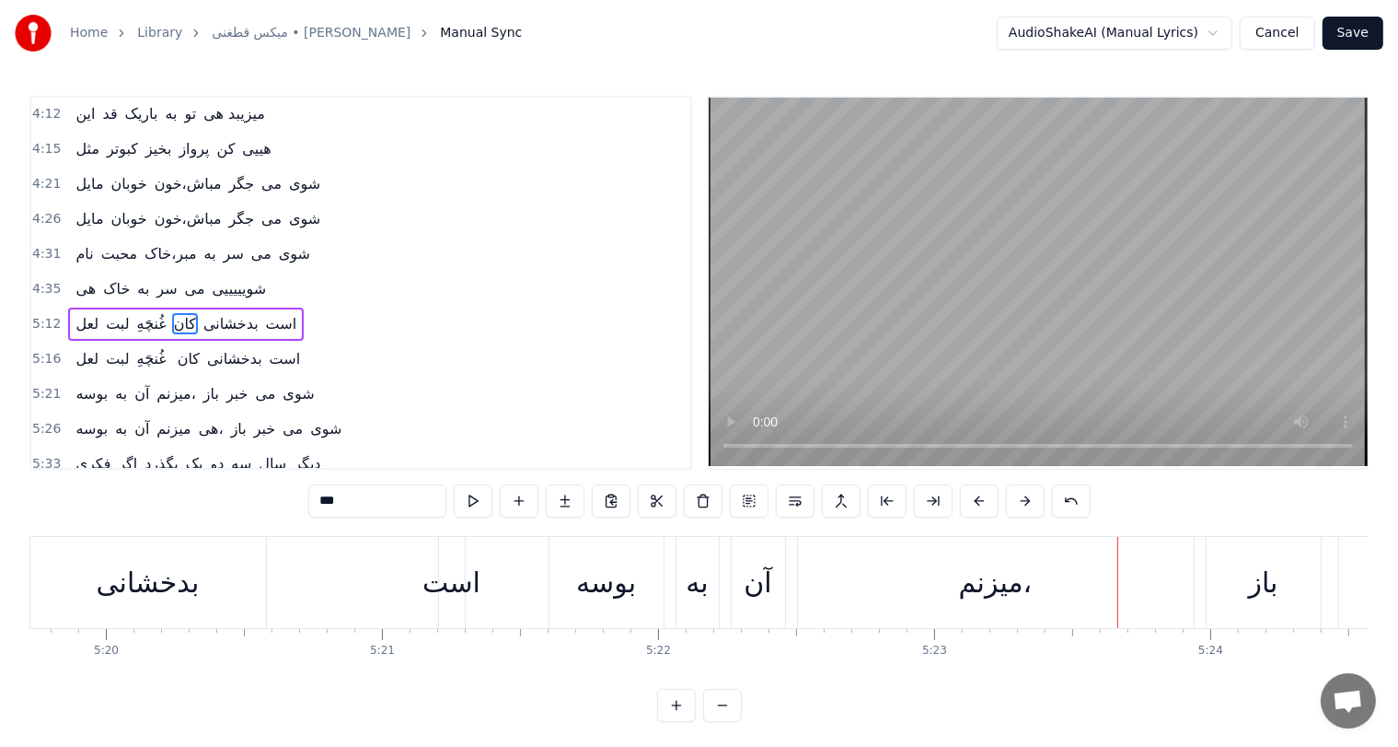
scroll to position [0, 88300]
click at [469, 571] on div "است" at bounding box center [452, 582] width 58 height 41
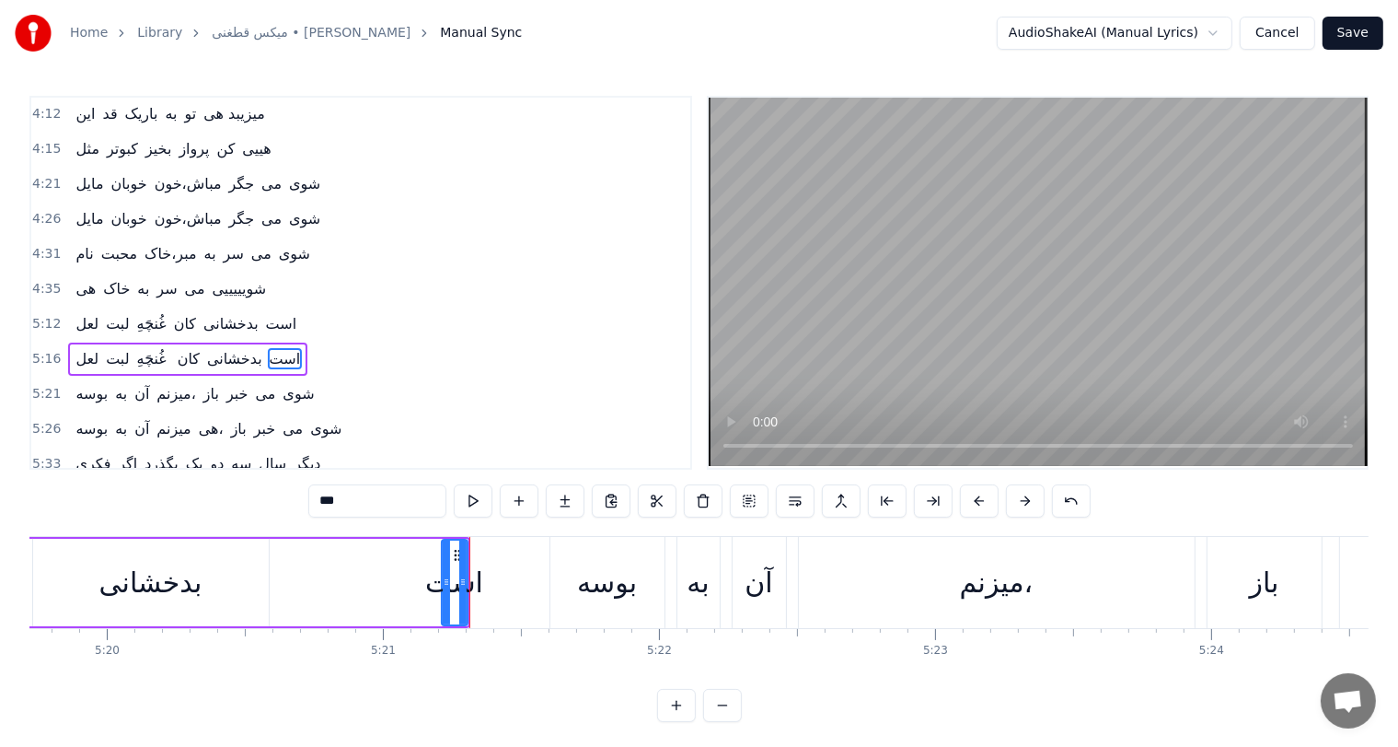
scroll to position [1084, 0]
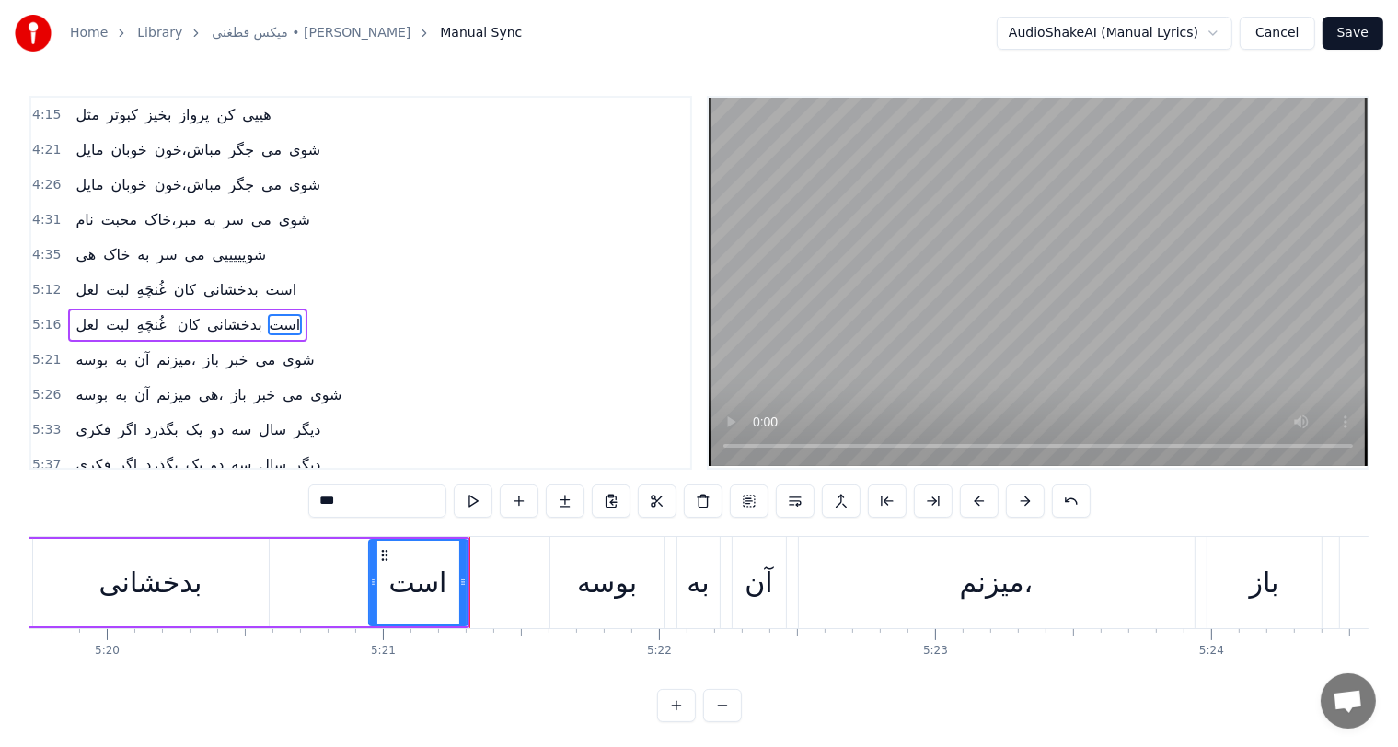
drag, startPoint x: 444, startPoint y: 577, endPoint x: 371, endPoint y: 592, distance: 74.2
click at [371, 592] on div at bounding box center [373, 582] width 7 height 84
click at [127, 586] on div "بدخشانی" at bounding box center [150, 582] width 103 height 41
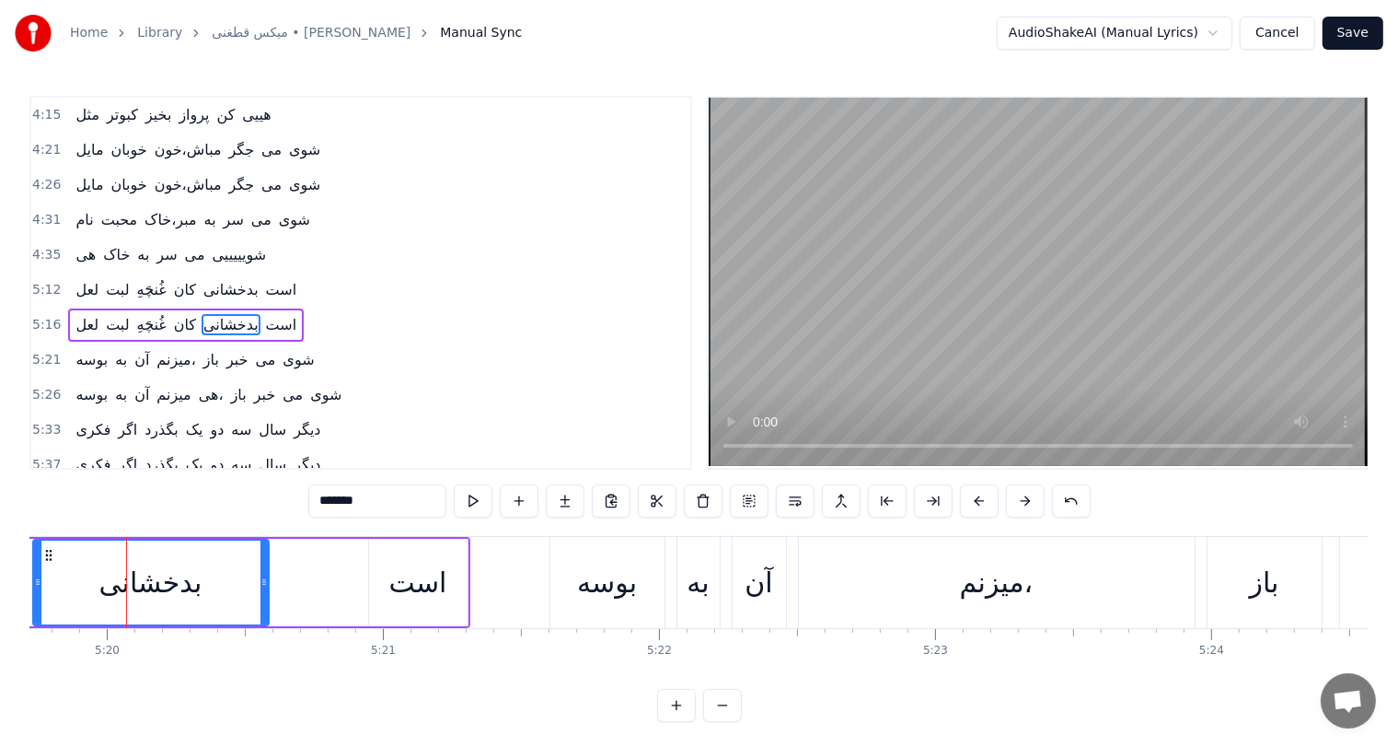
drag, startPoint x: 431, startPoint y: 582, endPoint x: 400, endPoint y: 582, distance: 30.4
click at [400, 582] on div "است" at bounding box center [418, 582] width 58 height 41
type input "***"
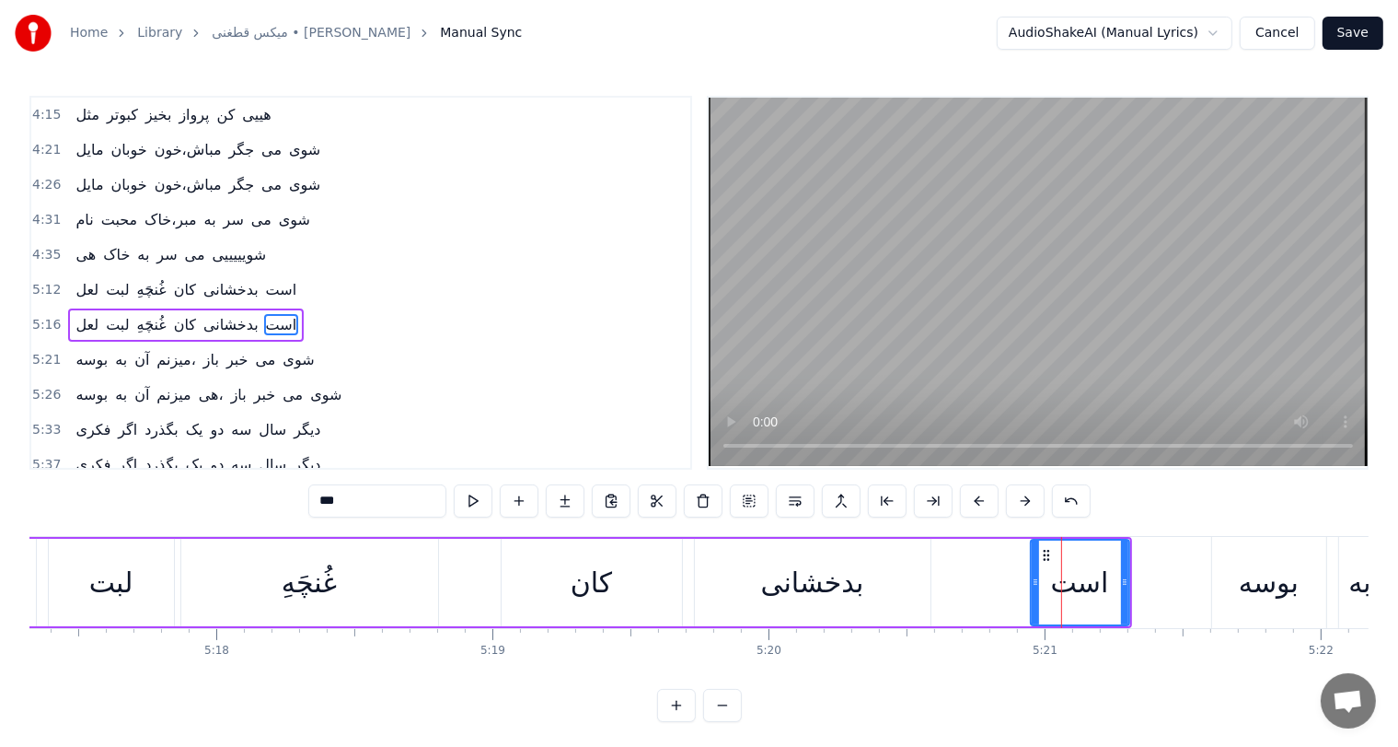
scroll to position [0, 87638]
click at [178, 556] on div "لعل لبت غُنچَهِ کان بدخشانی است" at bounding box center [526, 582] width 1213 height 91
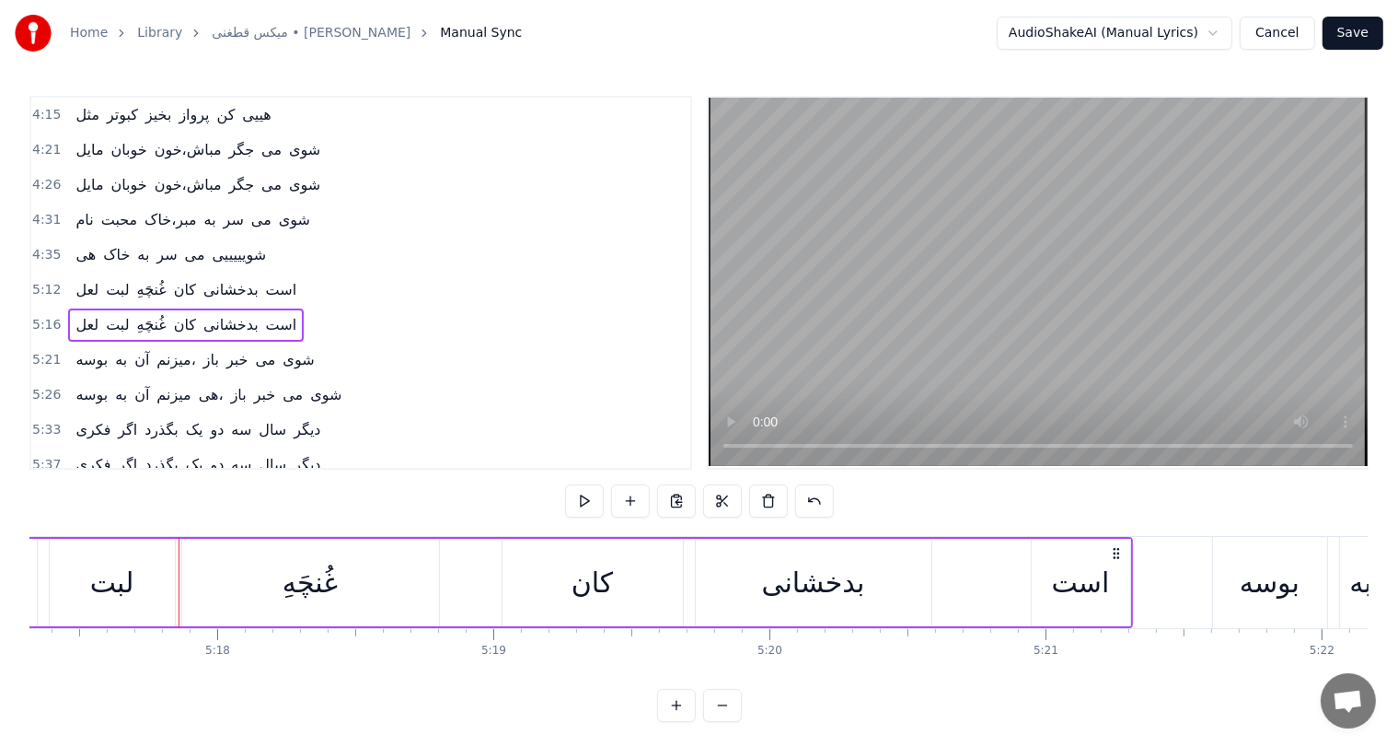
click at [90, 593] on div "لبت" at bounding box center [112, 582] width 44 height 41
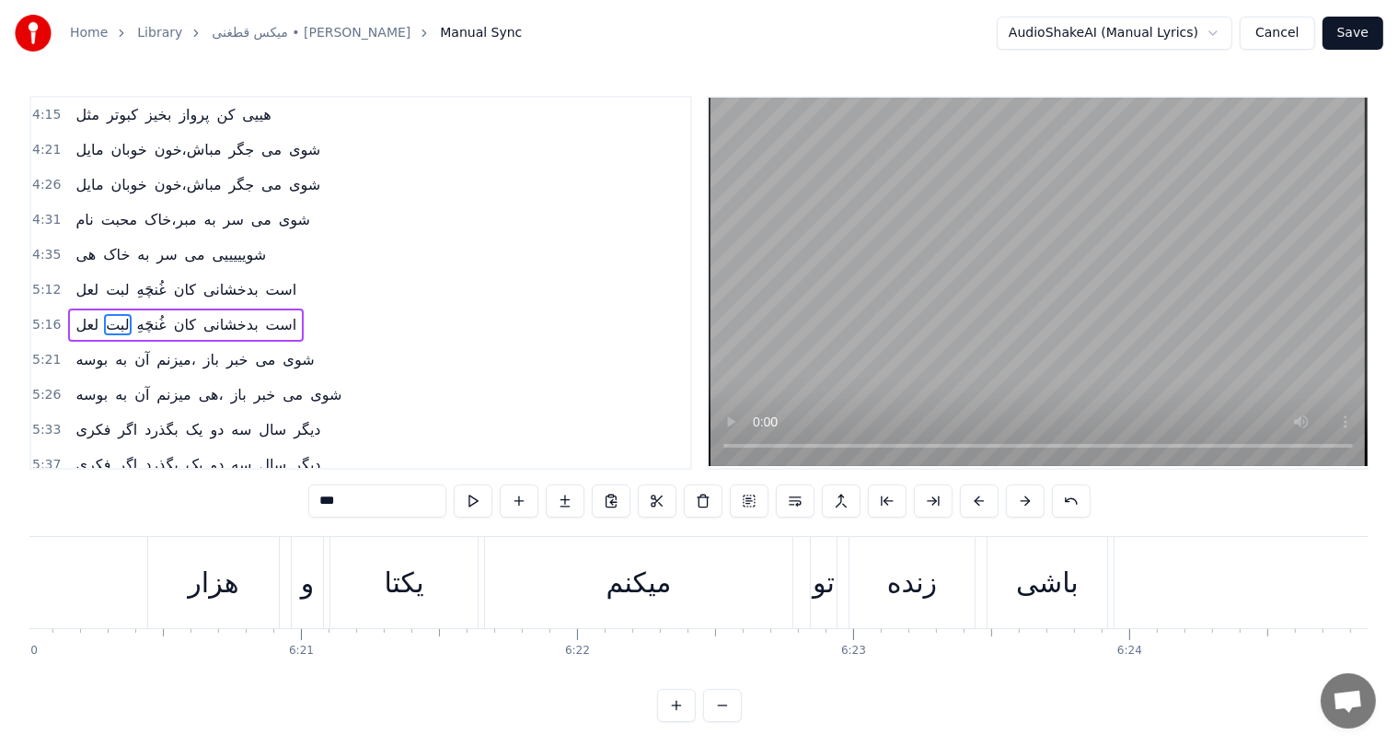
scroll to position [0, 104952]
click at [295, 590] on div "و" at bounding box center [308, 582] width 31 height 91
type input "*"
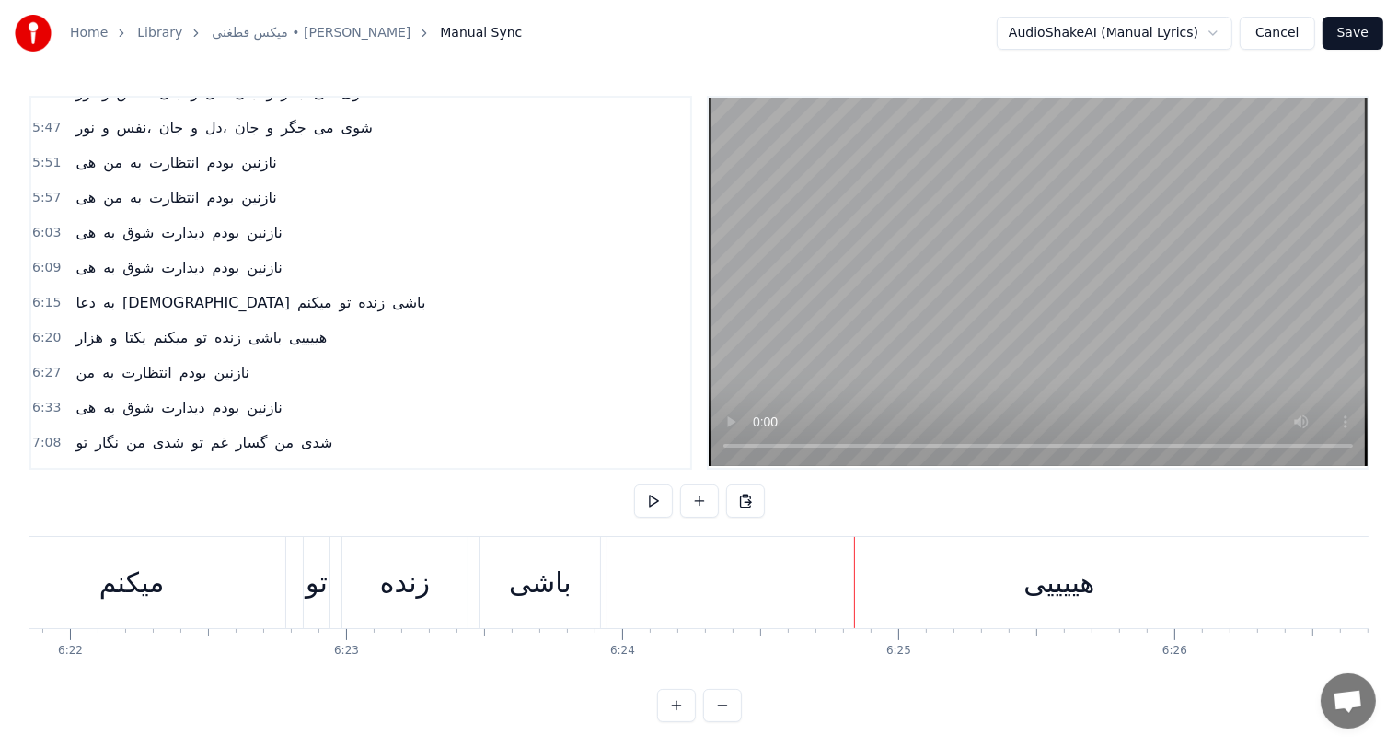
scroll to position [0, 105459]
click at [541, 584] on div "باشی" at bounding box center [541, 582] width 63 height 41
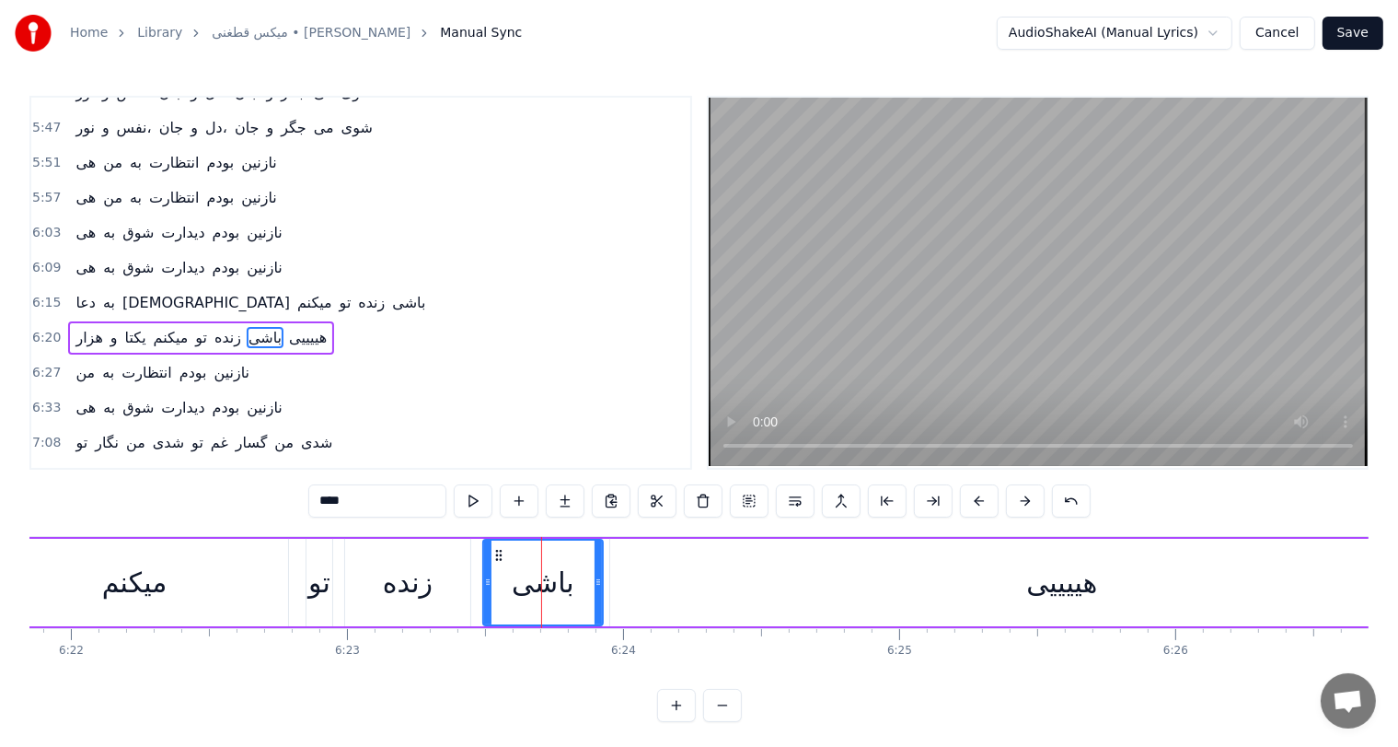
click at [748, 571] on div "هییییی" at bounding box center [1062, 582] width 904 height 87
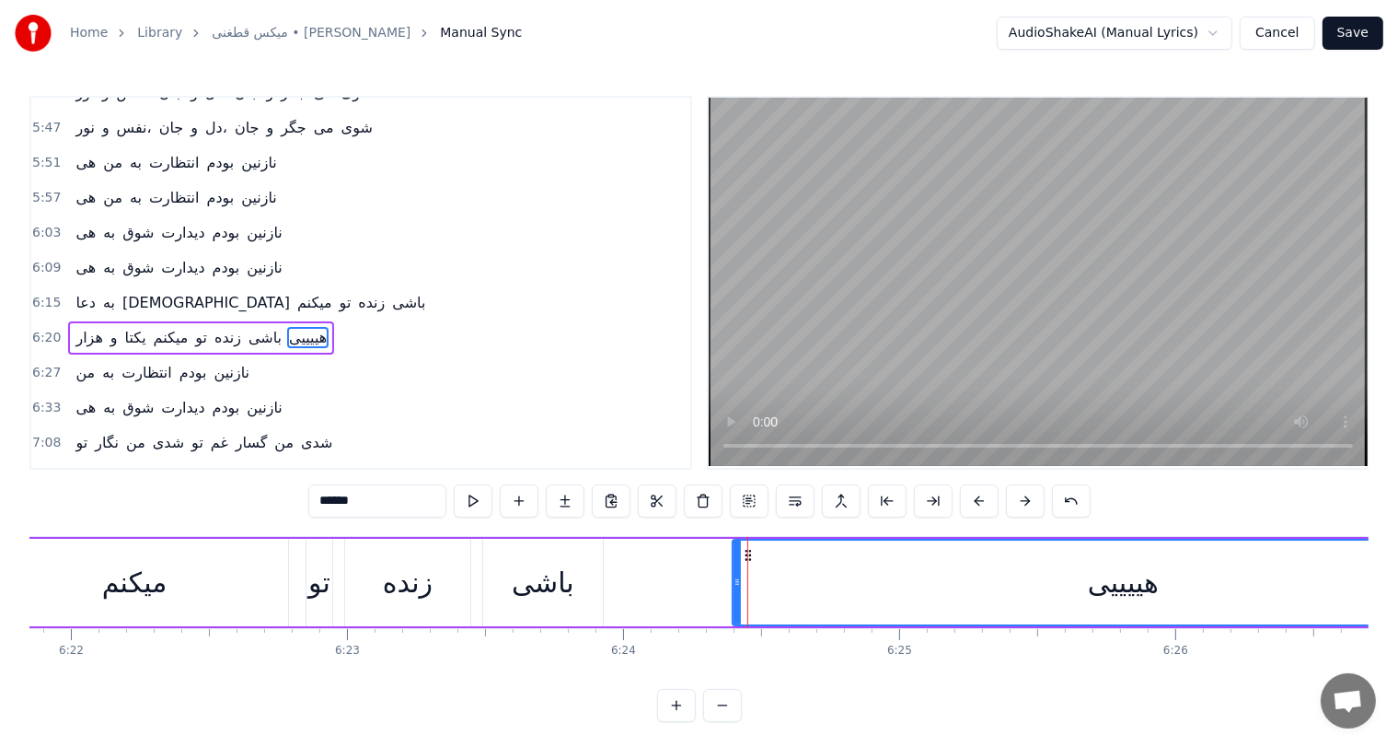
drag, startPoint x: 611, startPoint y: 581, endPoint x: 734, endPoint y: 568, distance: 123.1
click at [734, 568] on div at bounding box center [737, 582] width 7 height 84
click at [540, 596] on div "باشی" at bounding box center [543, 582] width 63 height 41
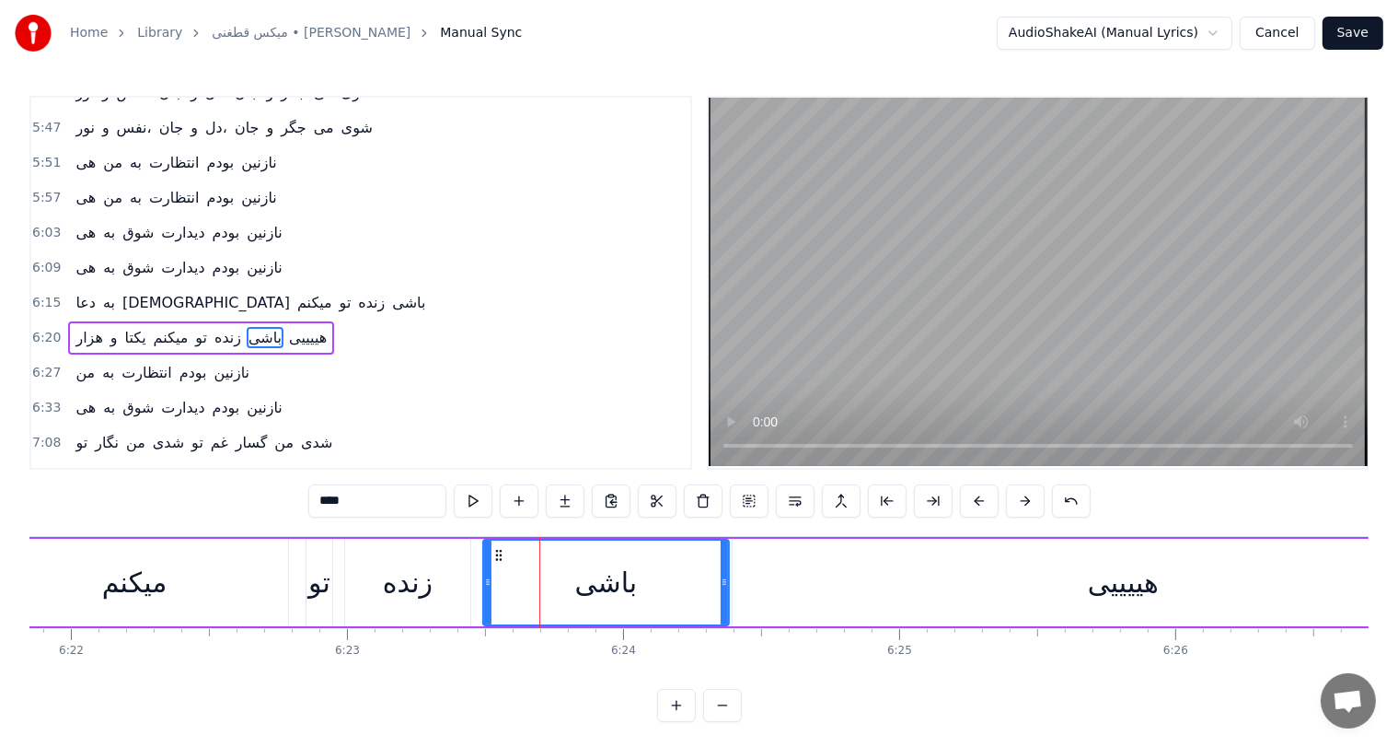
drag, startPoint x: 596, startPoint y: 581, endPoint x: 725, endPoint y: 571, distance: 130.2
click at [725, 571] on div at bounding box center [724, 582] width 7 height 84
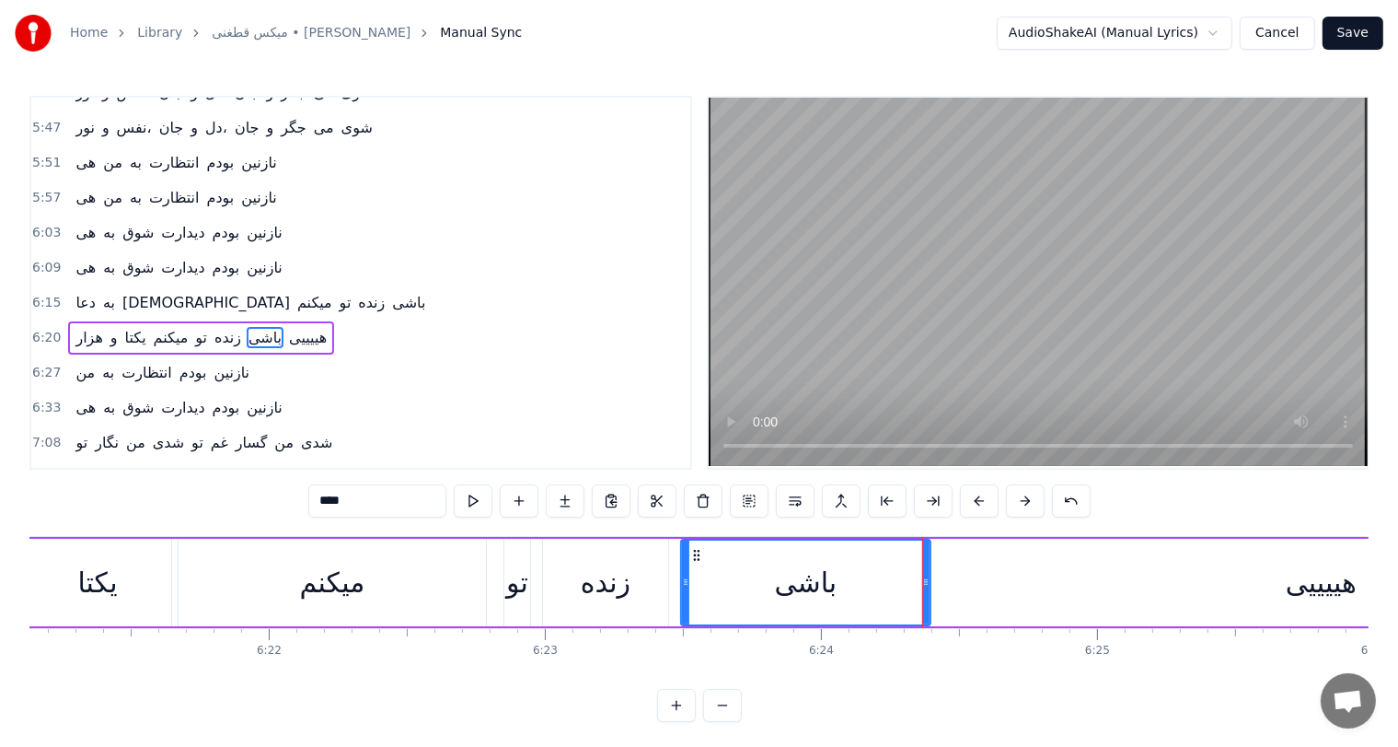
scroll to position [0, 105258]
click at [369, 590] on div "میکنم" at bounding box center [335, 582] width 307 height 87
type input "*****"
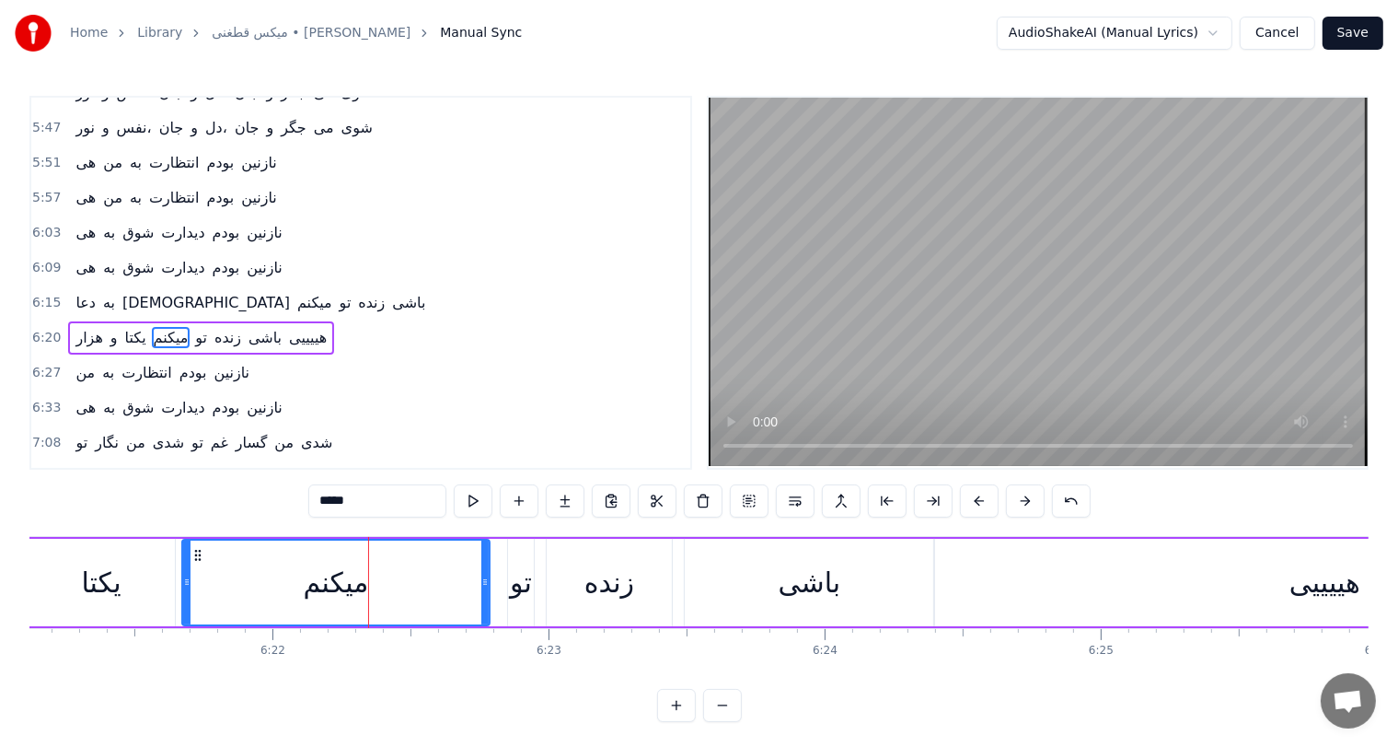
click at [534, 583] on div "هزار و یکتا میکنم تو زنده باشی هییییی" at bounding box center [781, 582] width 1876 height 91
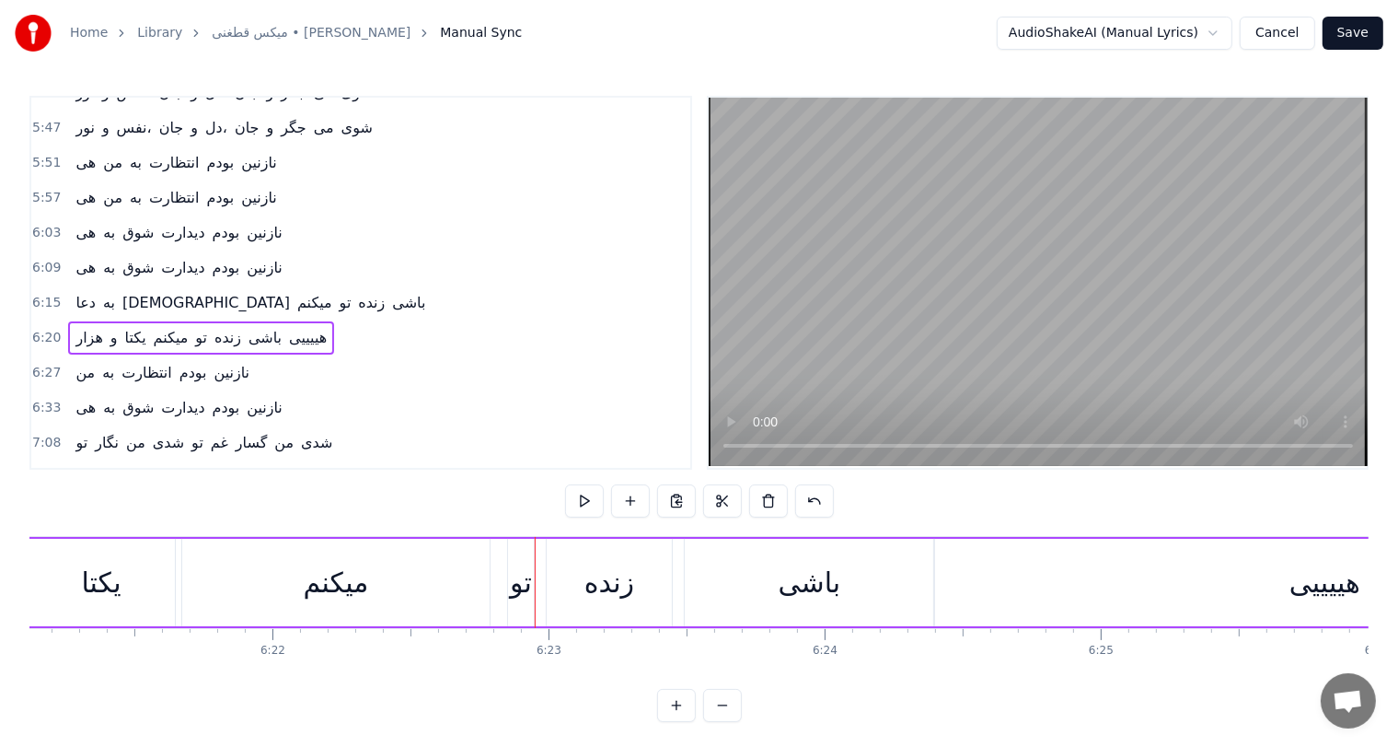
click at [608, 586] on div "زنده" at bounding box center [610, 582] width 50 height 41
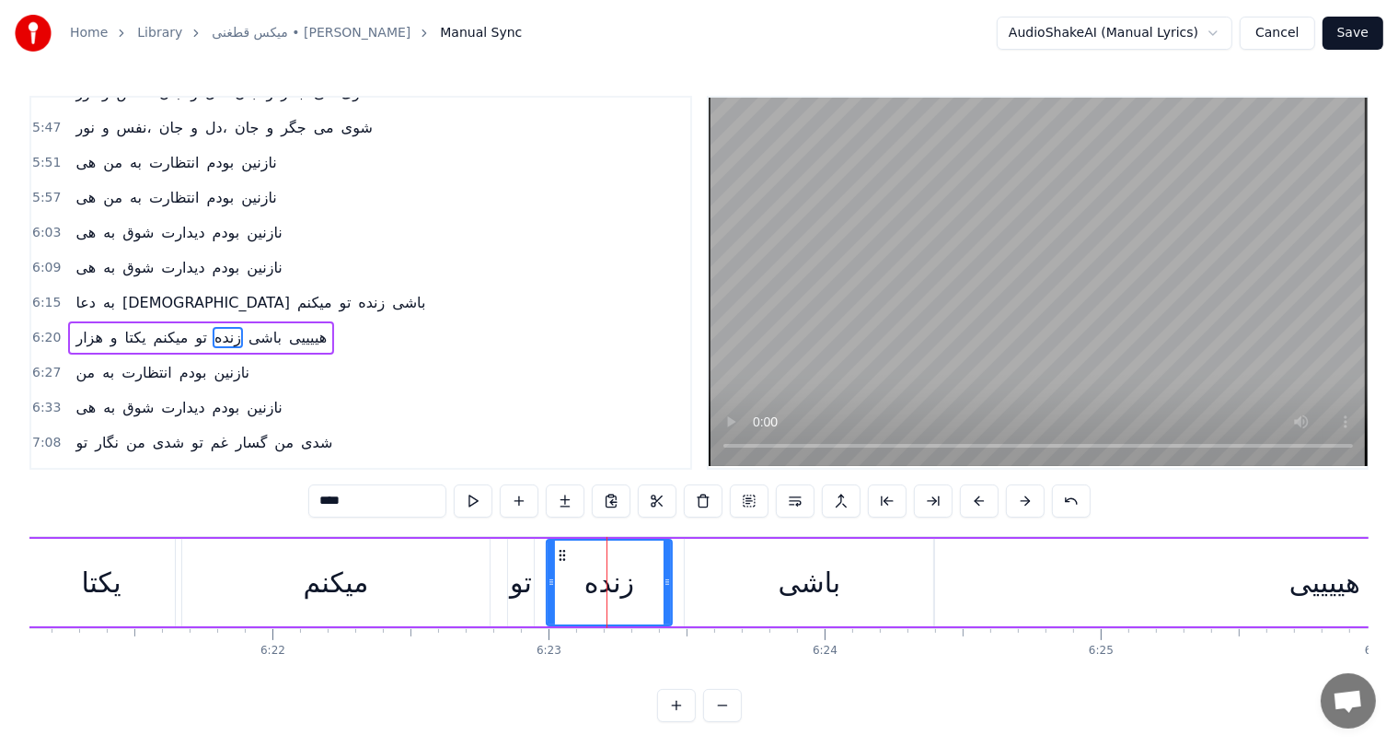
click at [528, 580] on div "تو" at bounding box center [521, 582] width 22 height 41
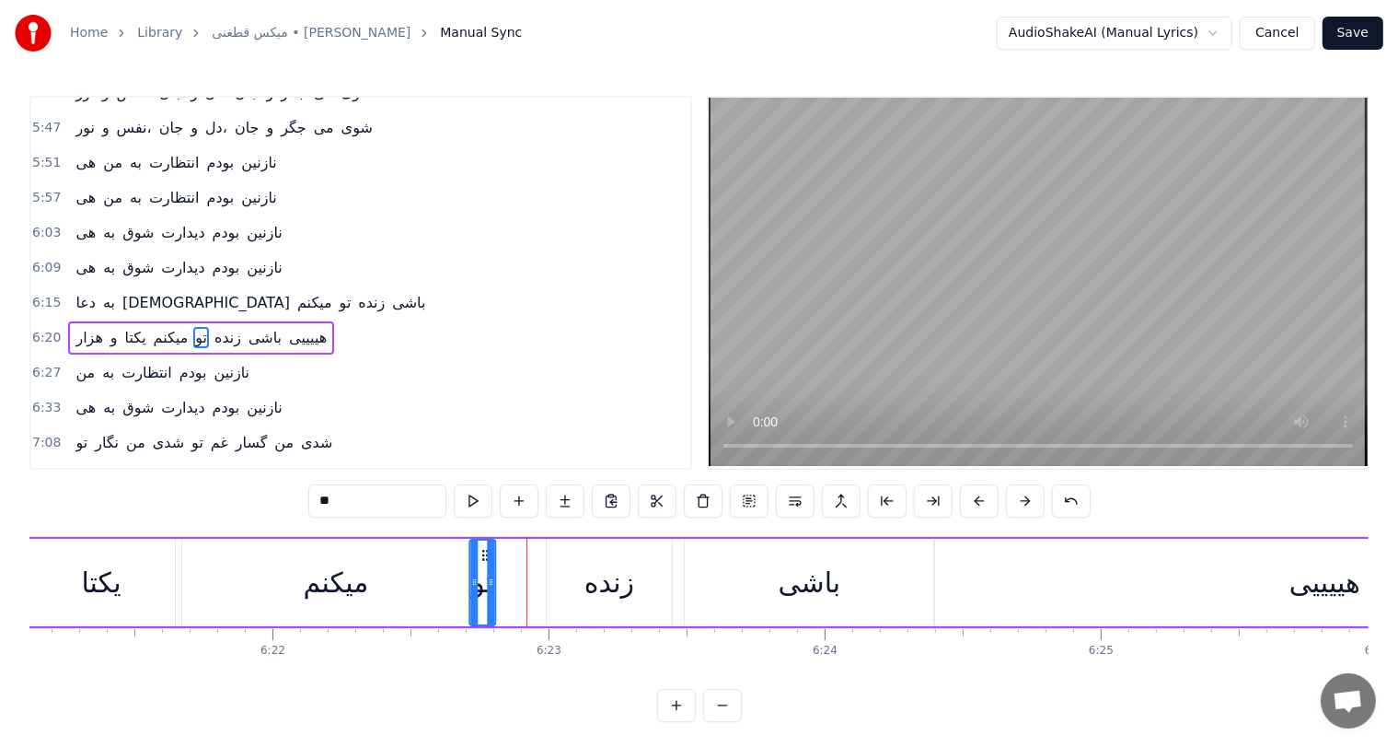
drag, startPoint x: 518, startPoint y: 552, endPoint x: 480, endPoint y: 560, distance: 39.4
click at [480, 560] on icon at bounding box center [485, 555] width 15 height 15
drag, startPoint x: 598, startPoint y: 579, endPoint x: 617, endPoint y: 589, distance: 21.0
click at [617, 589] on div "زنده" at bounding box center [610, 582] width 50 height 41
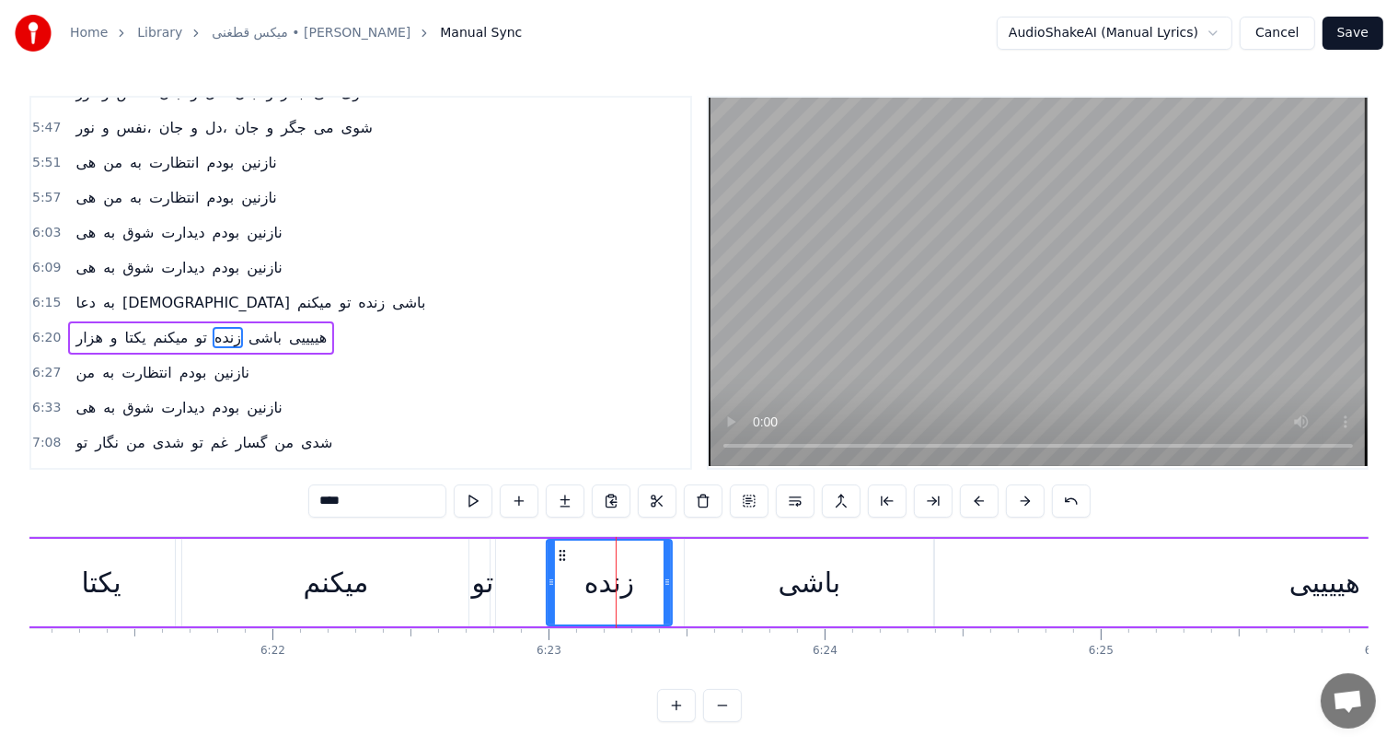
click at [617, 589] on div "زنده" at bounding box center [610, 582] width 50 height 41
drag, startPoint x: 559, startPoint y: 559, endPoint x: 538, endPoint y: 562, distance: 21.4
click at [538, 562] on div "زنده" at bounding box center [589, 582] width 123 height 84
drag, startPoint x: 804, startPoint y: 578, endPoint x: 817, endPoint y: 593, distance: 20.2
click at [817, 593] on div "باشی" at bounding box center [810, 582] width 63 height 41
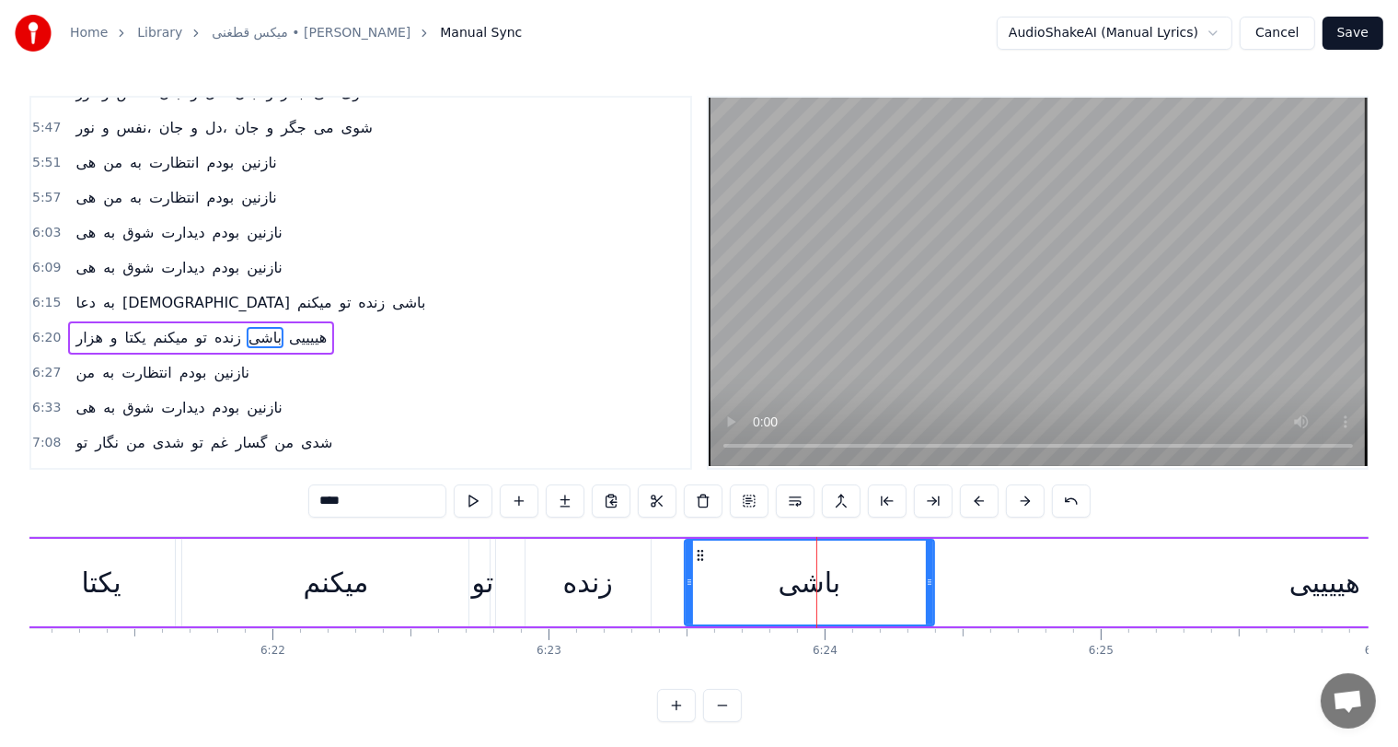
click at [817, 593] on div "باشی" at bounding box center [810, 582] width 63 height 41
drag, startPoint x: 698, startPoint y: 552, endPoint x: 672, endPoint y: 552, distance: 25.8
click at [672, 552] on icon at bounding box center [674, 555] width 15 height 15
click at [110, 579] on div "یکتا" at bounding box center [101, 582] width 40 height 41
type input "****"
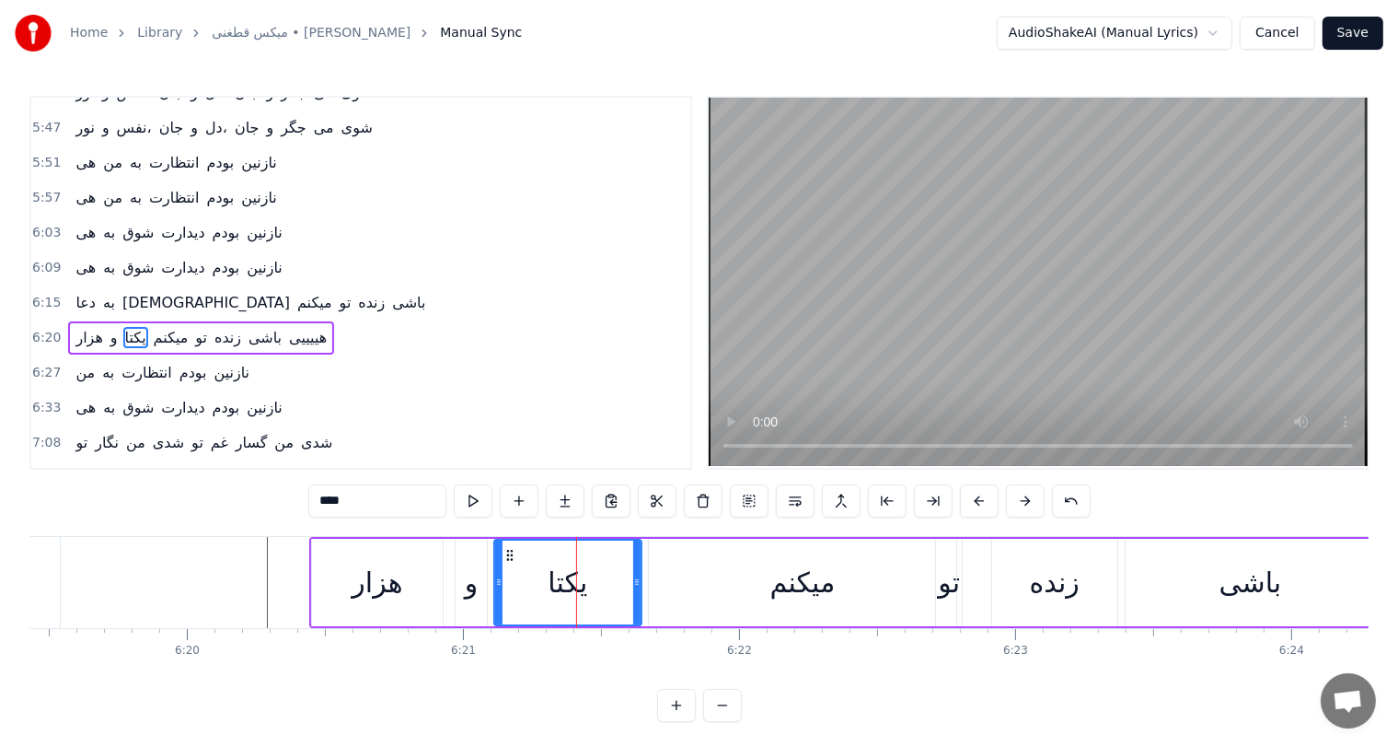
scroll to position [0, 104774]
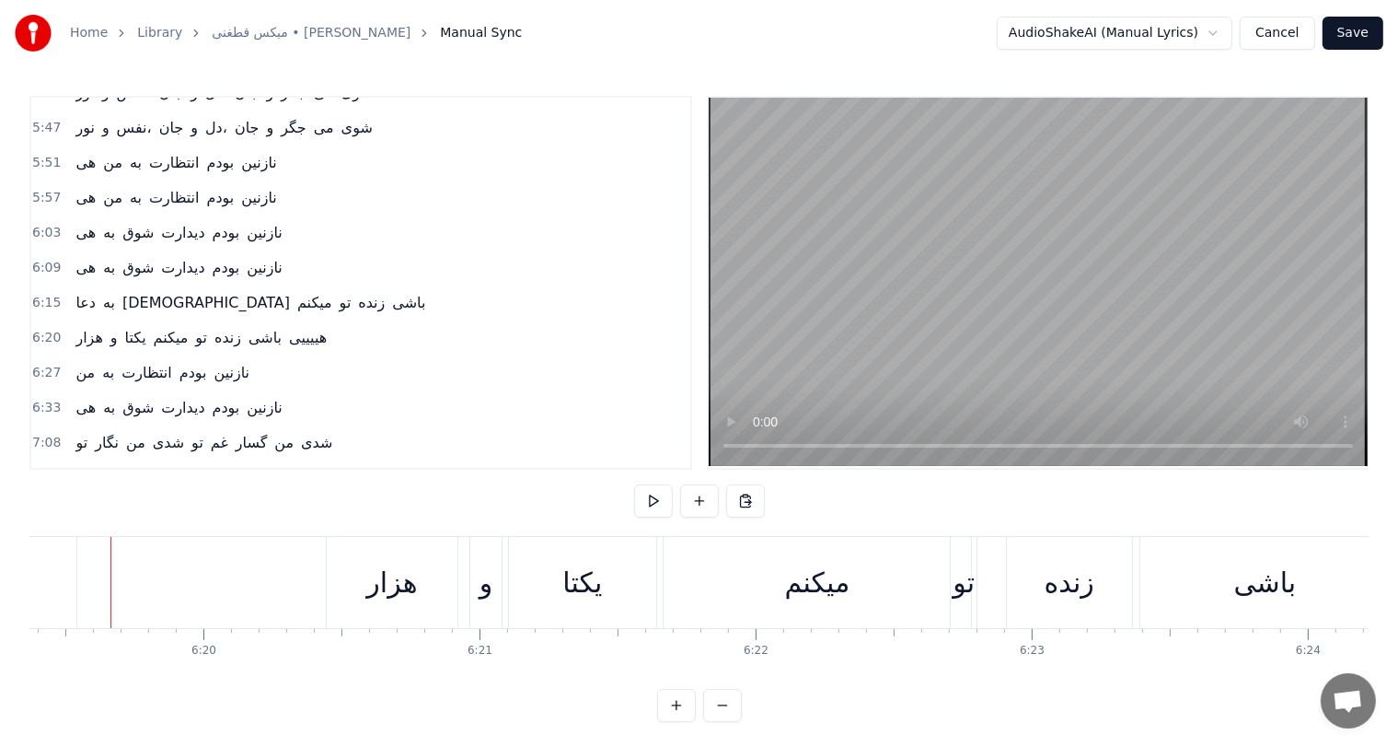
scroll to position [0, 104763]
click at [978, 576] on div "تو" at bounding box center [975, 582] width 22 height 41
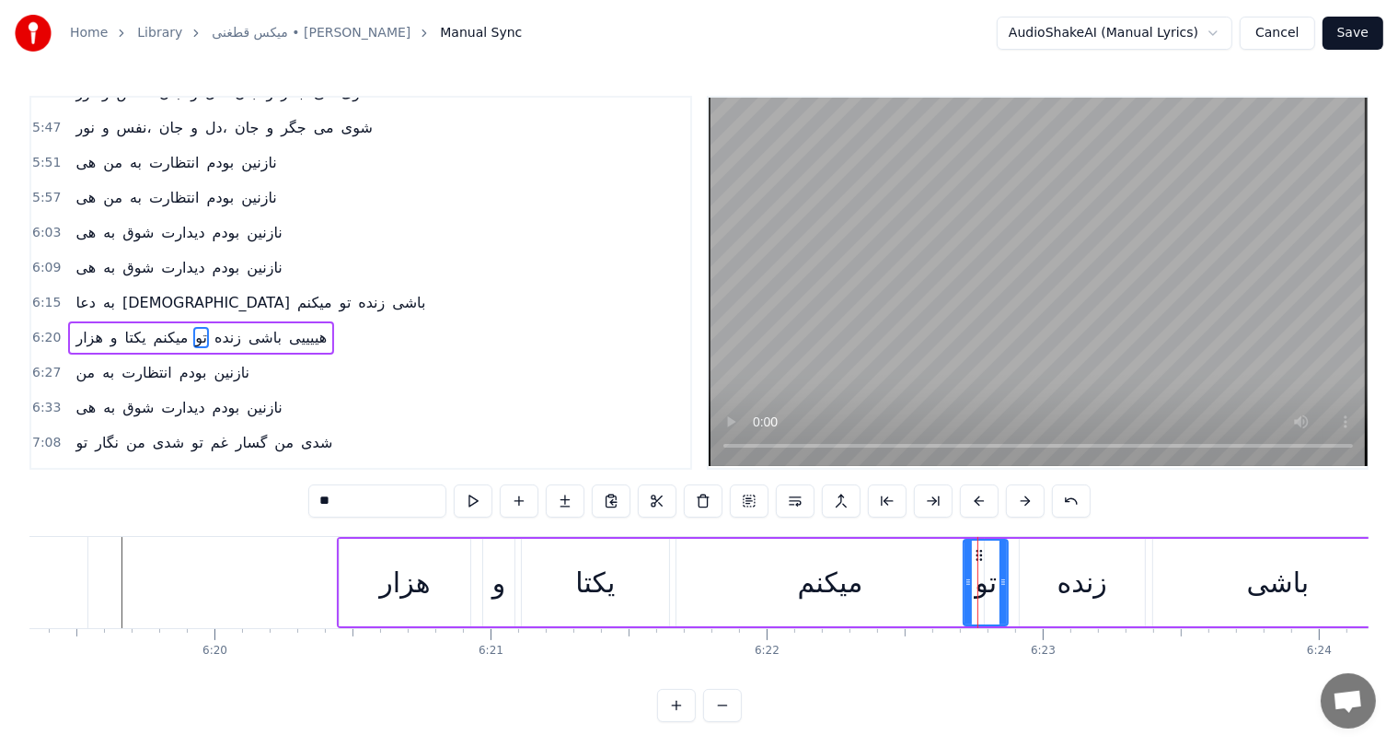
drag, startPoint x: 983, startPoint y: 577, endPoint x: 1005, endPoint y: 578, distance: 22.1
click at [1005, 578] on icon at bounding box center [1003, 581] width 7 height 15
drag, startPoint x: 976, startPoint y: 554, endPoint x: 1001, endPoint y: 554, distance: 24.9
click at [1001, 554] on circle at bounding box center [1001, 554] width 1 height 1
click at [1075, 586] on div "زنده" at bounding box center [1083, 582] width 50 height 41
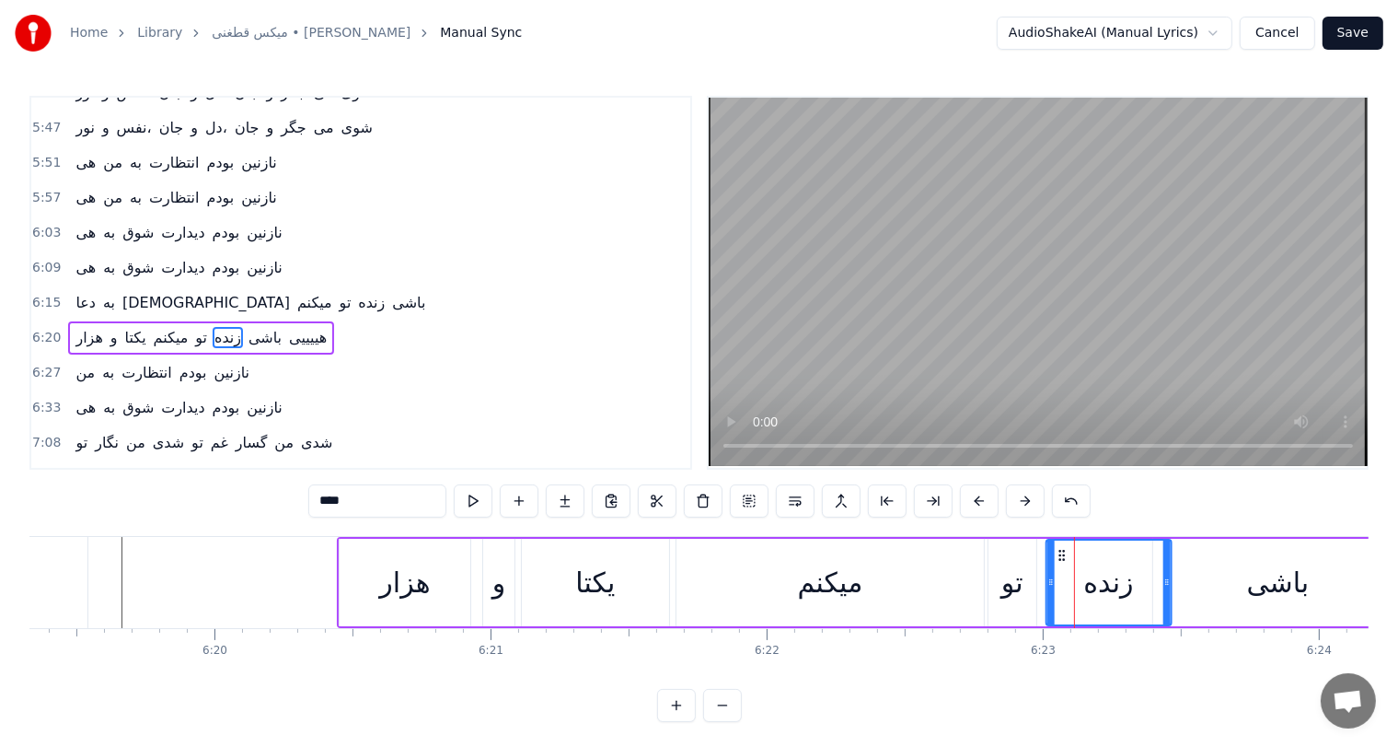
drag, startPoint x: 1035, startPoint y: 552, endPoint x: 1068, endPoint y: 553, distance: 33.2
click at [1068, 553] on icon at bounding box center [1062, 555] width 15 height 15
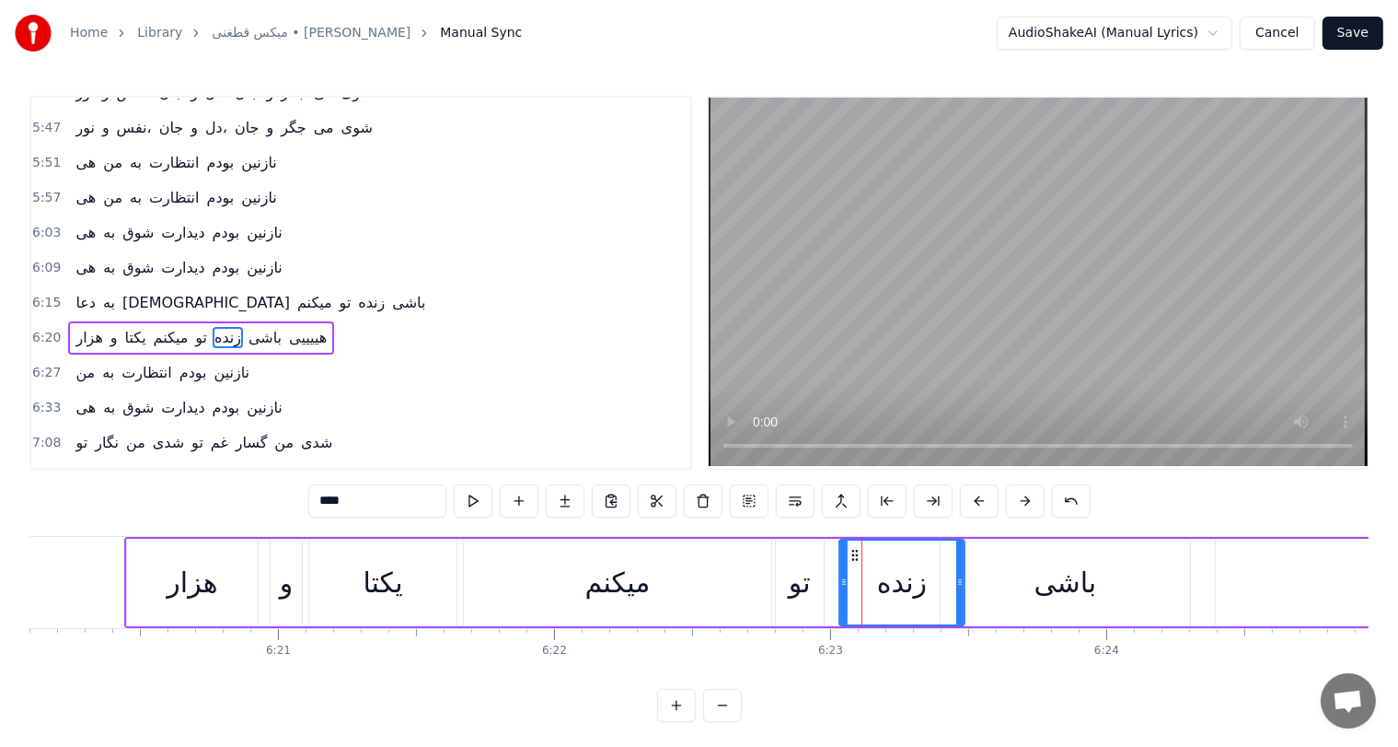
scroll to position [0, 104977]
click at [621, 580] on div "میکنم" at bounding box center [617, 582] width 65 height 41
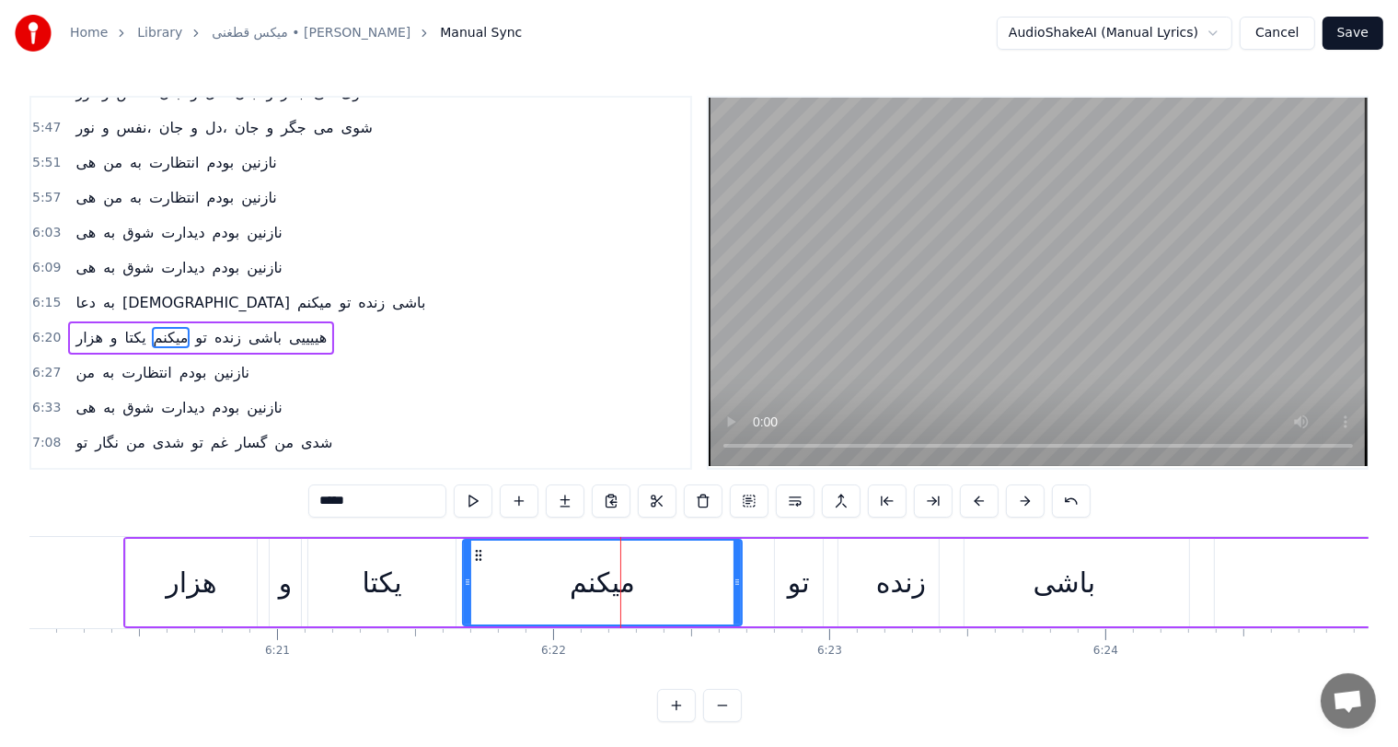
drag, startPoint x: 764, startPoint y: 584, endPoint x: 727, endPoint y: 584, distance: 36.8
click at [736, 584] on circle at bounding box center [736, 584] width 1 height 1
drag, startPoint x: 727, startPoint y: 584, endPoint x: 702, endPoint y: 585, distance: 24.9
click at [720, 585] on icon at bounding box center [723, 581] width 7 height 15
click at [809, 578] on div "تو" at bounding box center [799, 582] width 22 height 41
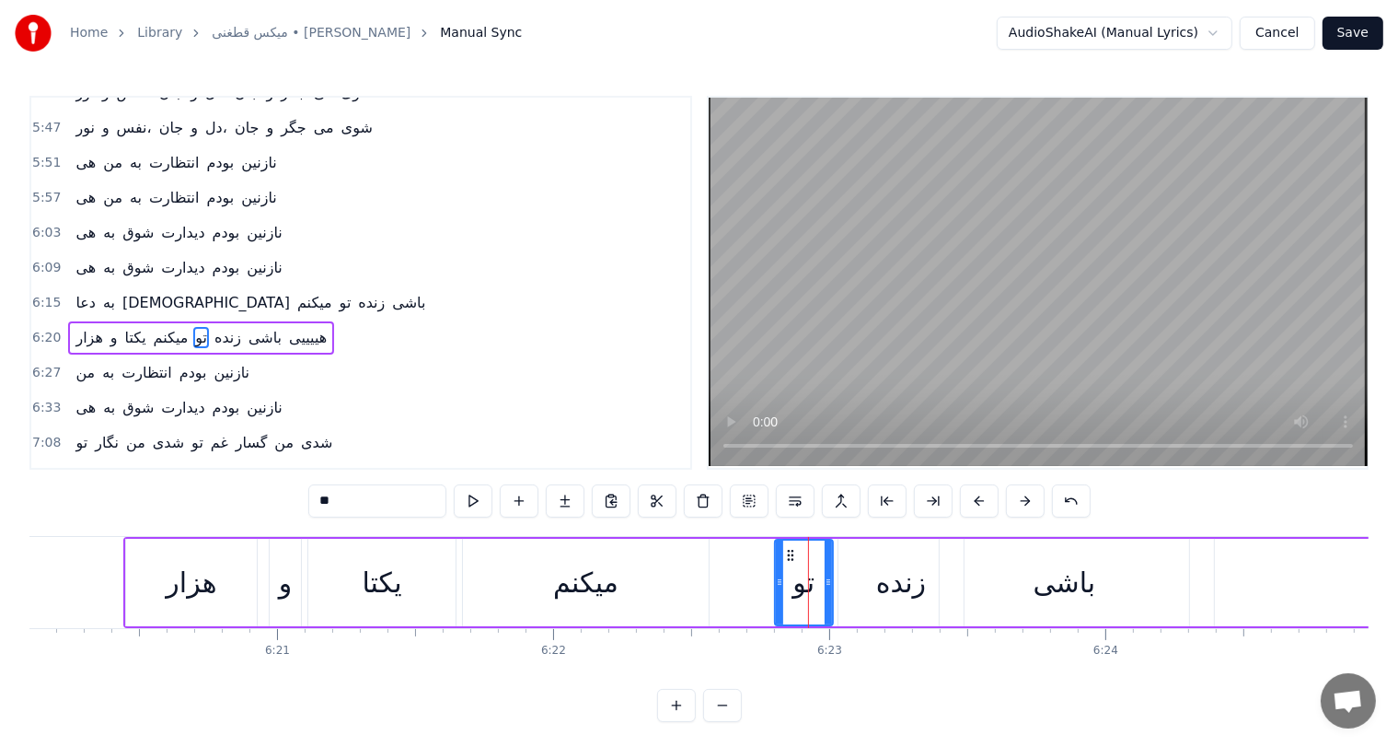
drag, startPoint x: 817, startPoint y: 578, endPoint x: 828, endPoint y: 578, distance: 10.1
click at [828, 578] on icon at bounding box center [828, 581] width 7 height 15
drag, startPoint x: 777, startPoint y: 578, endPoint x: 763, endPoint y: 578, distance: 13.8
click at [763, 578] on icon at bounding box center [765, 581] width 7 height 15
drag, startPoint x: 891, startPoint y: 583, endPoint x: 908, endPoint y: 583, distance: 16.6
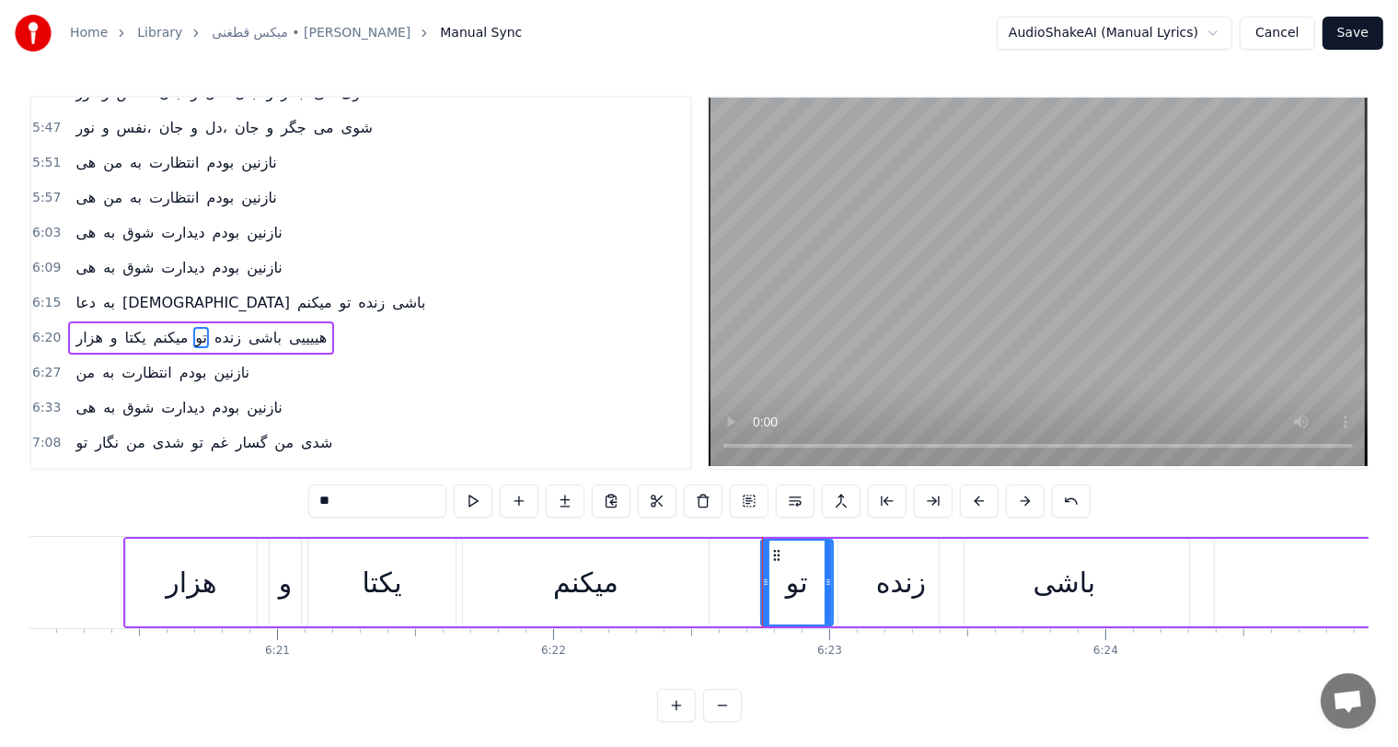
click at [908, 583] on div "زنده" at bounding box center [901, 582] width 50 height 41
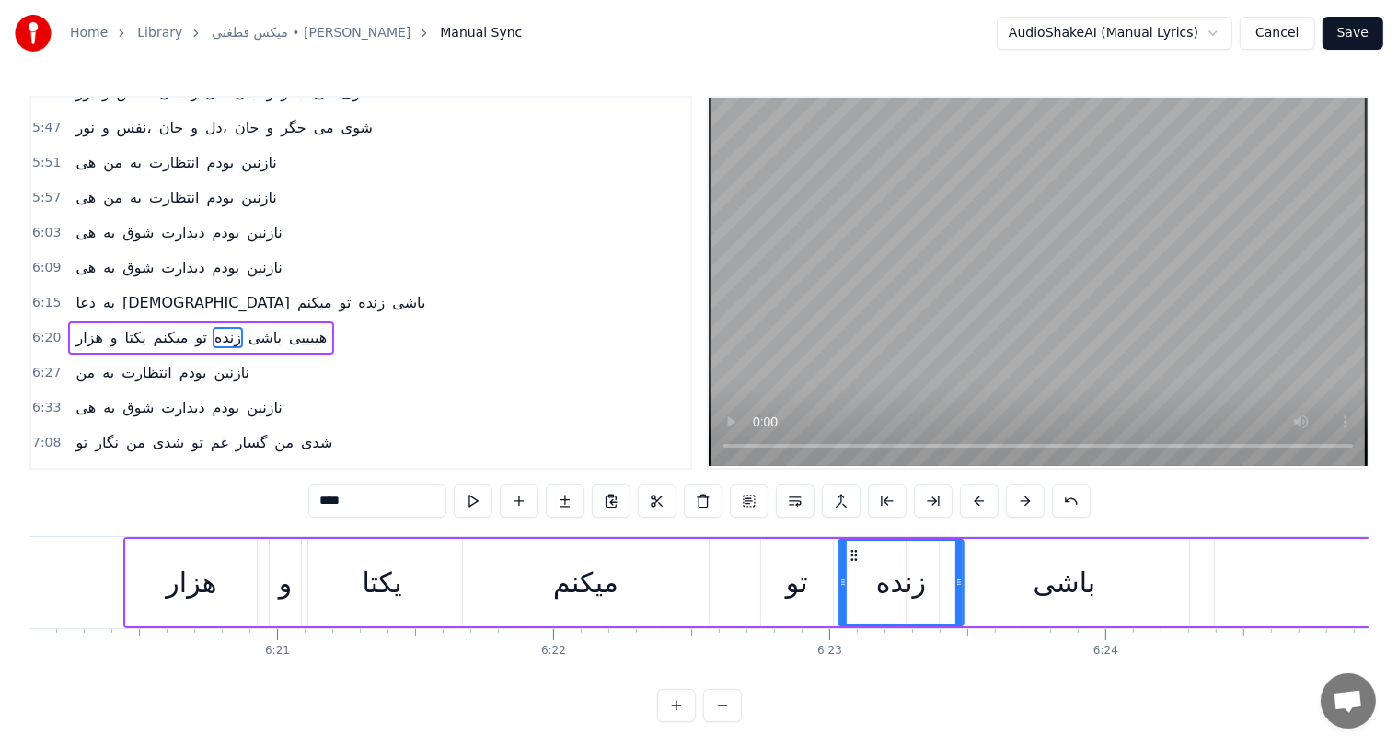
drag, startPoint x: 848, startPoint y: 546, endPoint x: 864, endPoint y: 550, distance: 17.0
click at [862, 550] on icon at bounding box center [854, 555] width 15 height 15
click at [1062, 580] on div "باشی" at bounding box center [1065, 582] width 63 height 41
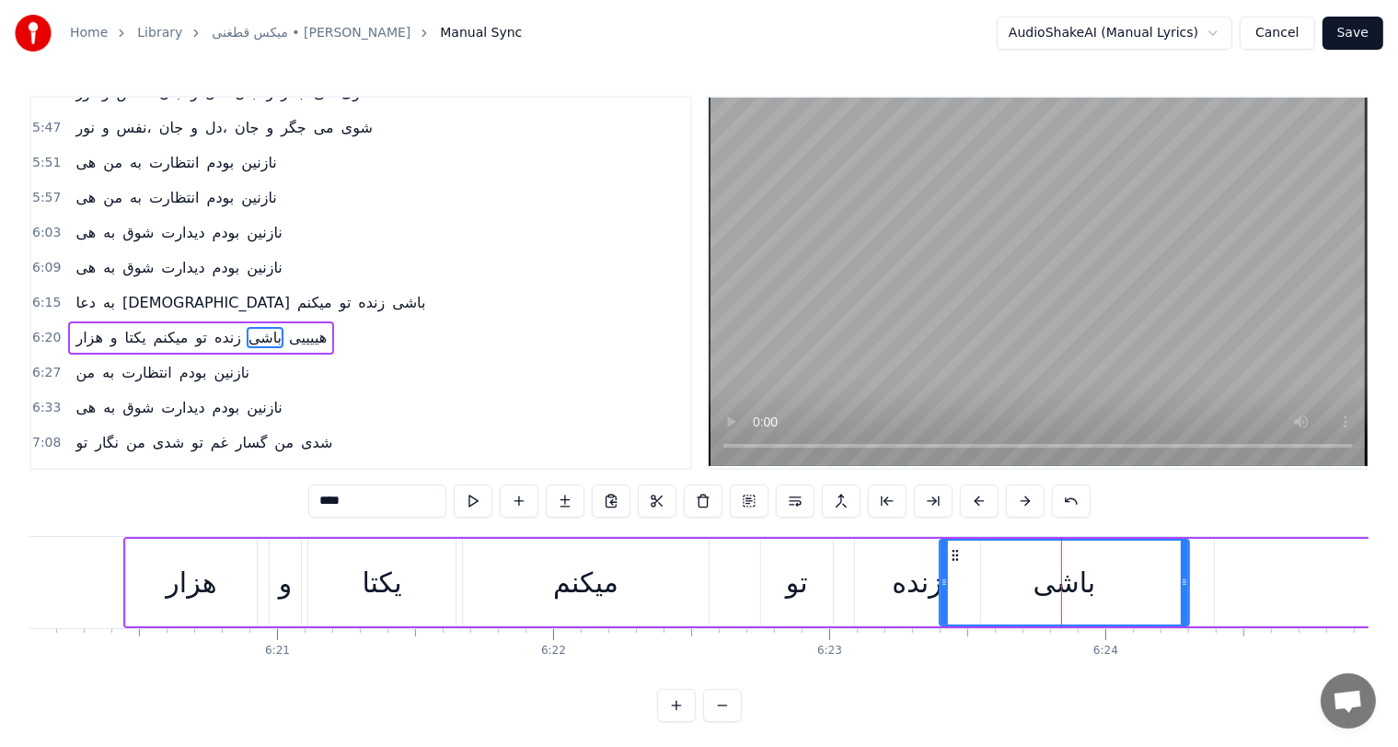
click at [589, 577] on div "میکنم" at bounding box center [585, 582] width 65 height 41
type input "*****"
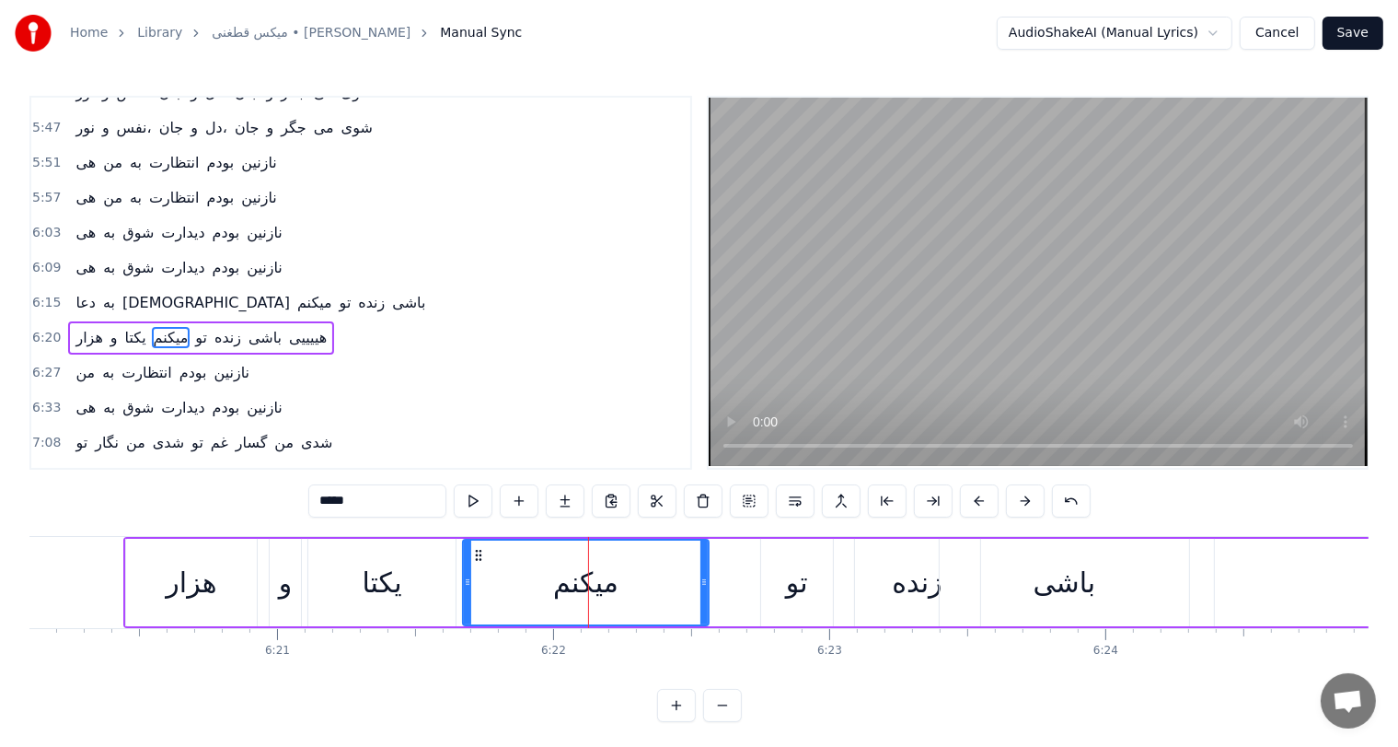
drag, startPoint x: 707, startPoint y: 578, endPoint x: 640, endPoint y: 578, distance: 67.2
click at [640, 578] on div "میکنم" at bounding box center [586, 582] width 248 height 87
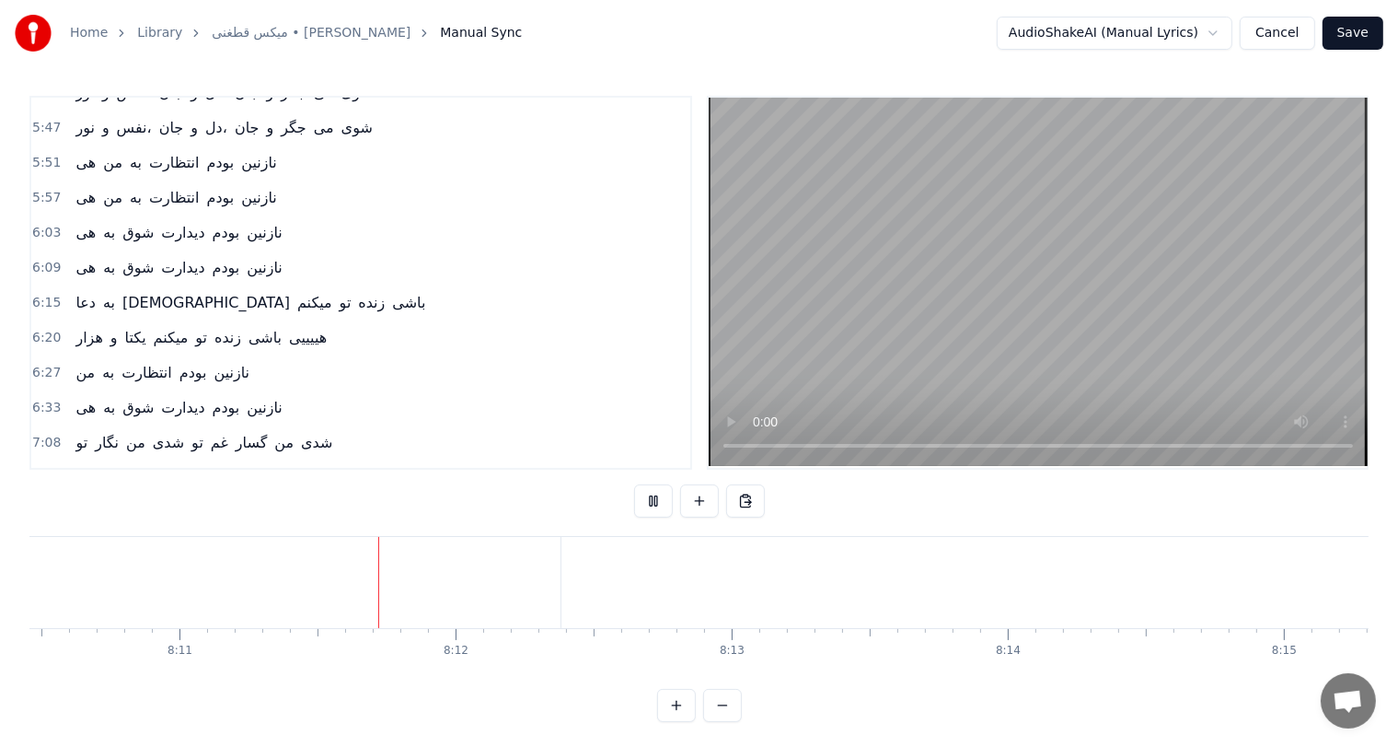
scroll to position [0, 135531]
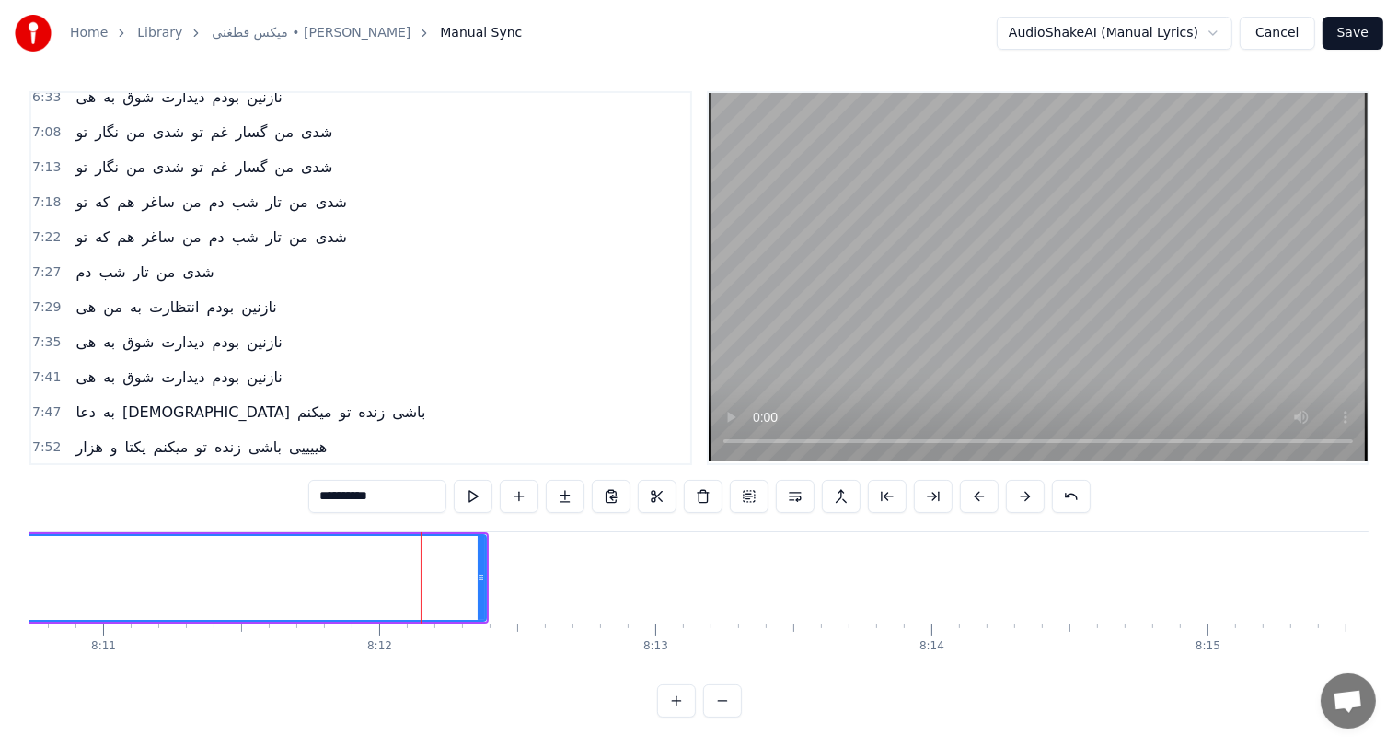
scroll to position [1797, 0]
drag, startPoint x: 479, startPoint y: 562, endPoint x: 280, endPoint y: 563, distance: 198.9
click at [280, 570] on icon at bounding box center [282, 577] width 7 height 15
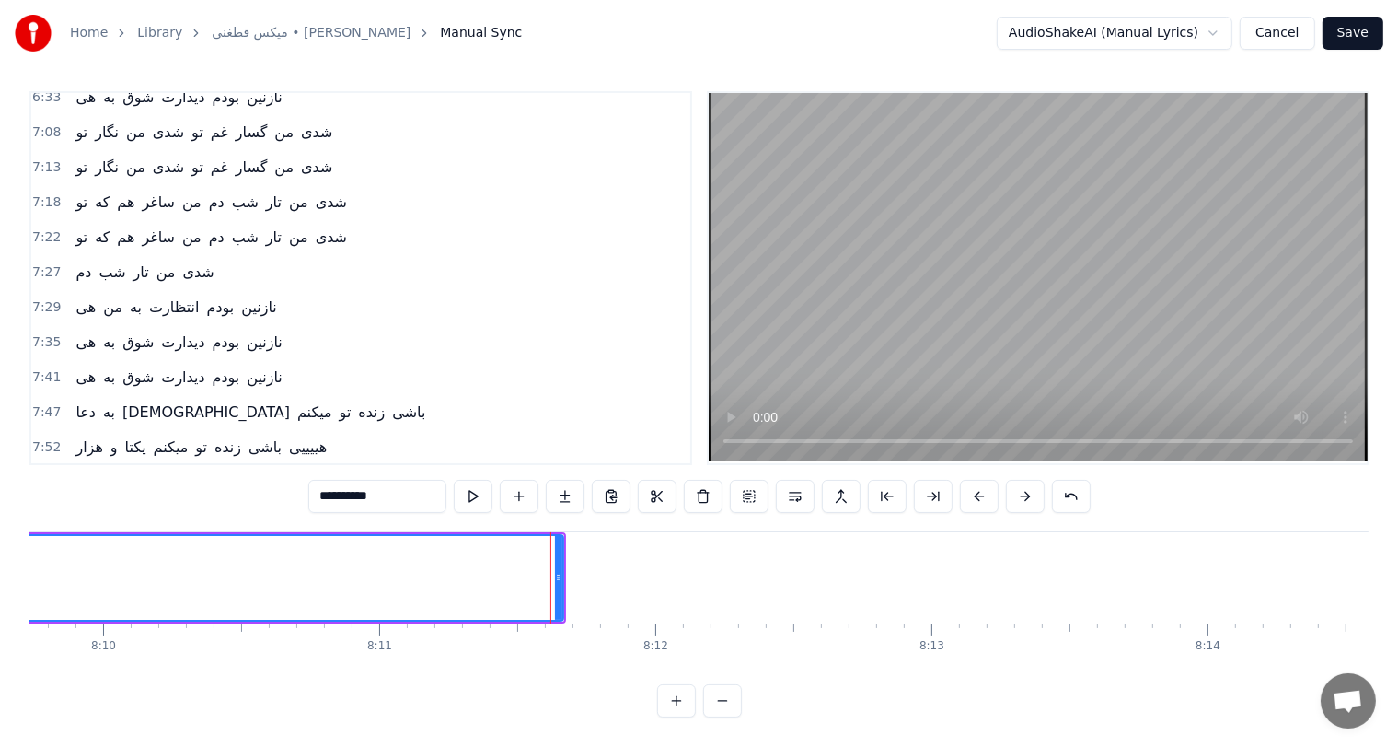
click at [1362, 34] on button "Save" at bounding box center [1353, 33] width 61 height 33
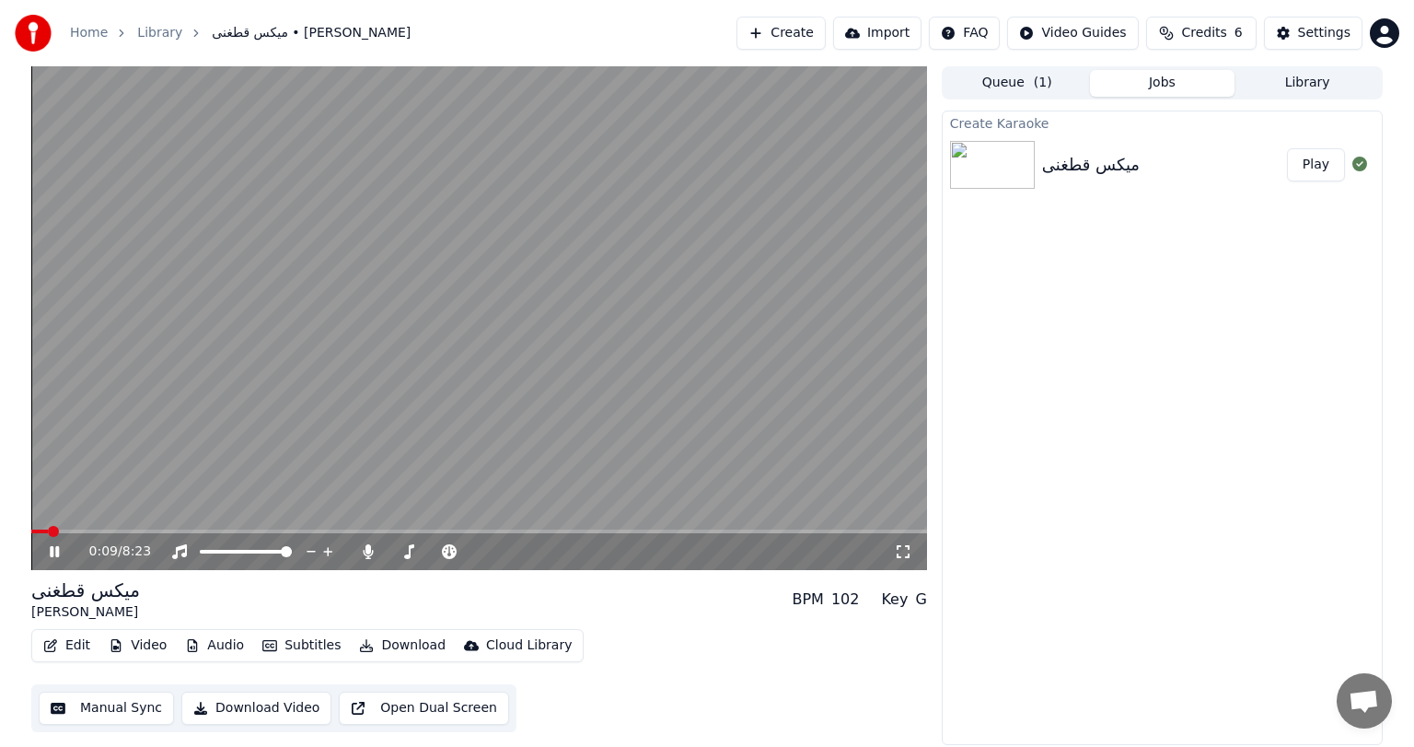
click at [92, 527] on video at bounding box center [479, 318] width 896 height 504
click at [83, 528] on video at bounding box center [479, 318] width 896 height 504
click at [80, 530] on span at bounding box center [479, 531] width 896 height 4
click at [108, 529] on span at bounding box center [479, 531] width 896 height 4
click at [366, 547] on icon at bounding box center [368, 551] width 10 height 15
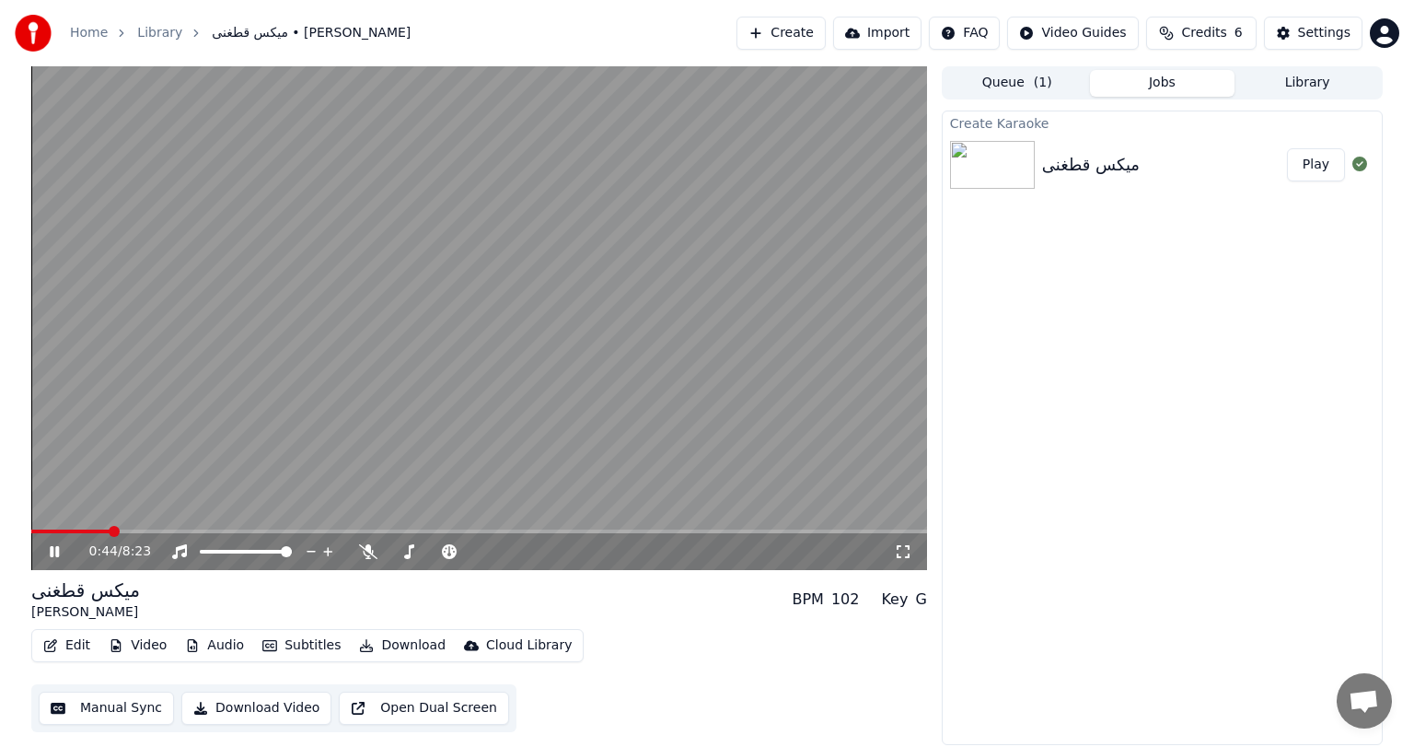
click at [110, 532] on span at bounding box center [70, 531] width 78 height 4
click at [681, 292] on video at bounding box center [479, 318] width 896 height 504
click at [246, 712] on button "Download Video" at bounding box center [256, 707] width 150 height 33
click at [1321, 163] on button "Show" at bounding box center [1312, 164] width 66 height 33
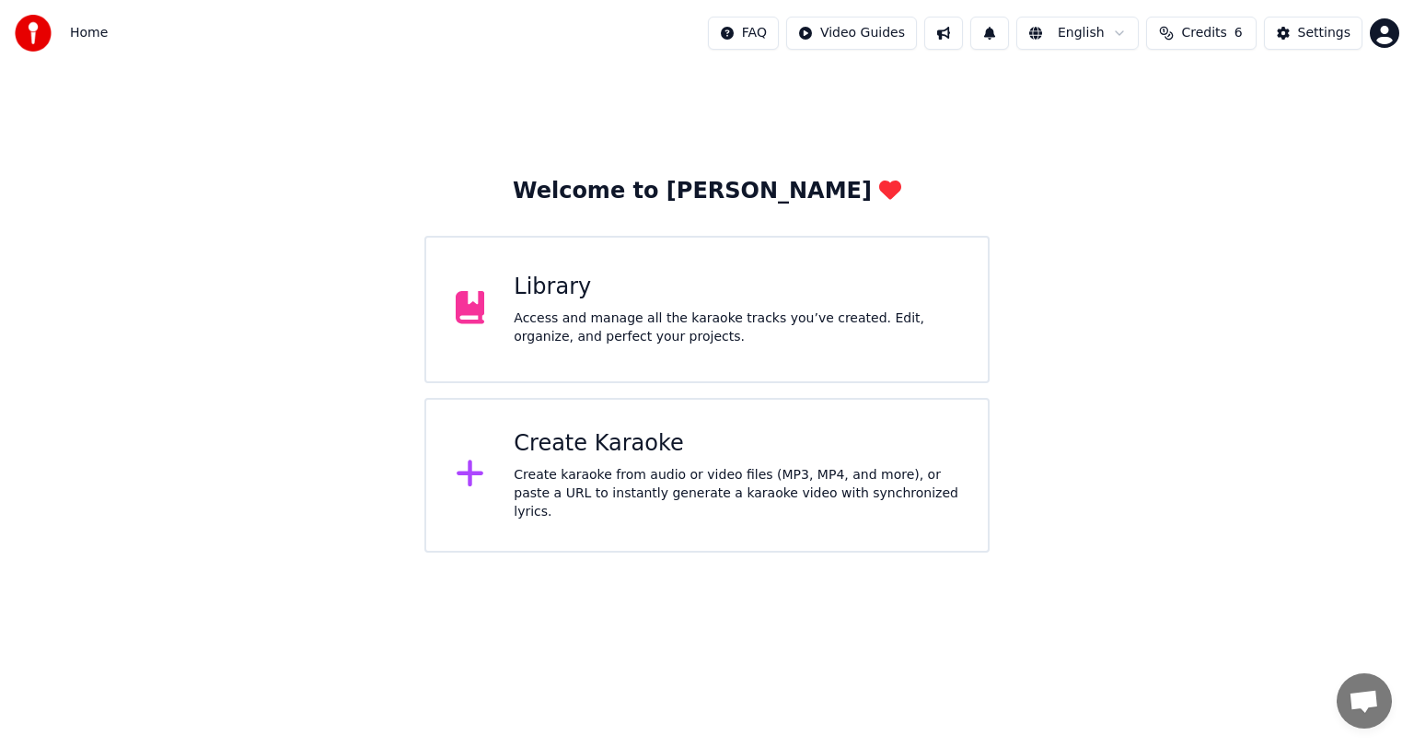
click at [636, 309] on div "Access and manage all the karaoke tracks you’ve created. Edit, organize, and pe…" at bounding box center [736, 327] width 445 height 37
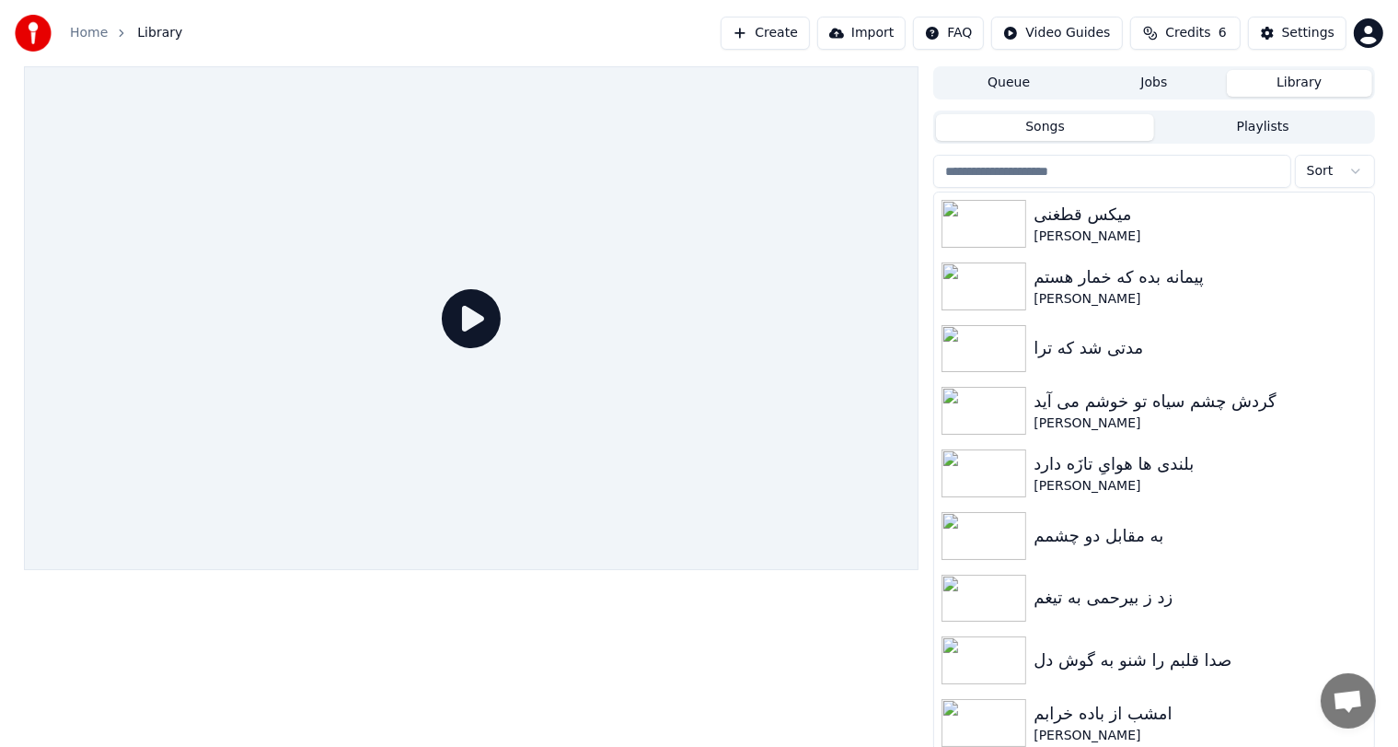
click at [781, 40] on button "Create" at bounding box center [765, 33] width 89 height 33
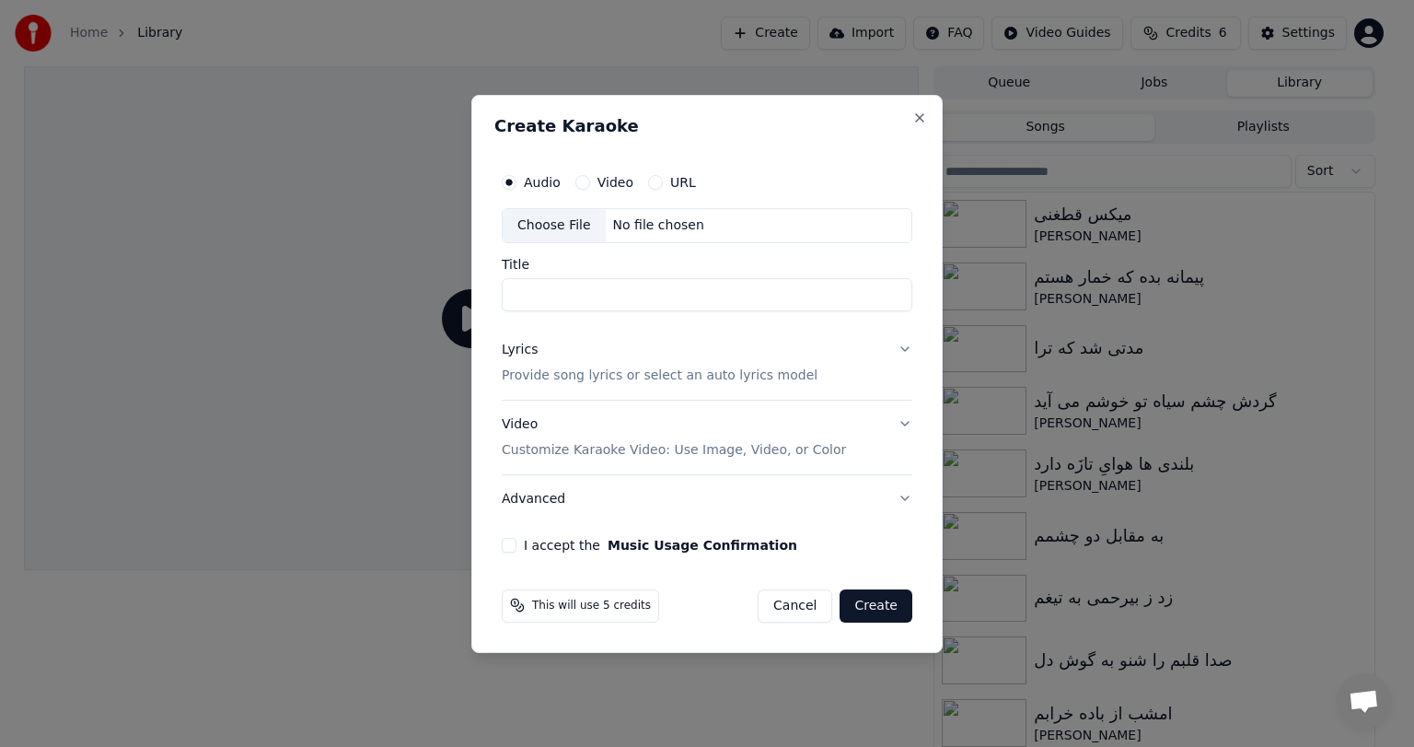
click at [640, 225] on div "No file chosen" at bounding box center [659, 225] width 106 height 18
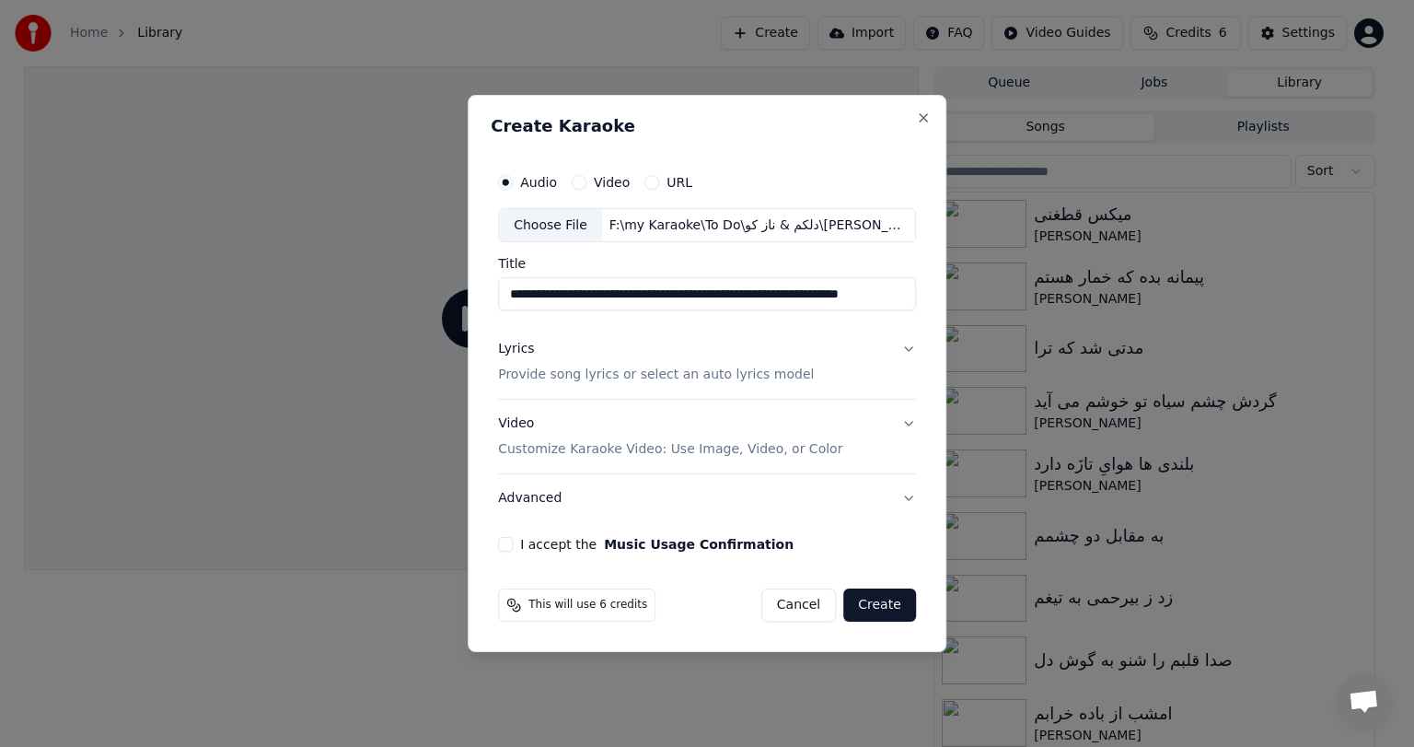
click at [679, 295] on input "**********" at bounding box center [707, 294] width 418 height 33
drag, startPoint x: 863, startPoint y: 295, endPoint x: 346, endPoint y: 310, distance: 516.7
click at [346, 310] on body "**********" at bounding box center [699, 373] width 1398 height 747
type input "*"
paste input "*****"
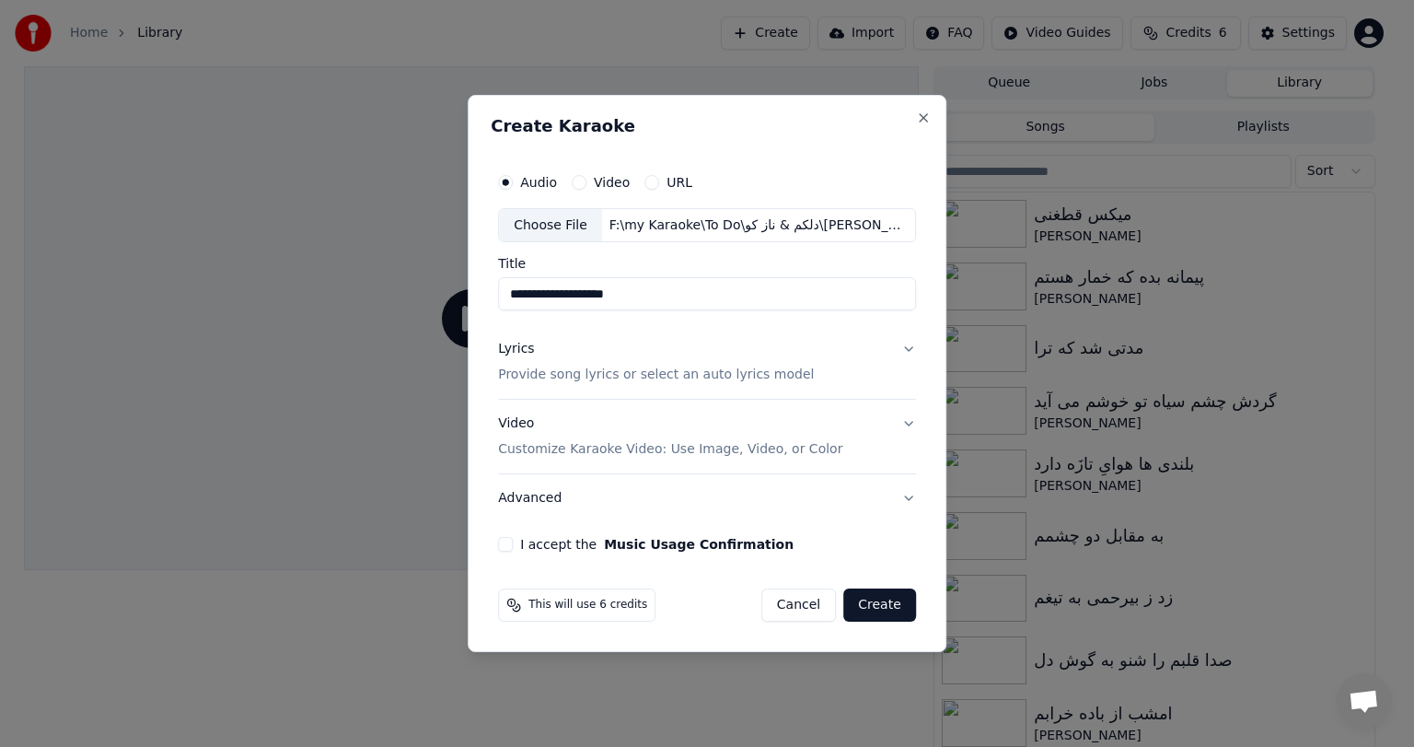
type input "**********"
click at [901, 346] on button "Lyrics Provide song lyrics or select an auto lyrics model" at bounding box center [707, 363] width 418 height 74
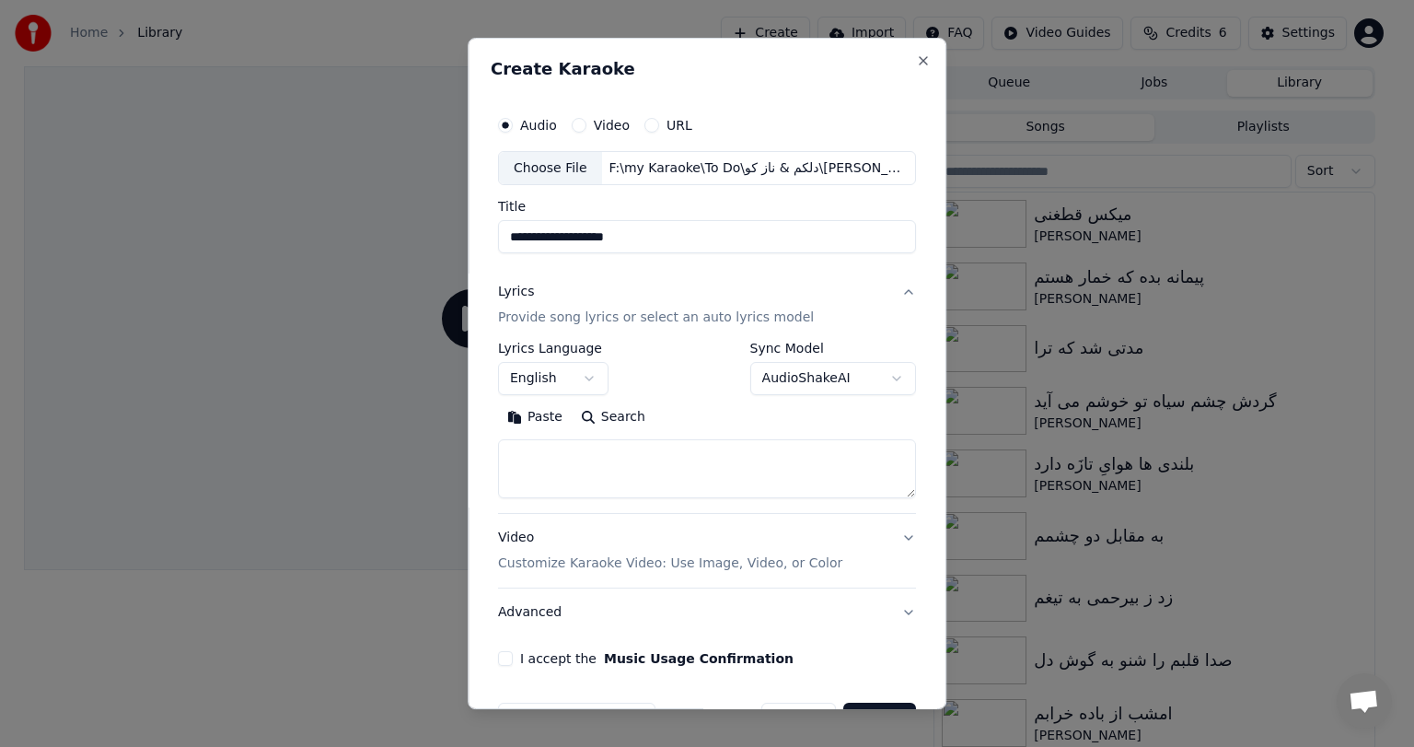
click at [535, 450] on textarea at bounding box center [707, 469] width 418 height 59
paste textarea "**********"
type textarea "**********"
click at [624, 469] on textarea at bounding box center [703, 469] width 410 height 59
paste textarea "**********"
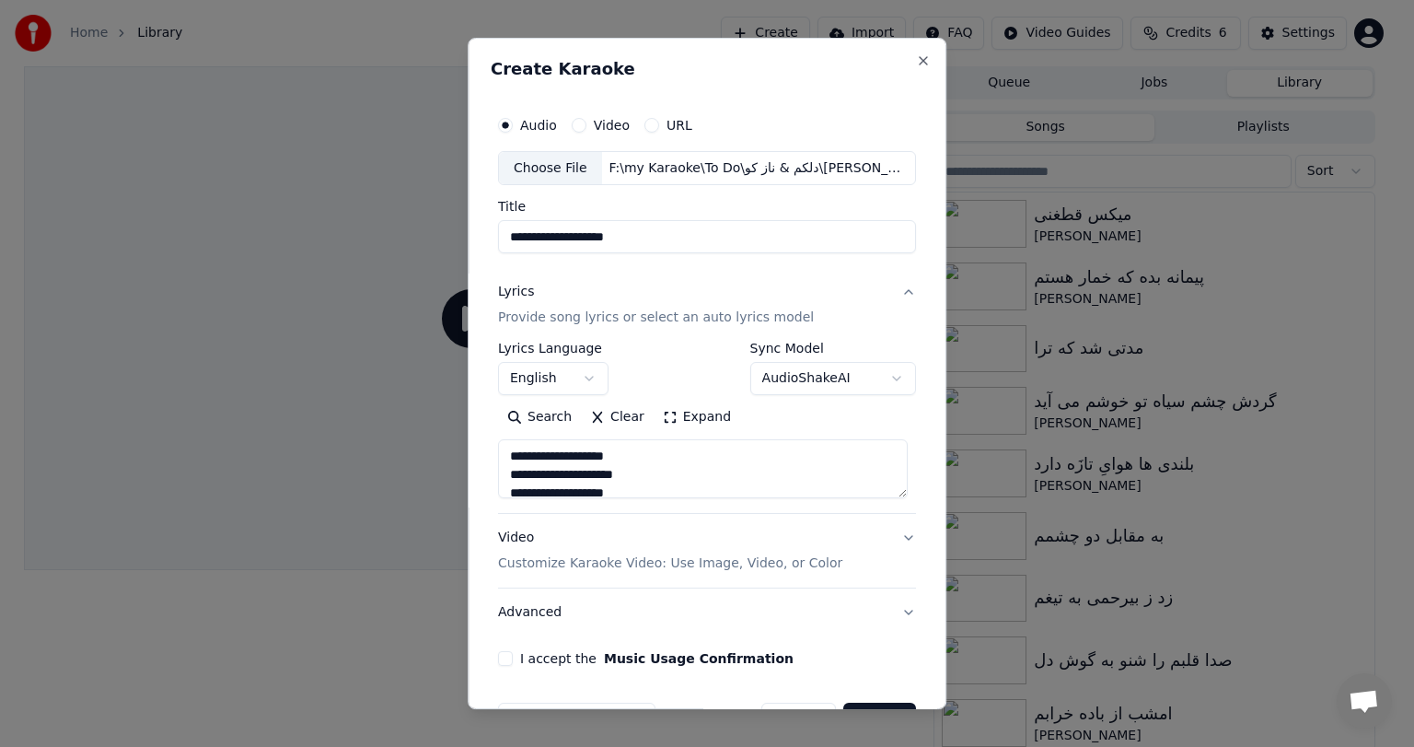
scroll to position [924, 0]
type textarea "**********"
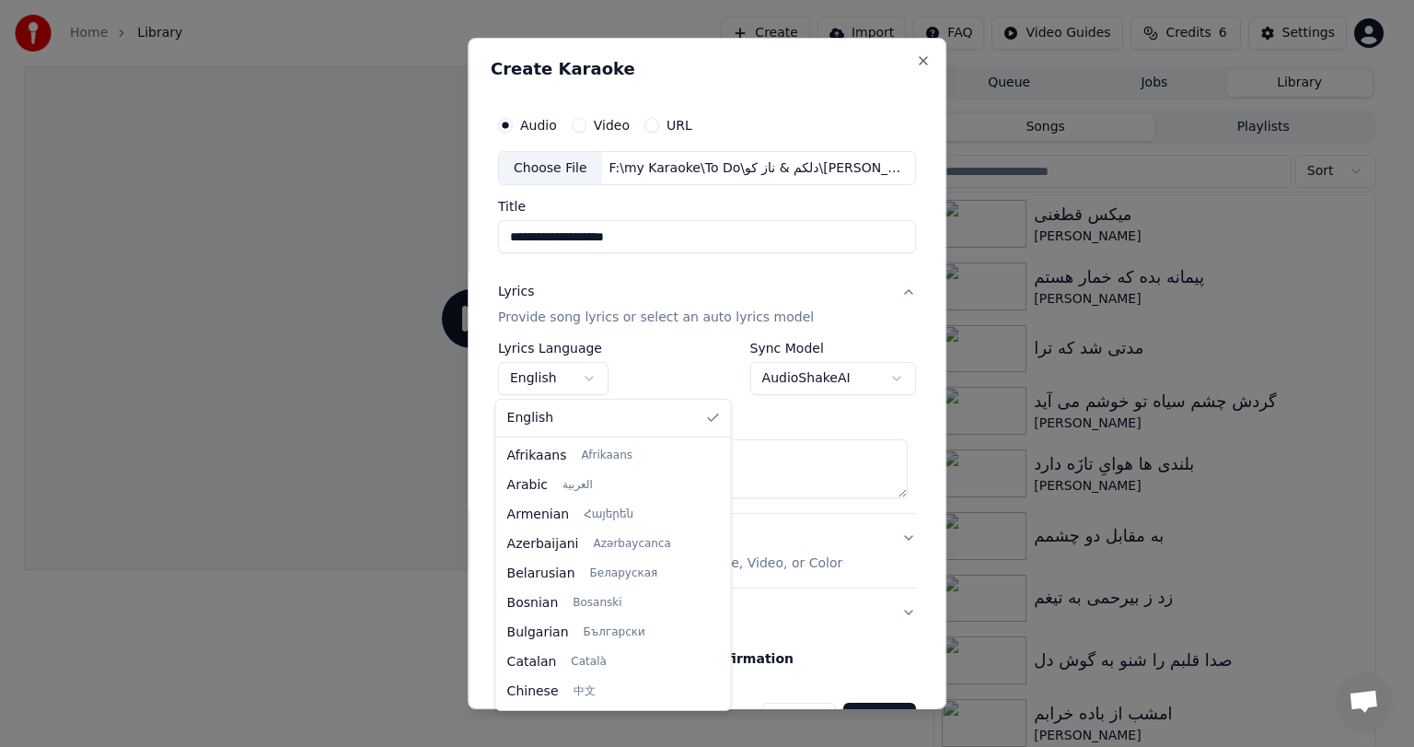
click at [562, 388] on body "**********" at bounding box center [699, 373] width 1398 height 747
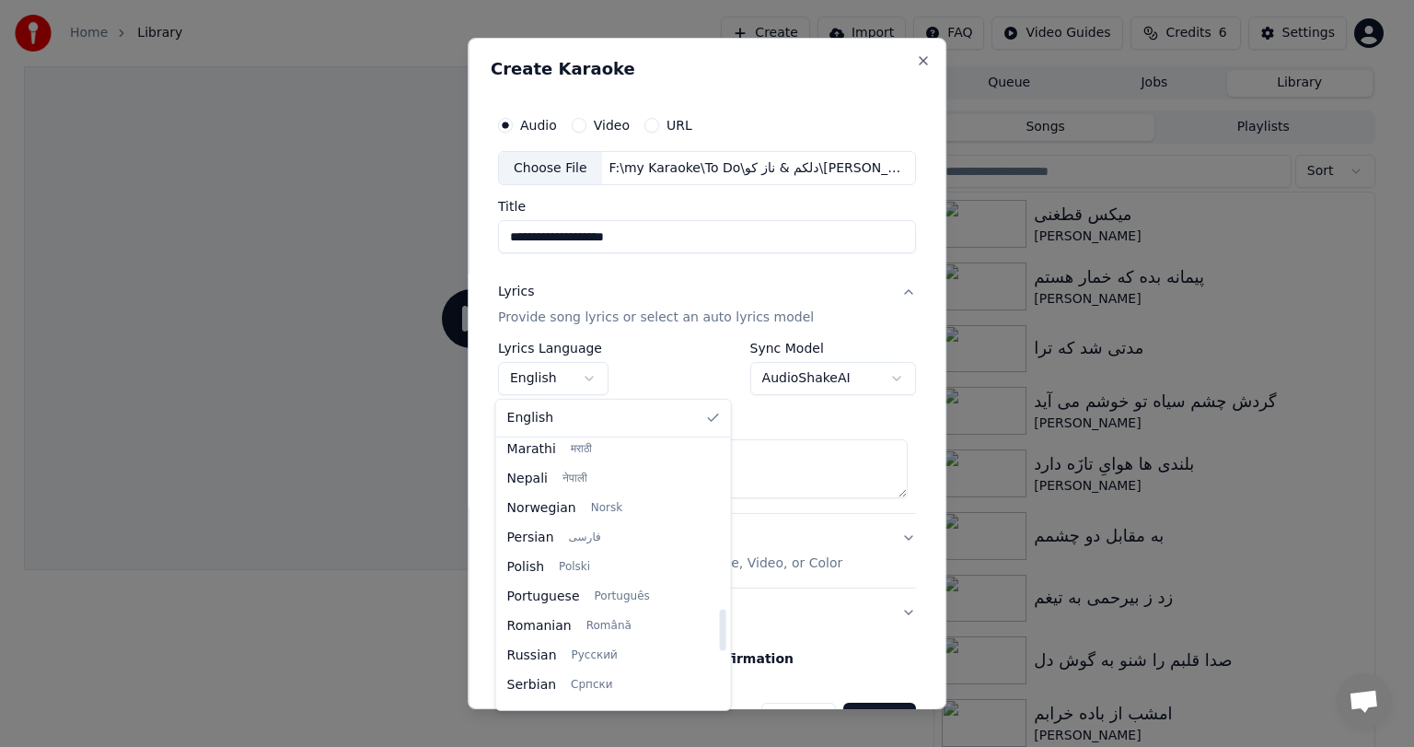
select select "**"
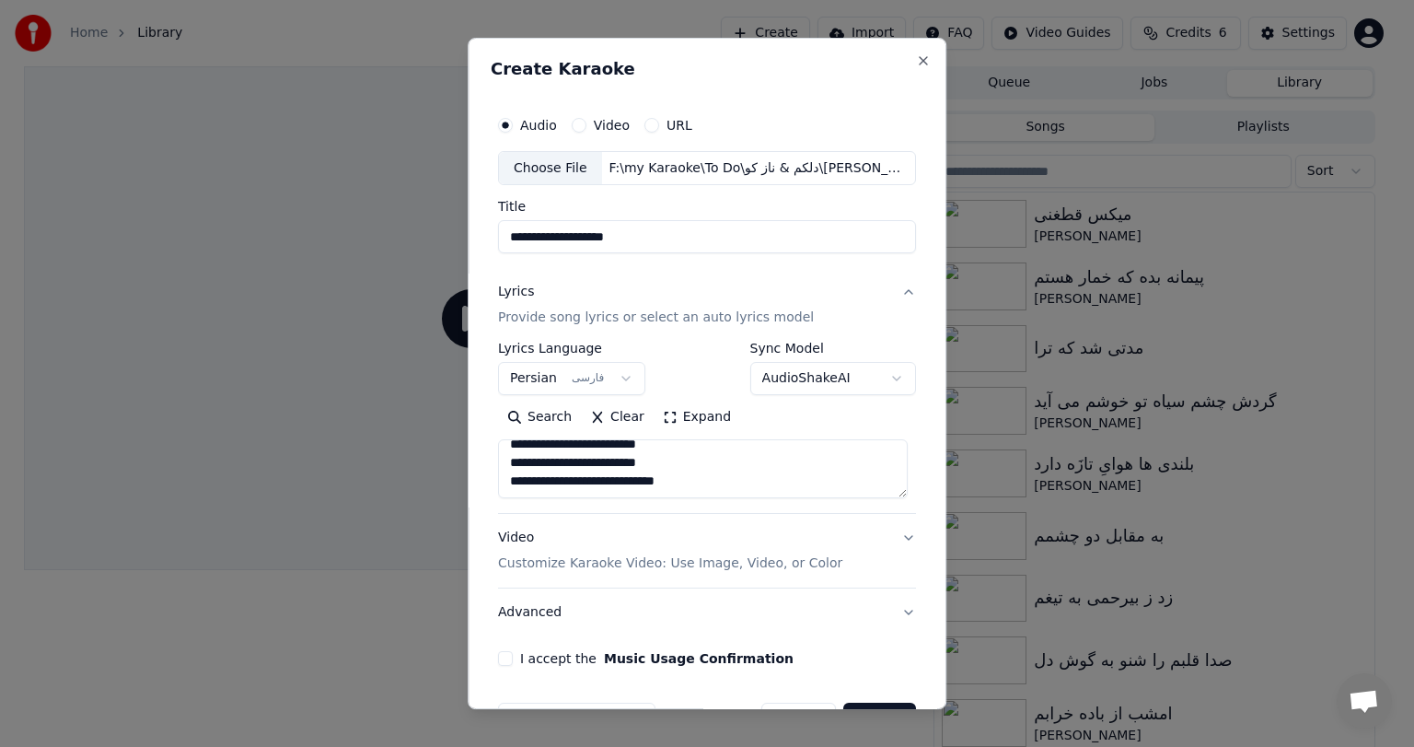
scroll to position [55, 0]
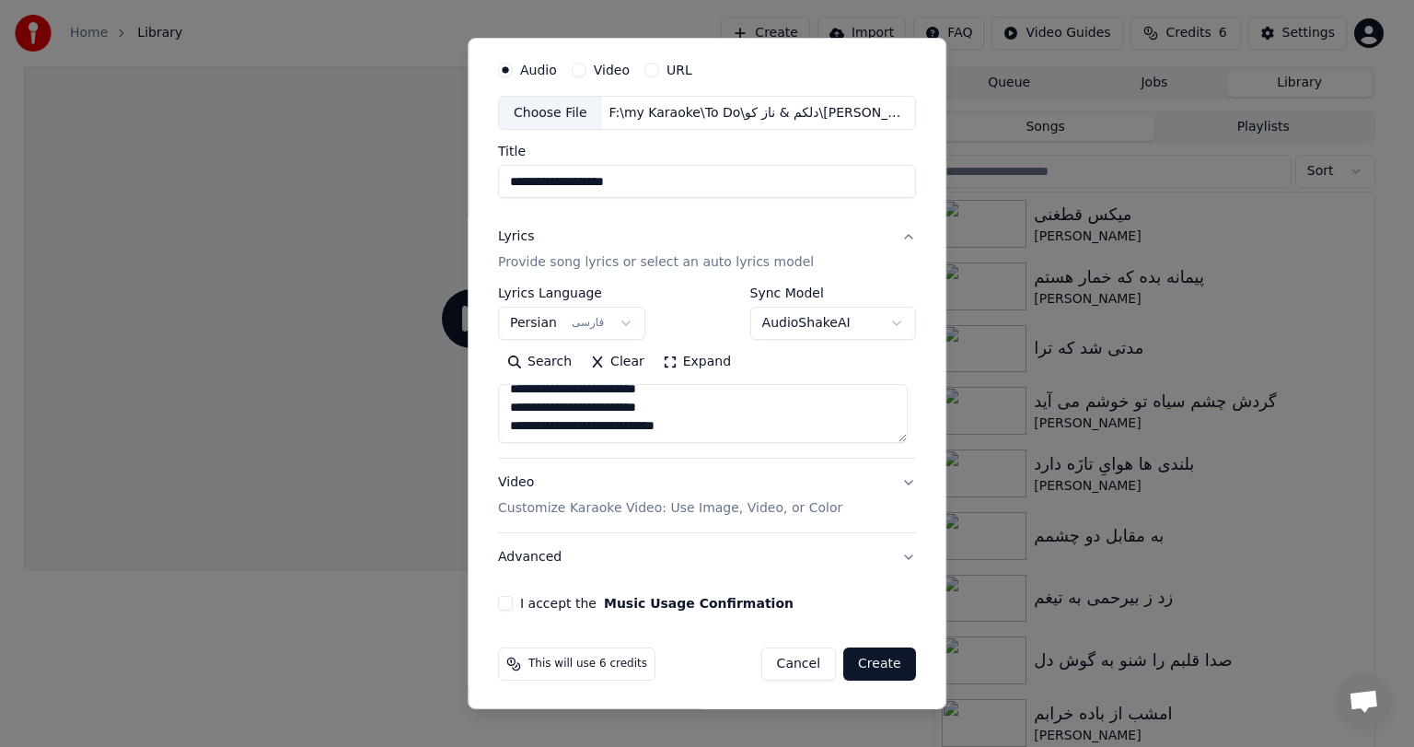
click at [655, 512] on p "Customize Karaoke Video: Use Image, Video, or Color" at bounding box center [670, 508] width 344 height 18
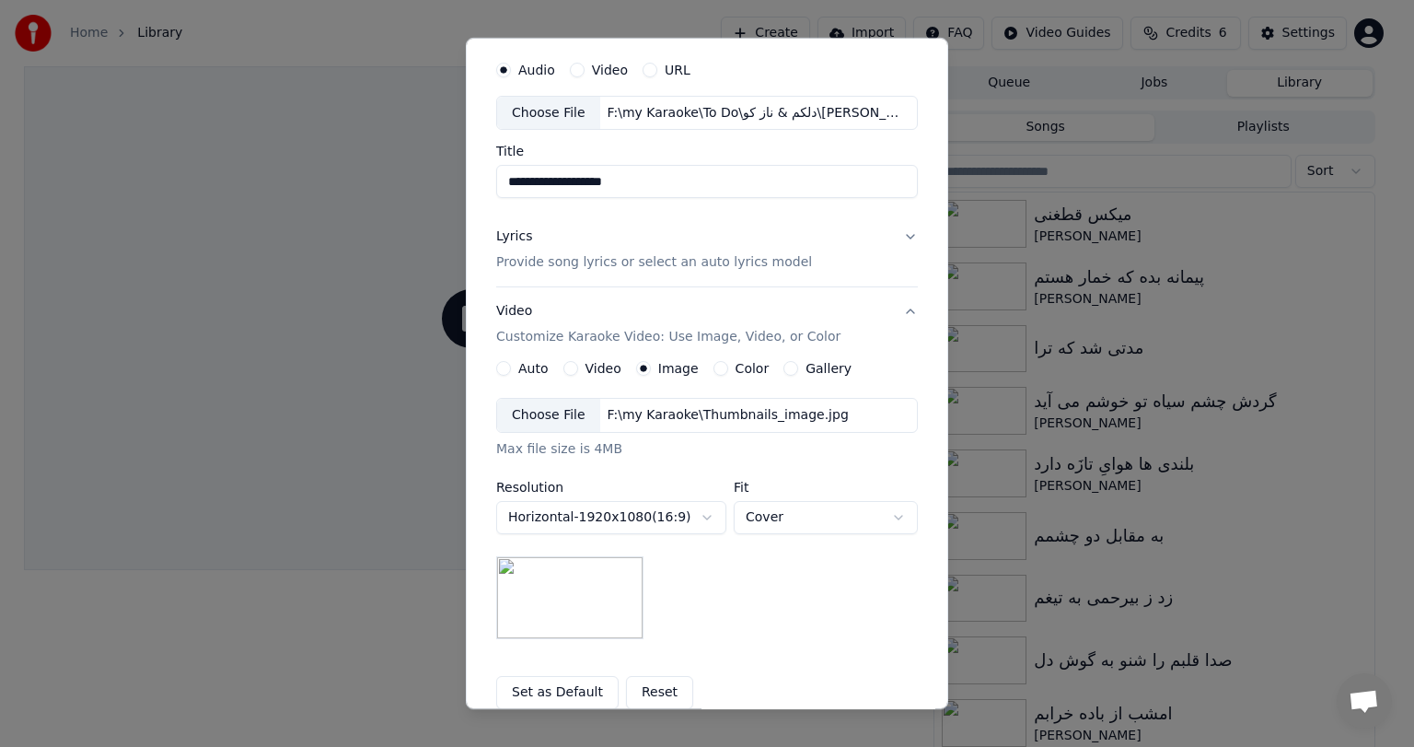
scroll to position [247, 0]
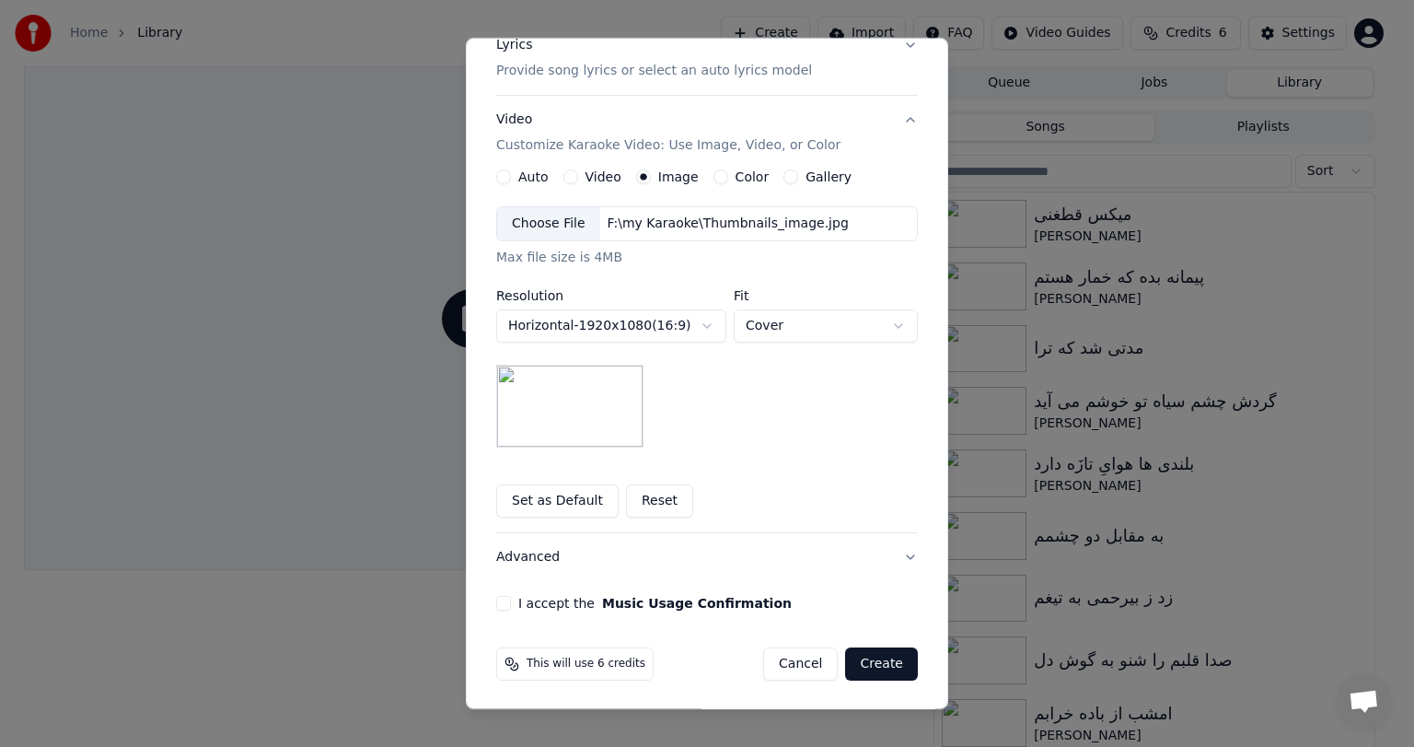
click at [496, 600] on button "I accept the Music Usage Confirmation" at bounding box center [503, 603] width 15 height 15
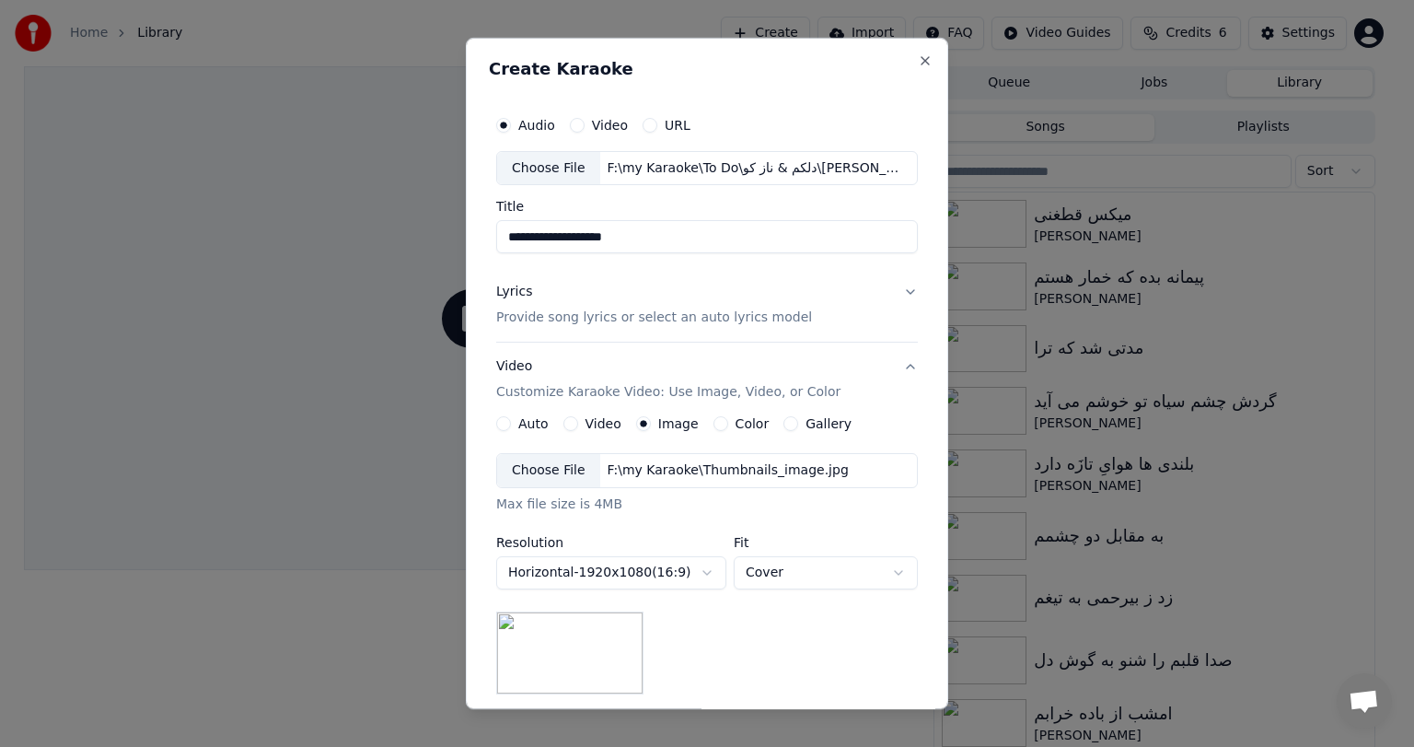
drag, startPoint x: 587, startPoint y: 234, endPoint x: 339, endPoint y: 231, distance: 248.6
click at [339, 231] on body "**********" at bounding box center [699, 373] width 1398 height 747
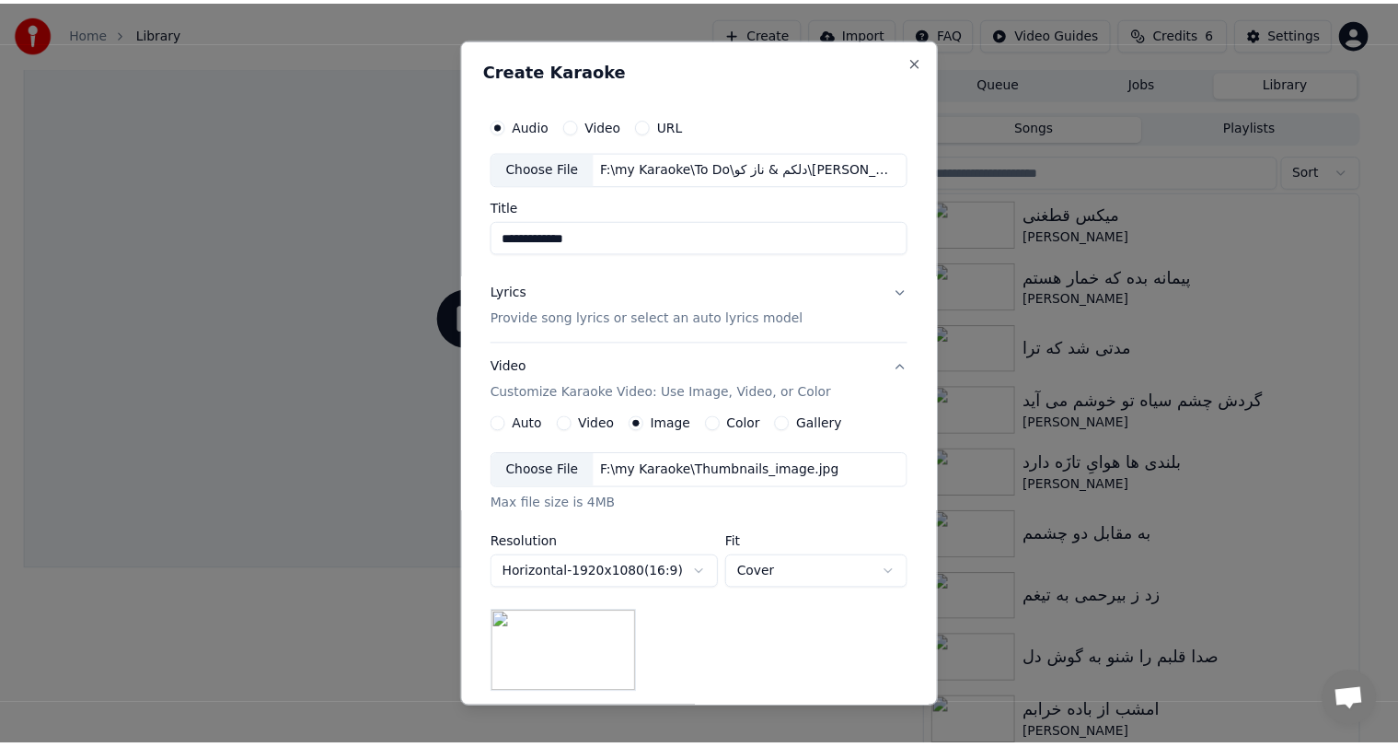
scroll to position [247, 0]
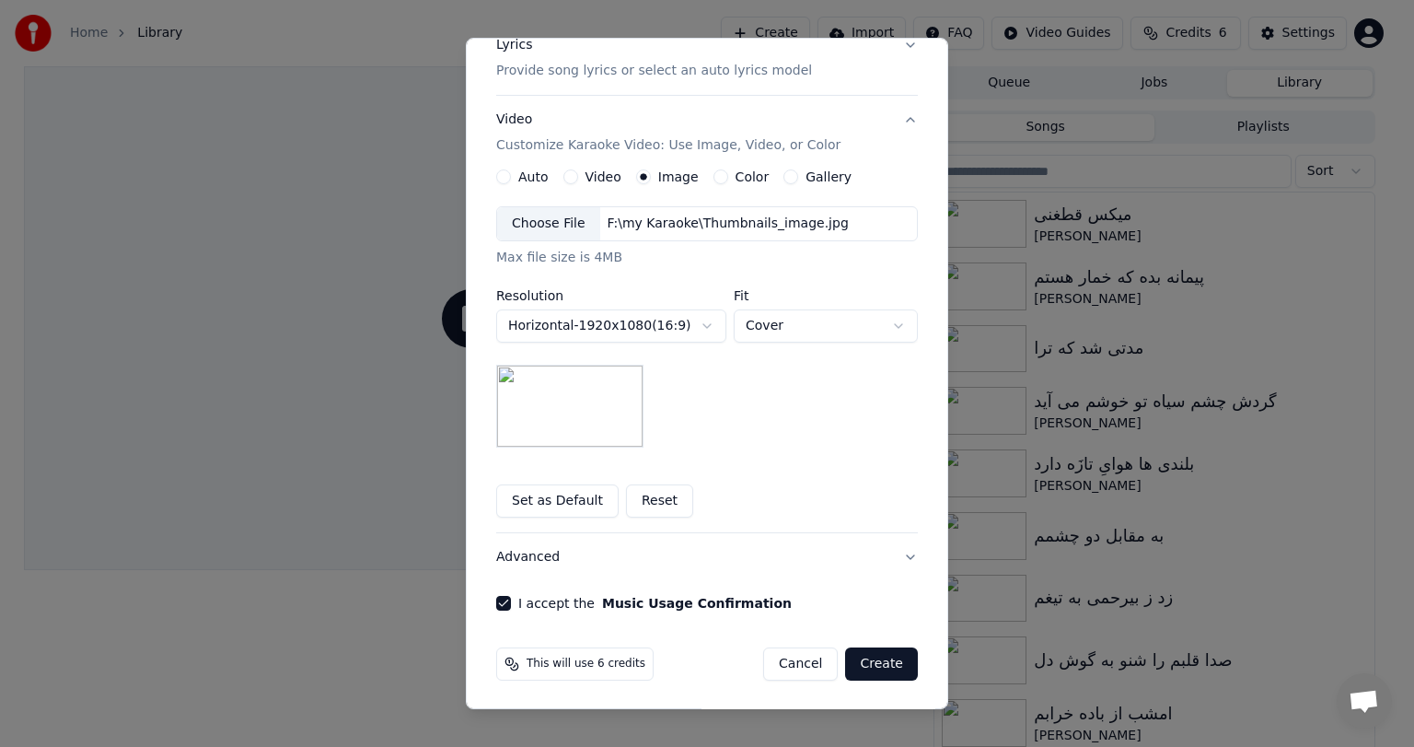
type input "**********"
click at [875, 667] on button "Create" at bounding box center [881, 663] width 73 height 33
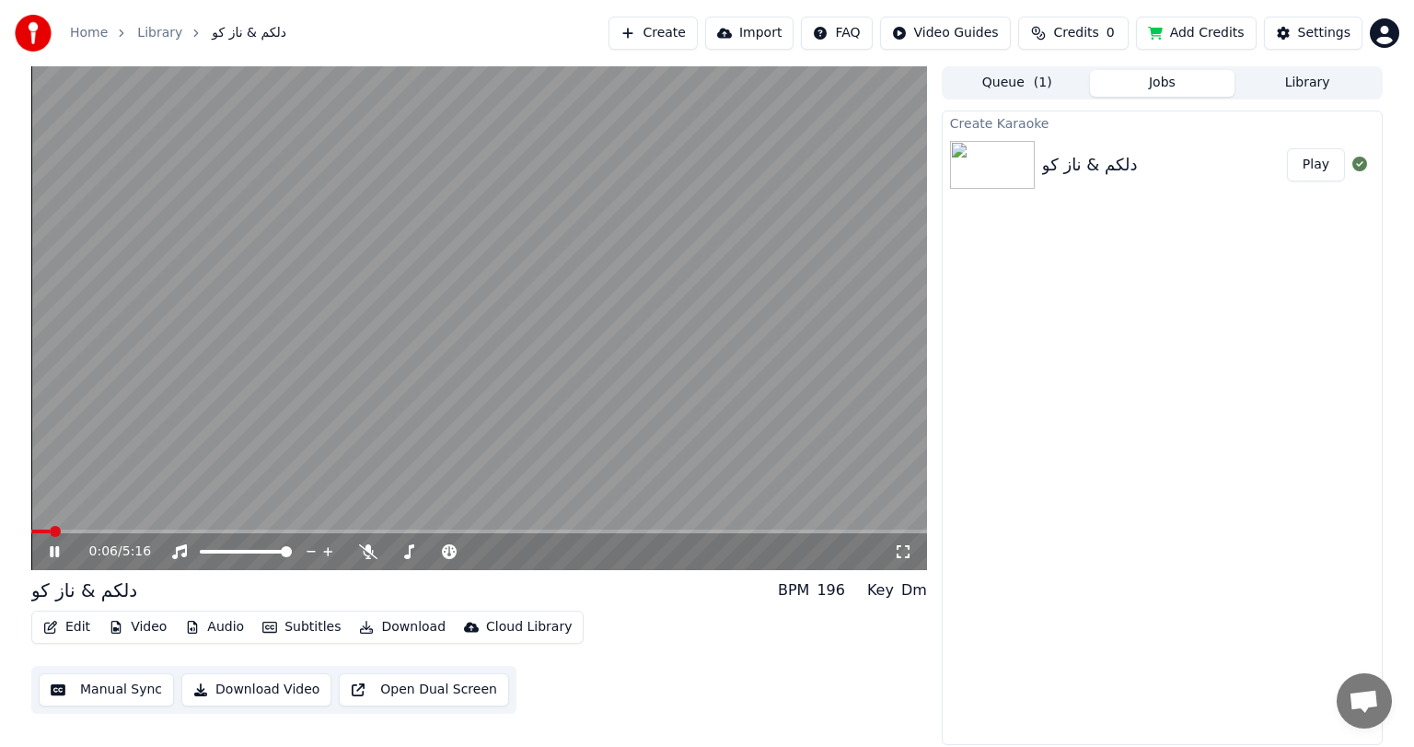
click at [504, 298] on video at bounding box center [479, 318] width 896 height 504
click at [370, 555] on icon at bounding box center [368, 551] width 18 height 15
click at [31, 526] on span at bounding box center [36, 531] width 11 height 11
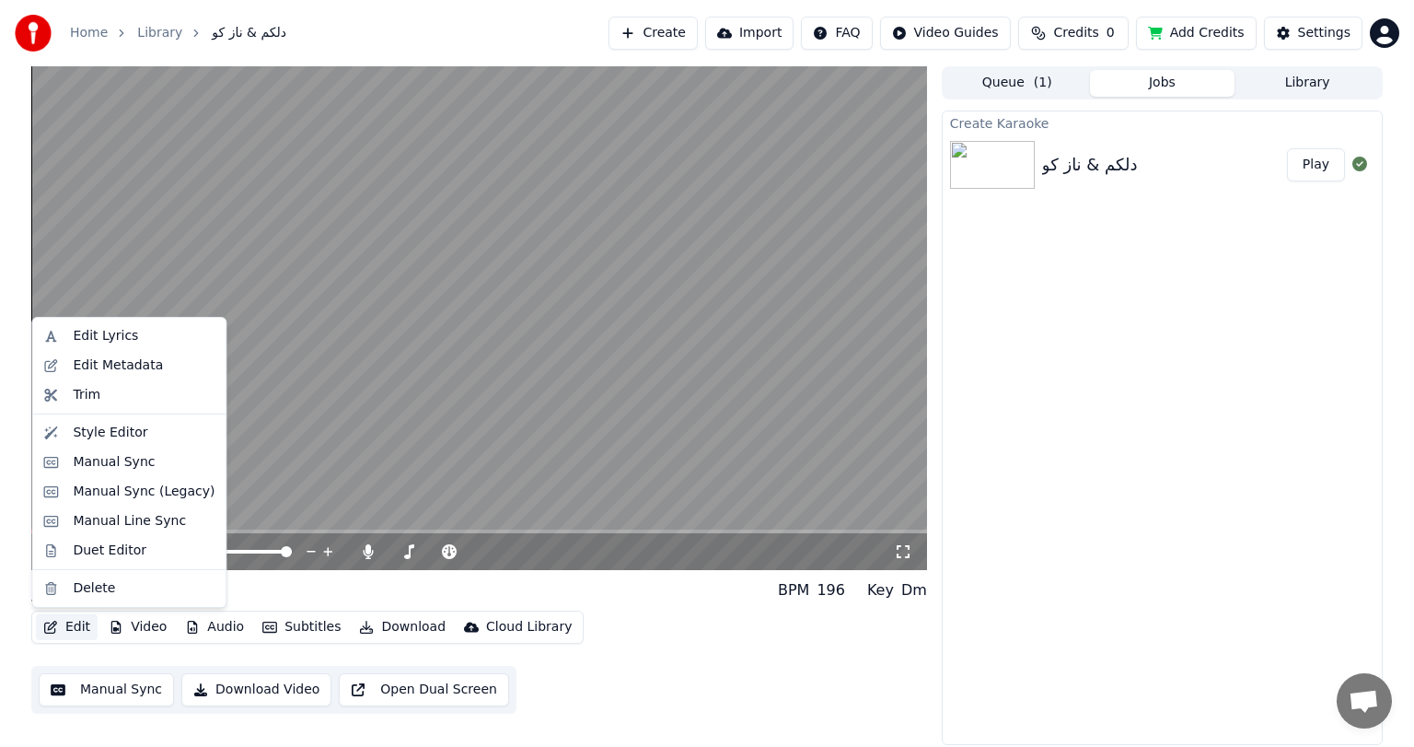
click at [64, 629] on button "Edit" at bounding box center [67, 627] width 62 height 26
click at [97, 465] on div "Manual Sync" at bounding box center [114, 462] width 82 height 18
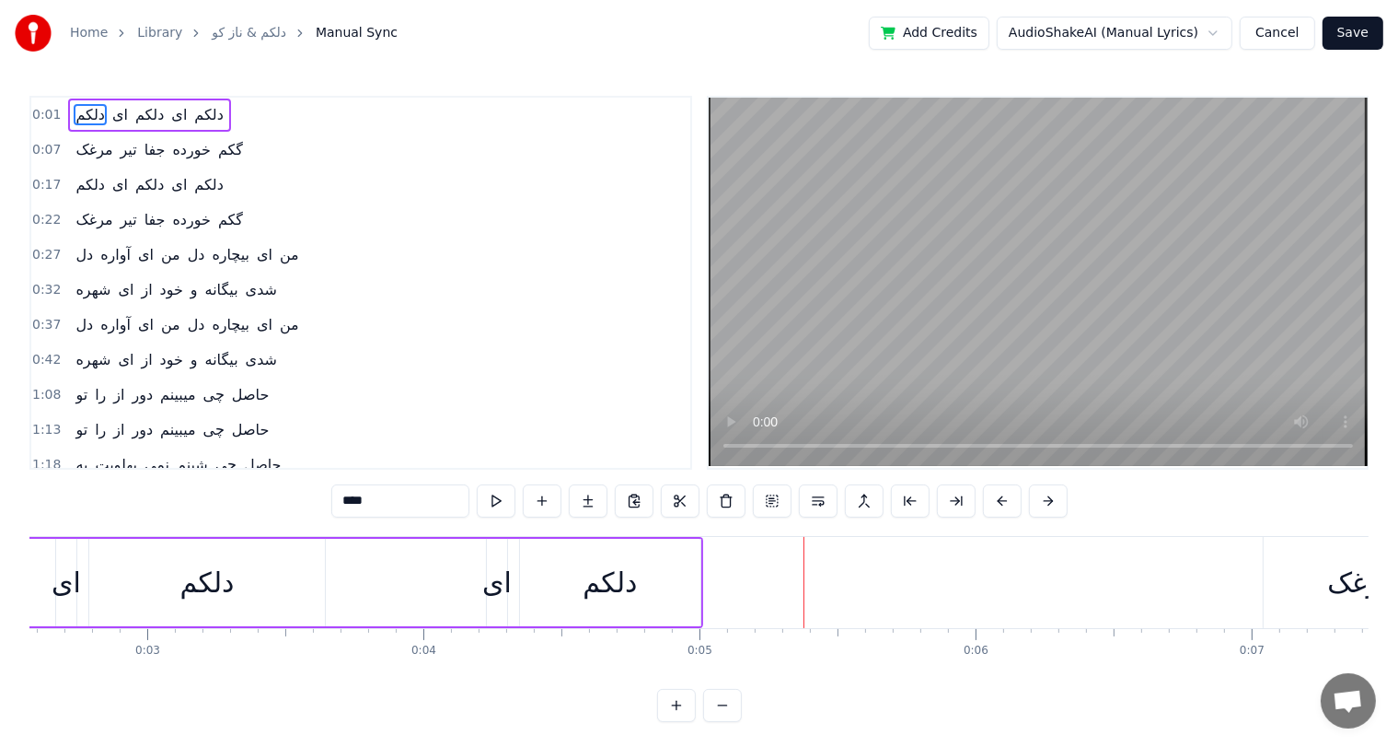
scroll to position [0, 220]
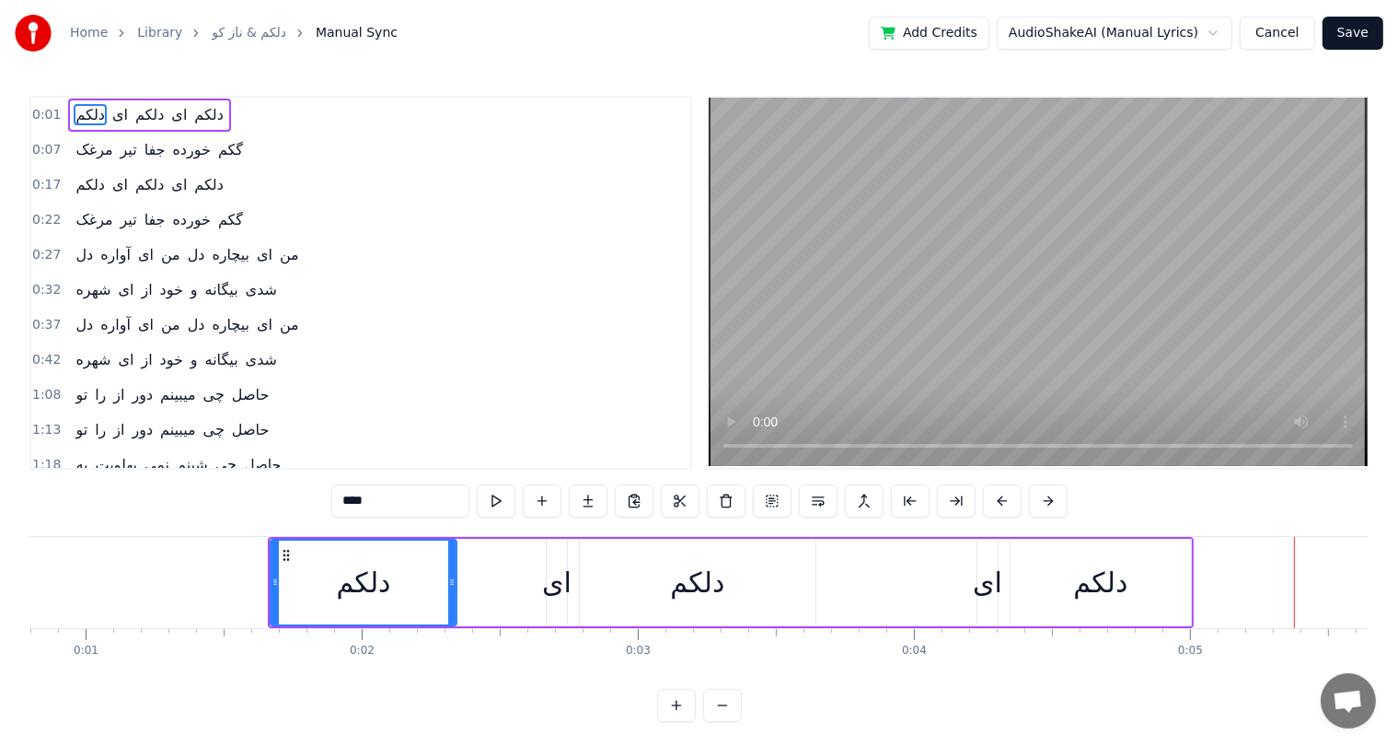
click at [394, 564] on div "دلکم" at bounding box center [364, 582] width 184 height 84
click at [633, 569] on div "دلکم" at bounding box center [698, 582] width 236 height 87
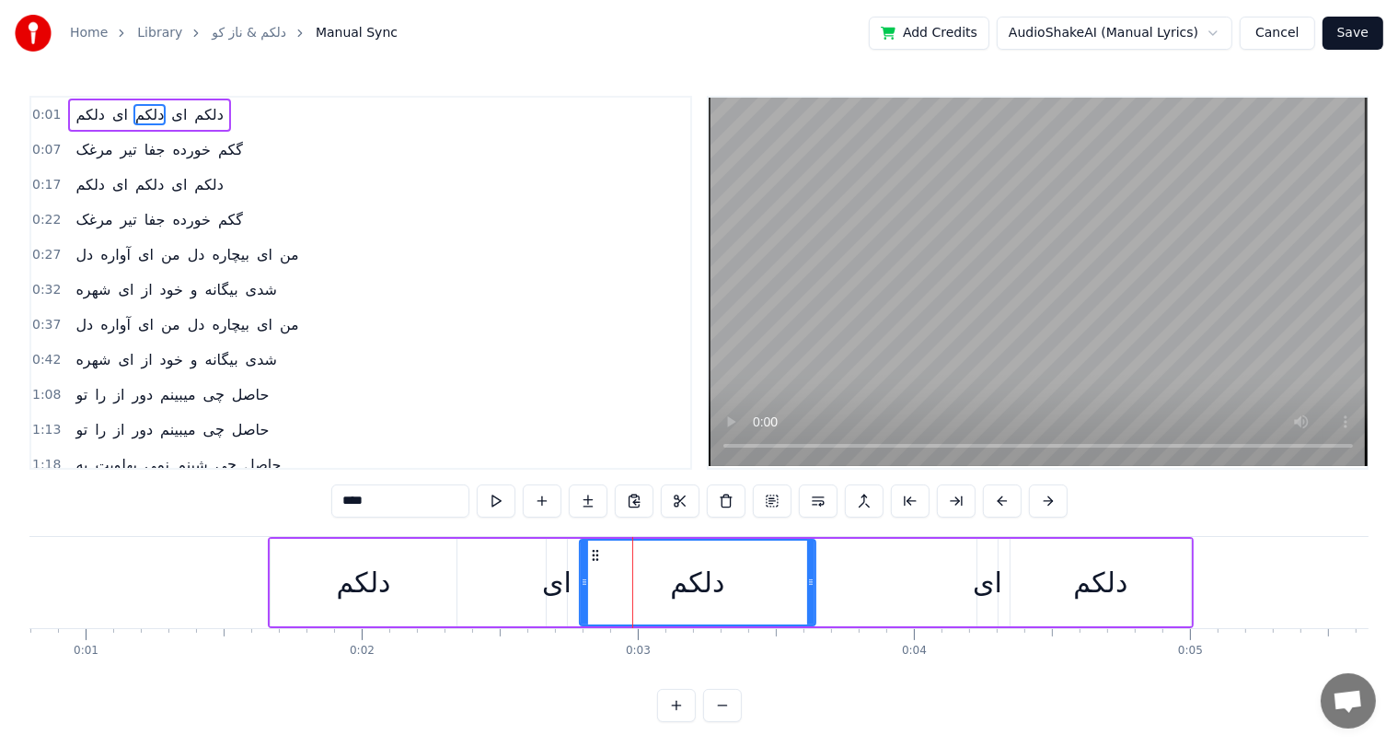
click at [998, 591] on div "ای" at bounding box center [987, 582] width 29 height 41
type input "**"
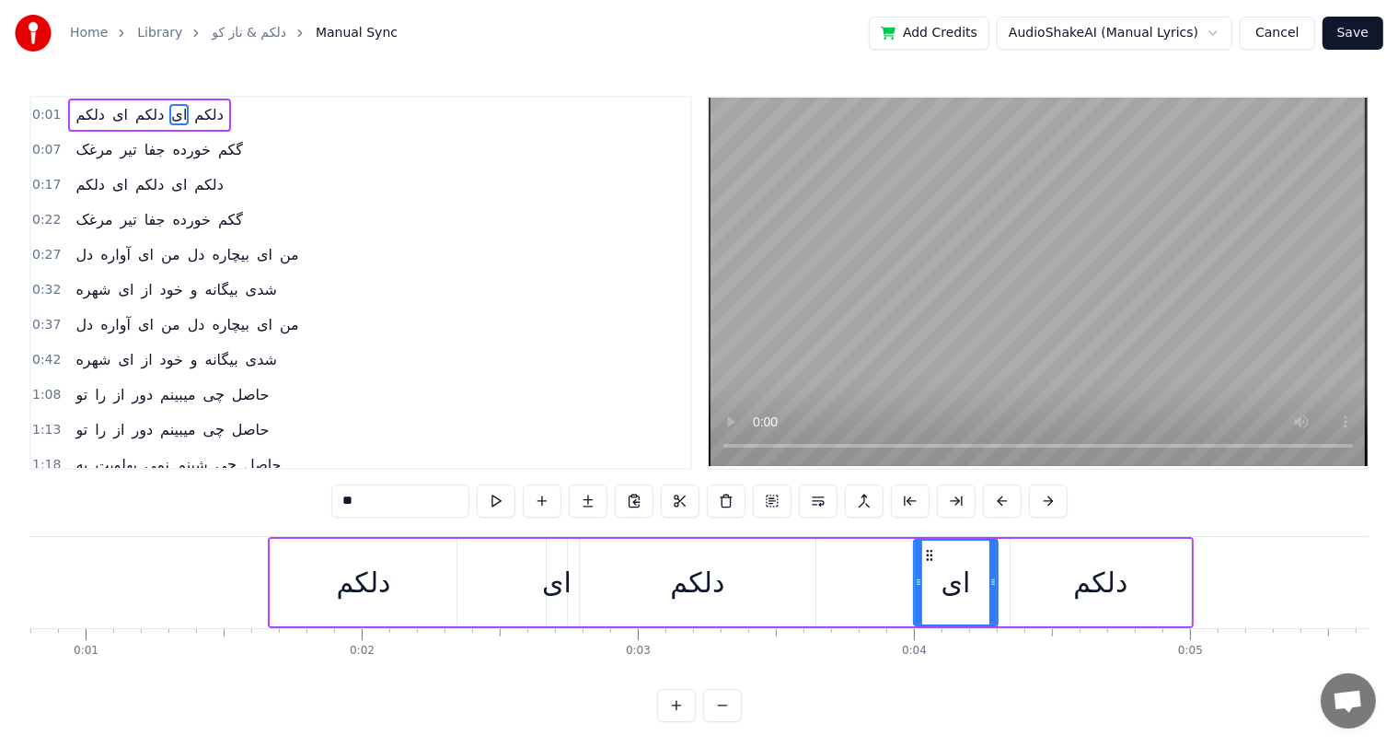
drag, startPoint x: 980, startPoint y: 588, endPoint x: 917, endPoint y: 591, distance: 63.6
click at [917, 591] on div at bounding box center [918, 582] width 7 height 84
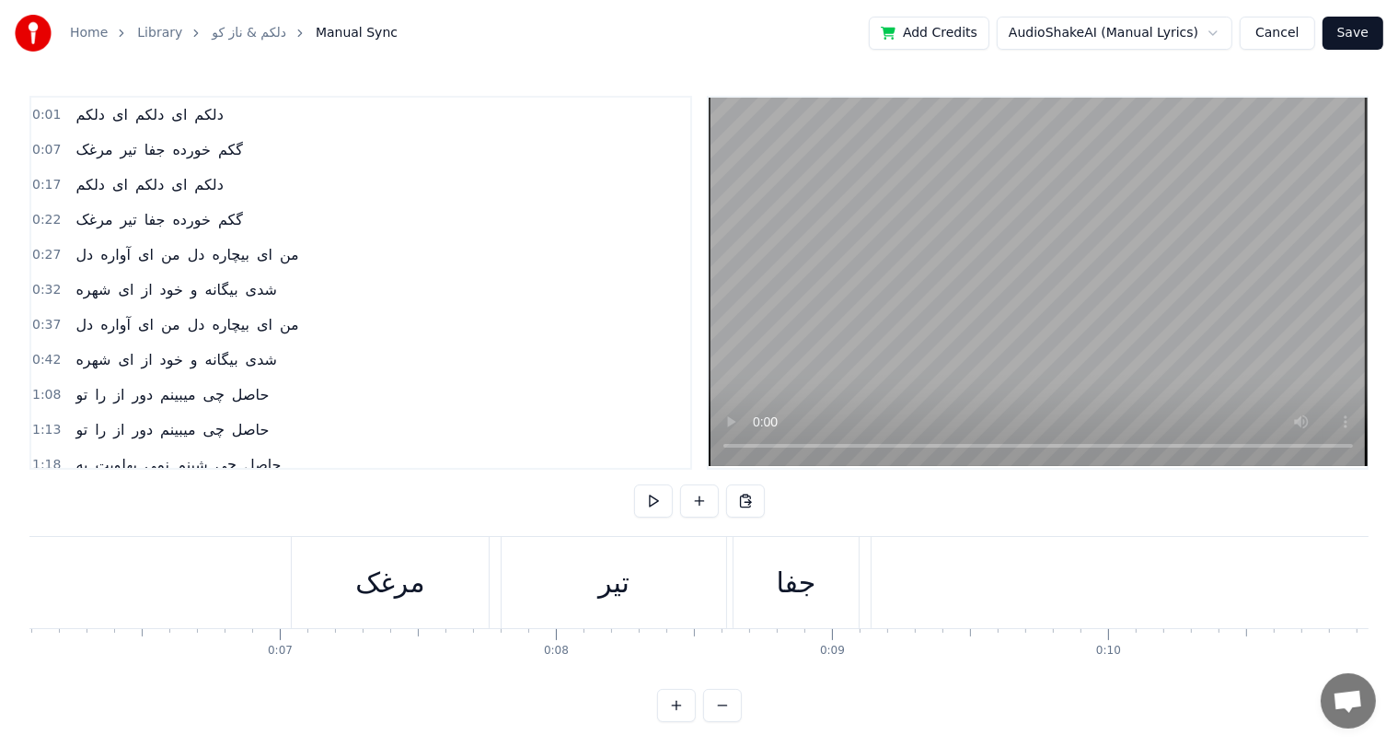
scroll to position [0, 1682]
click at [368, 589] on div "مرغک" at bounding box center [390, 582] width 69 height 41
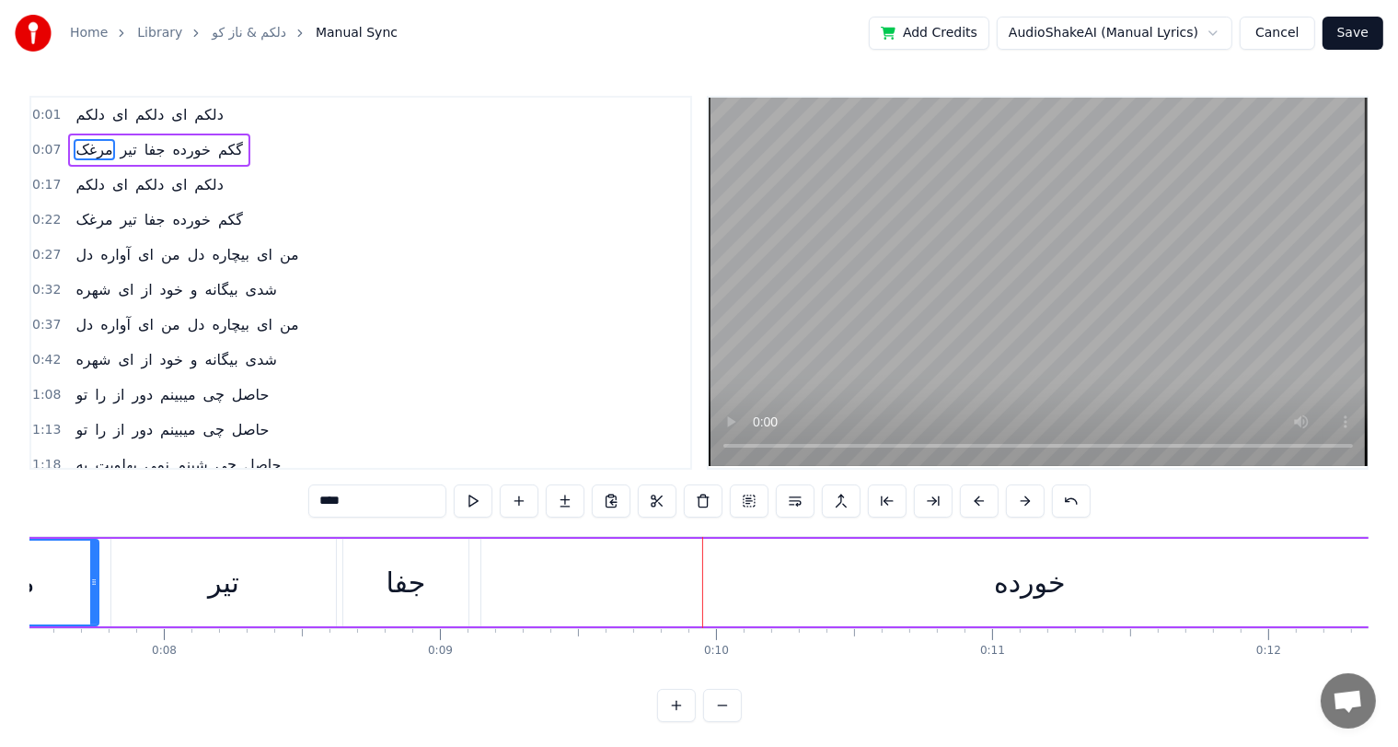
scroll to position [0, 2109]
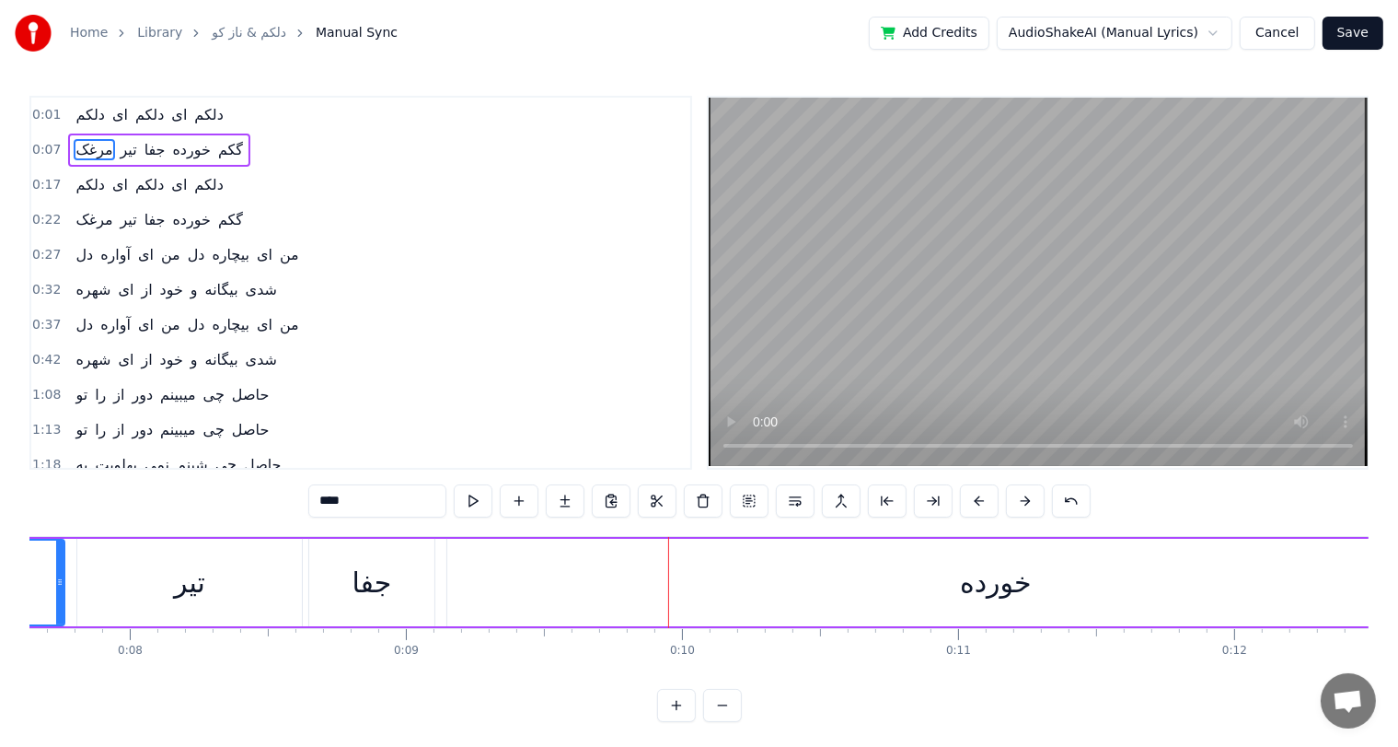
click at [985, 582] on div "خورده" at bounding box center [996, 582] width 72 height 41
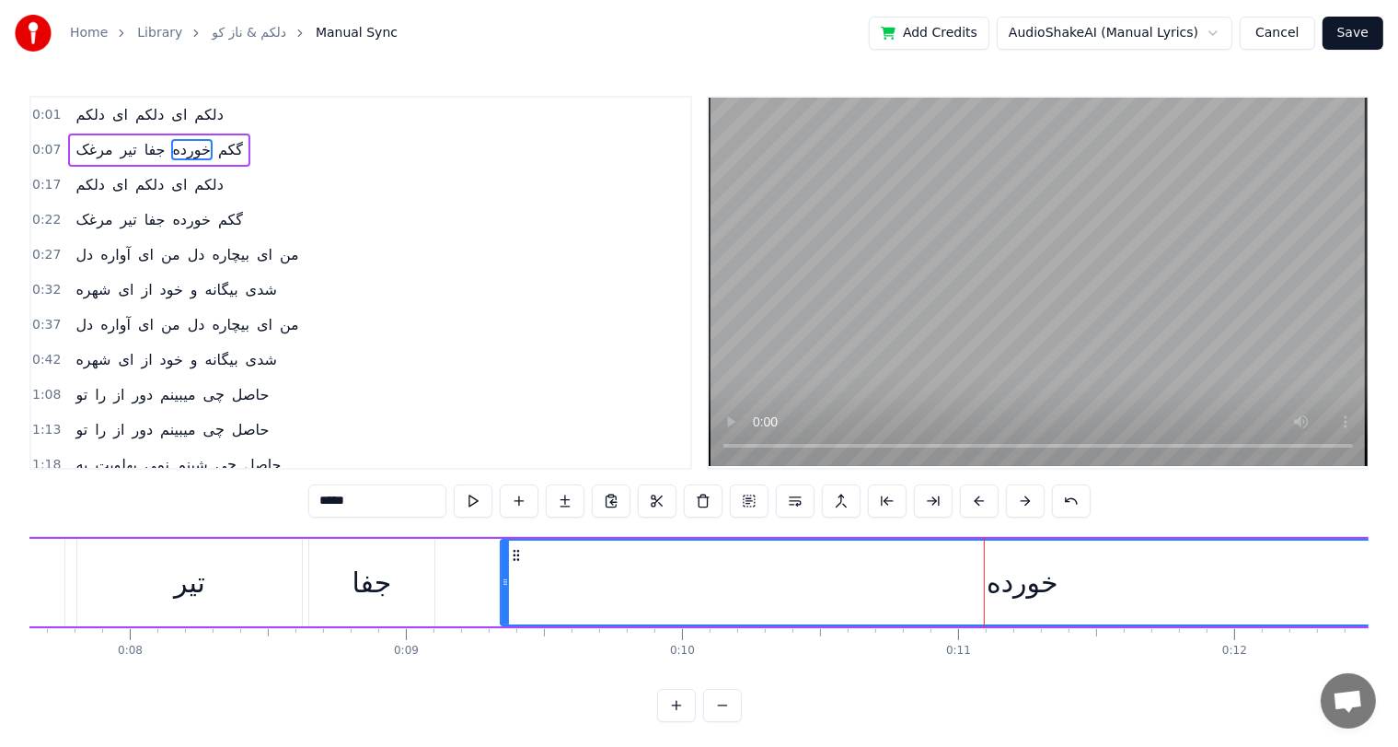
drag, startPoint x: 451, startPoint y: 561, endPoint x: 504, endPoint y: 563, distance: 53.5
click at [504, 563] on div at bounding box center [505, 582] width 7 height 84
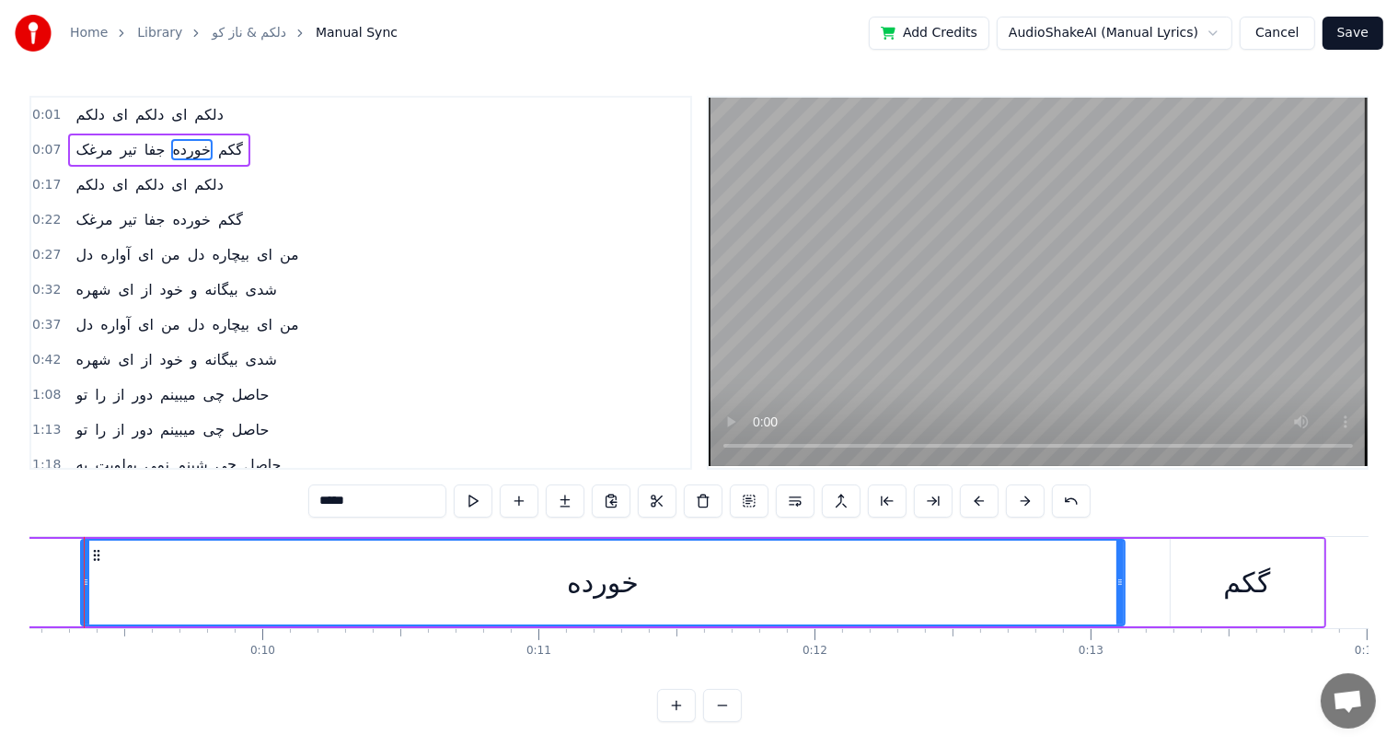
scroll to position [0, 2533]
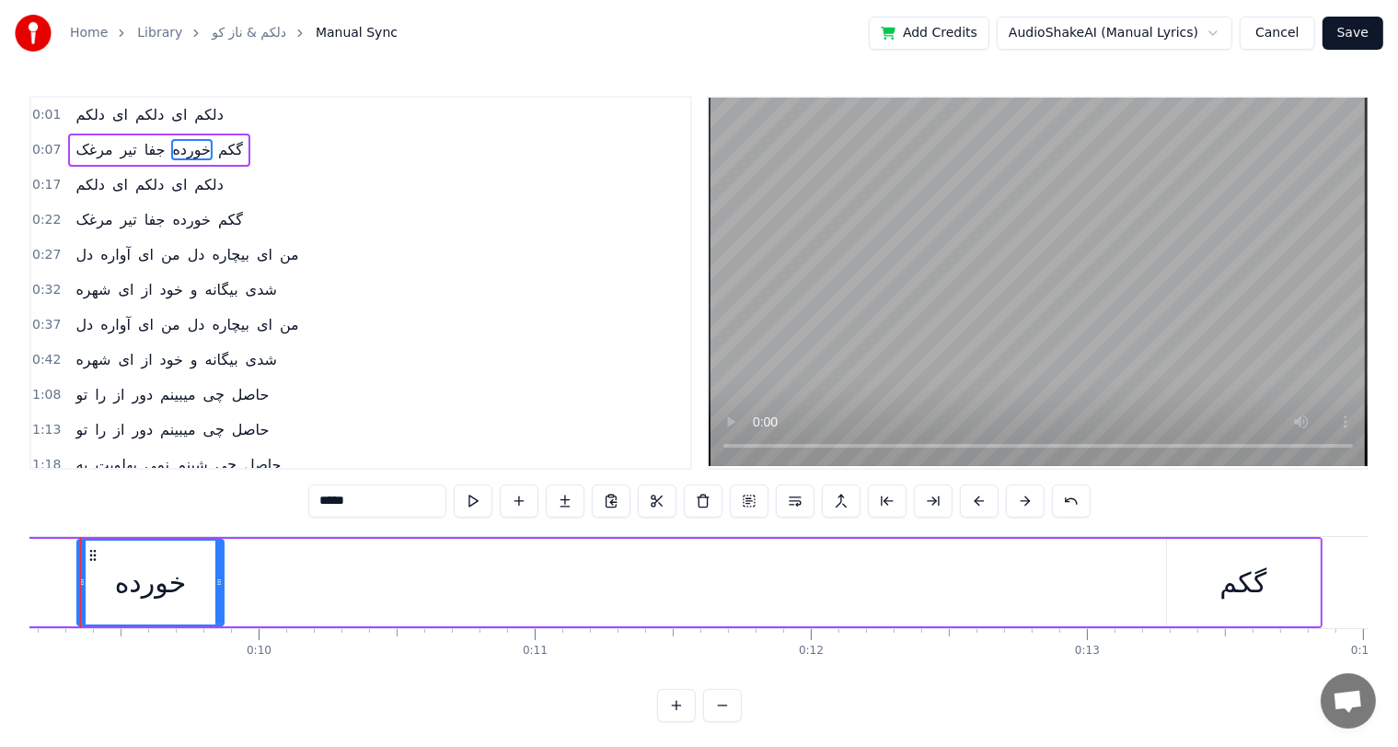
drag, startPoint x: 1117, startPoint y: 572, endPoint x: 219, endPoint y: 622, distance: 899.0
click at [219, 622] on div at bounding box center [218, 582] width 7 height 84
click at [1256, 585] on div "گکم" at bounding box center [1244, 582] width 47 height 41
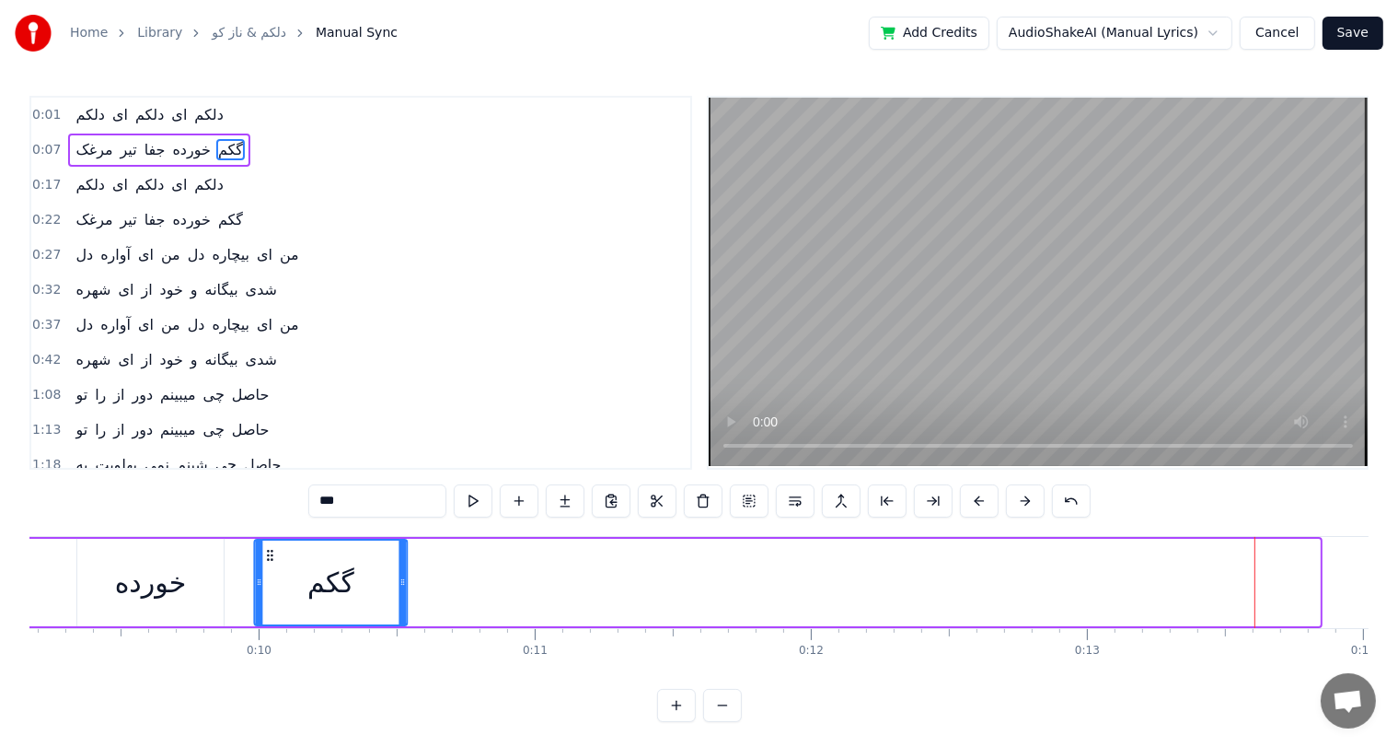
drag, startPoint x: 1177, startPoint y: 550, endPoint x: 265, endPoint y: 608, distance: 914.2
click at [265, 608] on div "گکم" at bounding box center [331, 582] width 151 height 84
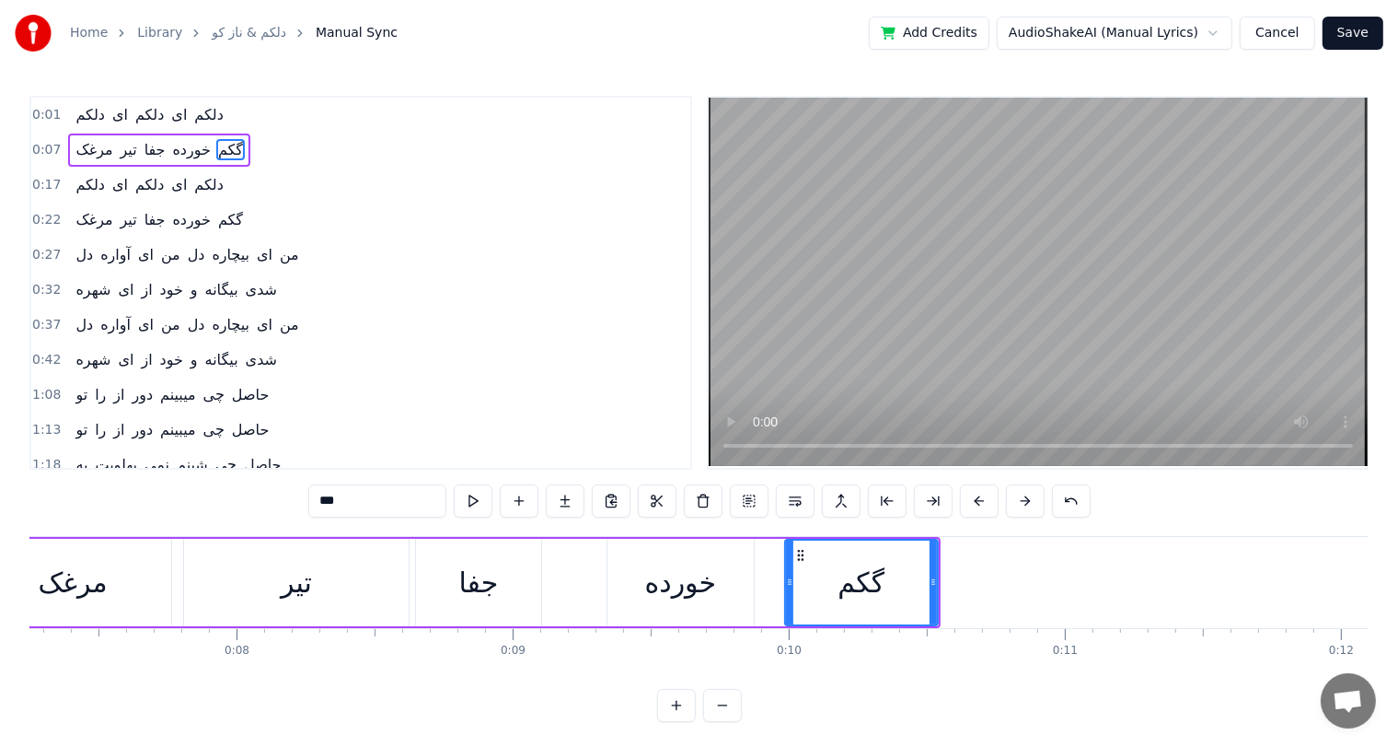
scroll to position [0, 1983]
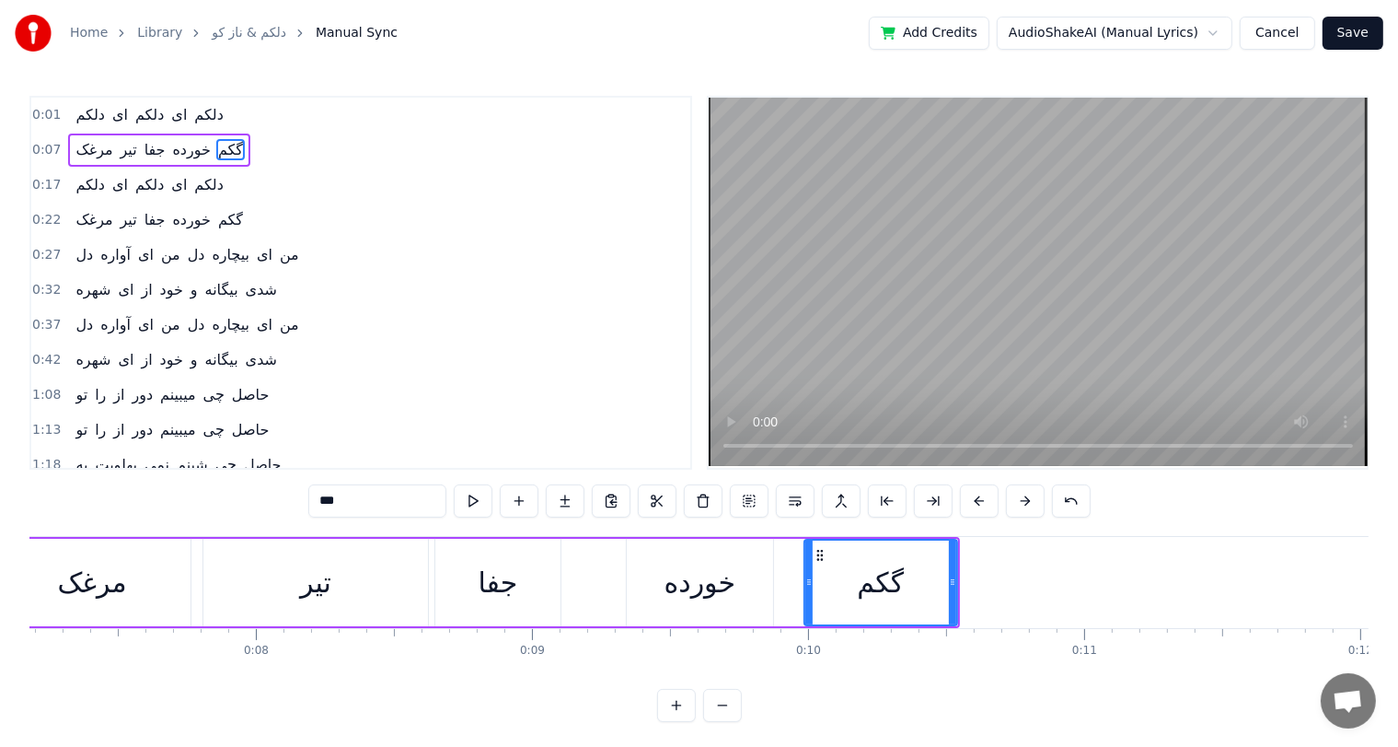
click at [106, 578] on div "مرغک" at bounding box center [91, 582] width 69 height 41
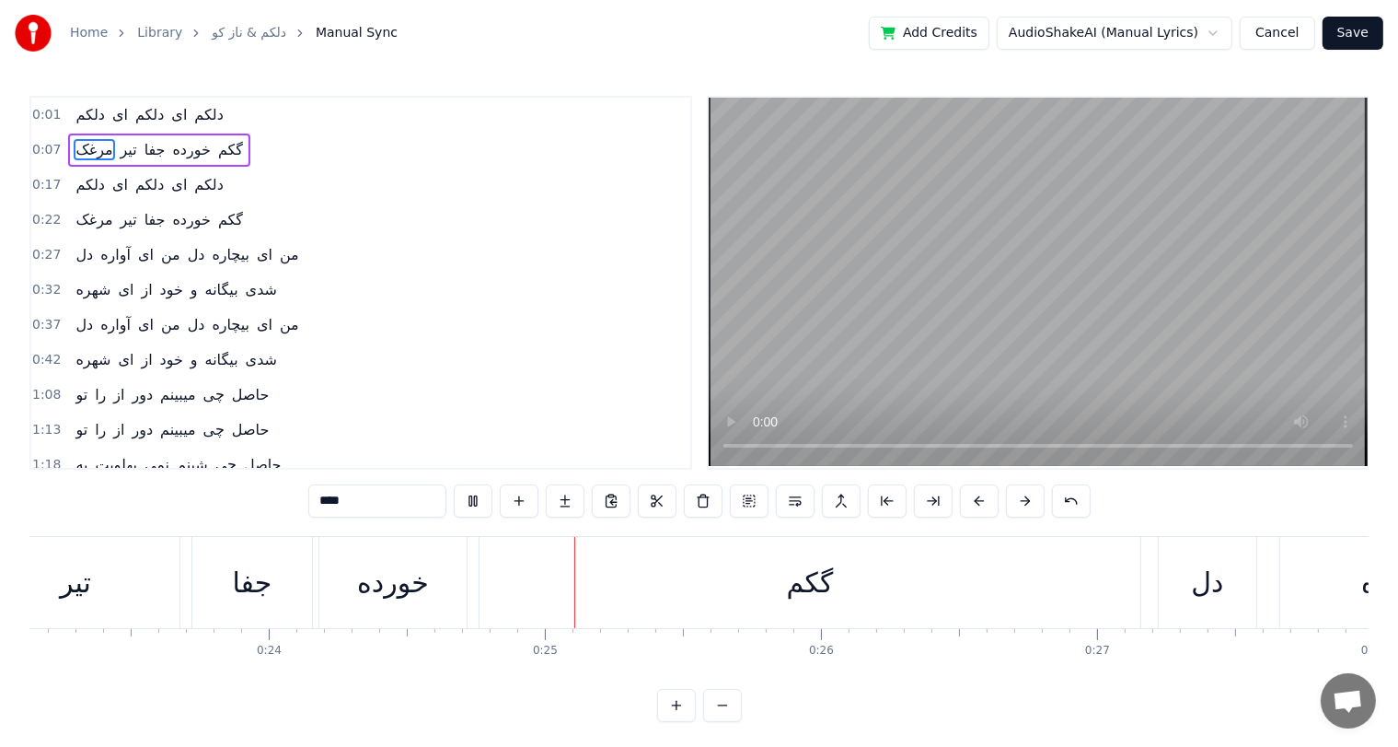
scroll to position [0, 6691]
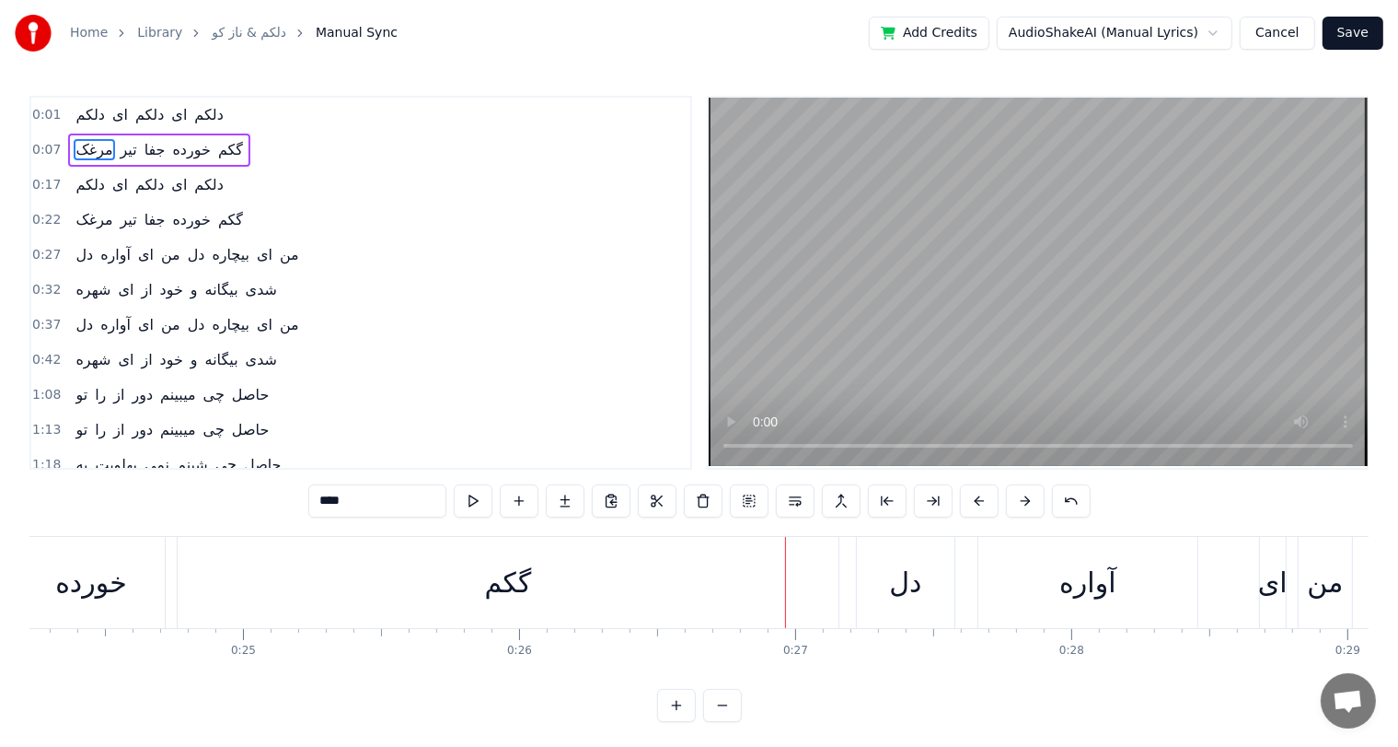
click at [516, 589] on div "گکم" at bounding box center [508, 582] width 47 height 41
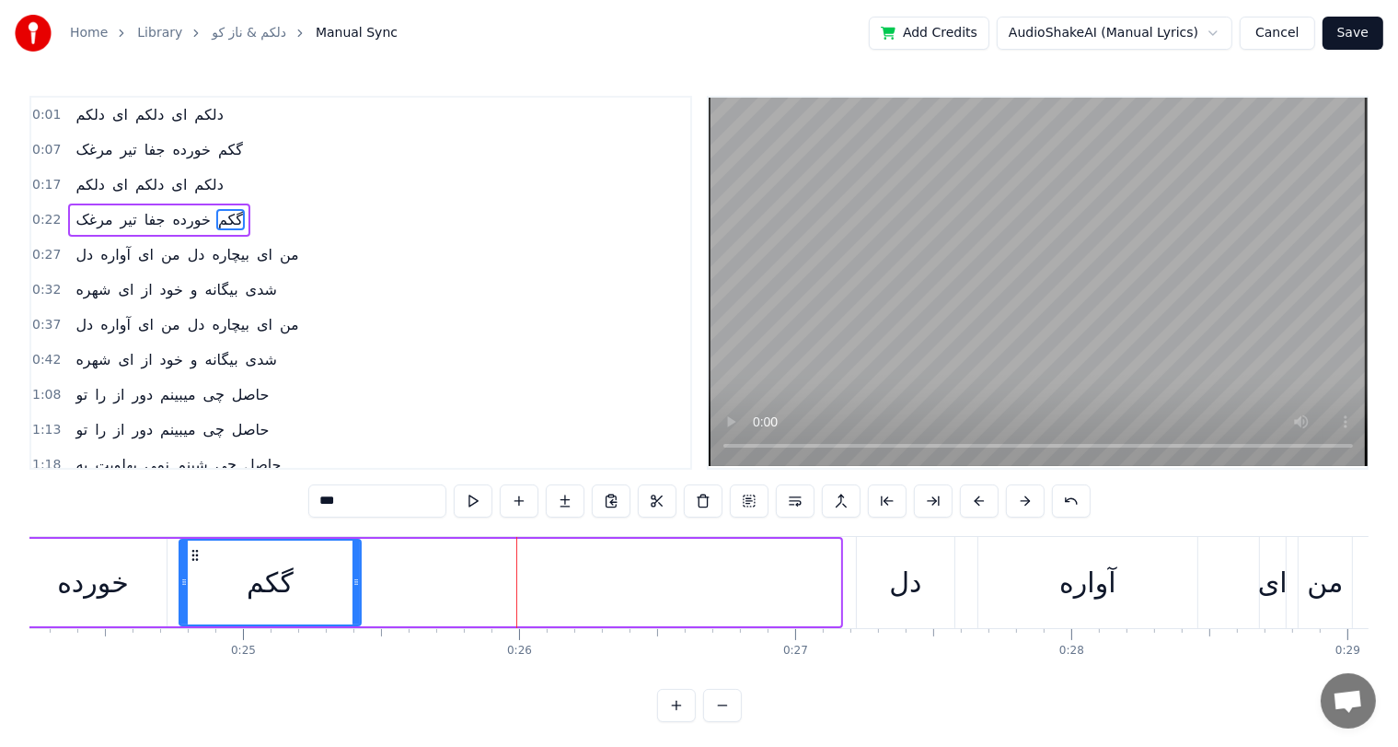
drag, startPoint x: 833, startPoint y: 588, endPoint x: 354, endPoint y: 585, distance: 479.6
click at [354, 585] on icon at bounding box center [356, 581] width 7 height 15
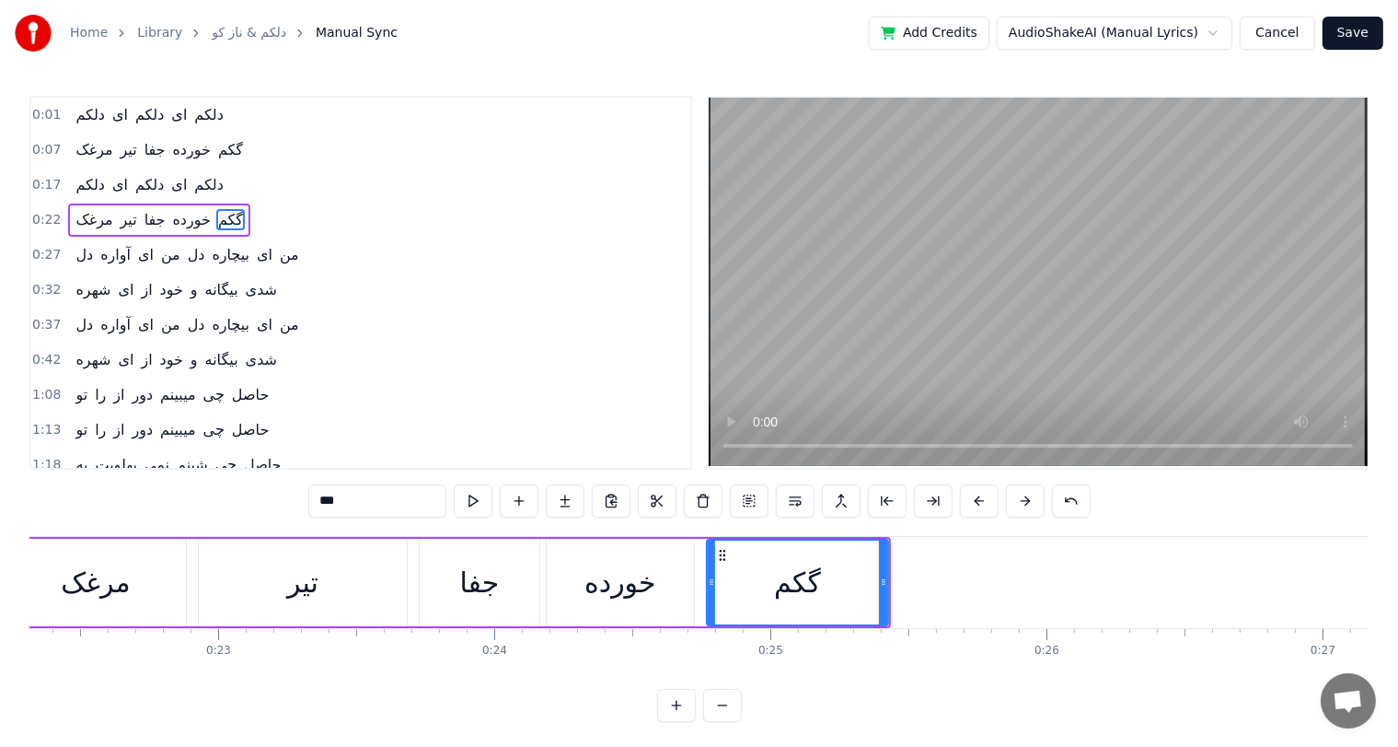
scroll to position [0, 6161]
click at [354, 585] on div "تیر" at bounding box center [306, 582] width 208 height 87
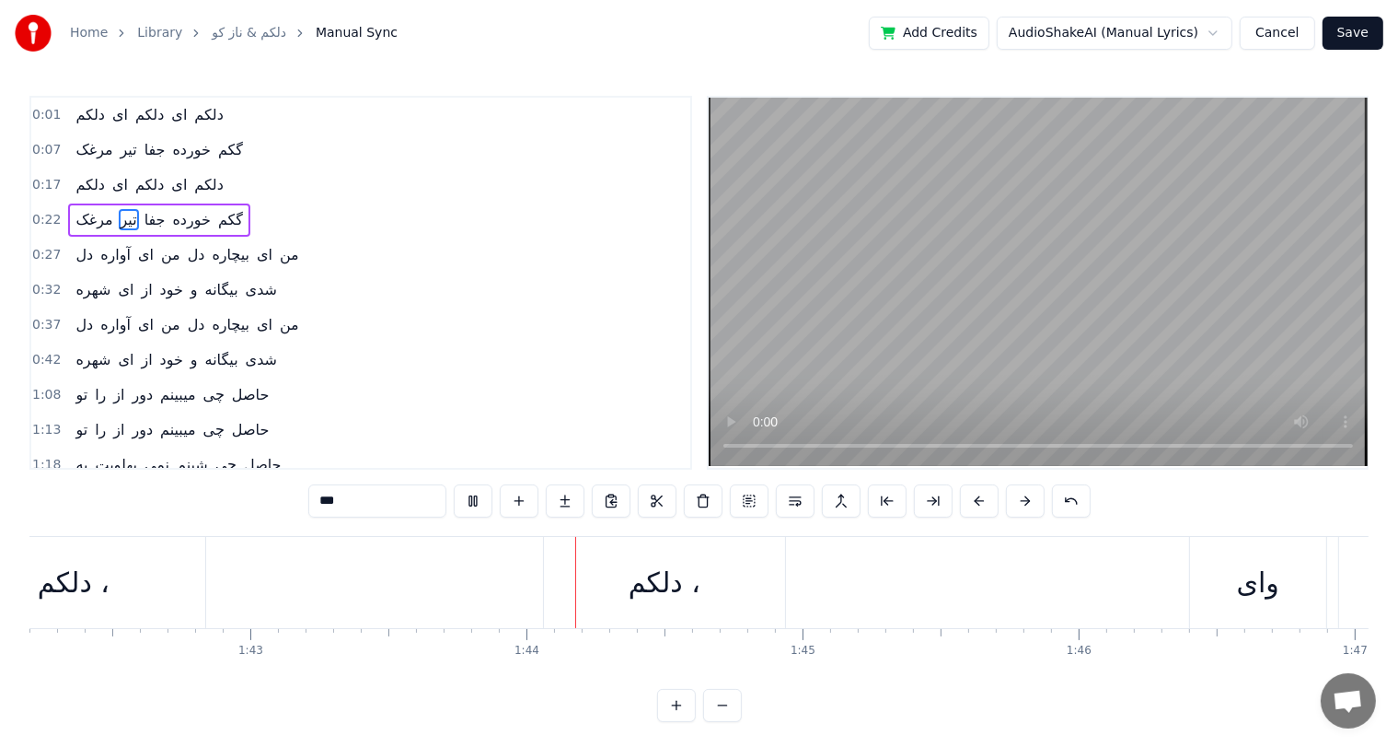
scroll to position [0, 28524]
click at [354, 585] on div "دلکم ،" at bounding box center [366, 582] width 72 height 41
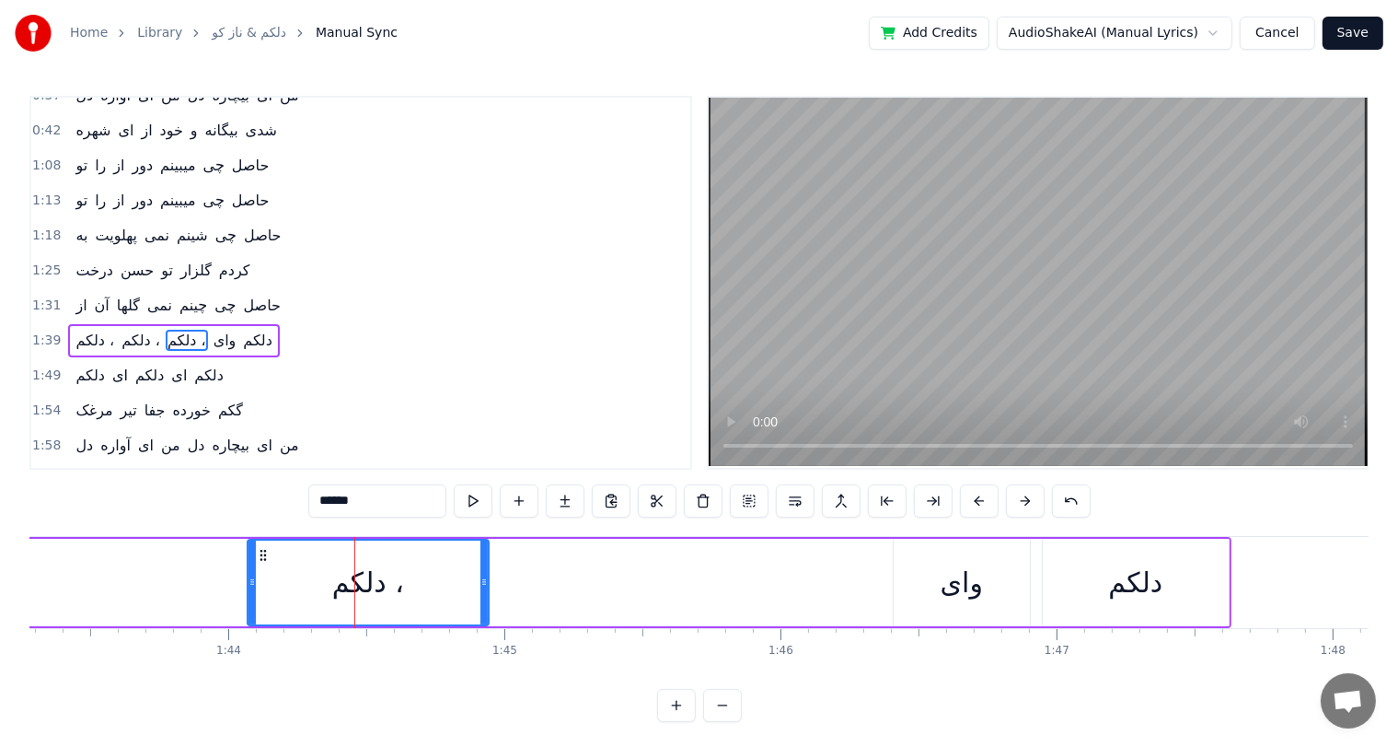
scroll to position [272, 0]
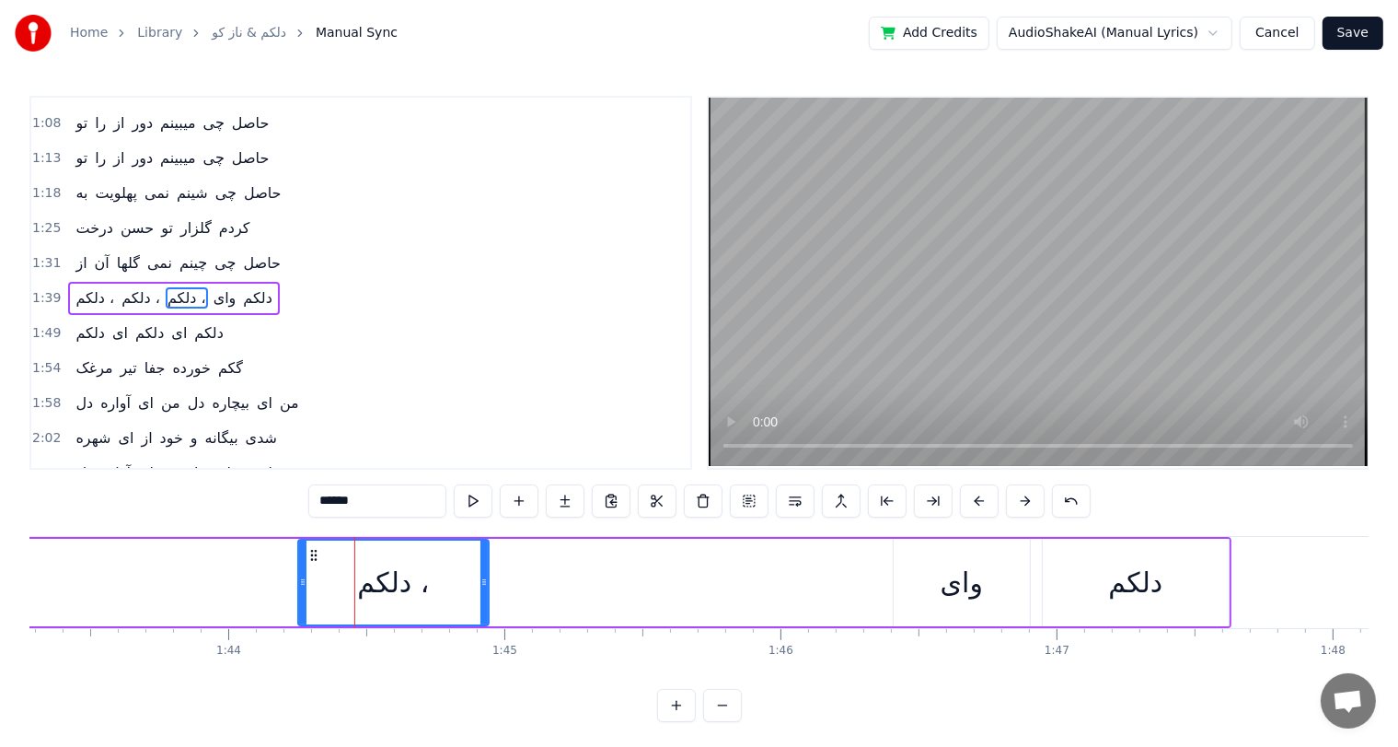
drag, startPoint x: 252, startPoint y: 577, endPoint x: 303, endPoint y: 587, distance: 51.6
click at [303, 587] on icon at bounding box center [302, 581] width 7 height 15
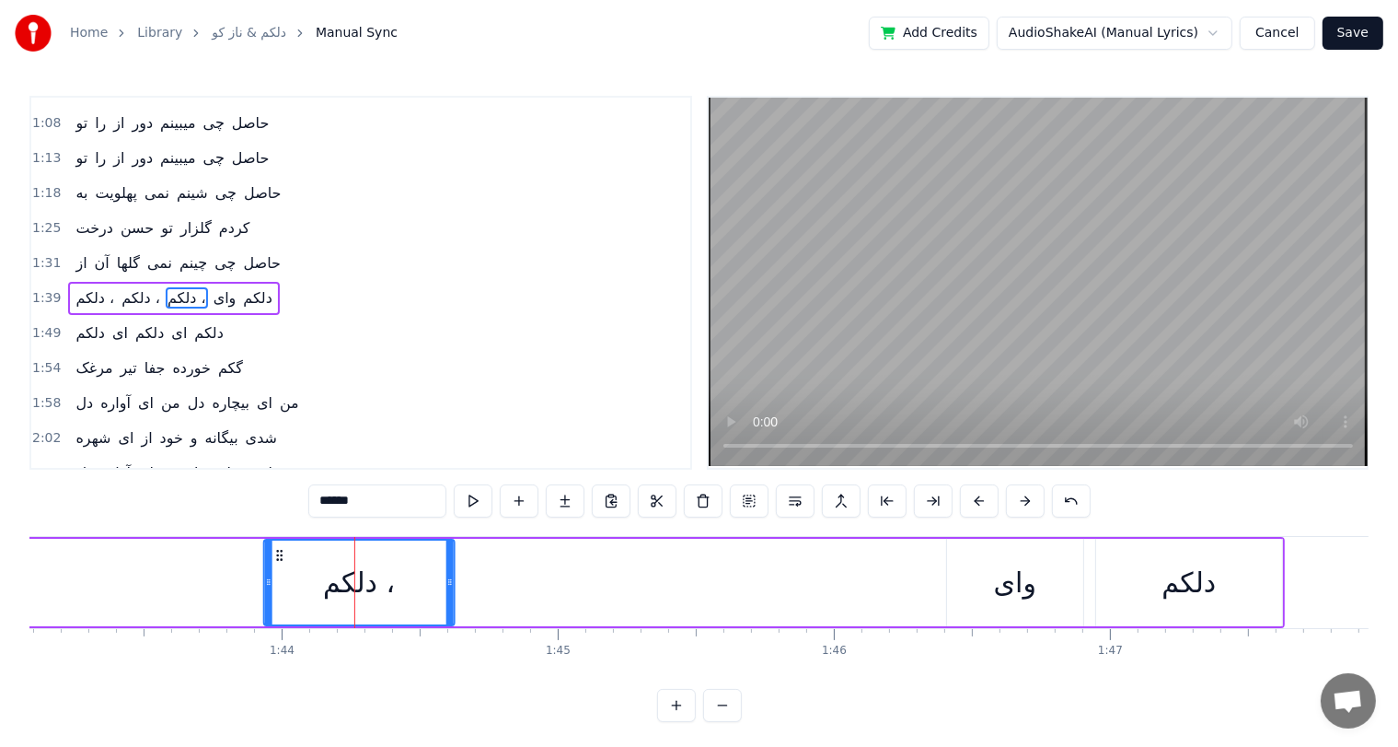
drag, startPoint x: 309, startPoint y: 552, endPoint x: 269, endPoint y: 552, distance: 40.5
click at [272, 552] on icon at bounding box center [279, 555] width 15 height 15
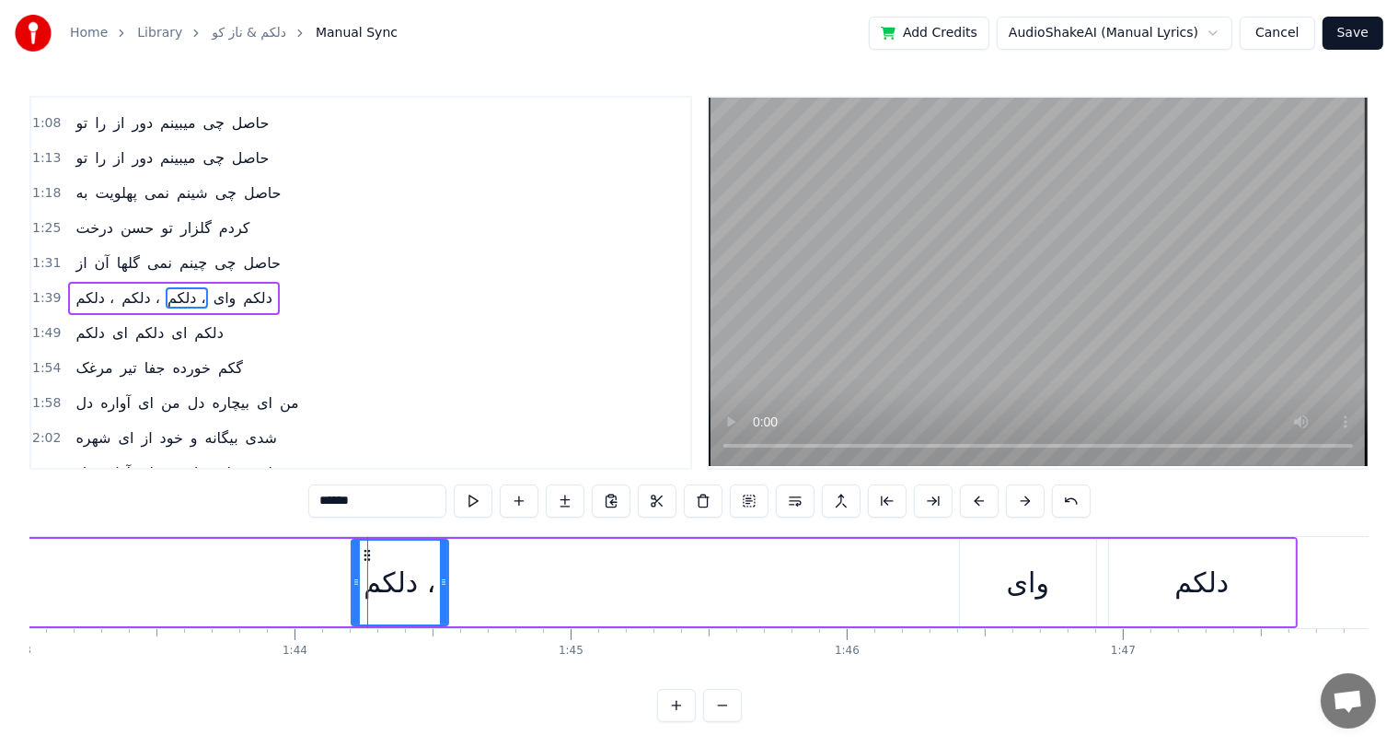
drag, startPoint x: 264, startPoint y: 551, endPoint x: 358, endPoint y: 563, distance: 94.7
click at [358, 563] on div at bounding box center [356, 582] width 7 height 84
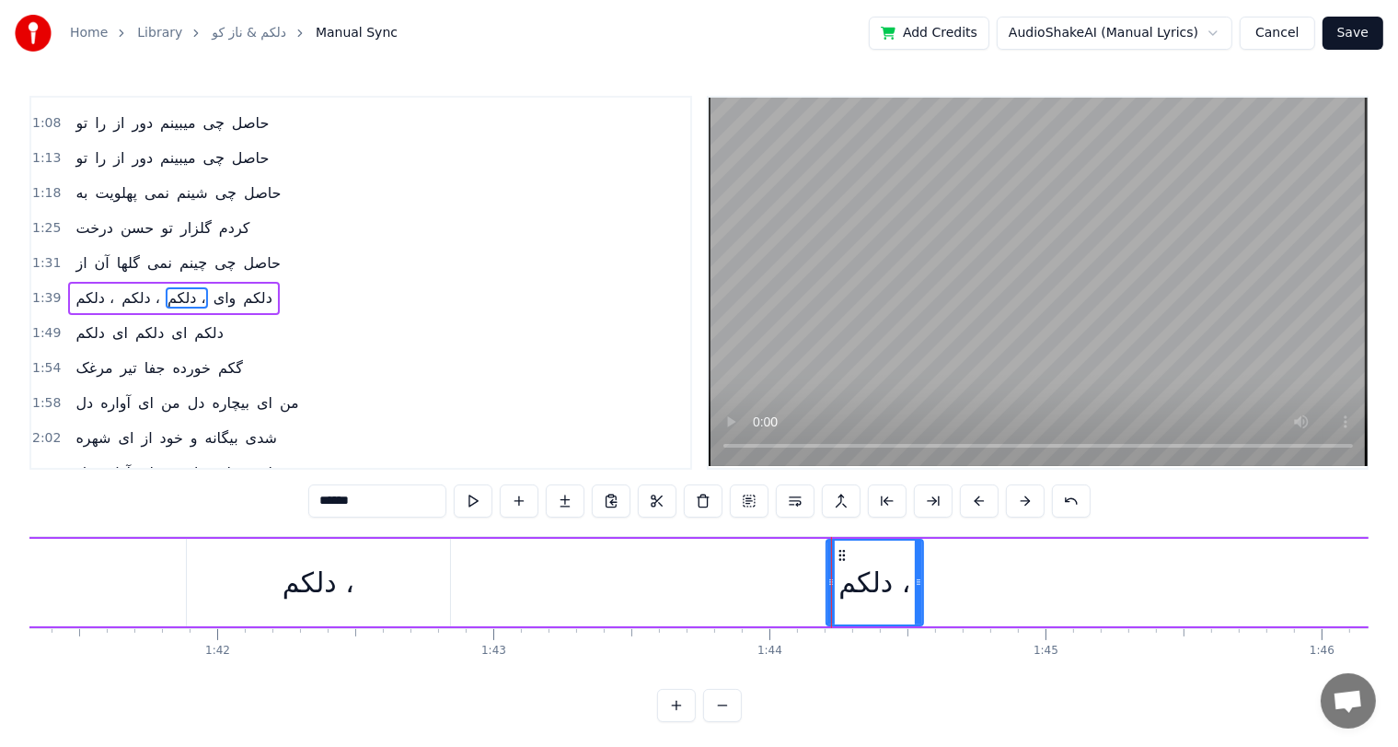
scroll to position [0, 27982]
click at [298, 586] on div "دلکم ،" at bounding box center [320, 582] width 72 height 41
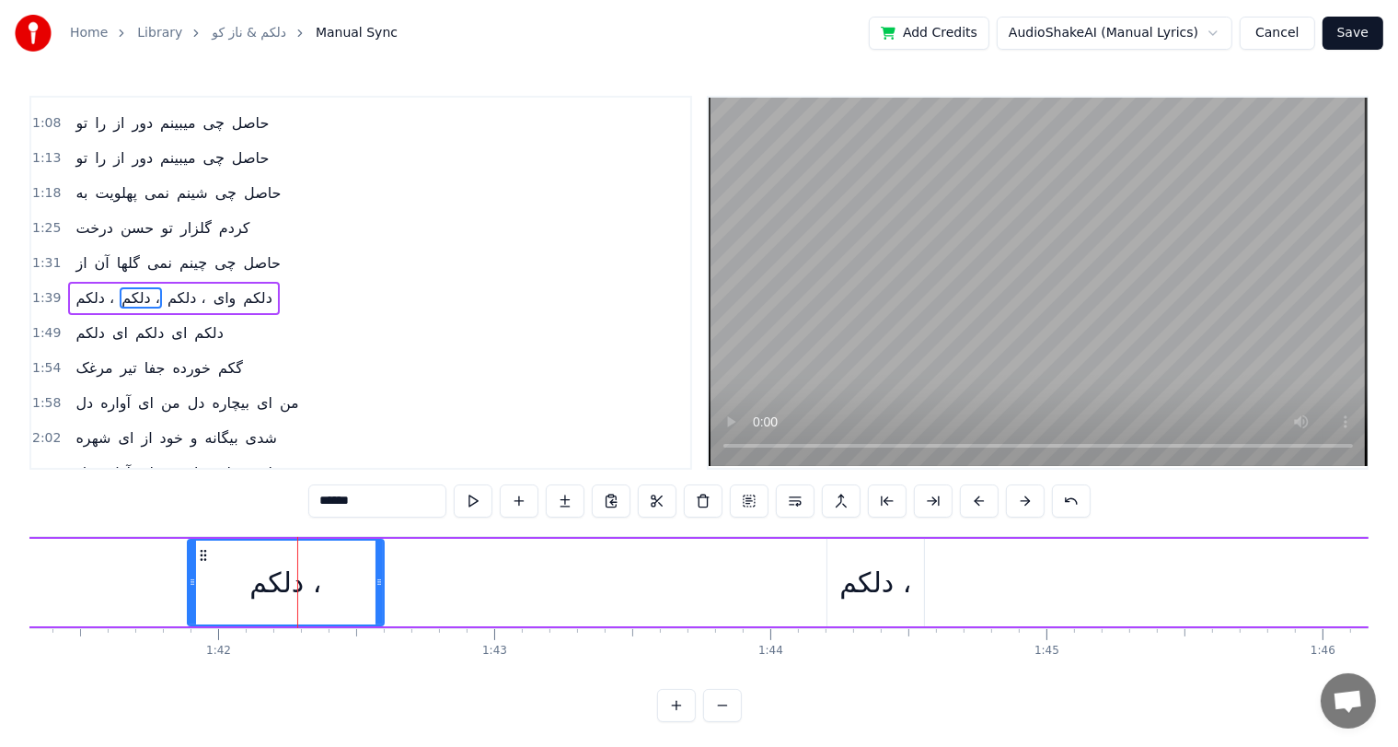
drag, startPoint x: 446, startPoint y: 570, endPoint x: 372, endPoint y: 569, distance: 74.6
click at [376, 569] on div at bounding box center [379, 582] width 7 height 84
drag, startPoint x: 192, startPoint y: 567, endPoint x: 173, endPoint y: 569, distance: 19.4
click at [173, 569] on div at bounding box center [173, 582] width 7 height 84
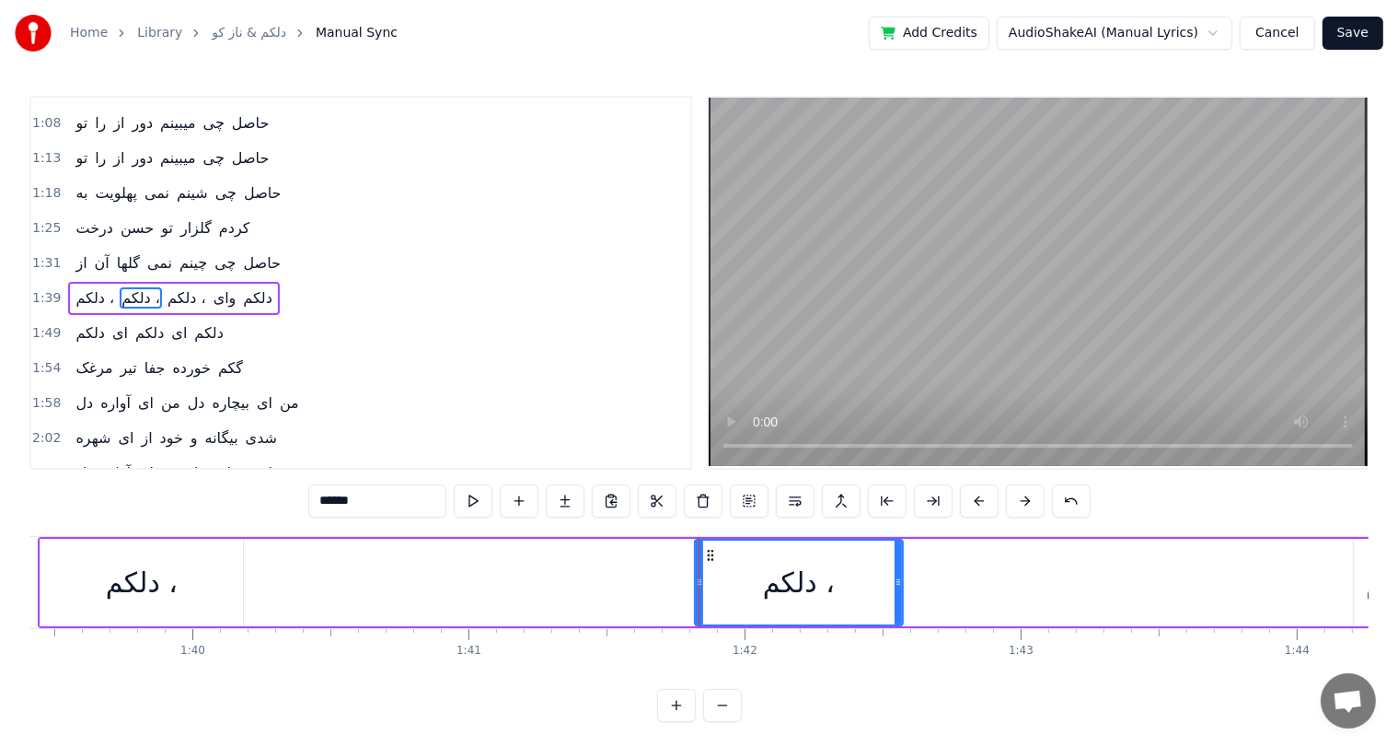
scroll to position [0, 27448]
click at [139, 577] on div "دلکم ،" at bounding box center [149, 582] width 72 height 41
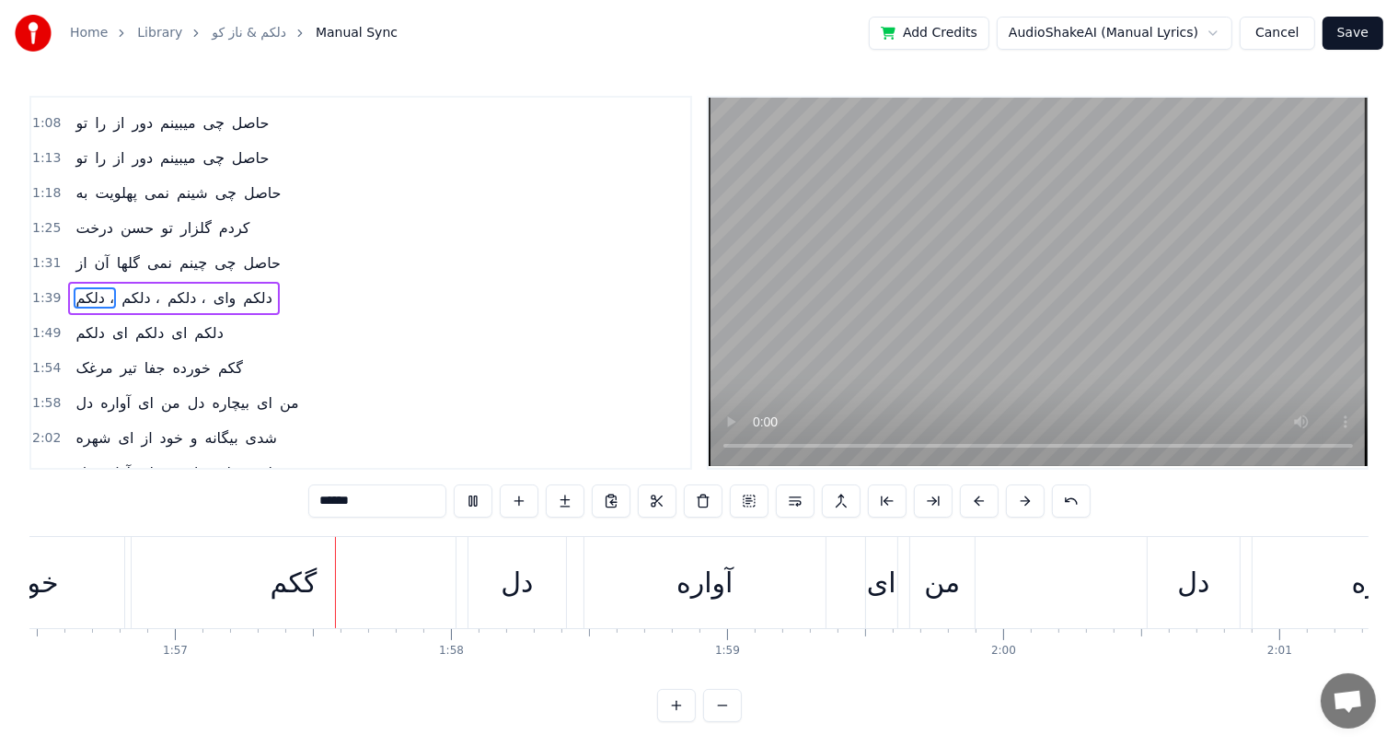
scroll to position [0, 32188]
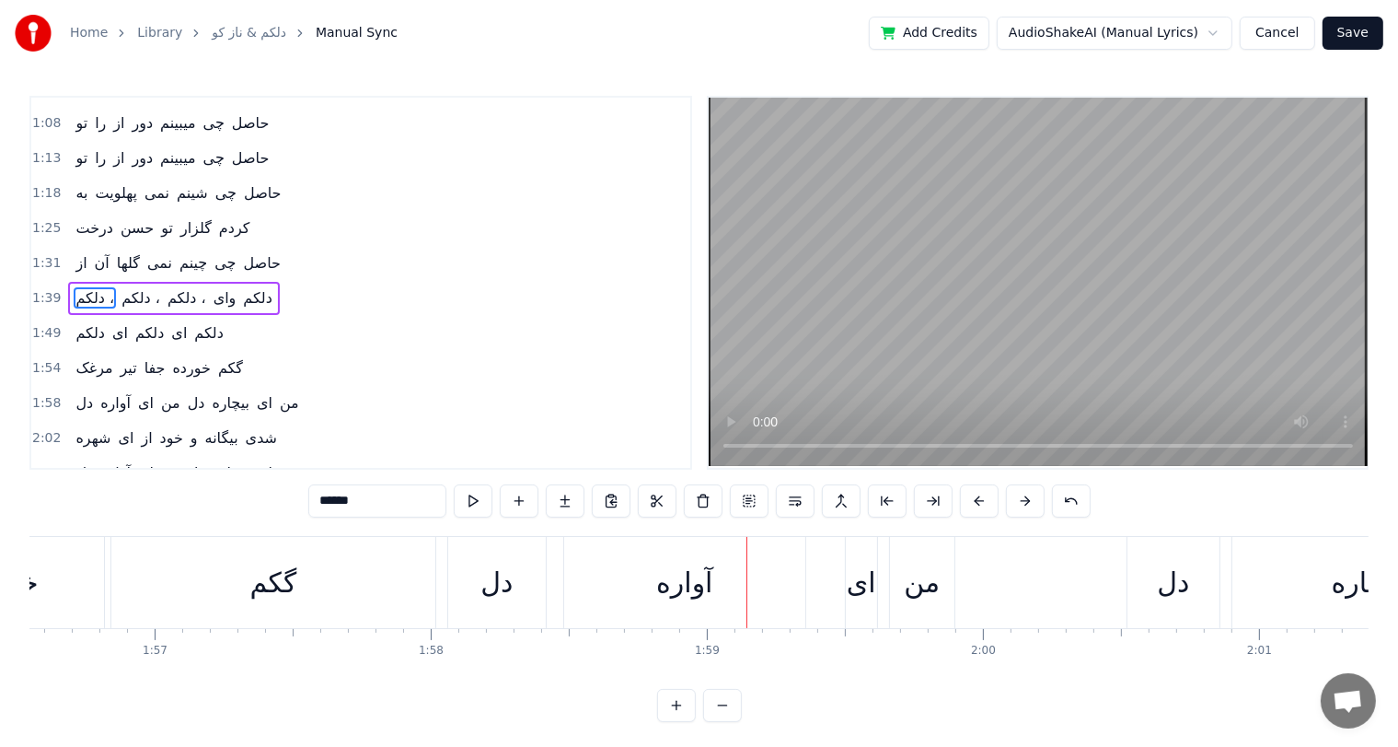
click at [269, 587] on div "گکم" at bounding box center [272, 582] width 47 height 41
type input "***"
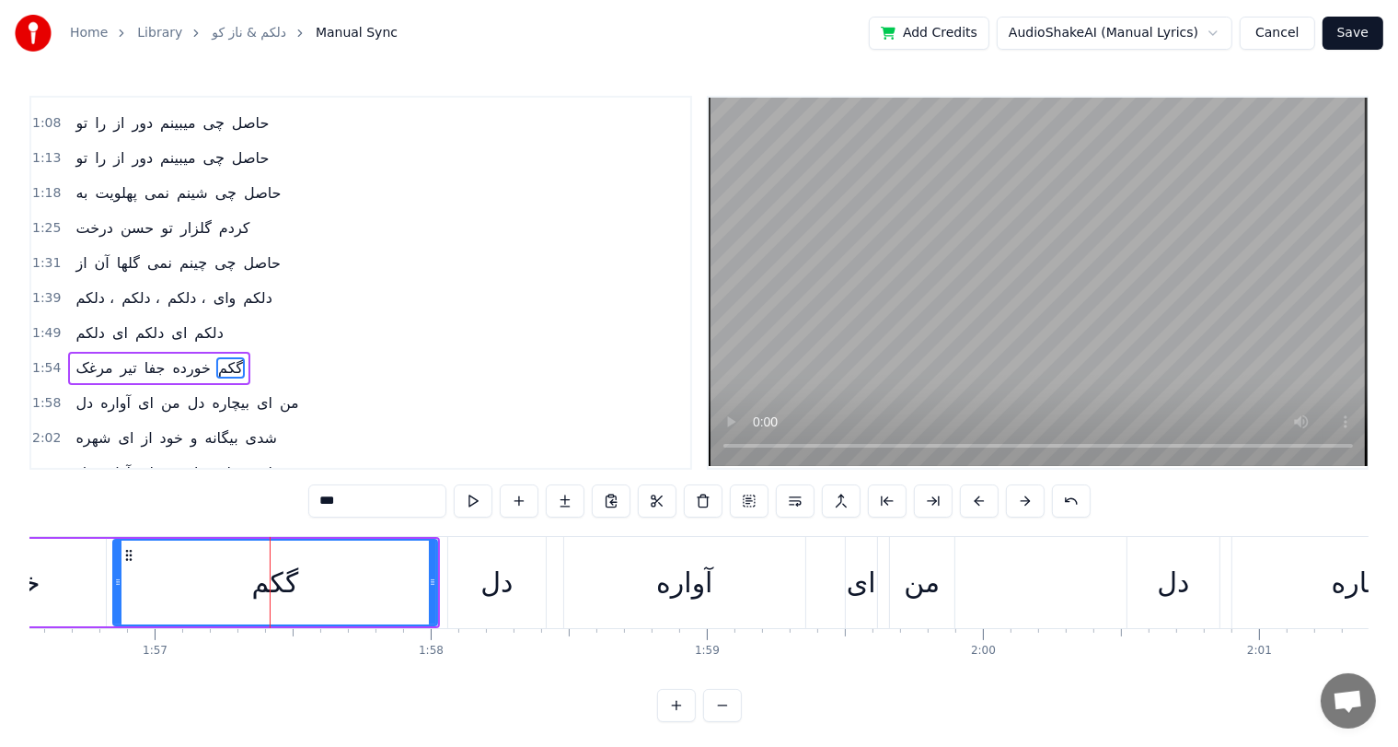
scroll to position [339, 0]
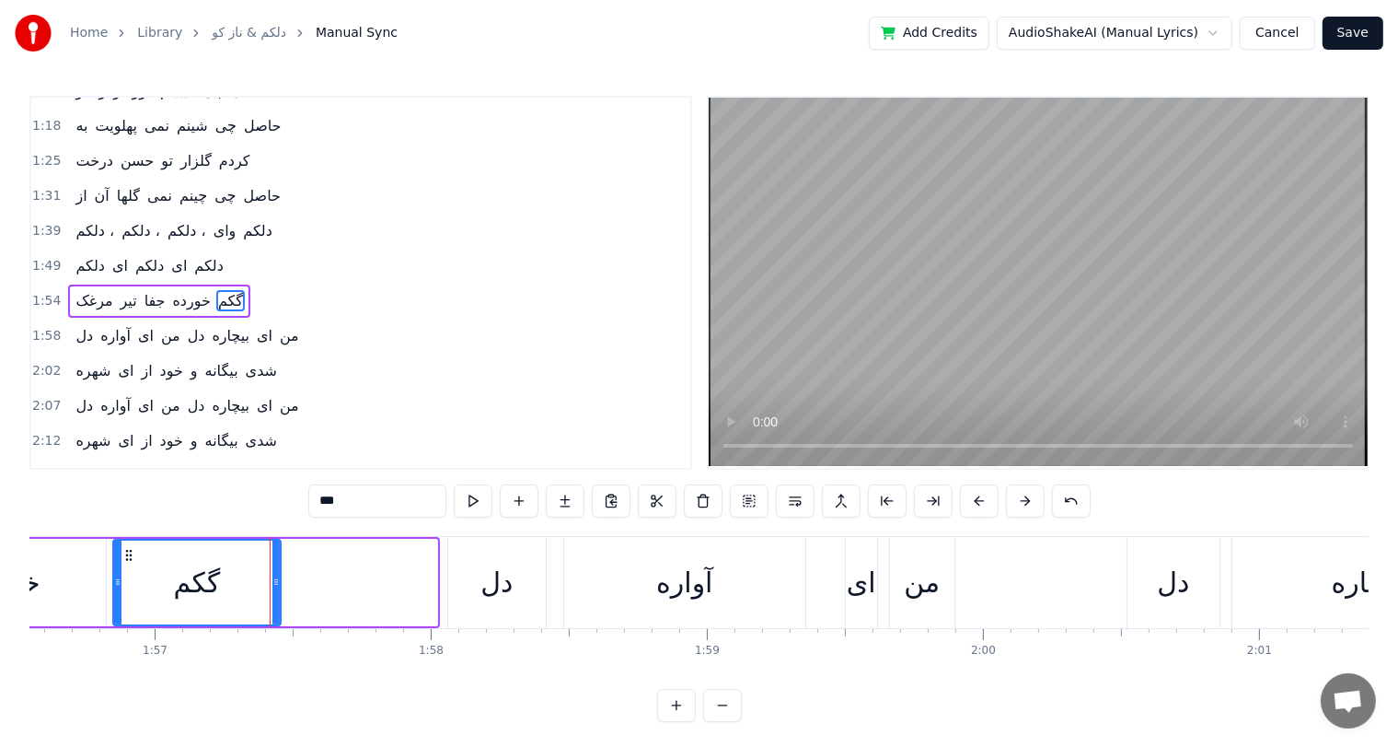
drag, startPoint x: 433, startPoint y: 586, endPoint x: 276, endPoint y: 589, distance: 156.5
click at [276, 589] on div at bounding box center [275, 582] width 7 height 84
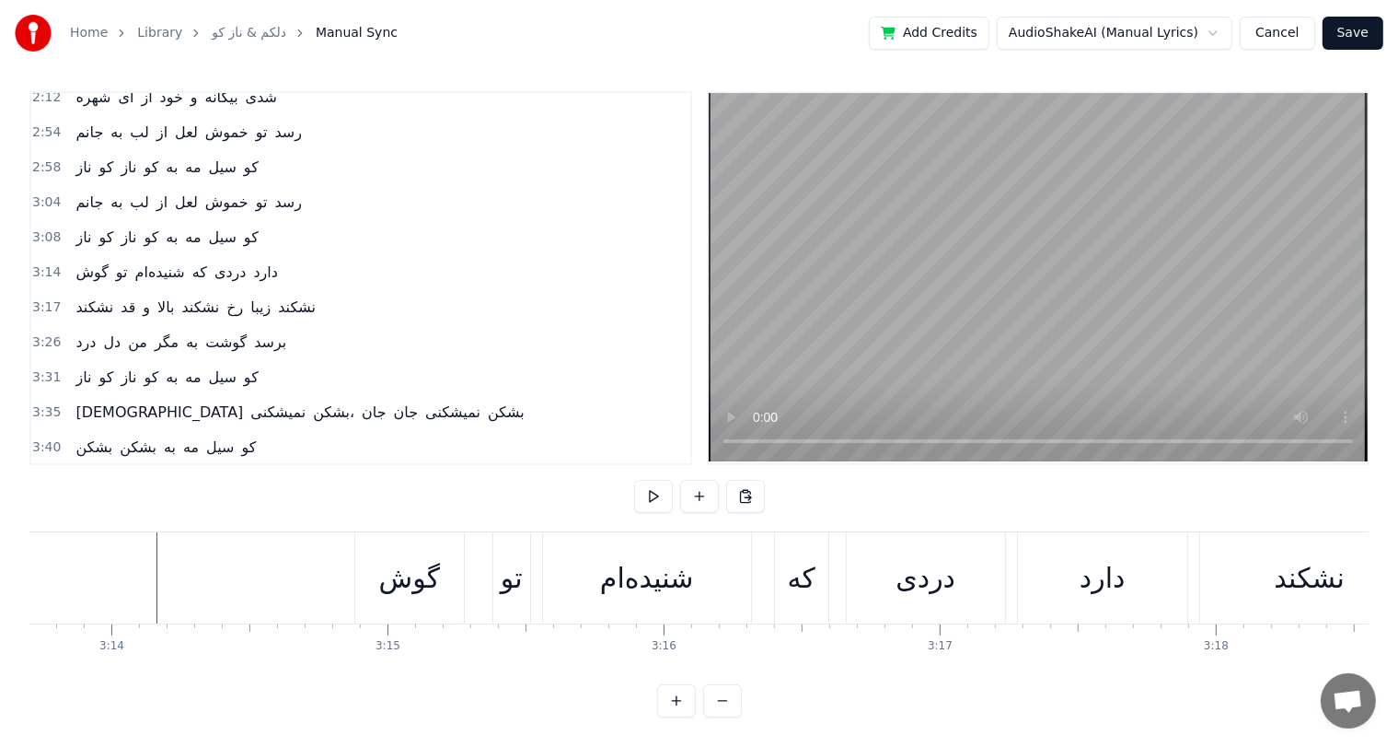
scroll to position [0, 53496]
click at [405, 571] on div "گوش" at bounding box center [410, 577] width 61 height 41
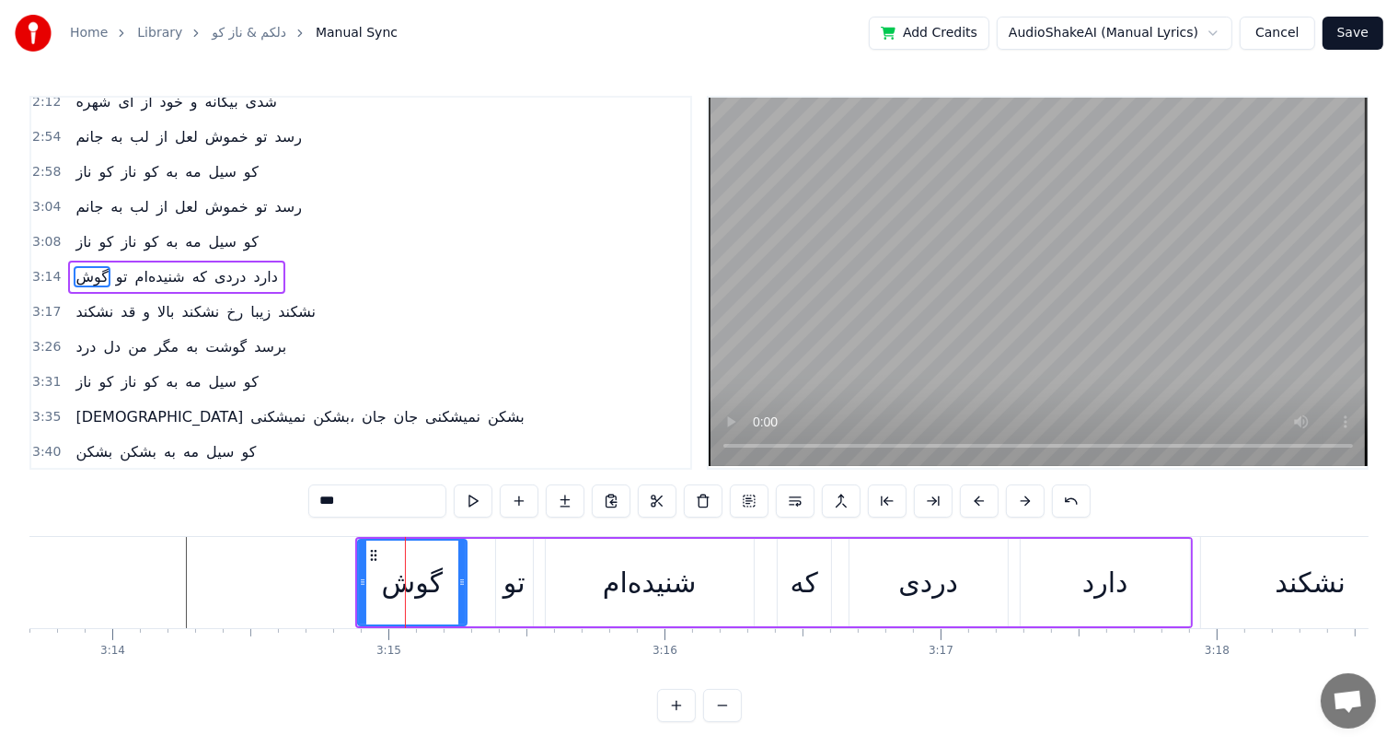
scroll to position [644, 0]
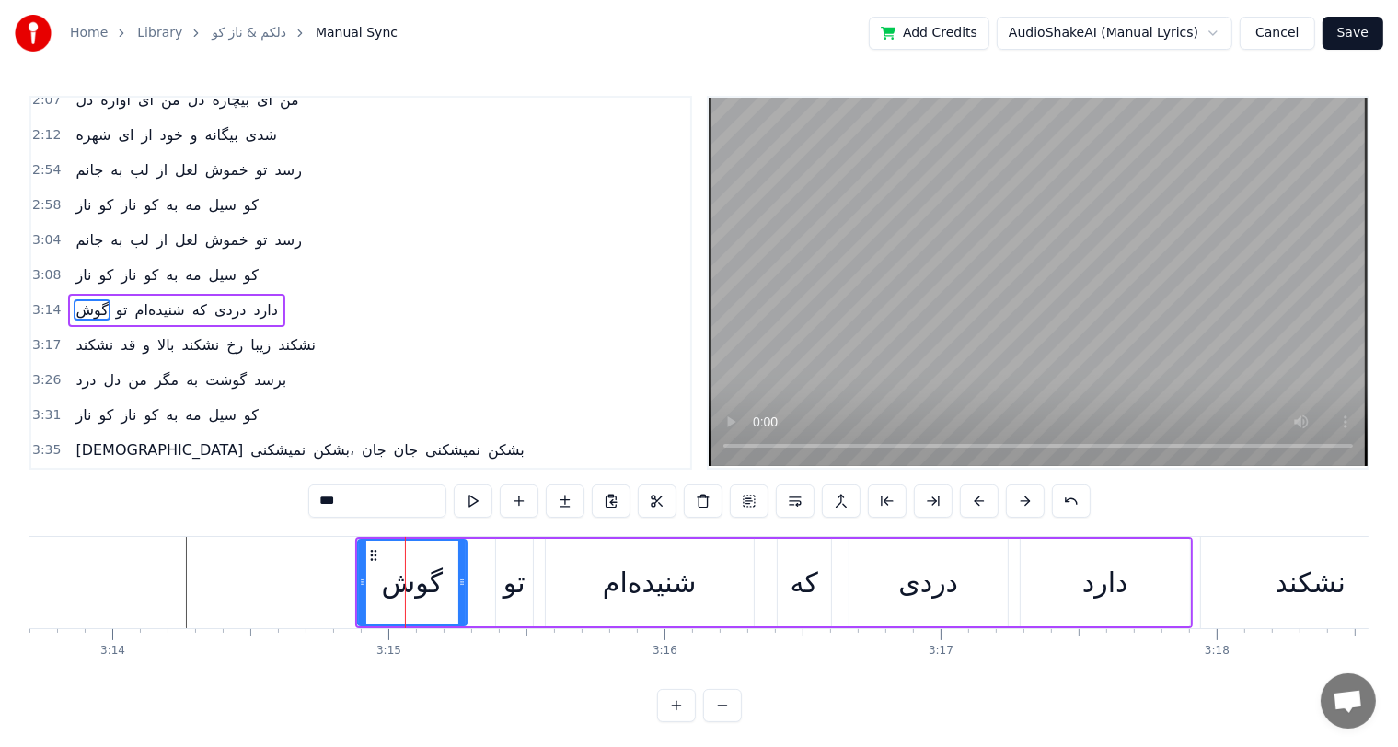
click at [326, 504] on input "***" at bounding box center [377, 500] width 138 height 33
type input "*"
click at [519, 586] on div "تو" at bounding box center [515, 582] width 22 height 41
type input "**"
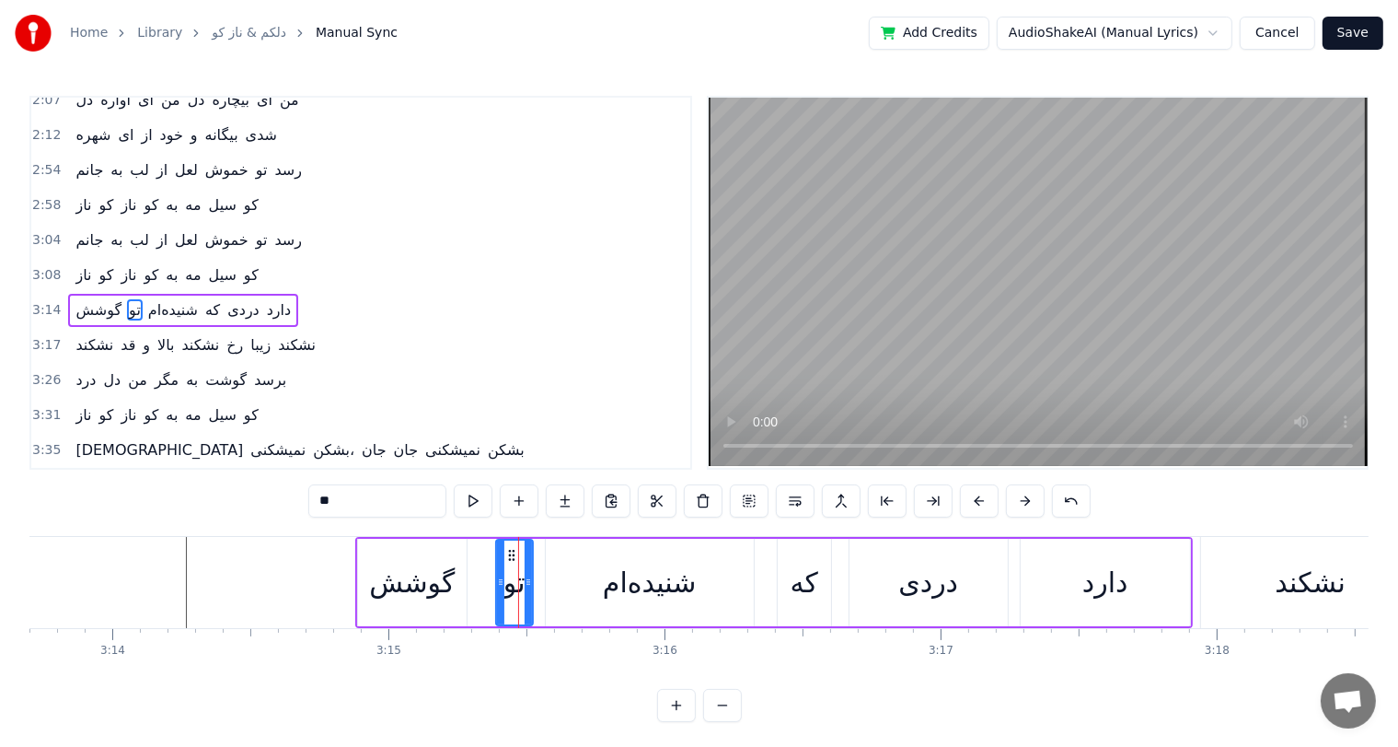
drag, startPoint x: 354, startPoint y: 501, endPoint x: 228, endPoint y: 501, distance: 125.2
click at [228, 501] on div "0:01 دلکم ای دلکم ای دلکم 0:07 مرغک تیر جفا خورده گکم 0:17 دلکم ای دلکم ای دلکم…" at bounding box center [698, 409] width 1339 height 626
click at [408, 580] on div "گوشش" at bounding box center [412, 582] width 86 height 41
type input "****"
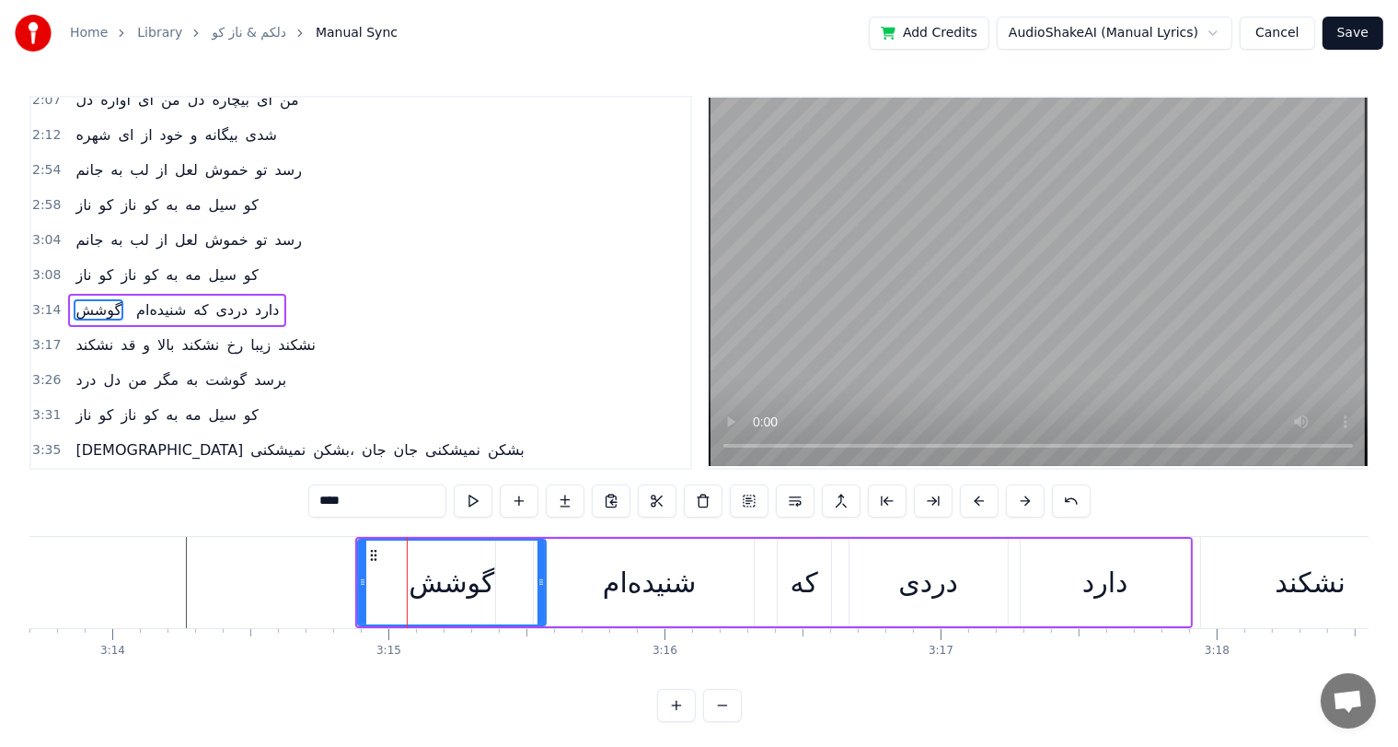
drag, startPoint x: 460, startPoint y: 582, endPoint x: 539, endPoint y: 579, distance: 79.2
click at [539, 579] on icon at bounding box center [541, 581] width 7 height 15
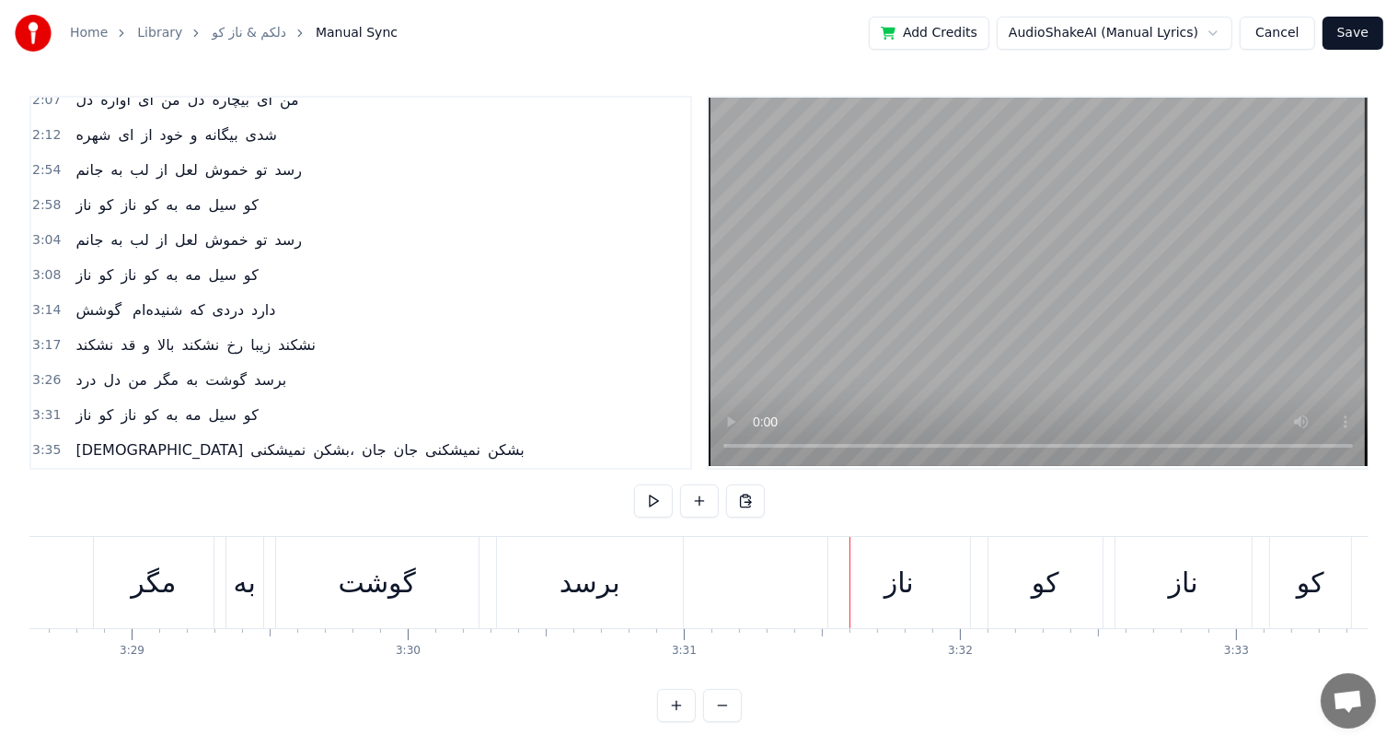
scroll to position [0, 57616]
click at [276, 608] on div "درد دل من مگر به گوشت برسد" at bounding box center [123, 582] width 1136 height 91
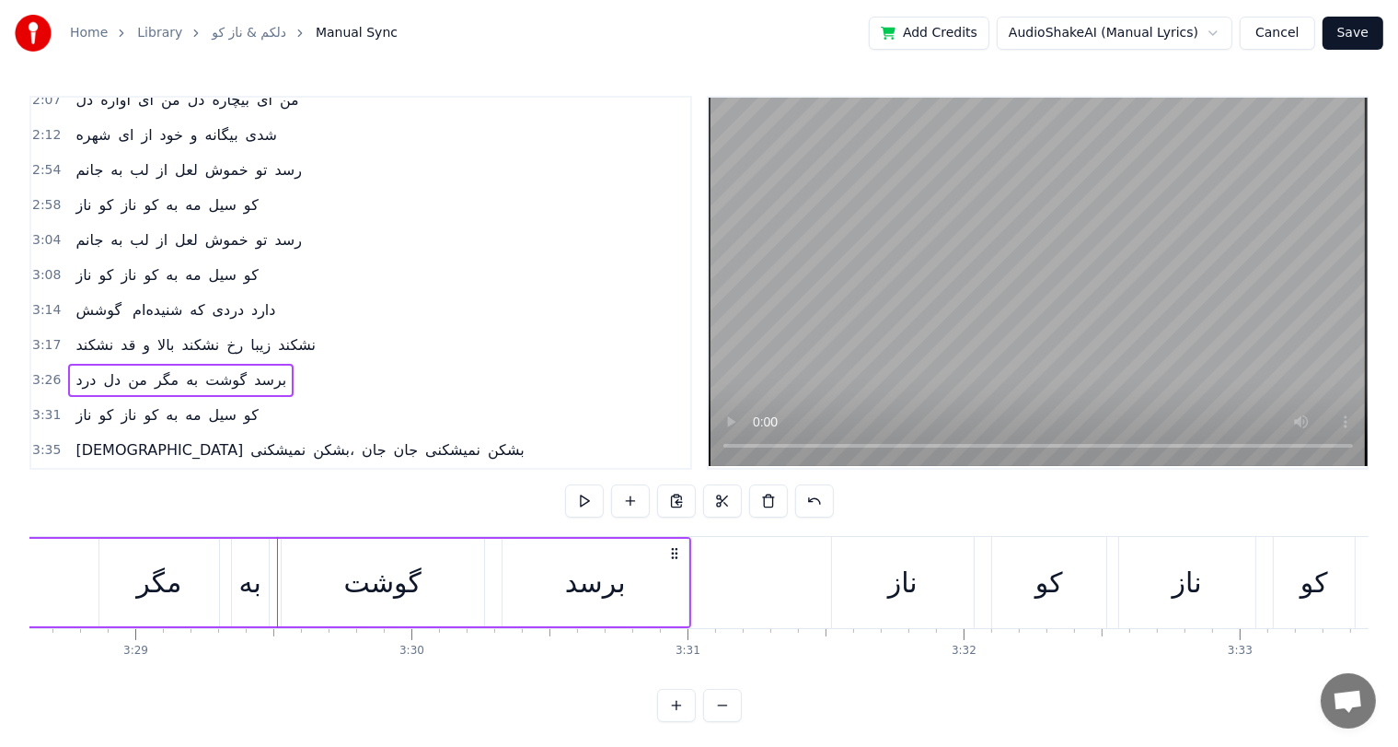
click at [157, 588] on div "مگر" at bounding box center [158, 582] width 45 height 41
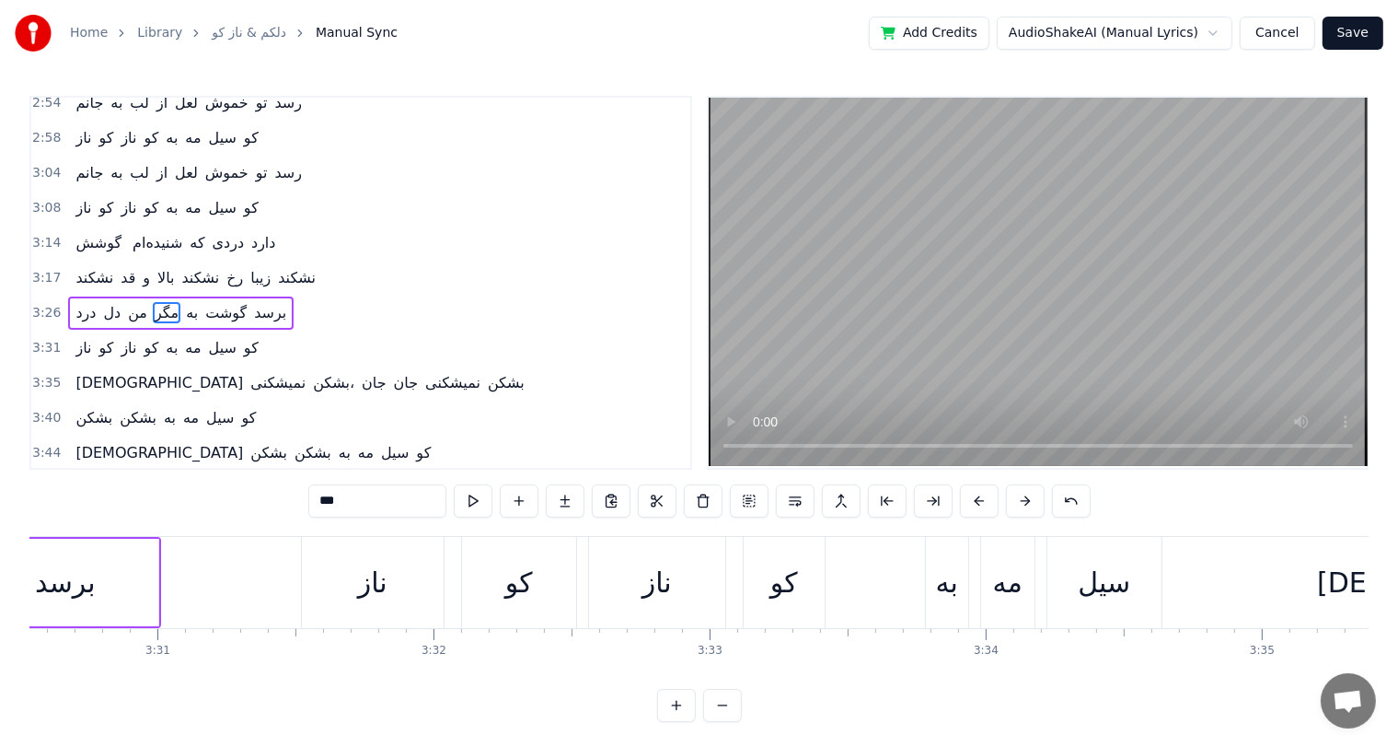
scroll to position [0, 58145]
click at [309, 561] on div "ناز" at bounding box center [374, 582] width 142 height 91
type input "***"
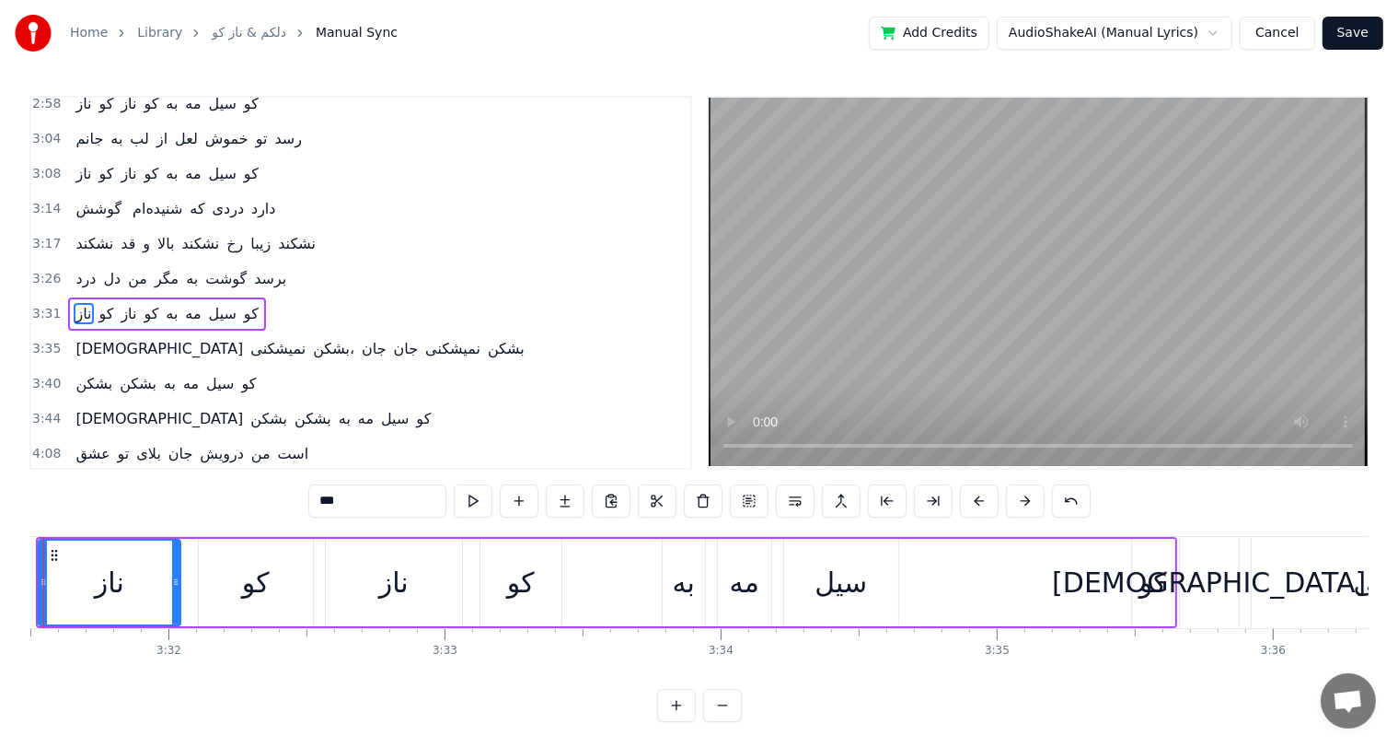
scroll to position [0, 58598]
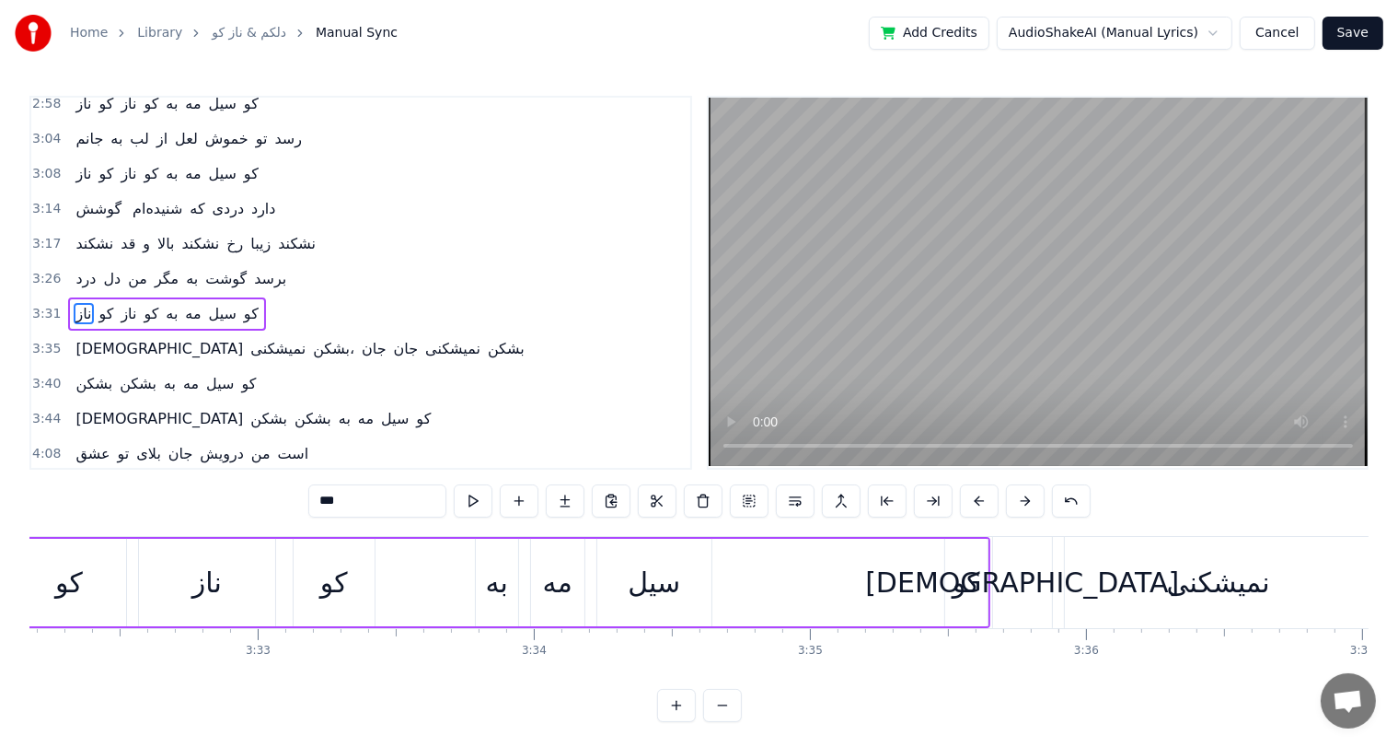
click at [277, 574] on div "ناز کو ناز کو به مه سیل کو" at bounding box center [420, 582] width 1142 height 91
click at [660, 587] on div "سیل" at bounding box center [654, 582] width 52 height 41
drag, startPoint x: 707, startPoint y: 579, endPoint x: 655, endPoint y: 578, distance: 51.6
click at [655, 578] on icon at bounding box center [651, 581] width 7 height 15
click at [966, 597] on div "کو" at bounding box center [967, 582] width 28 height 41
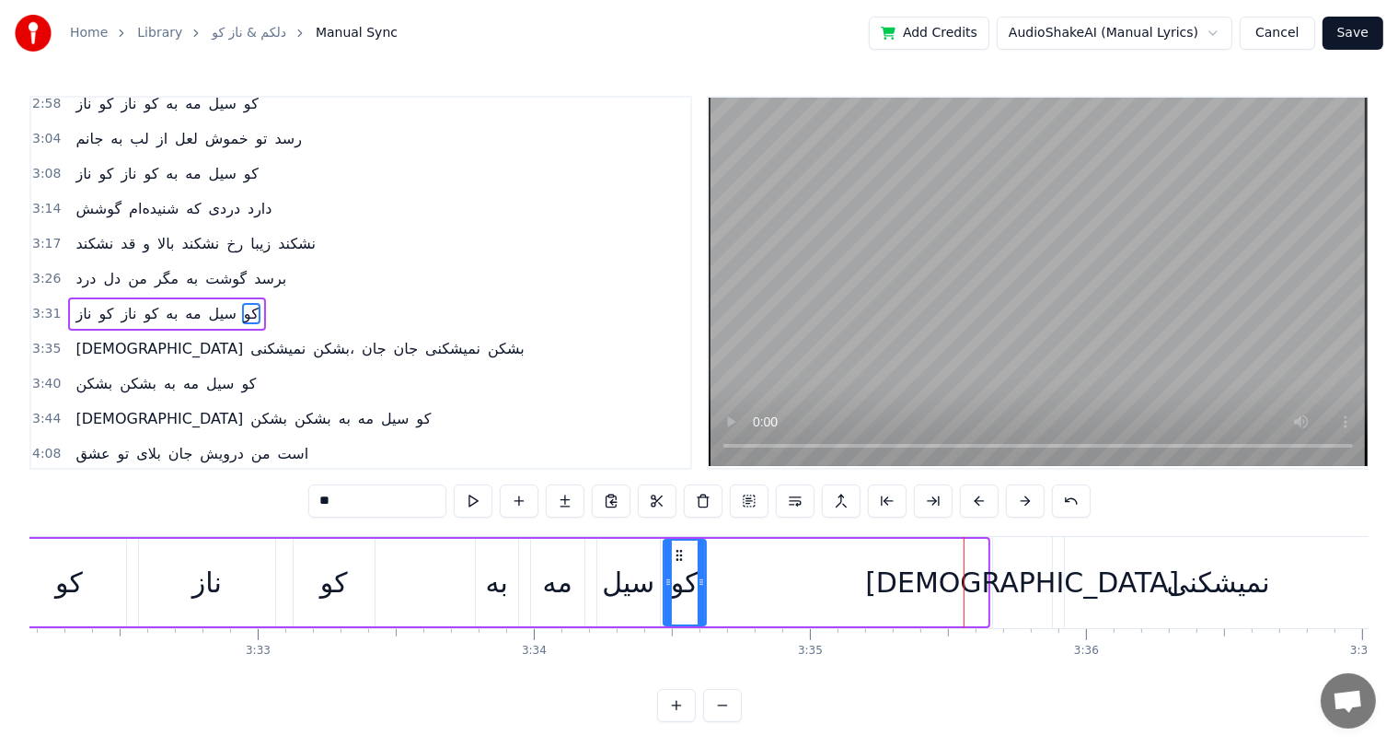
drag, startPoint x: 961, startPoint y: 556, endPoint x: 680, endPoint y: 566, distance: 281.0
click at [680, 566] on div "کو" at bounding box center [685, 582] width 41 height 84
click at [249, 597] on div "ناز" at bounding box center [207, 582] width 136 height 87
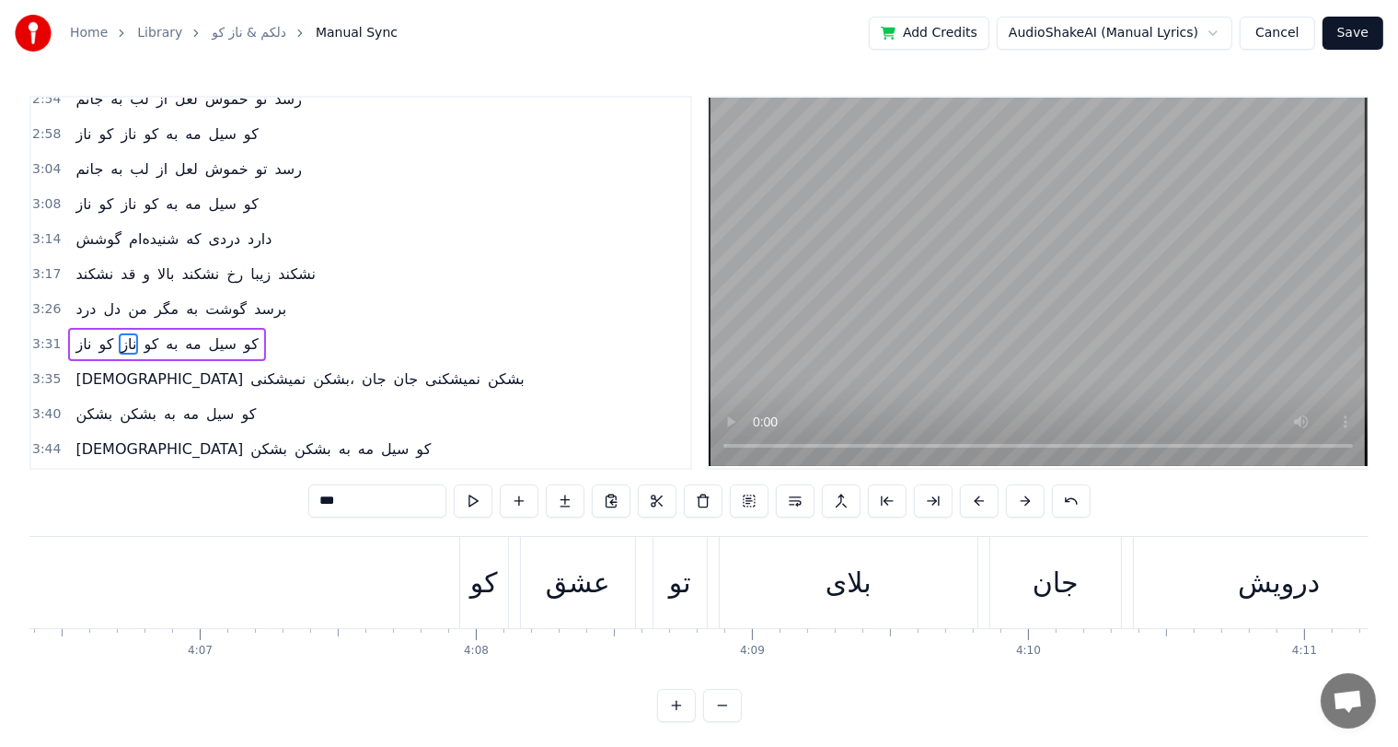
scroll to position [0, 68026]
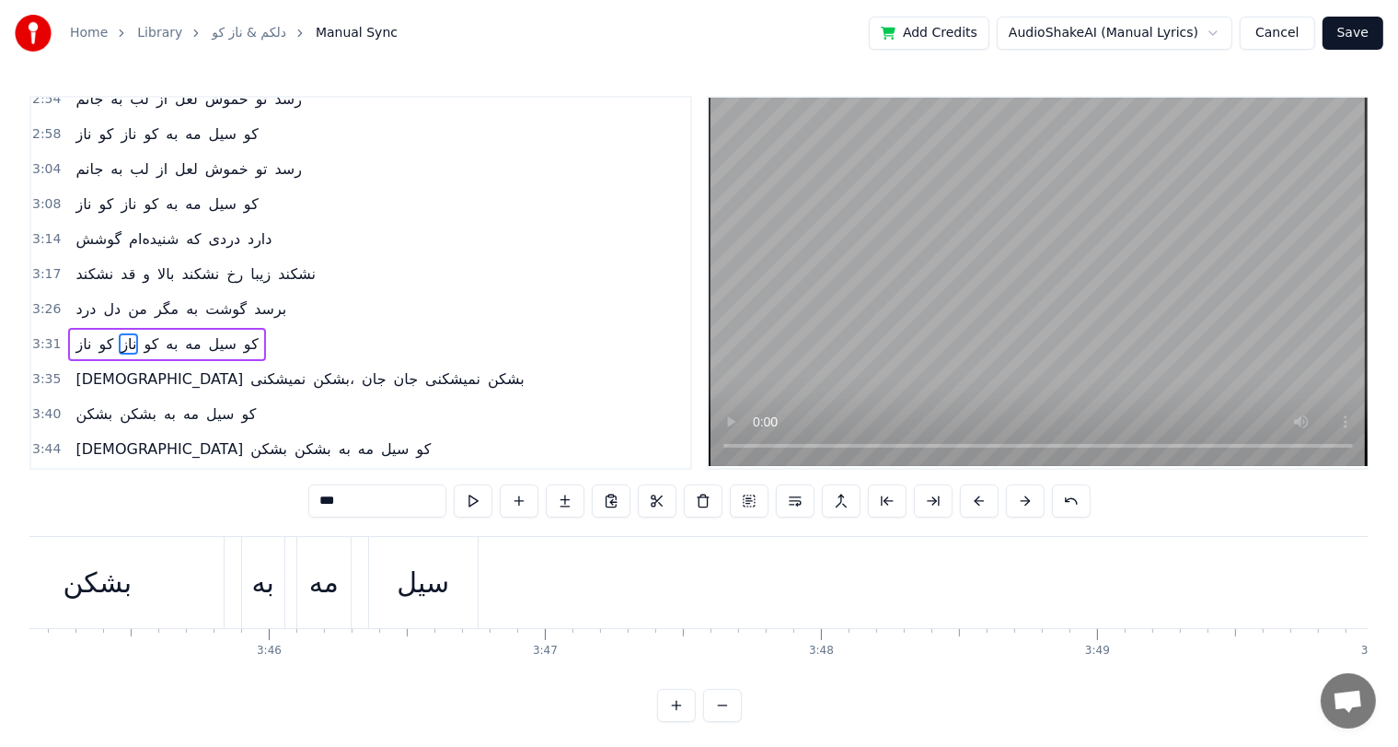
click at [417, 582] on div "سیل" at bounding box center [423, 582] width 52 height 41
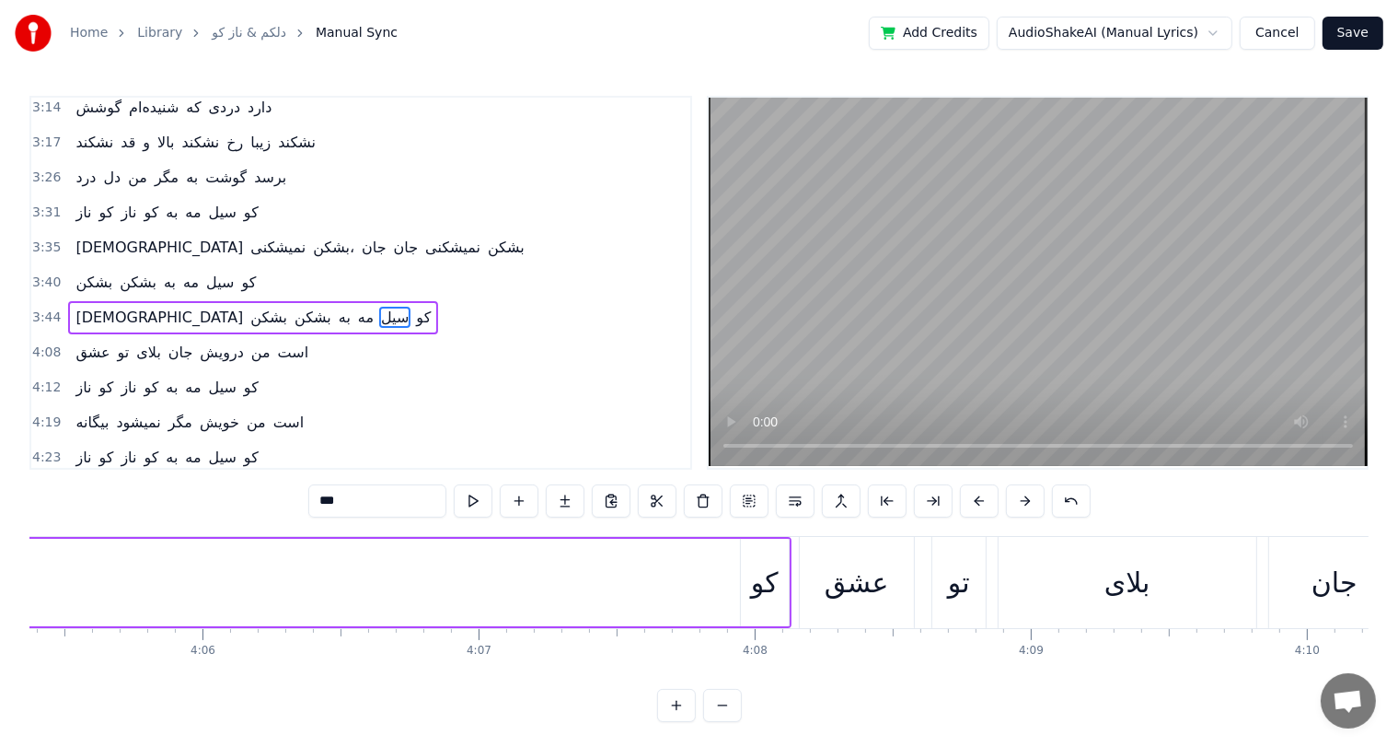
click at [770, 580] on div "کو" at bounding box center [765, 582] width 28 height 41
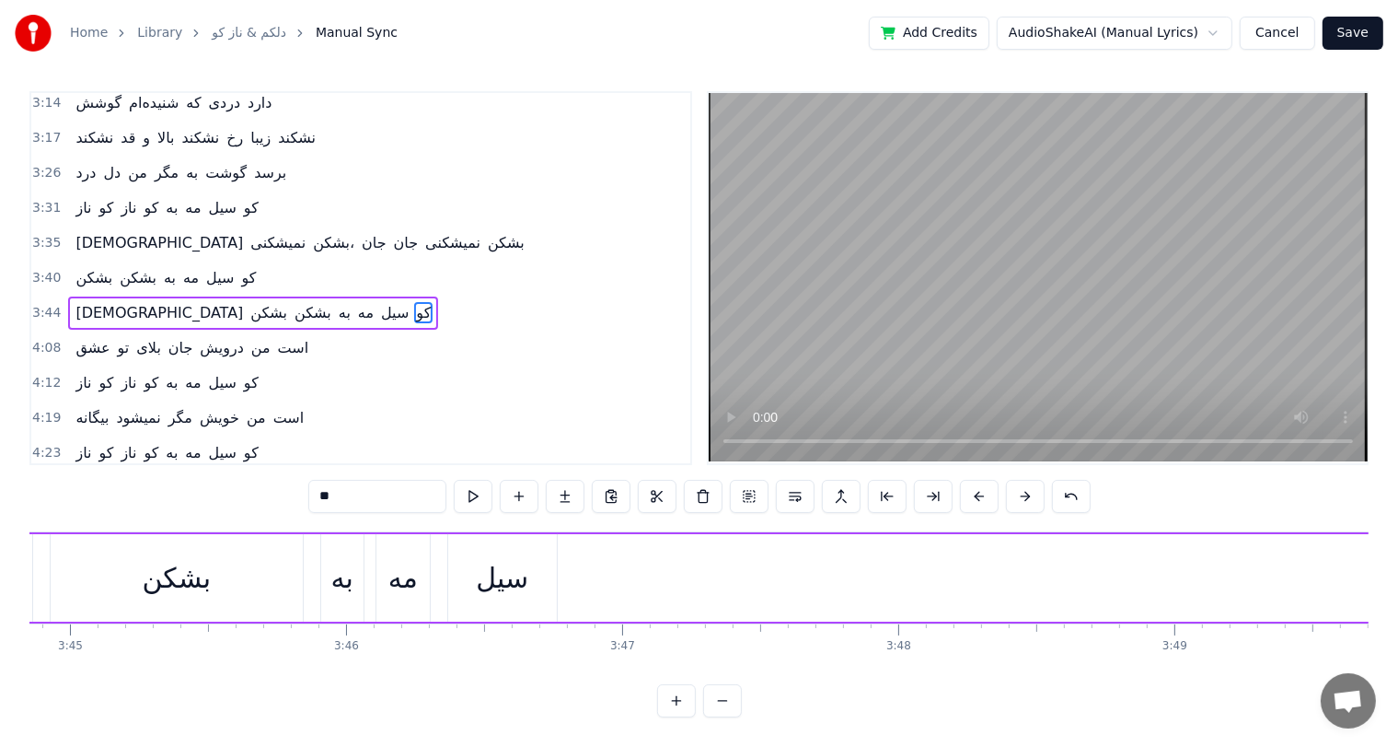
drag, startPoint x: 755, startPoint y: 549, endPoint x: 620, endPoint y: 578, distance: 137.6
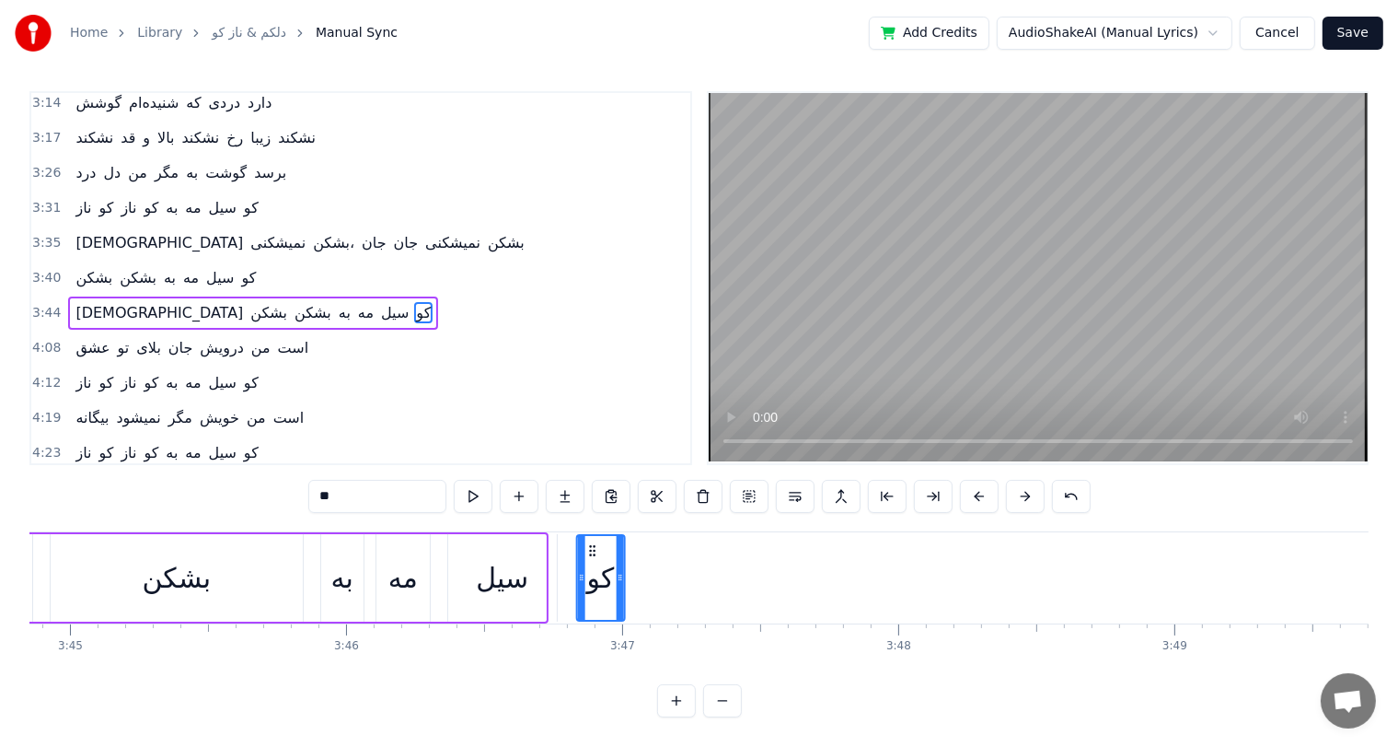
drag, startPoint x: 509, startPoint y: 547, endPoint x: 589, endPoint y: 556, distance: 80.6
click at [589, 556] on div "کو" at bounding box center [600, 578] width 46 height 84
drag, startPoint x: 589, startPoint y: 549, endPoint x: 574, endPoint y: 550, distance: 15.7
click at [574, 550] on icon at bounding box center [577, 550] width 15 height 15
click at [482, 582] on div "سیل" at bounding box center [502, 577] width 52 height 41
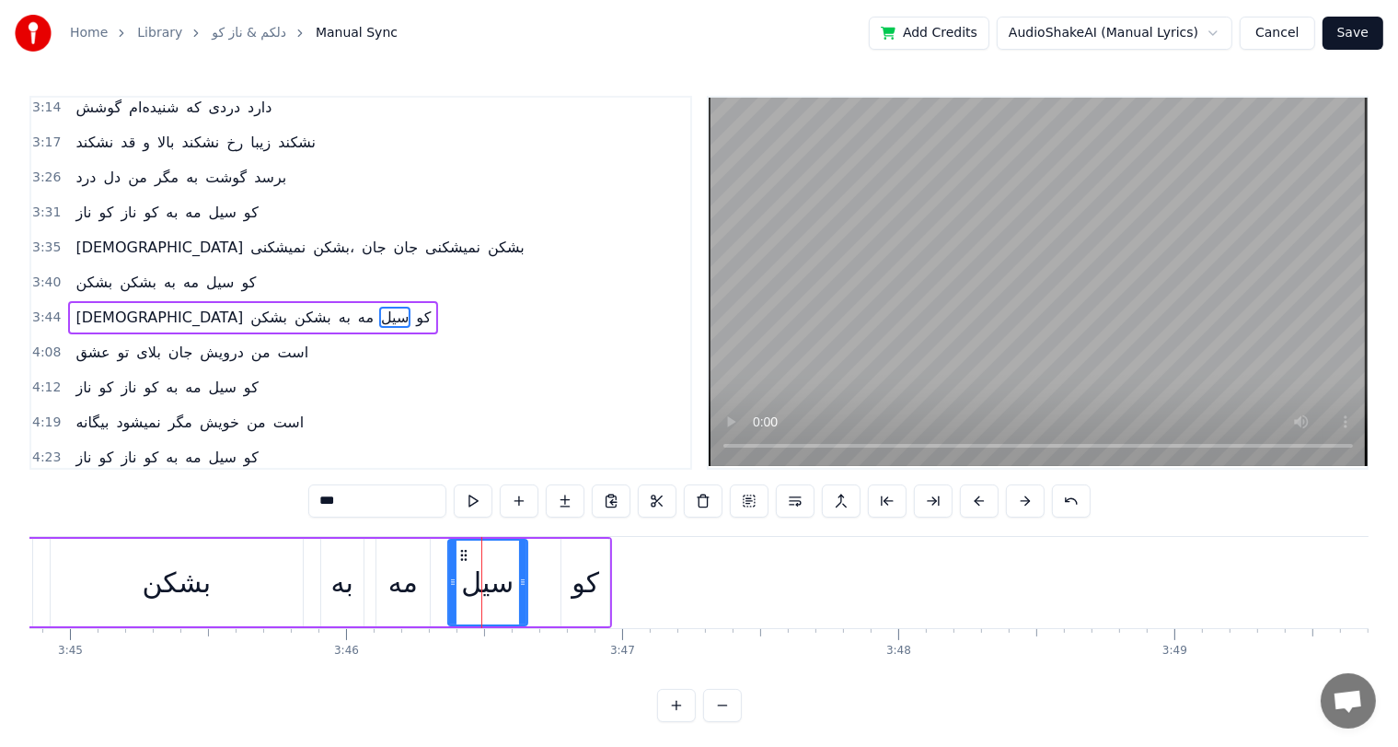
drag, startPoint x: 547, startPoint y: 582, endPoint x: 517, endPoint y: 583, distance: 29.5
click at [519, 583] on icon at bounding box center [522, 581] width 7 height 15
click at [589, 589] on div "کو" at bounding box center [586, 582] width 28 height 41
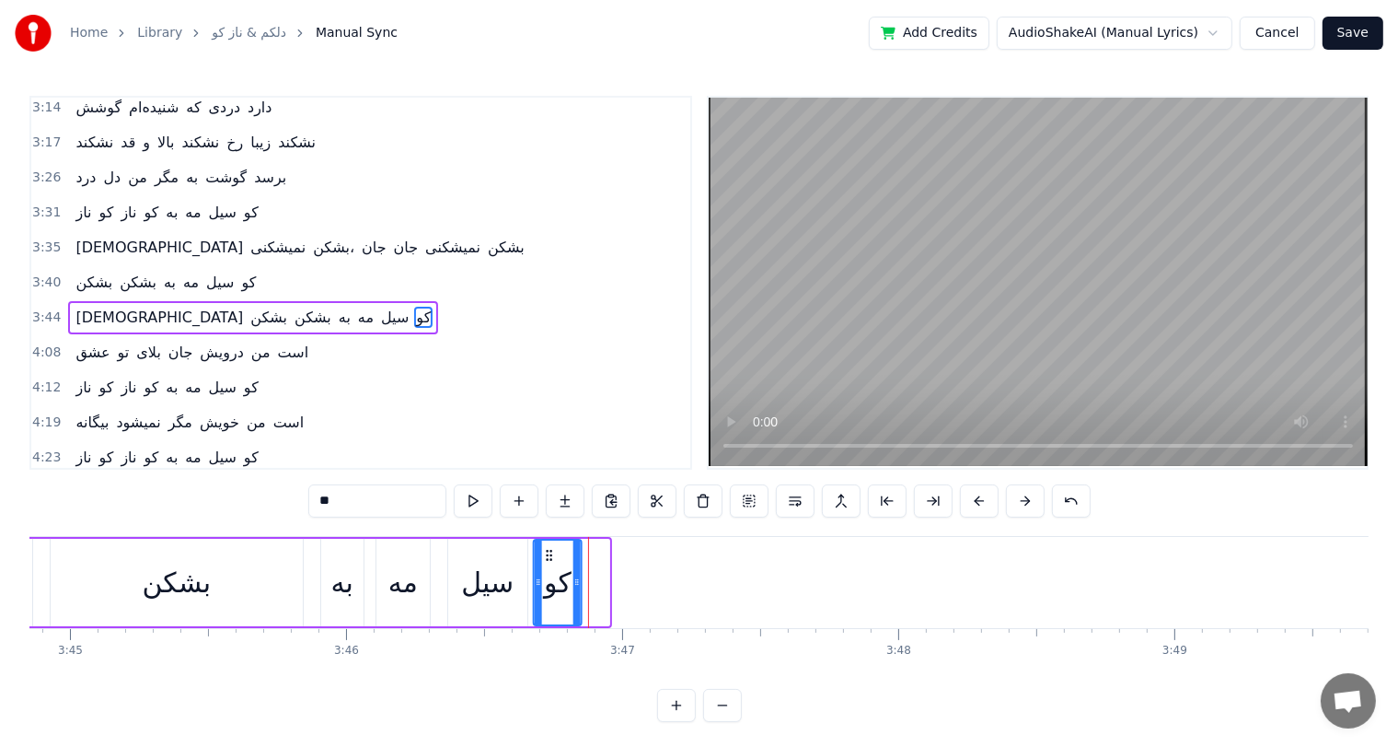
drag, startPoint x: 574, startPoint y: 556, endPoint x: 546, endPoint y: 562, distance: 29.1
click at [546, 562] on div "کو" at bounding box center [558, 582] width 46 height 84
click at [85, 565] on div "بشکن" at bounding box center [177, 582] width 252 height 87
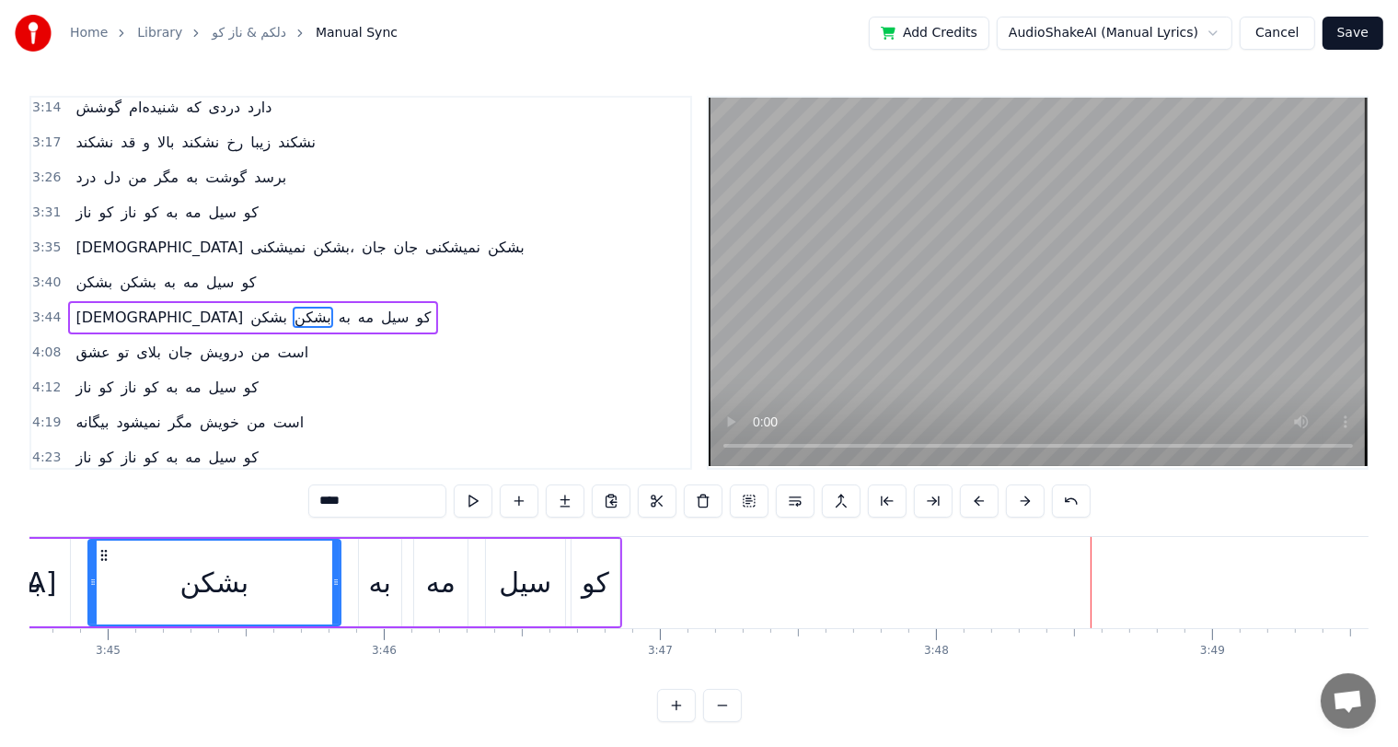
click at [89, 342] on span "عشق" at bounding box center [93, 352] width 38 height 21
type input "***"
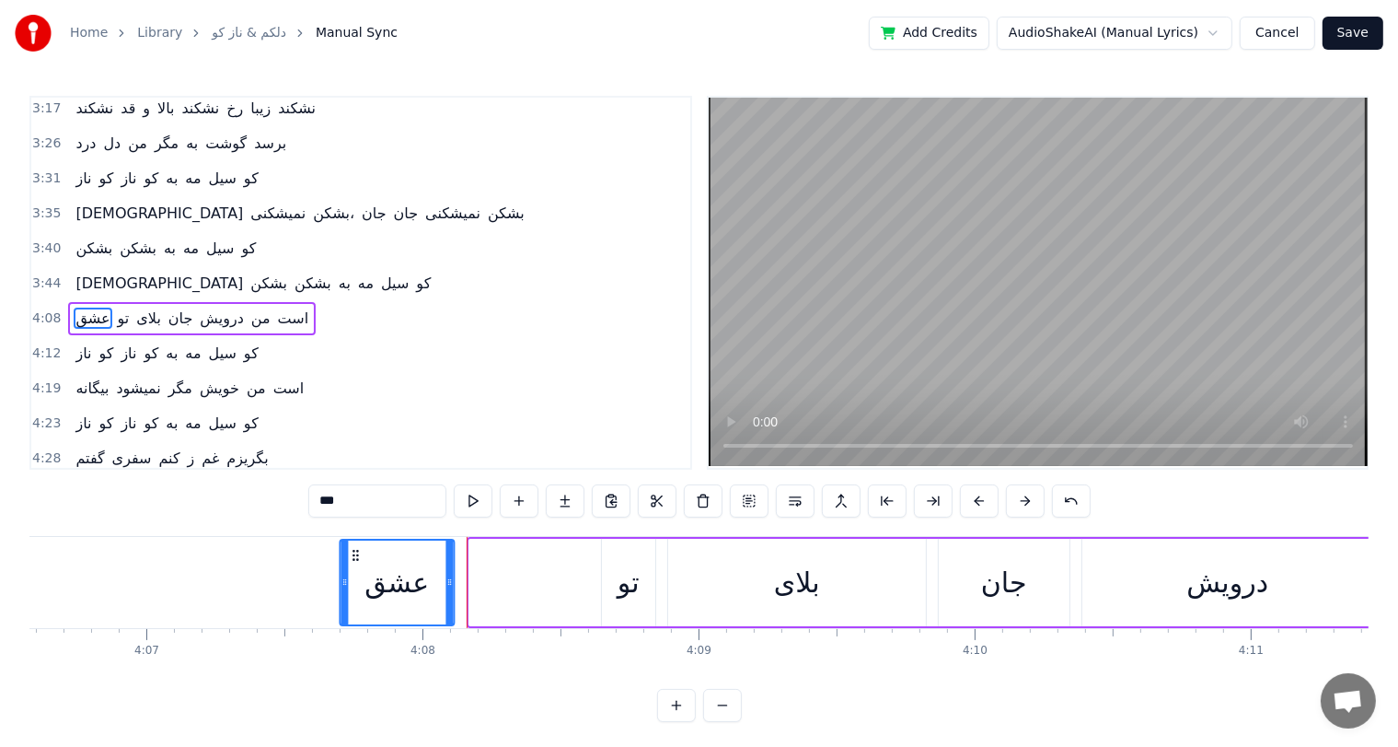
scroll to position [0, 68099]
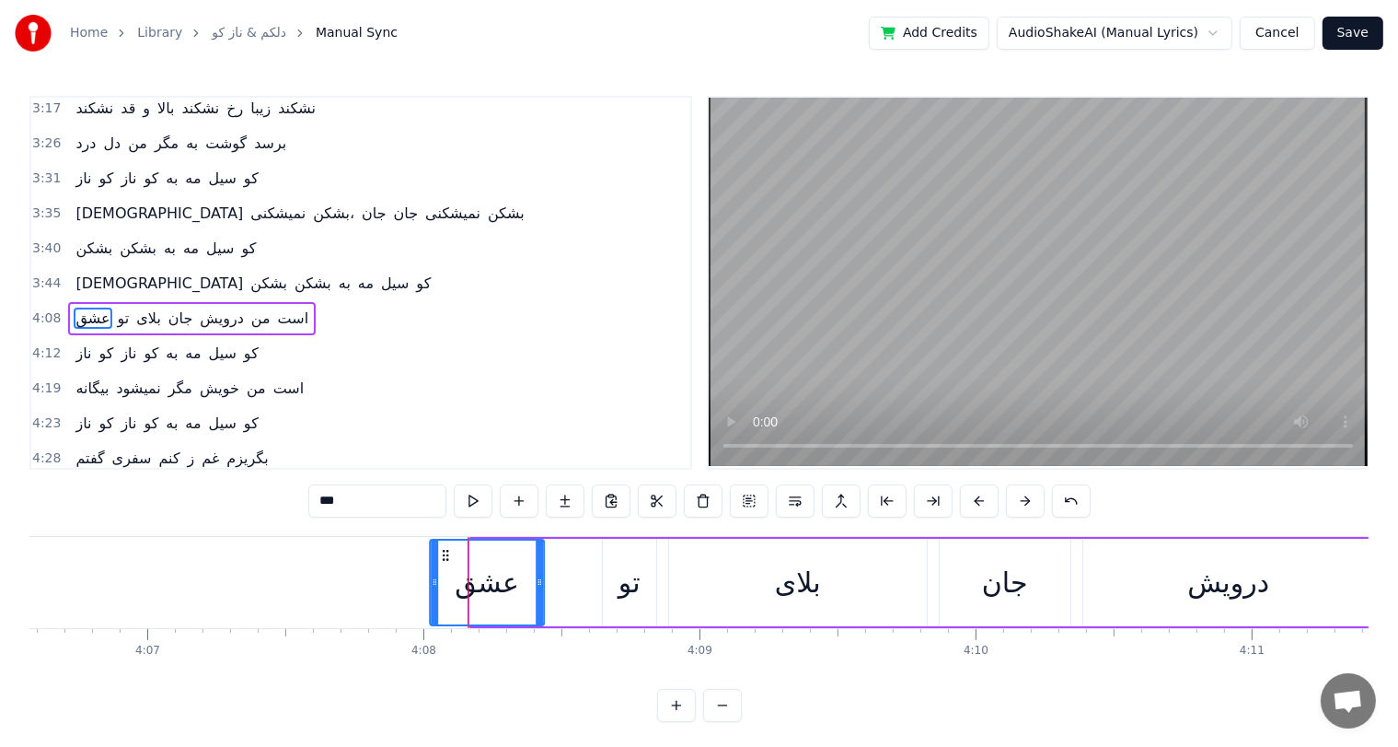
drag, startPoint x: 139, startPoint y: 552, endPoint x: 444, endPoint y: 545, distance: 304.8
click at [444, 545] on div "عشق" at bounding box center [487, 582] width 112 height 84
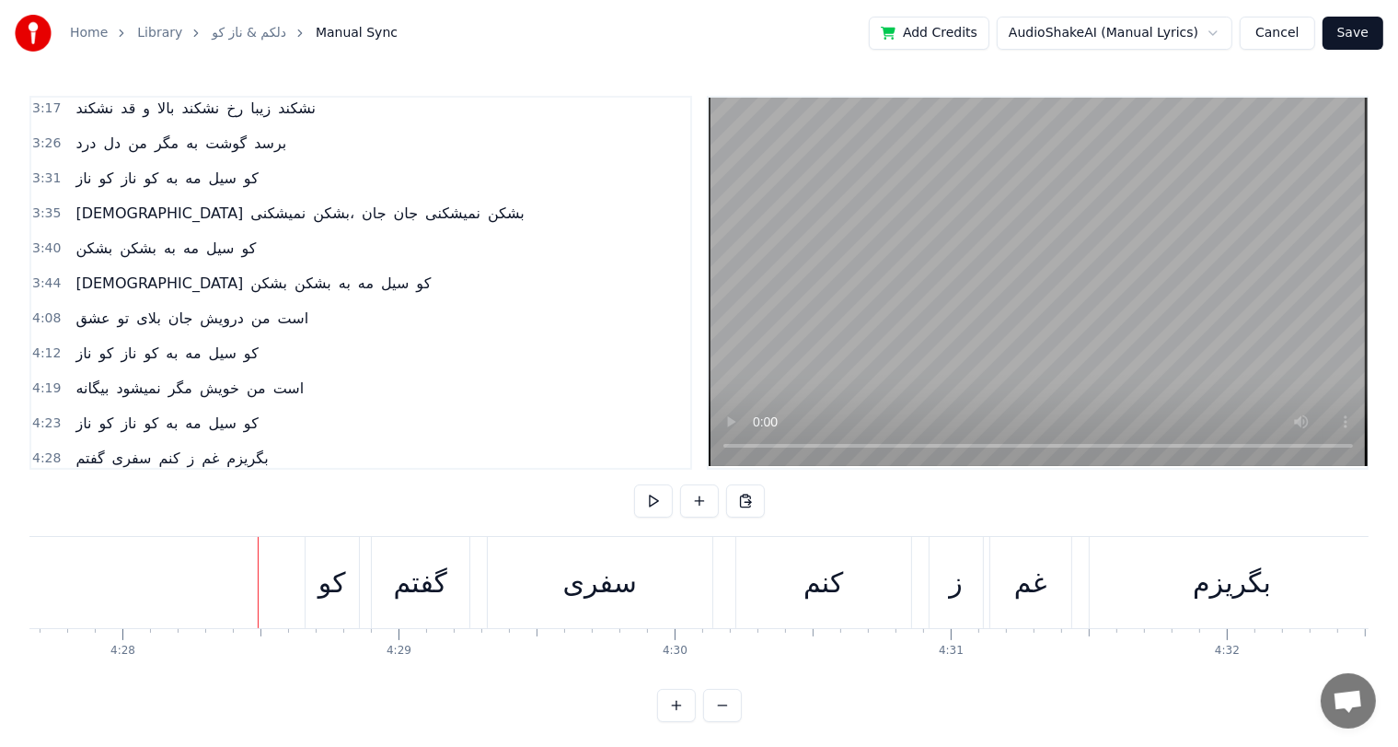
scroll to position [0, 73976]
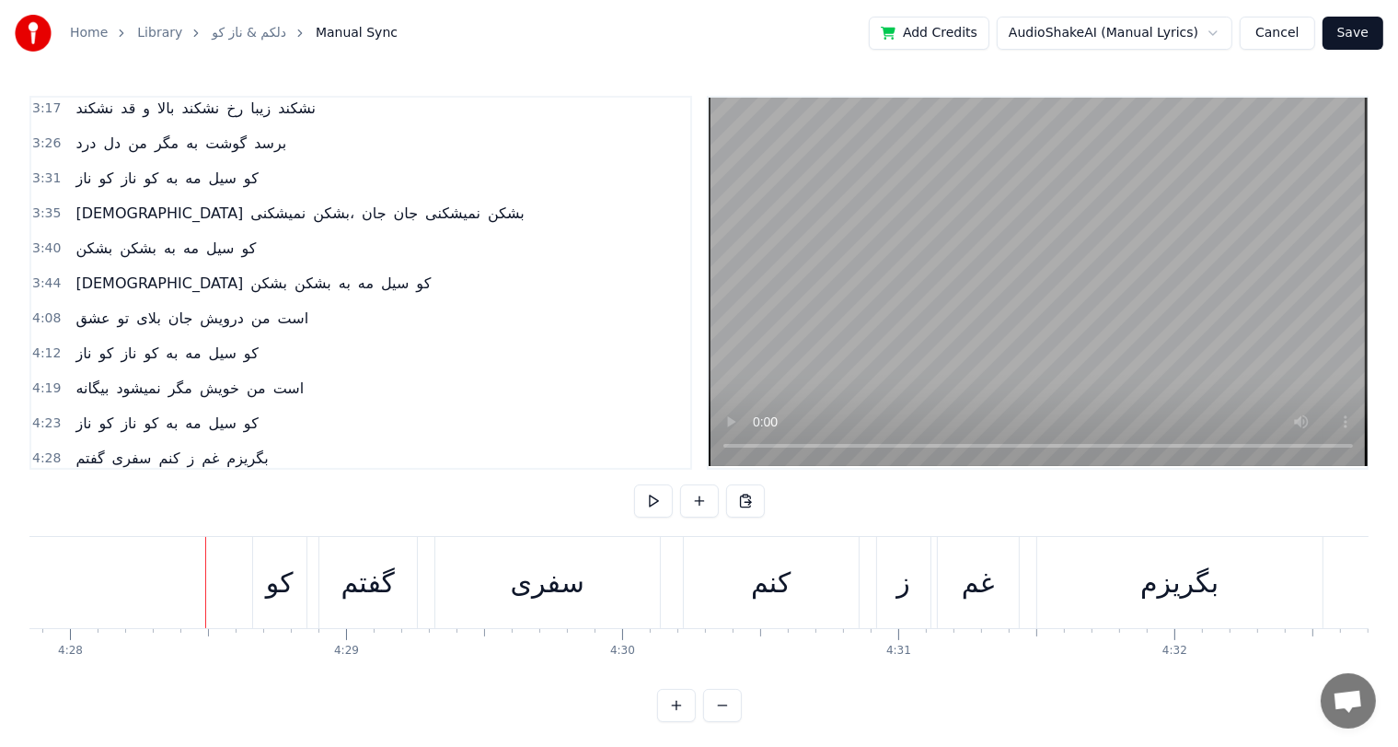
click at [280, 579] on div "کو" at bounding box center [280, 582] width 28 height 41
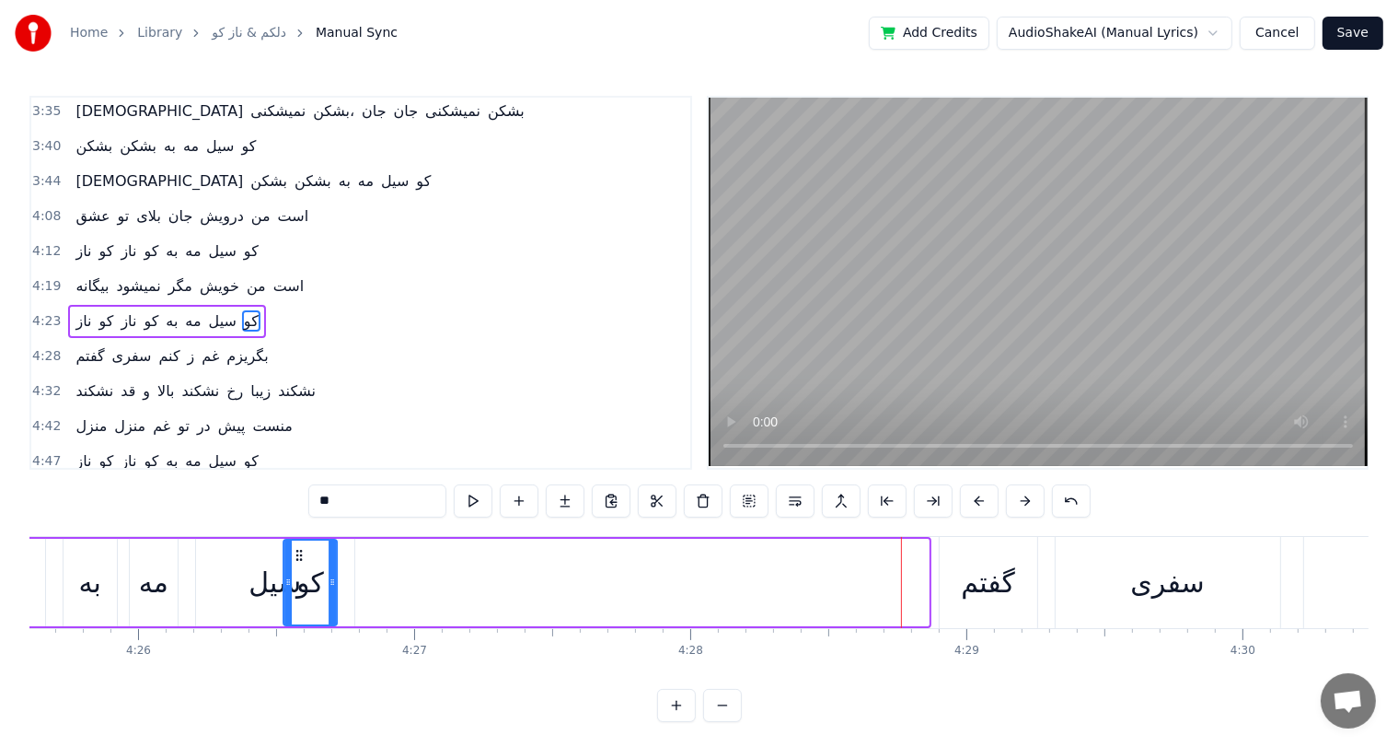
scroll to position [0, 73354]
drag, startPoint x: 806, startPoint y: 551, endPoint x: 340, endPoint y: 551, distance: 465.8
click at [340, 551] on icon at bounding box center [340, 555] width 15 height 15
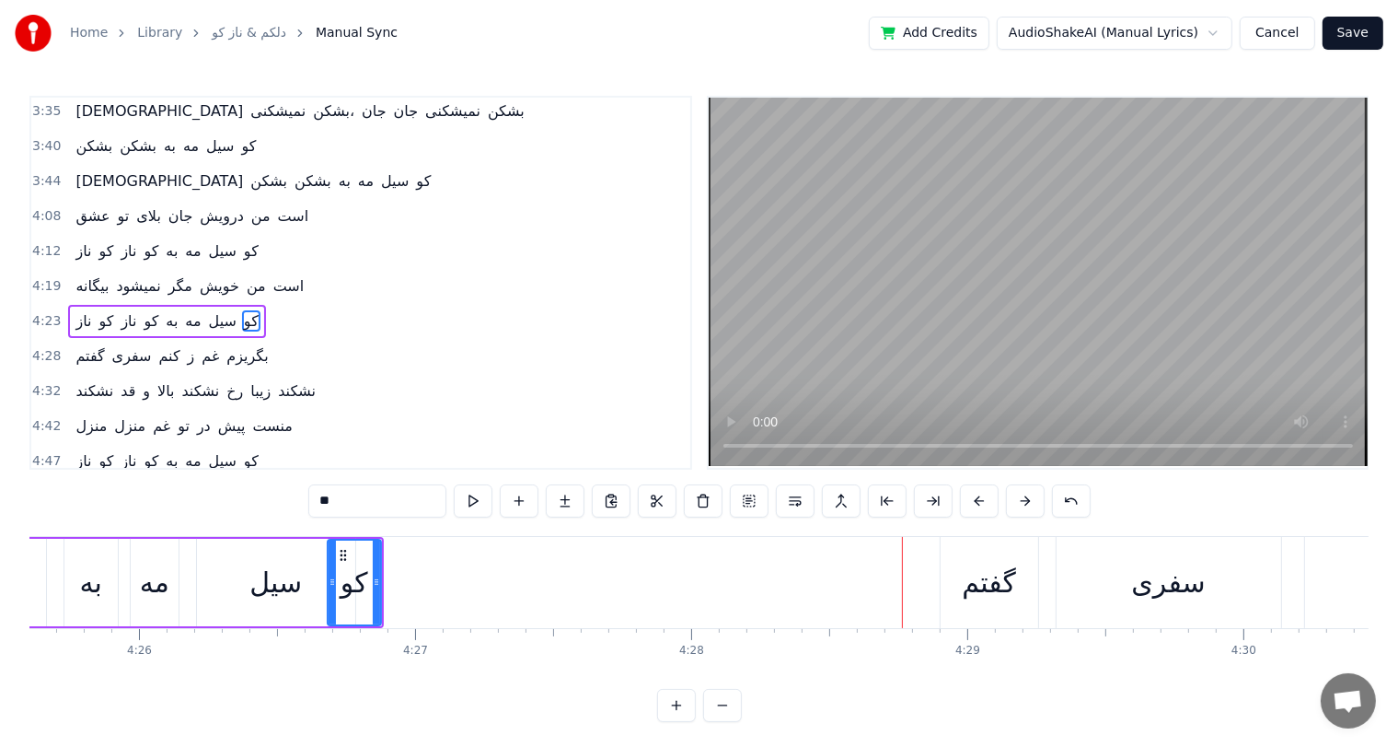
click at [295, 569] on div "سیل" at bounding box center [275, 582] width 52 height 41
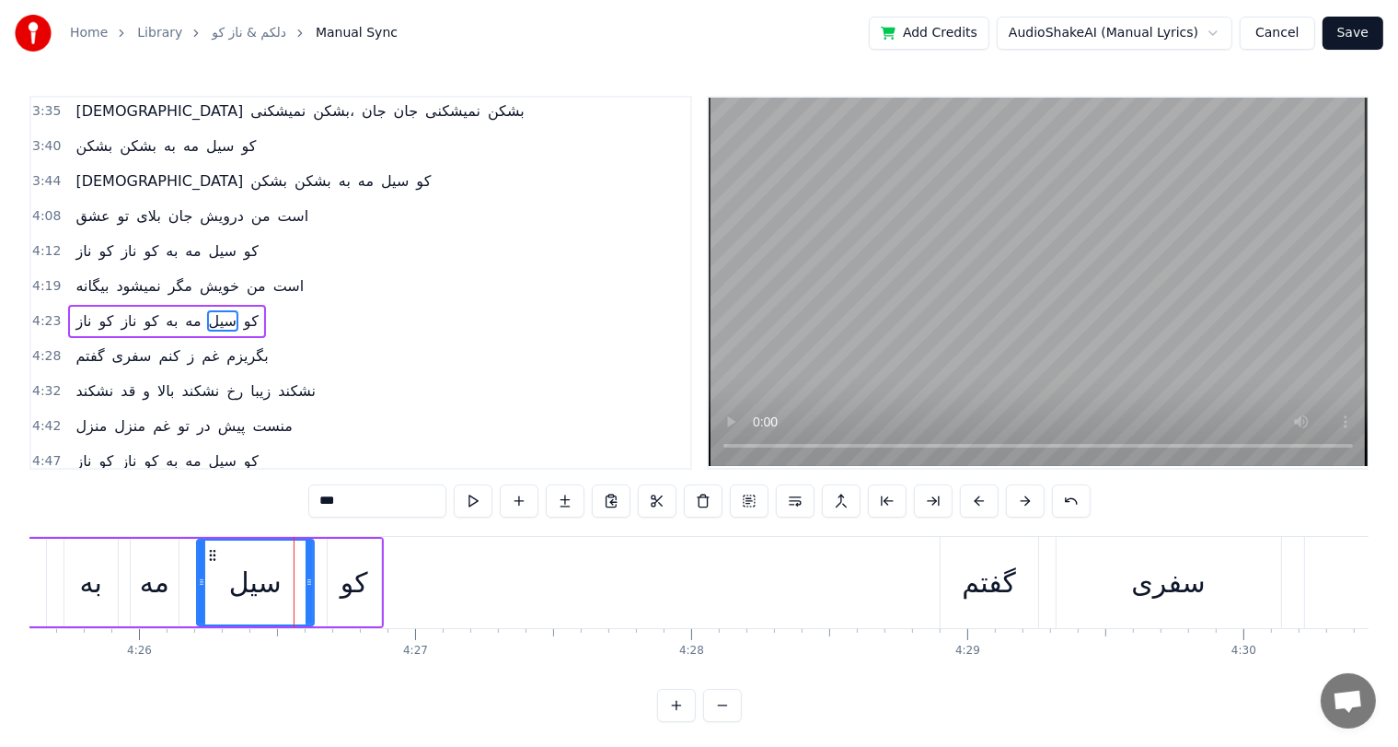
drag, startPoint x: 349, startPoint y: 582, endPoint x: 306, endPoint y: 586, distance: 43.4
click at [306, 586] on icon at bounding box center [309, 581] width 7 height 15
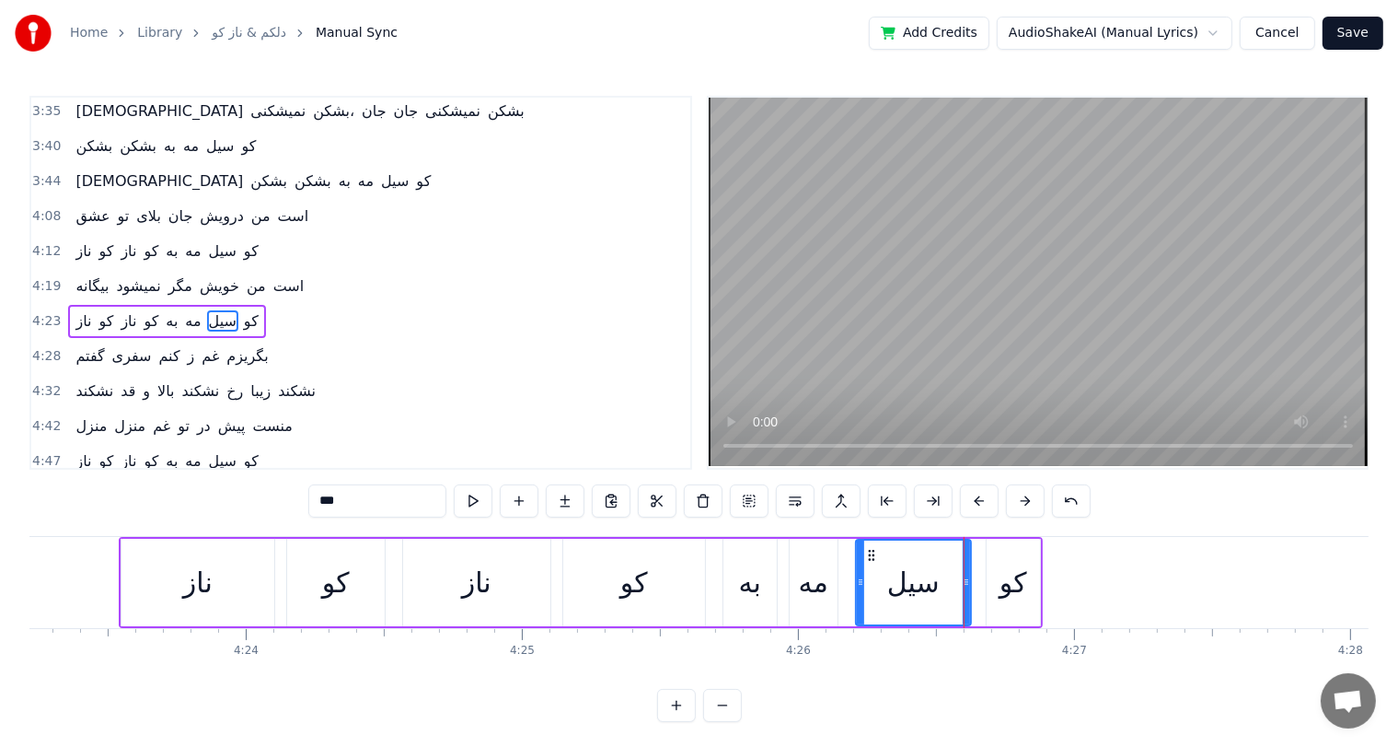
scroll to position [0, 72690]
click at [349, 574] on div "کو" at bounding box center [342, 582] width 28 height 41
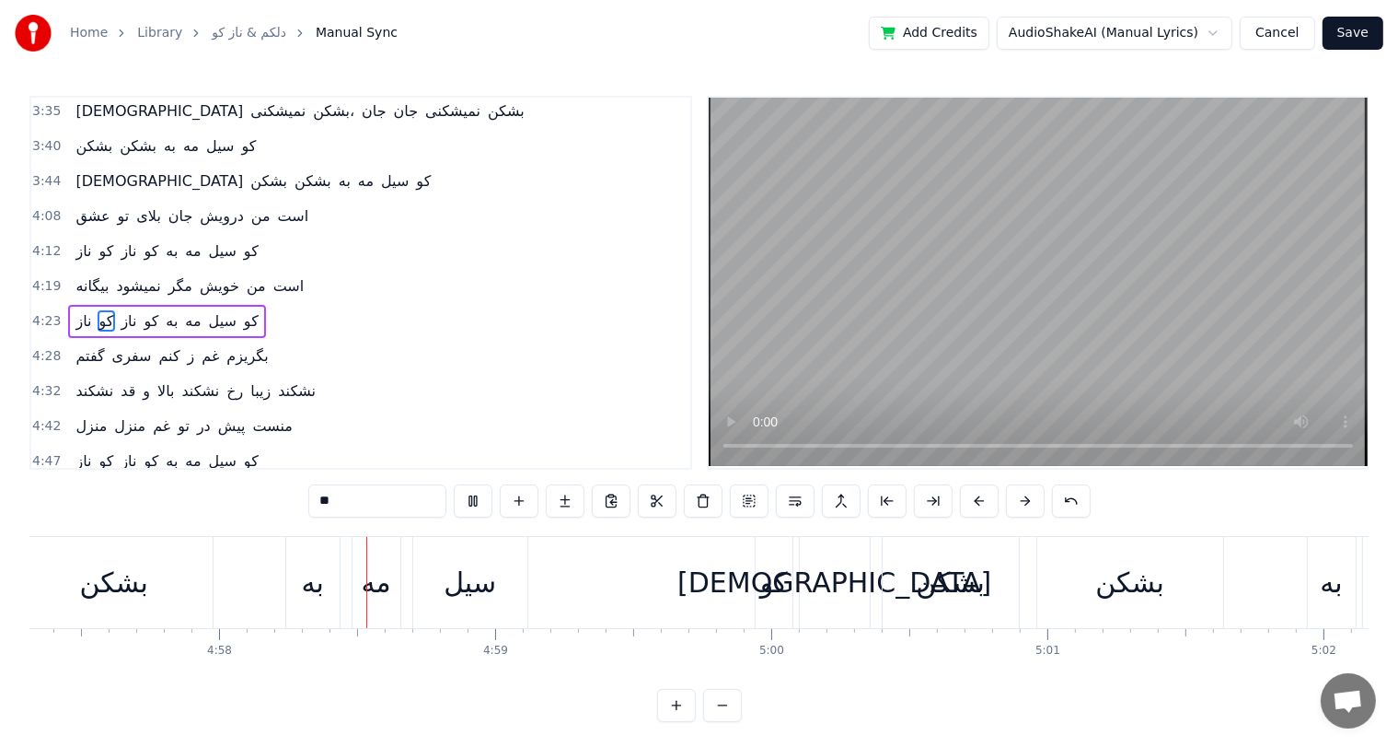
scroll to position [0, 82165]
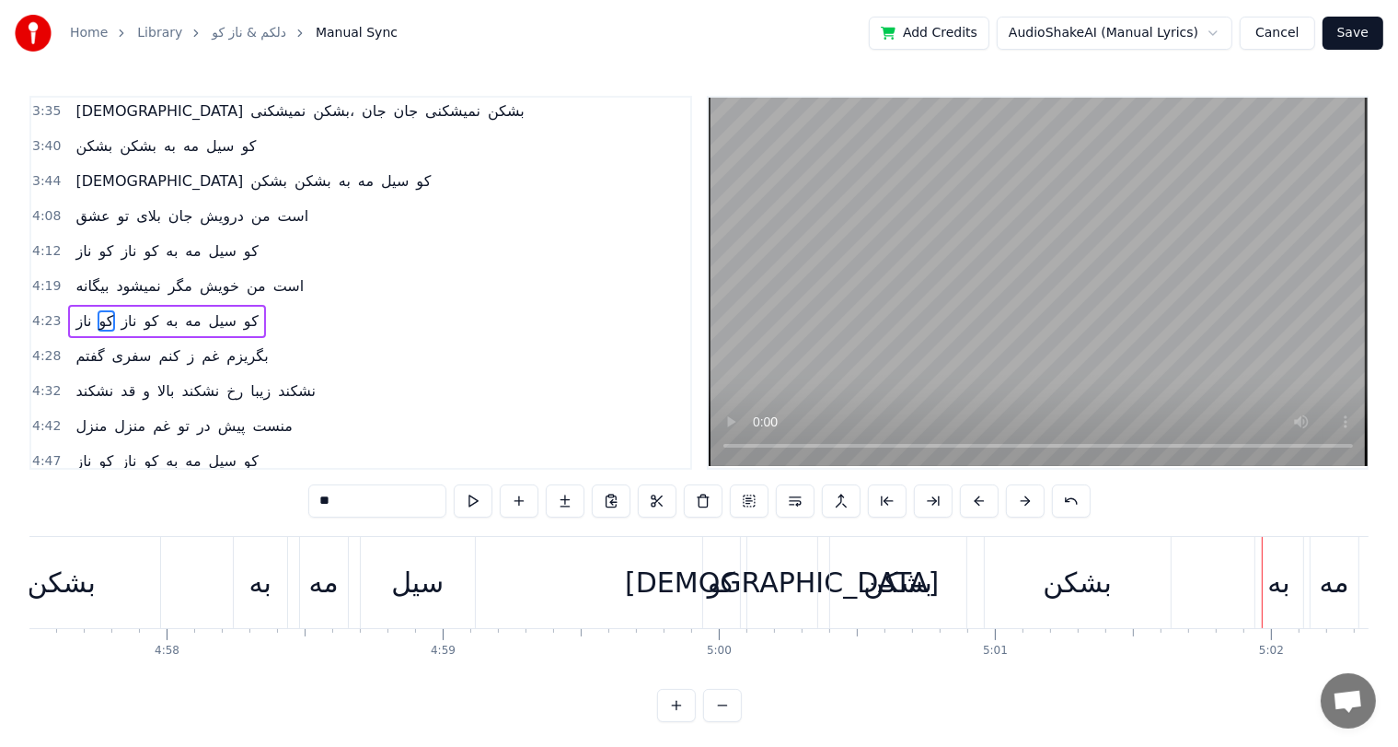
click at [419, 585] on div "سیل" at bounding box center [417, 582] width 52 height 41
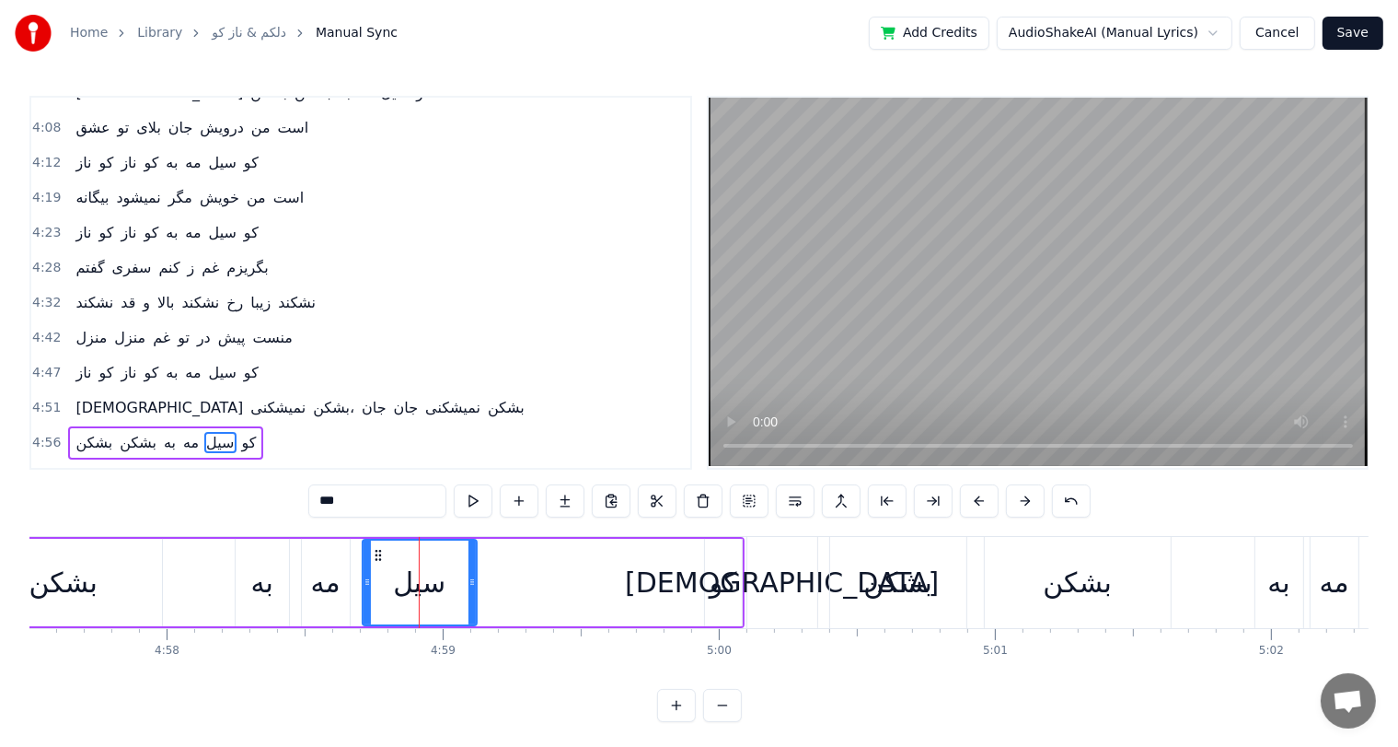
scroll to position [1119, 0]
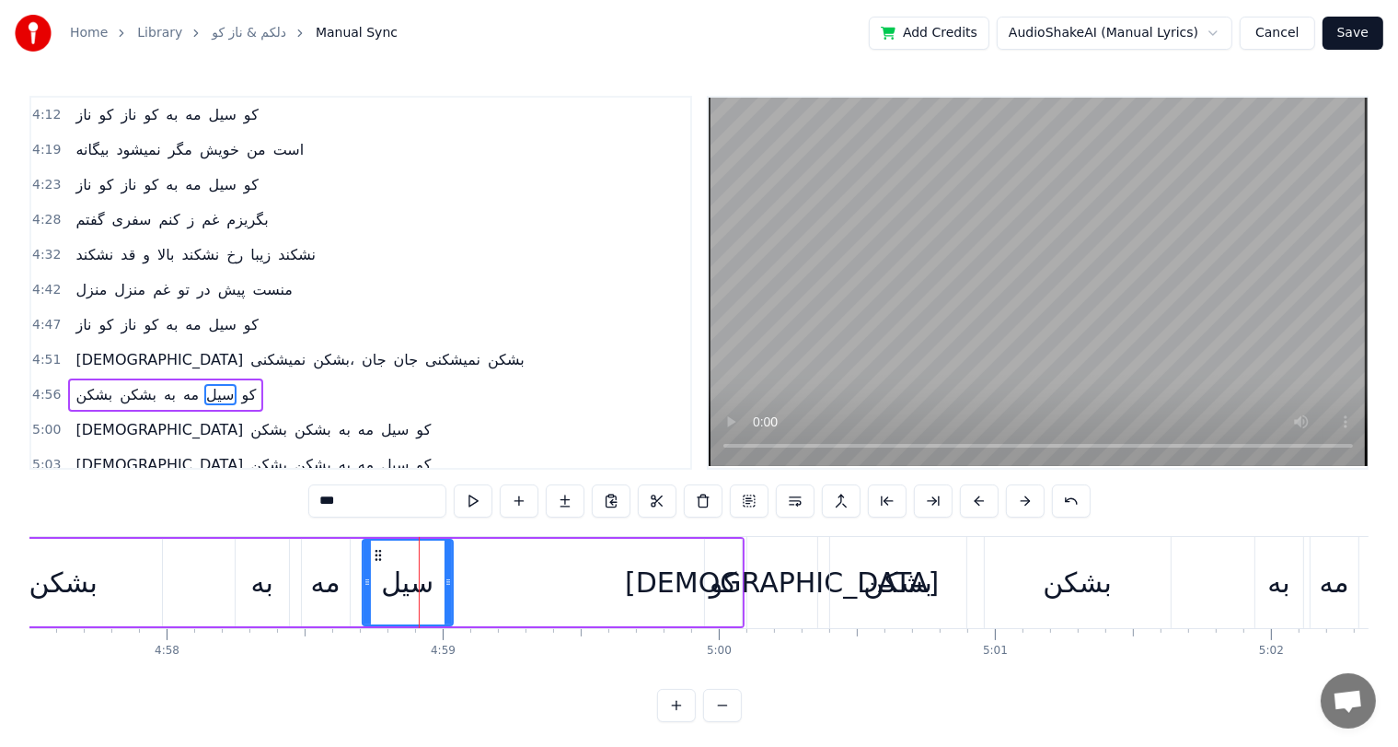
drag, startPoint x: 470, startPoint y: 583, endPoint x: 446, endPoint y: 584, distance: 24.0
click at [446, 584] on icon at bounding box center [448, 581] width 7 height 15
click at [725, 583] on div "کو" at bounding box center [724, 582] width 28 height 41
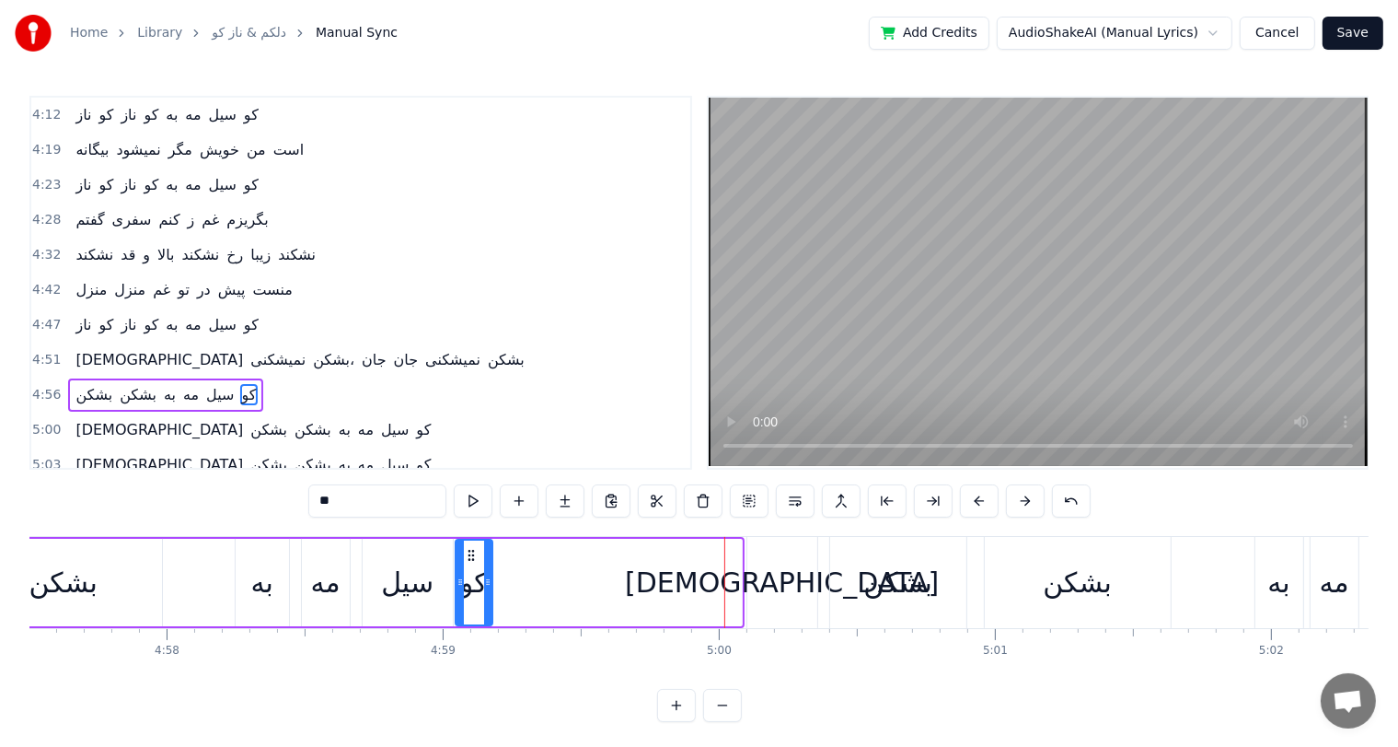
drag, startPoint x: 719, startPoint y: 549, endPoint x: 470, endPoint y: 552, distance: 249.5
click at [470, 552] on icon at bounding box center [470, 555] width 15 height 15
click at [275, 601] on div "به" at bounding box center [262, 582] width 53 height 87
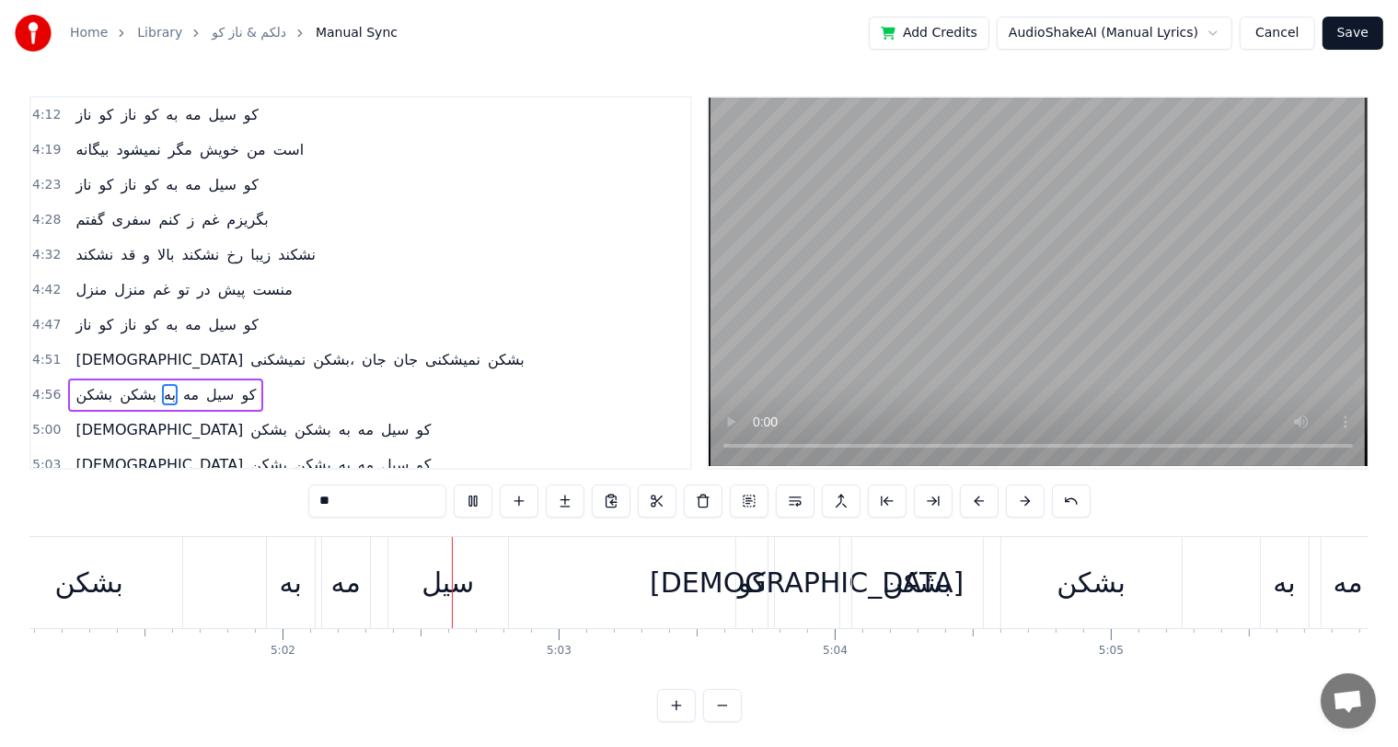
scroll to position [0, 83333]
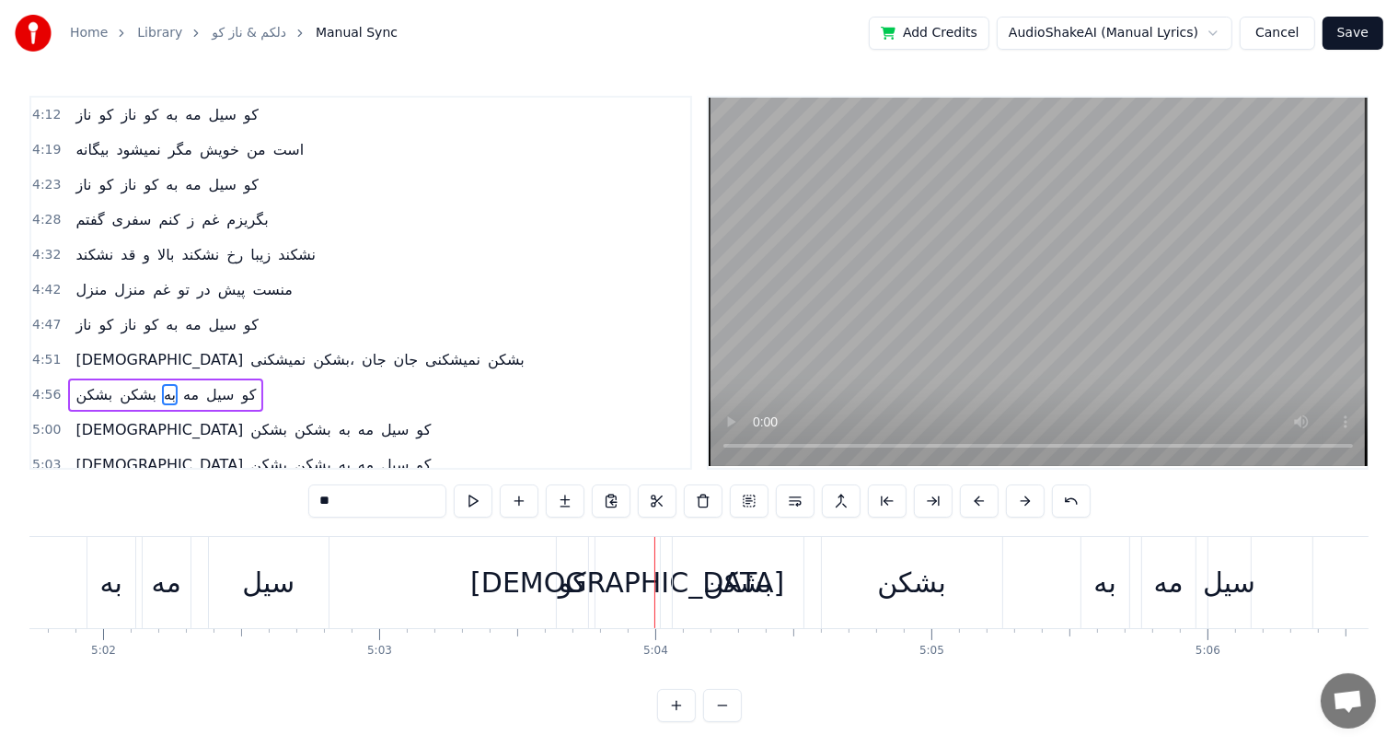
click at [566, 586] on div "کو" at bounding box center [573, 582] width 28 height 41
type input "**"
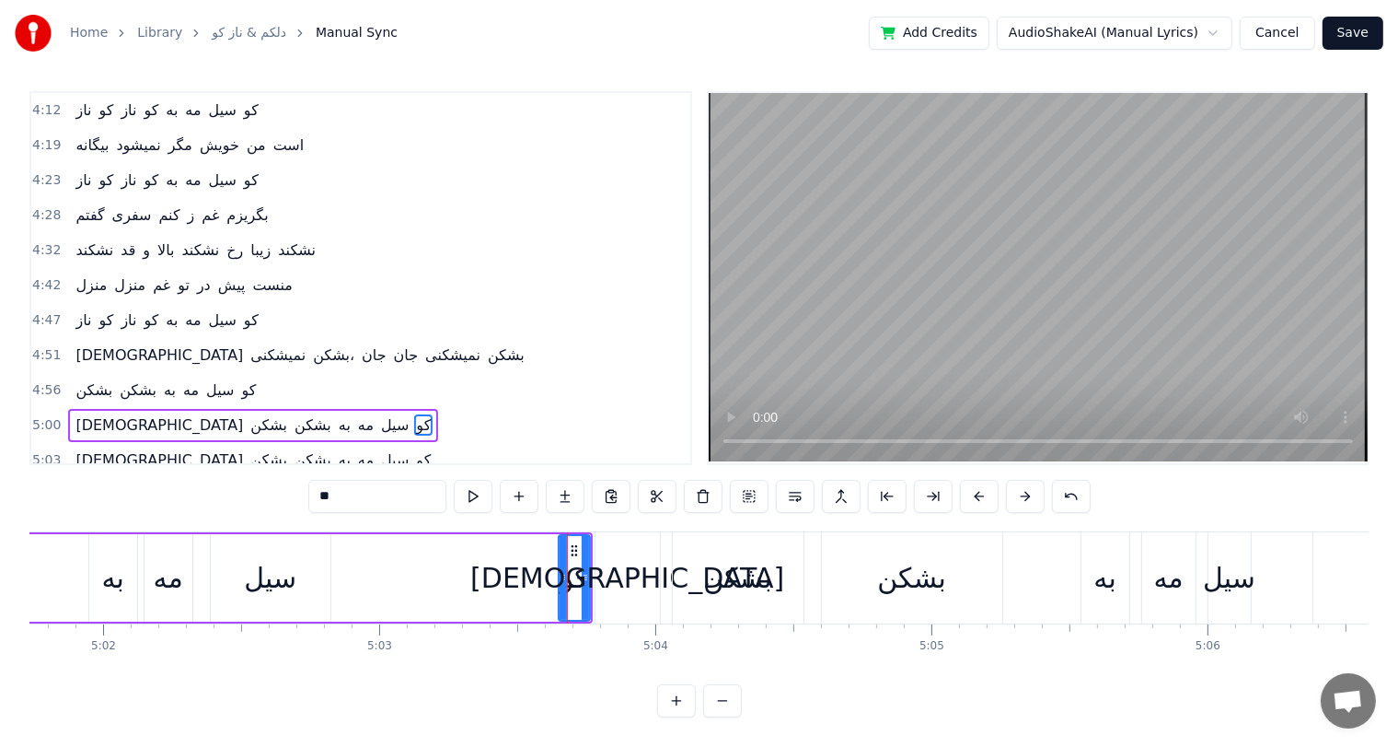
click at [567, 586] on div at bounding box center [567, 577] width 1 height 91
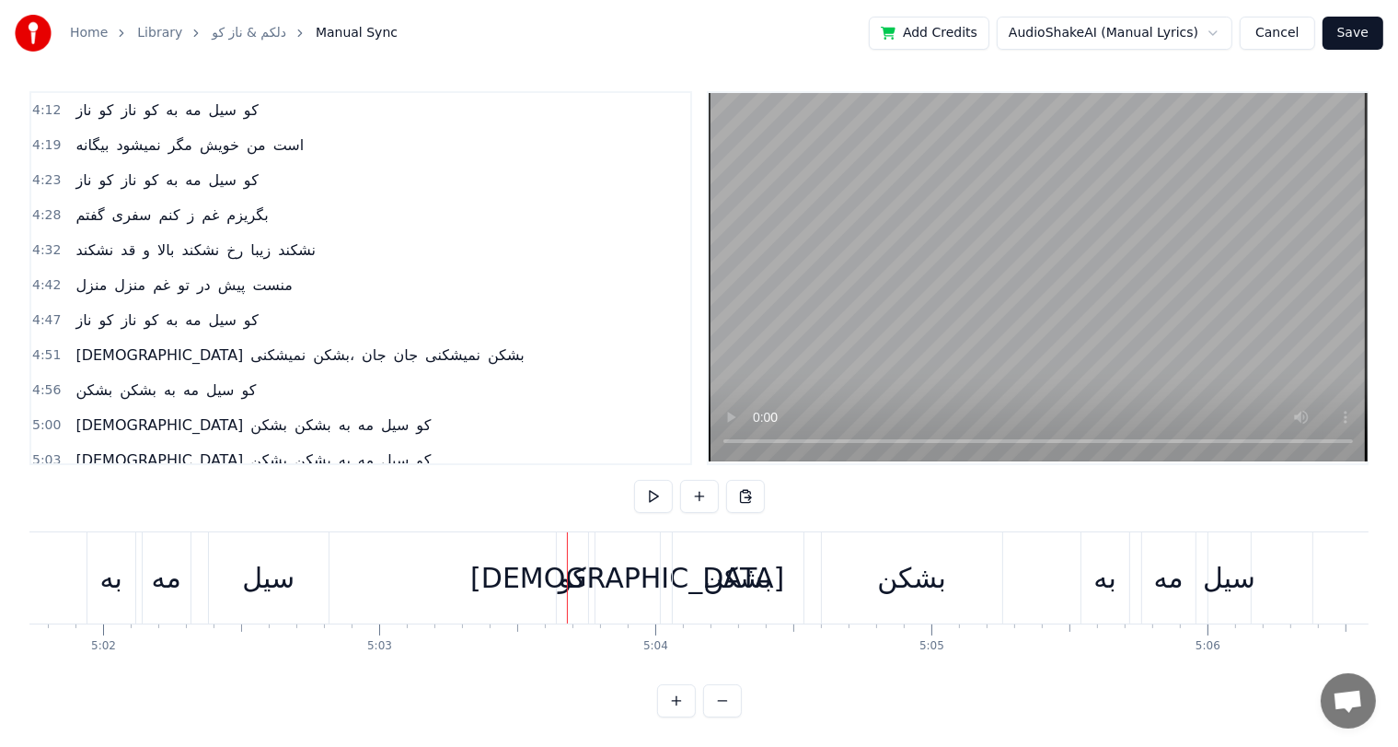
click at [574, 566] on div "کو" at bounding box center [573, 577] width 28 height 41
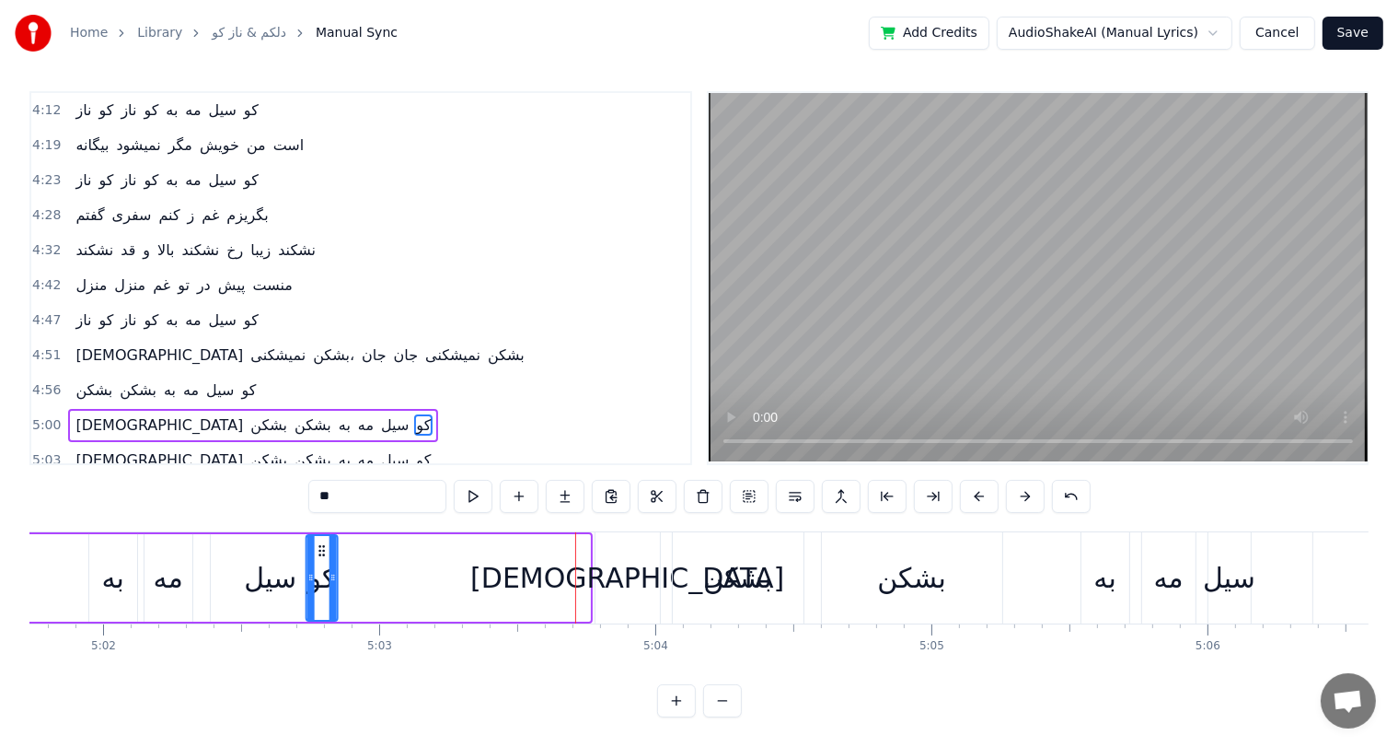
drag, startPoint x: 569, startPoint y: 543, endPoint x: 317, endPoint y: 563, distance: 253.1
click at [317, 563] on div "کو" at bounding box center [321, 578] width 29 height 84
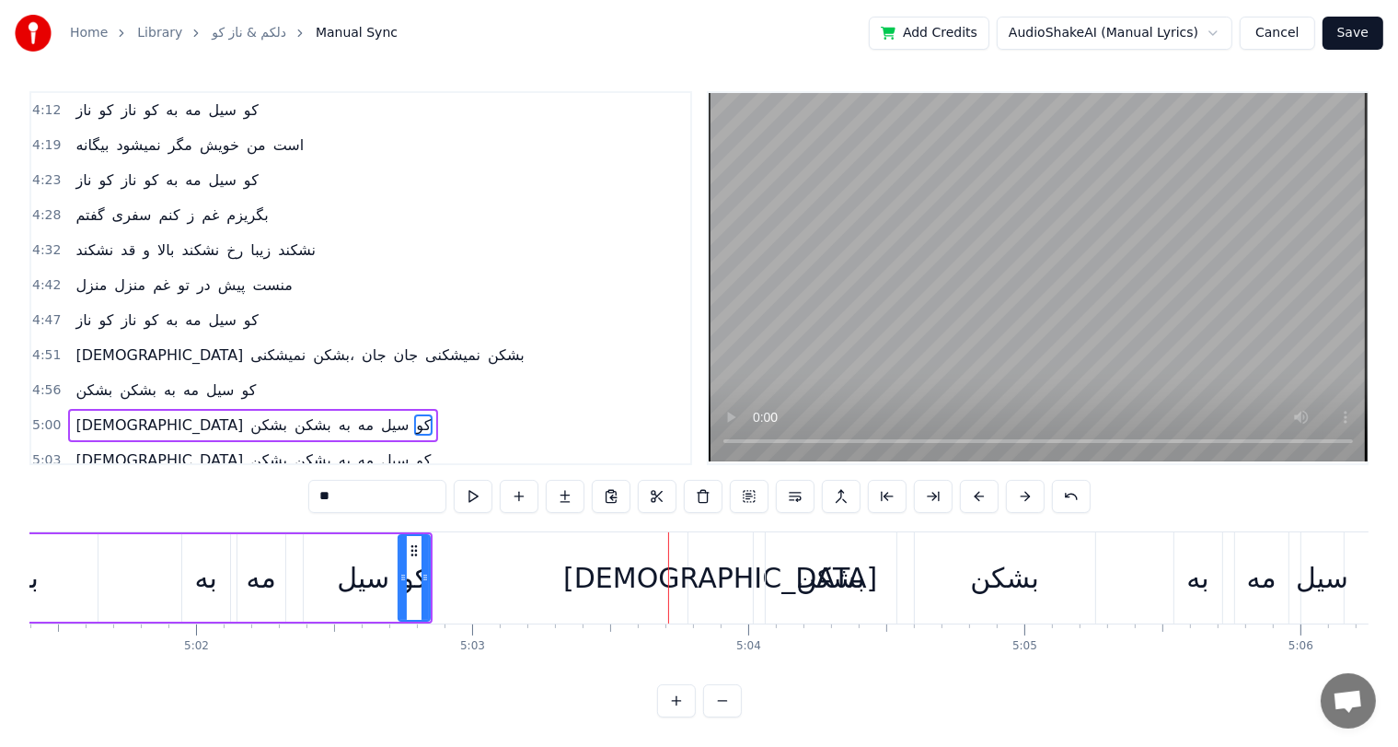
scroll to position [0, 83238]
click at [352, 571] on div "سیل" at bounding box center [365, 577] width 52 height 41
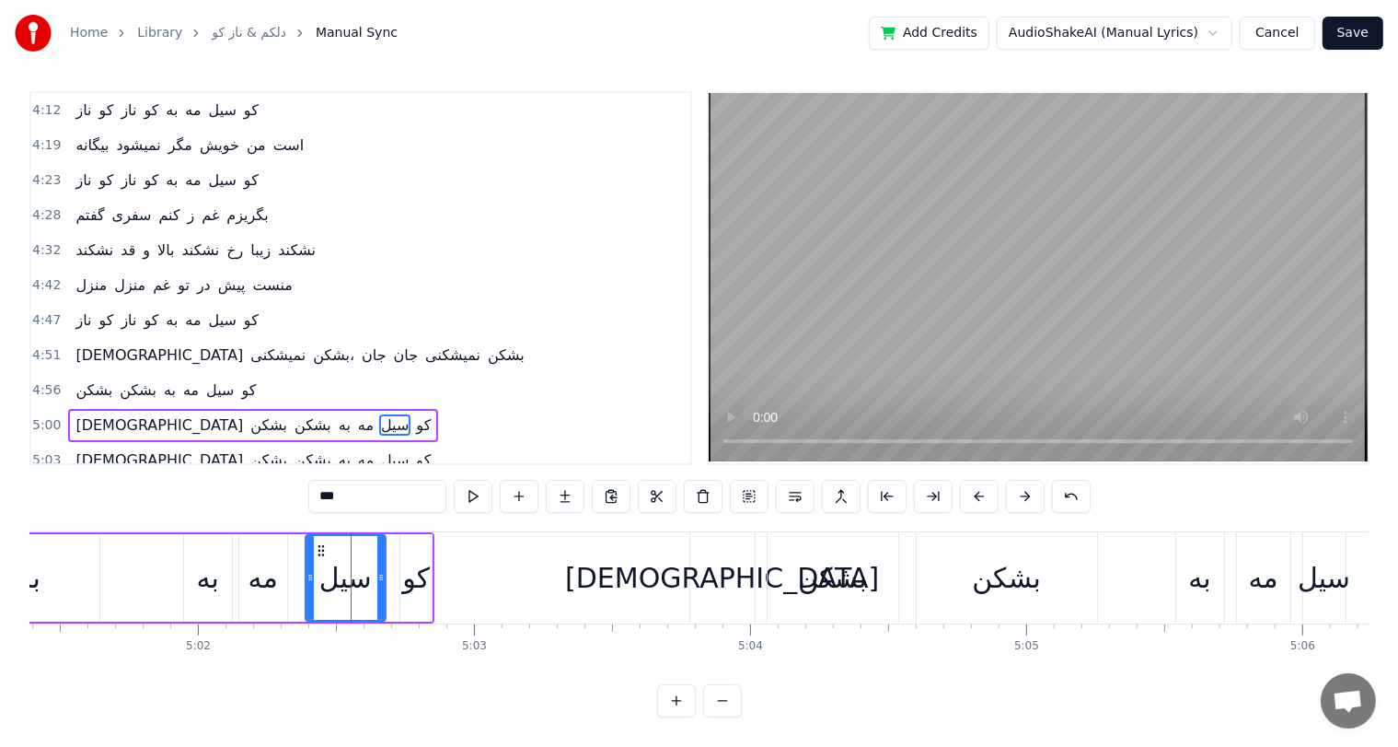
drag, startPoint x: 420, startPoint y: 568, endPoint x: 379, endPoint y: 568, distance: 40.5
click at [379, 570] on icon at bounding box center [380, 577] width 7 height 15
click at [416, 569] on div "کو" at bounding box center [416, 577] width 28 height 41
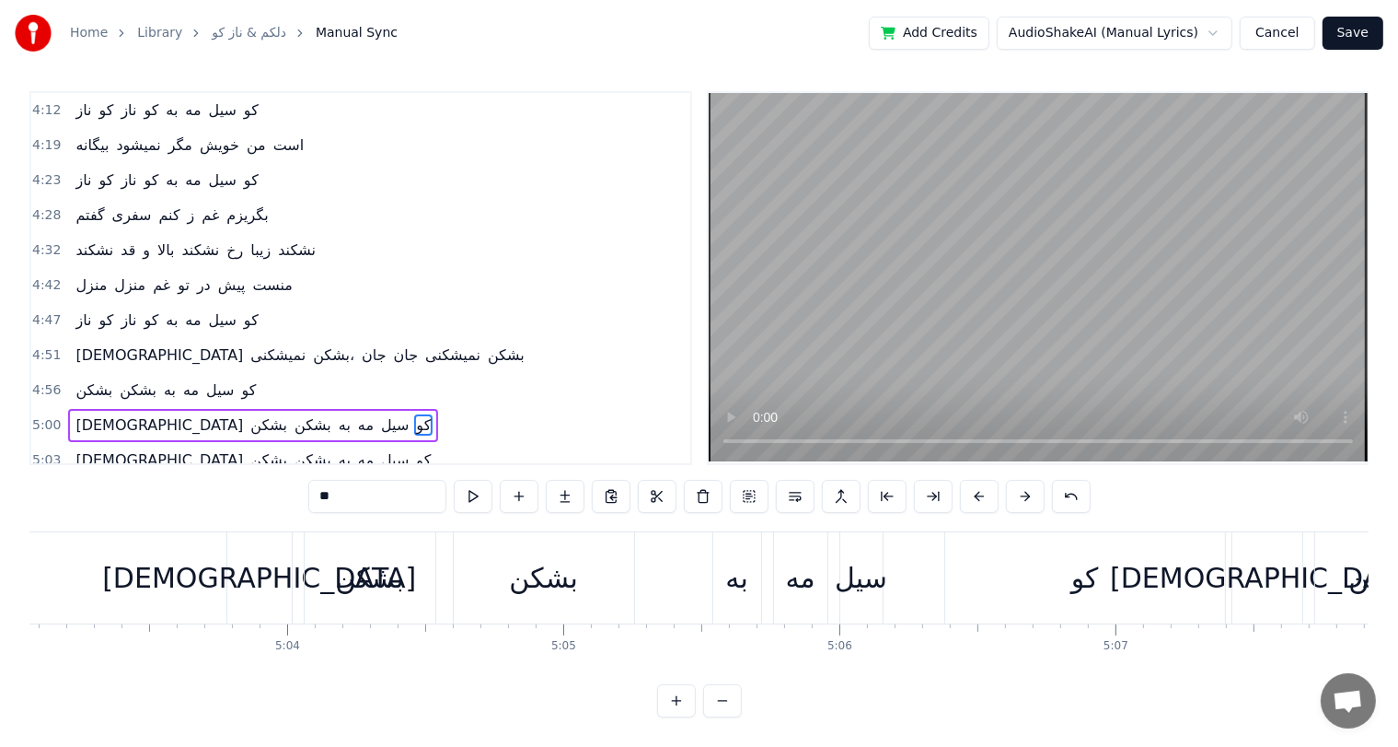
scroll to position [0, 83702]
click at [248, 585] on div "الله" at bounding box center [258, 577] width 314 height 41
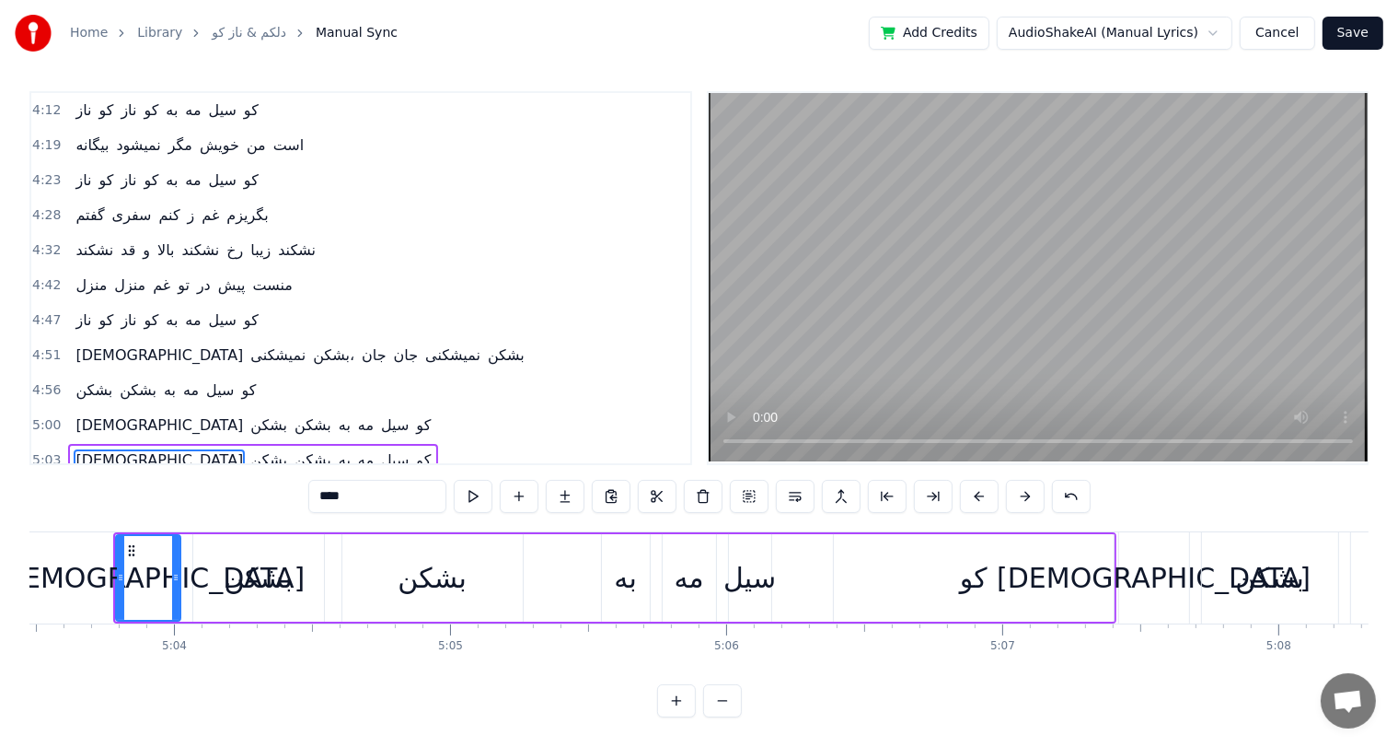
scroll to position [0, 83813]
click at [276, 558] on div "بشکن" at bounding box center [259, 577] width 69 height 41
type input "****"
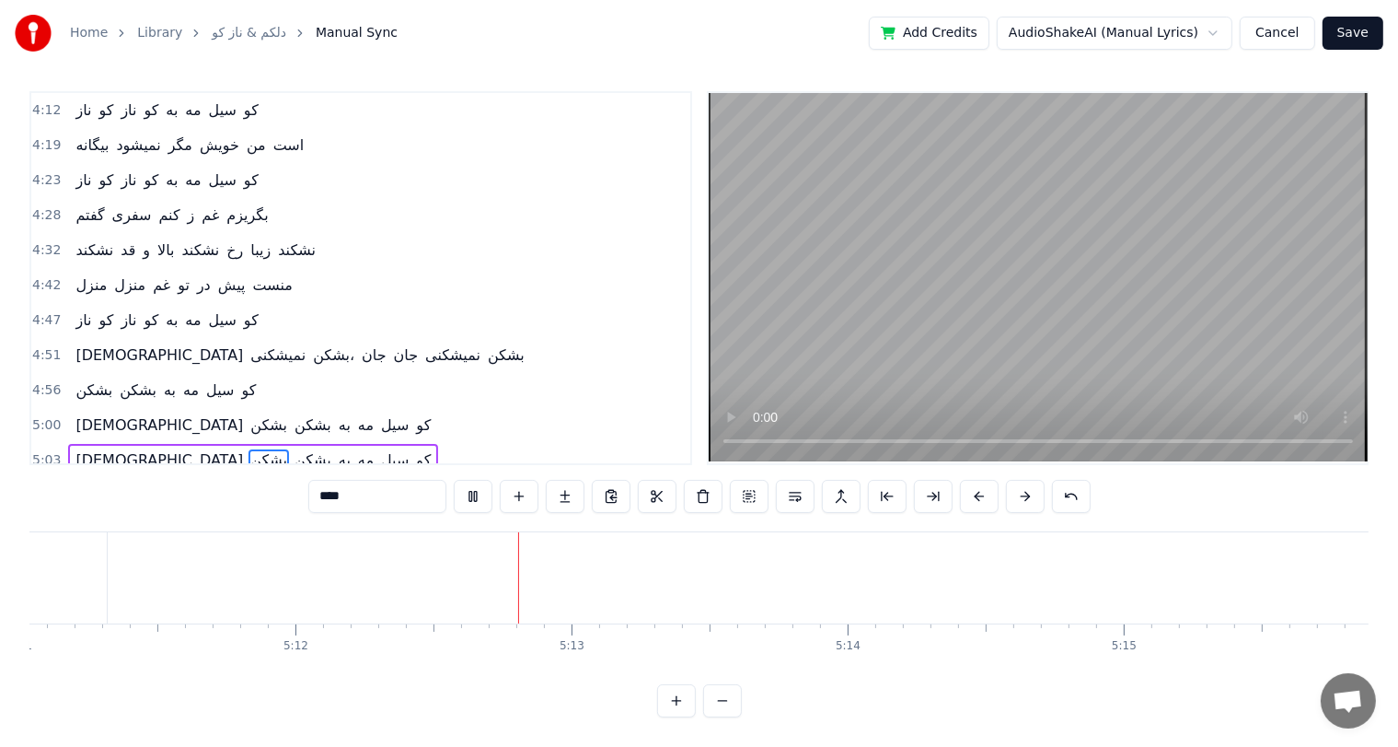
scroll to position [0, 86072]
click at [1358, 29] on button "Save" at bounding box center [1353, 33] width 61 height 33
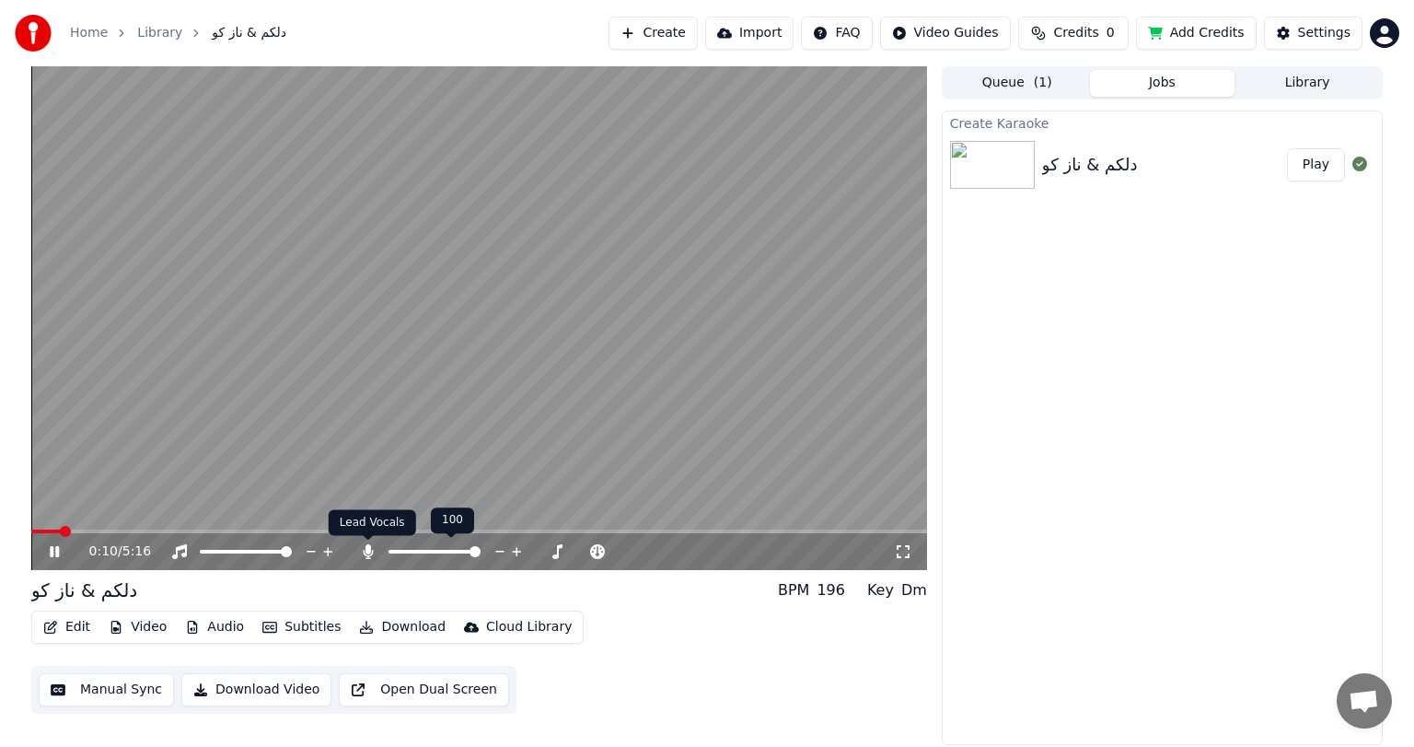
click at [368, 553] on icon at bounding box center [368, 551] width 10 height 15
click at [31, 526] on span at bounding box center [36, 531] width 11 height 11
click at [52, 545] on icon at bounding box center [67, 551] width 43 height 15
click at [269, 694] on button "Download Video" at bounding box center [256, 689] width 150 height 33
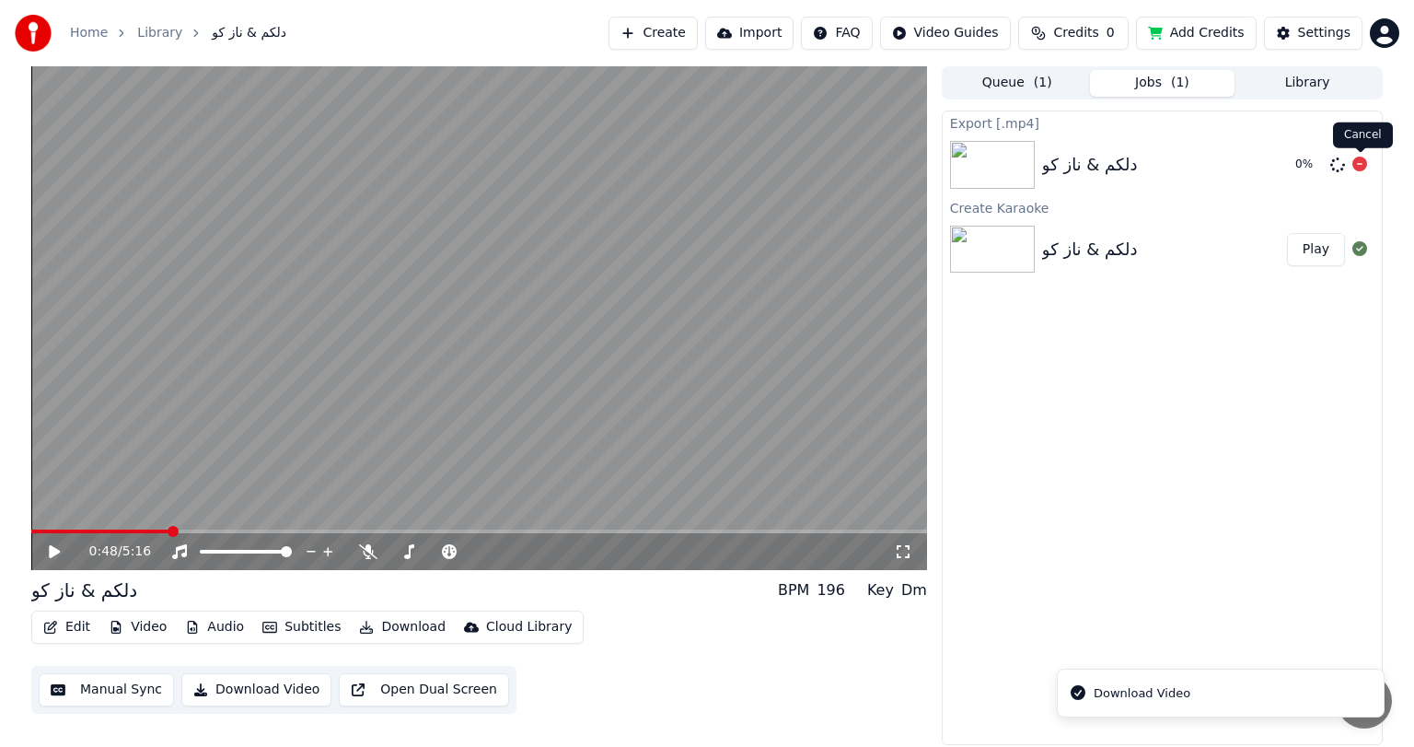
click at [1352, 166] on icon at bounding box center [1359, 164] width 15 height 15
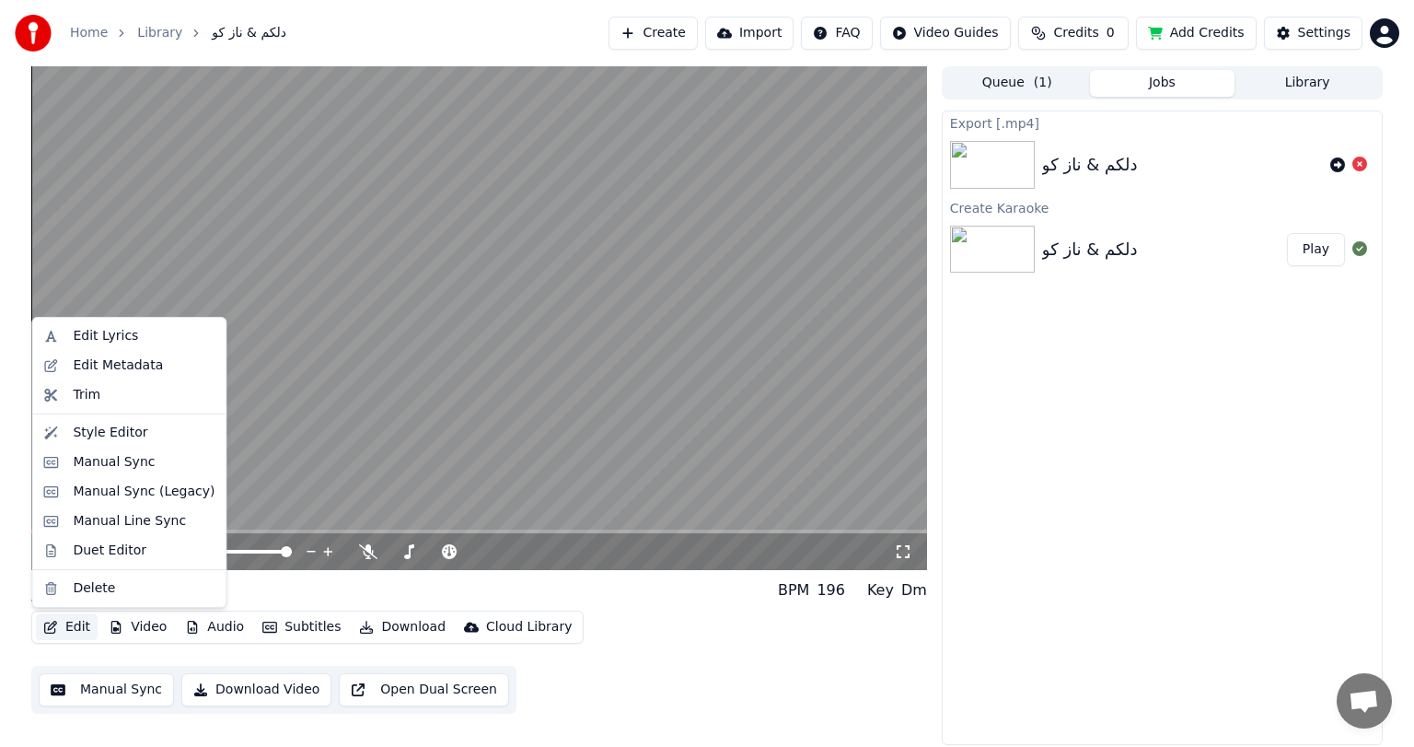
click at [65, 634] on button "Edit" at bounding box center [67, 627] width 62 height 26
click at [114, 365] on div "Edit Metadata" at bounding box center [118, 365] width 90 height 18
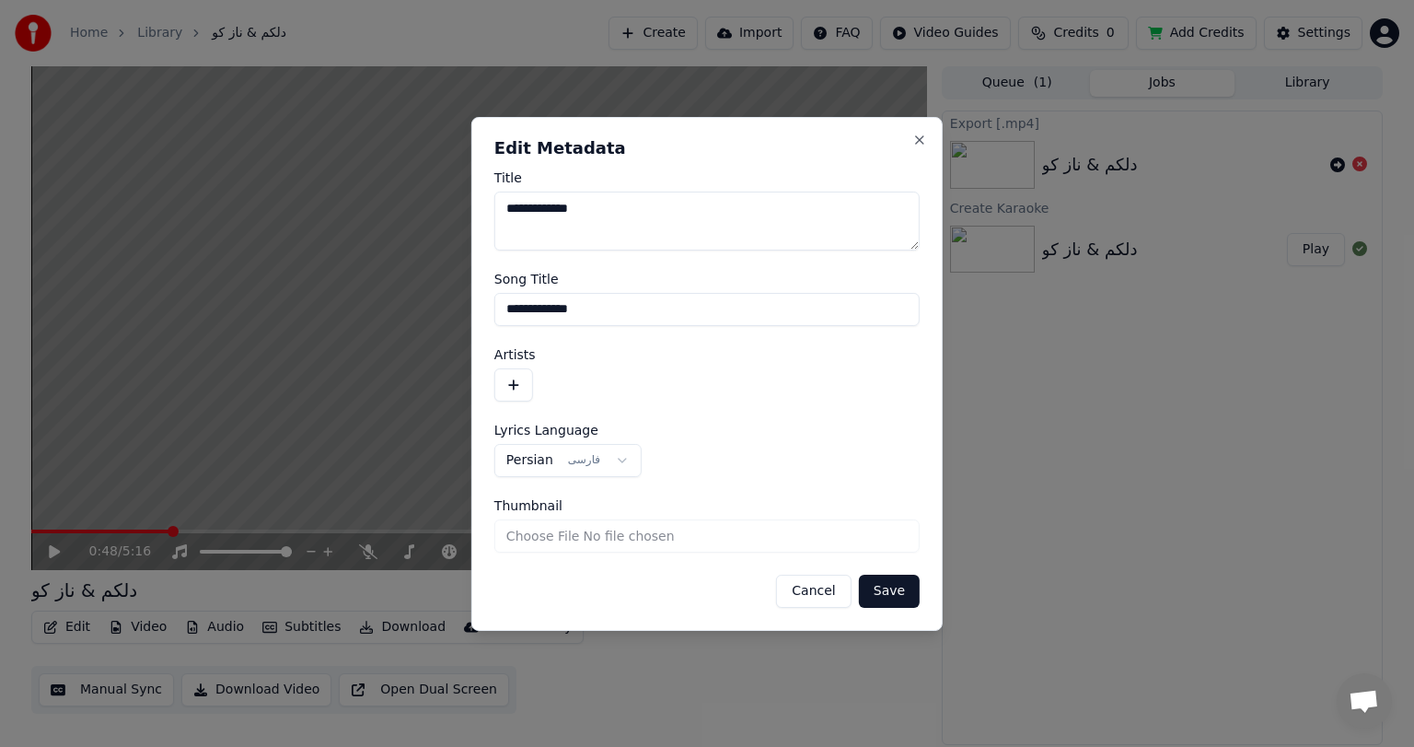
click at [510, 376] on button "button" at bounding box center [513, 384] width 39 height 33
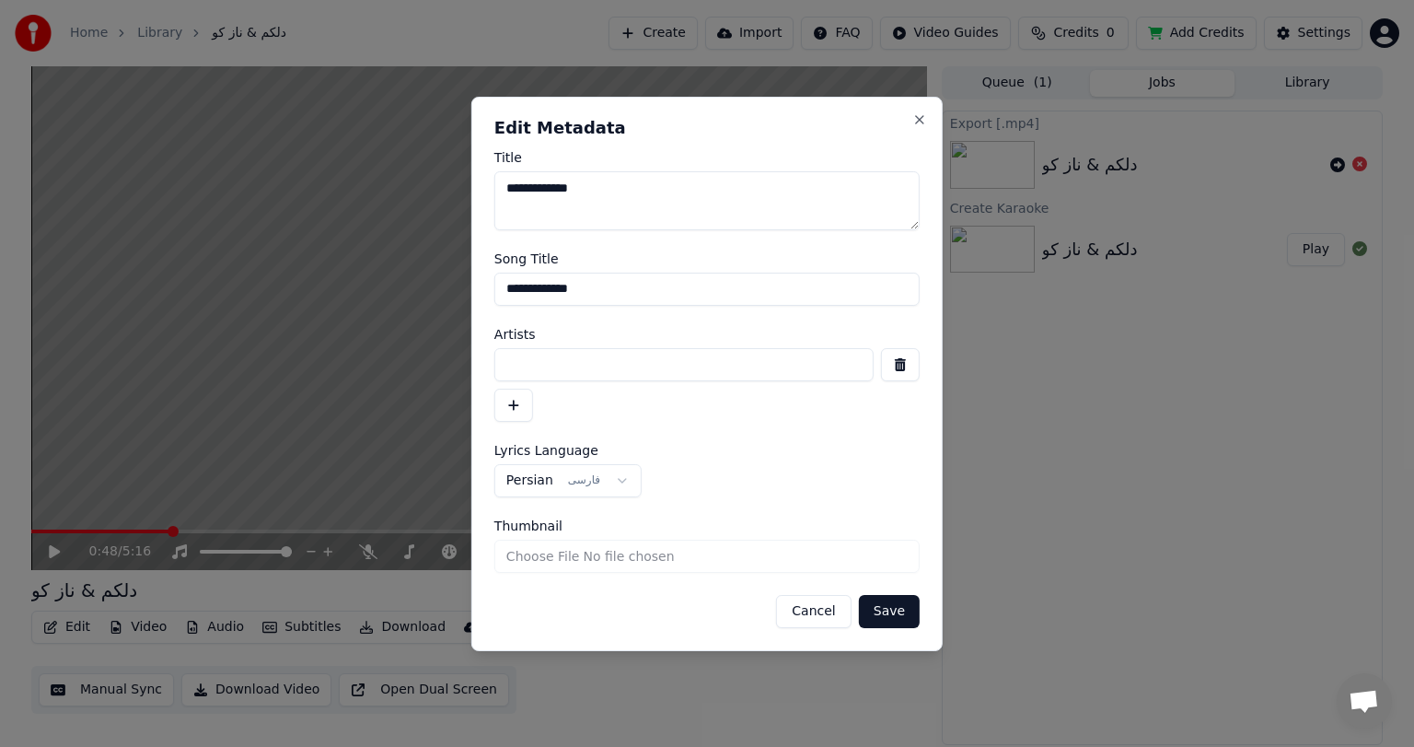
click at [552, 357] on input at bounding box center [683, 364] width 379 height 33
type input "*********"
click at [896, 615] on button "Save" at bounding box center [889, 611] width 61 height 33
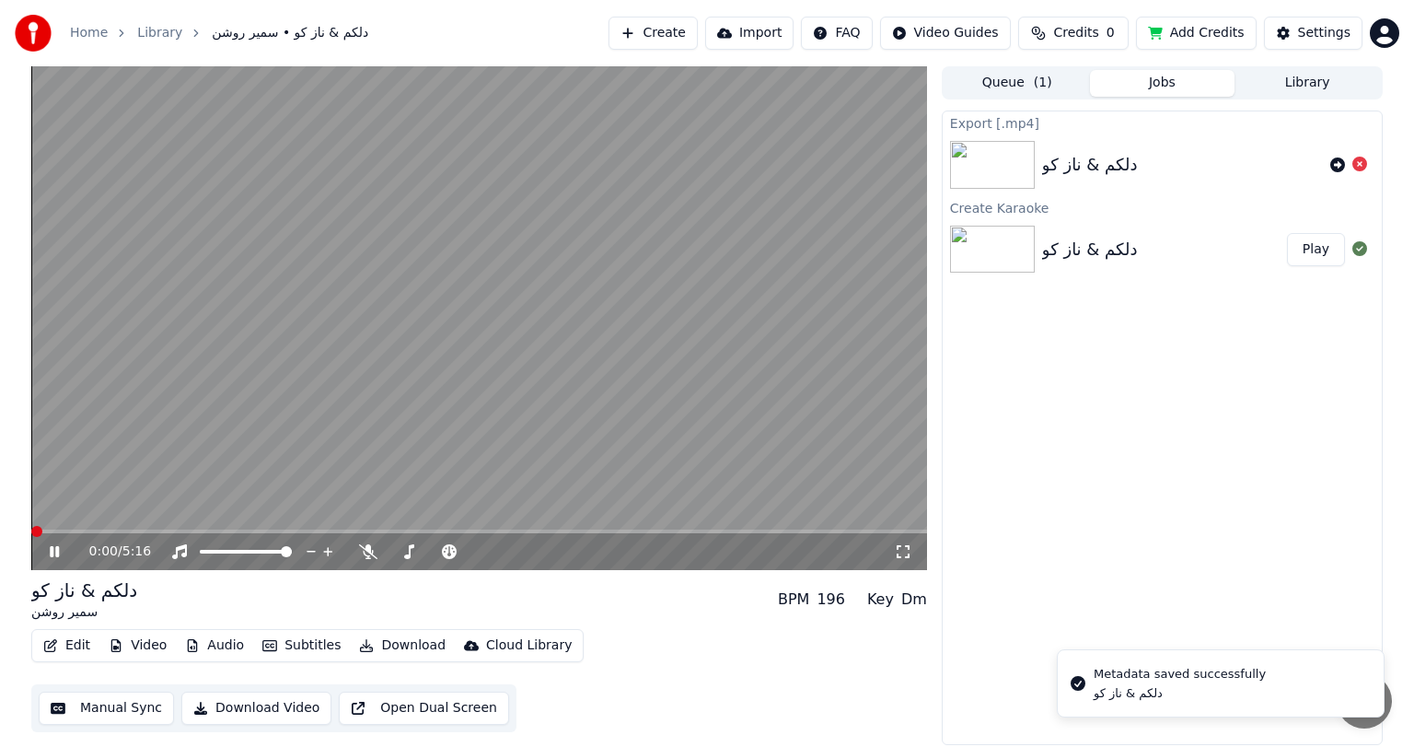
click at [48, 548] on icon at bounding box center [67, 551] width 43 height 15
click at [51, 548] on icon at bounding box center [54, 551] width 11 height 13
click at [51, 548] on icon at bounding box center [54, 551] width 9 height 11
click at [31, 527] on span at bounding box center [36, 531] width 11 height 11
click at [52, 548] on icon at bounding box center [54, 551] width 11 height 13
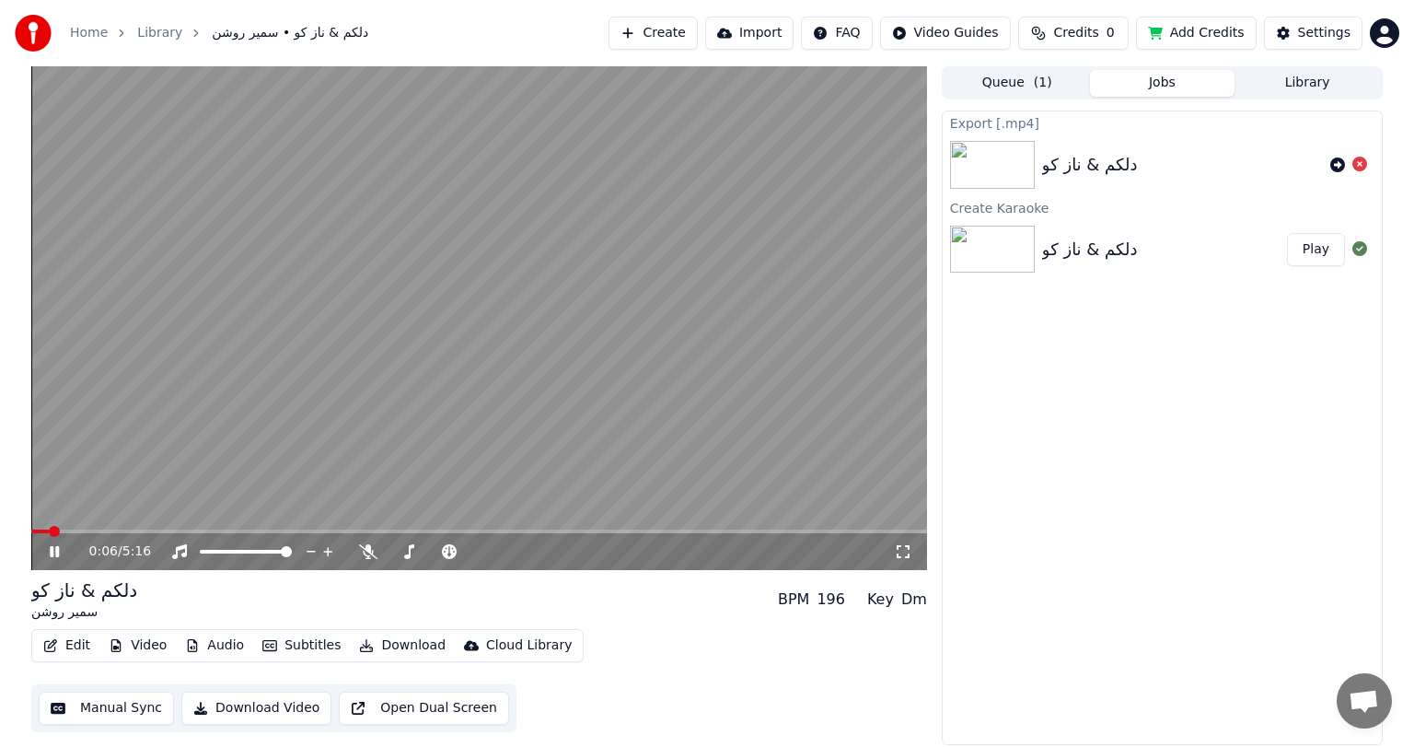
click at [52, 548] on icon at bounding box center [54, 551] width 9 height 11
click at [31, 532] on span at bounding box center [36, 531] width 11 height 11
click at [51, 552] on icon at bounding box center [54, 551] width 11 height 13
click at [51, 552] on icon at bounding box center [54, 551] width 9 height 11
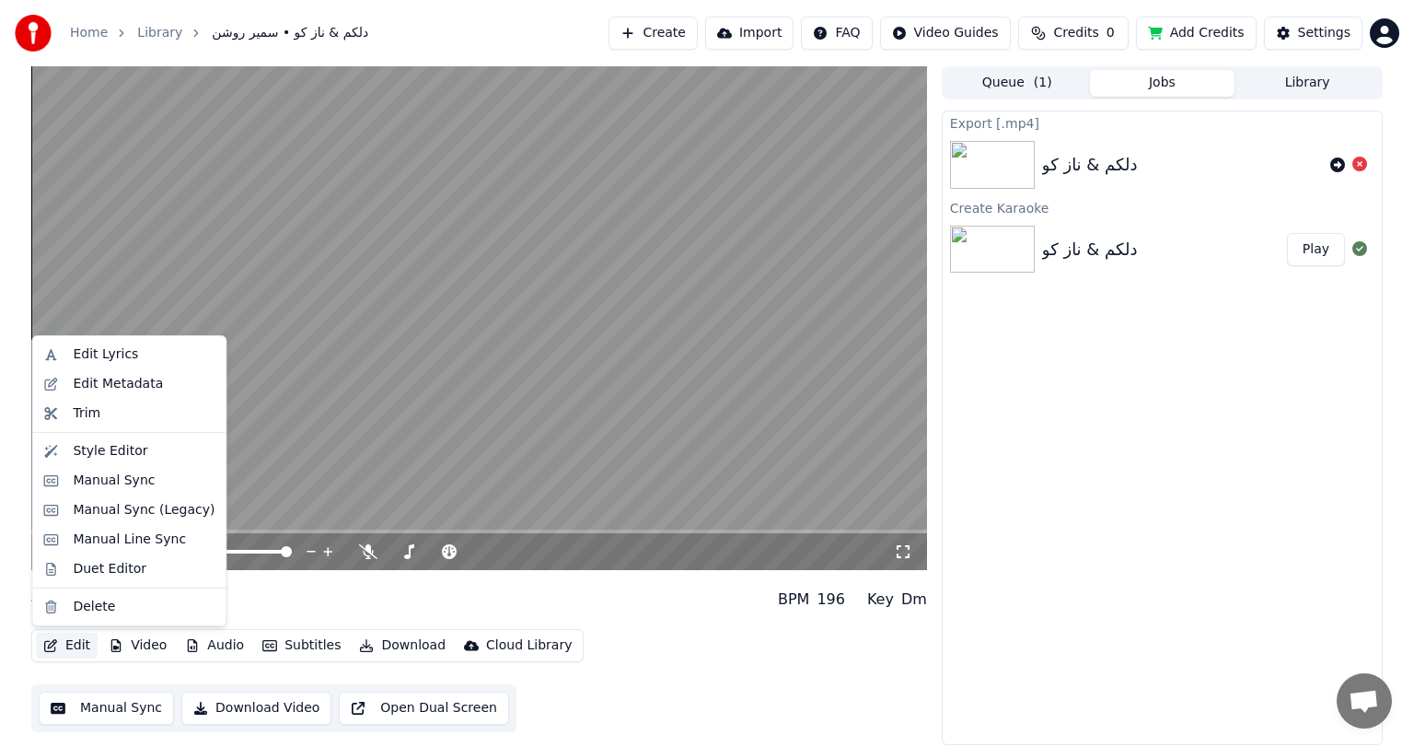
click at [66, 644] on button "Edit" at bounding box center [67, 645] width 62 height 26
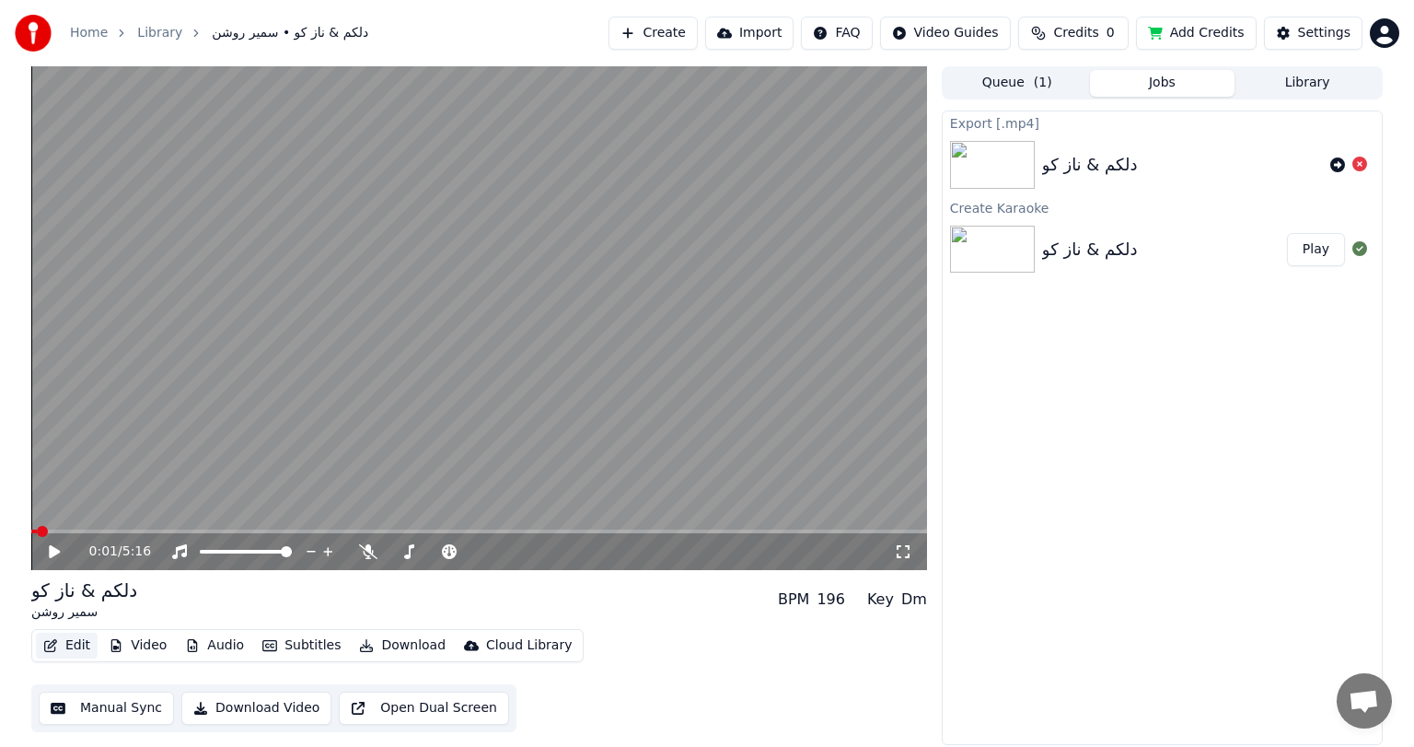
click at [66, 644] on button "Edit" at bounding box center [67, 645] width 62 height 26
click at [266, 708] on button "Download Video" at bounding box center [256, 707] width 150 height 33
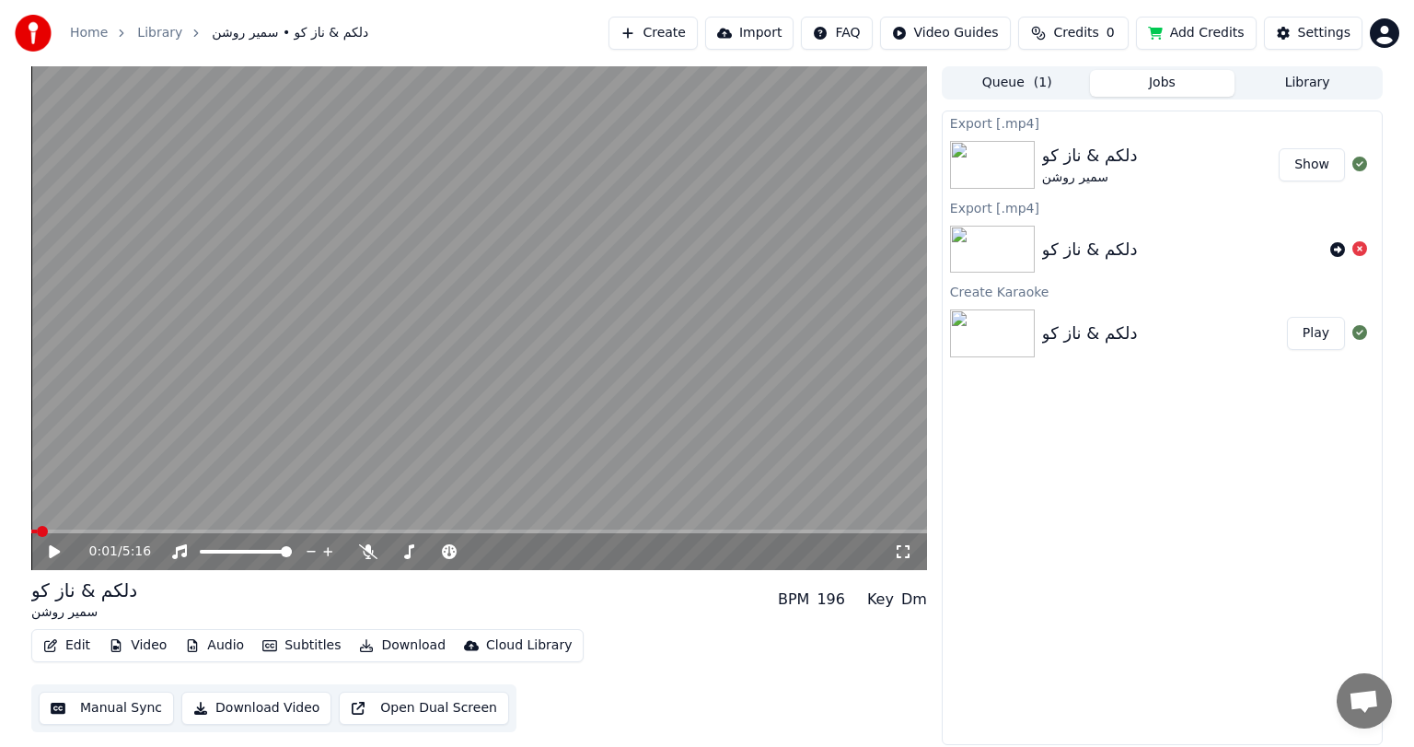
click at [1307, 176] on button "Show" at bounding box center [1312, 164] width 66 height 33
